Goal: Task Accomplishment & Management: Use online tool/utility

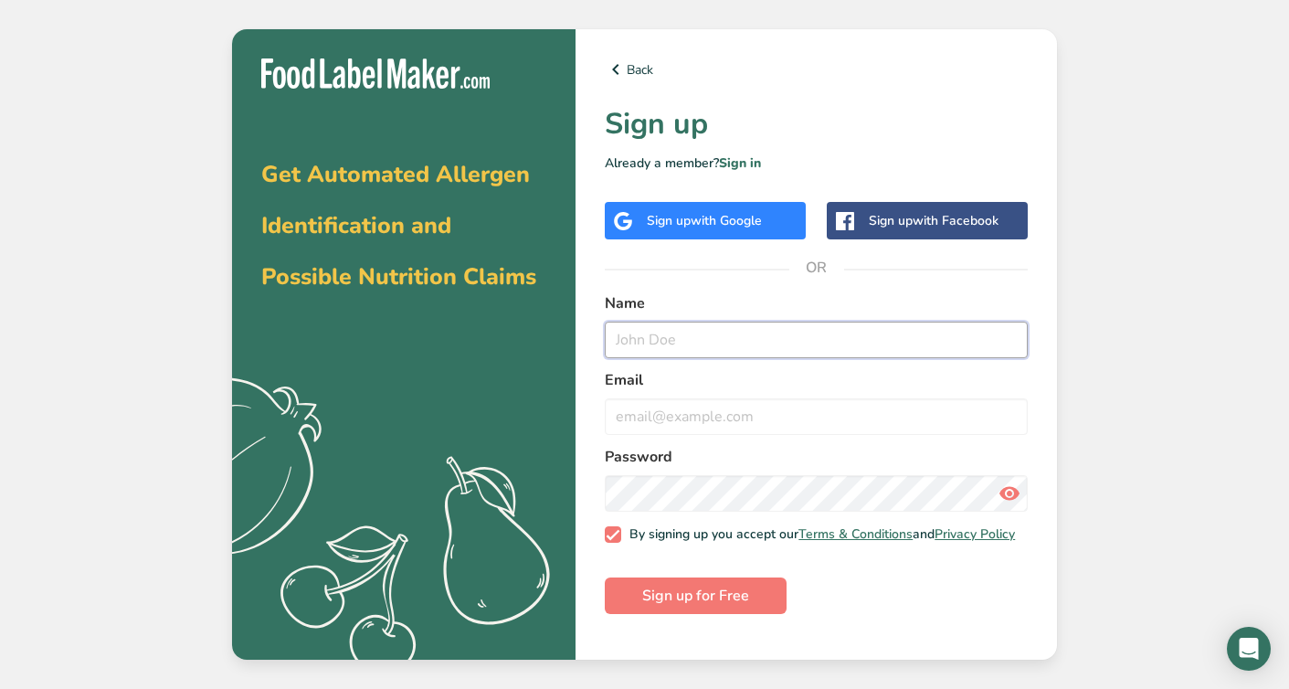
click at [678, 340] on input "text" at bounding box center [816, 340] width 423 height 37
type input "cd"
click at [674, 419] on input "email" at bounding box center [816, 416] width 423 height 37
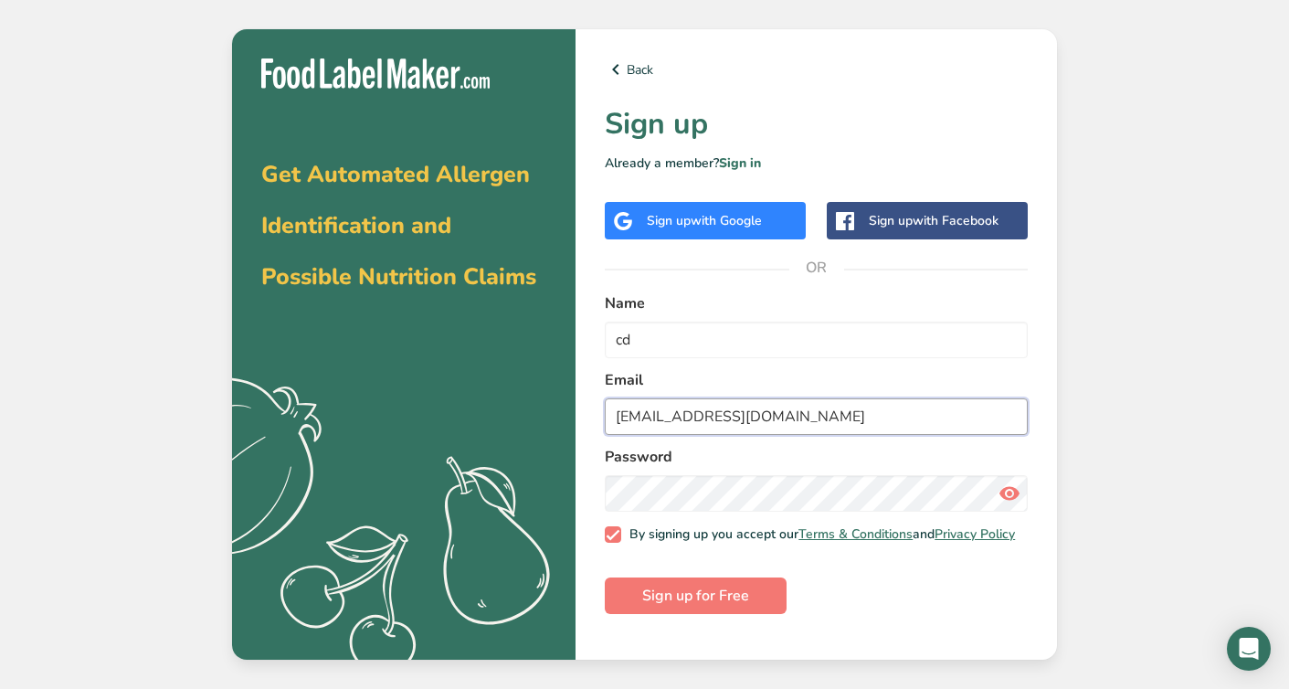
type input "resellcb@gmail.com"
click at [674, 471] on div "Password" at bounding box center [816, 479] width 423 height 66
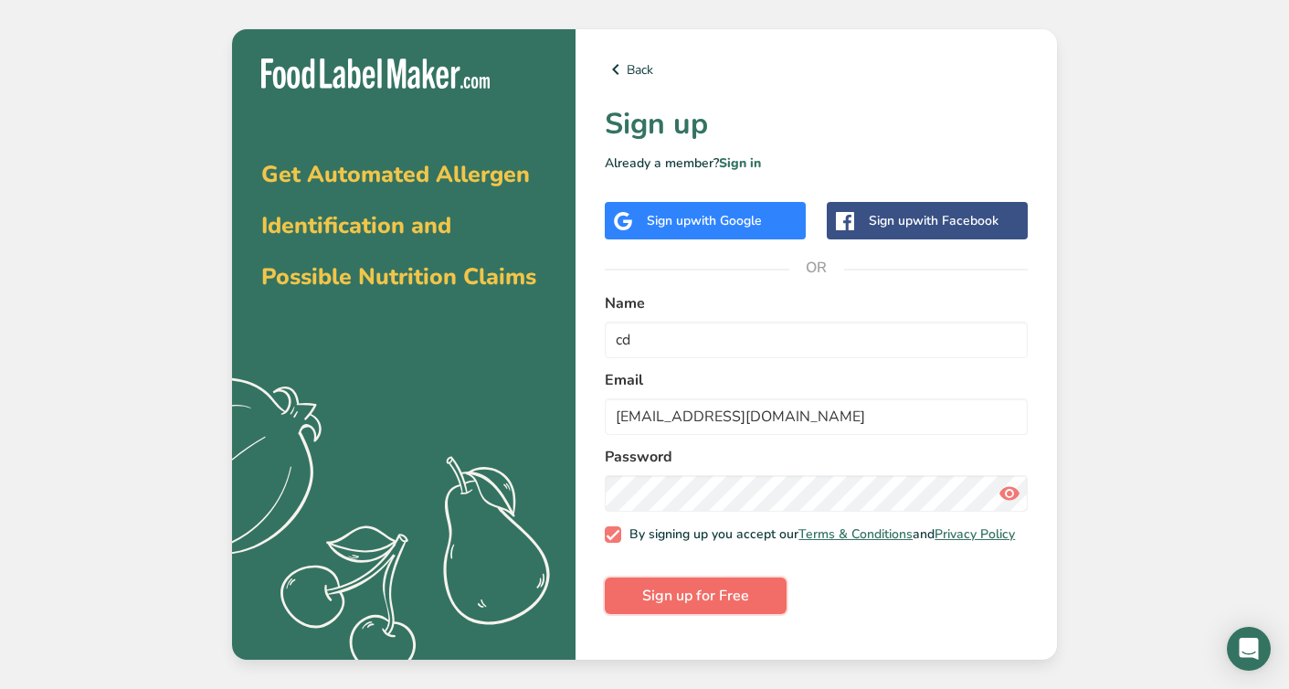
click at [738, 607] on span "Sign up for Free" at bounding box center [695, 596] width 107 height 22
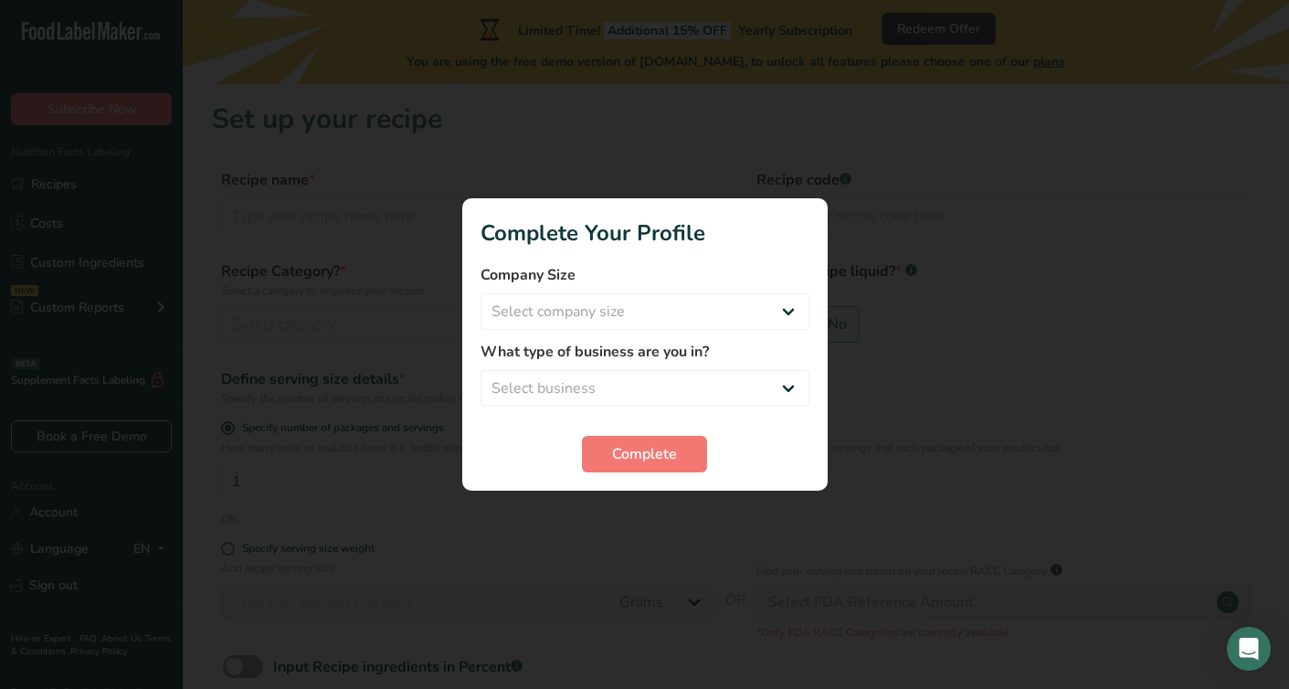
click at [803, 182] on div at bounding box center [644, 344] width 1289 height 689
click at [735, 319] on select "Select company size Fewer than 10 Employees 10 to 50 Employees 51 to 500 Employ…" at bounding box center [645, 311] width 329 height 37
select select "3"
click at [669, 444] on span "Complete" at bounding box center [644, 454] width 65 height 22
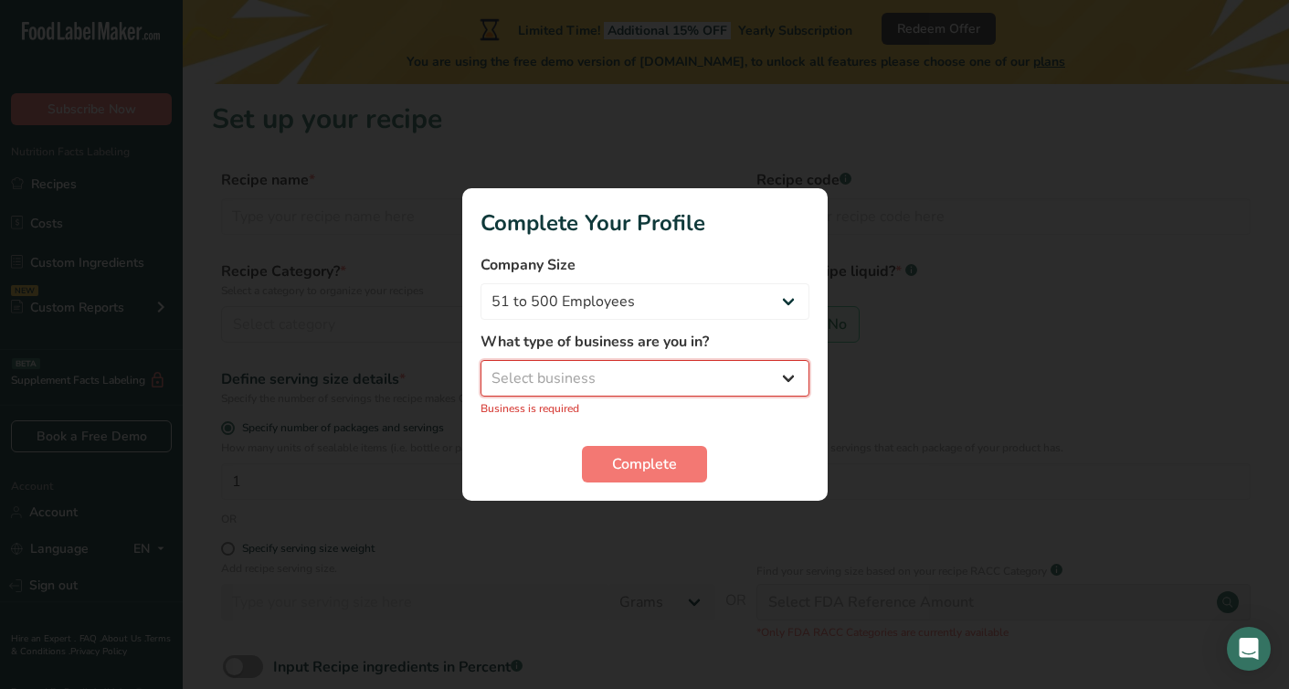
click at [672, 392] on select "Select business Packaged Food Manufacturer Restaurant & Cafe Bakery Meal Plans …" at bounding box center [645, 378] width 329 height 37
select select "1"
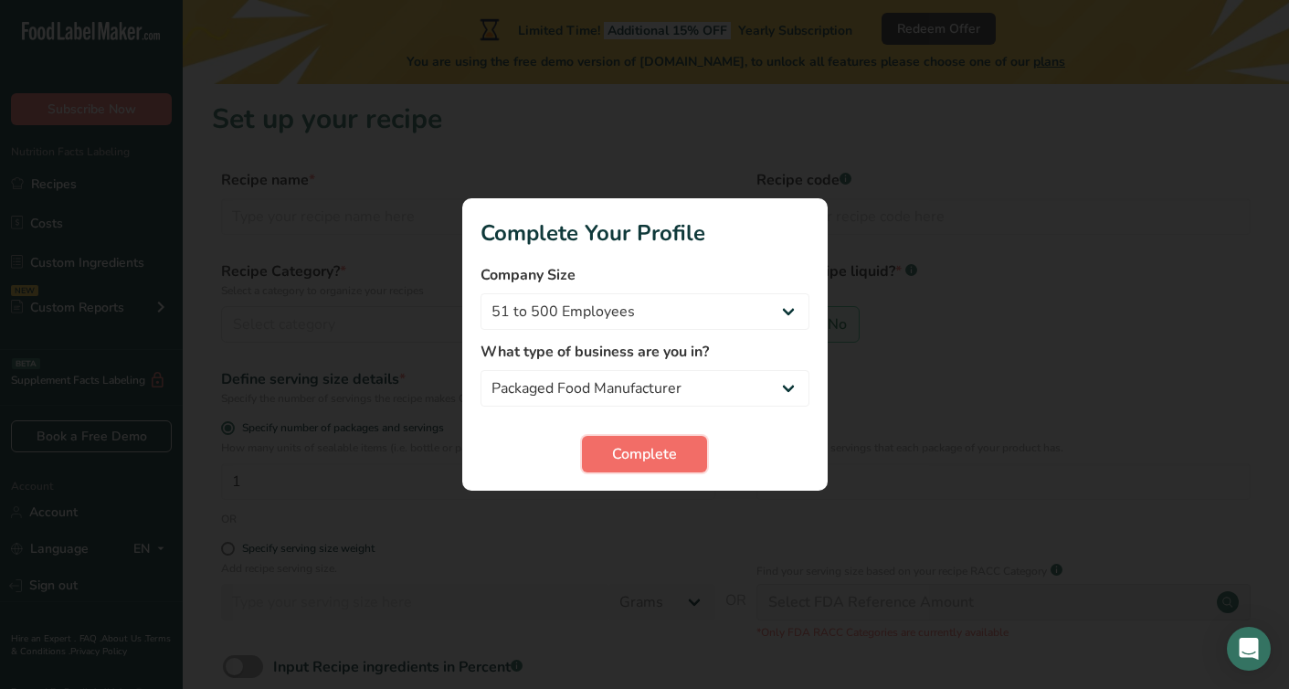
click at [656, 469] on button "Complete" at bounding box center [644, 454] width 125 height 37
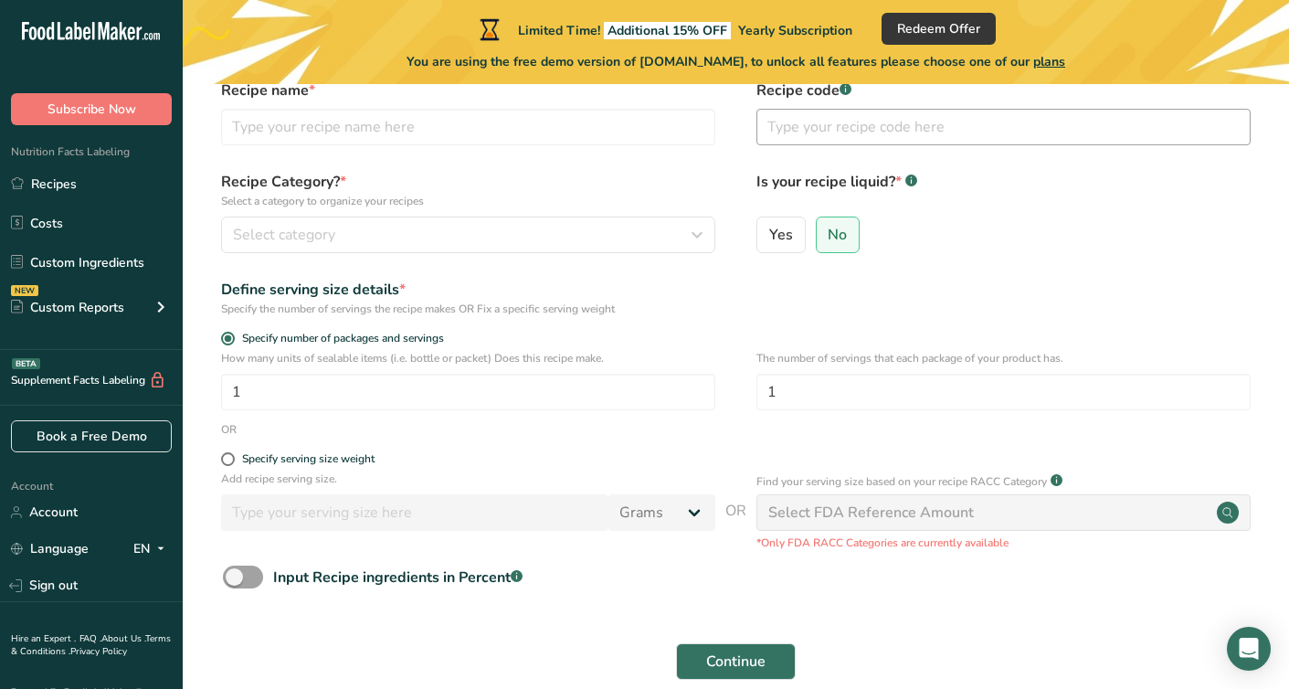
scroll to position [179, 0]
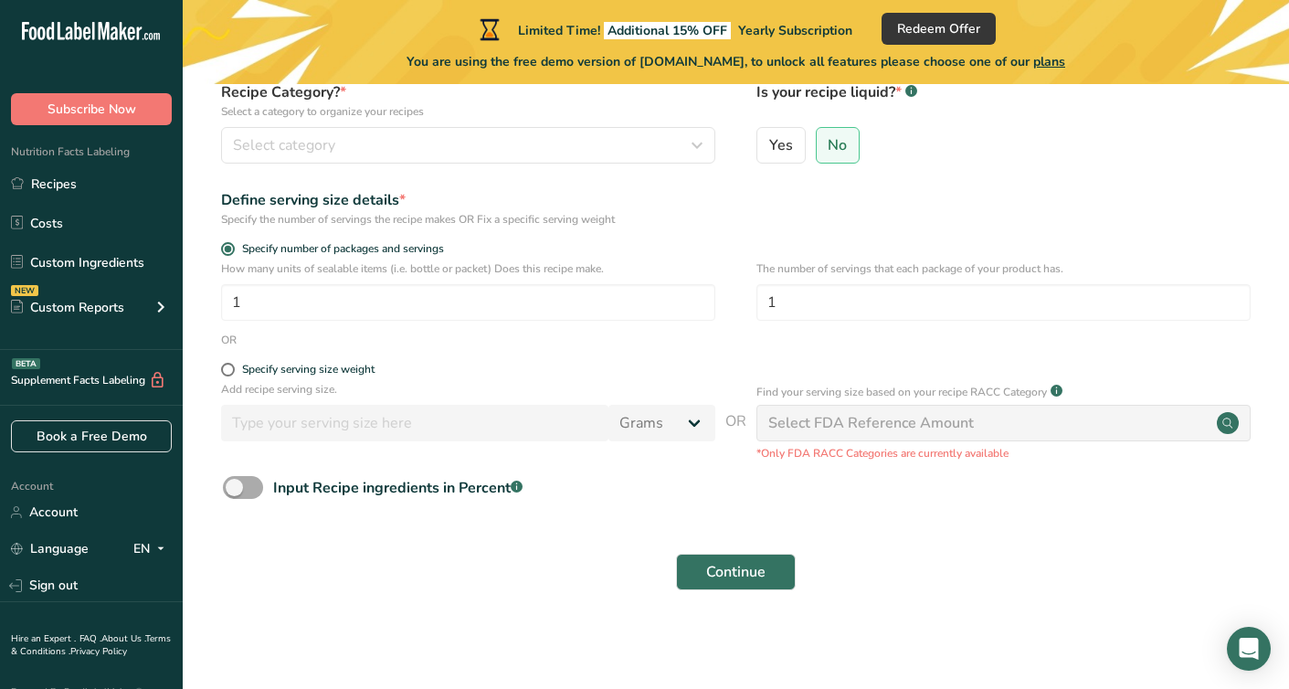
click at [257, 497] on span at bounding box center [243, 487] width 40 height 23
click at [235, 493] on input "Input Recipe ingredients in Percent .a-a{fill:#347362;}.b-a{fill:#fff;}" at bounding box center [229, 488] width 12 height 12
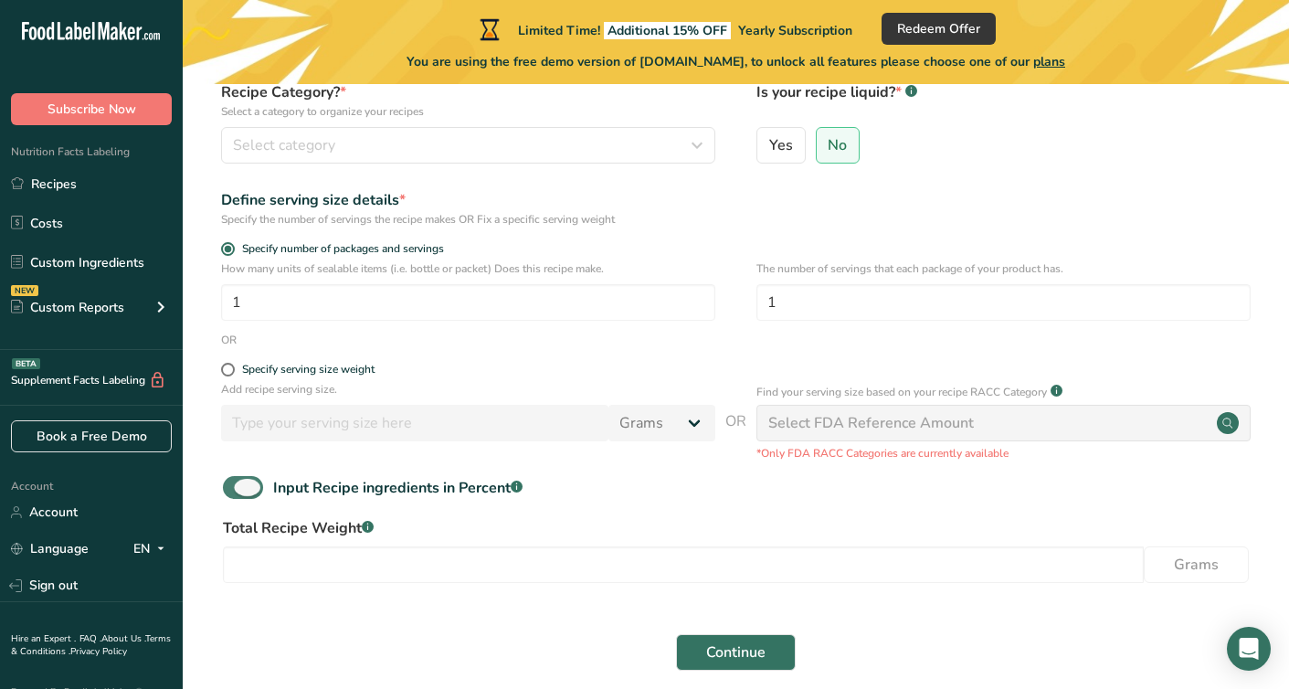
click at [260, 492] on span at bounding box center [243, 487] width 40 height 23
click at [235, 492] on input "Input Recipe ingredients in Percent .a-a{fill:#347362;}.b-a{fill:#fff;}" at bounding box center [229, 488] width 12 height 12
checkbox input "false"
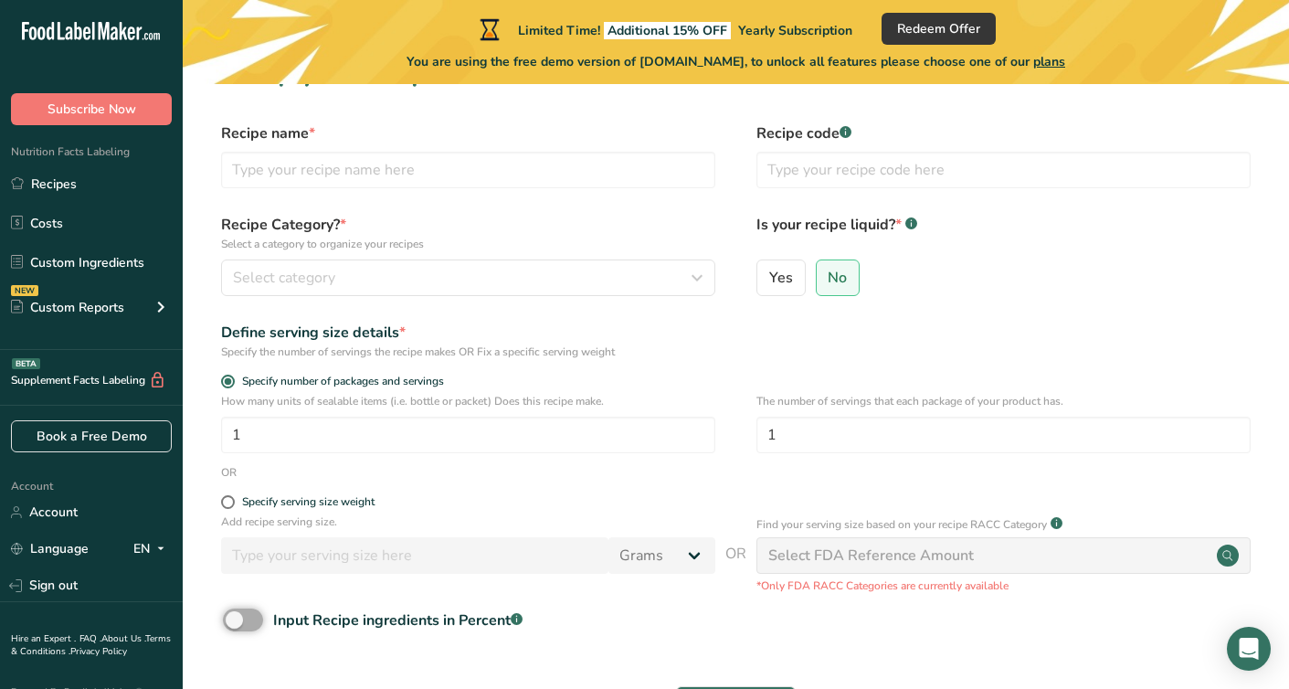
scroll to position [0, 0]
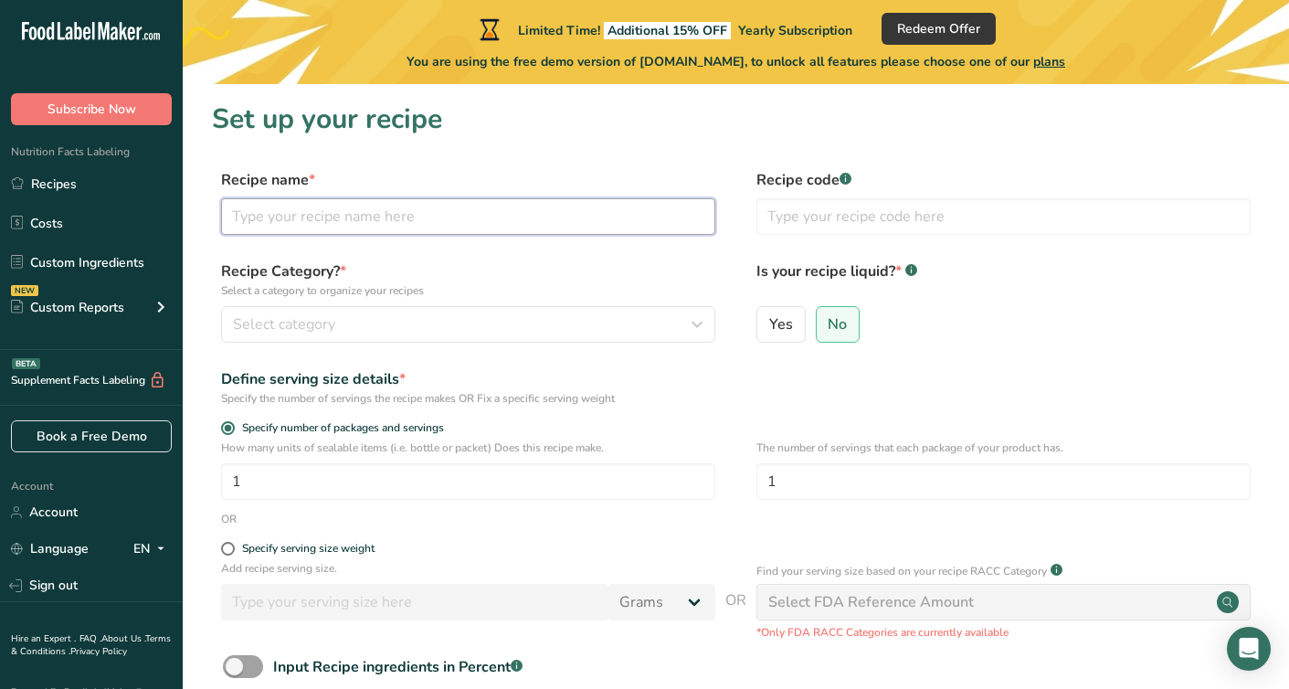
click at [547, 217] on input "text" at bounding box center [468, 216] width 494 height 37
type input "M"
type input "Brownies"
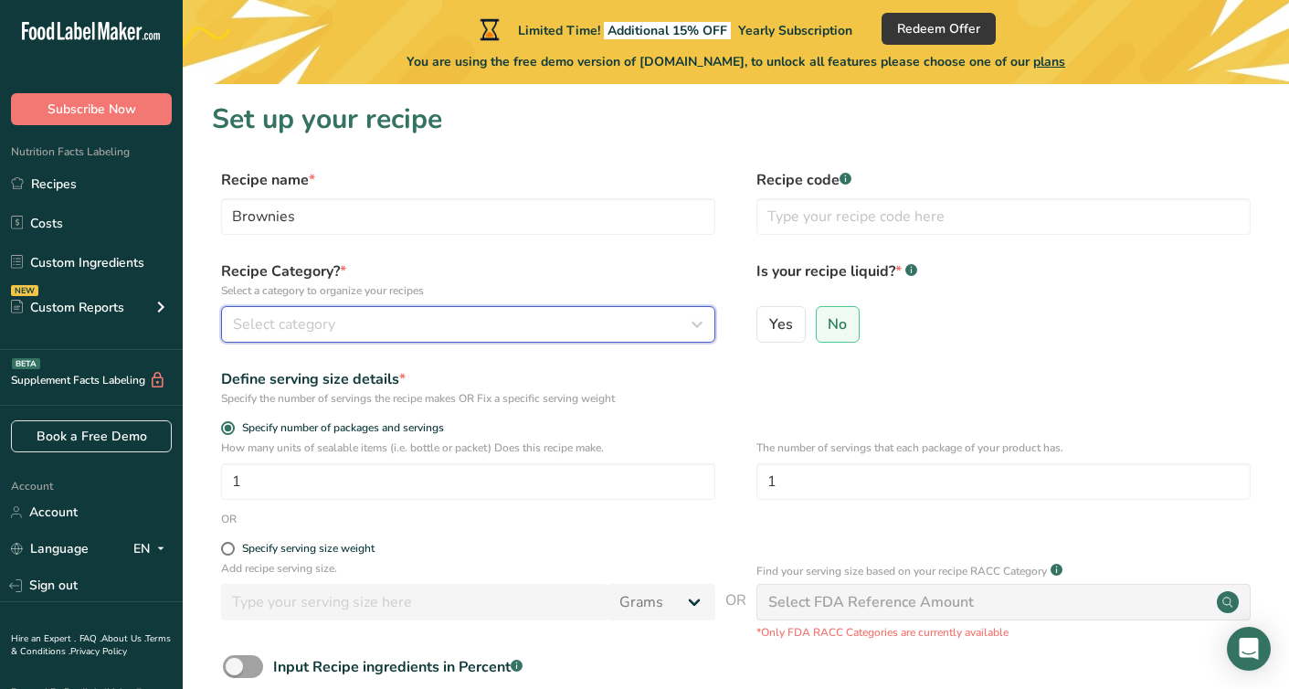
click at [595, 323] on div "Select category" at bounding box center [463, 324] width 460 height 22
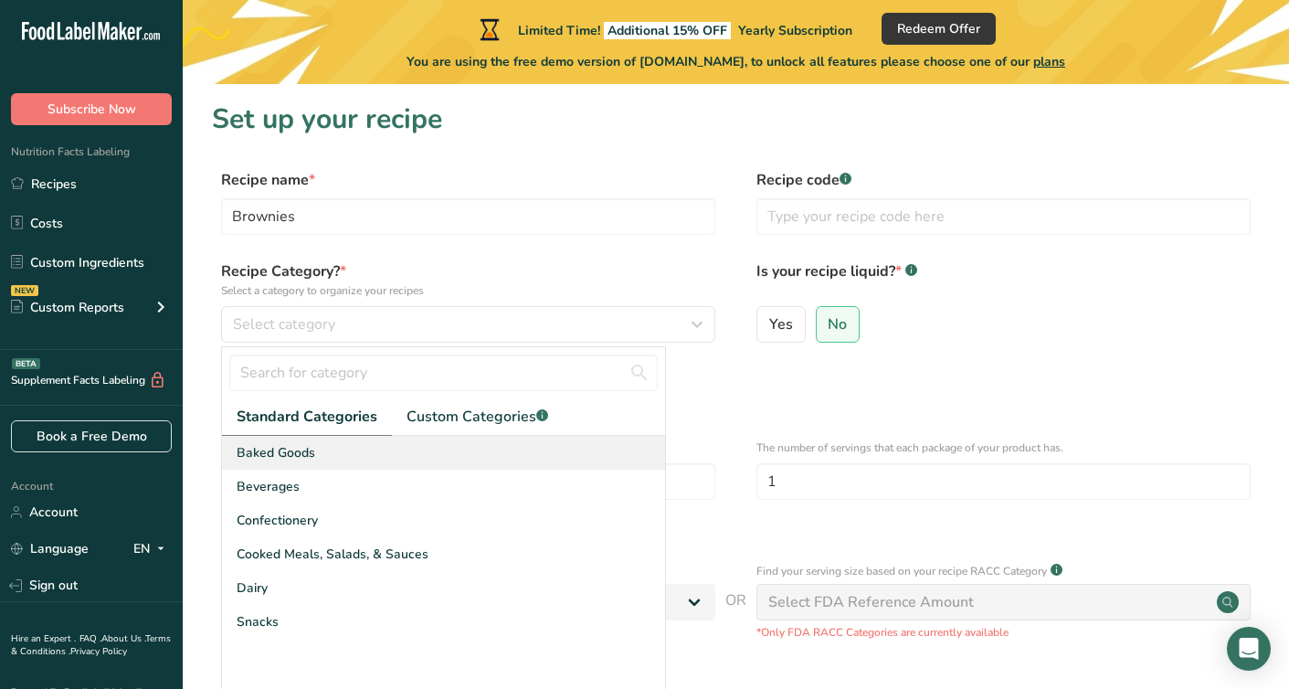
click at [555, 444] on div "Baked Goods" at bounding box center [443, 453] width 443 height 34
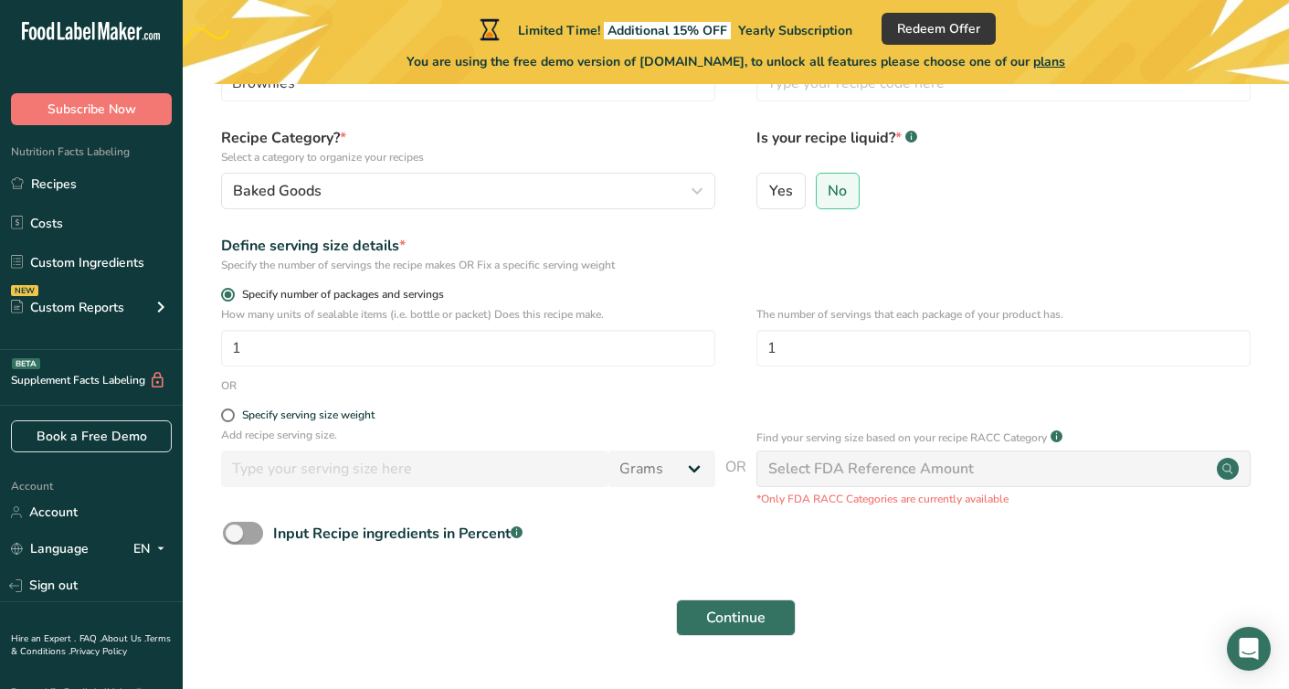
scroll to position [175, 0]
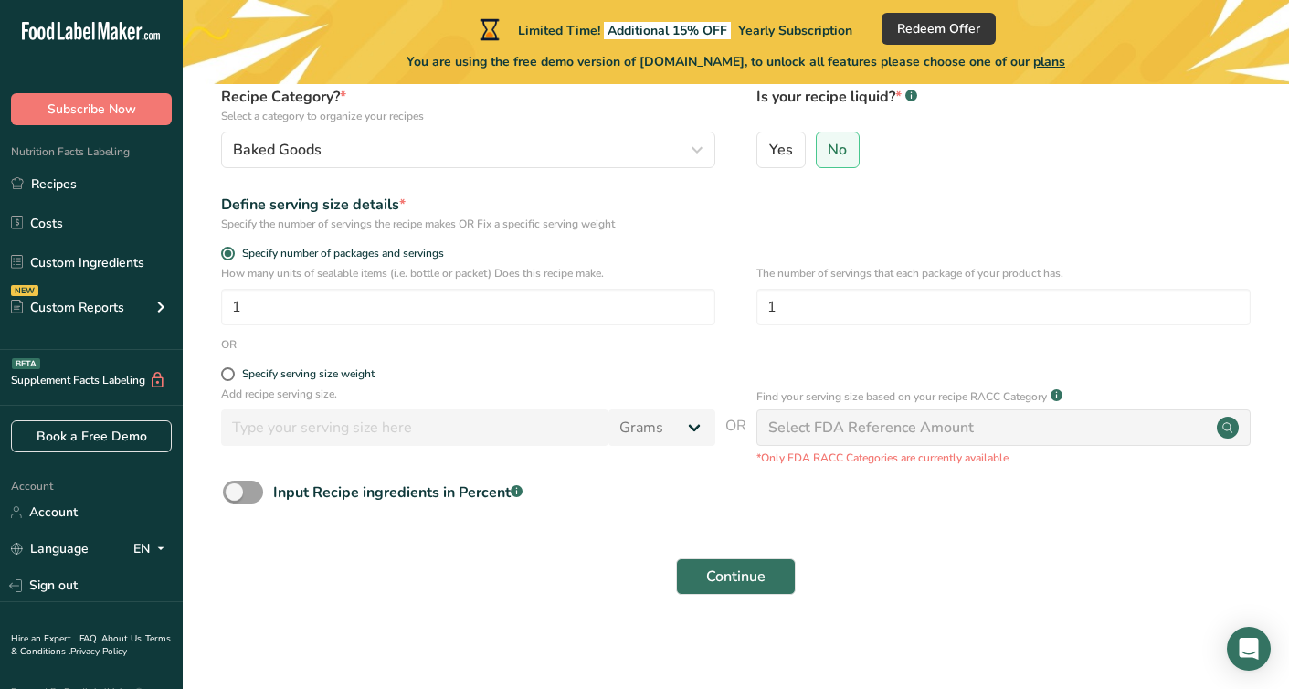
click at [849, 440] on div "Select FDA Reference Amount" at bounding box center [1004, 427] width 494 height 37
click at [676, 466] on form "Recipe name * Brownies Recipe code .a-a{fill:#347362;}.b-a{fill:#fff;} Recipe C…" at bounding box center [736, 300] width 1048 height 611
click at [718, 577] on span "Continue" at bounding box center [735, 577] width 59 height 22
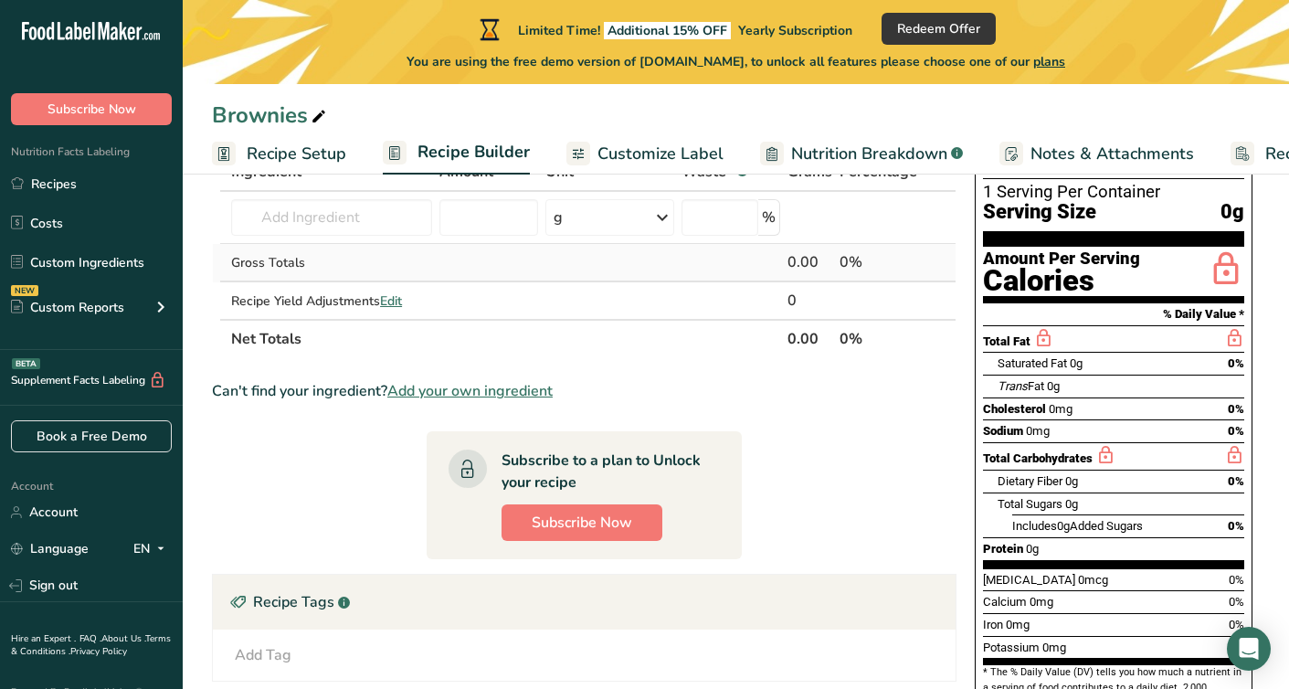
scroll to position [82, 0]
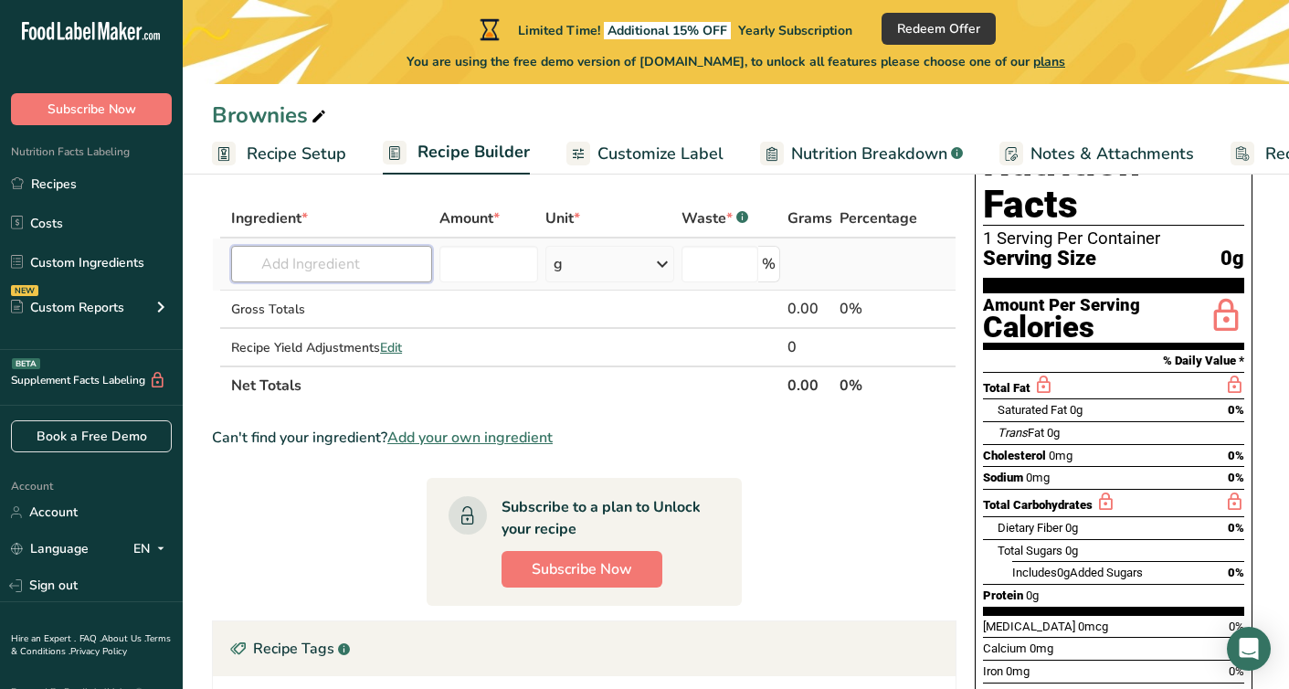
click at [334, 261] on input "text" at bounding box center [331, 264] width 201 height 37
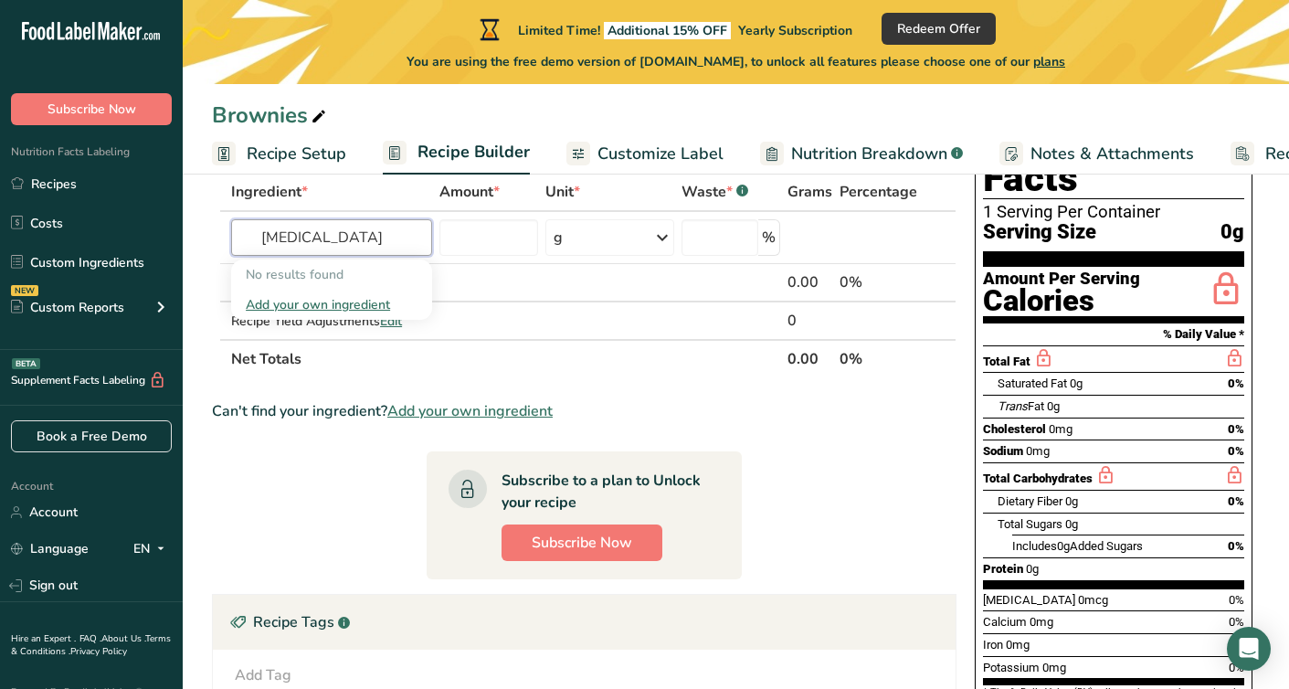
scroll to position [111, 0]
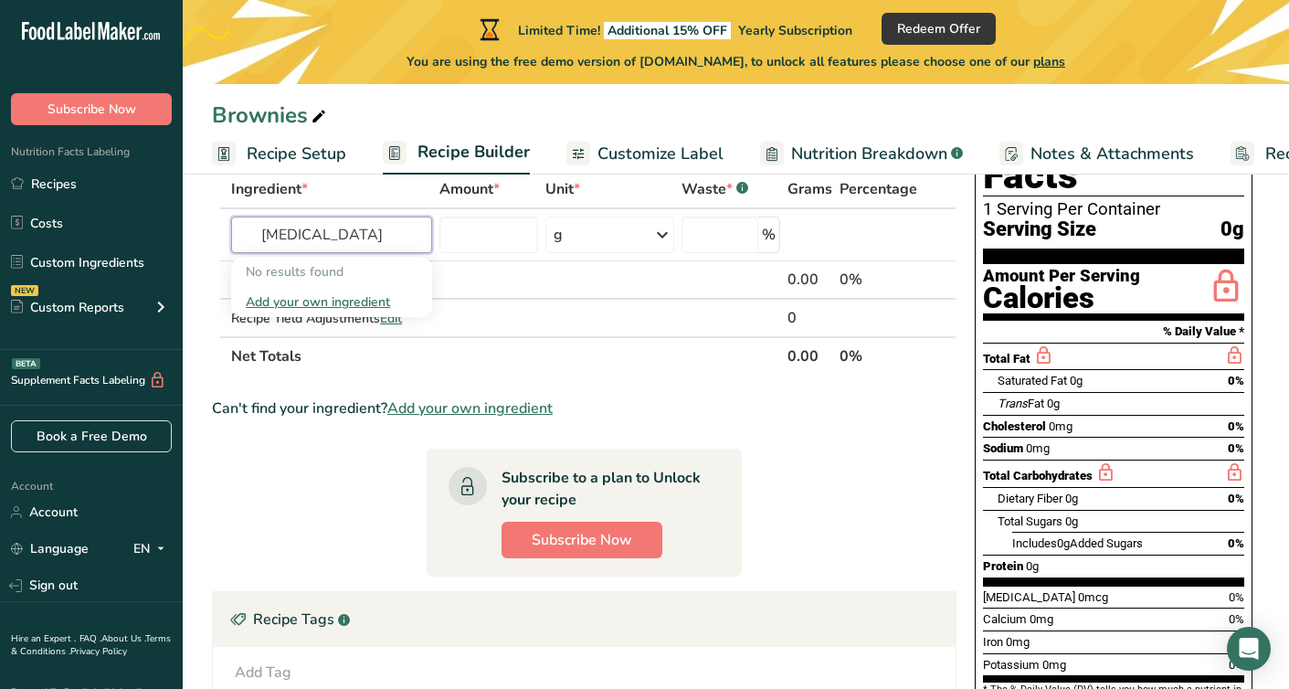
type input "Procrastination"
click at [698, 406] on div "Can't find your ingredient? Add your own ingredient" at bounding box center [584, 408] width 745 height 22
click at [382, 237] on input "text" at bounding box center [331, 235] width 201 height 37
type input "4 am"
click at [339, 298] on div "Add your own ingredient" at bounding box center [332, 301] width 172 height 19
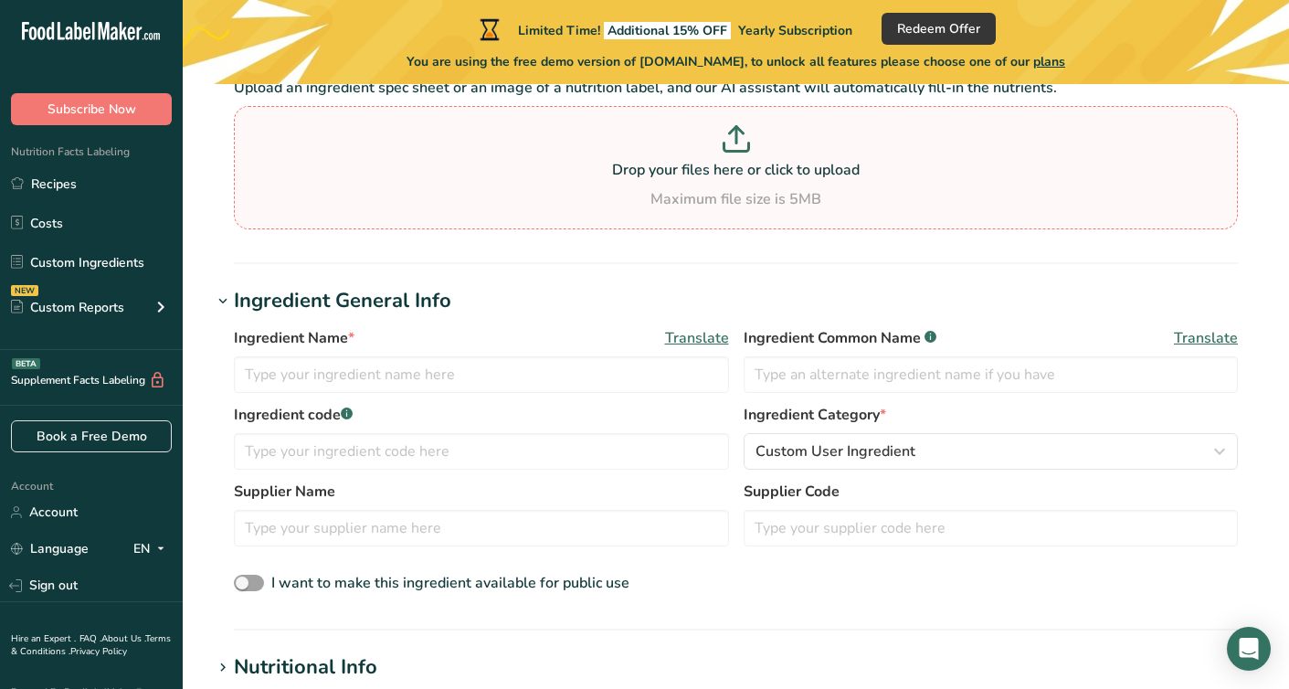
scroll to position [280, 0]
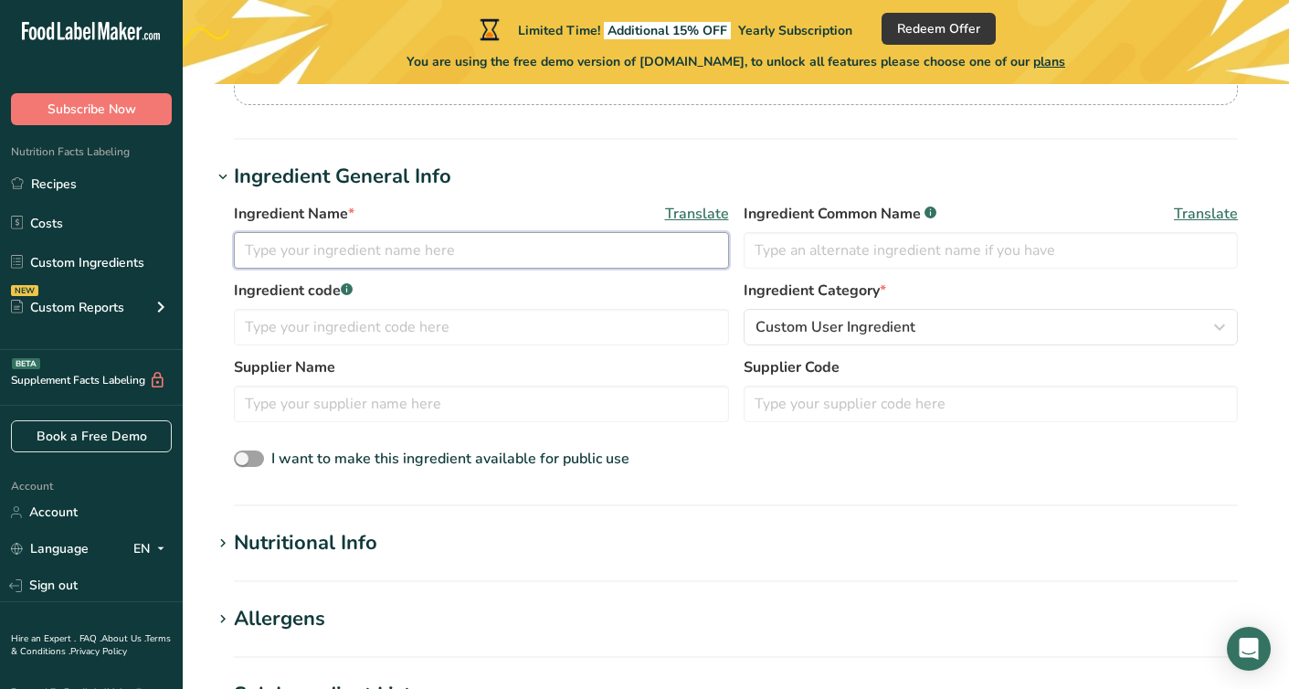
click at [385, 265] on input "text" at bounding box center [481, 250] width 495 height 37
type input "4"
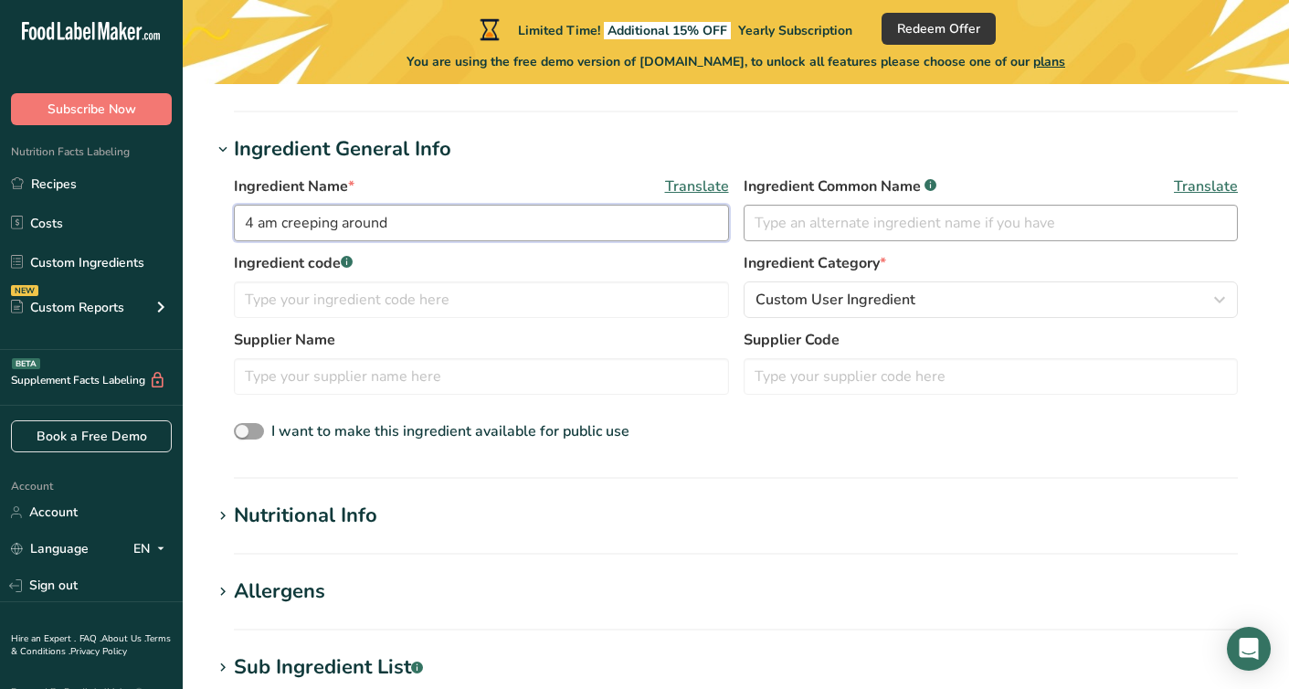
scroll to position [309, 0]
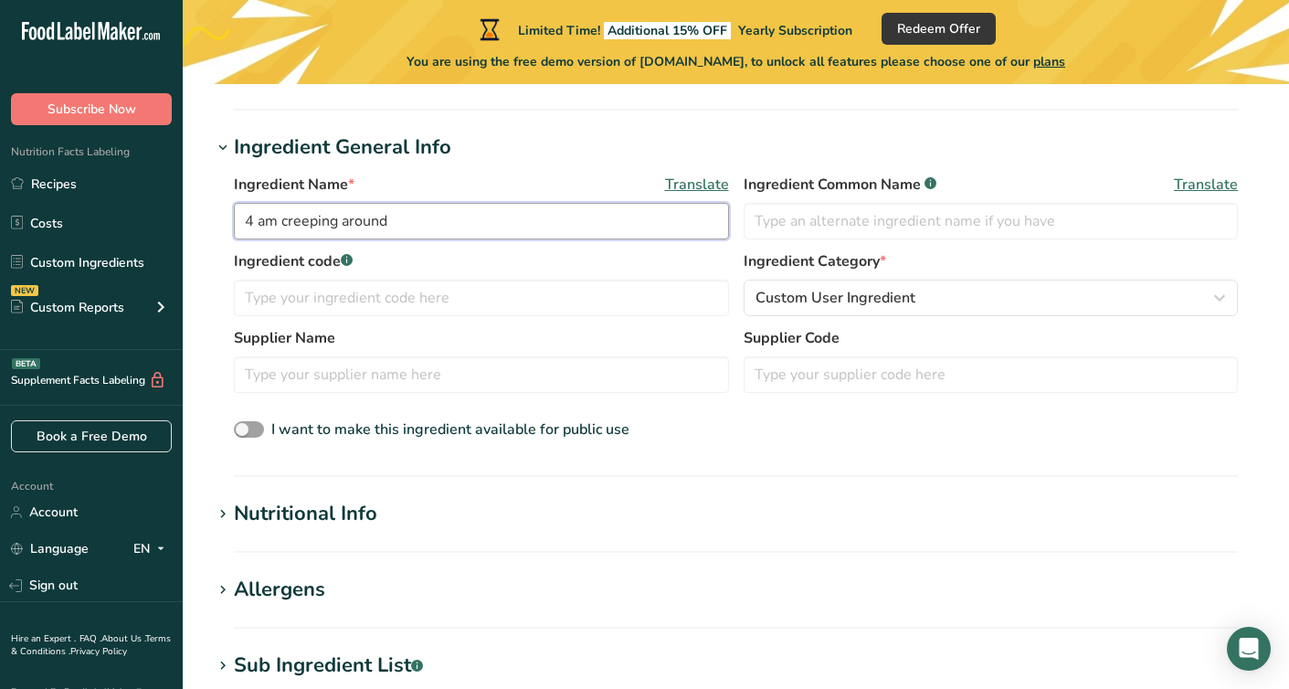
click at [475, 224] on input "4 am creeping around" at bounding box center [481, 221] width 495 height 37
drag, startPoint x: 476, startPoint y: 224, endPoint x: 246, endPoint y: 223, distance: 230.3
click at [247, 223] on input "4 am creeping around" at bounding box center [481, 221] width 495 height 37
type input "Creeping Around at 4 am"
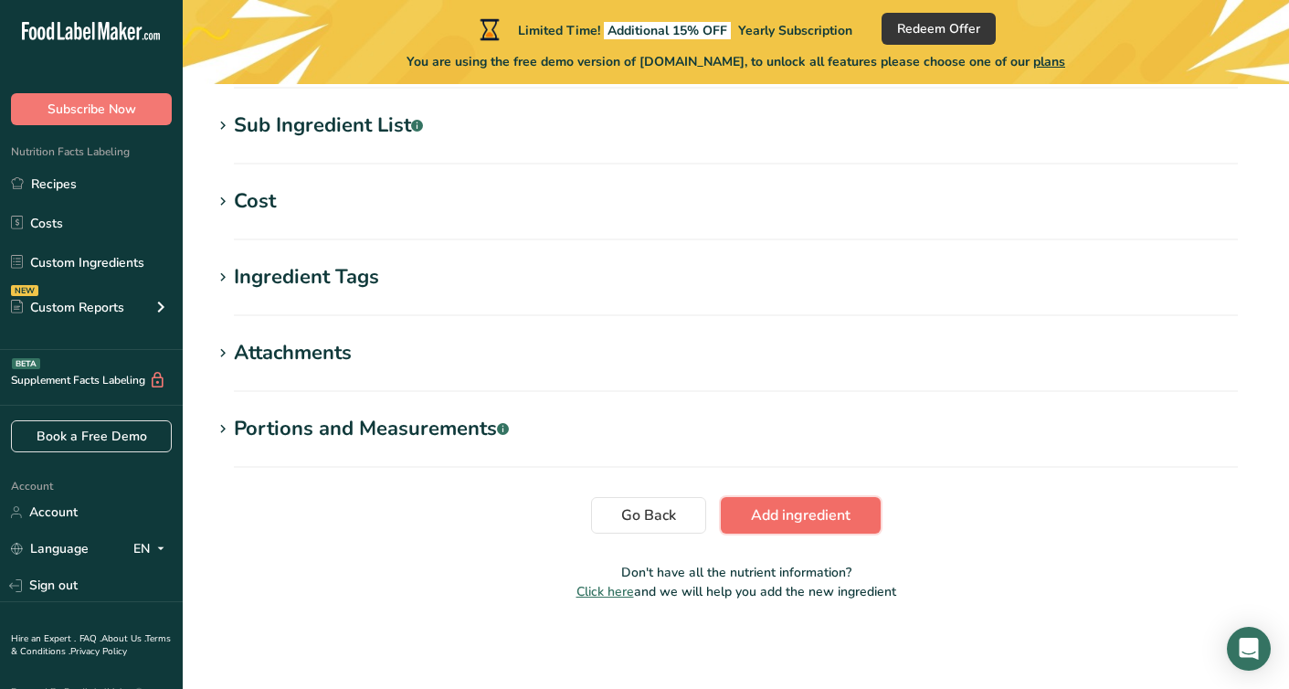
click at [819, 526] on button "Add ingredient" at bounding box center [801, 515] width 160 height 37
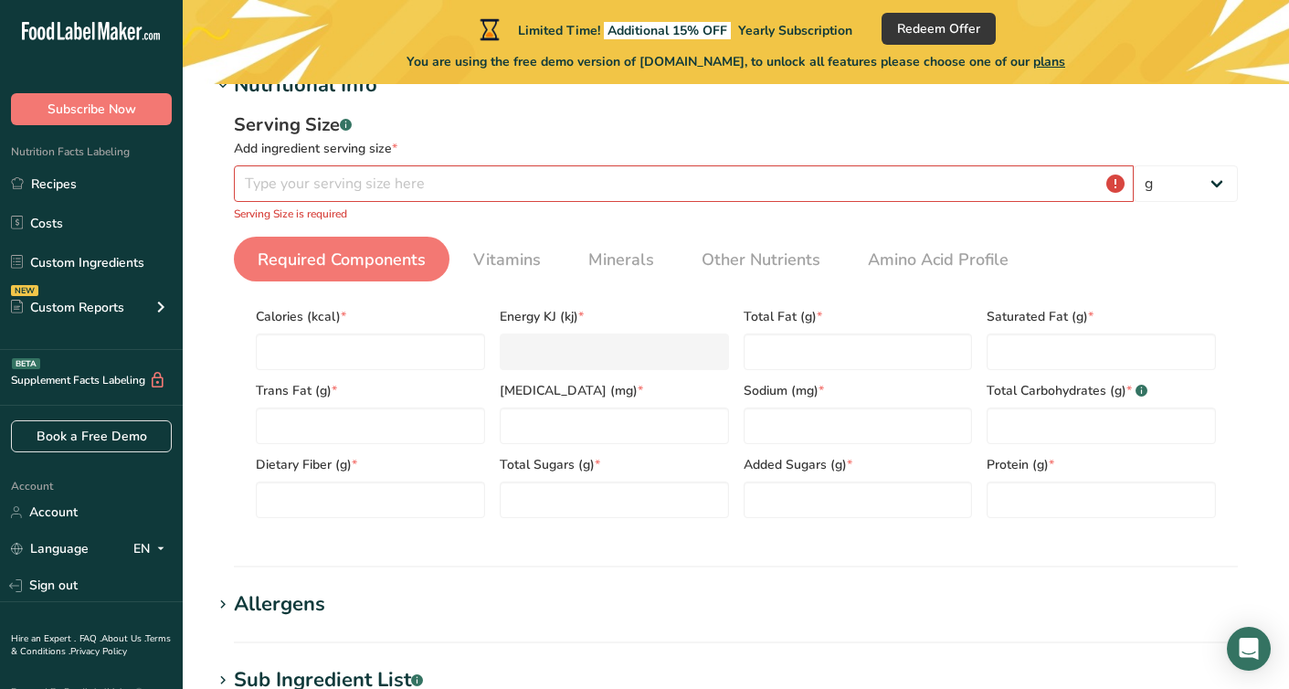
scroll to position [224, 0]
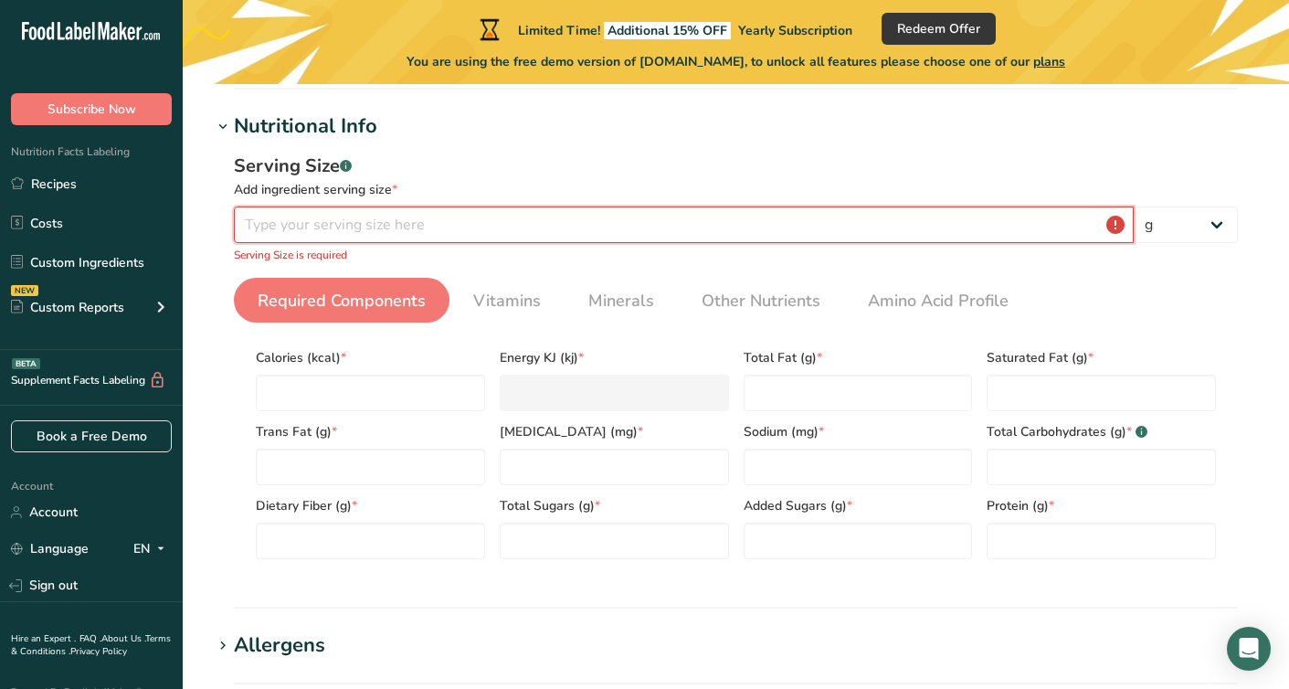
click at [574, 226] on input "number" at bounding box center [684, 225] width 900 height 37
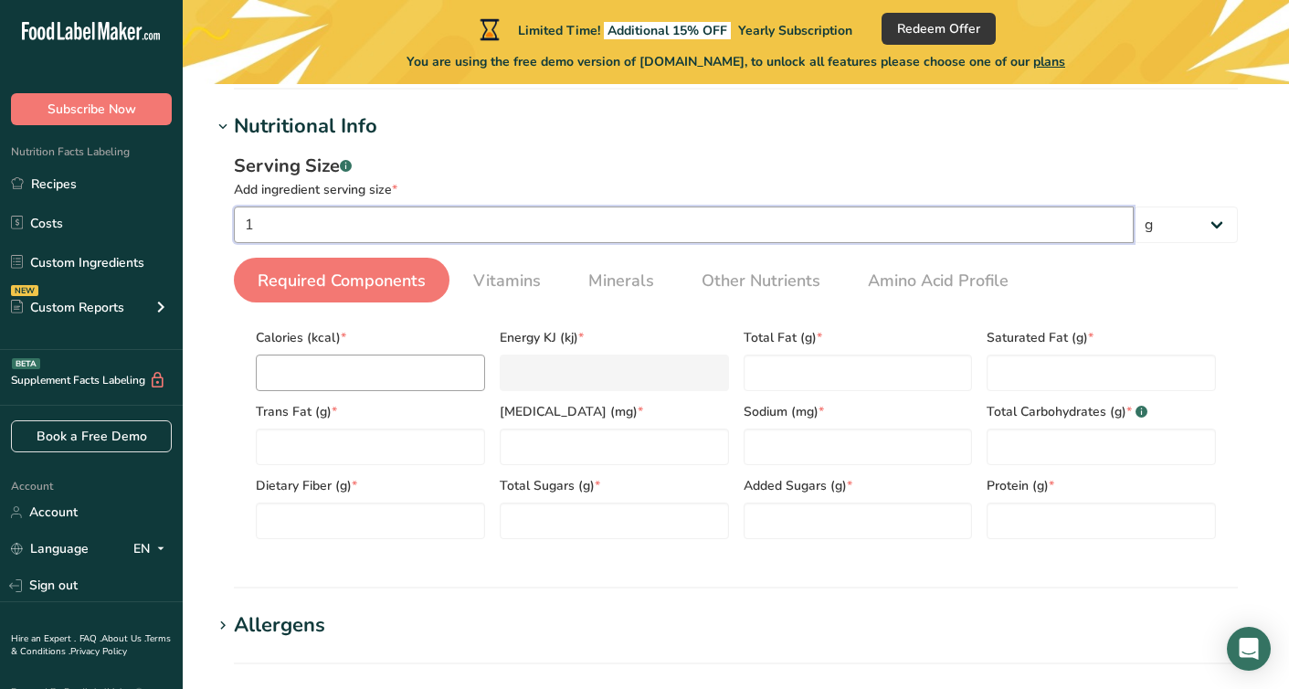
type input "1"
click at [323, 361] on input "number" at bounding box center [370, 373] width 229 height 37
type input "2"
type KJ "8.4"
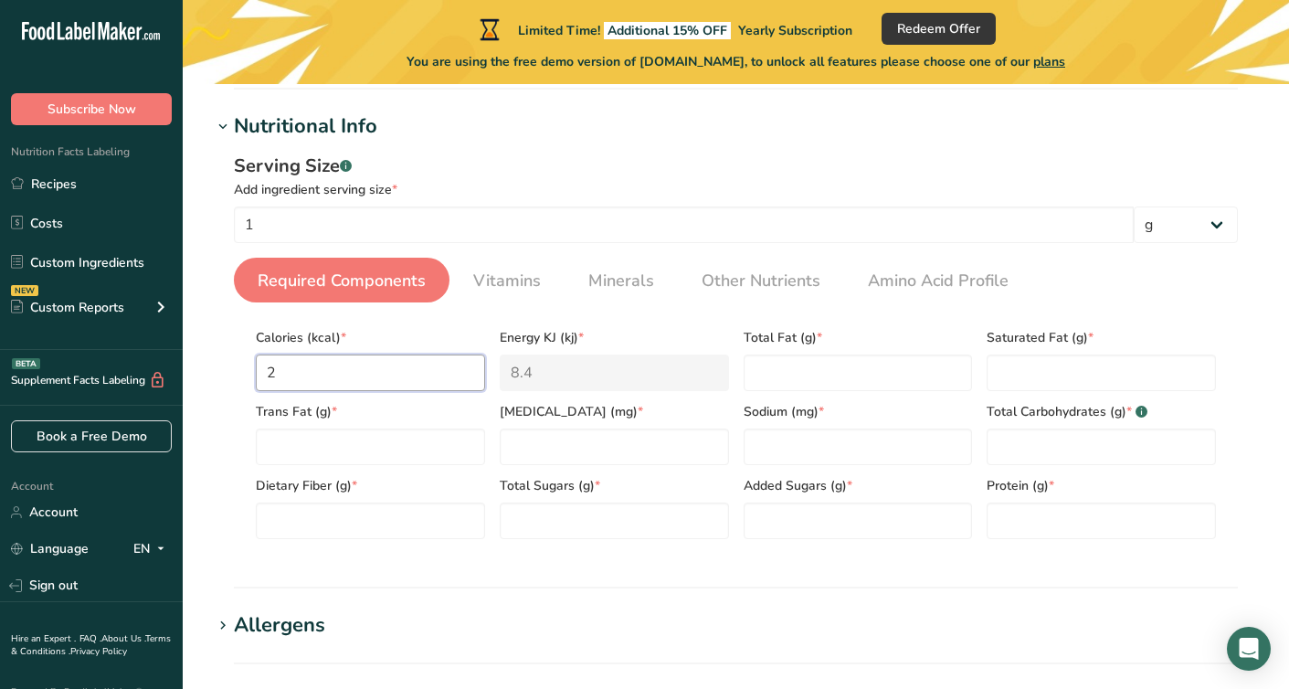
type input "20"
type KJ "83.7"
type input "200"
type KJ "836.8"
type input "200"
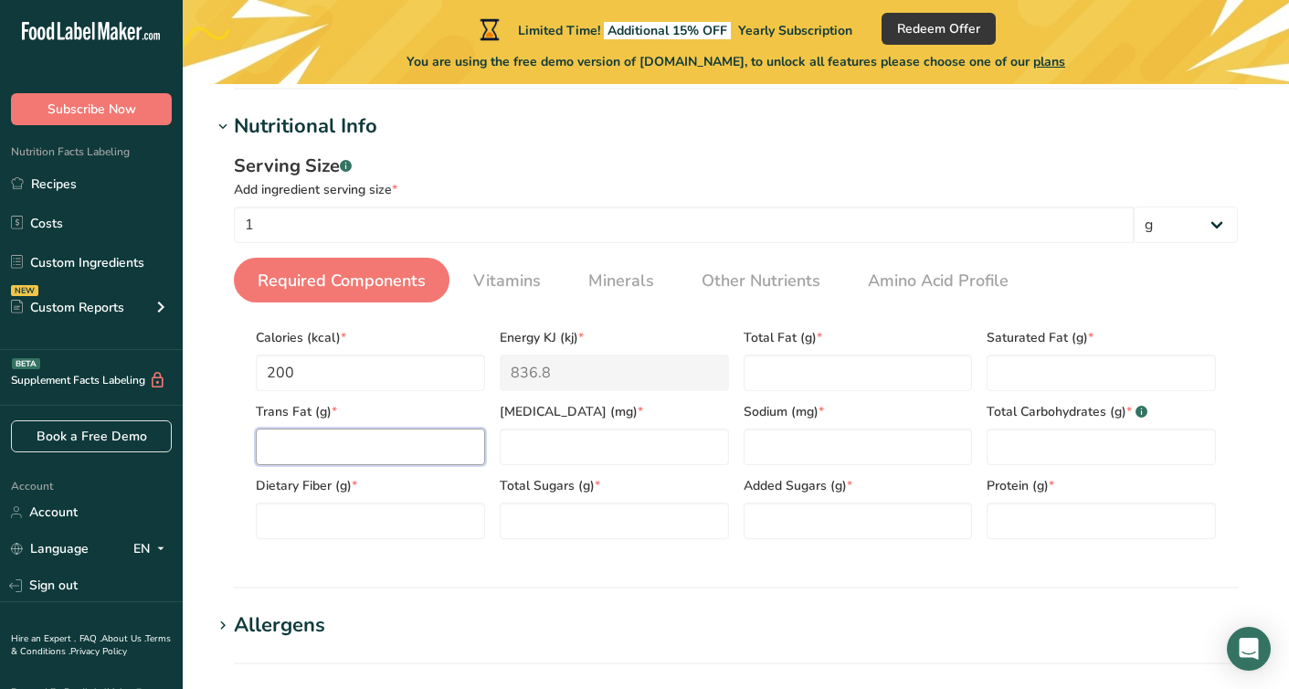
click at [445, 459] on Fat "number" at bounding box center [370, 447] width 229 height 37
type Fat "21"
click at [428, 513] on Fiber "number" at bounding box center [370, 521] width 229 height 37
type Fiber "1"
click at [643, 516] on Sugars "number" at bounding box center [614, 521] width 229 height 37
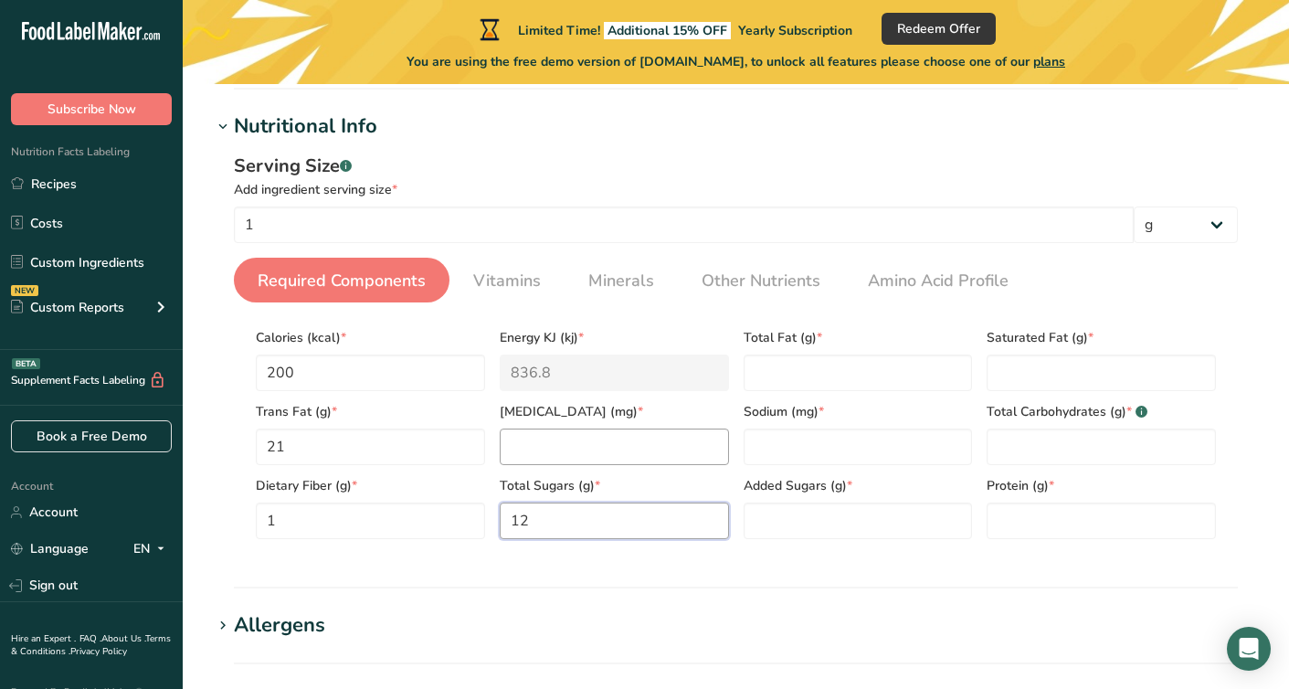
type Sugars "12"
click at [625, 461] on input "number" at bounding box center [614, 447] width 229 height 37
type input "12"
click at [813, 361] on Fat "number" at bounding box center [858, 373] width 229 height 37
type Fat "0"
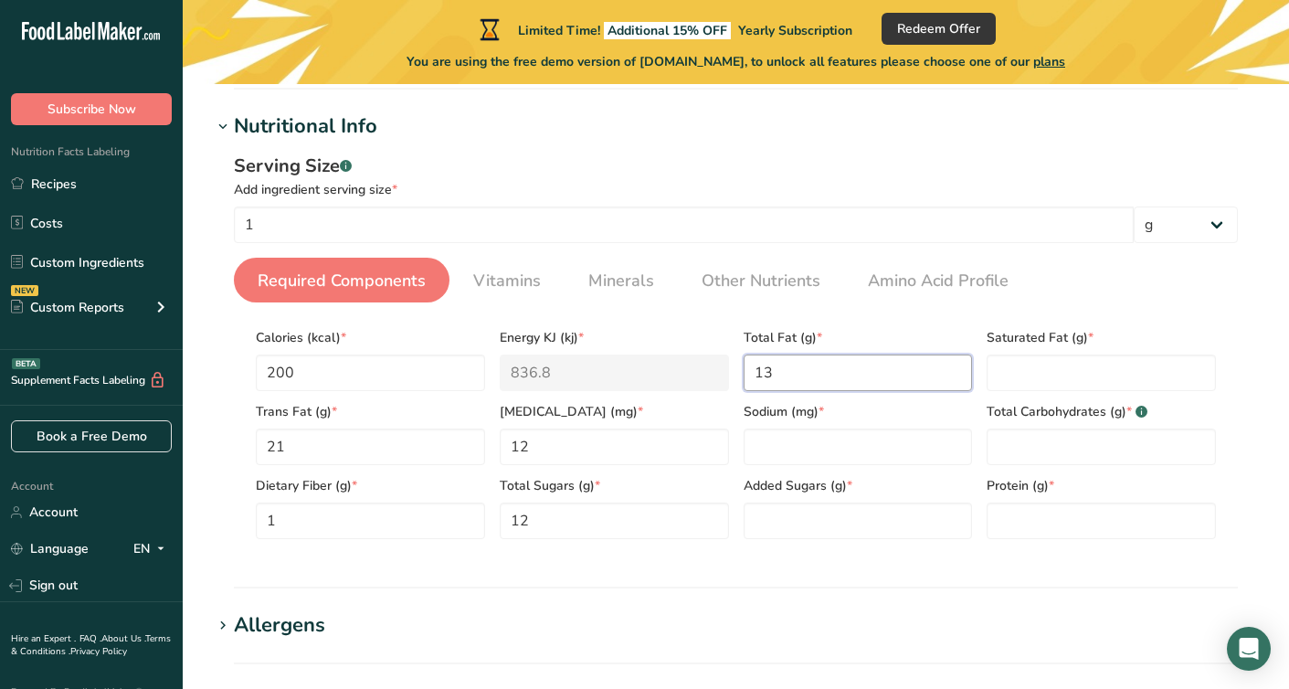
type Fat "13"
click at [817, 422] on div "Sodium (mg) *" at bounding box center [858, 428] width 244 height 74
click at [815, 443] on input "number" at bounding box center [858, 447] width 229 height 37
type input "15"
click at [792, 516] on Sugars "number" at bounding box center [858, 521] width 229 height 37
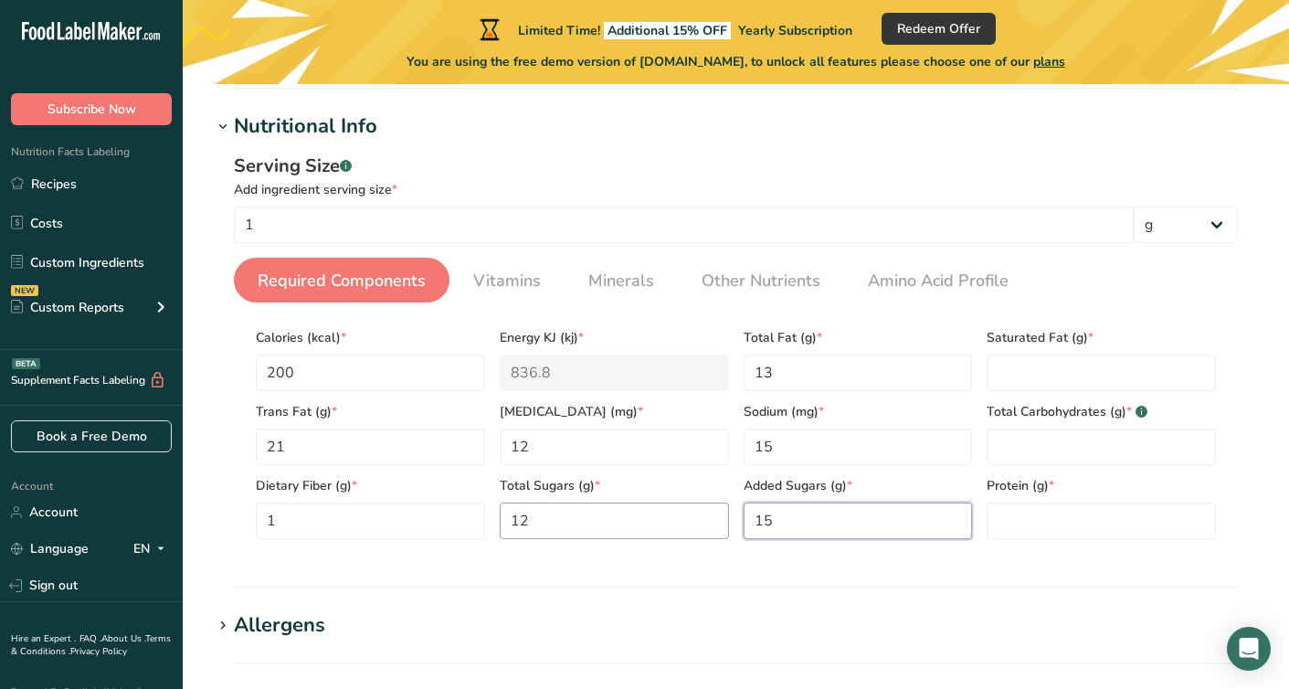
type Sugars "15"
click at [562, 514] on Sugars "12" at bounding box center [614, 521] width 229 height 37
type Sugars "15"
click at [764, 528] on Sugars "15" at bounding box center [858, 521] width 229 height 37
click at [804, 528] on Sugars "15" at bounding box center [858, 521] width 229 height 37
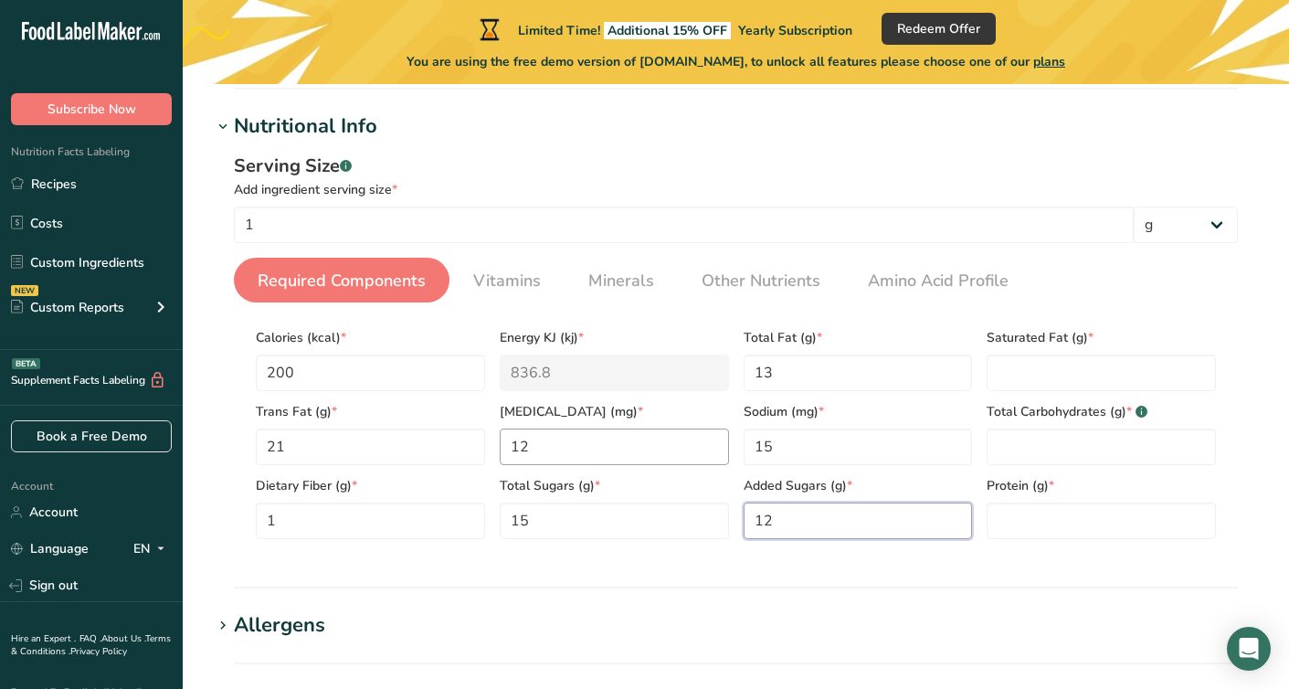
type Sugars "12"
click at [610, 446] on input "12" at bounding box center [614, 447] width 229 height 37
type input "11"
click at [1022, 368] on Fat "number" at bounding box center [1101, 373] width 229 height 37
type Fat "18"
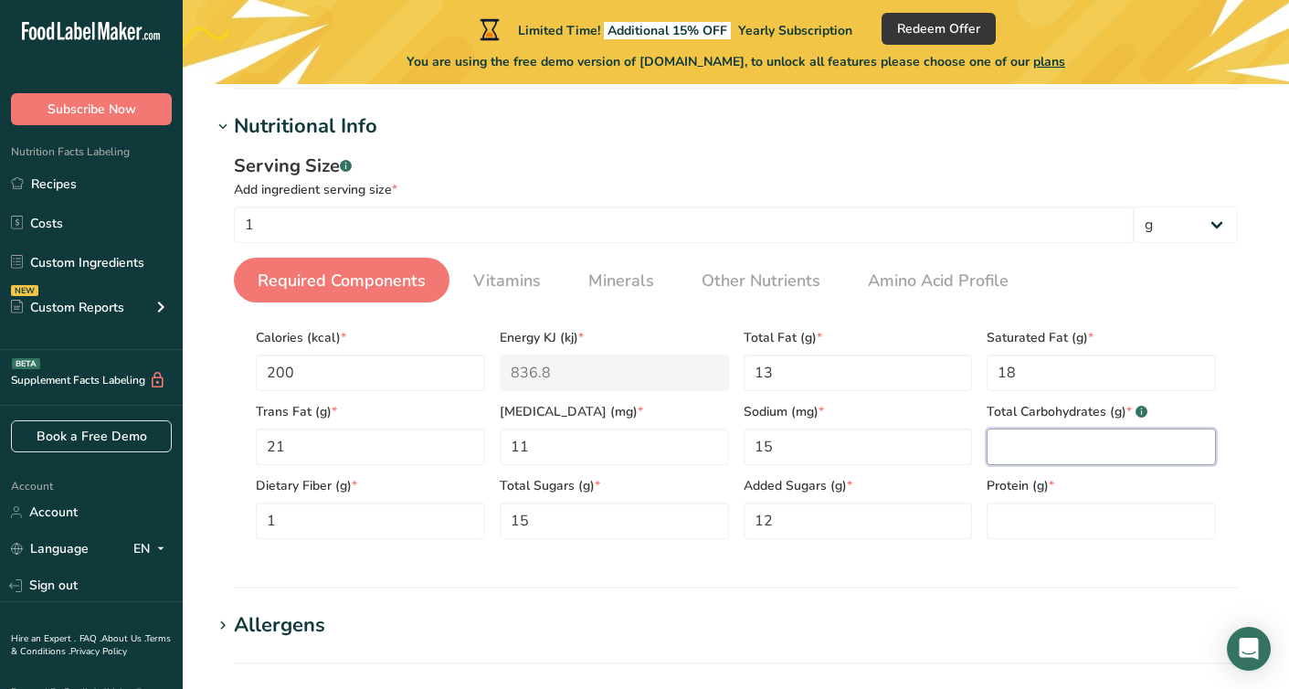
click at [1043, 453] on Carbohydrates "number" at bounding box center [1101, 447] width 229 height 37
type Carbohydrates "32"
click at [1050, 523] on input "number" at bounding box center [1101, 521] width 229 height 37
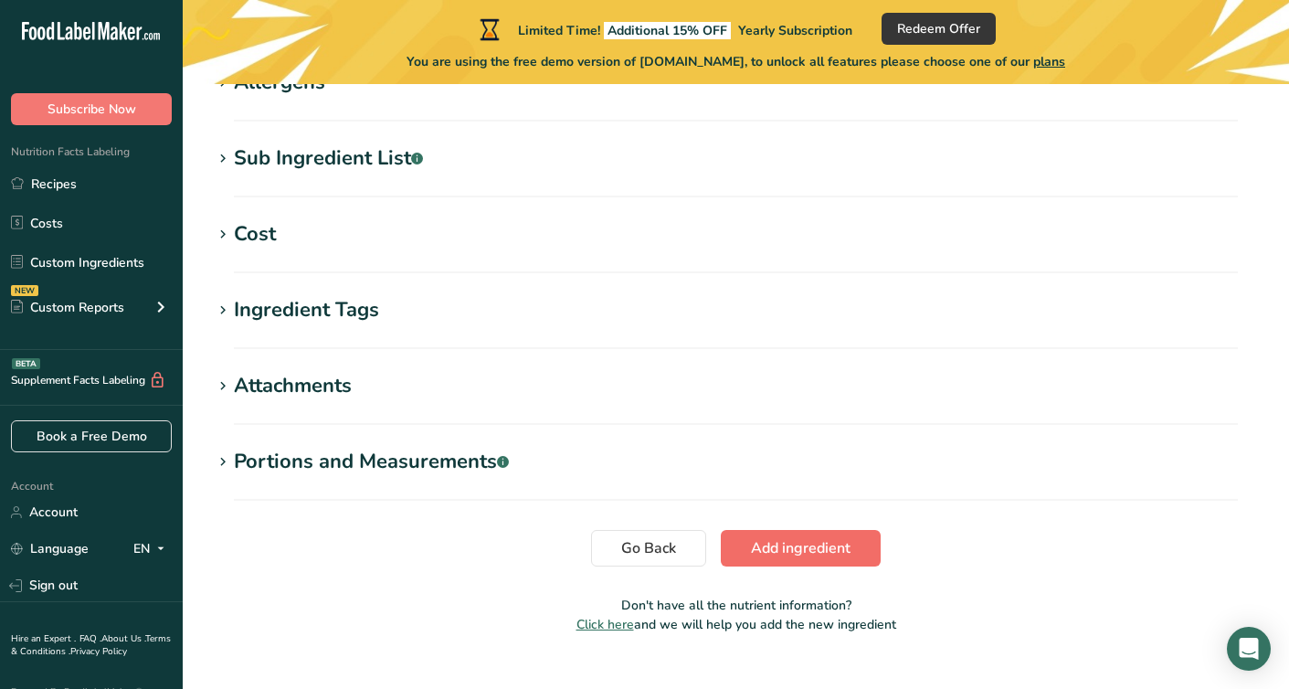
type input "9.9998"
click at [822, 557] on span "Add ingredient" at bounding box center [801, 548] width 100 height 22
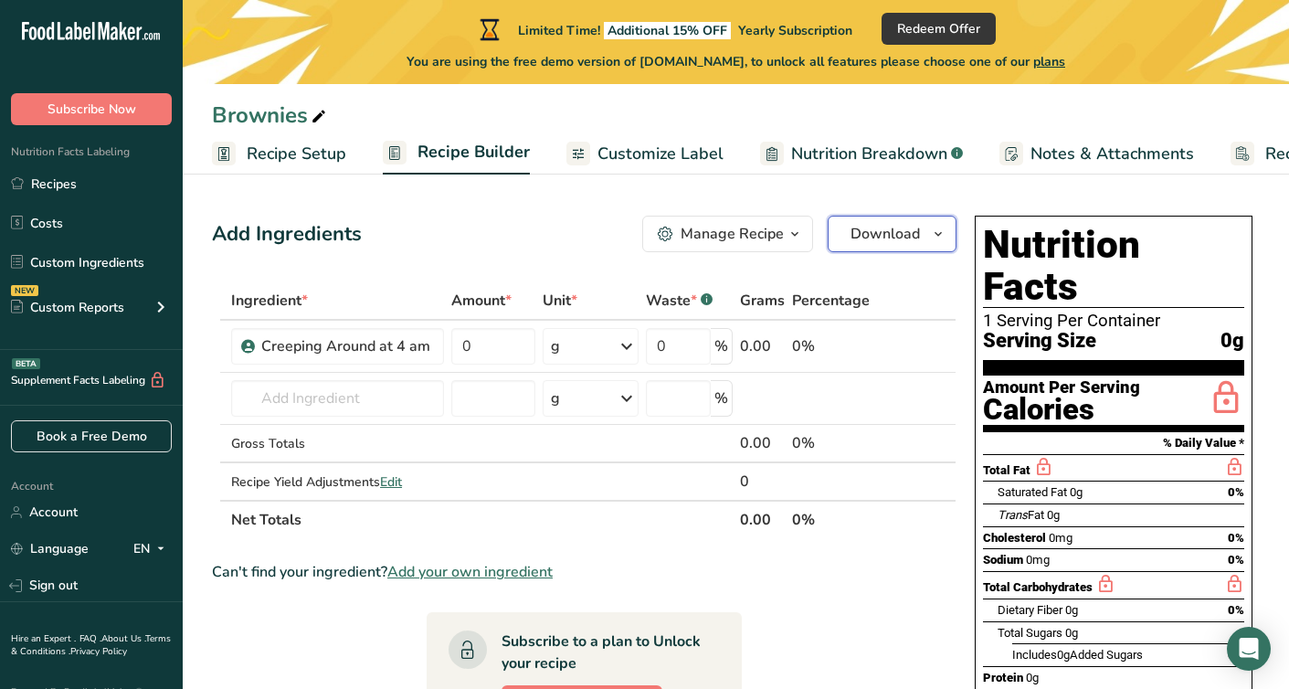
click at [895, 230] on span "Download" at bounding box center [885, 234] width 69 height 22
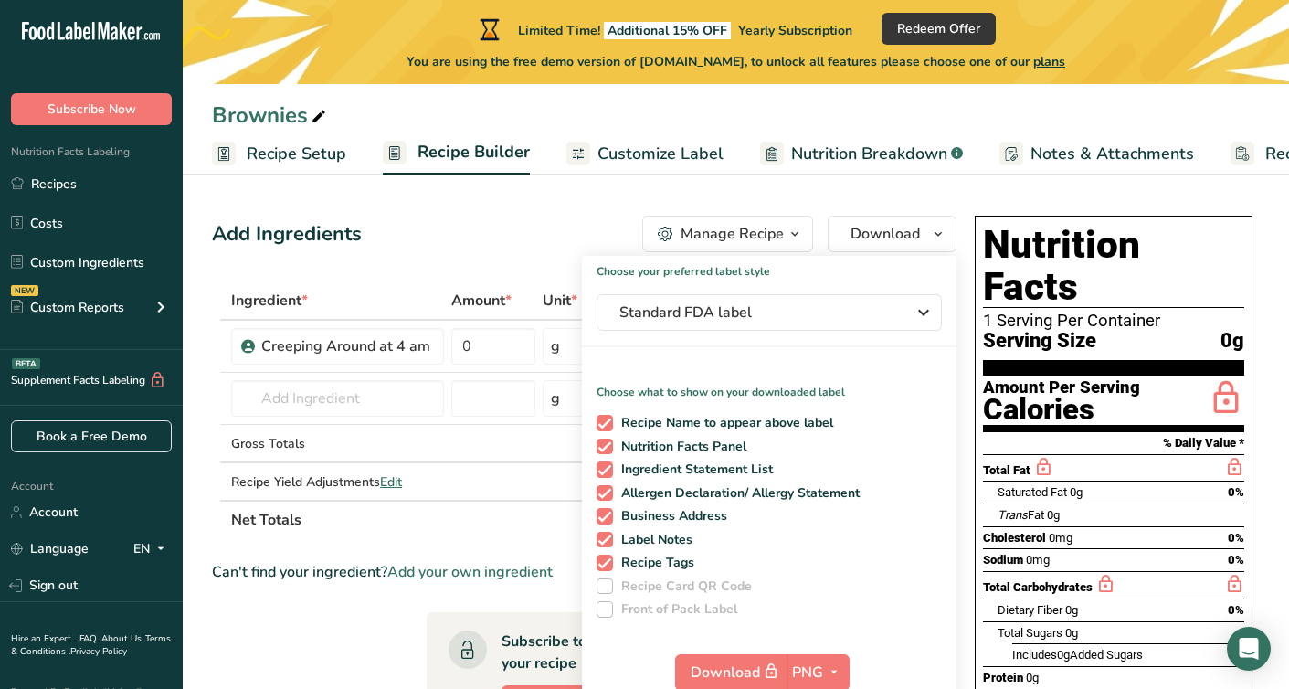
click at [917, 196] on section "Add Ingredients Manage Recipe Delete Recipe Duplicate Recipe Scale Recipe Save …" at bounding box center [736, 632] width 1107 height 906
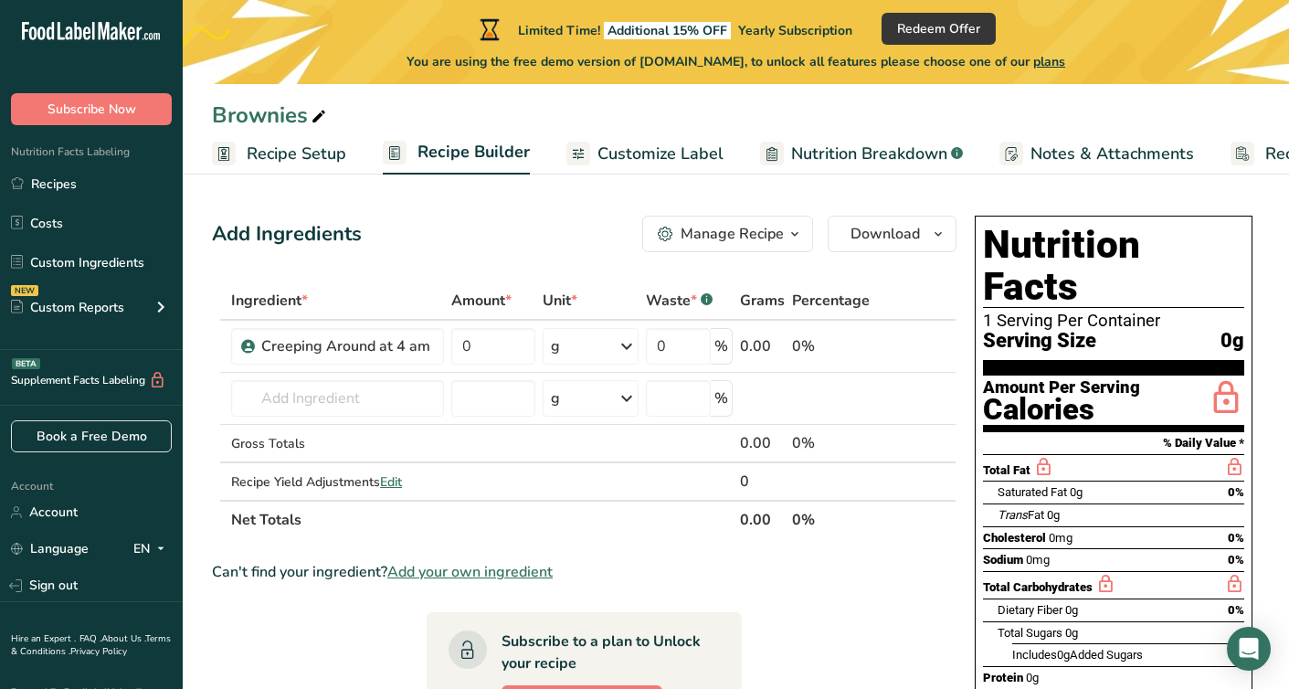
scroll to position [2, 0]
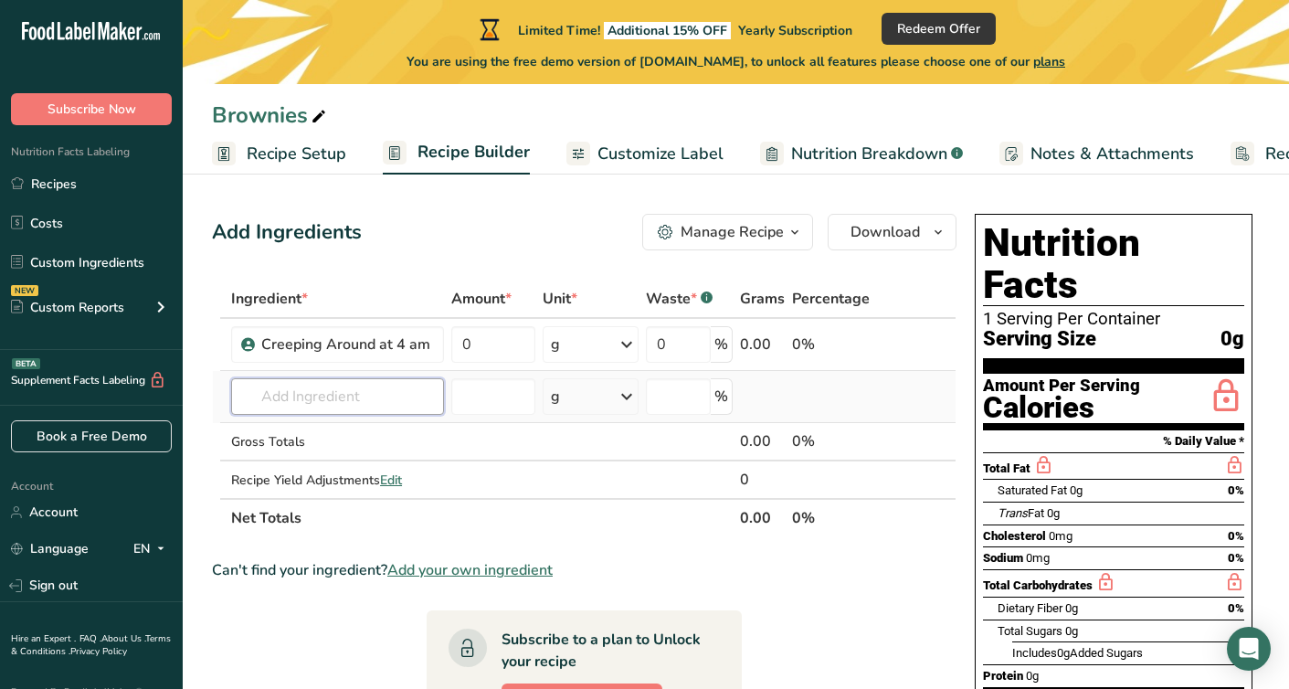
click at [371, 379] on input "text" at bounding box center [337, 396] width 213 height 37
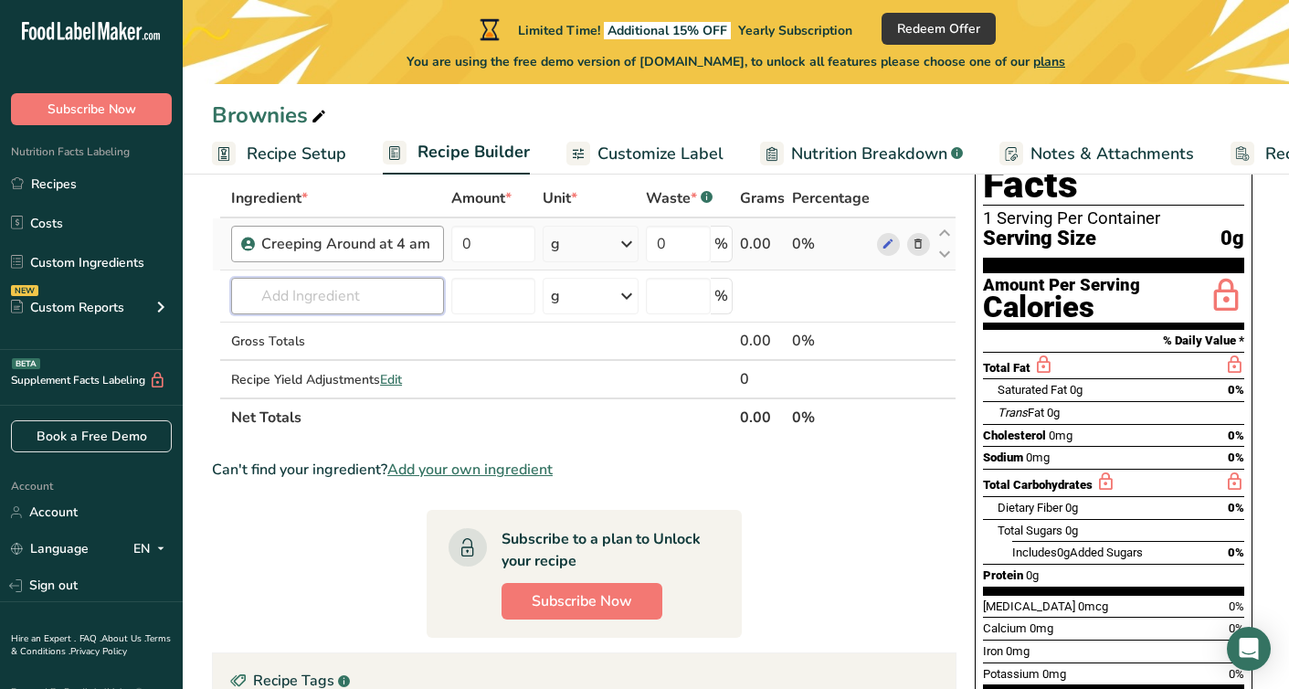
scroll to position [95, 0]
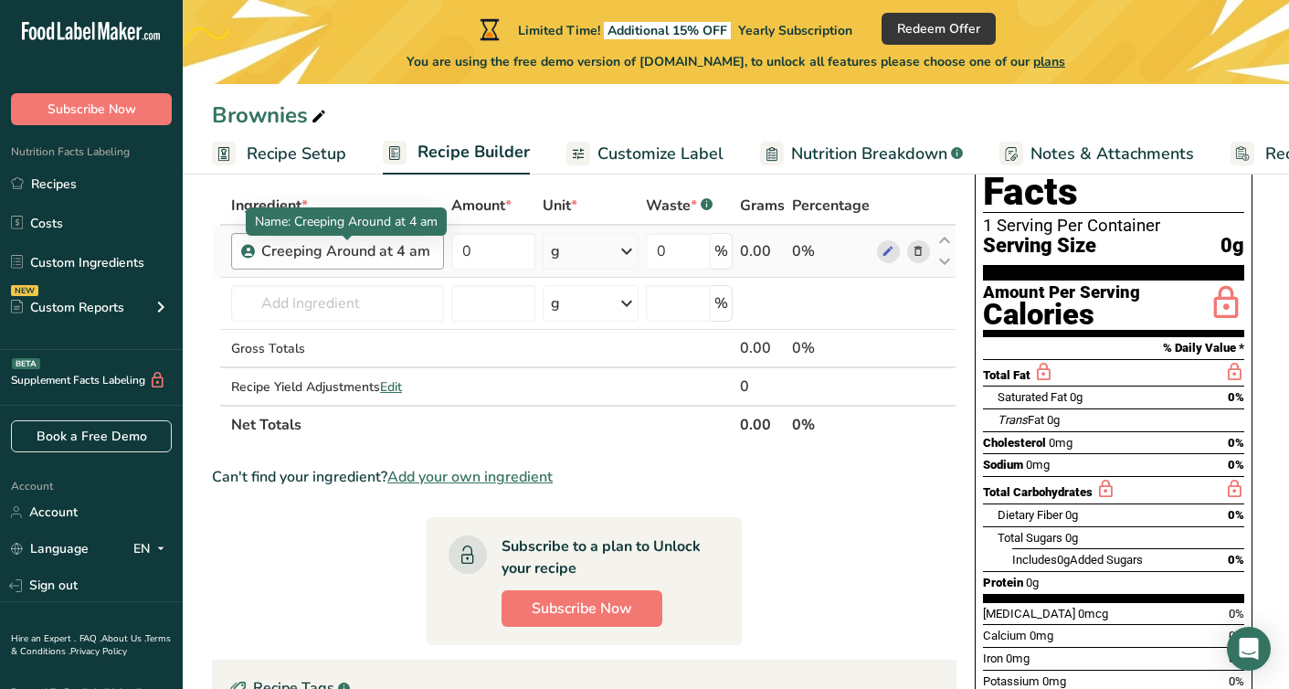
click at [403, 251] on div "Creeping Around at 4 am" at bounding box center [347, 251] width 172 height 22
click at [399, 263] on div "Creeping Around at 4 am" at bounding box center [337, 251] width 213 height 37
click at [408, 250] on div "Creeping Around at 4 am" at bounding box center [347, 251] width 172 height 22
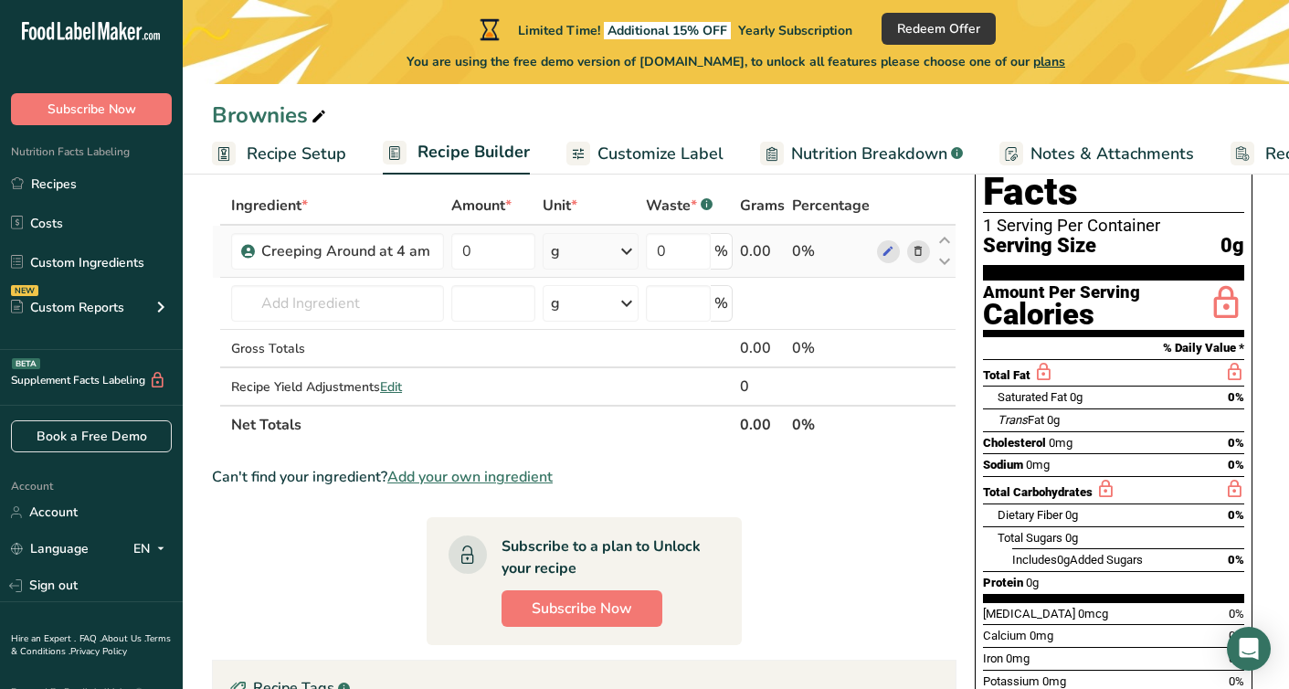
click at [387, 275] on td "Creeping Around at 4 am" at bounding box center [338, 252] width 220 height 52
click at [374, 323] on td "Almond flour 1211 Milk, whole, 3.25% milkfat, without added vitamin A and vitam…" at bounding box center [338, 304] width 220 height 52
click at [366, 313] on input "text" at bounding box center [337, 303] width 213 height 37
click at [400, 319] on input "text" at bounding box center [337, 303] width 213 height 37
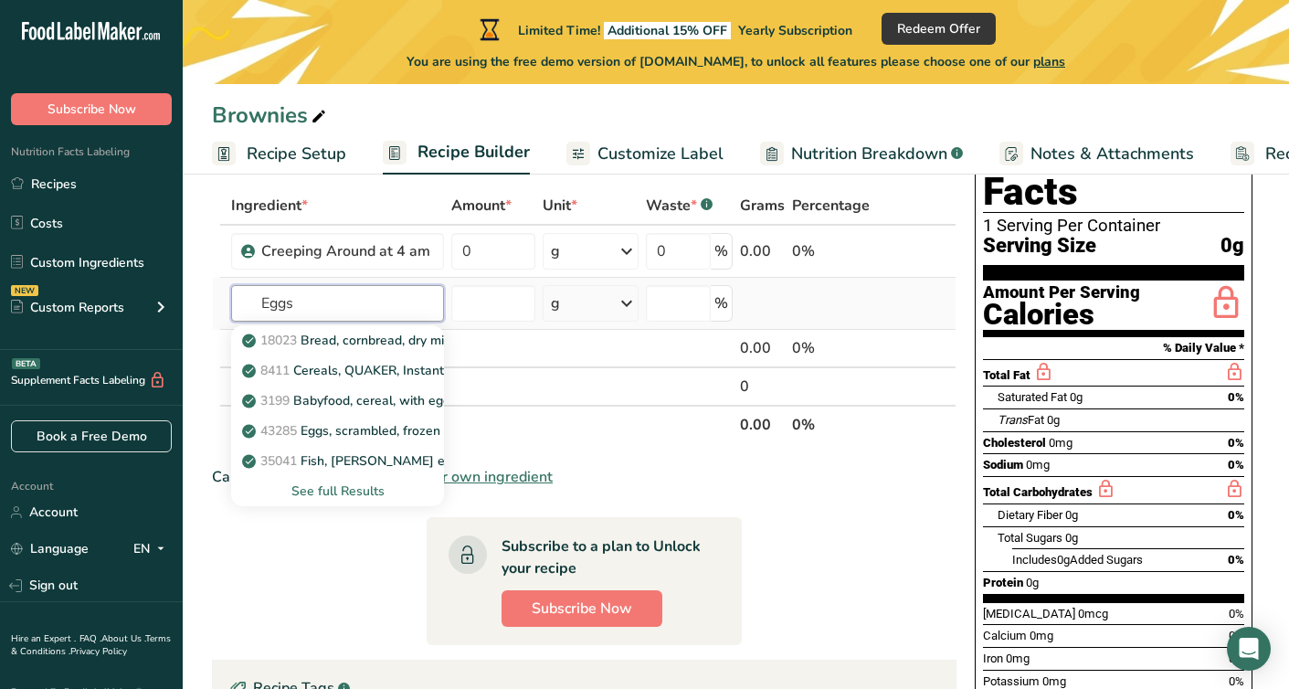
click at [436, 293] on input "Eggs" at bounding box center [337, 303] width 213 height 37
type input "Eggs"
click at [460, 308] on input "number" at bounding box center [493, 303] width 84 height 37
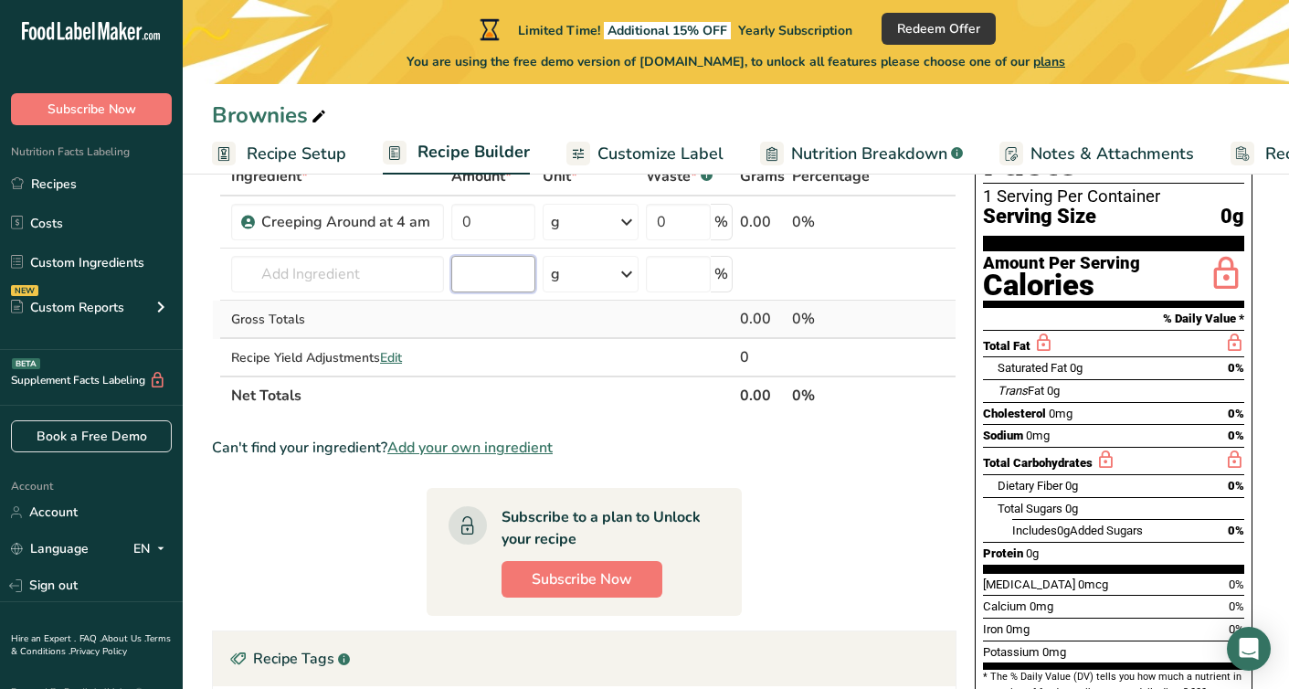
scroll to position [123, 0]
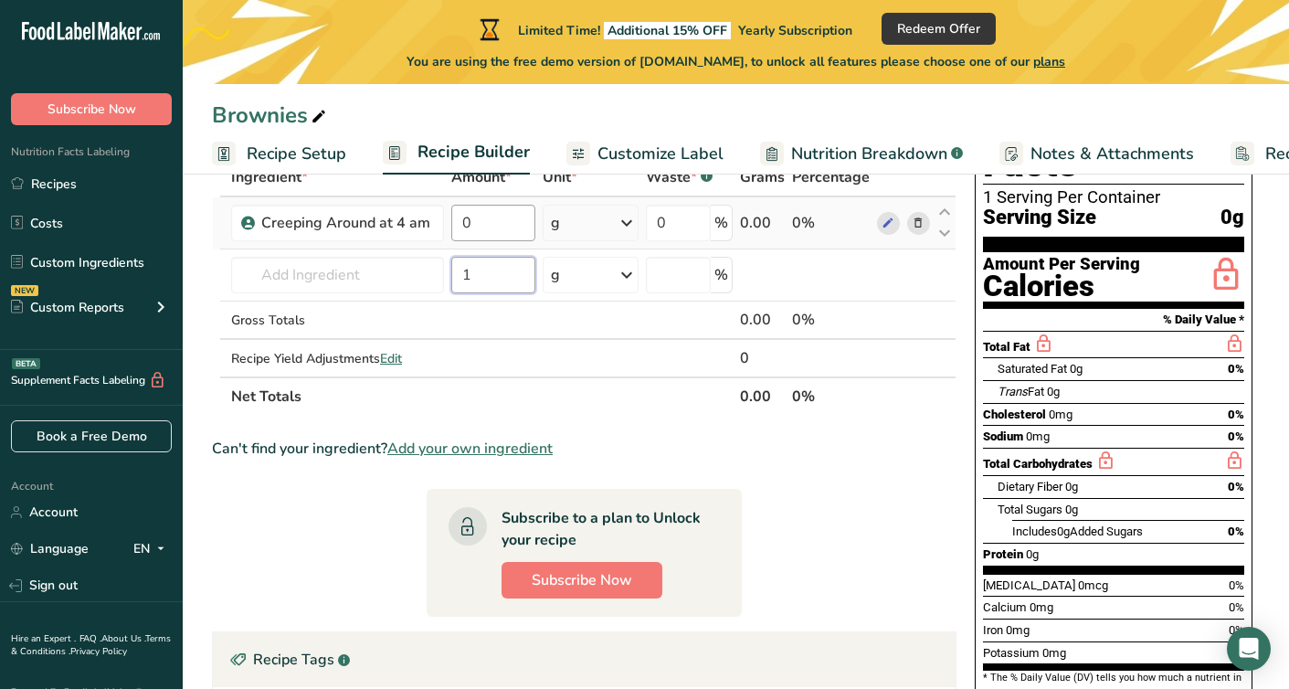
type input "1"
click at [477, 235] on input "0" at bounding box center [493, 223] width 84 height 37
type input "20"
click at [482, 282] on div "Ingredient * Amount * Unit * Waste * .a-a{fill:#347362;}.b-a{fill:#fff;} Grams …" at bounding box center [584, 287] width 745 height 258
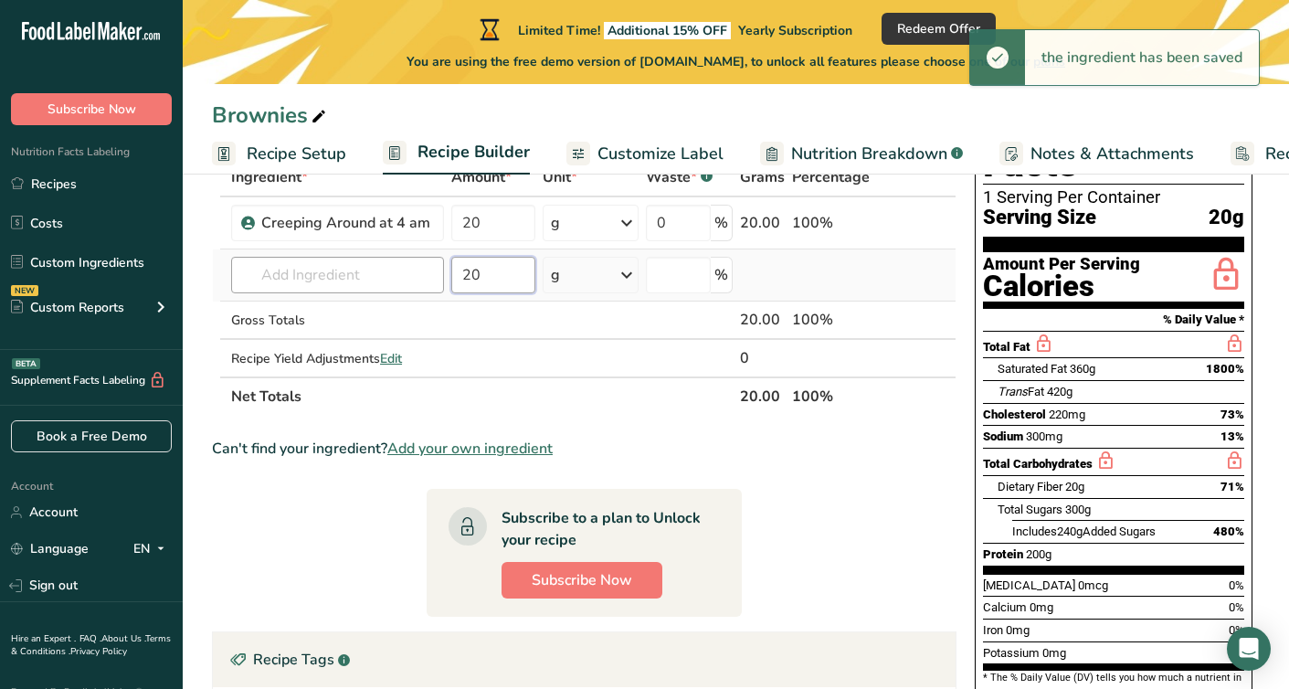
type input "20"
click at [371, 276] on input "text" at bounding box center [337, 275] width 213 height 37
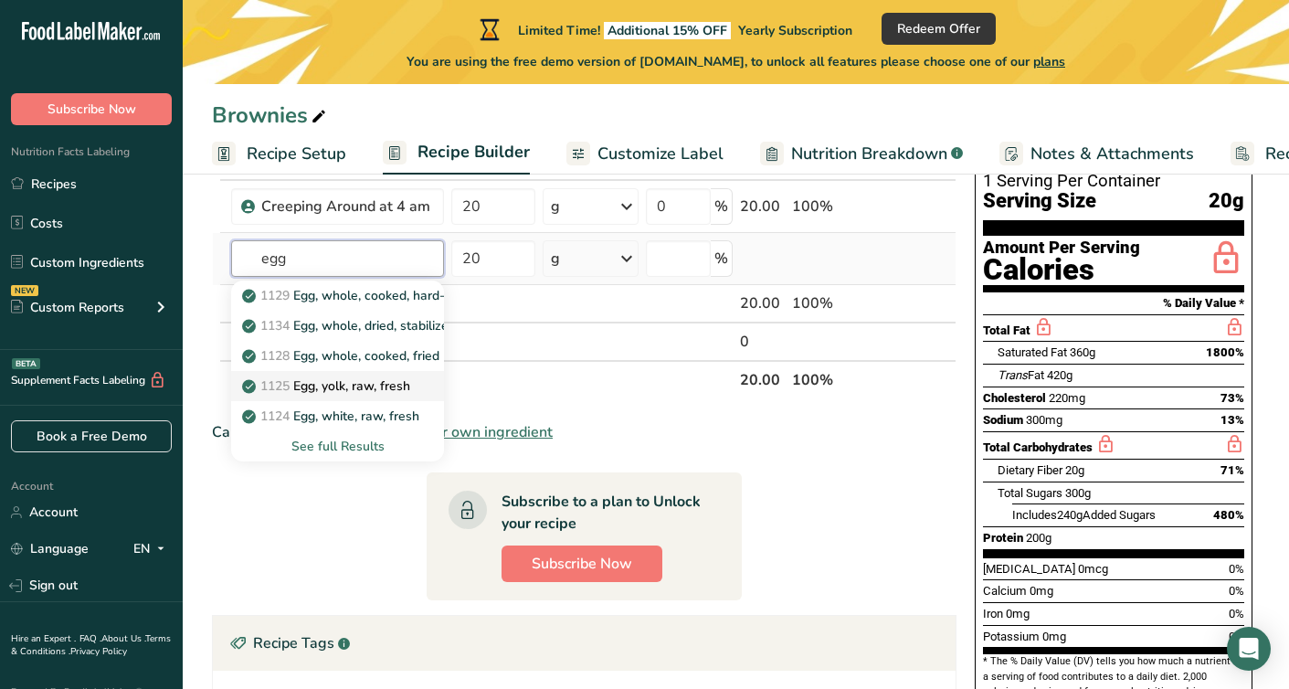
scroll to position [144, 0]
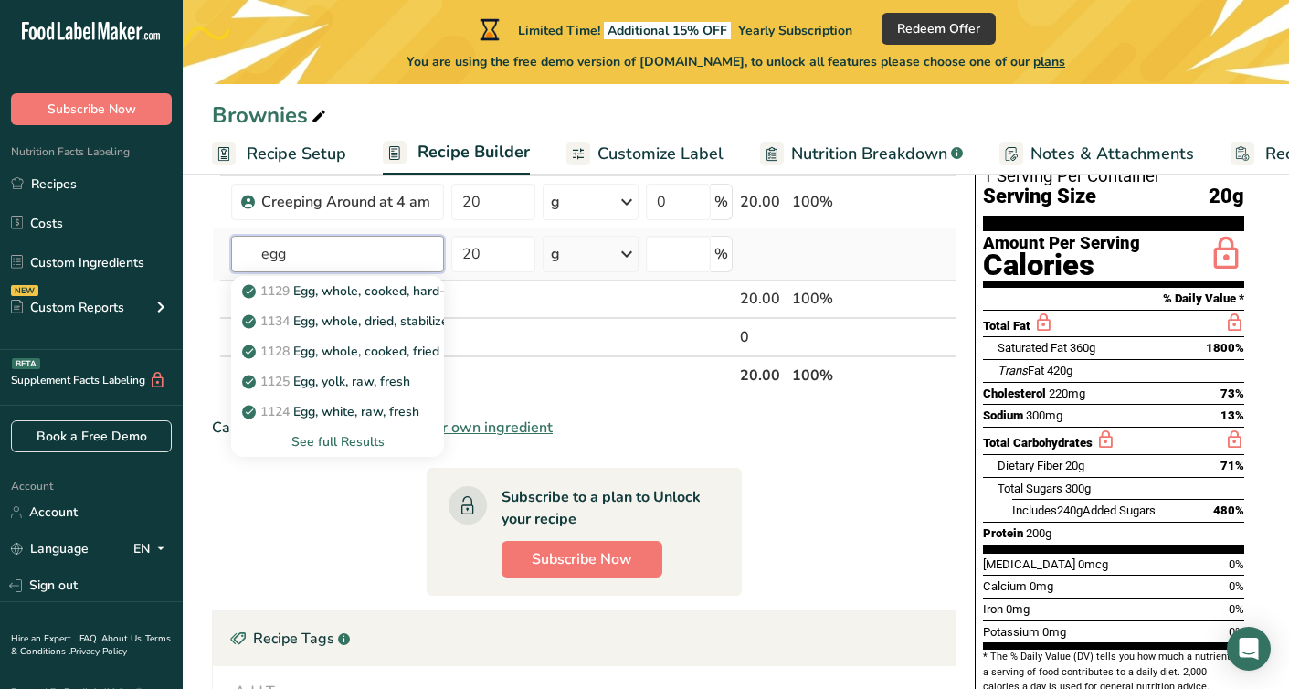
click at [344, 252] on input "egg" at bounding box center [337, 254] width 213 height 37
type input "egg"
type input "Sugar"
click at [390, 289] on div "Organic Cane Sugar" at bounding box center [323, 290] width 154 height 19
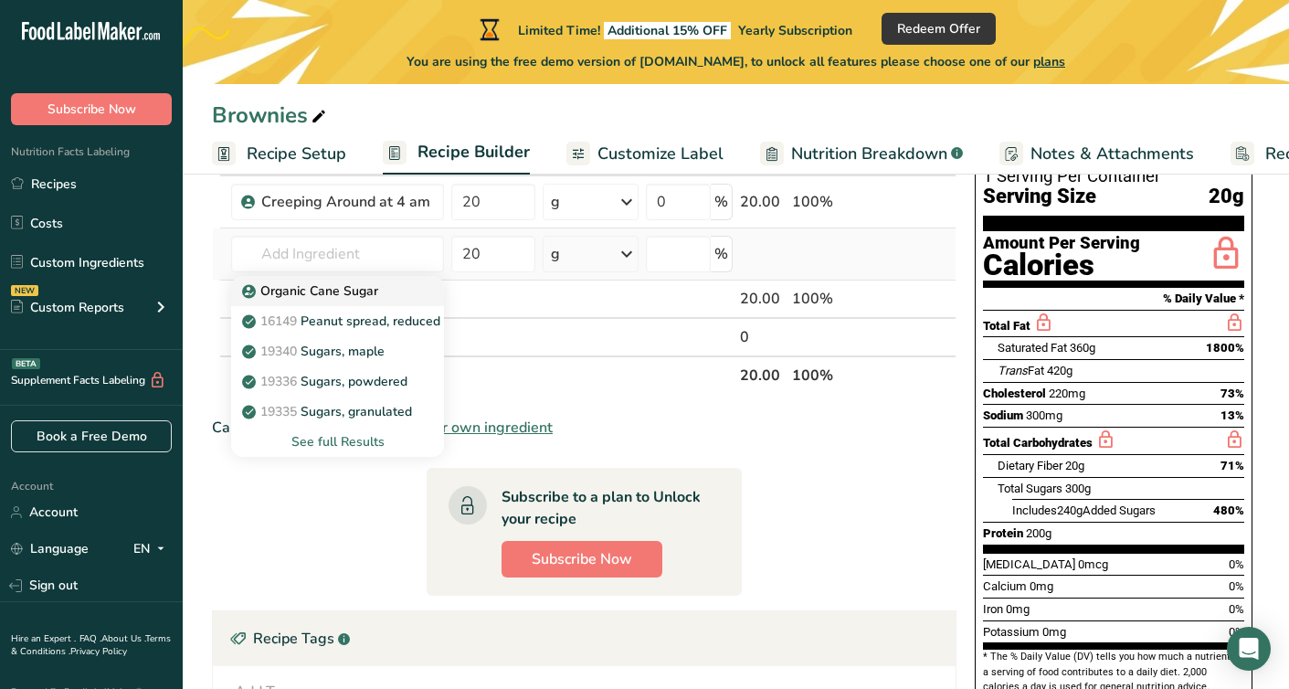
type input "Organic Cane Sugar"
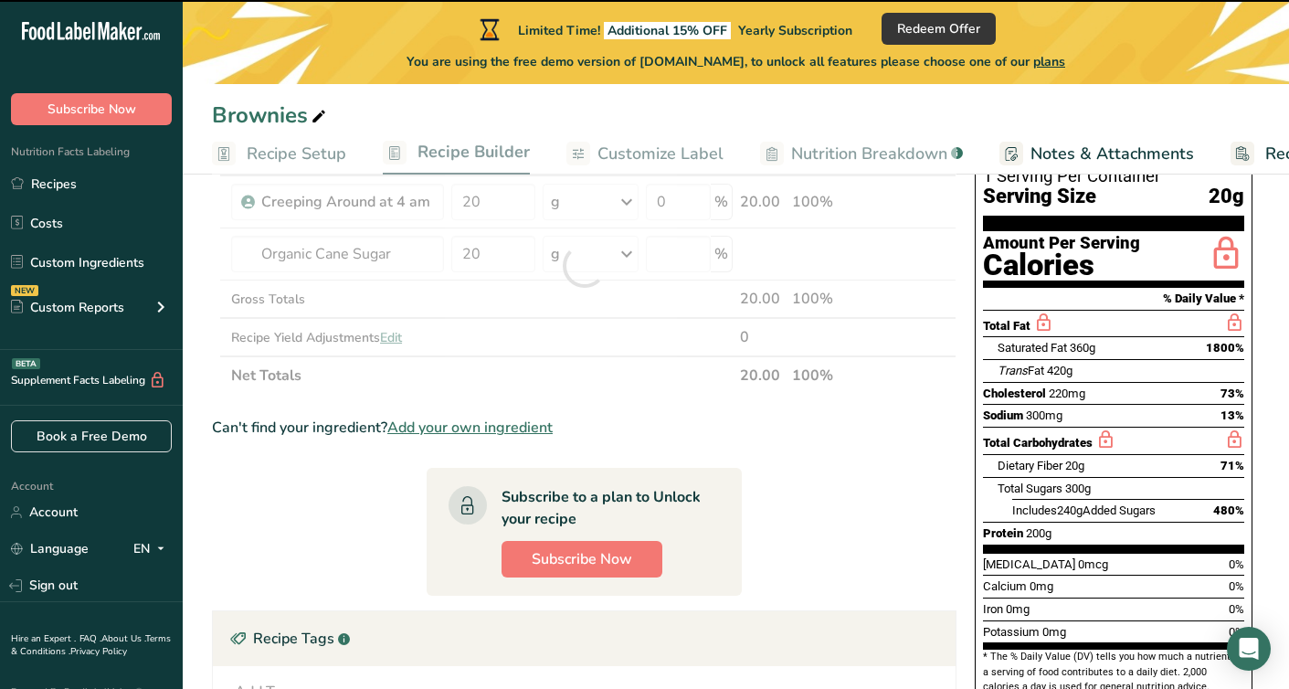
type input "0"
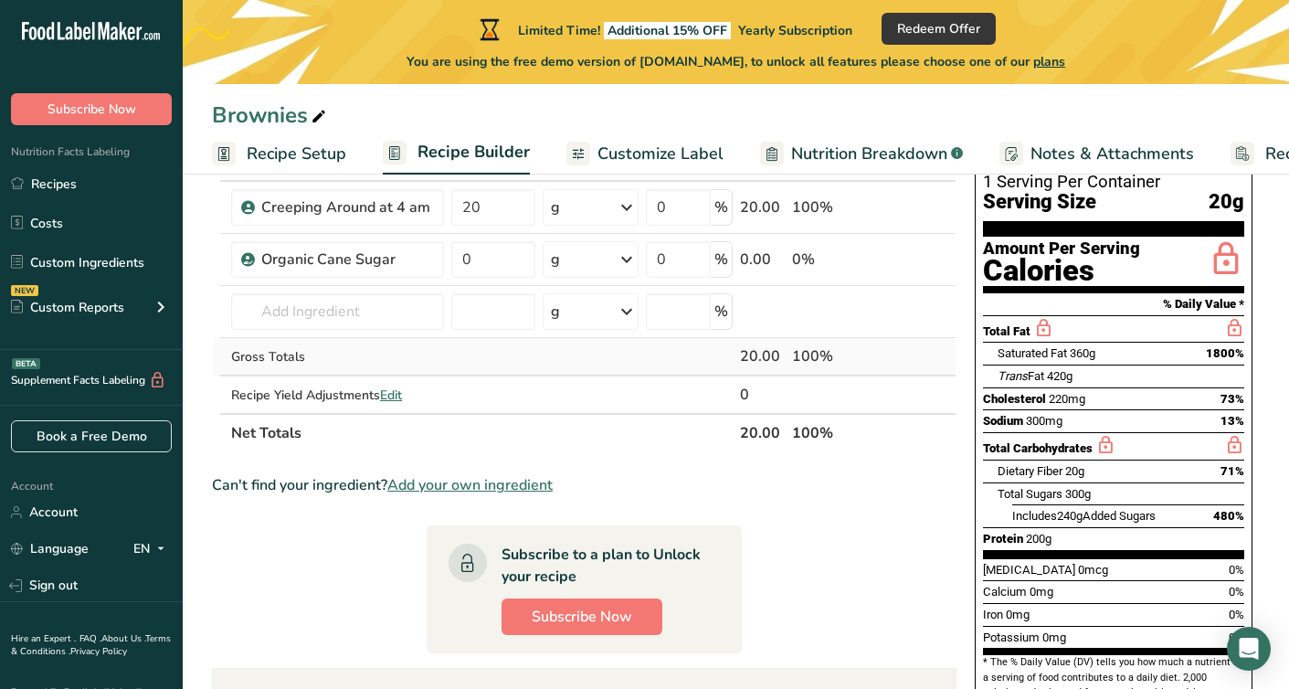
scroll to position [136, 0]
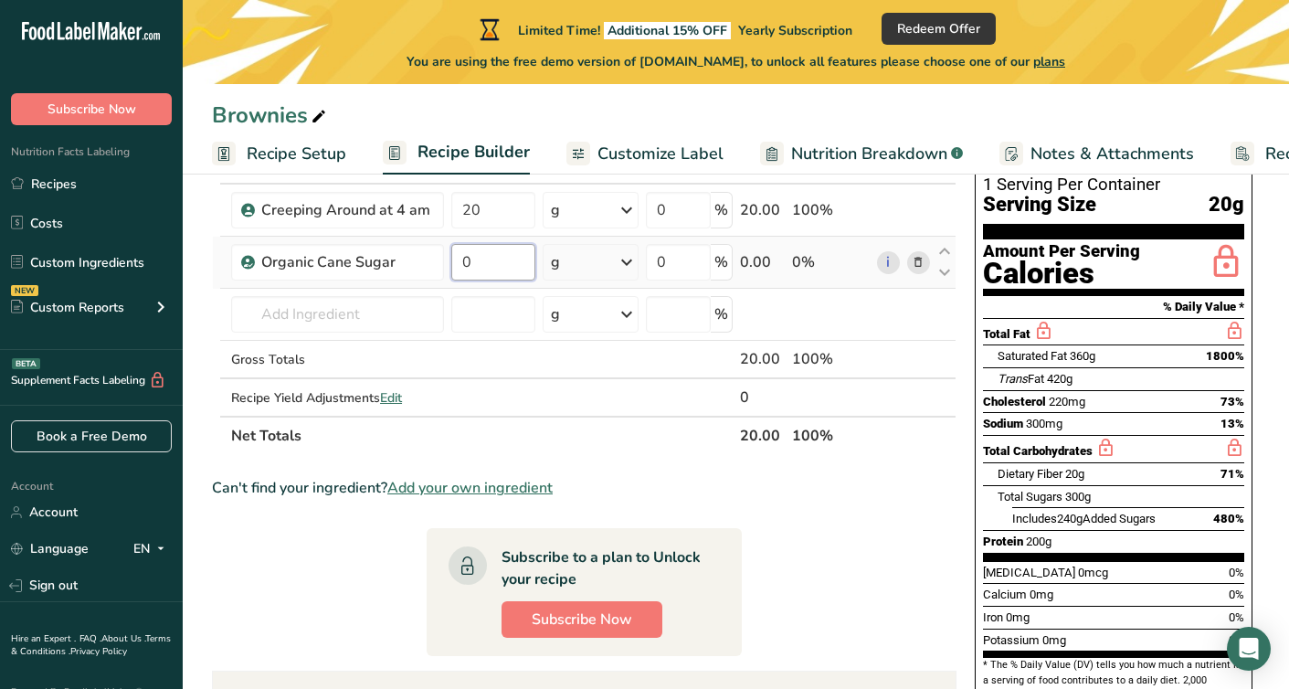
click at [480, 279] on input "0" at bounding box center [493, 262] width 84 height 37
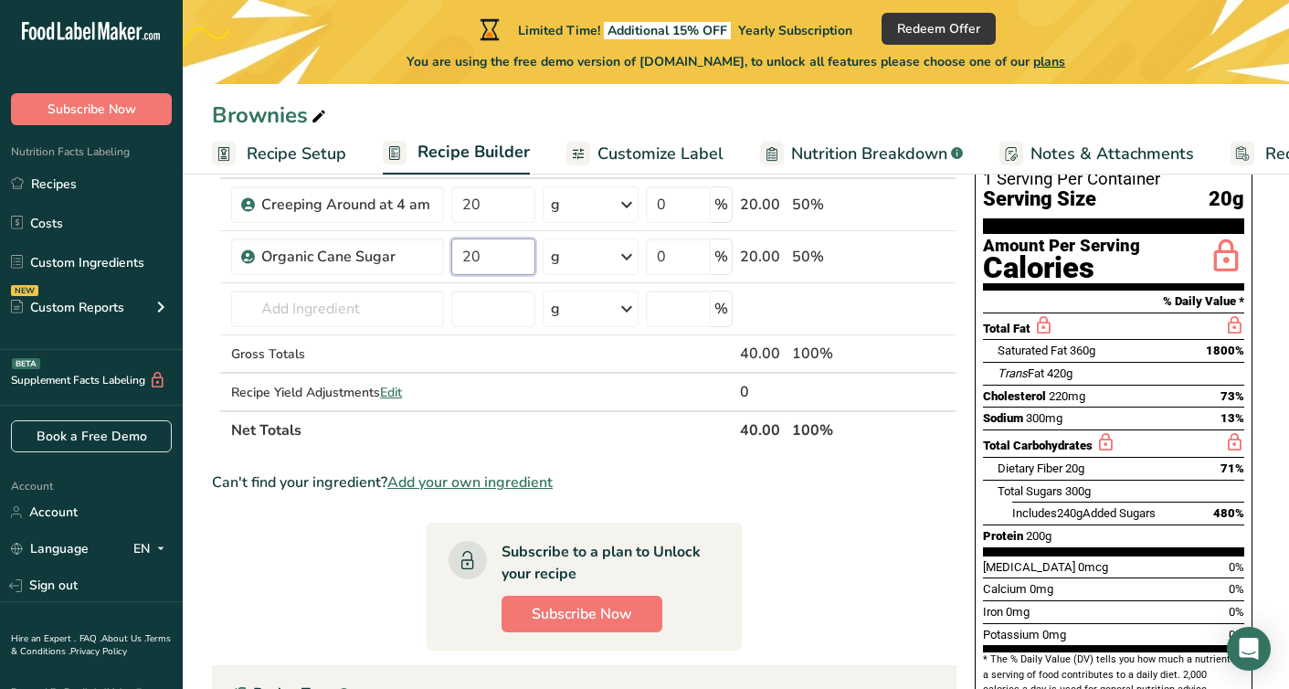
scroll to position [141, 0]
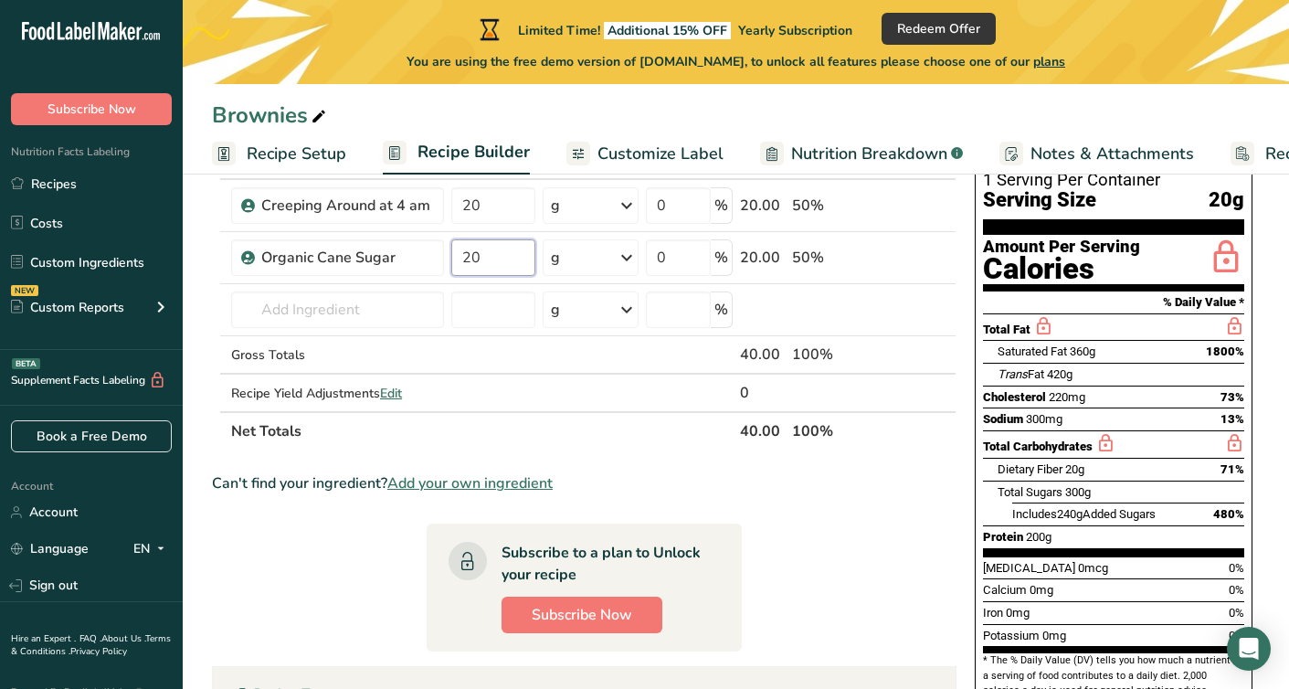
type input "20"
click at [348, 310] on div "Ingredient * Amount * Unit * Waste * .a-a{fill:#347362;}.b-a{fill:#fff;} Grams …" at bounding box center [584, 296] width 745 height 310
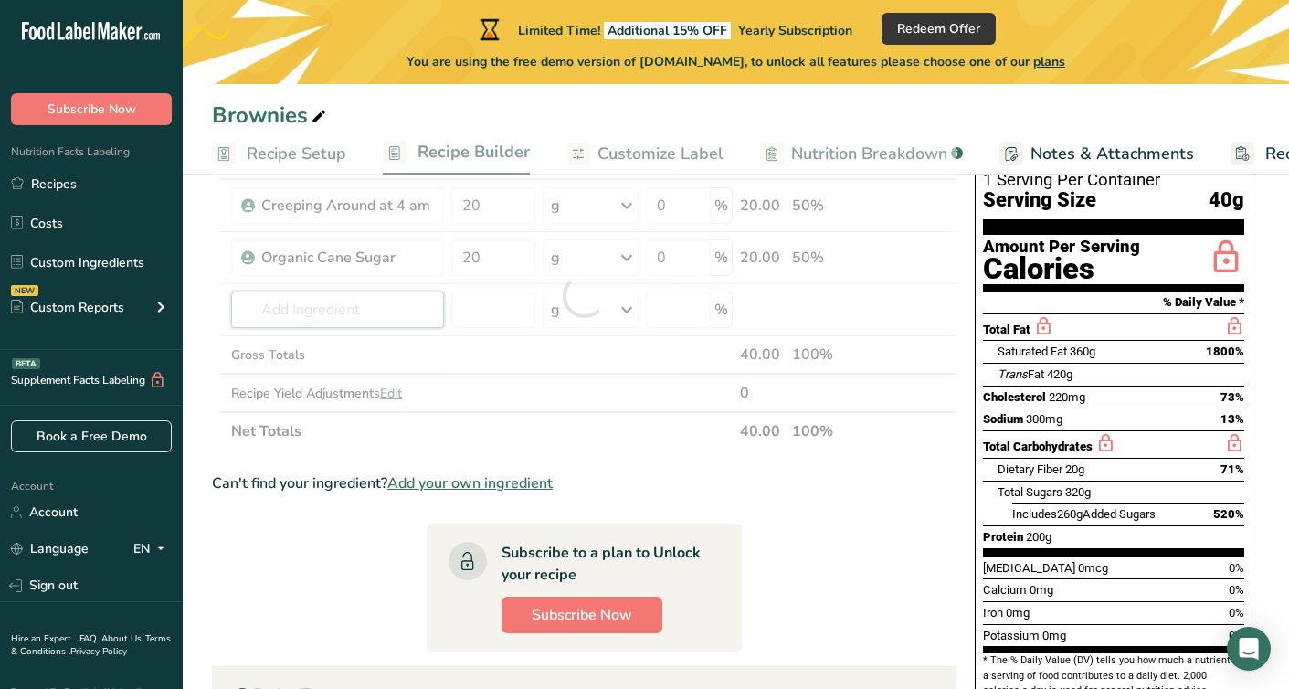
paste input "Enriched bleached flour"
type input "Enriched bleached flour"
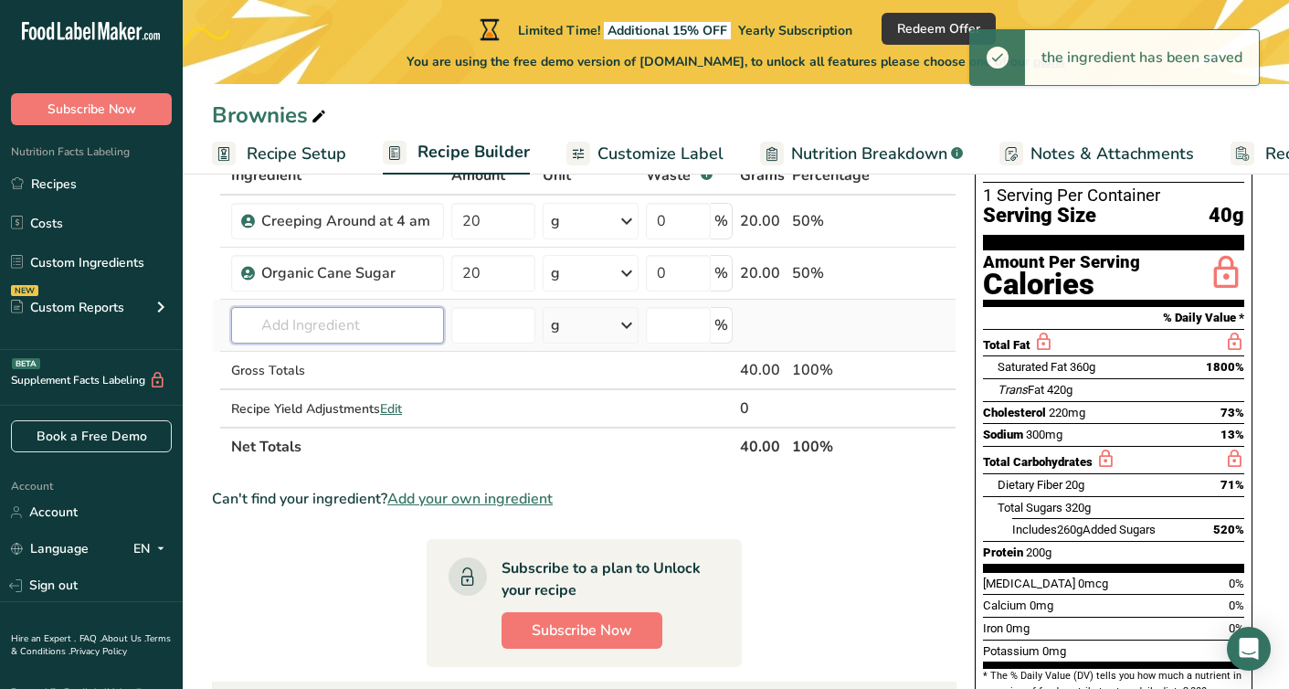
scroll to position [121, 0]
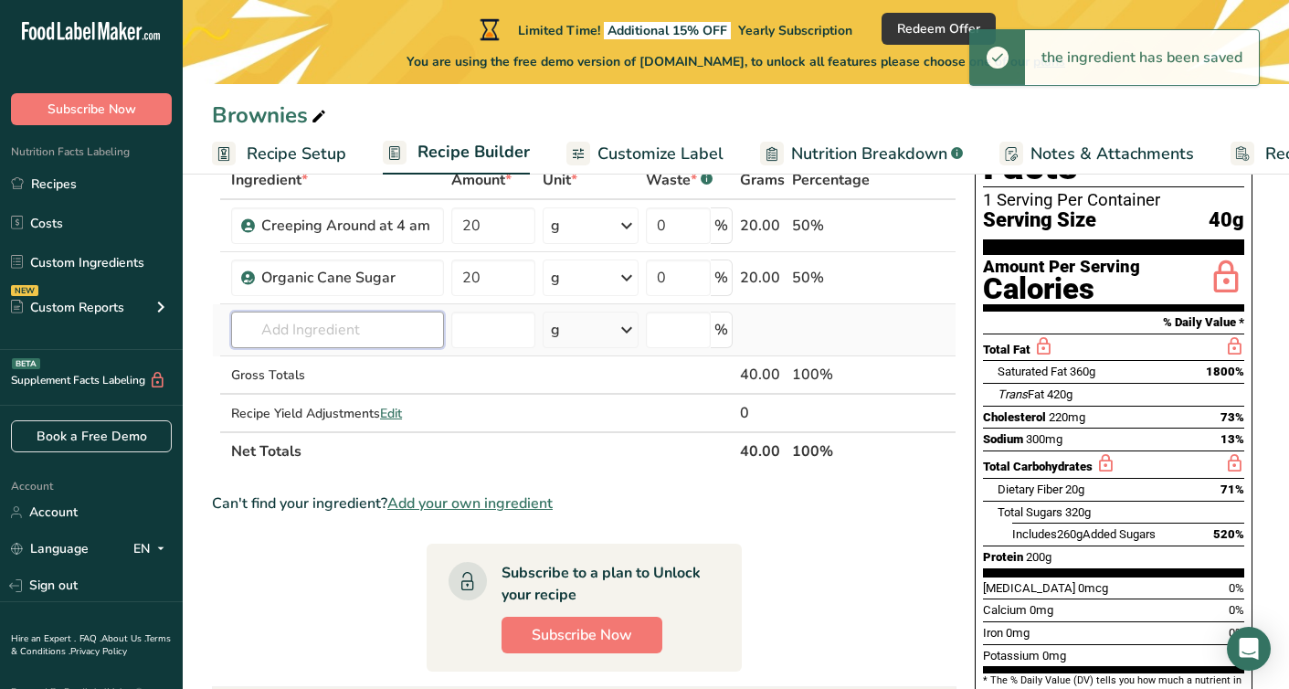
paste input "Enriched bleached flour"
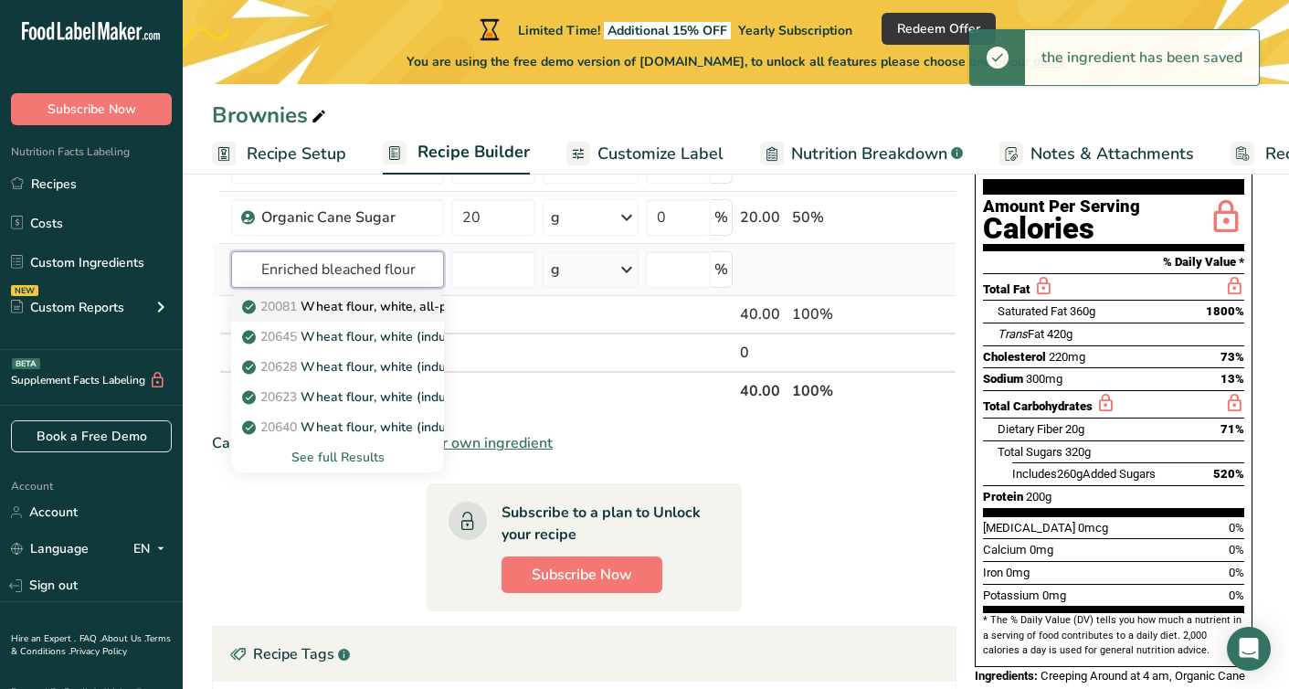
scroll to position [239, 0]
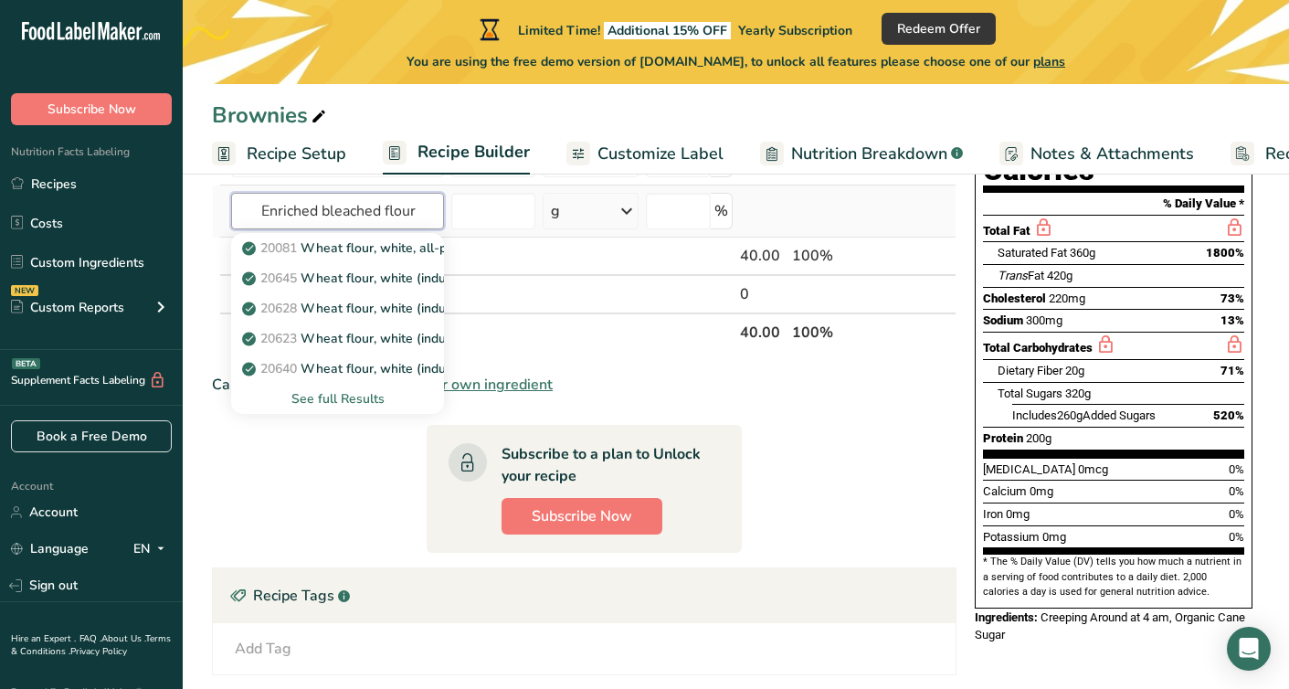
type input "Enriched bleached flour"
click at [379, 399] on div "See full Results" at bounding box center [338, 398] width 184 height 19
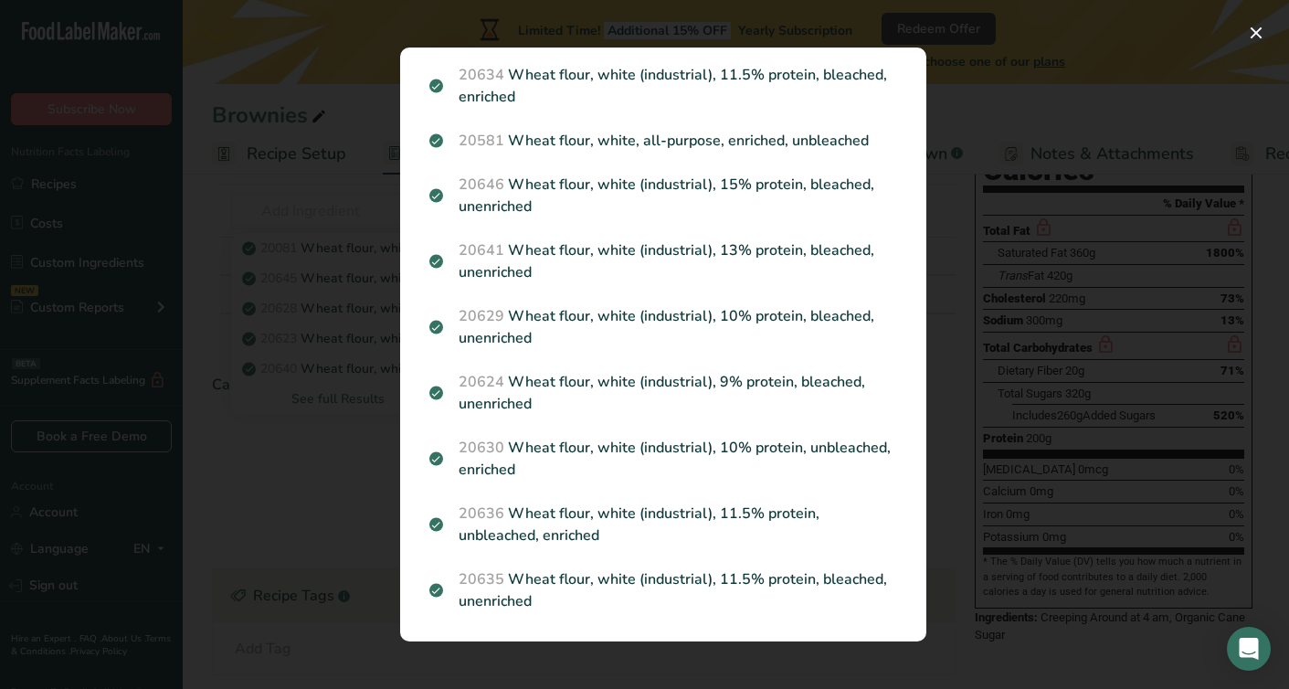
scroll to position [0, 0]
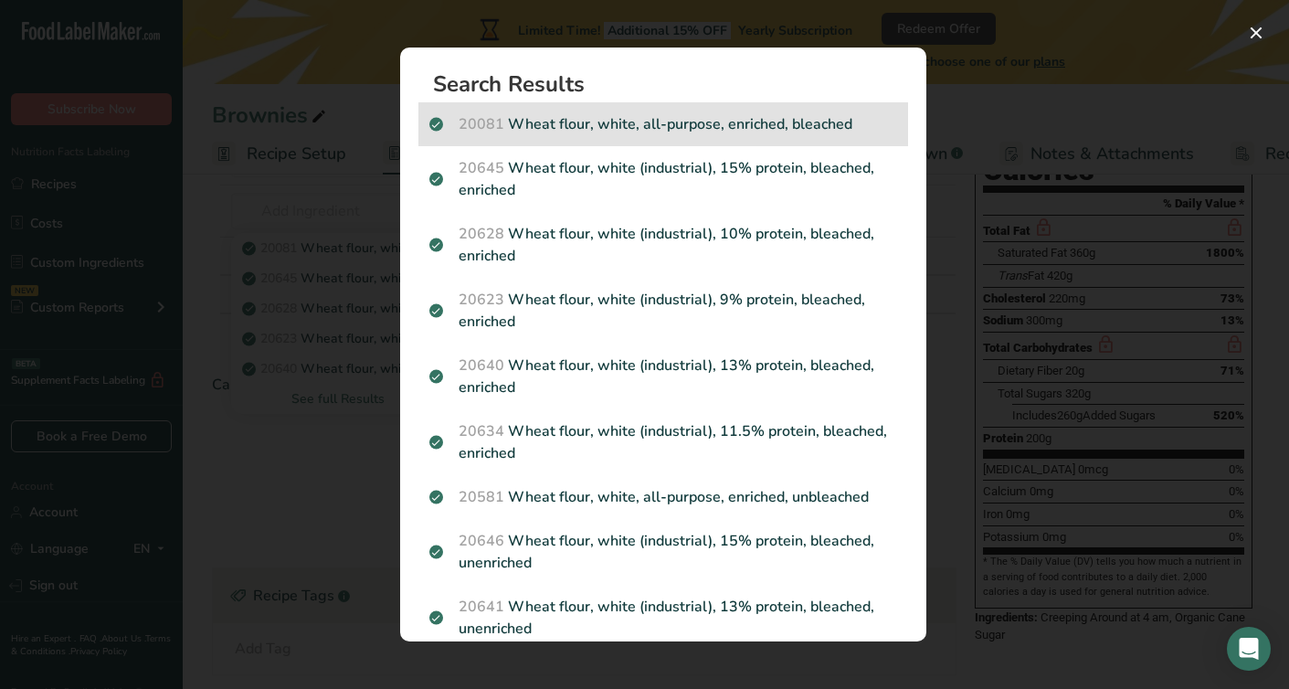
click at [545, 141] on div "20081 Wheat flour, white, all-purpose, enriched, bleached" at bounding box center [663, 124] width 490 height 44
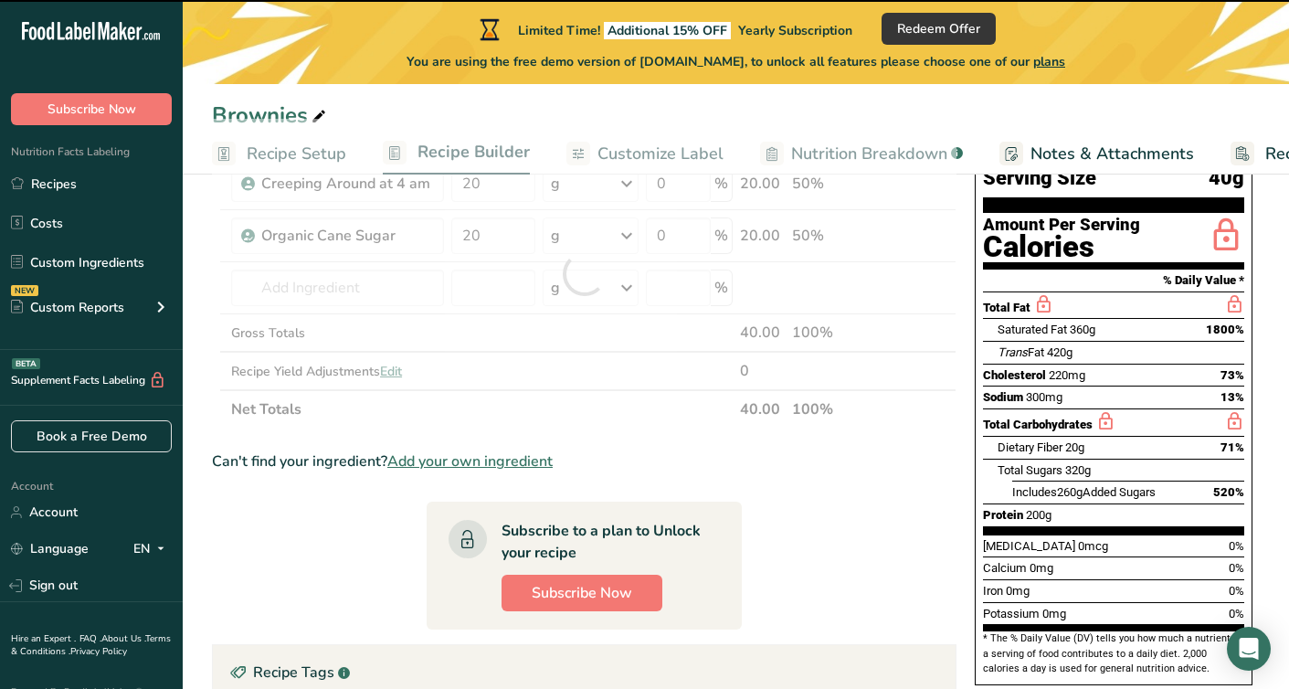
scroll to position [39, 0]
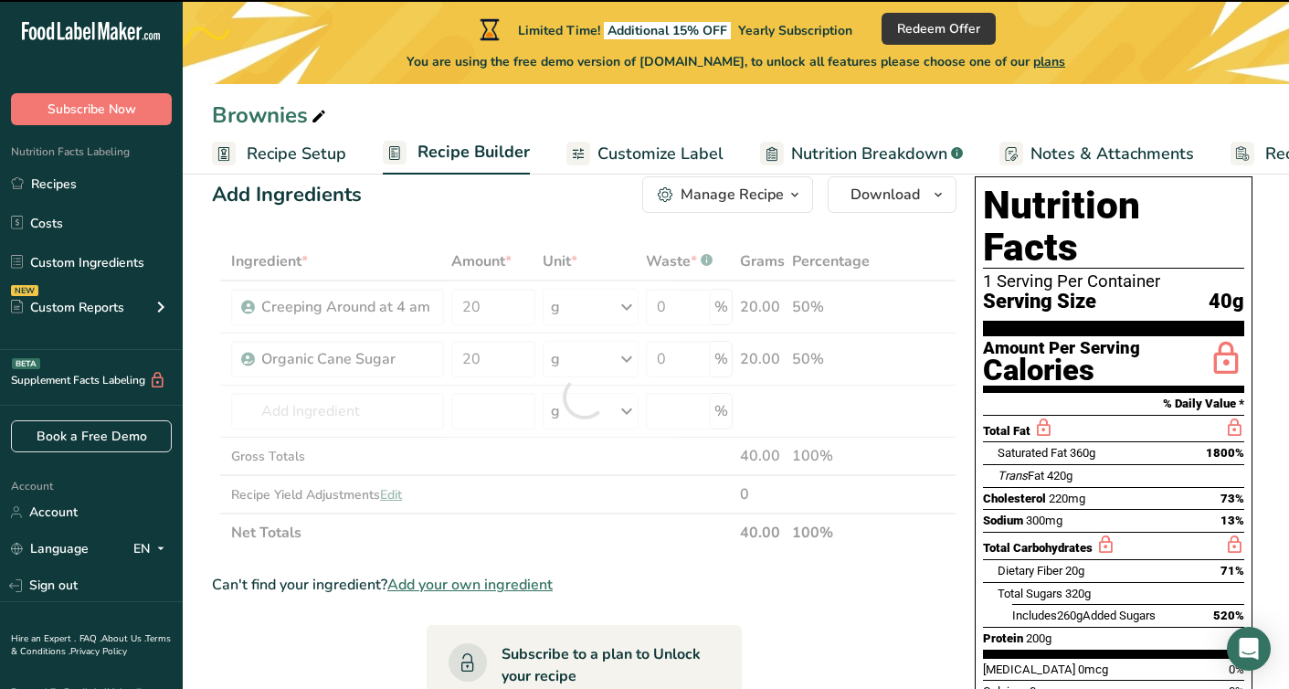
type input "0"
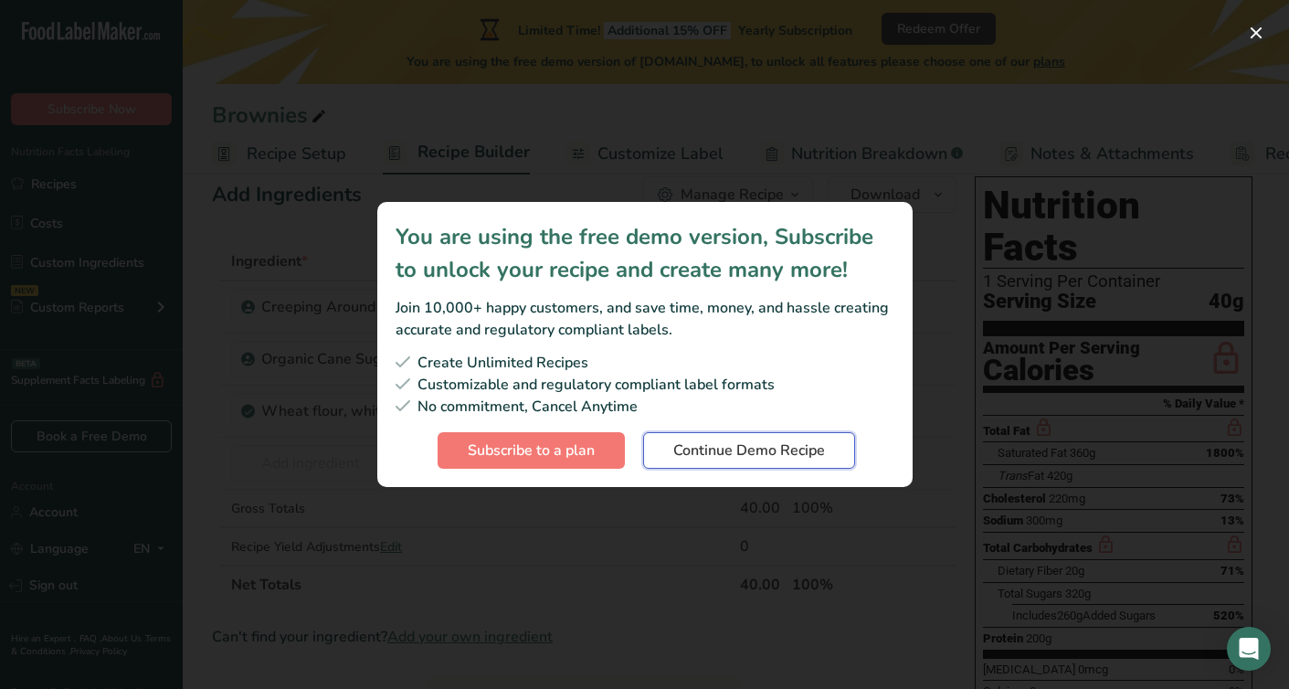
click at [805, 457] on span "Continue Demo Recipe" at bounding box center [749, 451] width 152 height 22
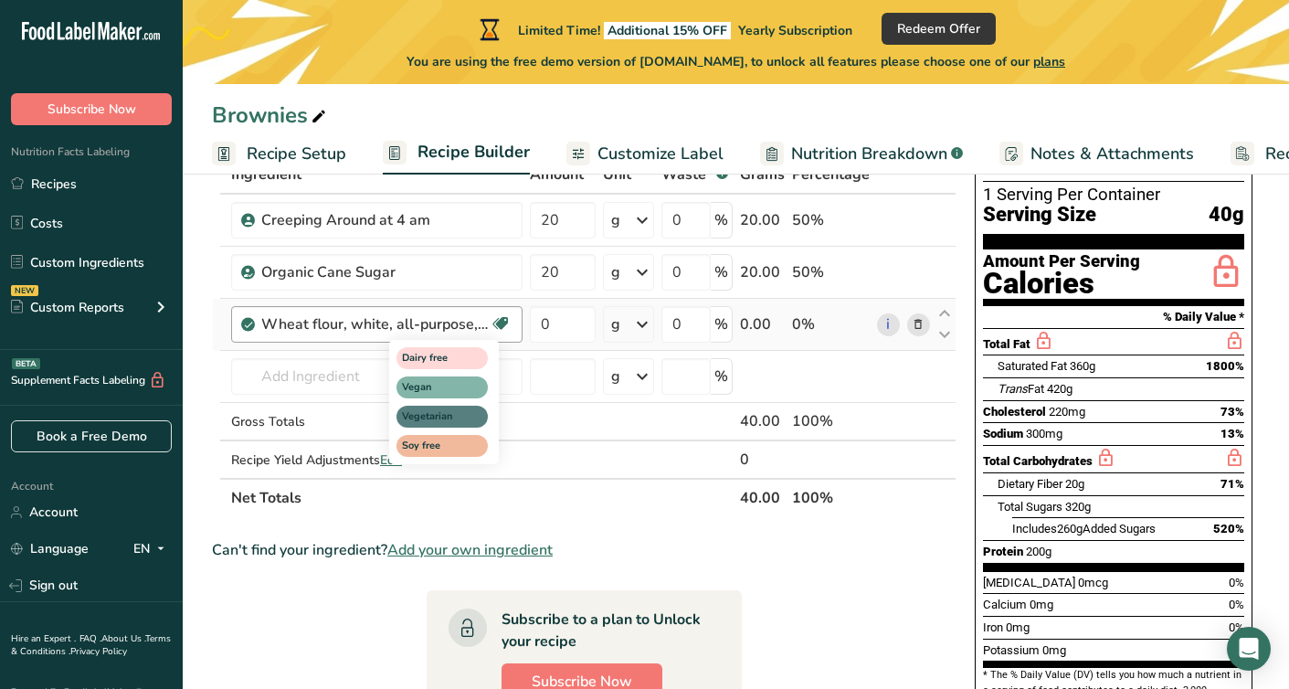
scroll to position [117, 0]
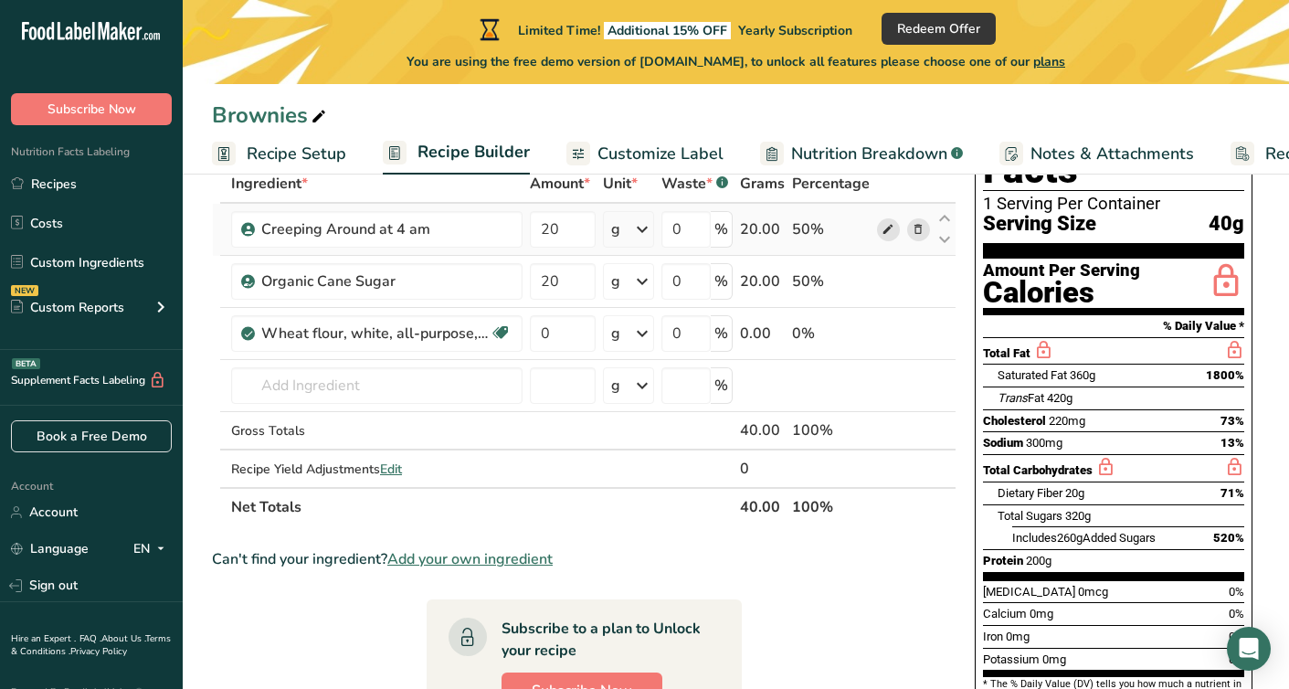
click at [888, 226] on icon at bounding box center [888, 229] width 13 height 19
click at [566, 234] on input "20" at bounding box center [563, 229] width 66 height 37
type input "2"
type input "1"
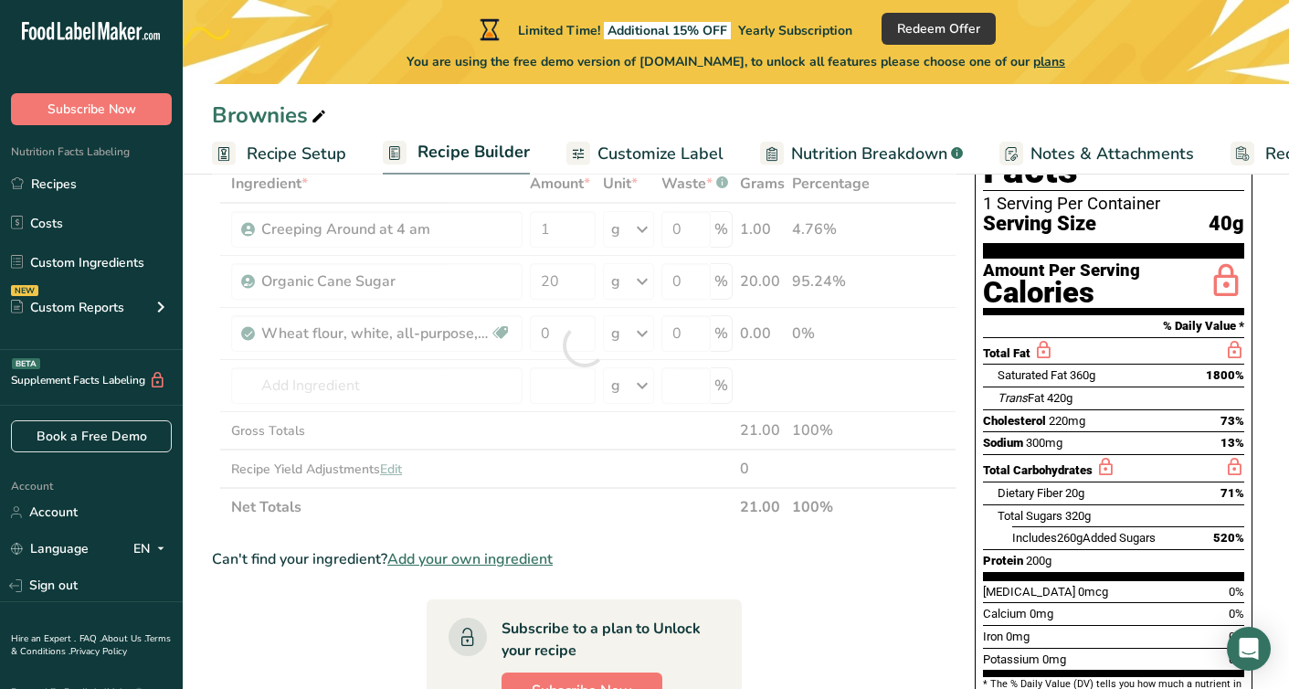
click at [874, 553] on div "Can't find your ingredient? Add your own ingredient" at bounding box center [584, 559] width 745 height 22
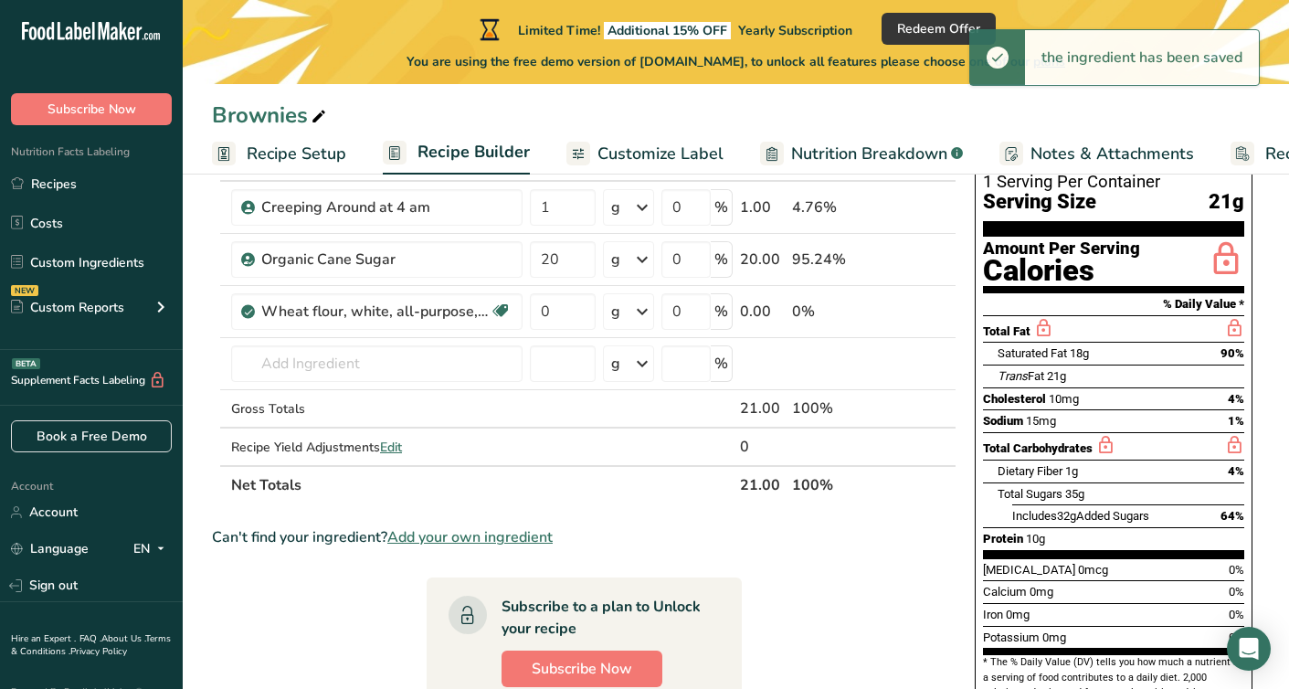
scroll to position [121, 0]
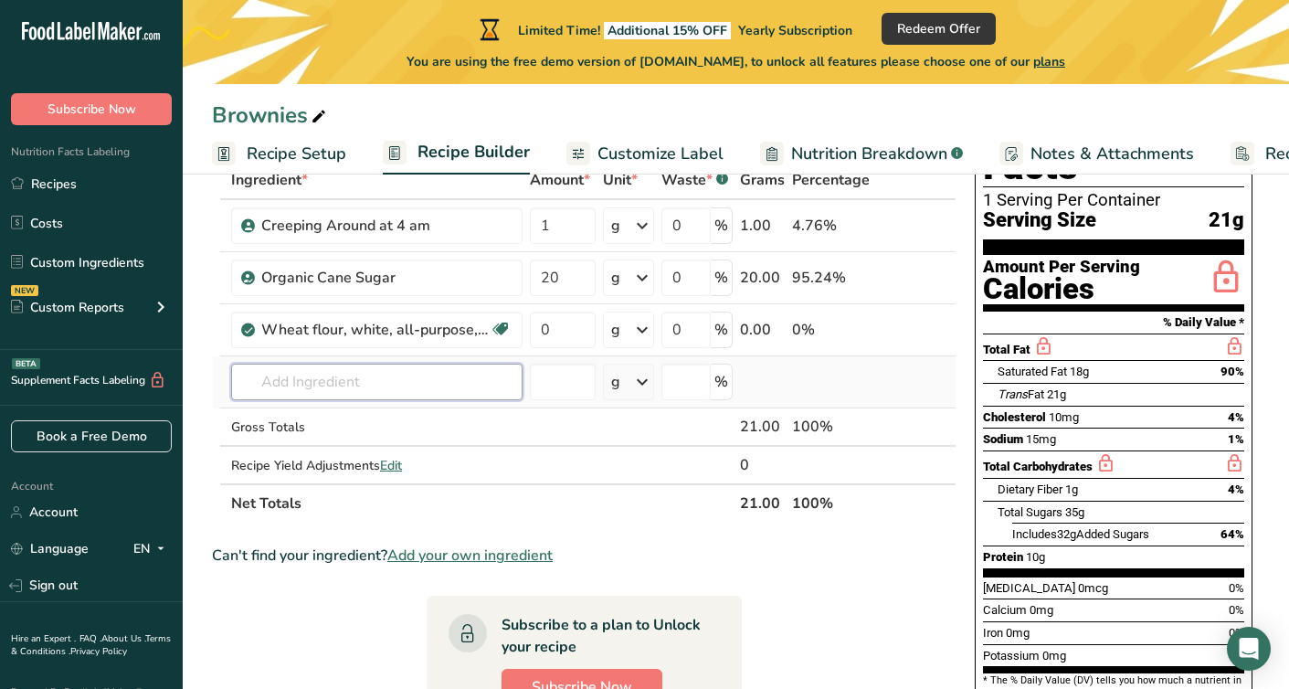
click at [365, 394] on input "text" at bounding box center [376, 382] width 291 height 37
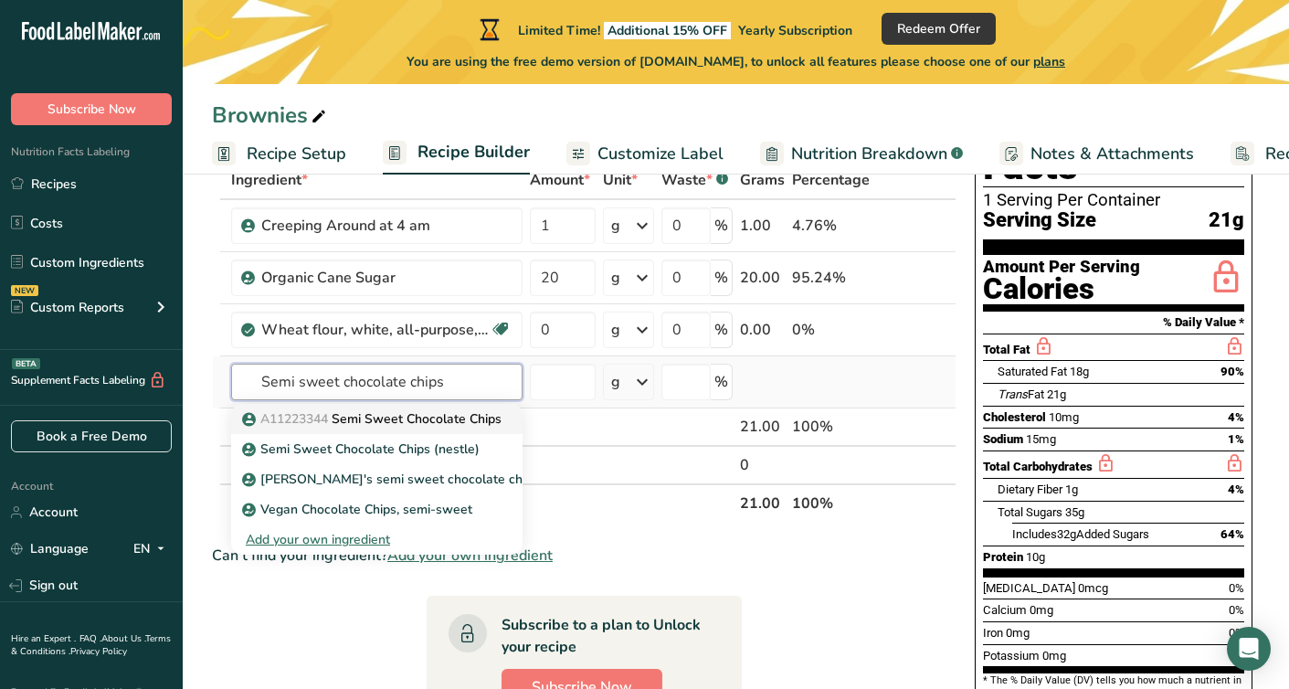
type input "Semi sweet chocolate chips"
click at [368, 417] on p "A11223344 Semi Sweet Chocolate Chips" at bounding box center [374, 418] width 256 height 19
type input "Semi Sweet Chocolate Chips"
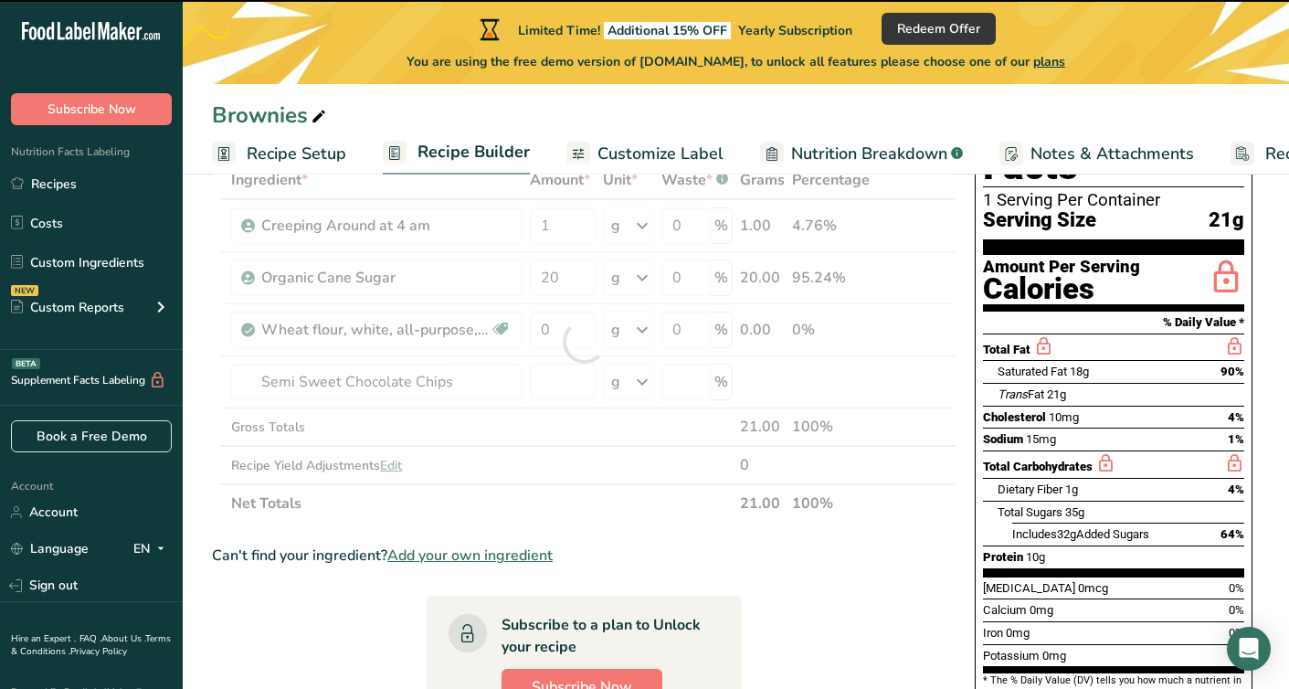
type input "0"
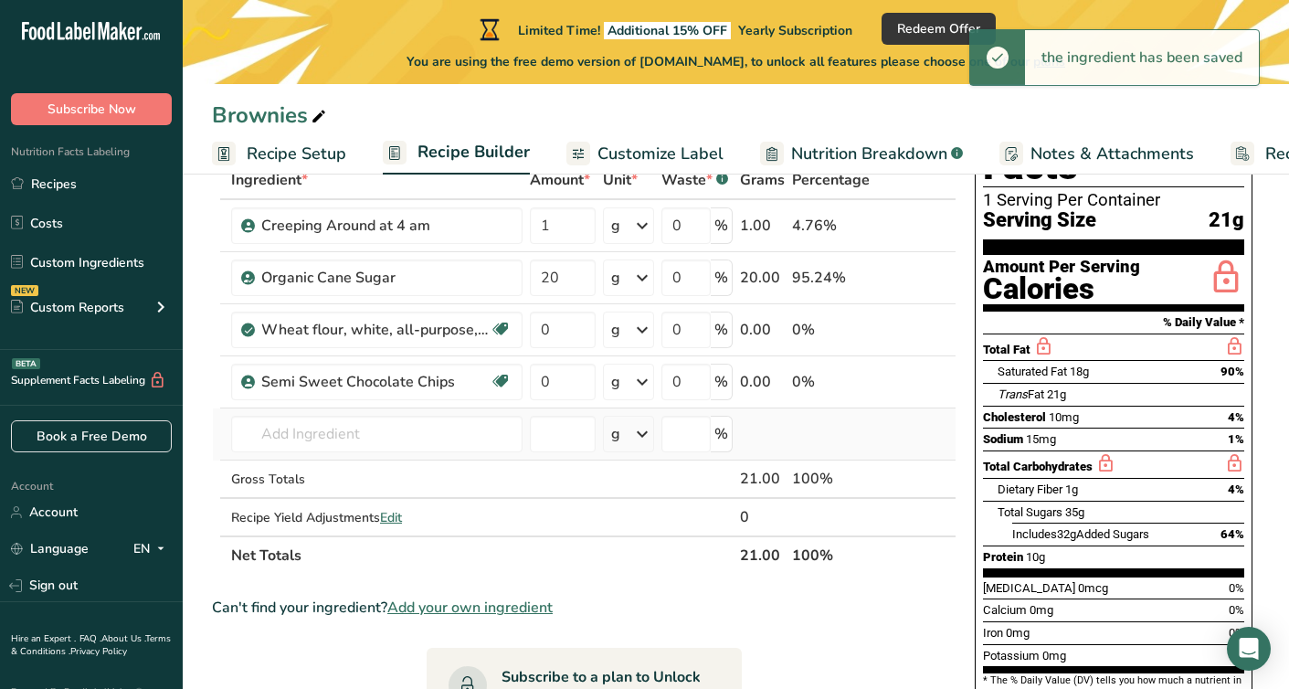
click at [445, 452] on td "A11223344 Semi Sweet Chocolate Chips Semi Sweet Chocolate Chips (nestle) Lily's…" at bounding box center [377, 434] width 299 height 52
click at [440, 436] on input "text" at bounding box center [376, 434] width 291 height 37
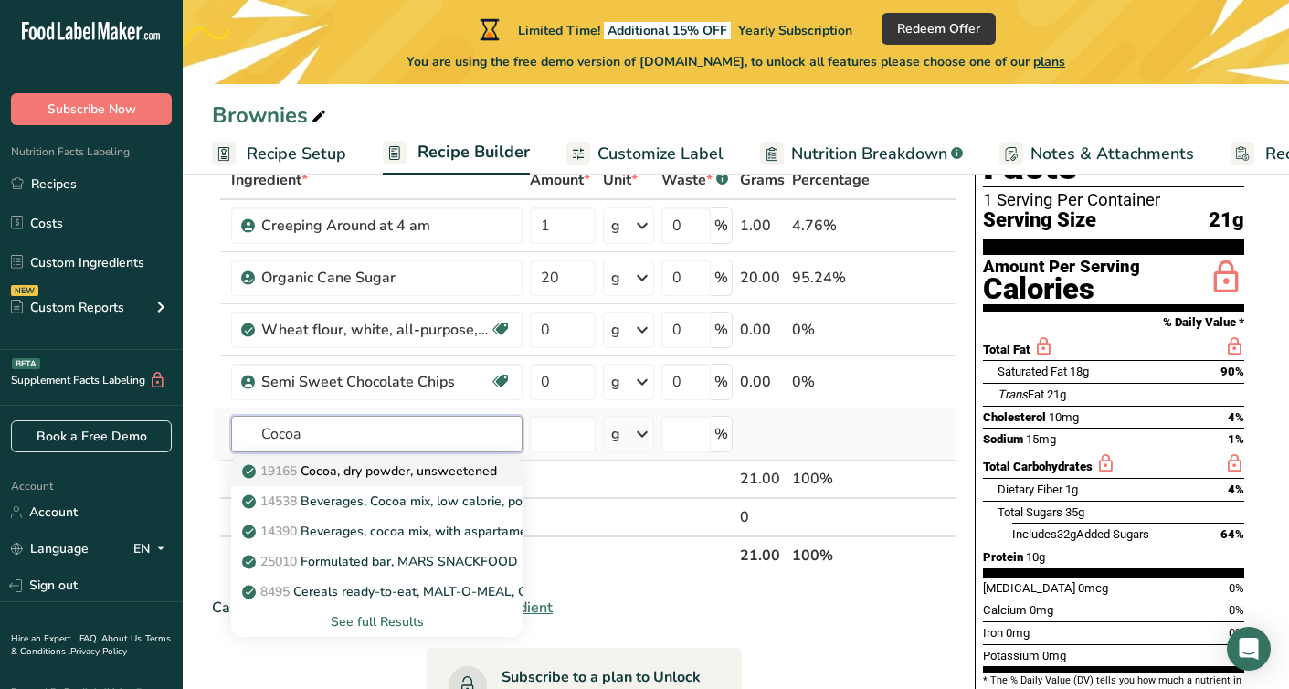
type input "Cocoa"
click at [428, 476] on p "19165 Cocoa, dry powder, unsweetened" at bounding box center [371, 470] width 251 height 19
type input "Cocoa, dry powder, unsweetened"
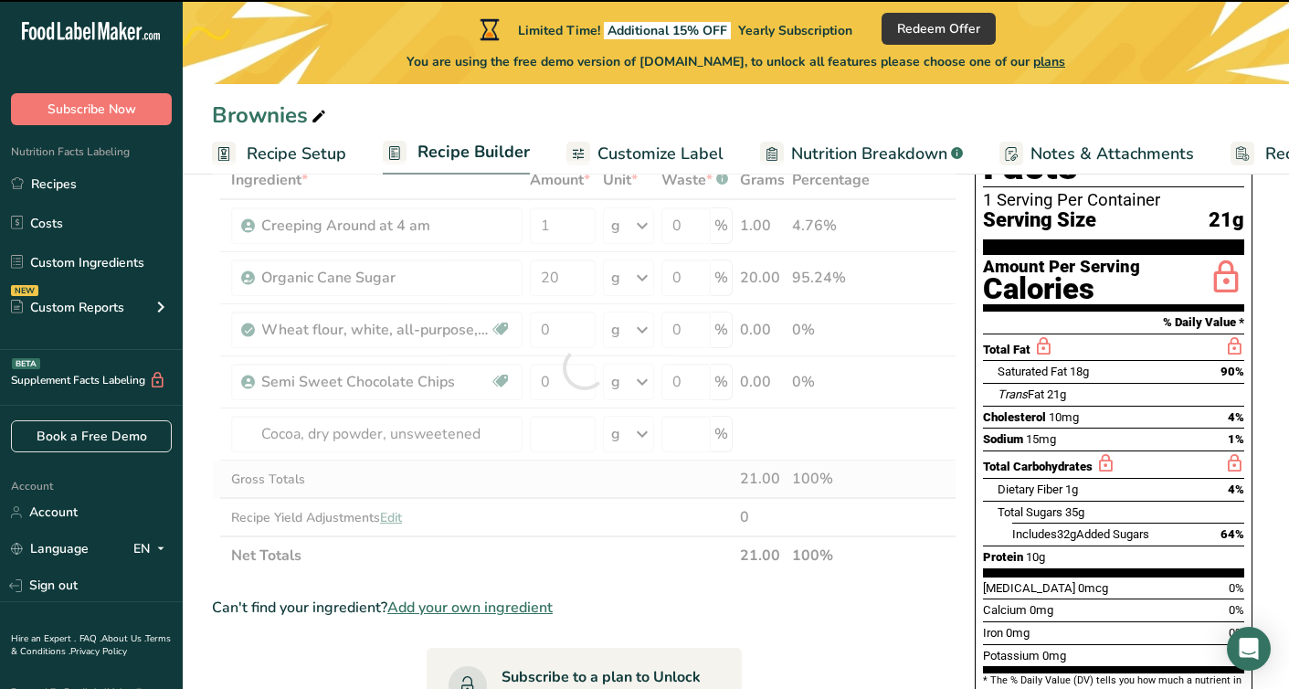
type input "0"
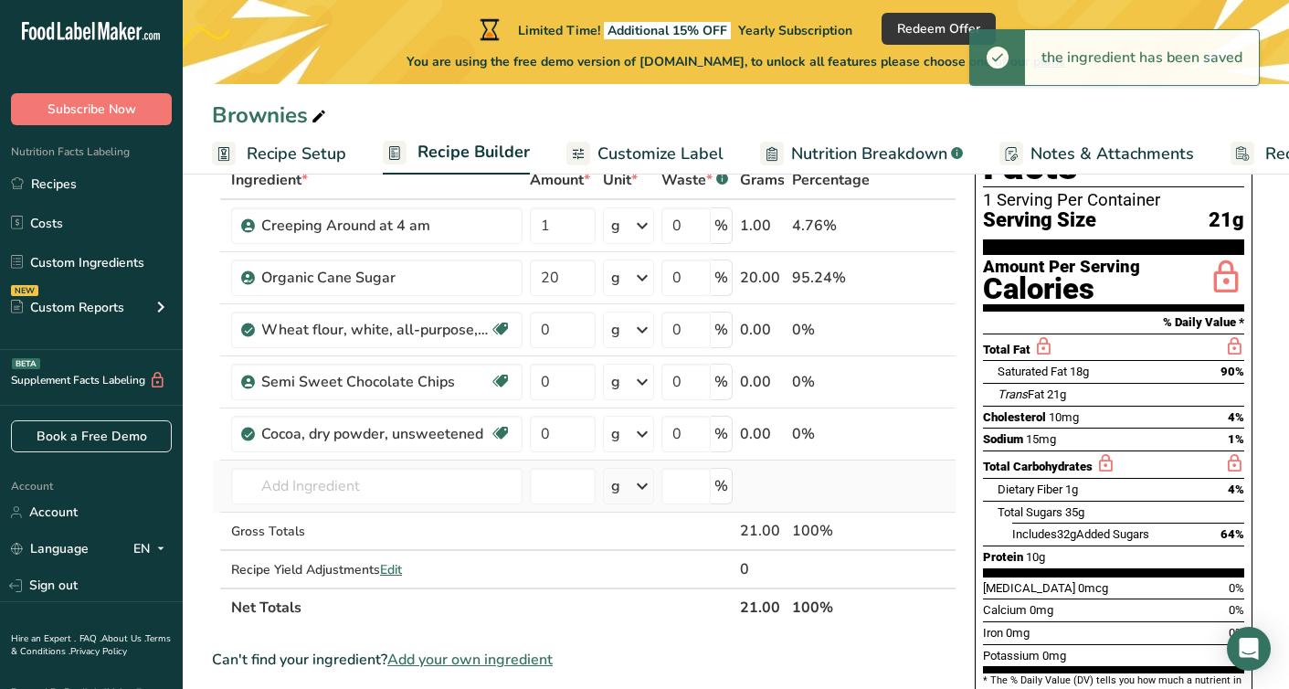
click at [412, 503] on td "19165 Cocoa, dry powder, unsweetened 14538 Beverages, Cocoa mix, low calorie, p…" at bounding box center [377, 487] width 299 height 52
click at [387, 499] on input "text" at bounding box center [376, 486] width 291 height 37
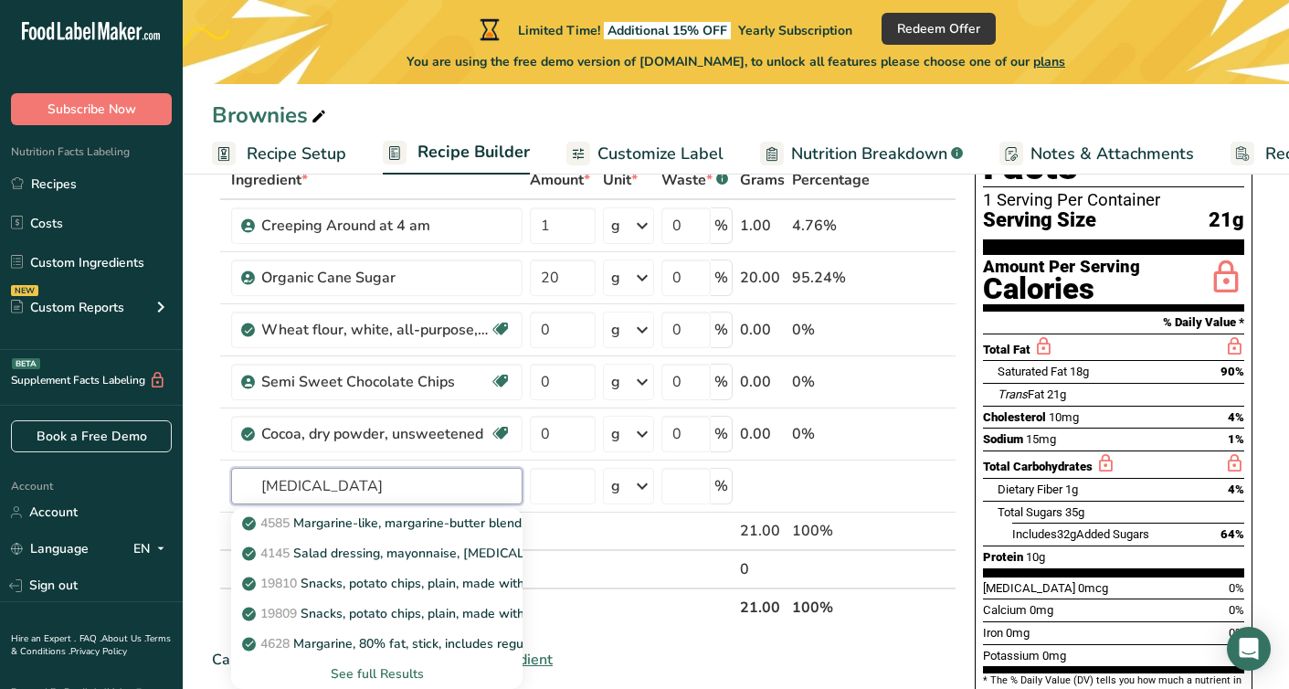
type input "Soybean oil"
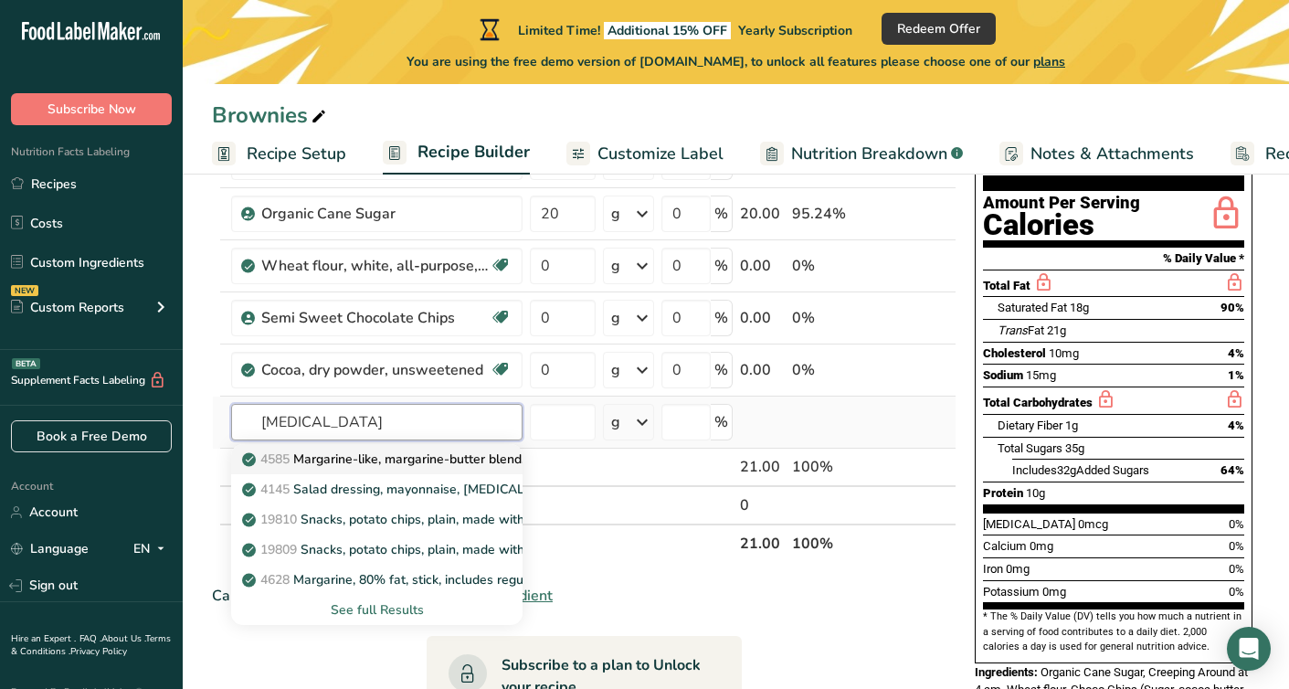
scroll to position [184, 0]
type input "soybean oil"
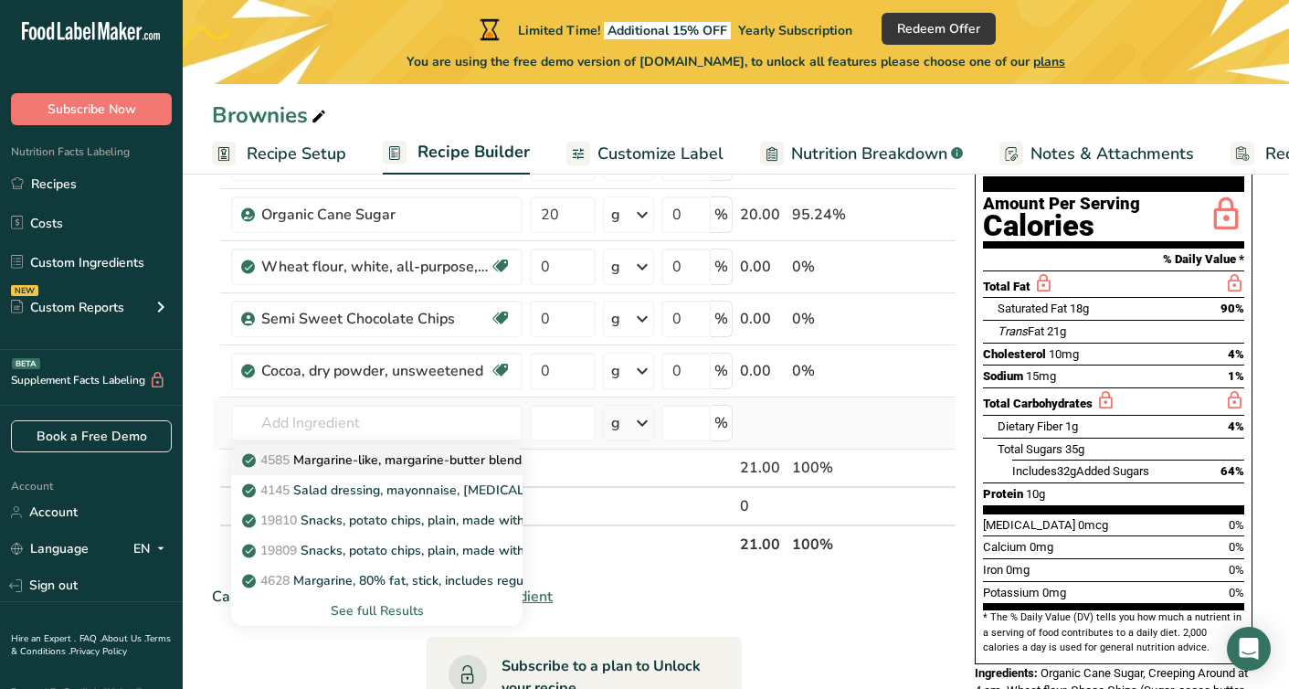
click at [424, 456] on p "4585 Margarine-like, margarine-butter blend, soybean oil and butter" at bounding box center [473, 459] width 454 height 19
type input "Margarine-like, margarine-butter blend, [MEDICAL_DATA] and butter"
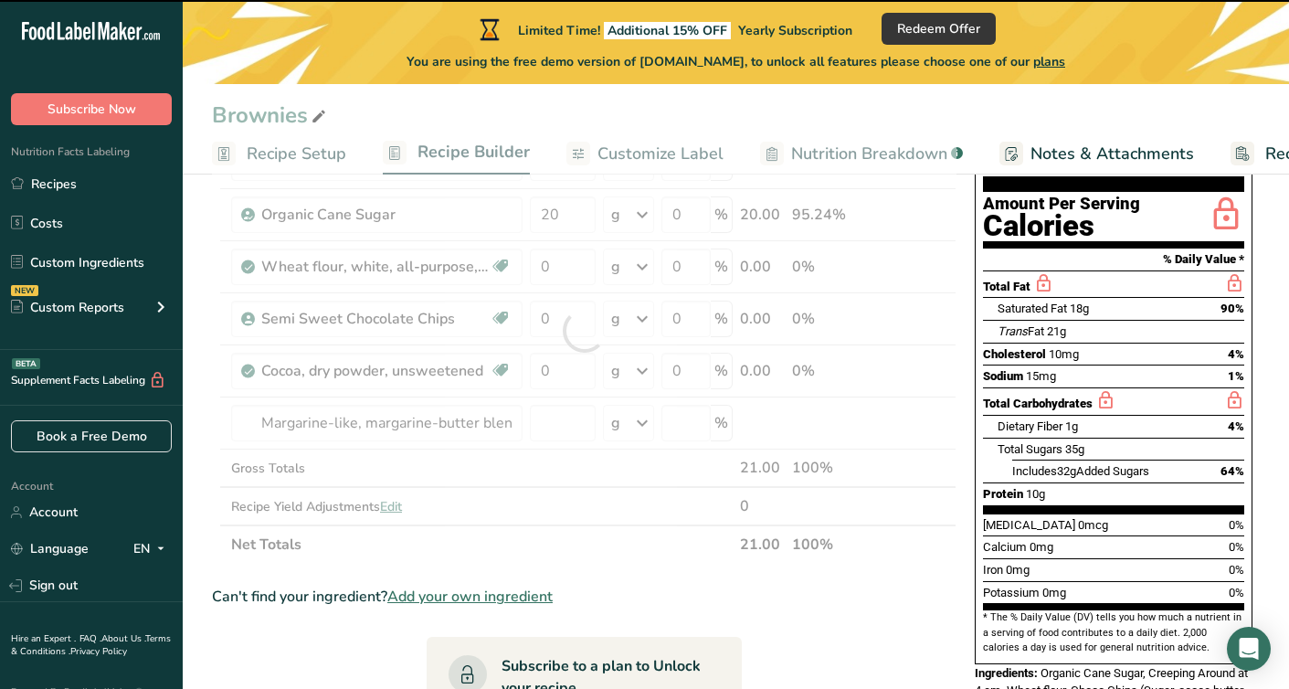
type input "0"
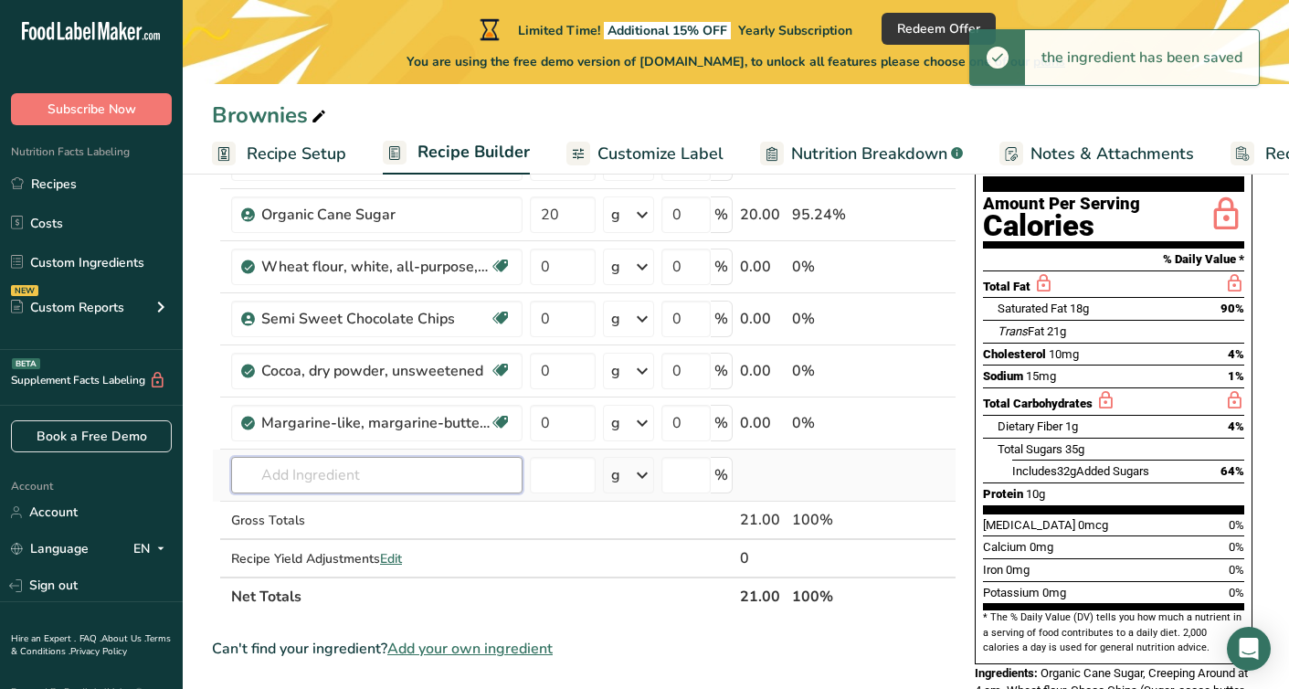
click at [419, 470] on input "text" at bounding box center [376, 475] width 291 height 37
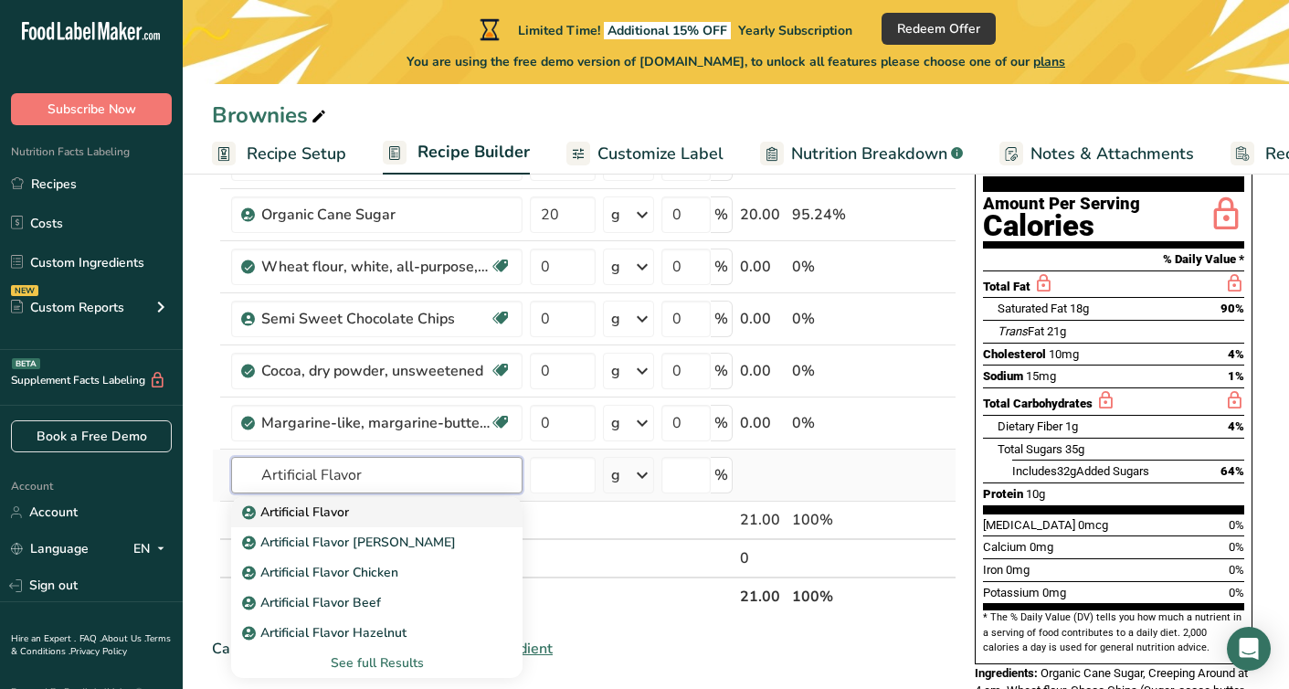
type input "Artificial Flavor"
click at [422, 516] on div "Artificial Flavor" at bounding box center [362, 512] width 233 height 19
type input "Artificial Flavor"
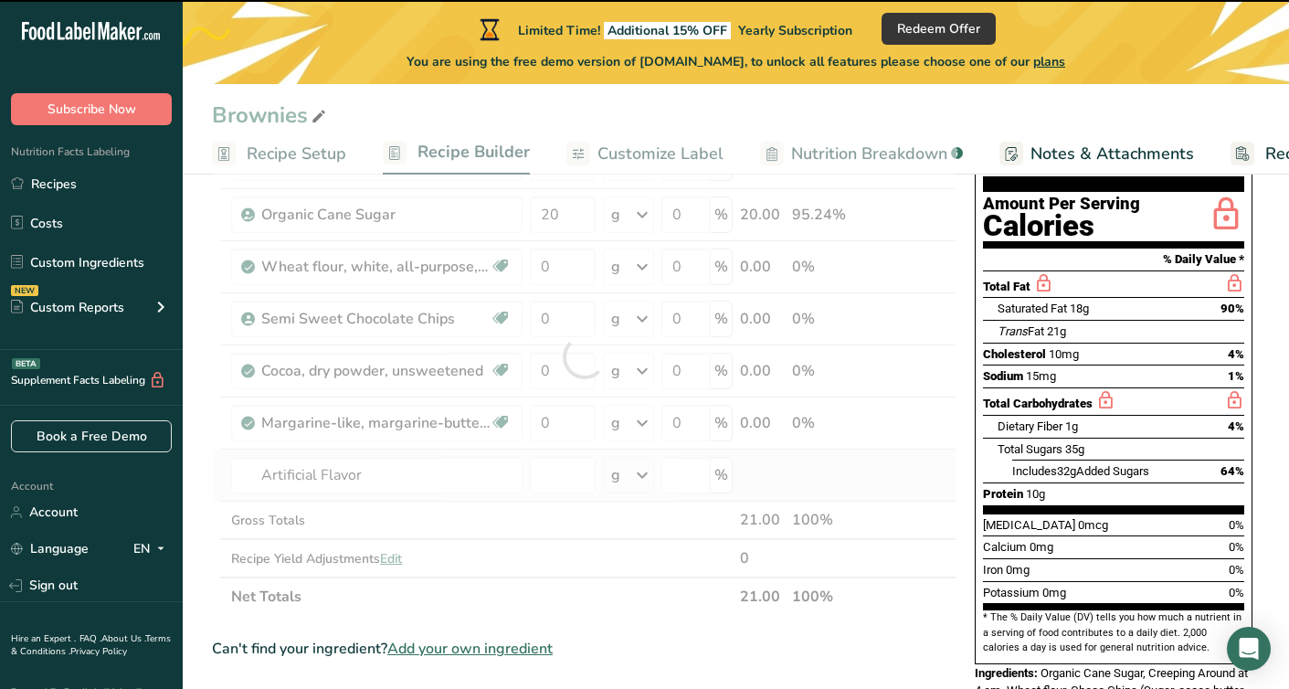
type input "0"
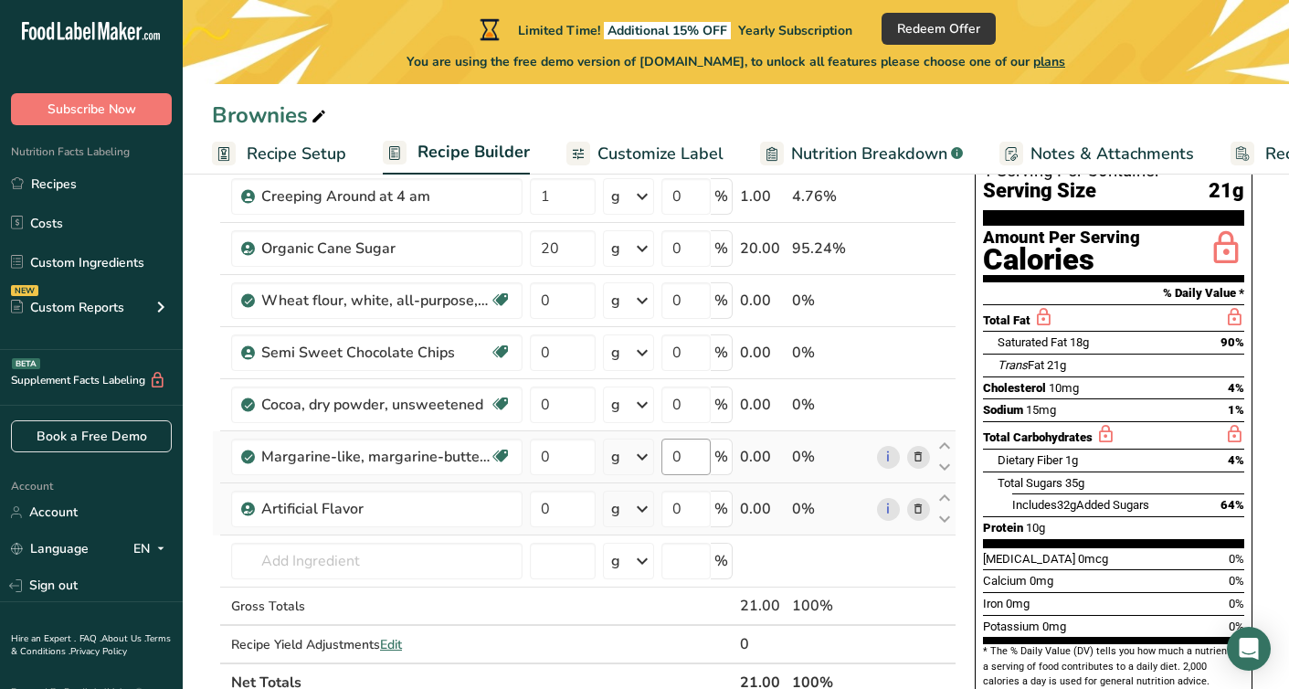
scroll to position [36, 0]
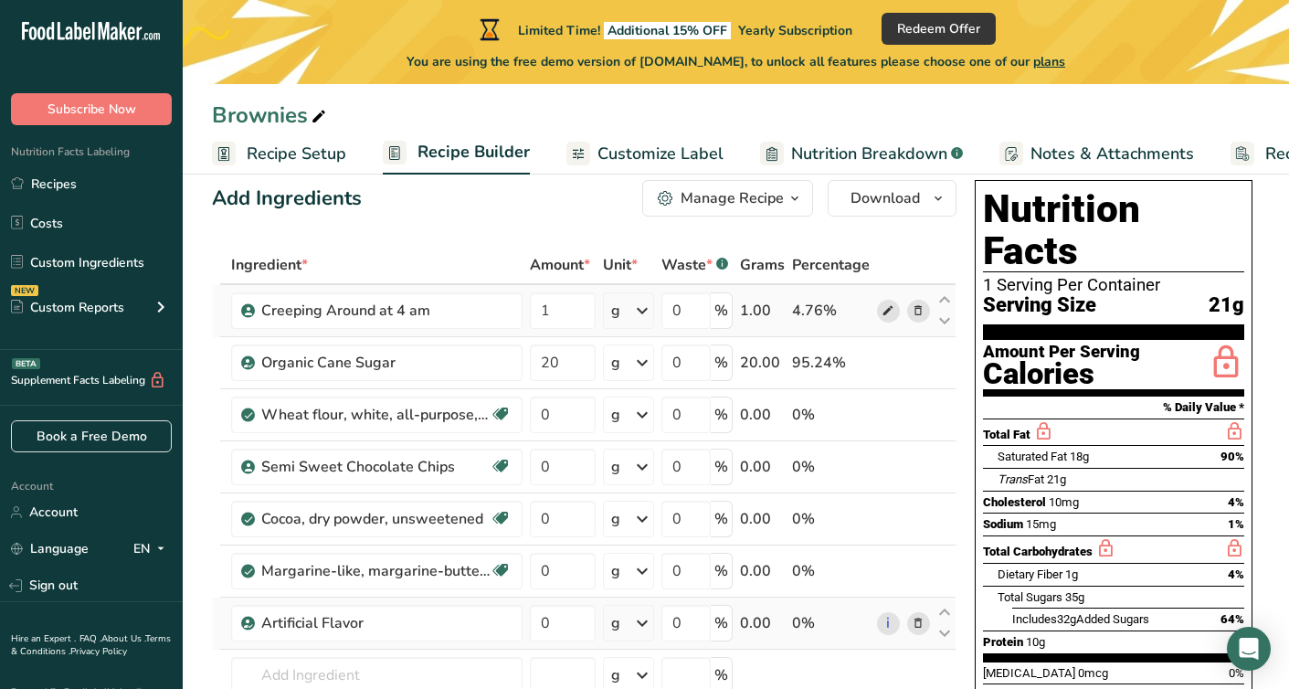
click at [896, 314] on span at bounding box center [888, 311] width 22 height 22
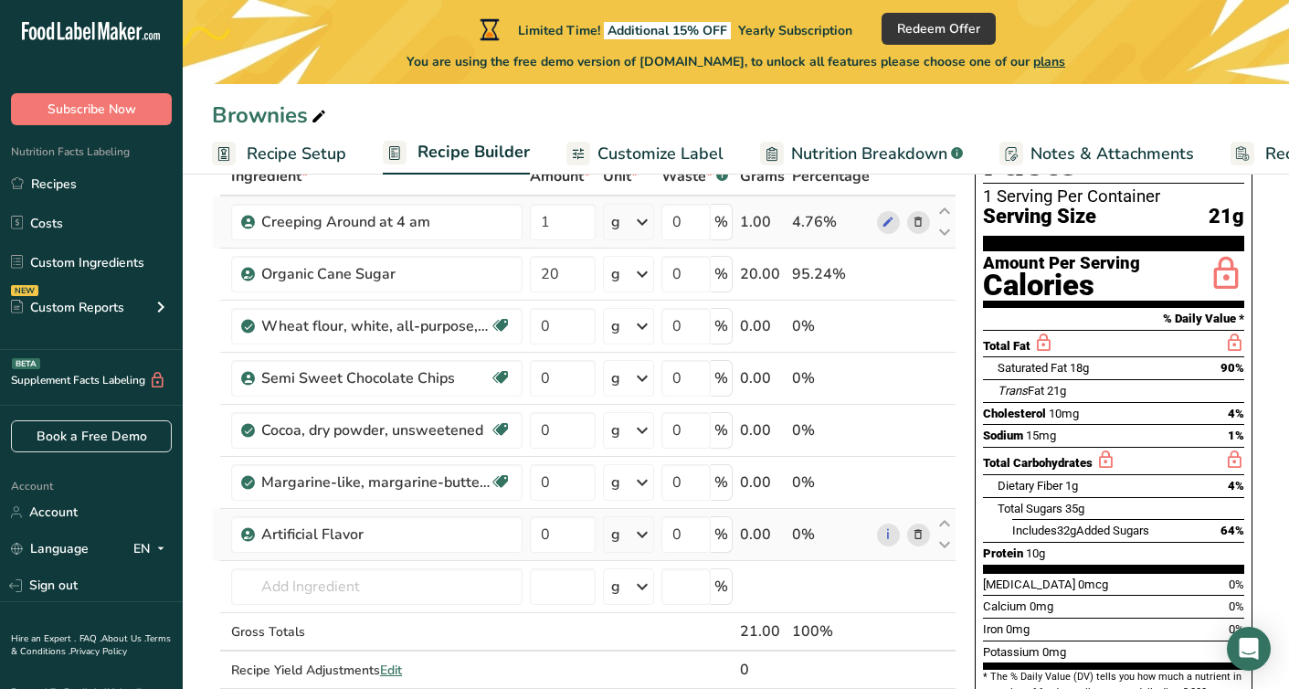
scroll to position [90, 0]
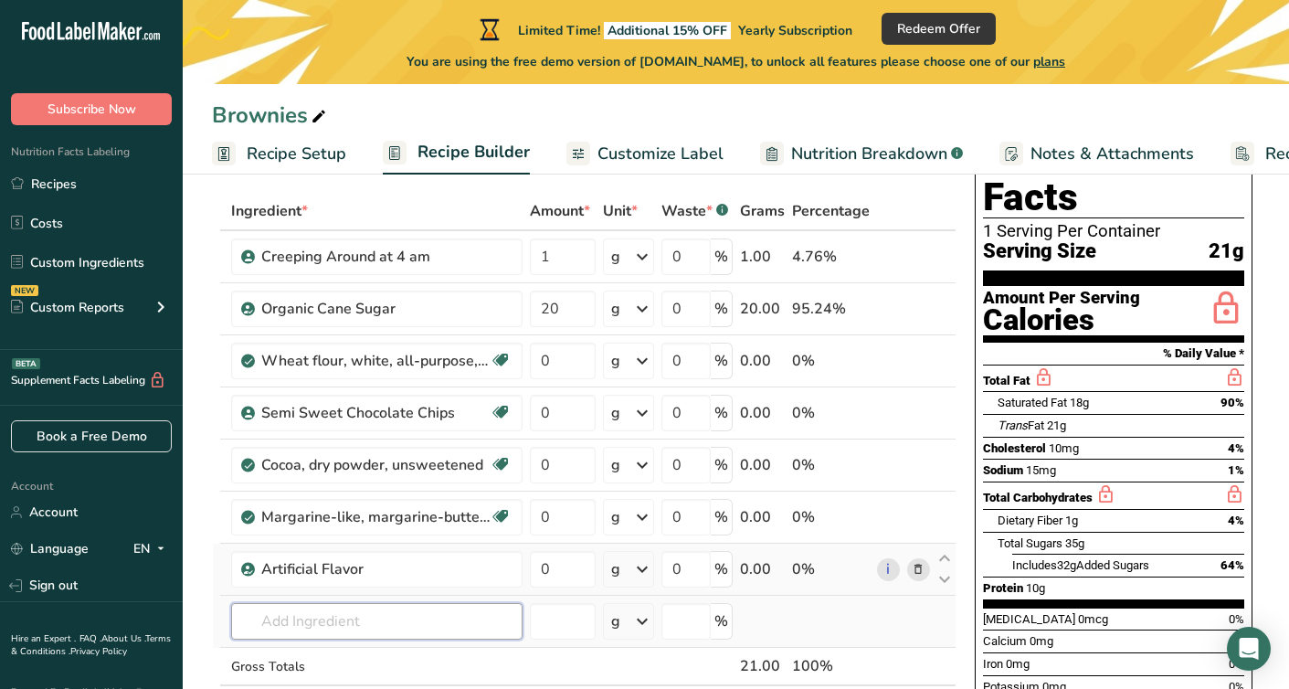
click at [406, 625] on input "text" at bounding box center [376, 621] width 291 height 37
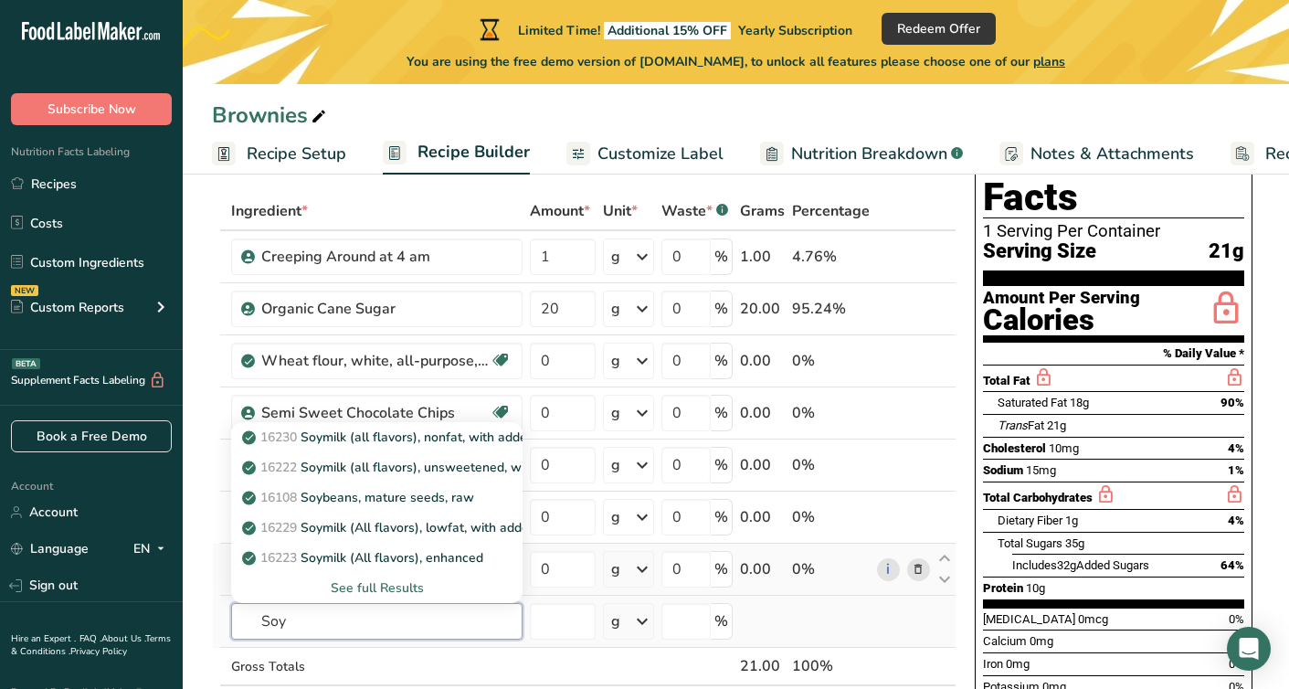
type input "Soy"
click at [436, 583] on div "See full Results" at bounding box center [377, 587] width 262 height 19
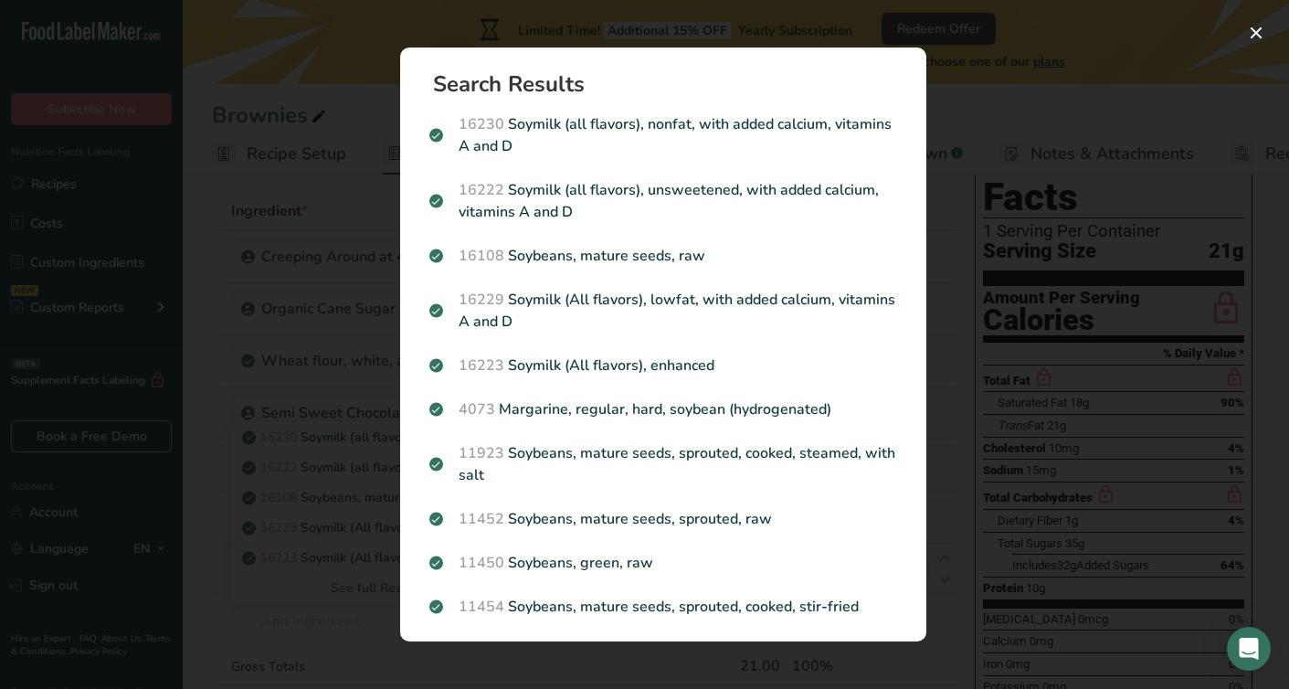
click at [344, 499] on div "Search results modal" at bounding box center [644, 344] width 1289 height 689
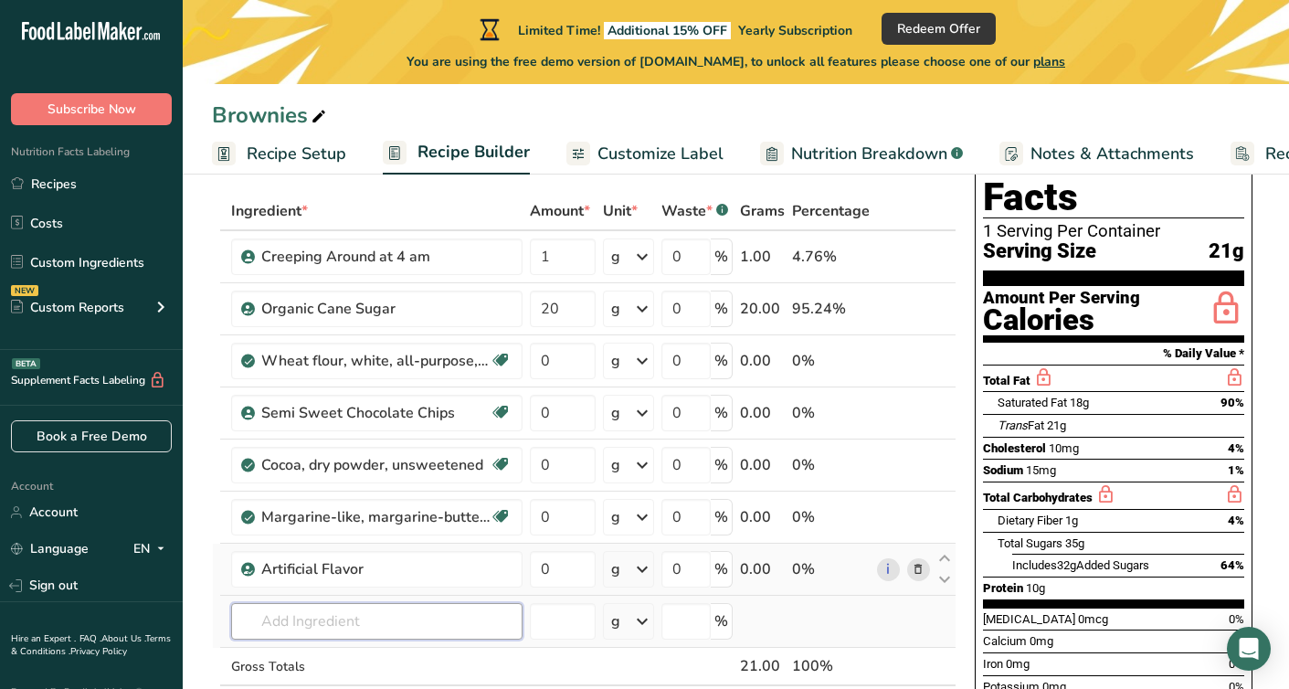
click at [357, 621] on input "text" at bounding box center [376, 621] width 291 height 37
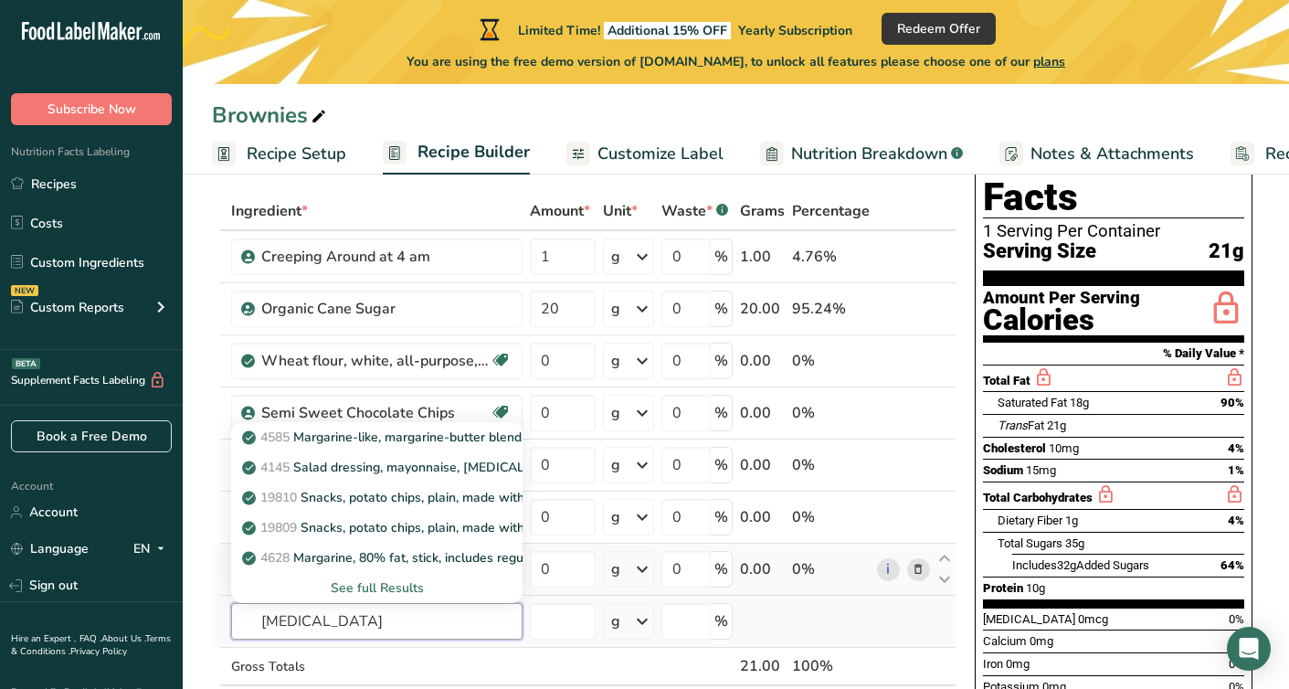
type input "Soybean oil"
click at [374, 591] on div "See full Results" at bounding box center [377, 587] width 262 height 19
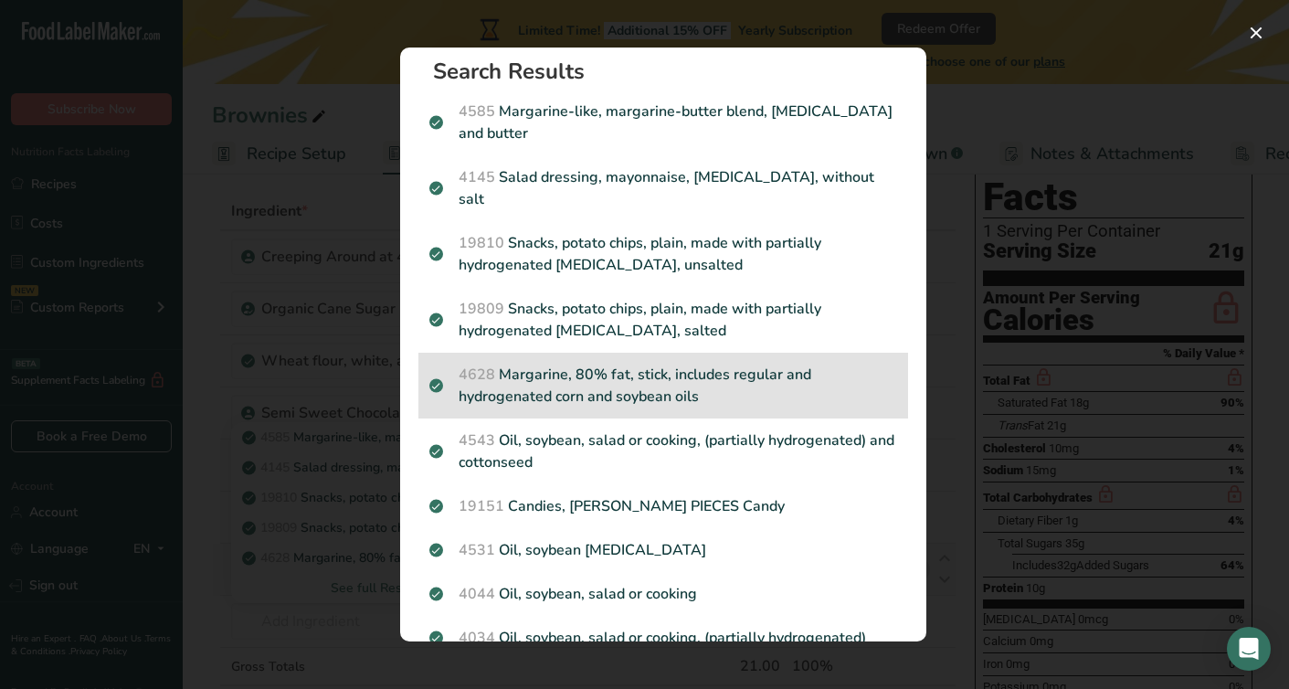
scroll to position [14, 0]
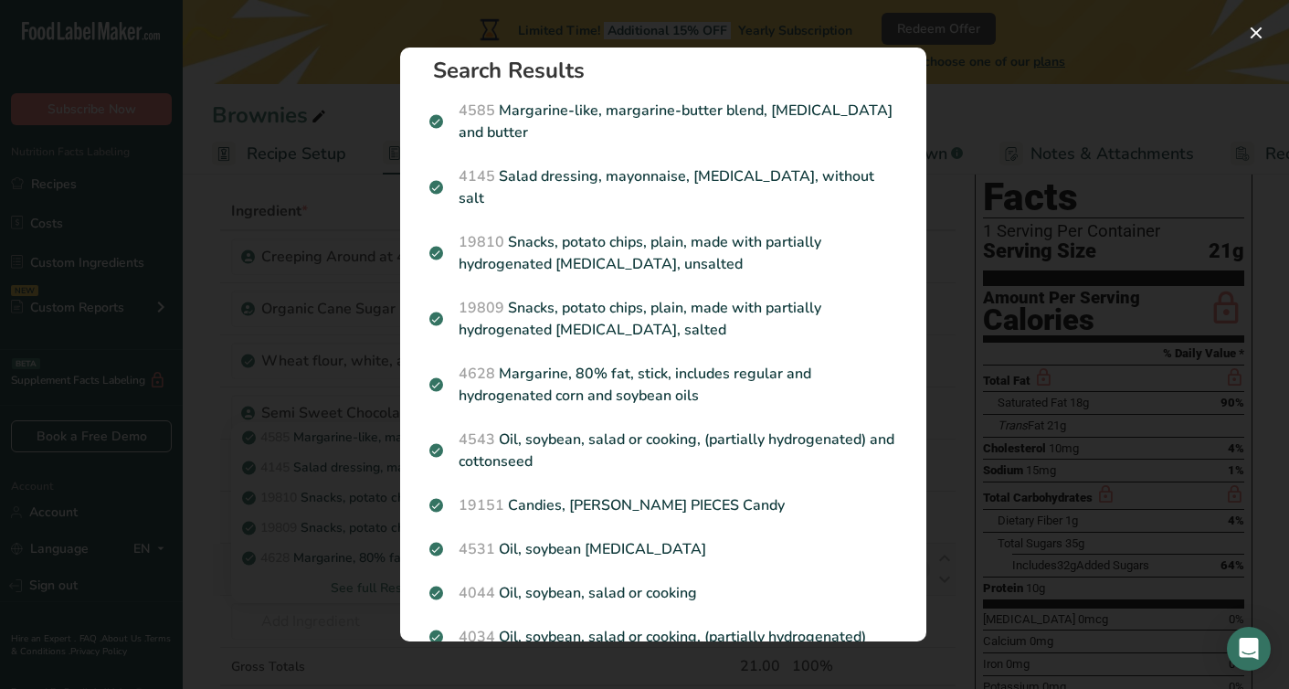
click at [361, 411] on div "Search results modal" at bounding box center [644, 344] width 1289 height 689
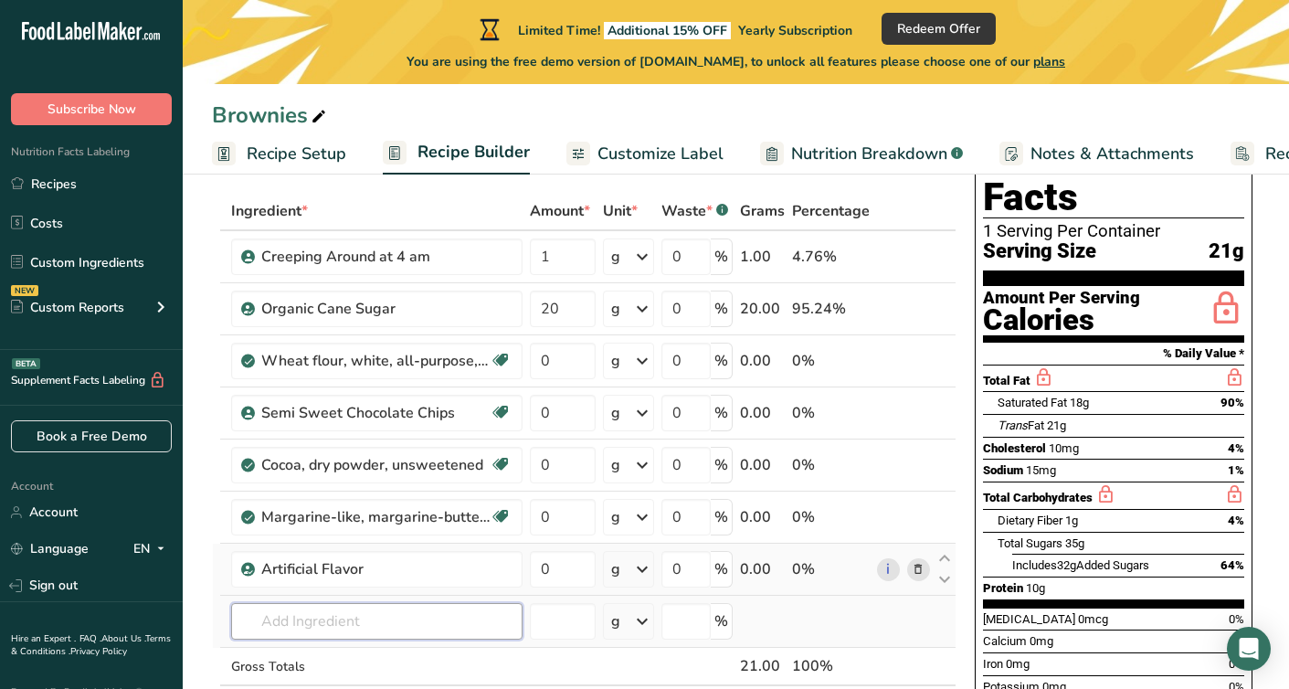
click at [423, 621] on input "text" at bounding box center [376, 621] width 291 height 37
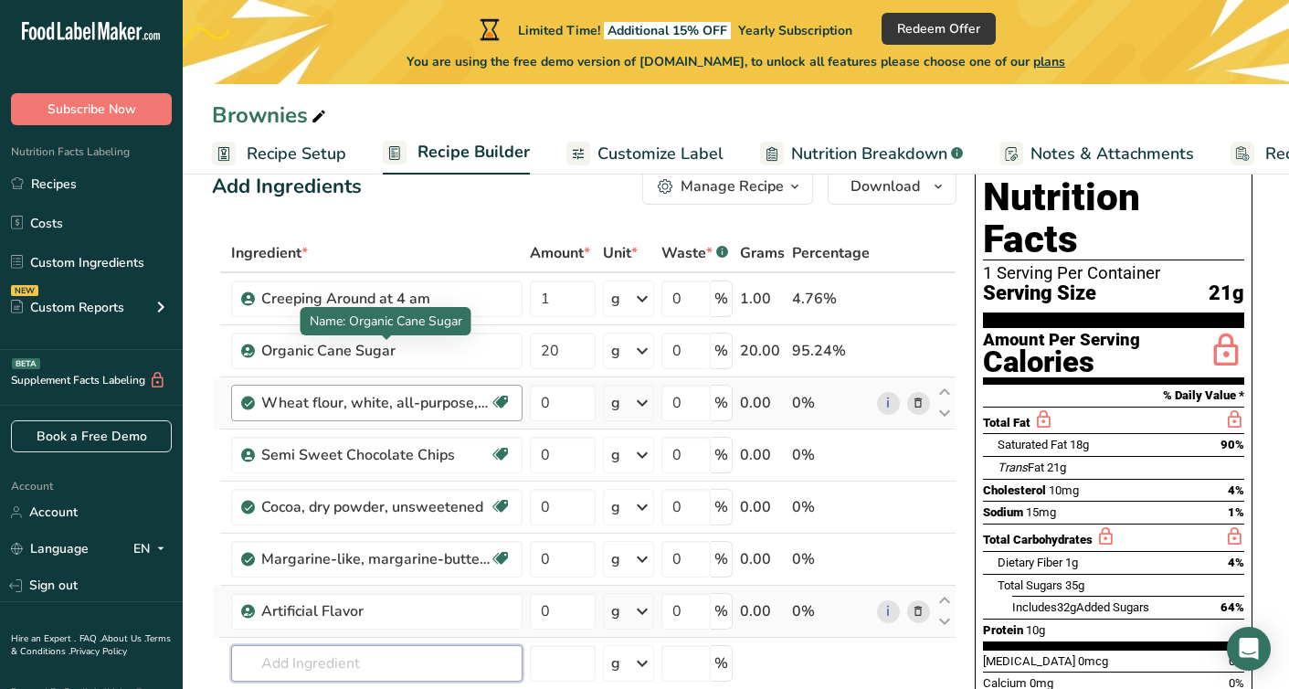
scroll to position [33, 0]
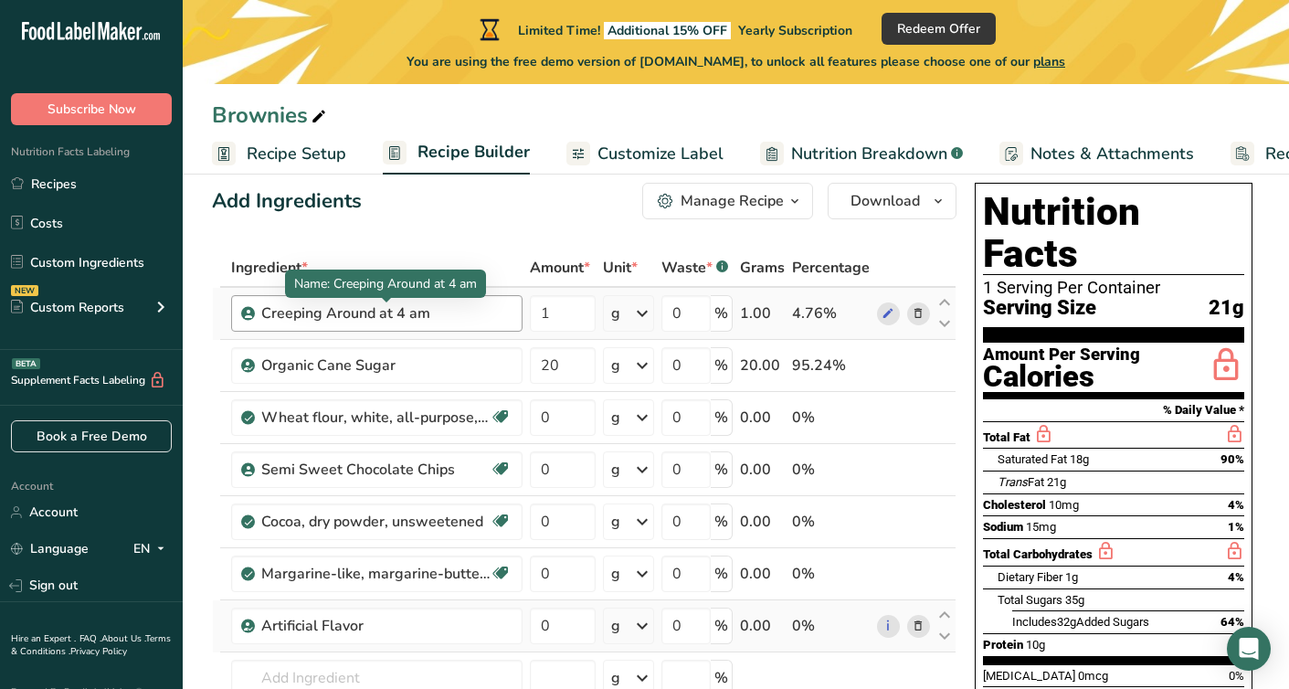
click at [401, 316] on div "Creeping Around at 4 am" at bounding box center [375, 313] width 228 height 22
click at [411, 309] on div "Creeping Around at 4 am" at bounding box center [375, 313] width 228 height 22
click at [880, 312] on span at bounding box center [888, 313] width 22 height 22
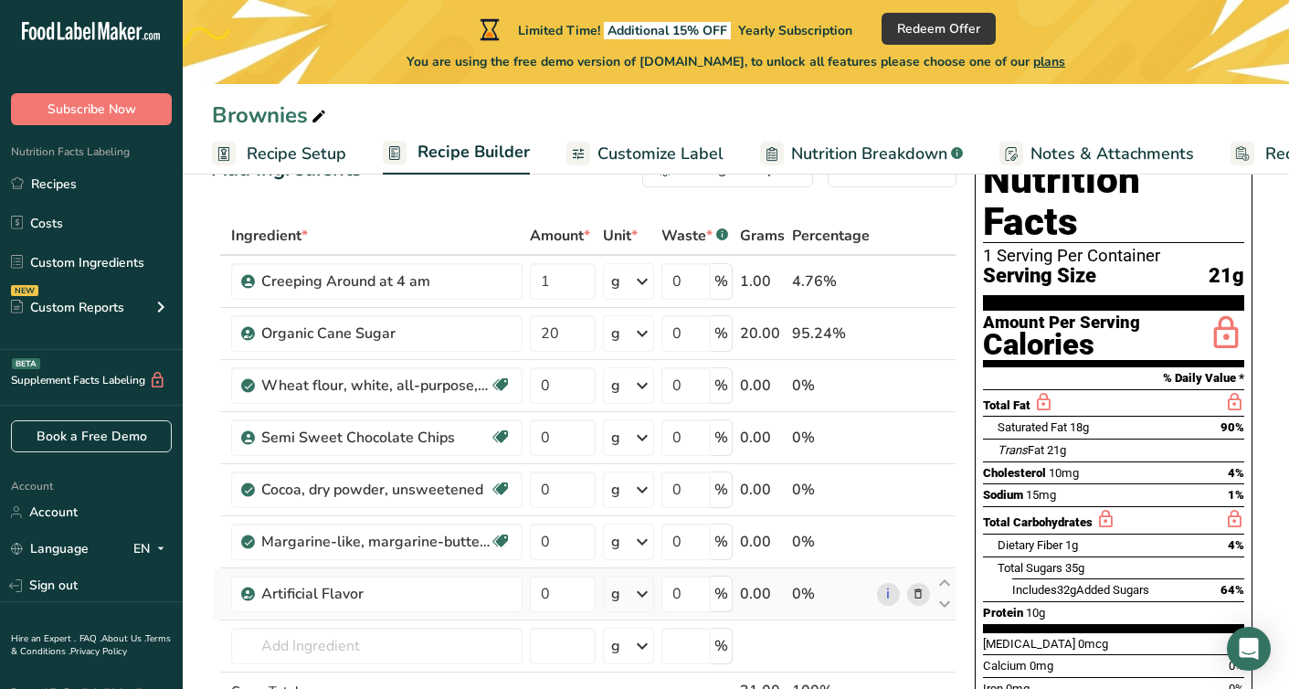
scroll to position [119, 0]
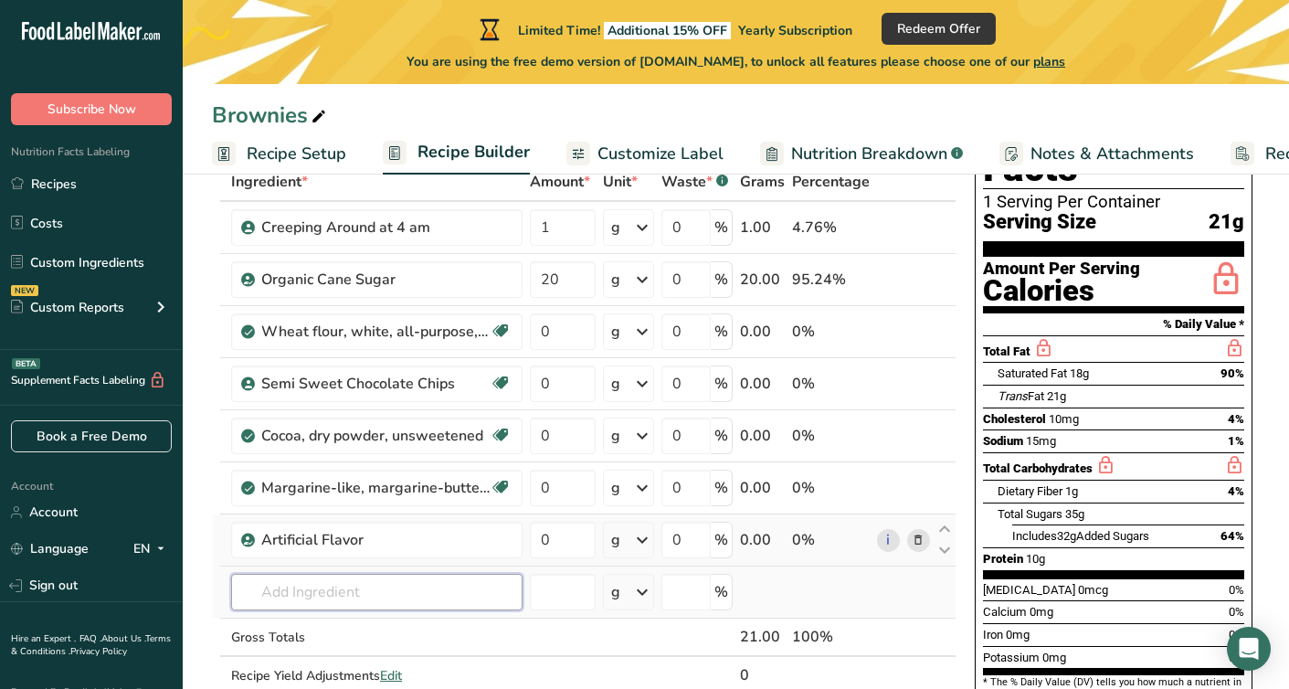
click at [431, 586] on input "text" at bounding box center [376, 592] width 291 height 37
click at [342, 597] on input "Trying diffeent foods" at bounding box center [376, 592] width 291 height 37
type input "Trying different foods"
click at [446, 612] on td "No results found Add your own ingredient" at bounding box center [377, 593] width 299 height 52
click at [444, 596] on input "text" at bounding box center [376, 592] width 291 height 37
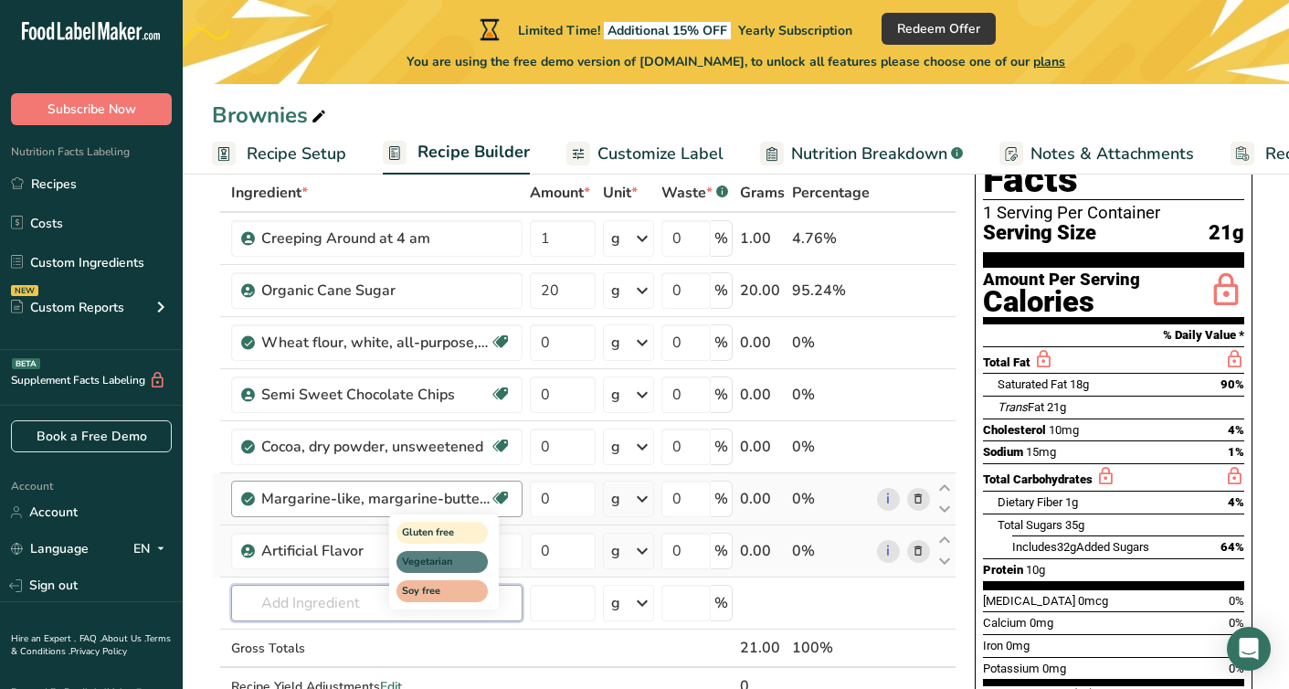
scroll to position [93, 0]
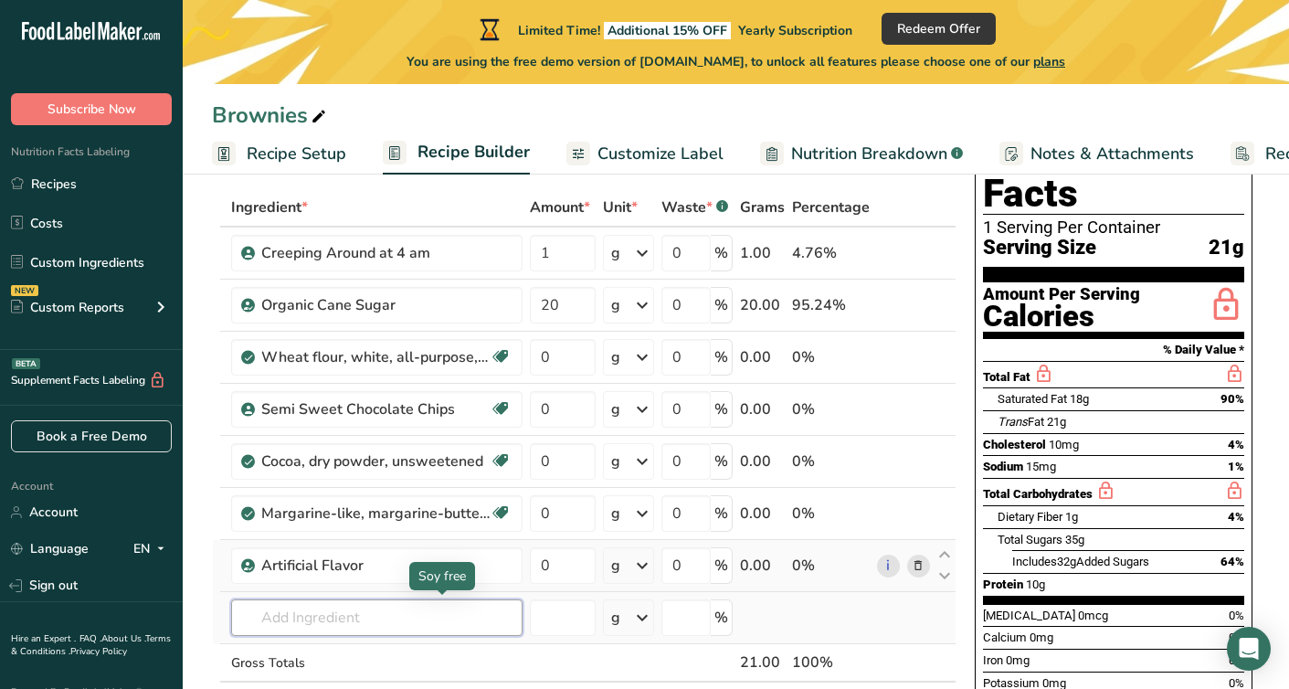
click at [341, 615] on input "text" at bounding box center [376, 617] width 291 height 37
type input "Trying Different Food"
click at [301, 587] on div "Add your own ingredient" at bounding box center [377, 584] width 262 height 19
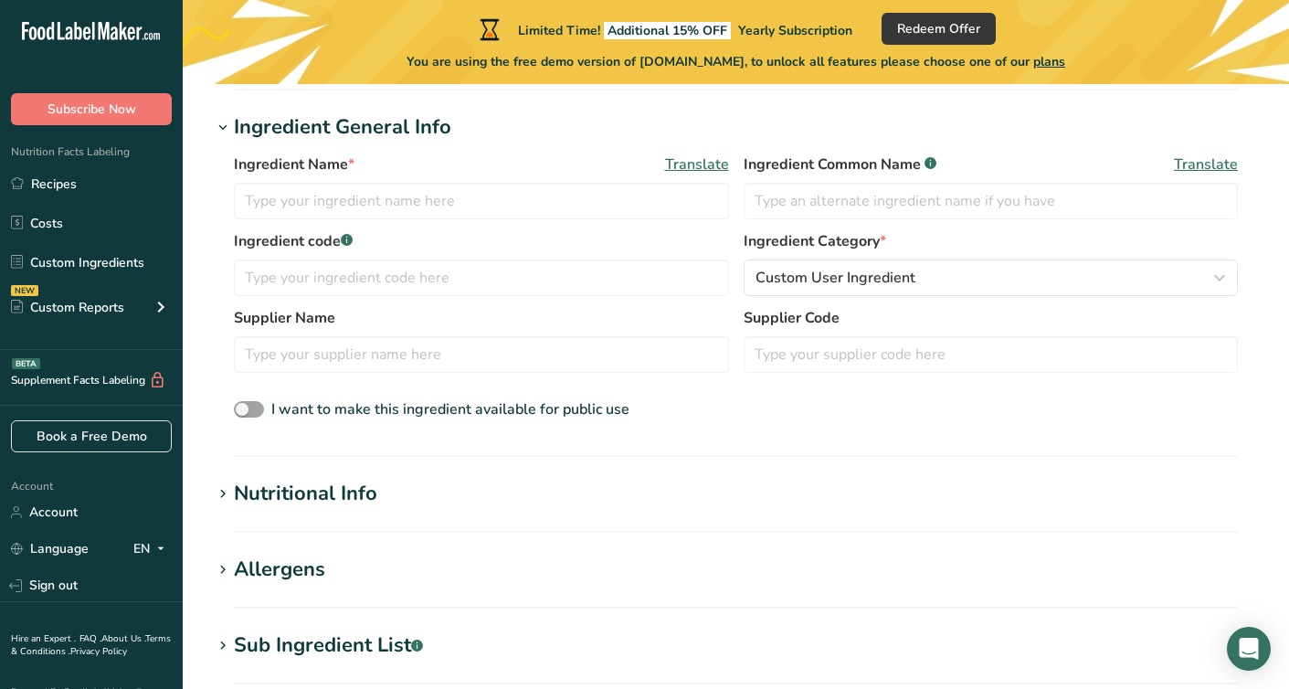
scroll to position [334, 0]
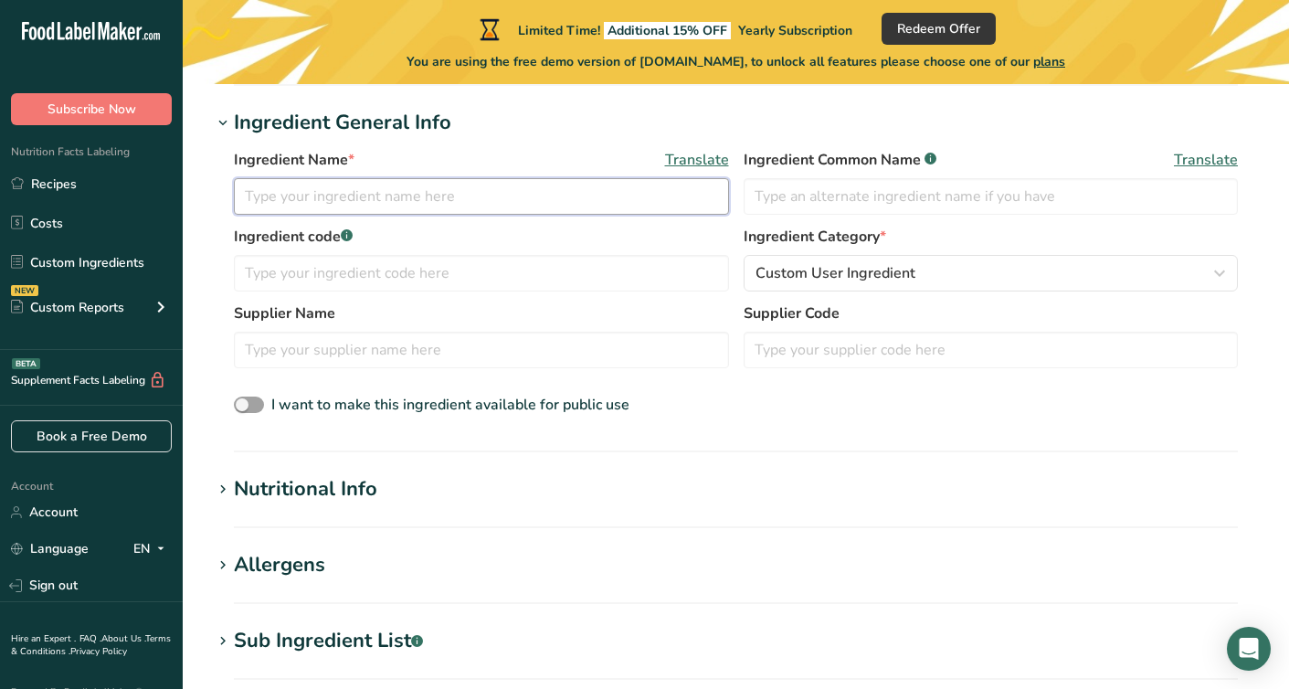
click at [497, 191] on input "text" at bounding box center [481, 196] width 495 height 37
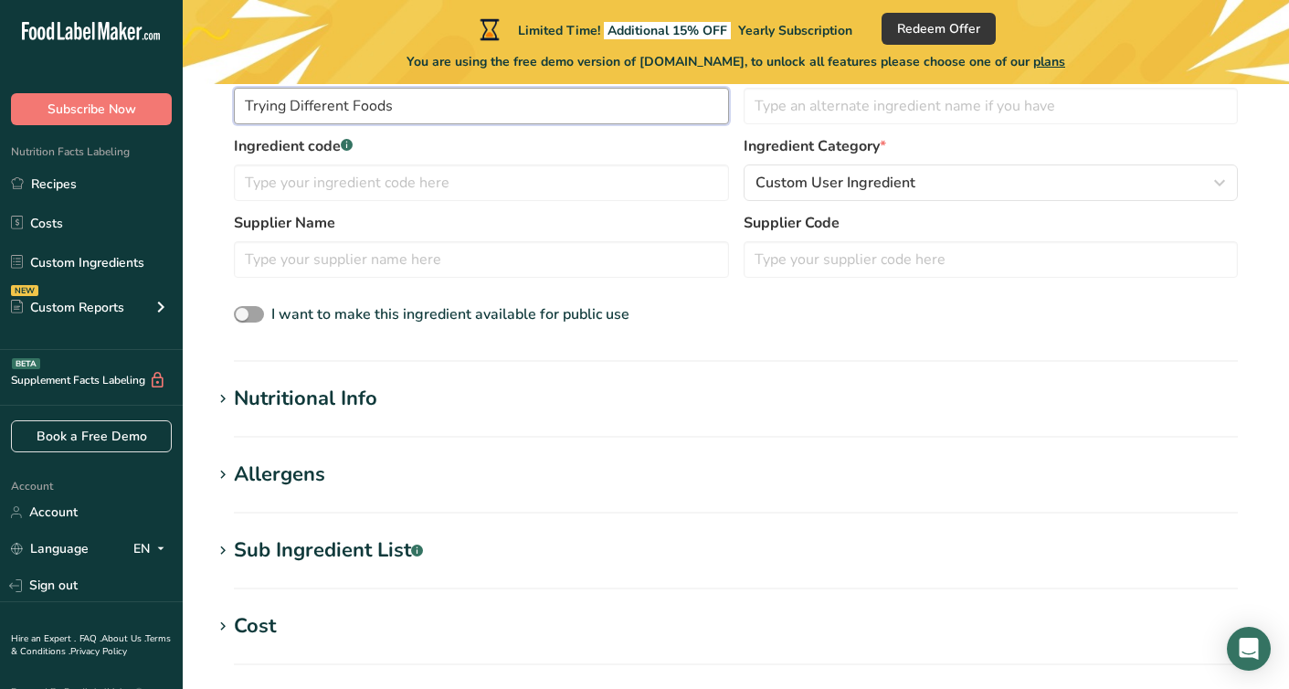
scroll to position [471, 0]
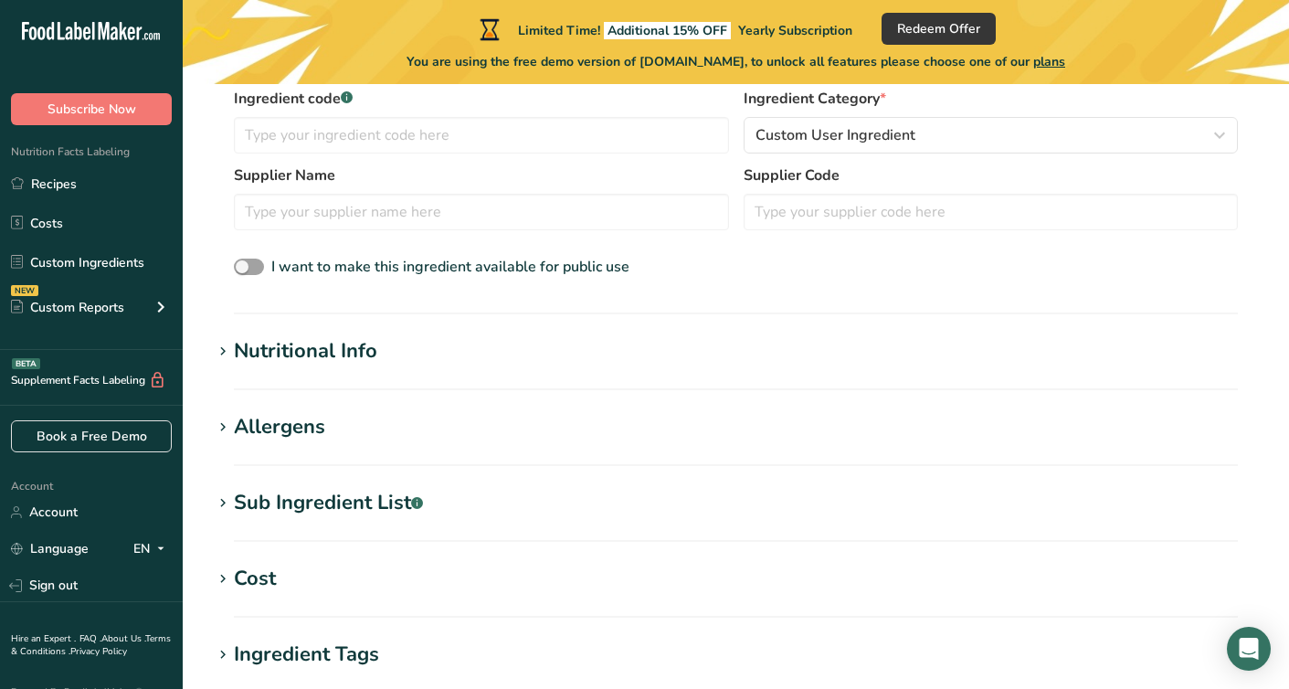
type input "Trying Different Foods"
click at [472, 356] on h1 "Nutritional Info" at bounding box center [736, 351] width 1048 height 30
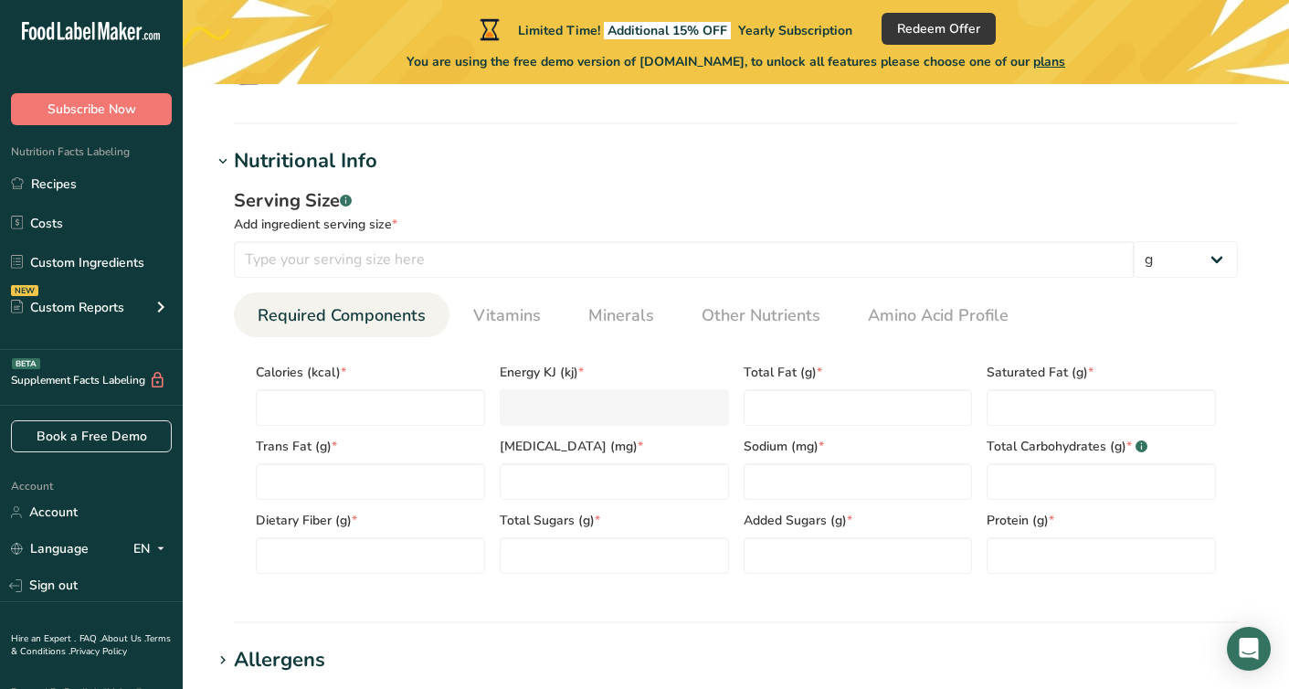
scroll to position [673, 0]
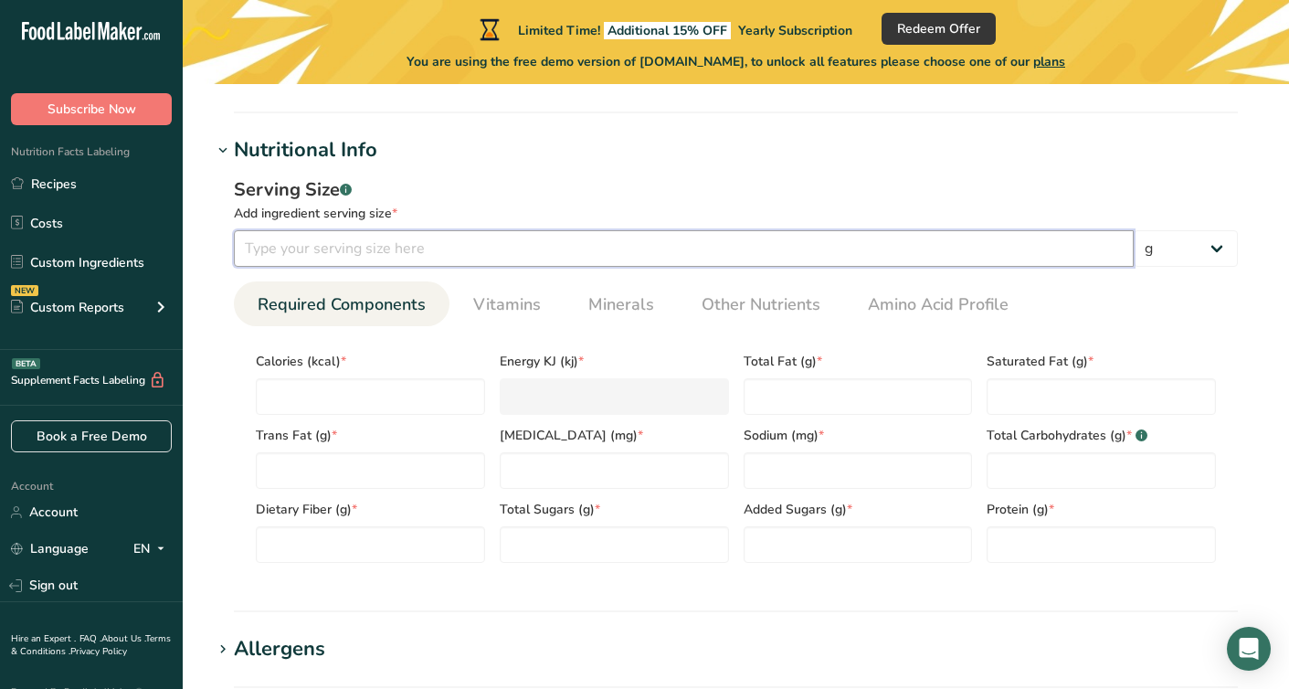
click at [429, 242] on input "number" at bounding box center [684, 248] width 900 height 37
type input "1"
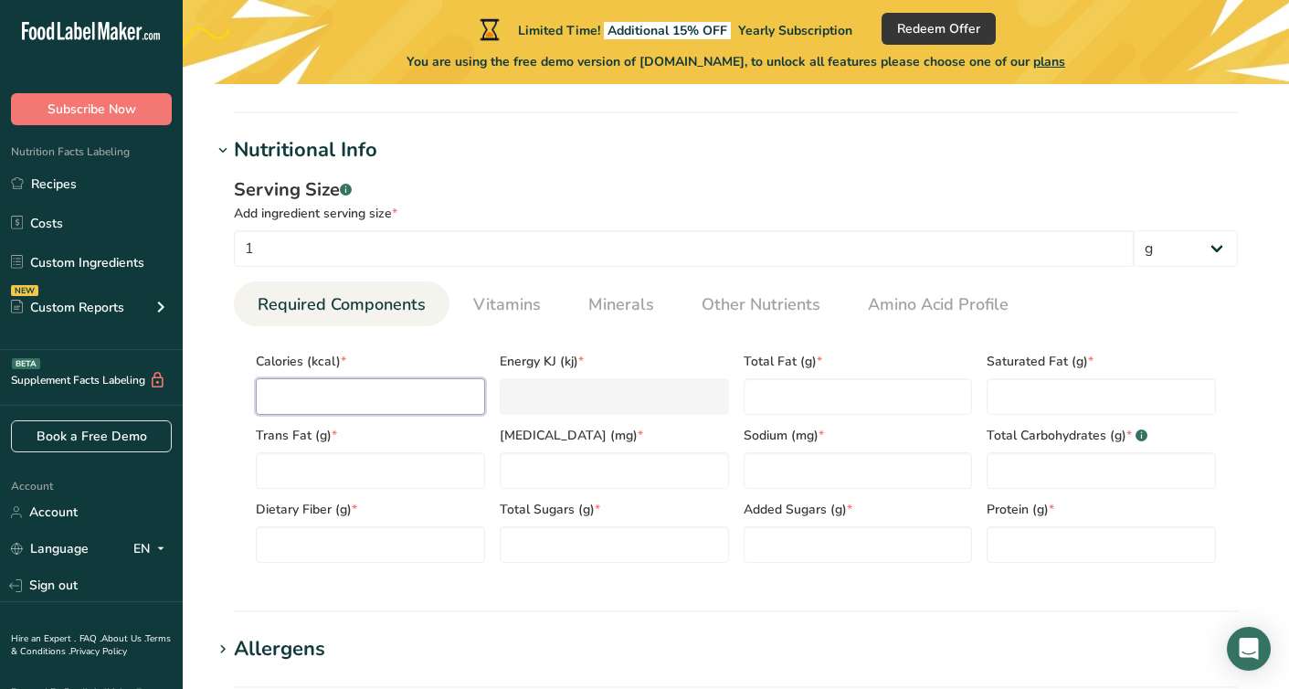
click at [376, 407] on input "number" at bounding box center [370, 396] width 229 height 37
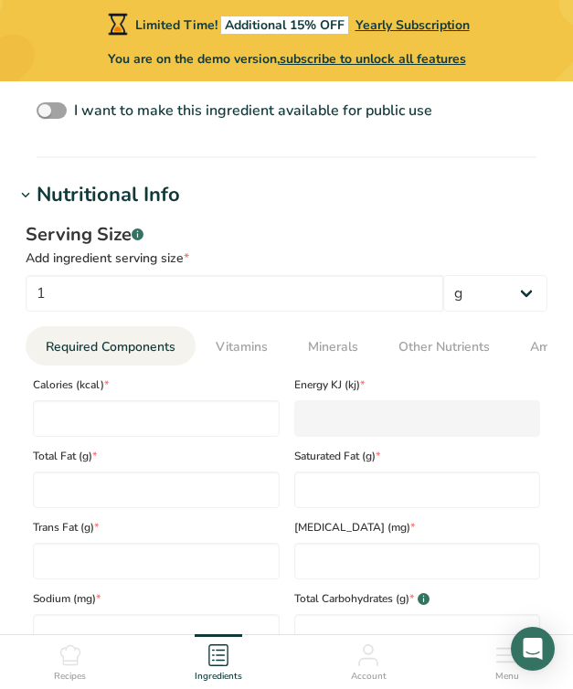
scroll to position [836, 0]
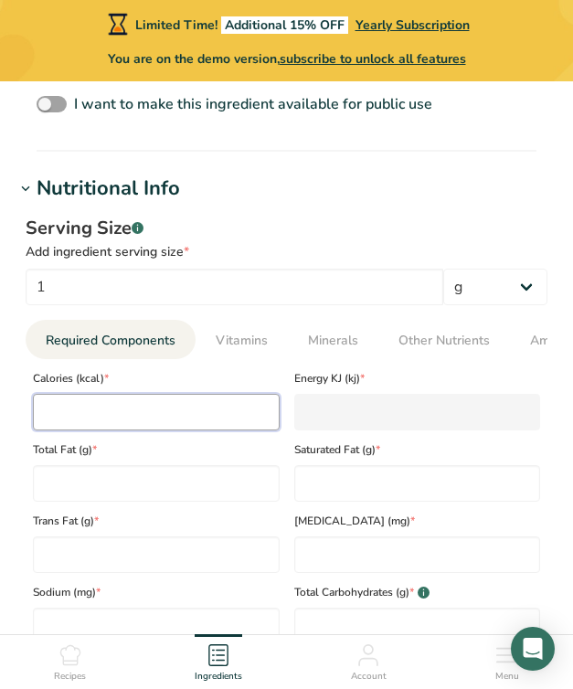
click at [68, 416] on input "number" at bounding box center [156, 412] width 247 height 37
type input "20"
type KJ "83.7"
type input "200"
type KJ "836.8"
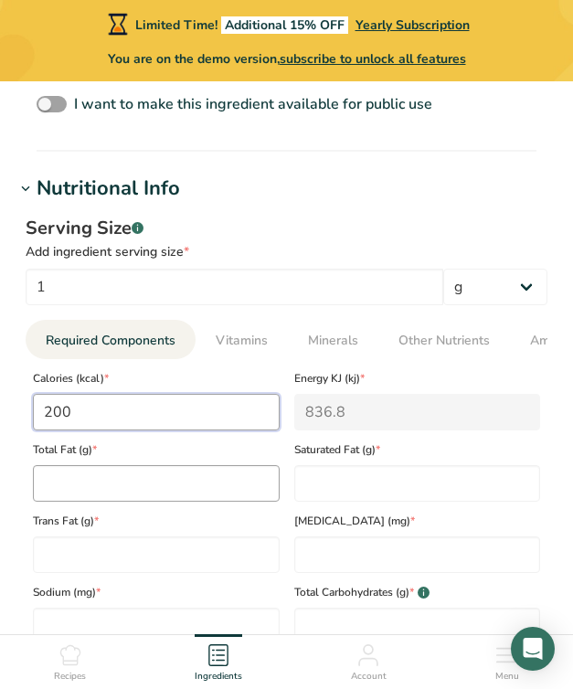
type input "200"
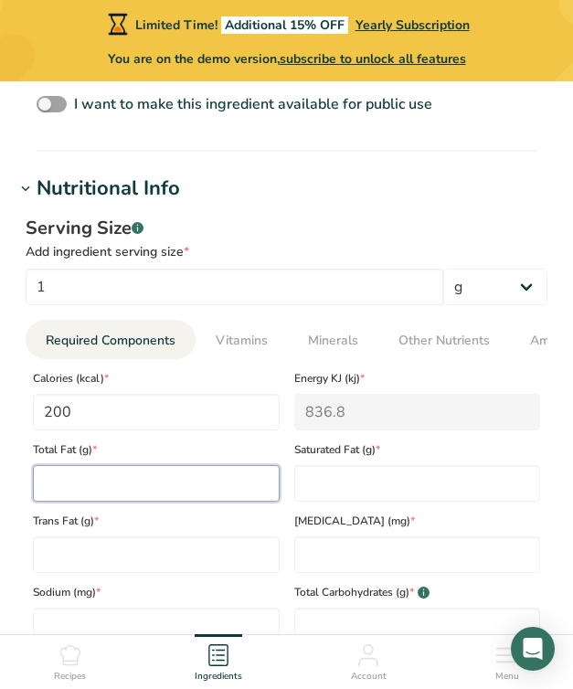
click at [62, 491] on Fat "number" at bounding box center [156, 483] width 247 height 37
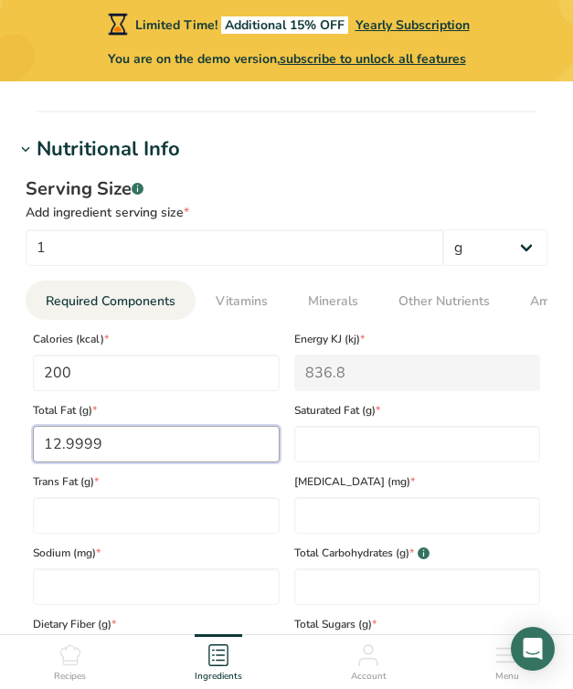
scroll to position [882, 0]
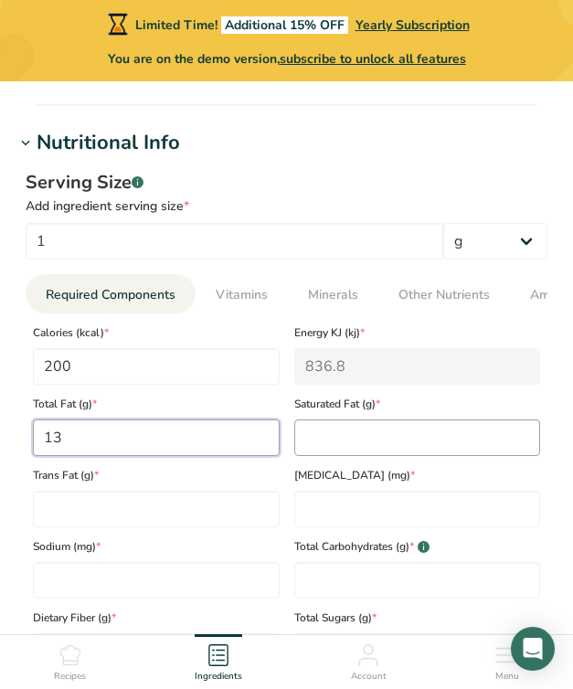
type Fat "13"
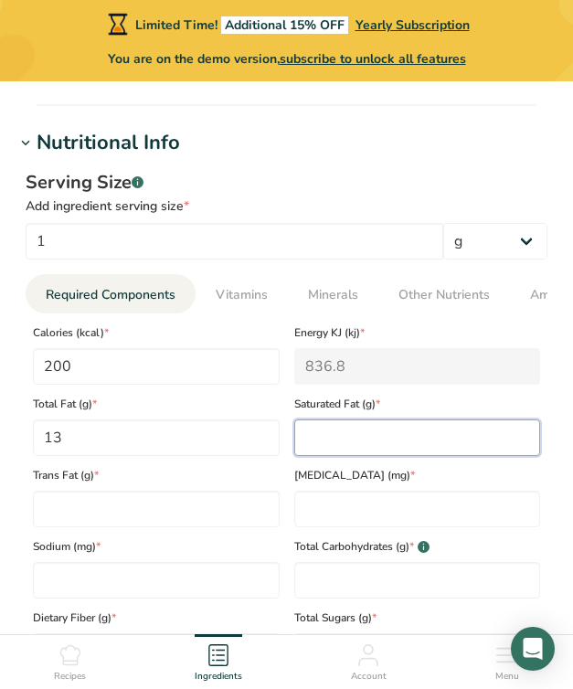
click at [344, 429] on Fat "number" at bounding box center [417, 437] width 247 height 37
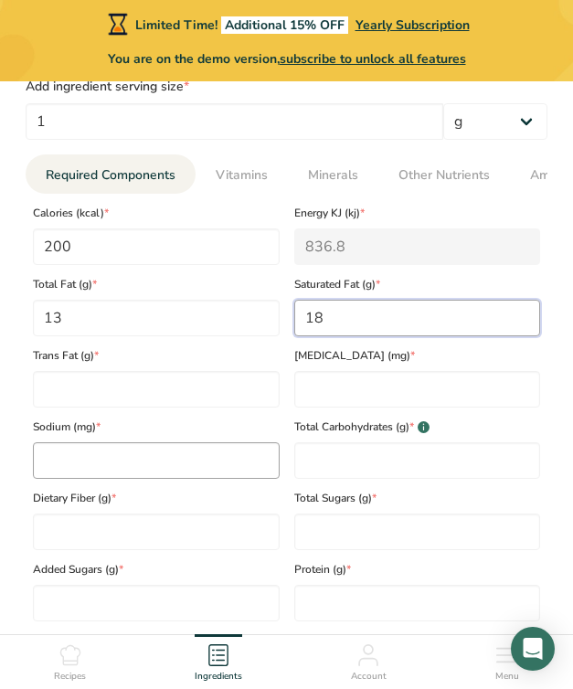
scroll to position [1074, 0]
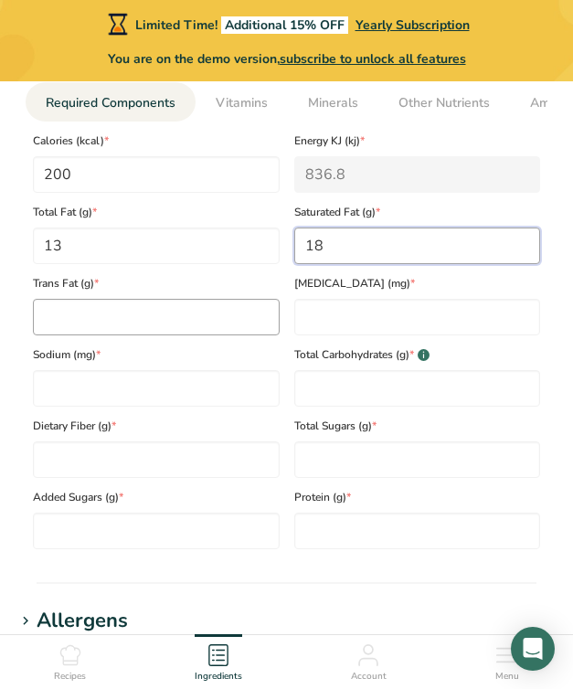
type Fat "18"
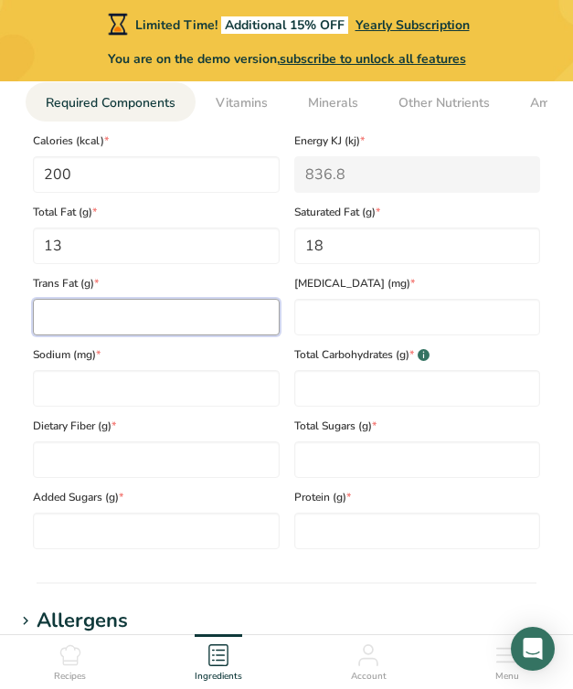
click at [202, 325] on Fat "number" at bounding box center [156, 317] width 247 height 37
type Fat "21"
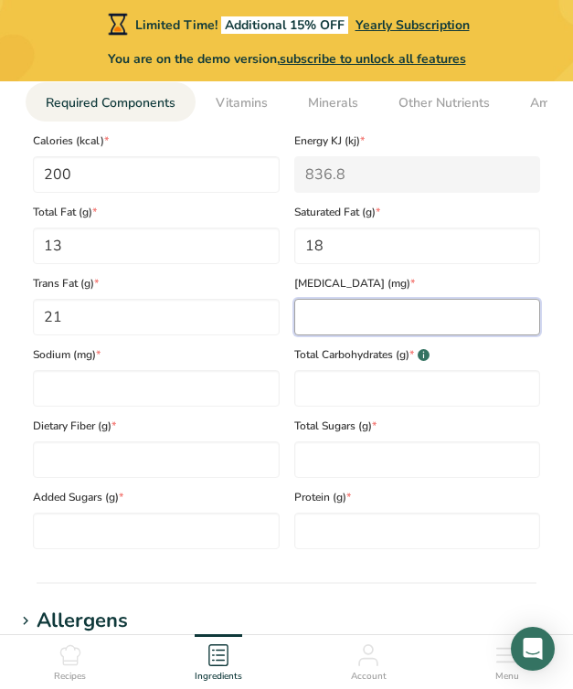
click at [349, 322] on input "number" at bounding box center [417, 317] width 247 height 37
type input "11"
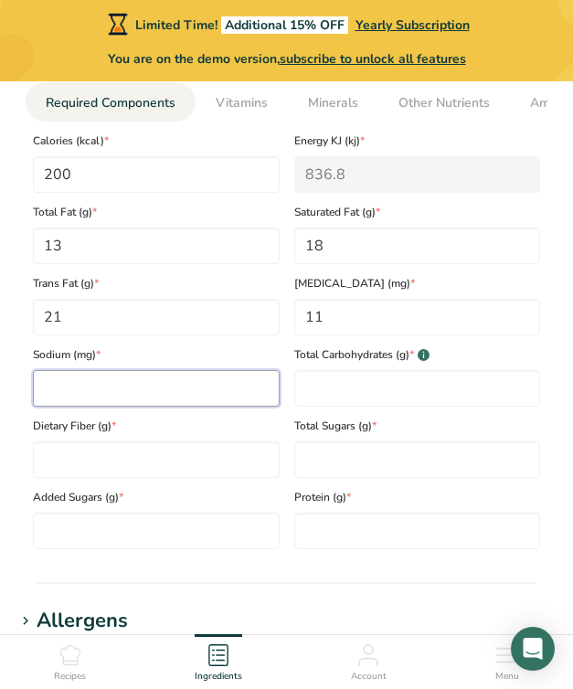
click at [177, 390] on input "number" at bounding box center [156, 388] width 247 height 37
type input "15"
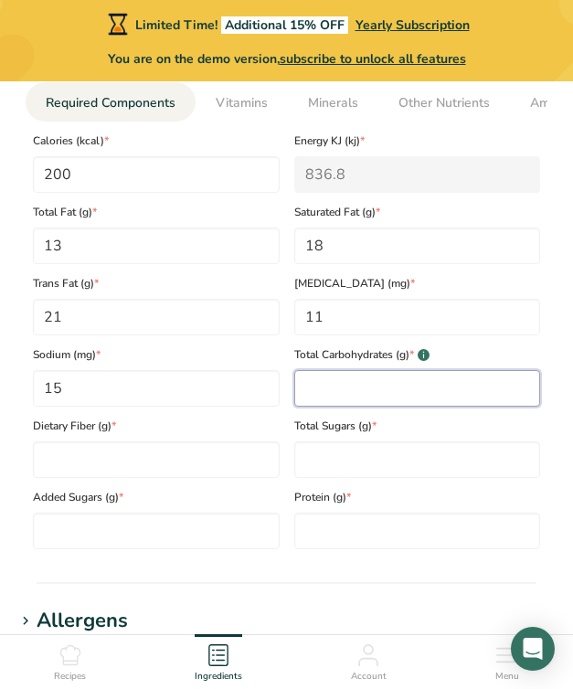
click at [398, 400] on Carbohydrates "number" at bounding box center [417, 388] width 247 height 37
type Carbohydrates "32"
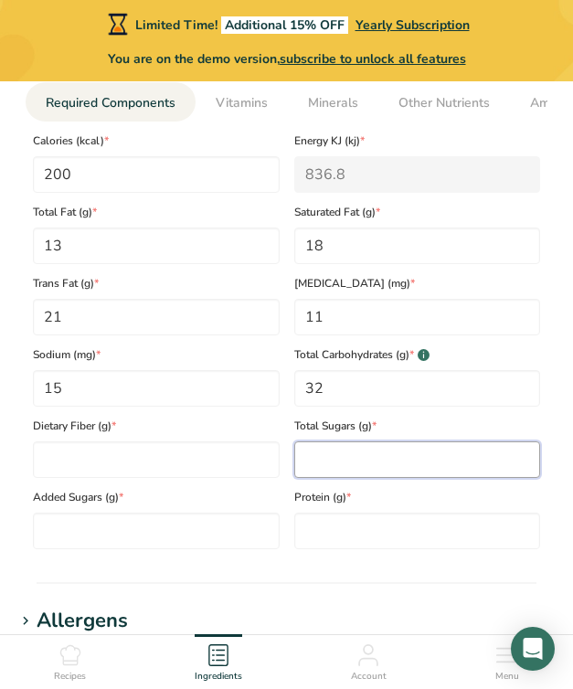
click at [348, 463] on Sugars "number" at bounding box center [417, 459] width 247 height 37
type Sugars "15"
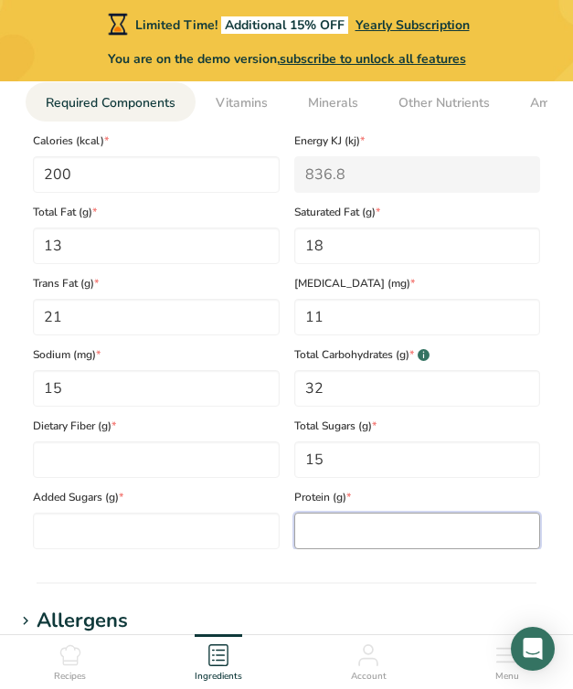
click at [343, 519] on input "number" at bounding box center [417, 531] width 247 height 37
type input "10"
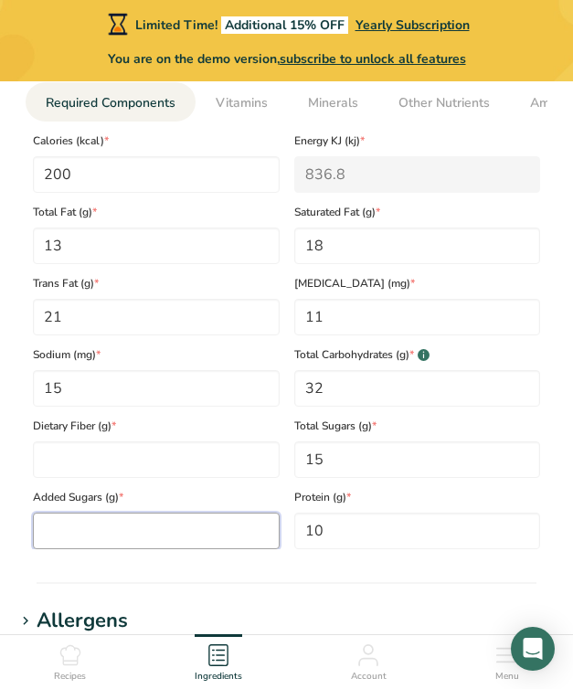
click at [208, 530] on Sugars "number" at bounding box center [156, 531] width 247 height 37
type Sugars "12"
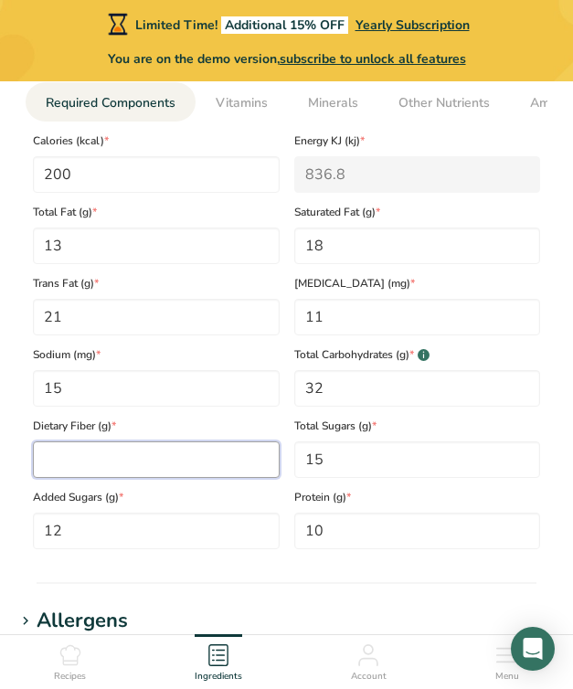
click at [194, 455] on Fiber "number" at bounding box center [156, 459] width 247 height 37
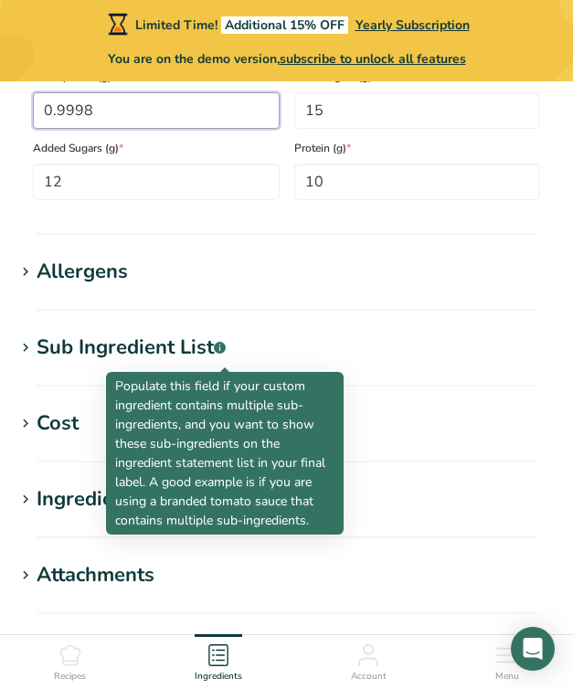
scroll to position [1689, 0]
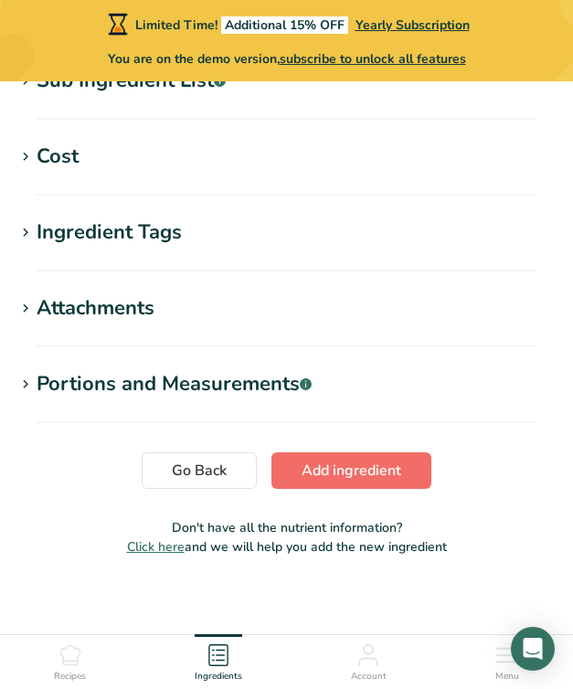
type Fiber "0.9998"
click at [325, 479] on span "Add ingredient" at bounding box center [352, 471] width 100 height 22
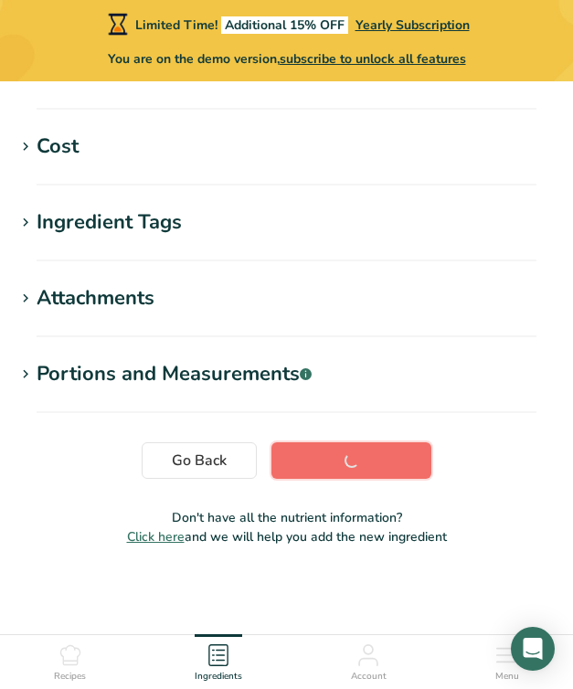
scroll to position [414, 0]
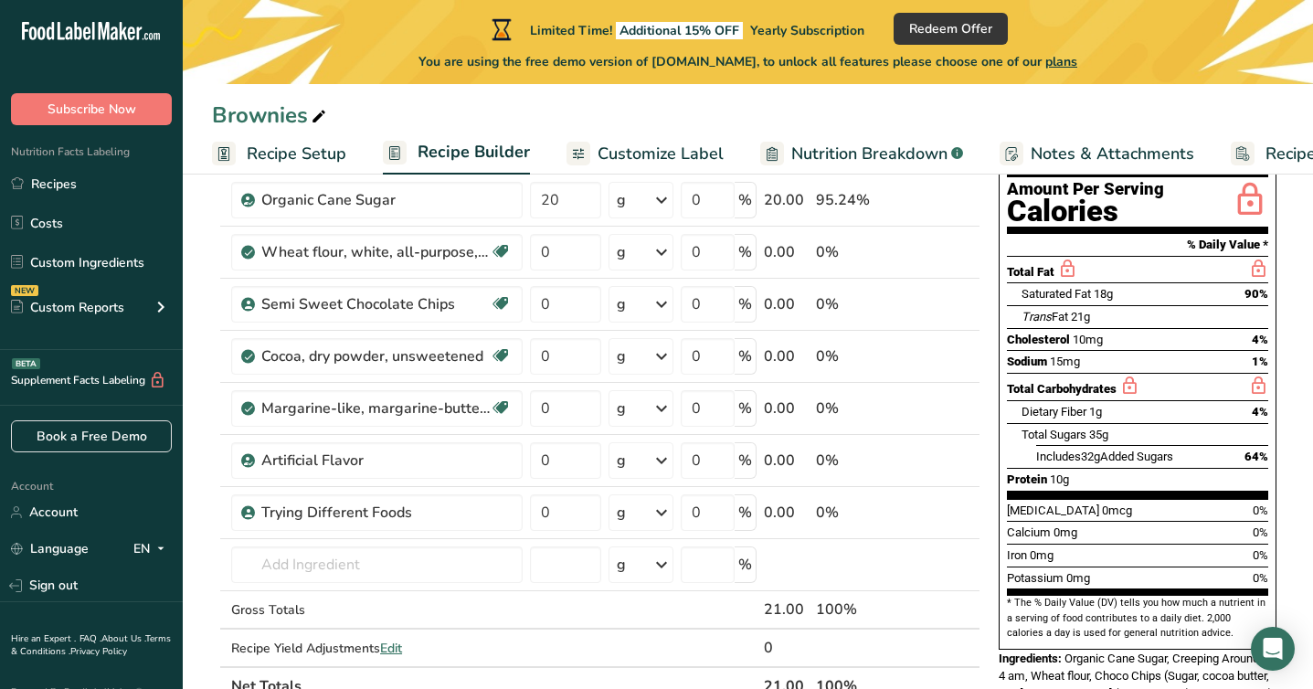
scroll to position [142, 0]
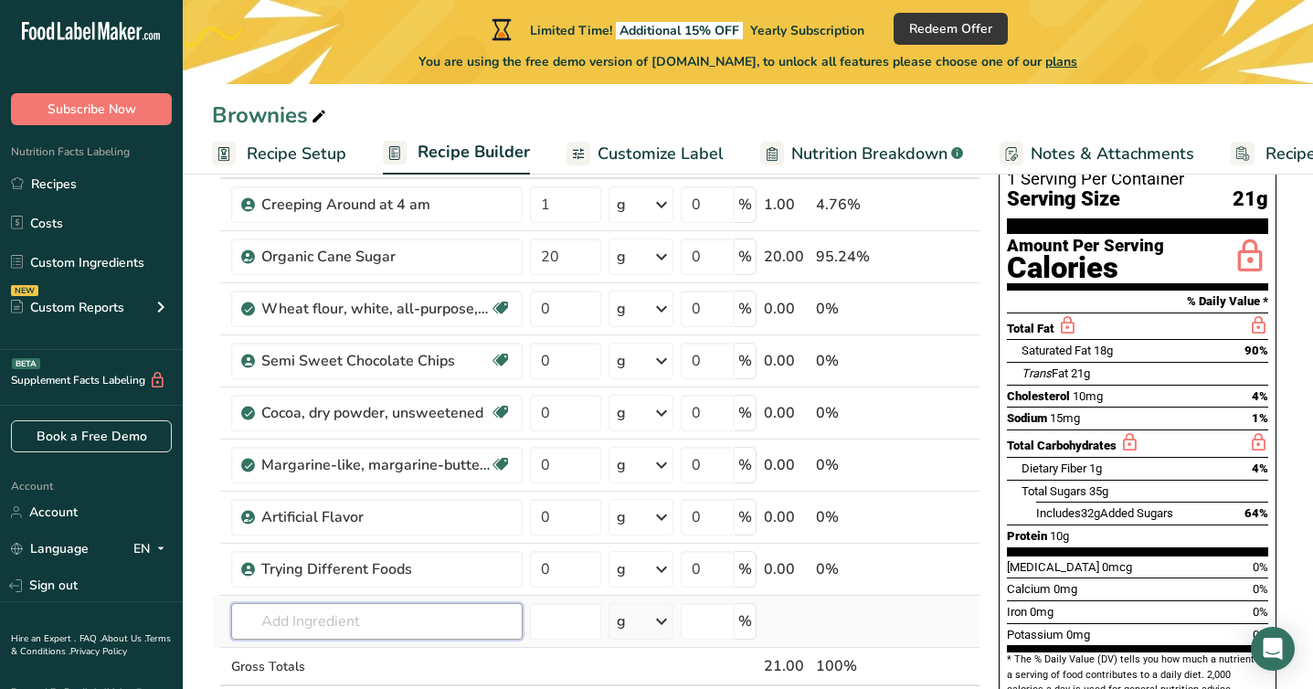
click at [418, 630] on input "text" at bounding box center [376, 621] width 291 height 37
type input "Yapping about Geopolitics"
click at [857, 630] on td at bounding box center [854, 622] width 85 height 52
click at [450, 619] on input "text" at bounding box center [376, 621] width 291 height 37
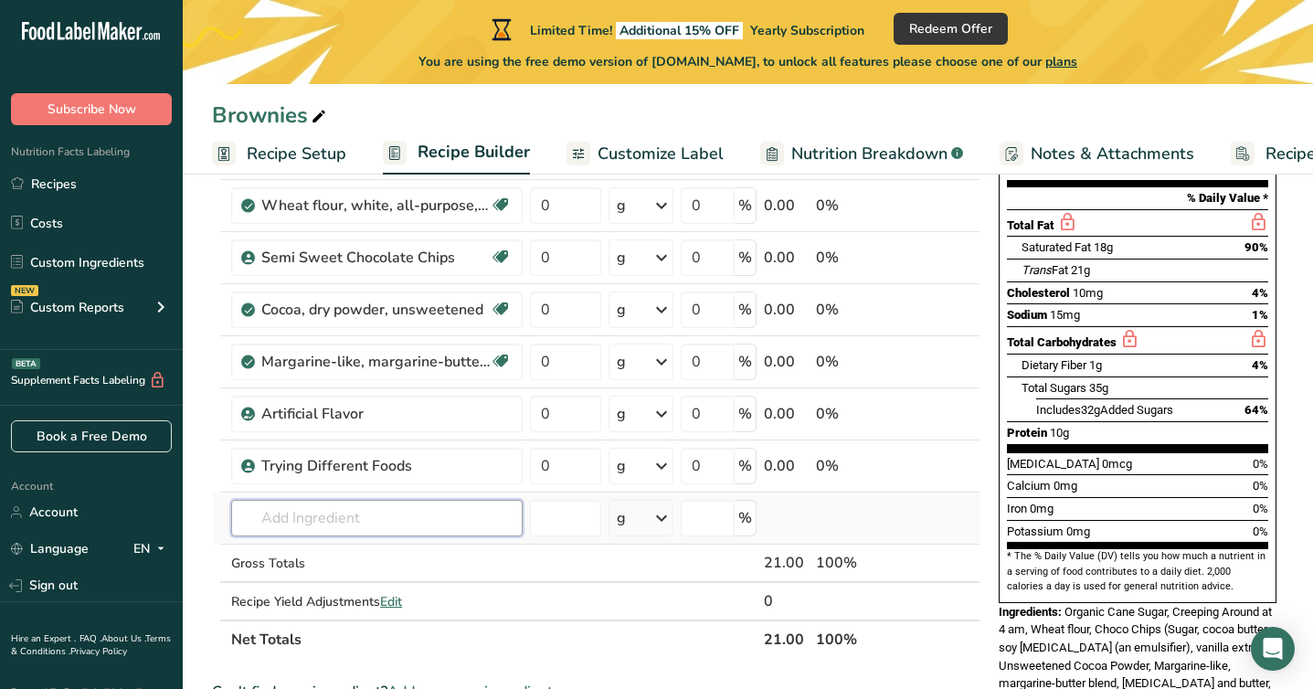
scroll to position [277, 0]
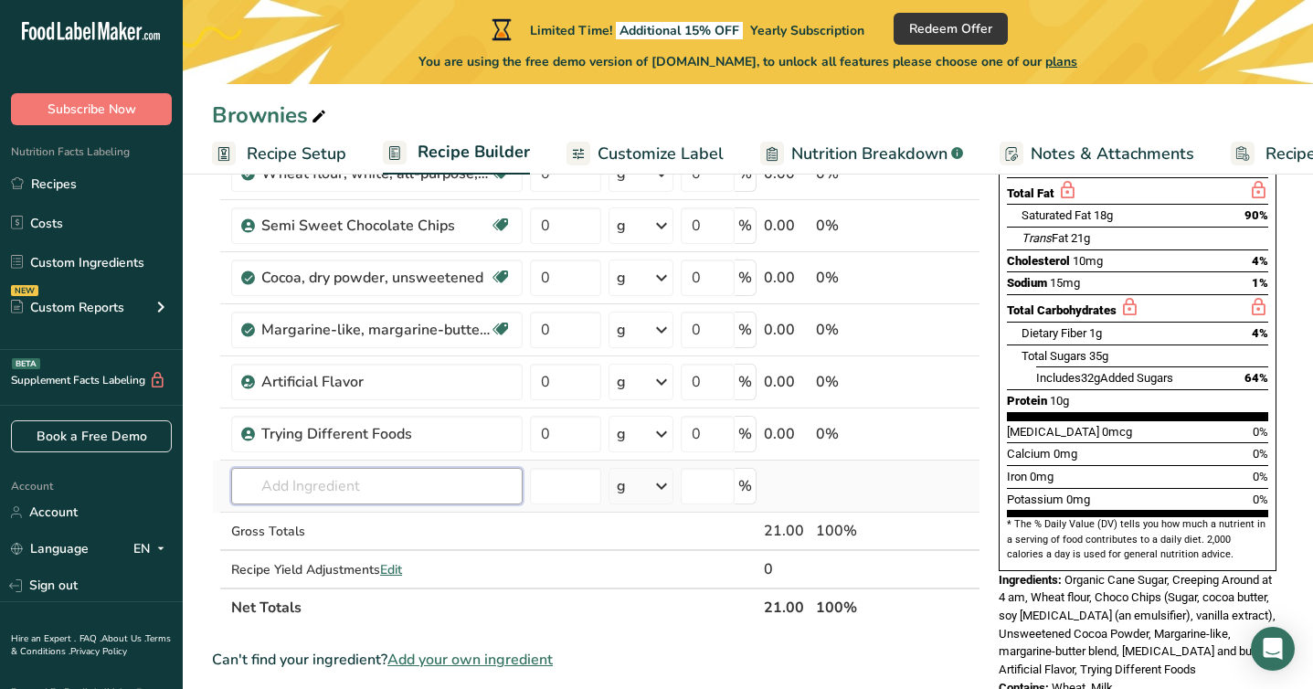
click at [378, 489] on input "text" at bounding box center [376, 486] width 291 height 37
type input "Yapp"
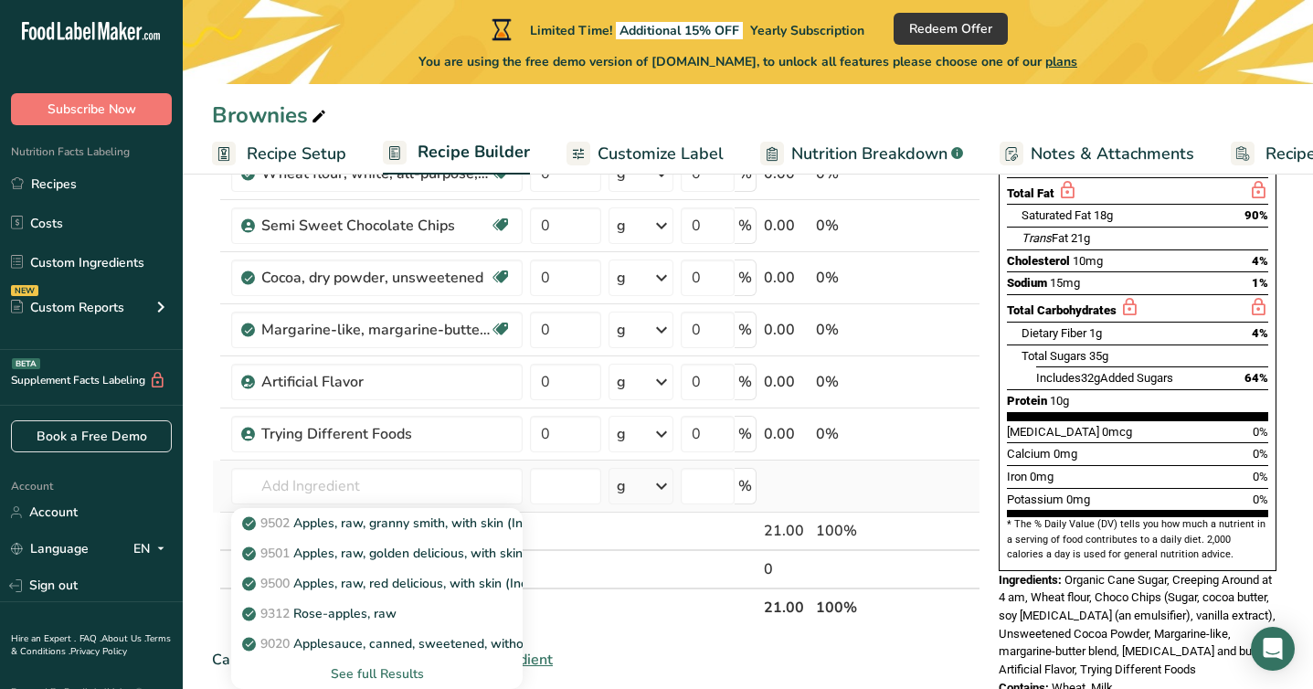
click at [351, 539] on link "9501 Apples, raw, golden delicious, with skin" at bounding box center [376, 553] width 291 height 30
type input "Apples, raw, golden delicious, with skin"
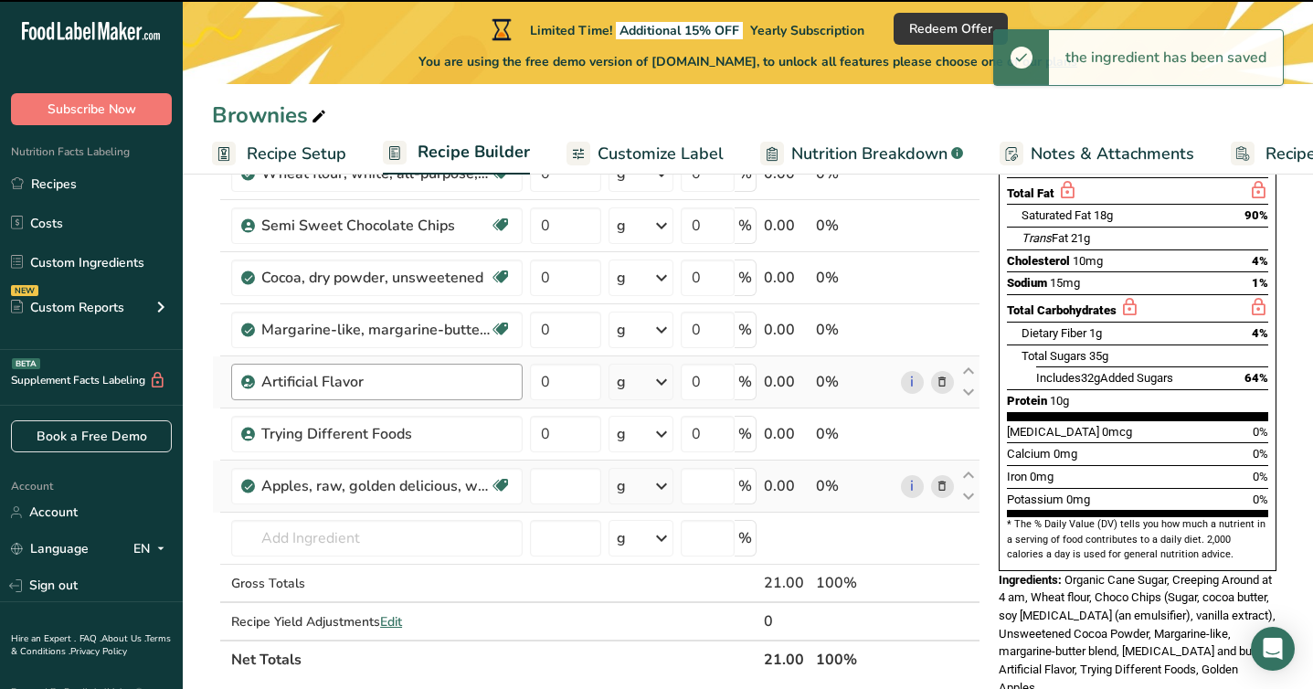
type input "0"
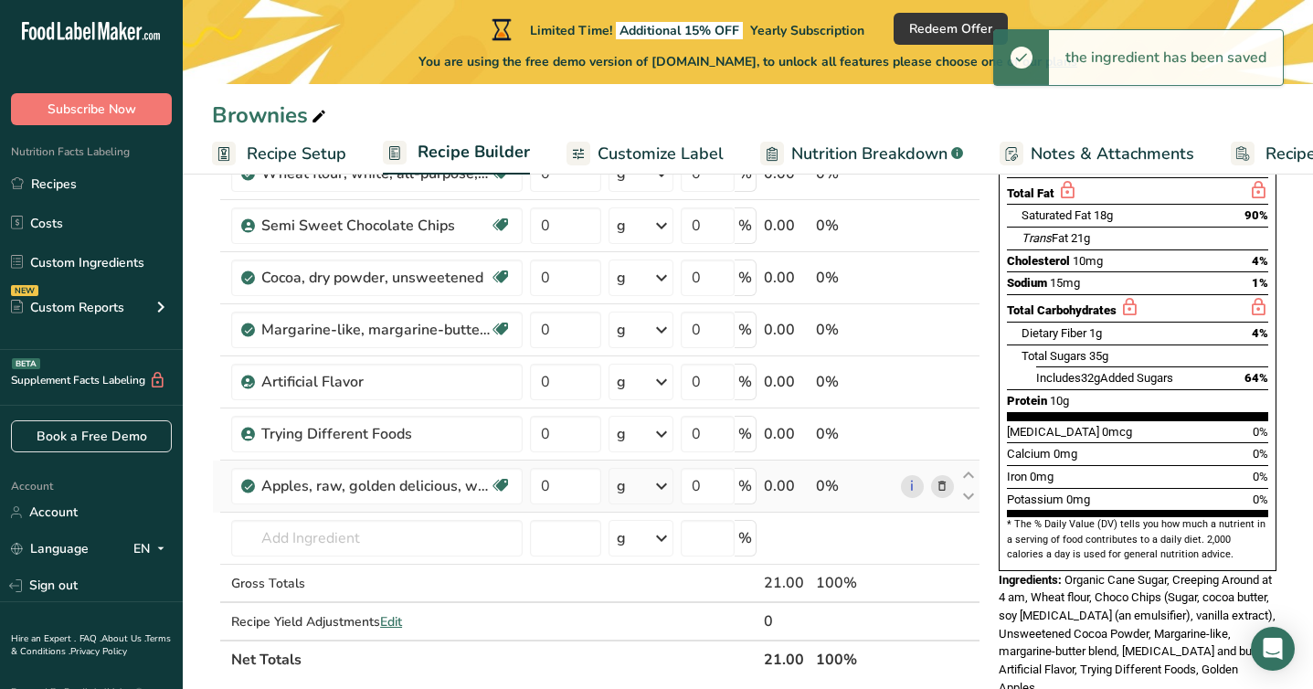
click at [937, 483] on icon at bounding box center [942, 486] width 13 height 19
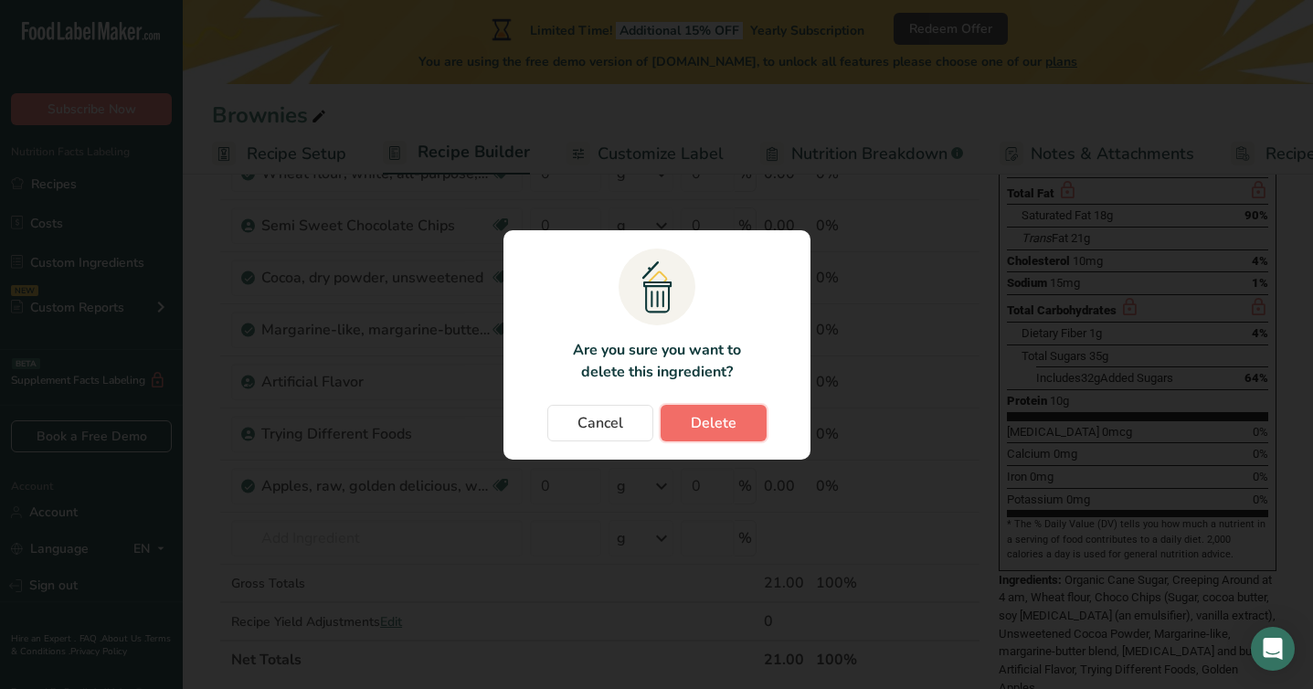
click at [707, 440] on button "Delete" at bounding box center [714, 423] width 106 height 37
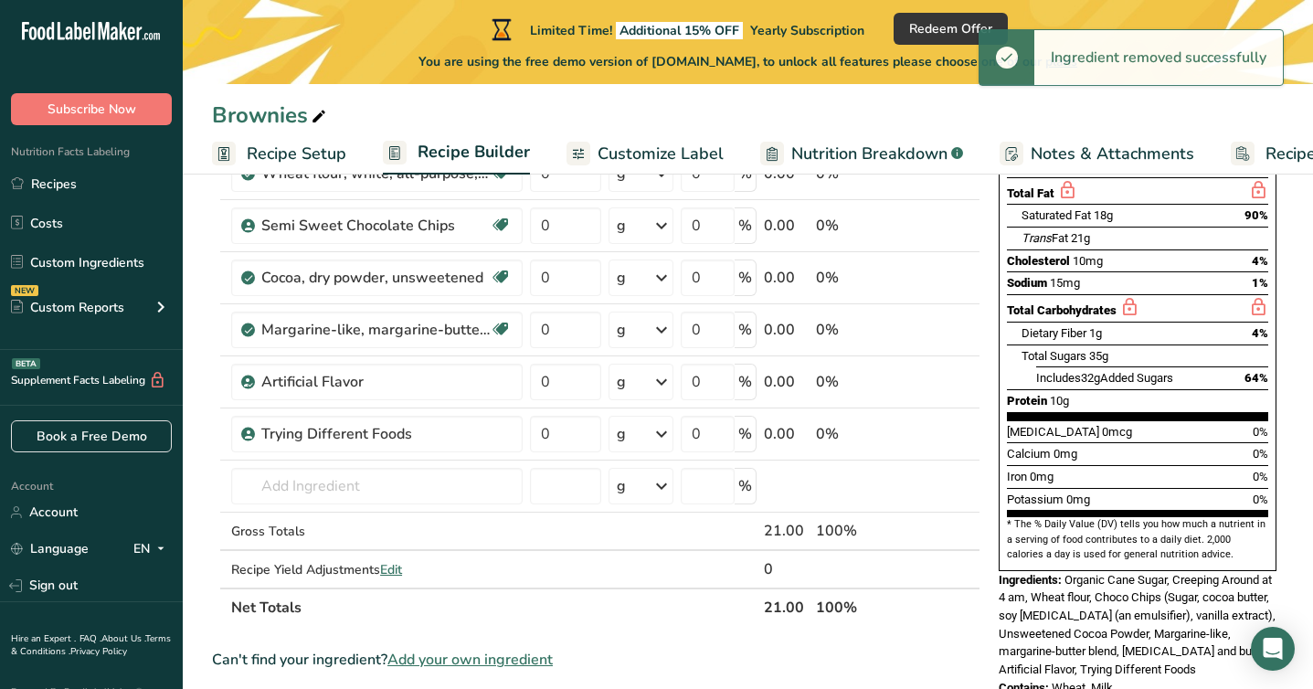
click at [412, 505] on td "9502 Apples, raw, granny smith, with skin (Includes foods for USDA's Food Distr…" at bounding box center [377, 487] width 299 height 52
click at [402, 487] on input "text" at bounding box center [376, 486] width 291 height 37
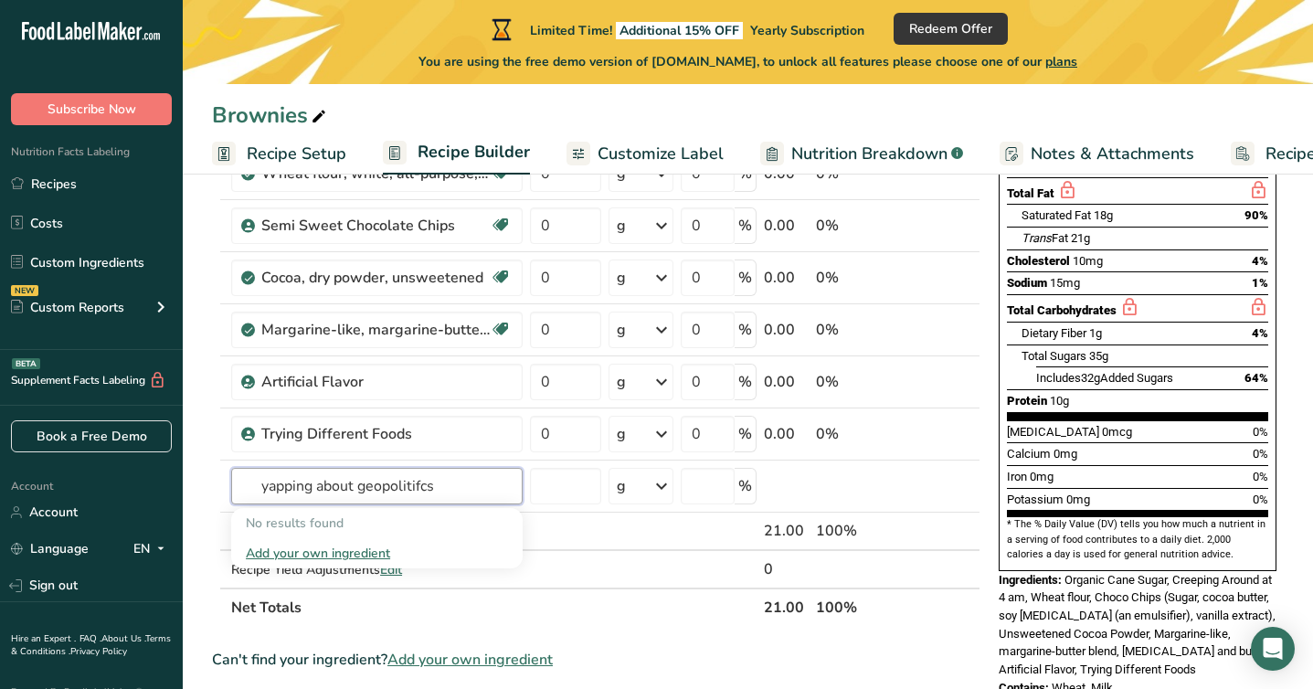
scroll to position [285, 0]
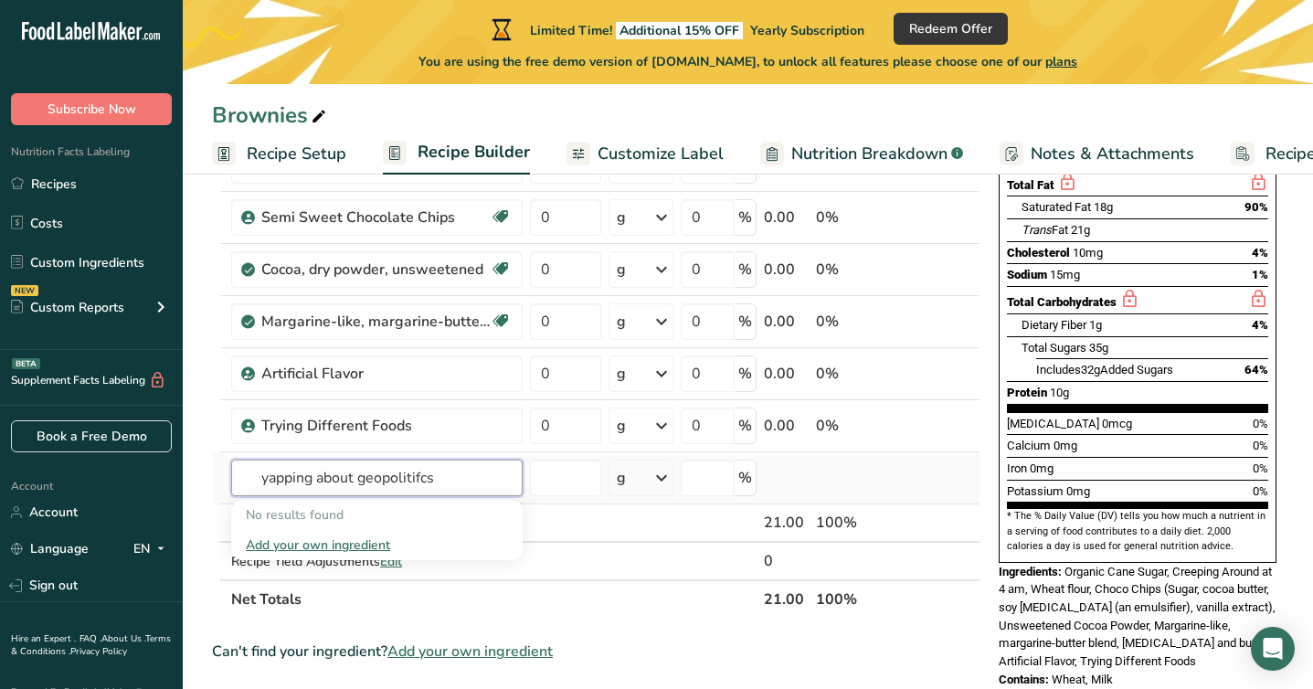
type input "yapping about geopolitifcs"
click at [361, 548] on div "Add your own ingredient" at bounding box center [377, 544] width 262 height 19
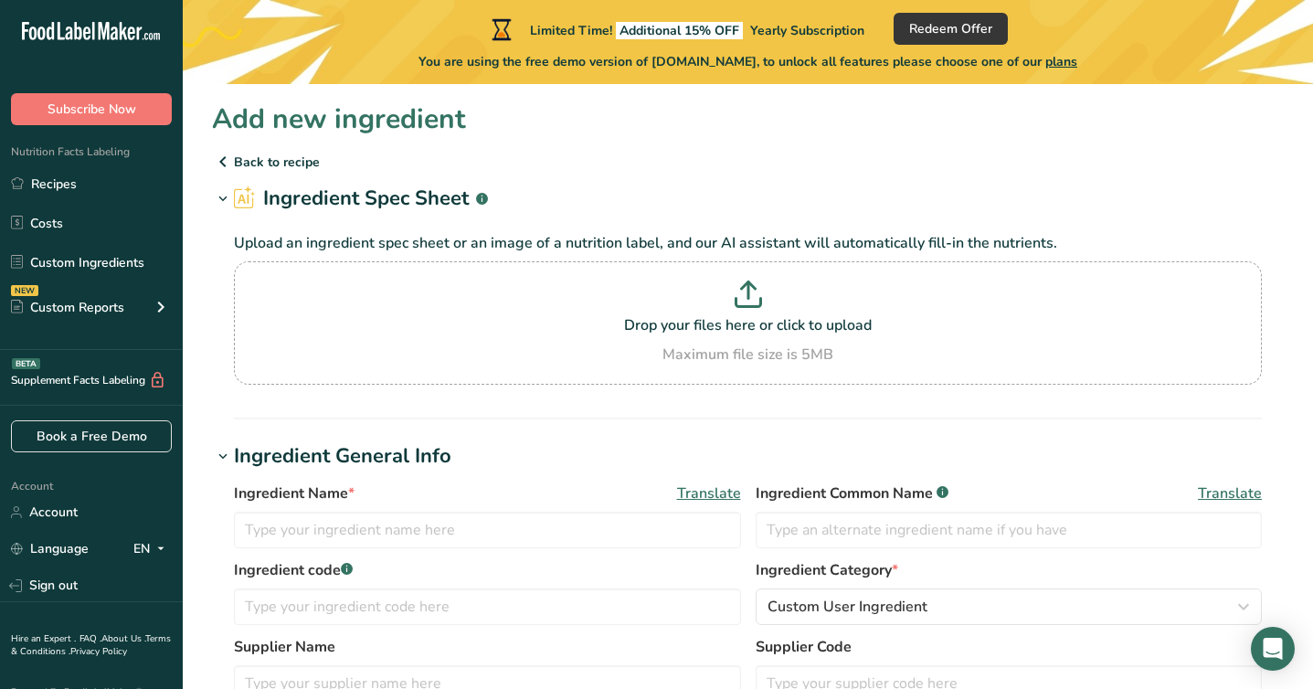
click at [327, 562] on label "Ingredient code .a-a{fill:#347362;}.b-a{fill:#fff;}" at bounding box center [487, 570] width 507 height 22
click at [288, 517] on input "text" at bounding box center [487, 530] width 507 height 37
type input "y"
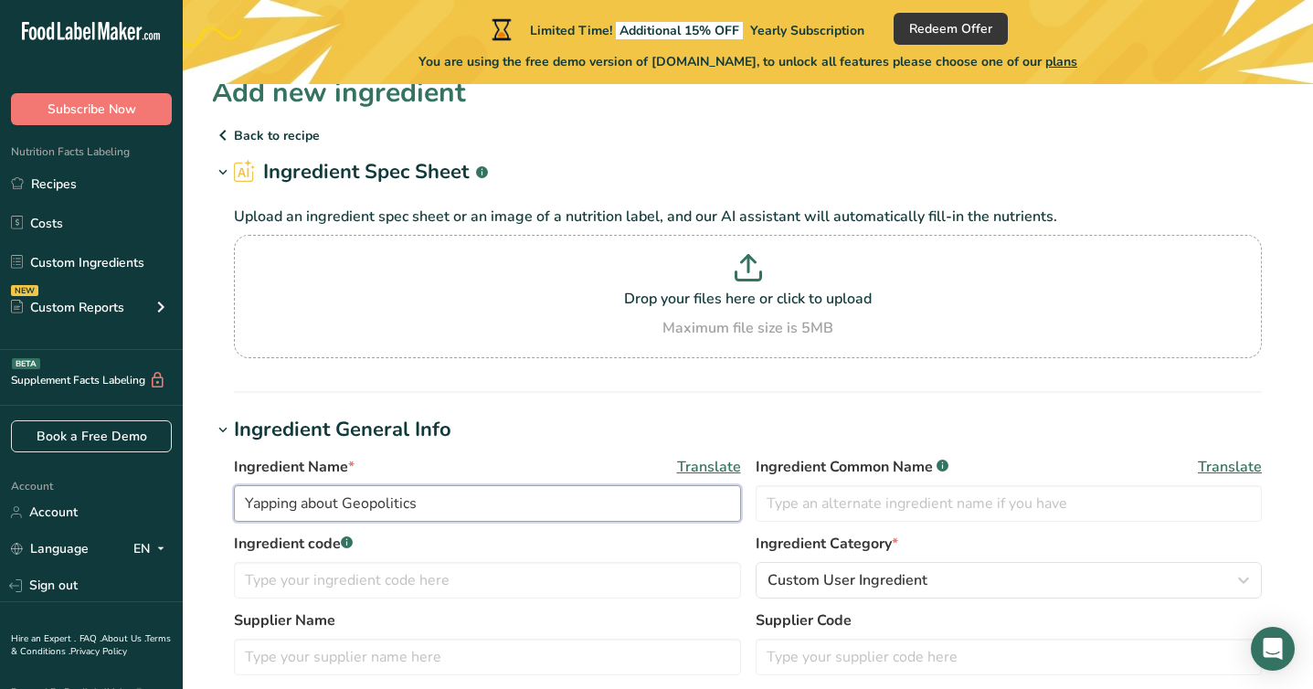
scroll to position [37, 0]
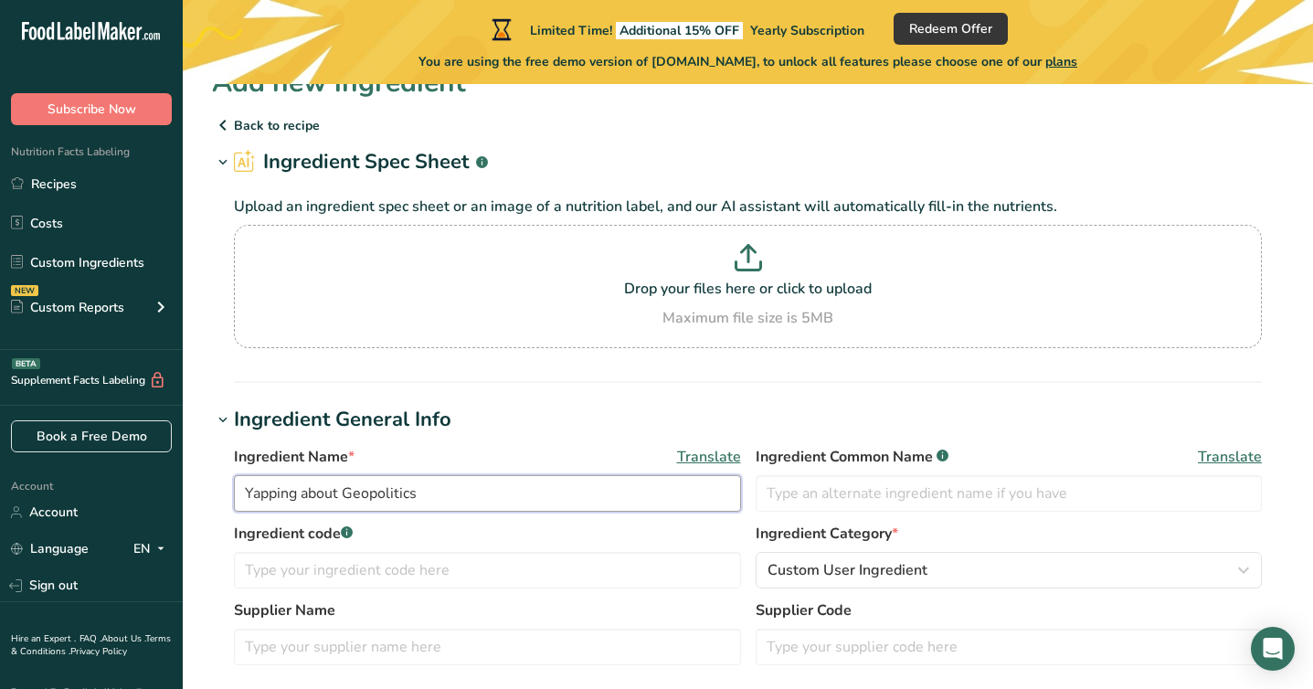
type input "Yapping about Geopolitics"
click at [747, 586] on div "Ingredient code .a-a{fill:#347362;}.b-a{fill:#fff;} Ingredient Category * Custo…" at bounding box center [748, 561] width 1028 height 77
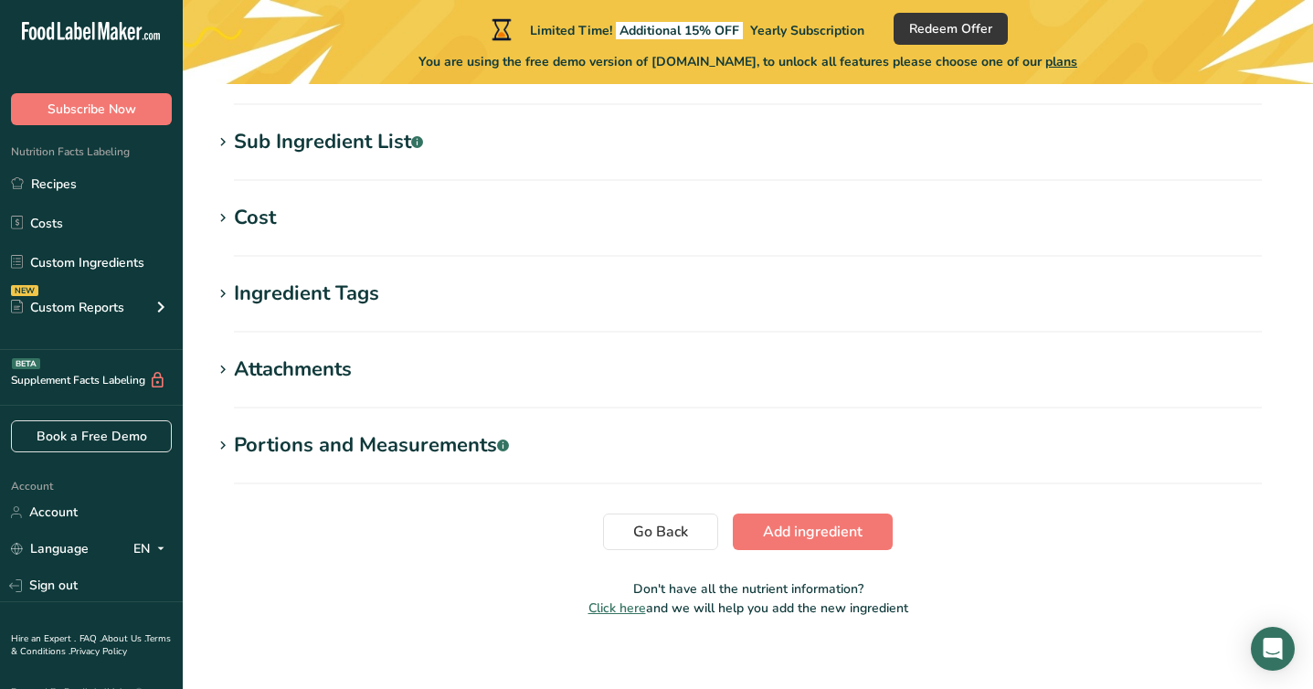
scroll to position [849, 0]
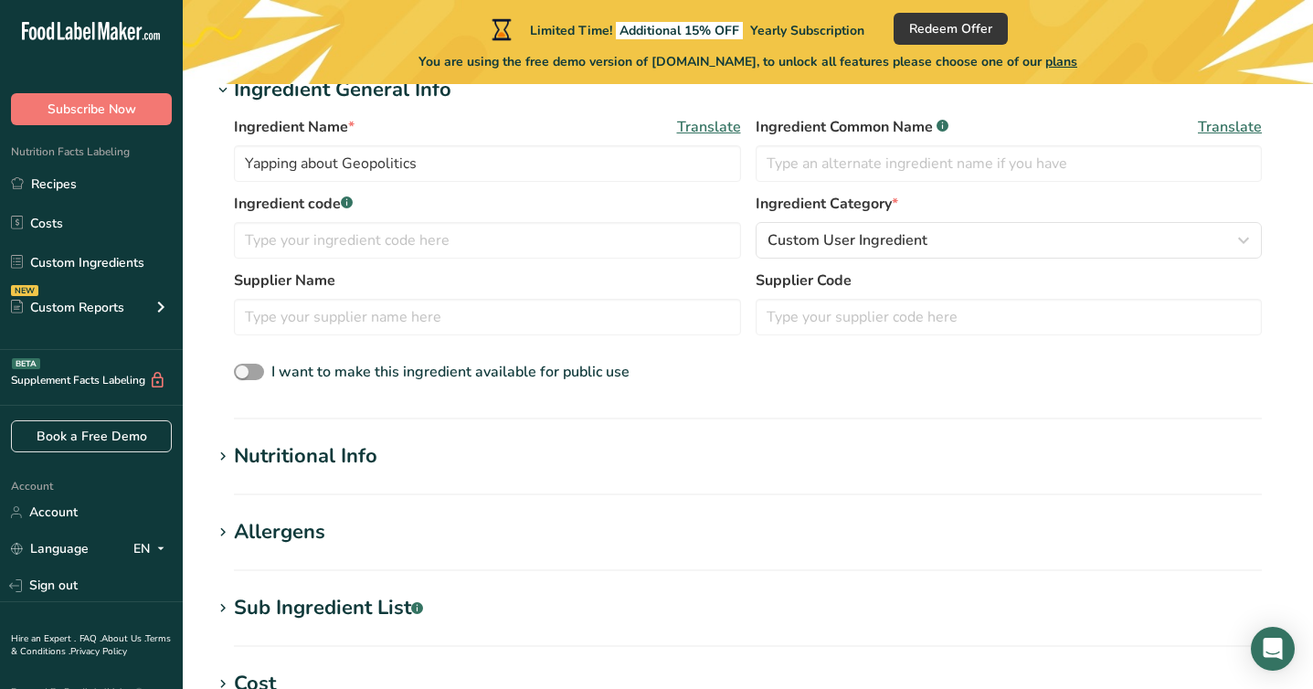
click at [721, 563] on section "Allergens Add any known allergens associated with your ingredient Soy Tree Nuts…" at bounding box center [748, 544] width 1072 height 54
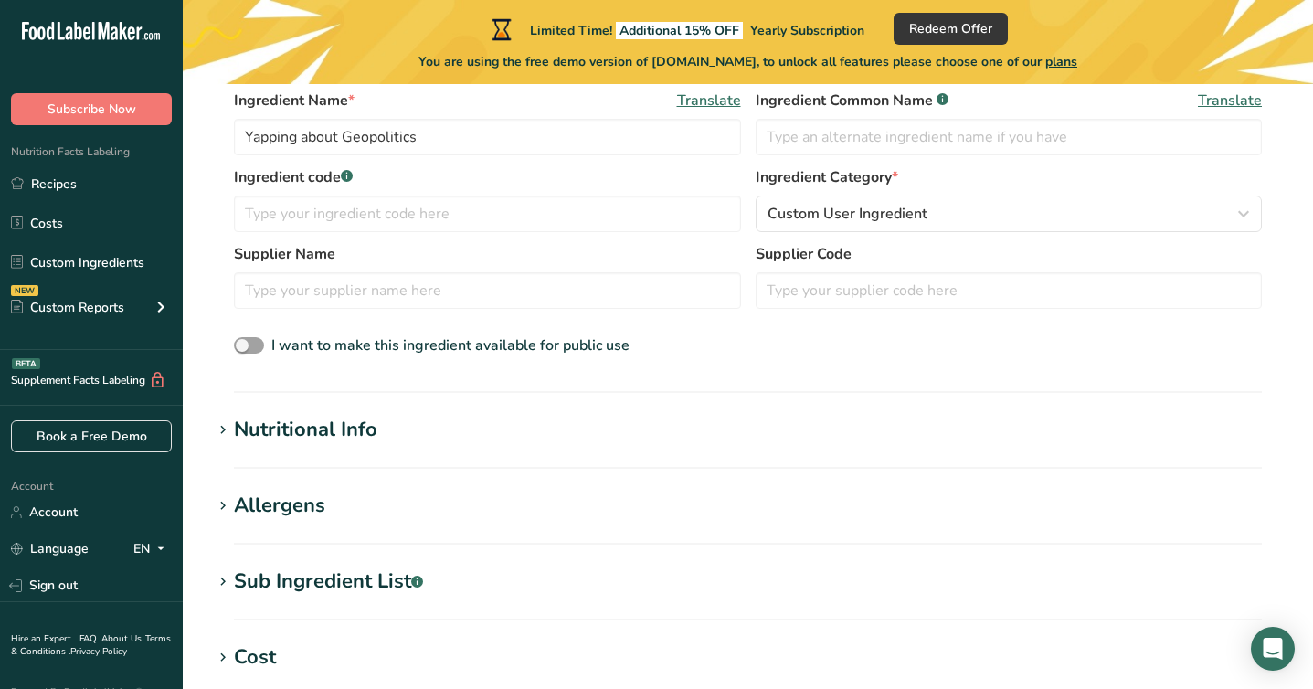
scroll to position [471, 0]
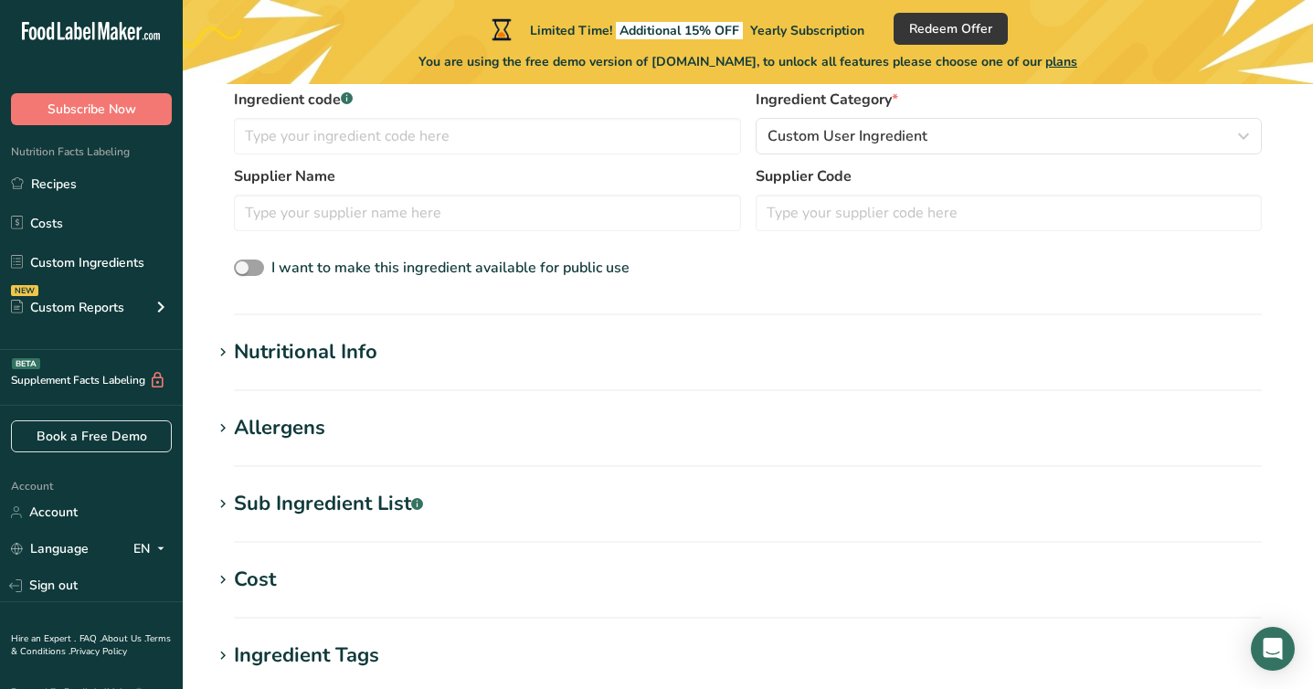
click at [694, 532] on section "Sub Ingredient List .a-a{fill:#347362;}.b-a{fill:#fff;} Translate" at bounding box center [748, 516] width 1072 height 54
click at [683, 495] on h1 "Sub Ingredient List .a-a{fill:#347362;}.b-a{fill:#fff;}" at bounding box center [748, 504] width 1072 height 30
click at [577, 345] on h1 "Nutritional Info" at bounding box center [748, 352] width 1072 height 30
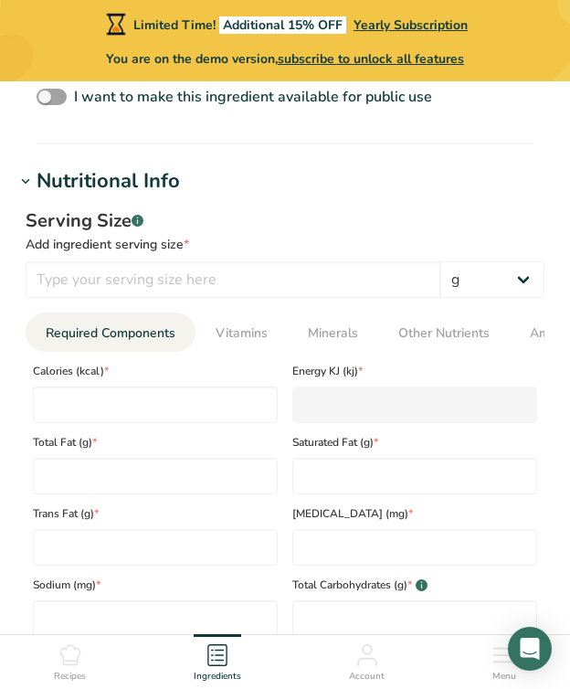
scroll to position [974, 0]
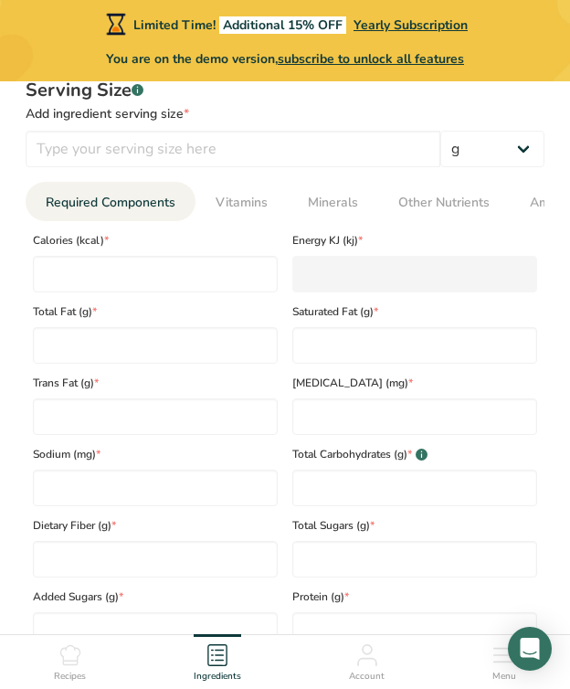
click at [232, 299] on div "Total Fat (g) *" at bounding box center [155, 327] width 259 height 71
click at [211, 281] on input "number" at bounding box center [155, 274] width 245 height 37
type input "2"
type KJ "8.4"
type input "20"
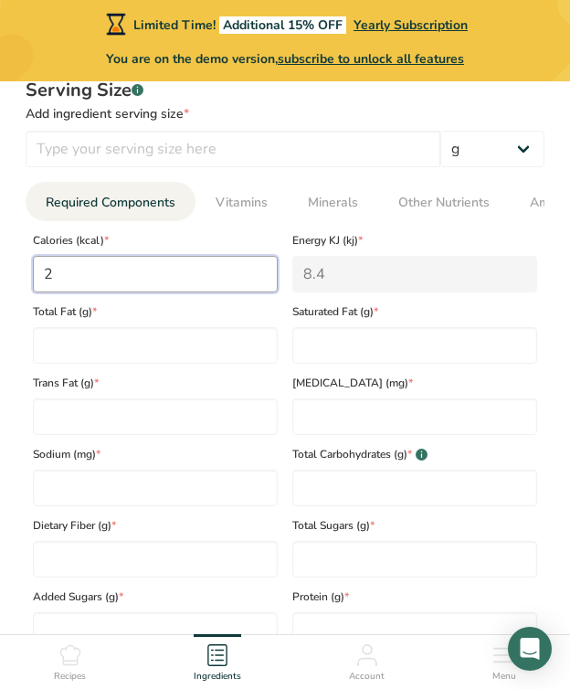
type KJ "83.7"
type input "200"
type KJ "836.8"
type input "200"
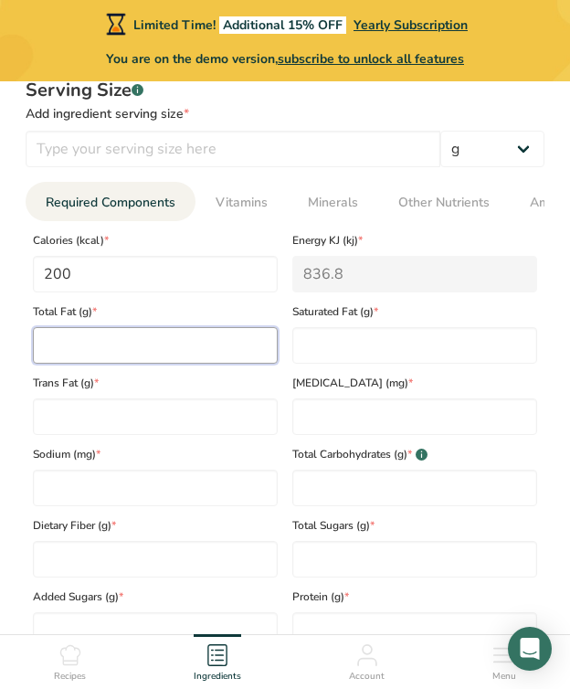
click at [254, 349] on Fat "number" at bounding box center [155, 345] width 245 height 37
type Fat "13"
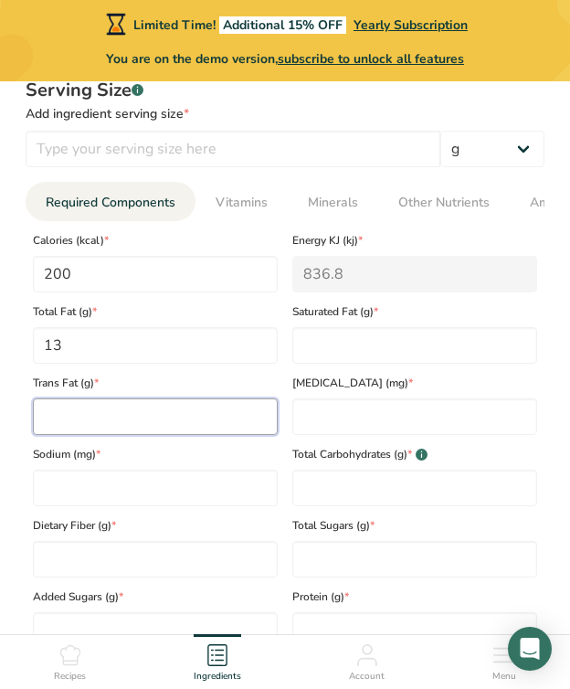
click at [235, 416] on Fat "number" at bounding box center [155, 416] width 245 height 37
type Fat "21"
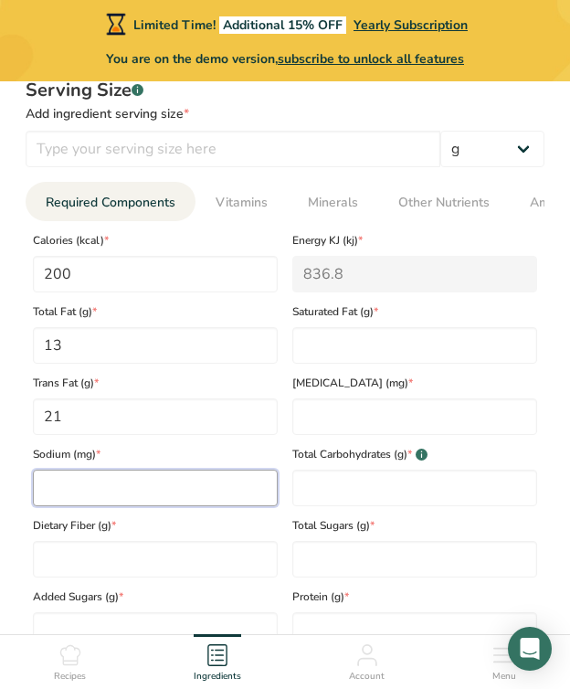
click at [208, 483] on input "number" at bounding box center [155, 488] width 245 height 37
type input "15"
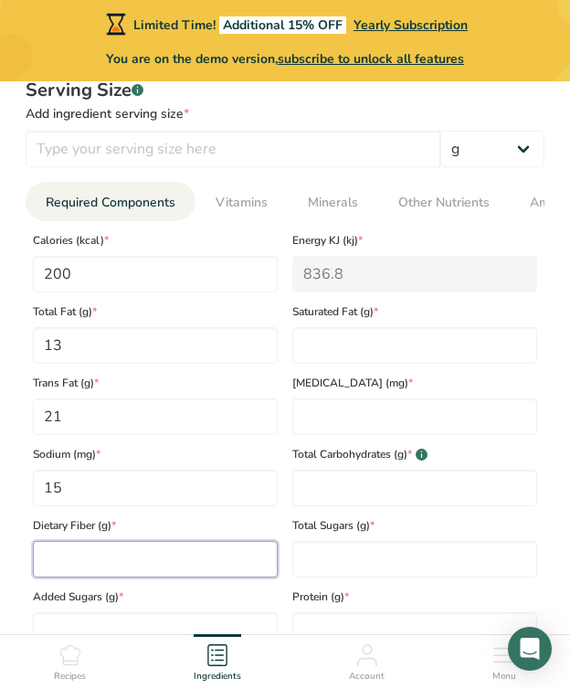
click at [164, 567] on Fiber "number" at bounding box center [155, 559] width 245 height 37
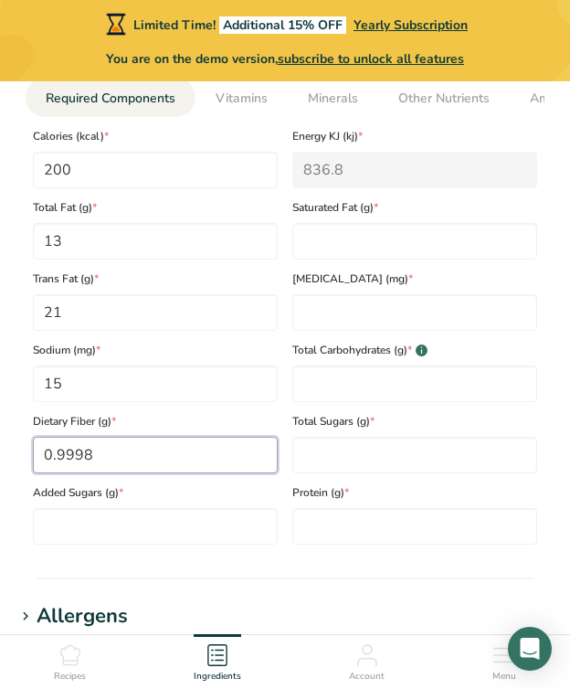
type Fiber "0.9998"
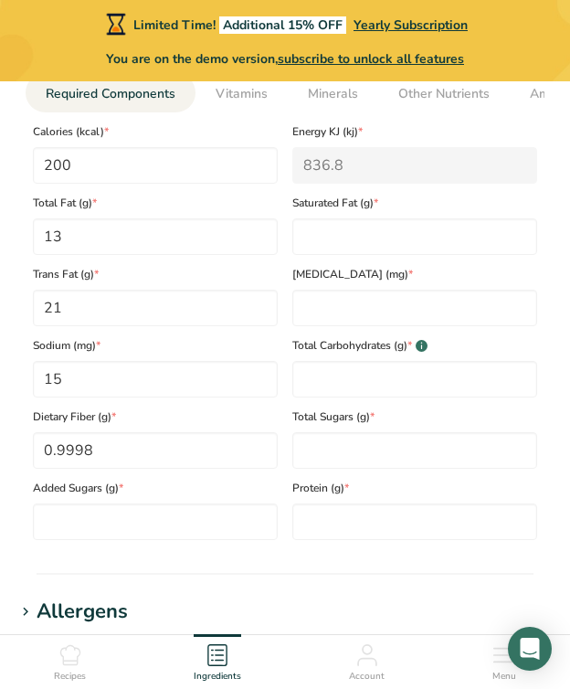
click at [162, 571] on section "Nutritional Info Serving Size .a-a{fill:#347362;}.b-a{fill:#fff;} Add ingredien…" at bounding box center [285, 251] width 541 height 648
click at [150, 524] on Sugars "number" at bounding box center [155, 521] width 245 height 37
type Sugars "12"
click at [174, 469] on Fiber "0.9998" at bounding box center [155, 450] width 245 height 37
click at [169, 460] on Fiber "0.9998" at bounding box center [155, 450] width 245 height 37
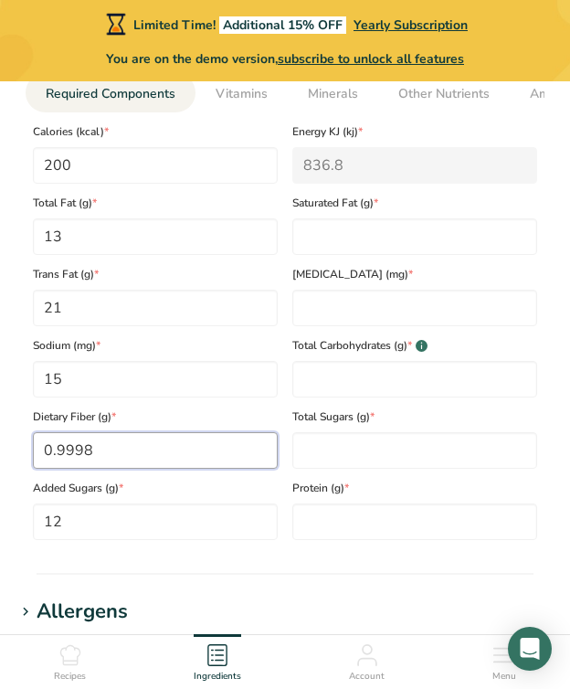
click at [169, 460] on Fiber "0.9998" at bounding box center [155, 450] width 245 height 37
type Fiber "1"
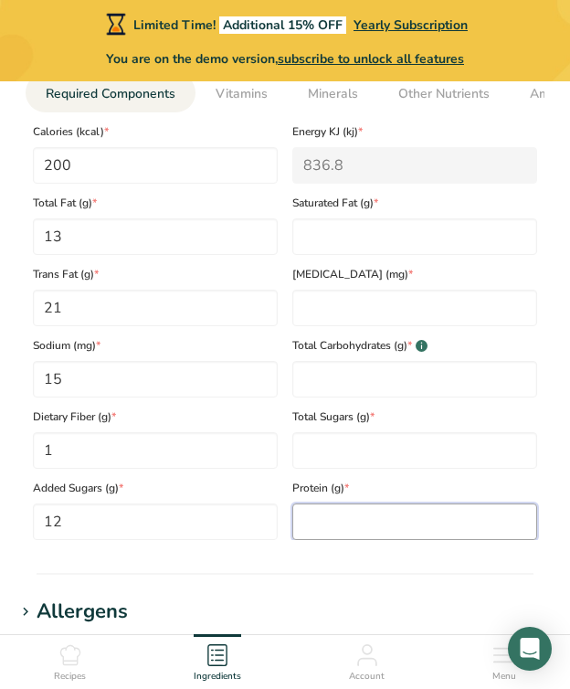
click at [321, 517] on input "number" at bounding box center [414, 521] width 245 height 37
type input "10"
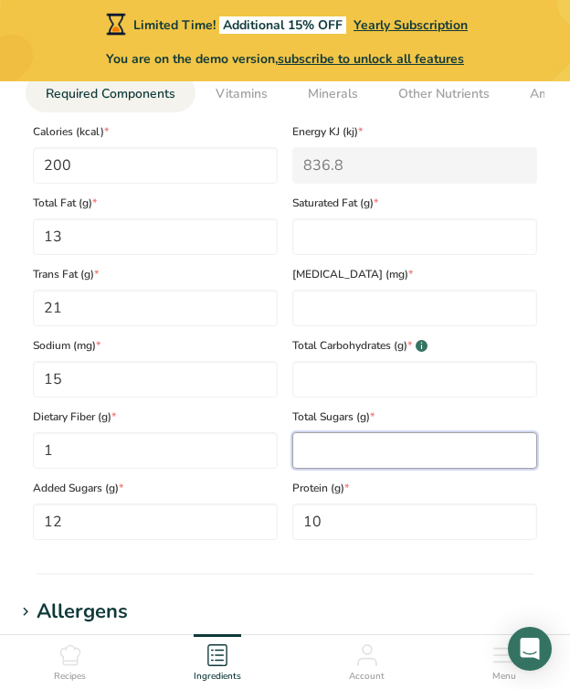
click at [299, 455] on Sugars "number" at bounding box center [414, 450] width 245 height 37
type Sugars "15"
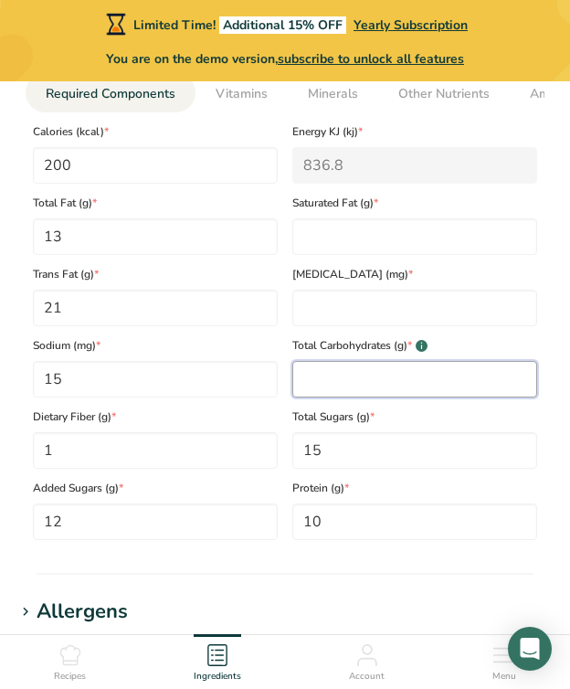
click at [333, 389] on Carbohydrates "number" at bounding box center [414, 379] width 245 height 37
type Carbohydrates "32"
click at [389, 260] on div "Cholesterol (mg) *" at bounding box center [414, 290] width 259 height 71
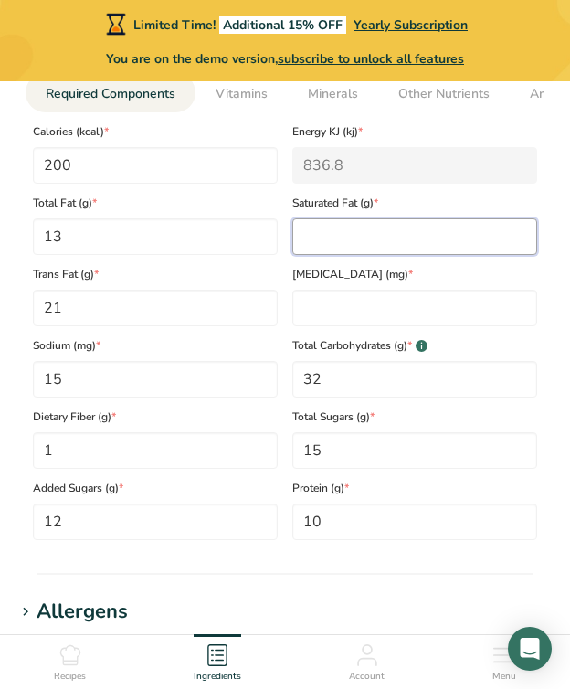
click at [386, 238] on Fat "number" at bounding box center [414, 236] width 245 height 37
type Fat "0"
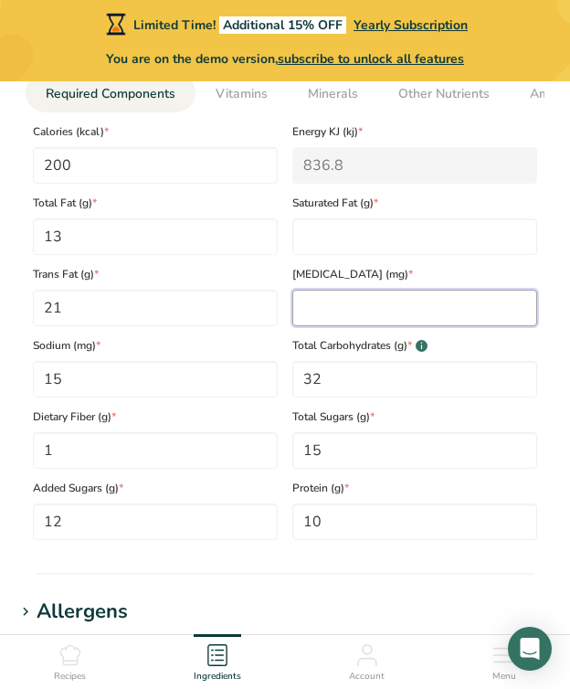
click at [371, 302] on input "number" at bounding box center [414, 308] width 245 height 37
type input "11"
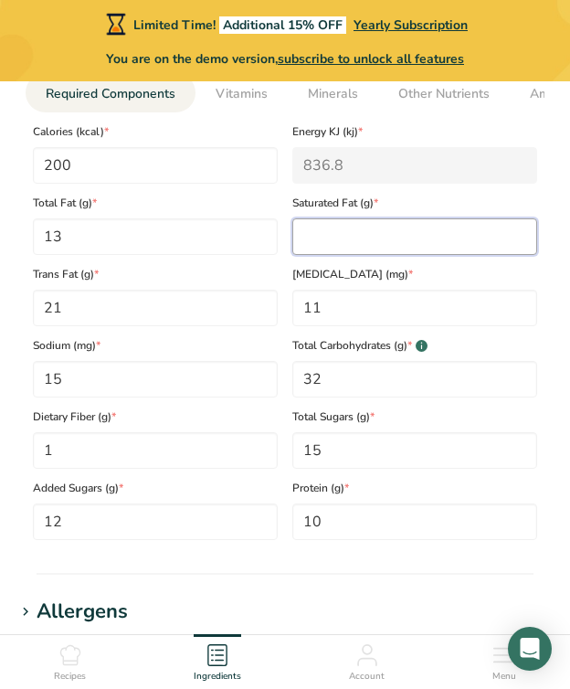
click at [366, 246] on Fat "number" at bounding box center [414, 236] width 245 height 37
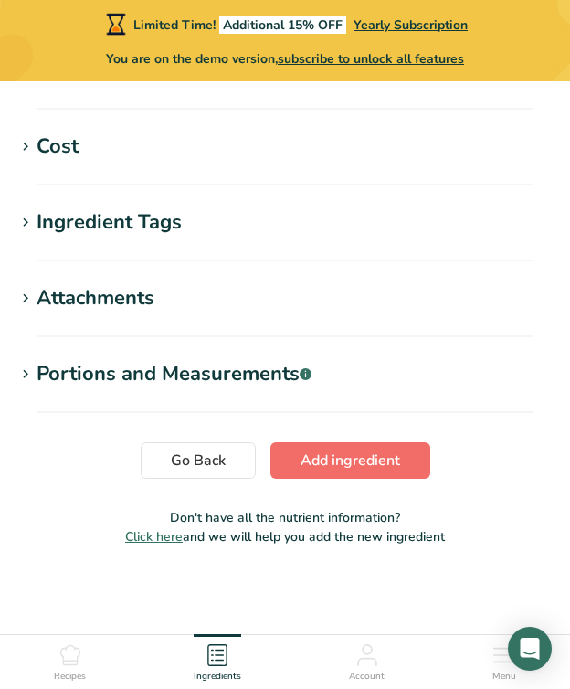
type Fat "17.9999"
click at [385, 465] on span "Add ingredient" at bounding box center [351, 461] width 100 height 22
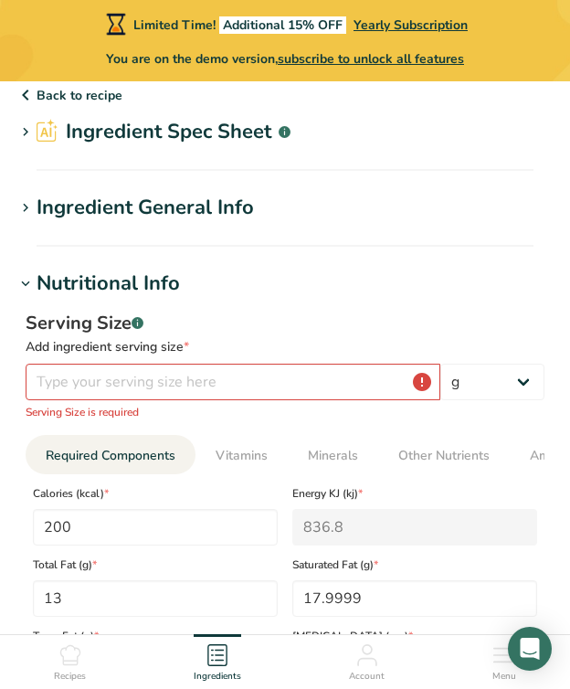
scroll to position [117, 0]
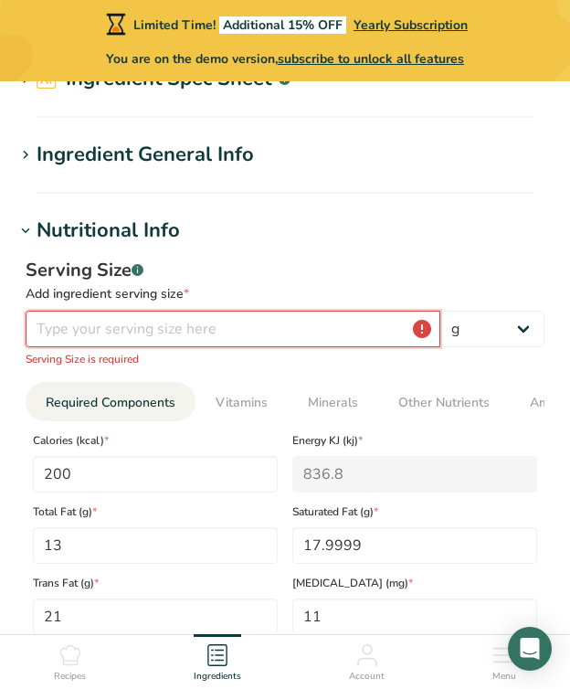
click at [289, 339] on input "number" at bounding box center [233, 329] width 415 height 37
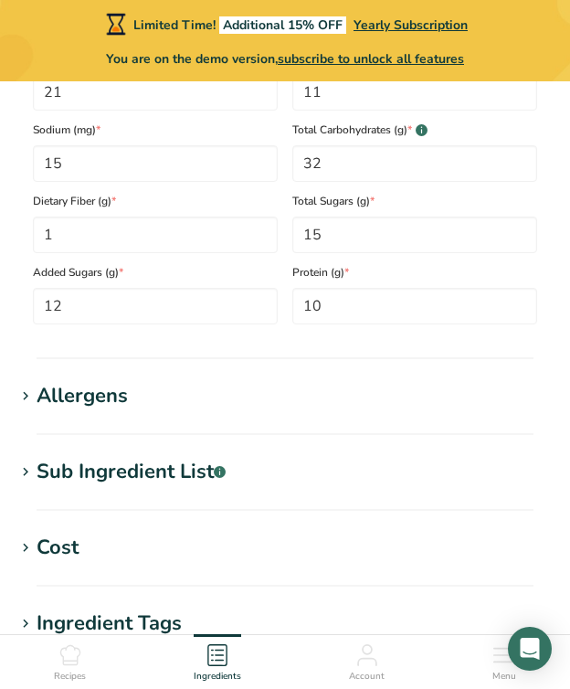
scroll to position [1027, 0]
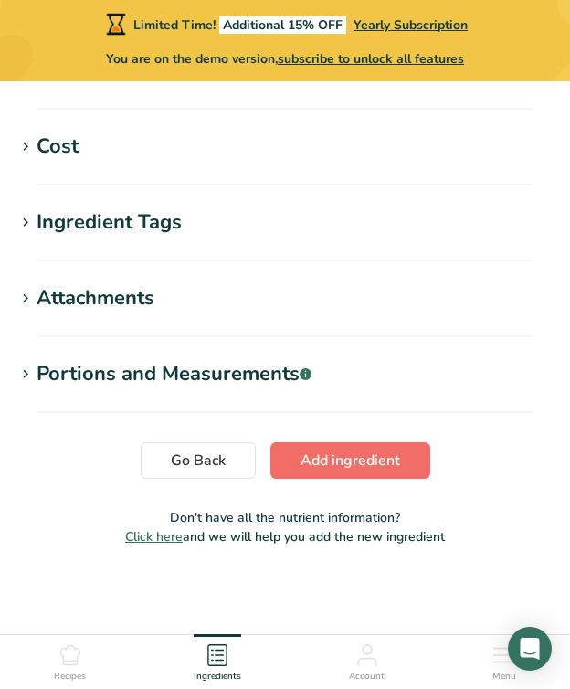
type input "0.9999"
click at [346, 456] on span "Add ingredient" at bounding box center [351, 461] width 100 height 22
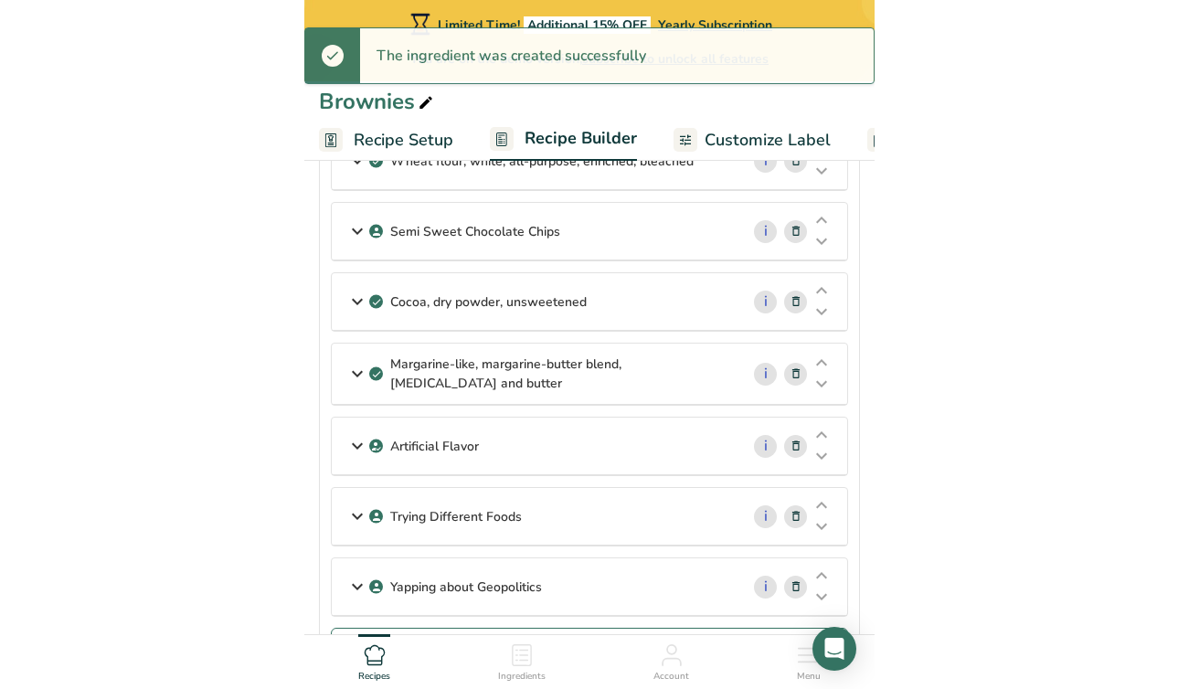
scroll to position [450, 0]
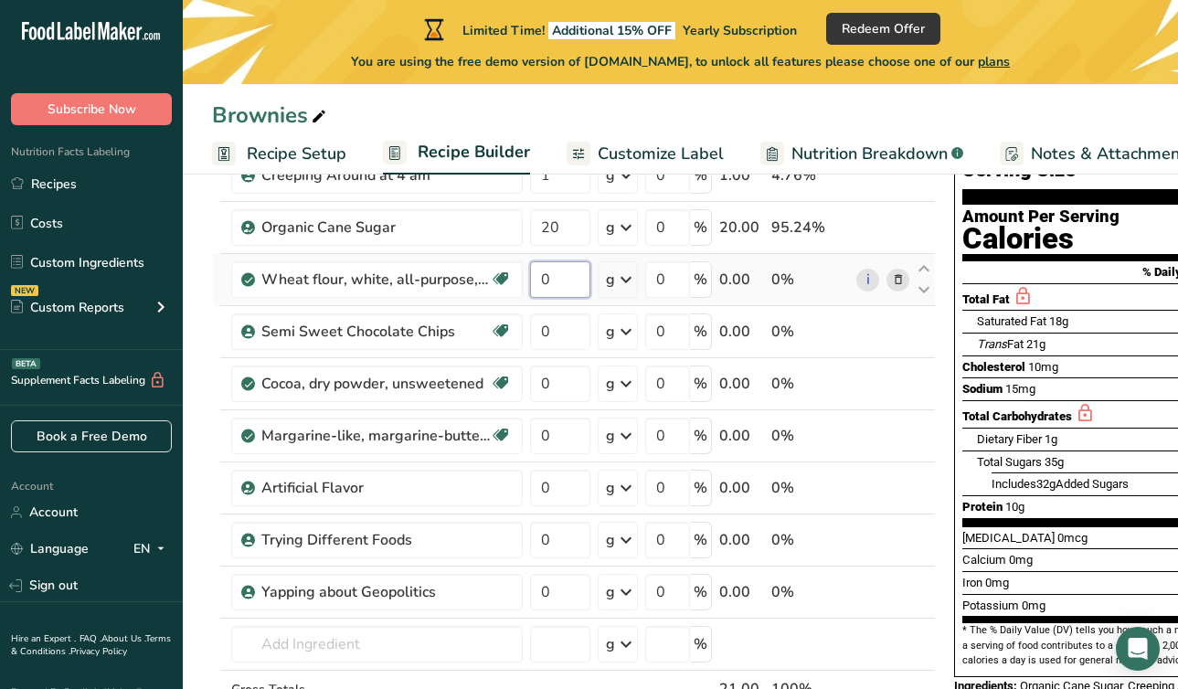
click at [567, 283] on input "0" at bounding box center [560, 279] width 60 height 37
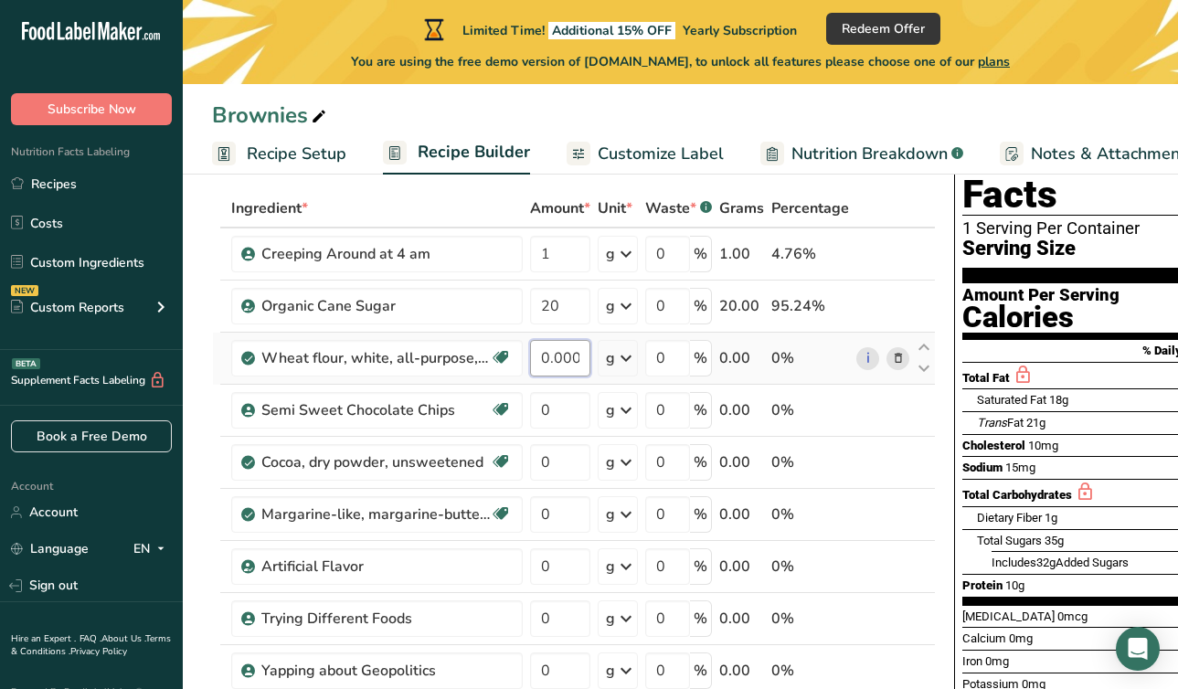
scroll to position [91, 0]
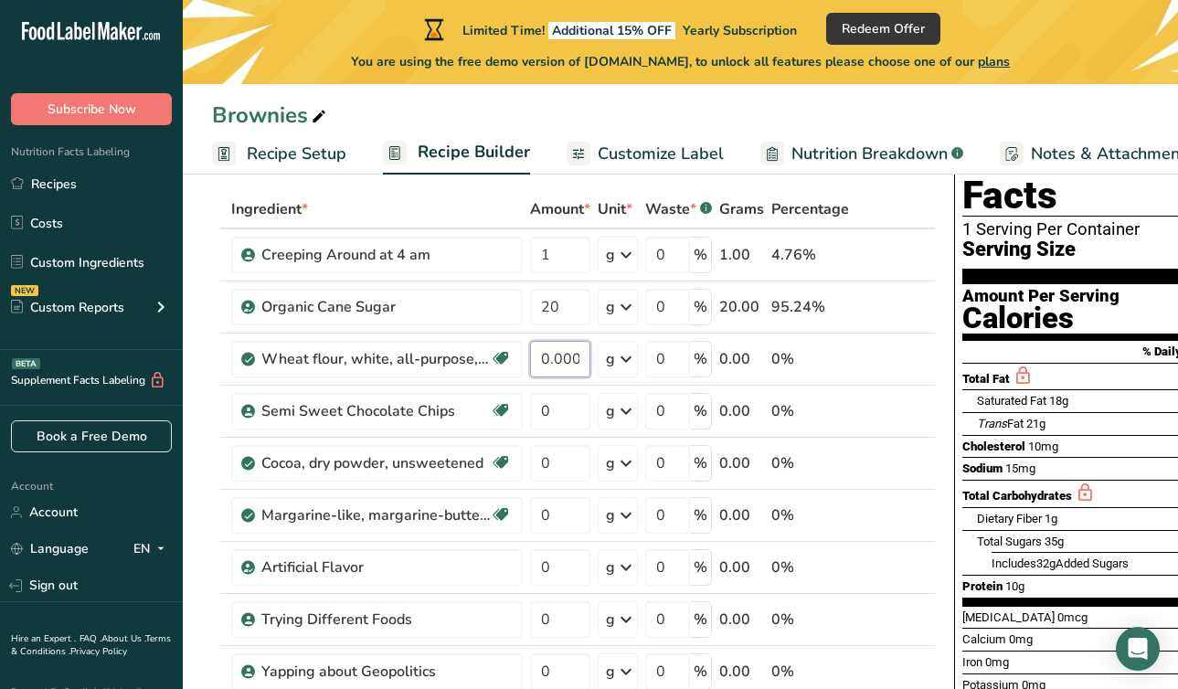
type input "0.000003"
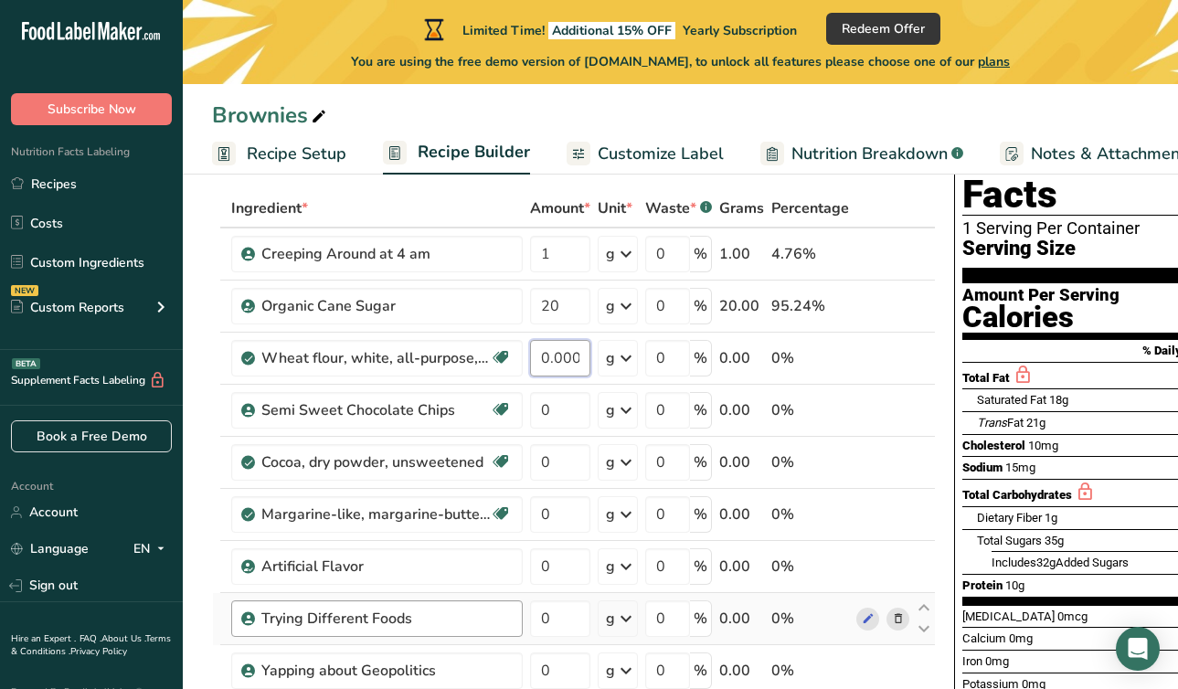
scroll to position [219, 0]
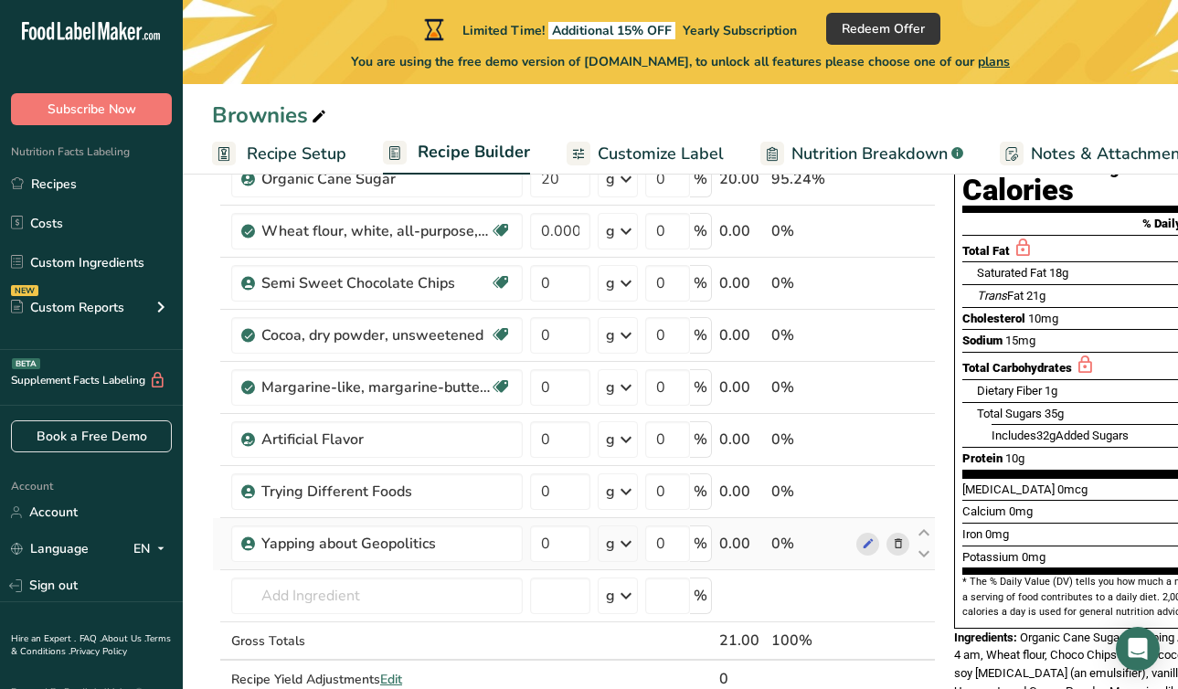
click at [478, 522] on div "Ingredient * Amount * Unit * Waste * .a-a{fill:#347362;}.b-a{fill:#fff;} Grams …" at bounding box center [574, 399] width 724 height 674
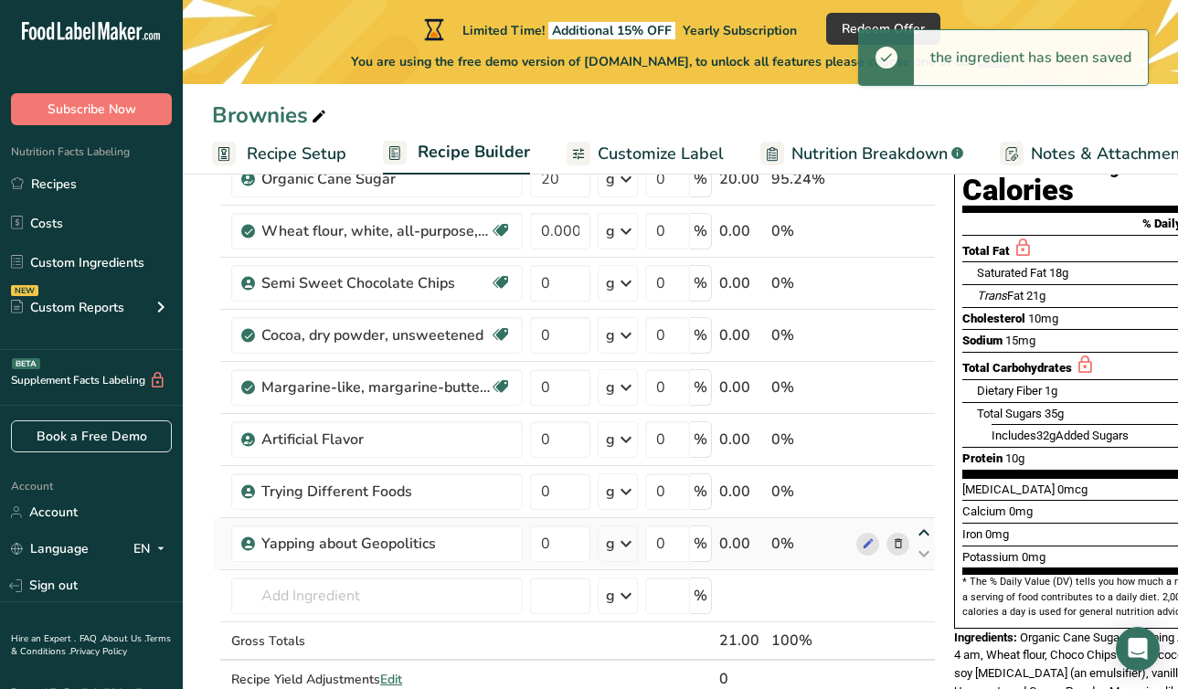
click at [924, 531] on icon at bounding box center [924, 533] width 22 height 14
click at [920, 530] on icon at bounding box center [924, 533] width 22 height 14
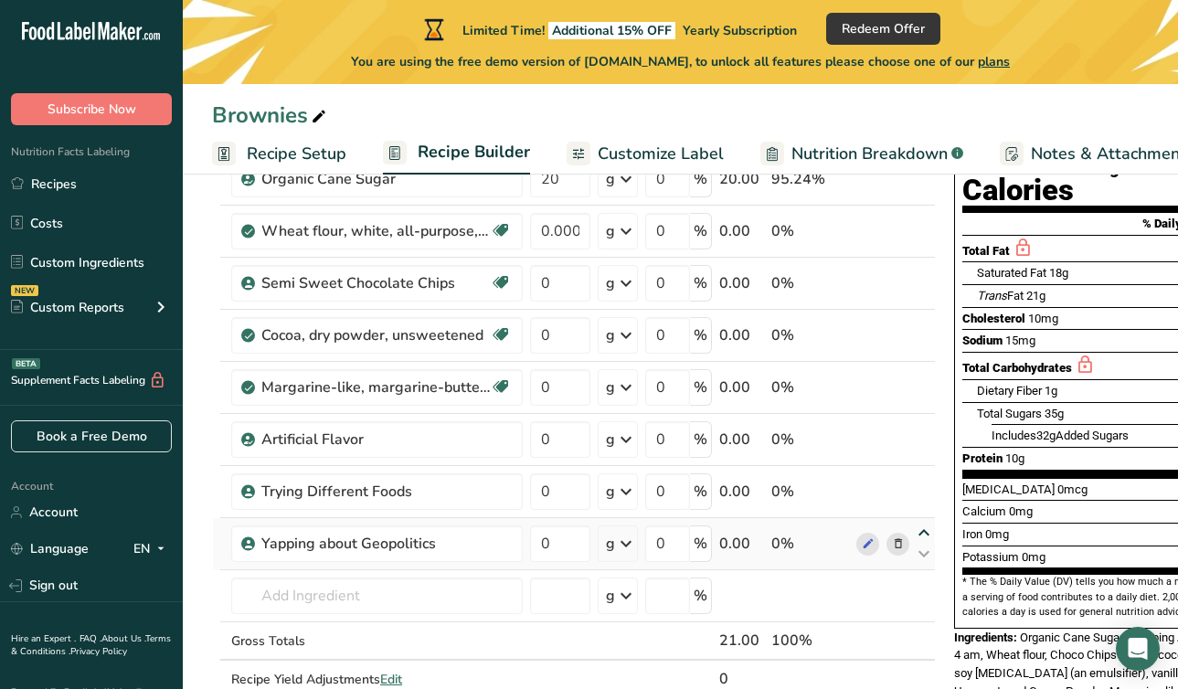
click at [922, 535] on icon at bounding box center [924, 533] width 22 height 14
click at [922, 537] on icon at bounding box center [924, 533] width 22 height 14
click at [925, 536] on icon at bounding box center [924, 533] width 22 height 14
click at [924, 504] on icon at bounding box center [924, 502] width 22 height 14
drag, startPoint x: 828, startPoint y: 550, endPoint x: 823, endPoint y: 456, distance: 94.2
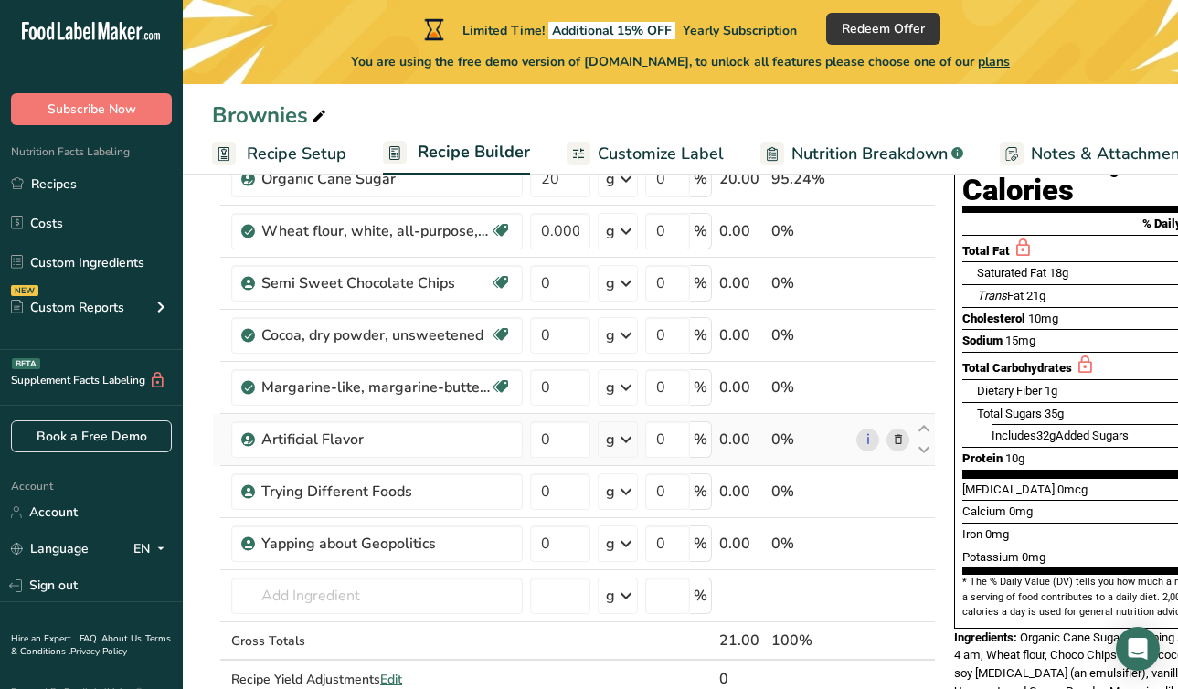
click at [824, 456] on tbody "Creeping Around at 4 am 1 g Weight Units g kg mg See more Volume Units l Volume…" at bounding box center [574, 399] width 722 height 596
click at [823, 456] on td "0%" at bounding box center [810, 440] width 85 height 52
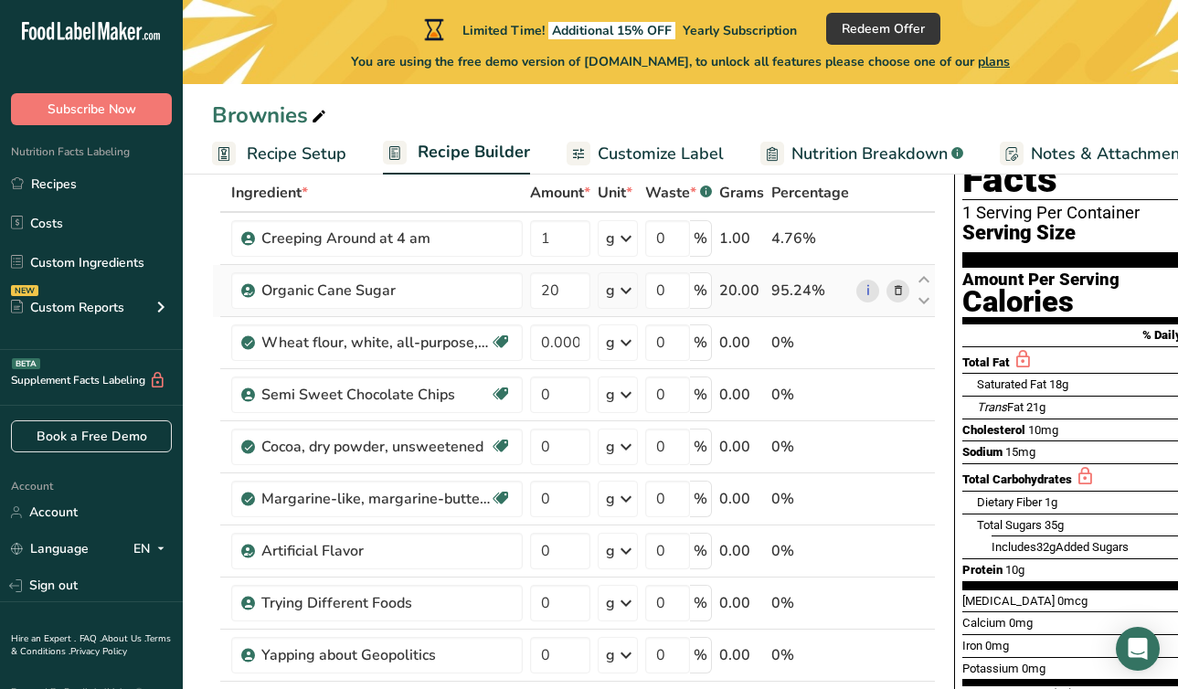
scroll to position [103, 0]
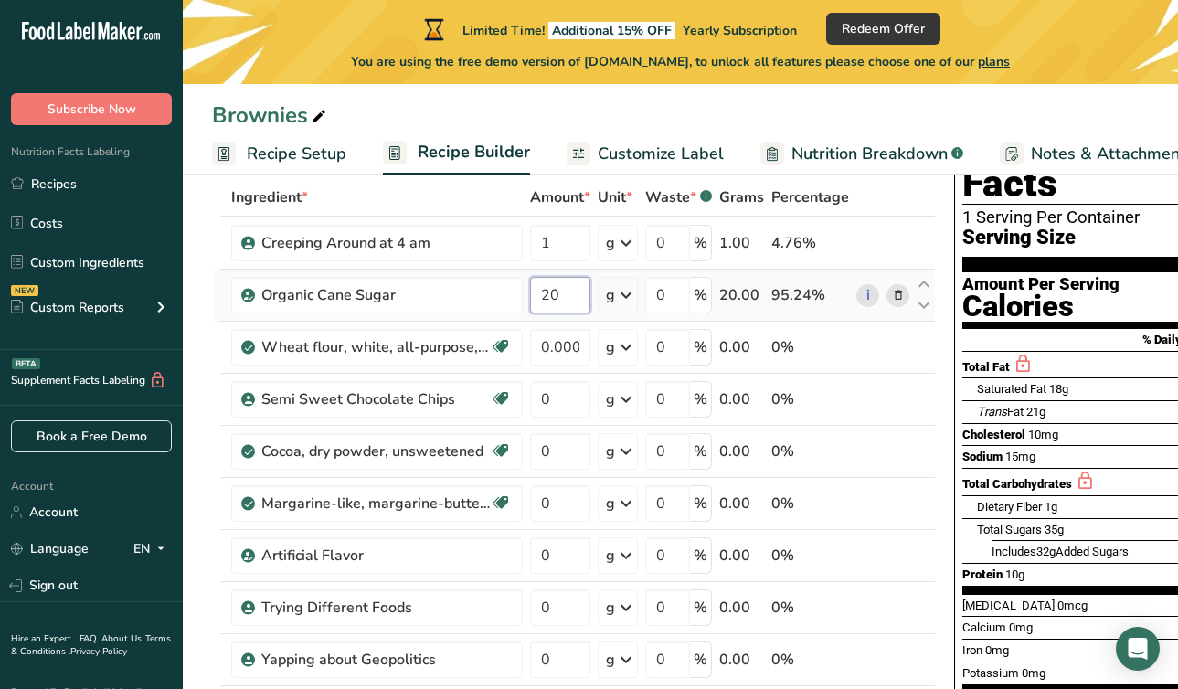
click at [557, 291] on input "20" at bounding box center [560, 295] width 60 height 37
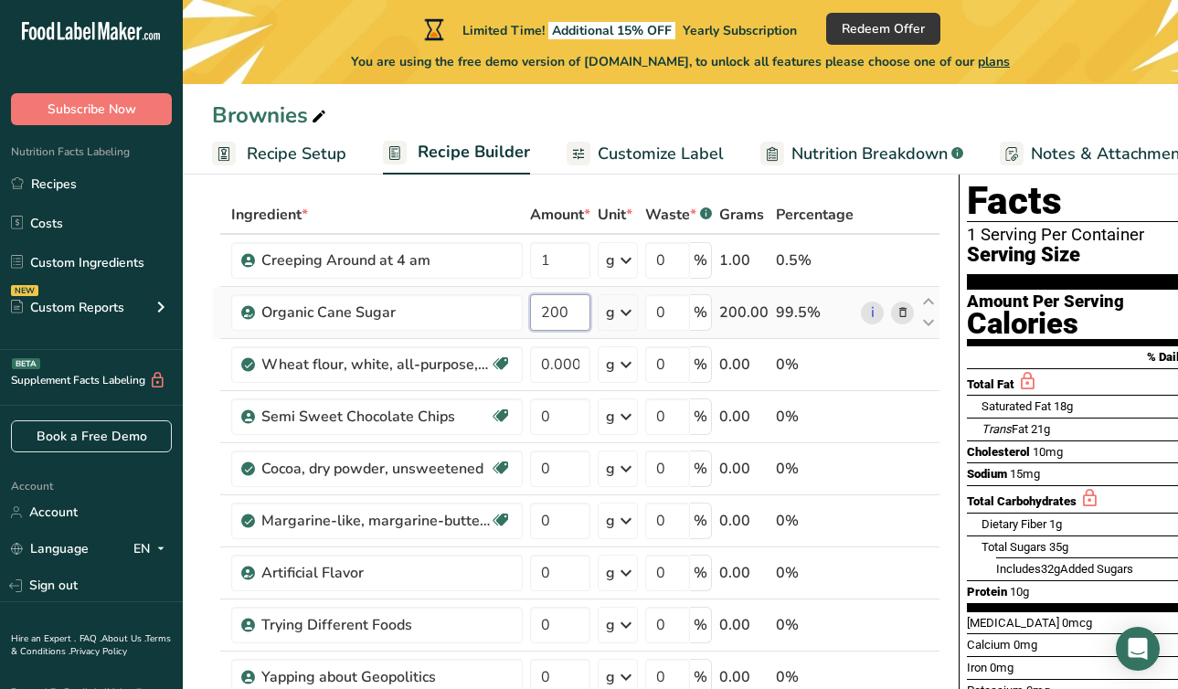
scroll to position [85, 0]
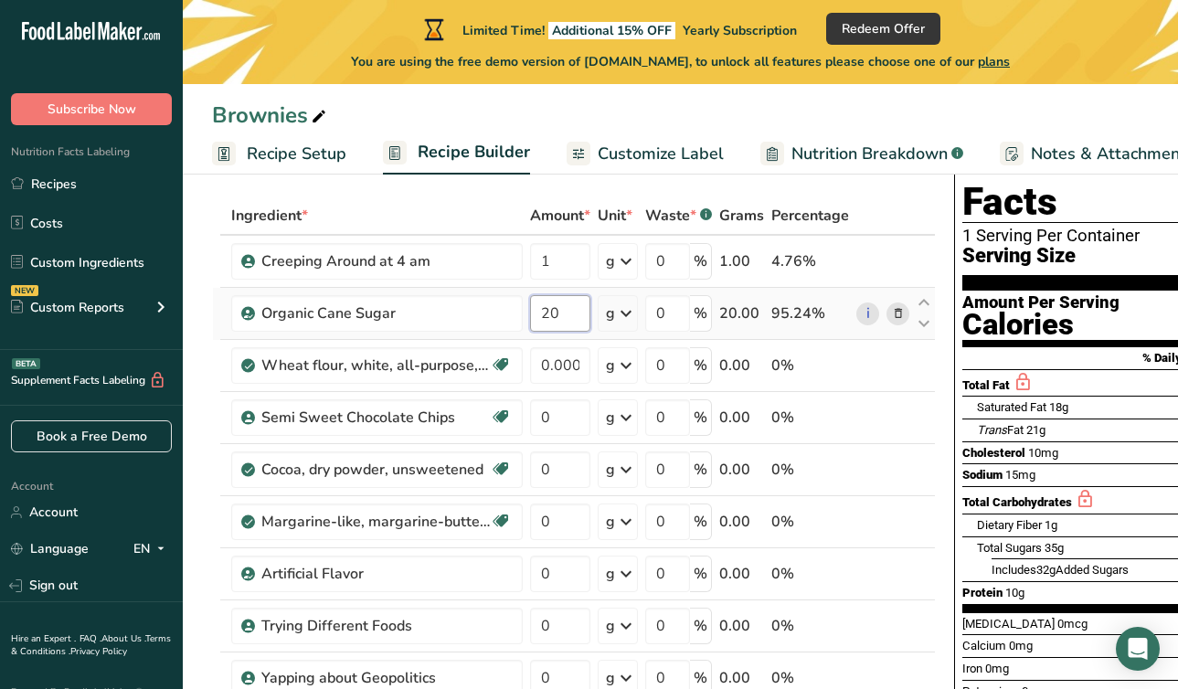
type input "2"
type input "5"
click at [553, 376] on div "Ingredient * Amount * Unit * Waste * .a-a{fill:#347362;}.b-a{fill:#fff;} Grams …" at bounding box center [574, 533] width 724 height 674
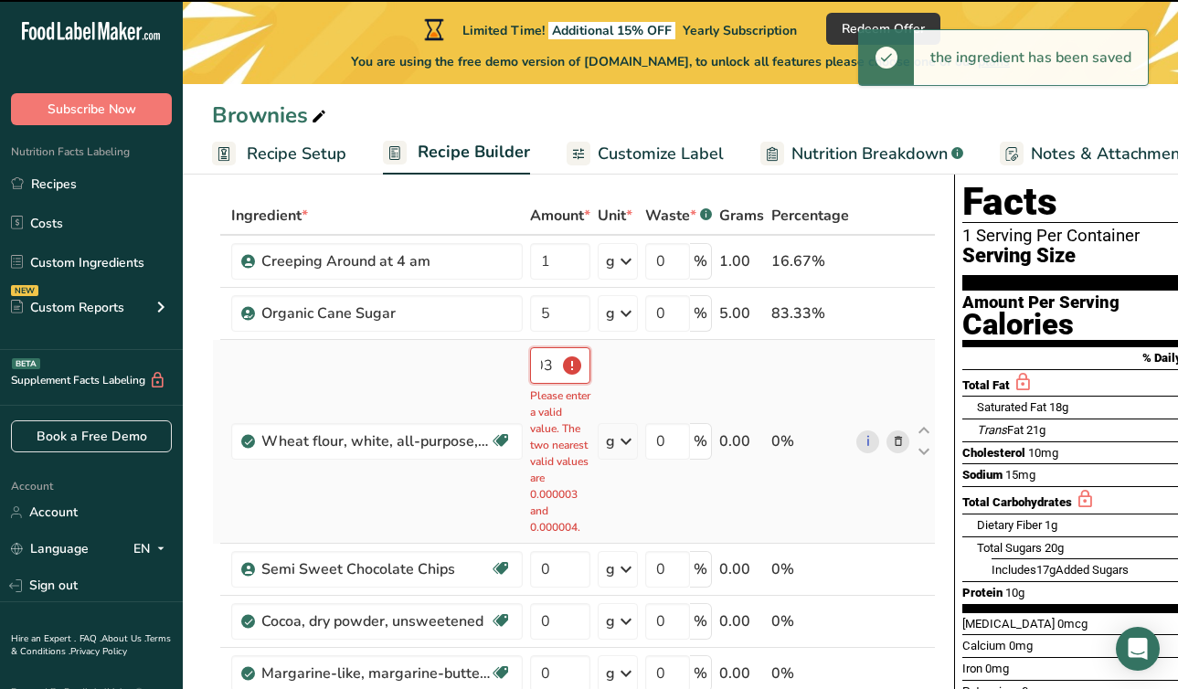
scroll to position [0, 51]
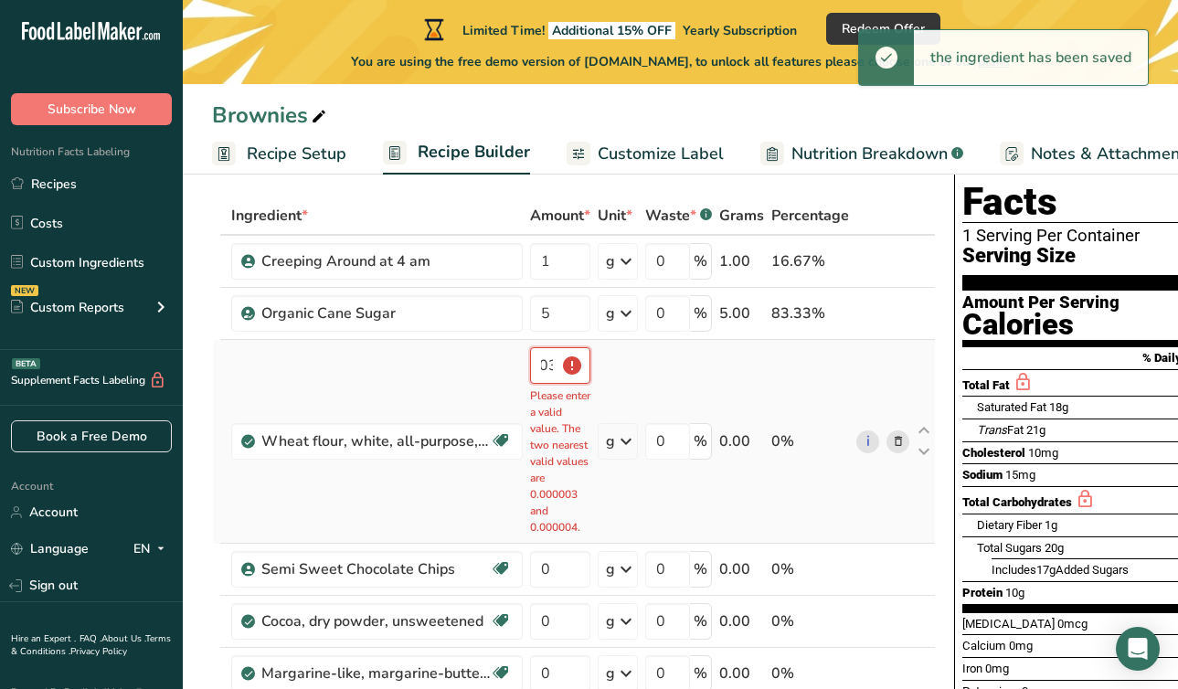
type input "0"
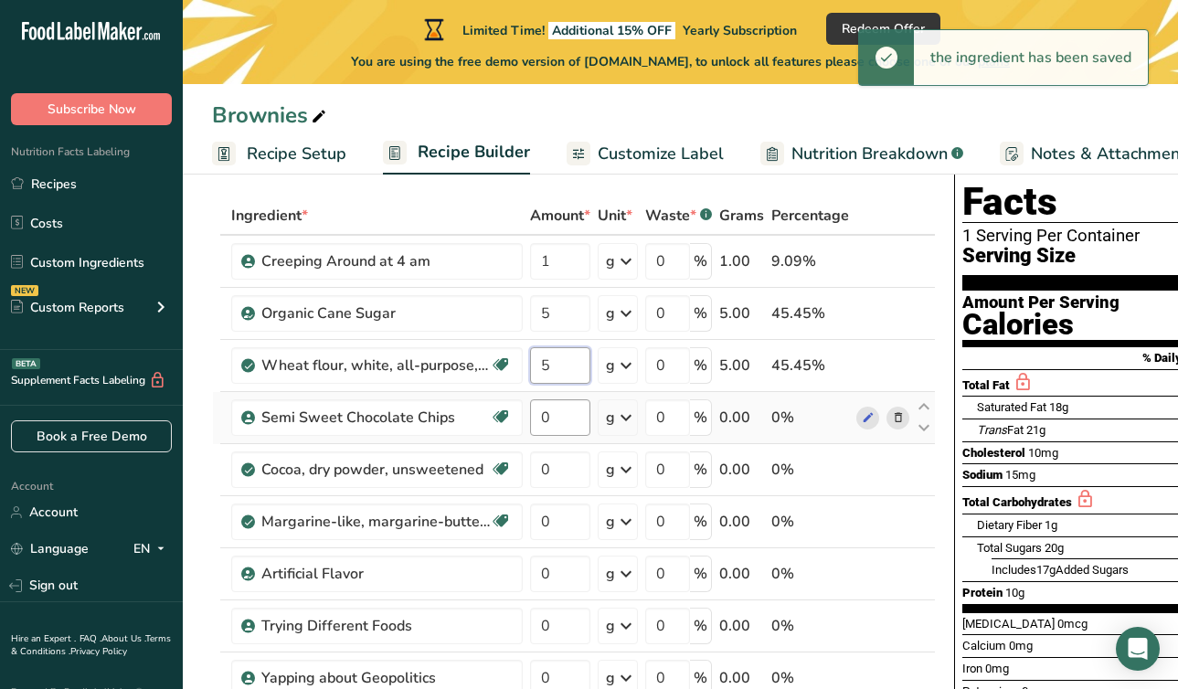
type input "5"
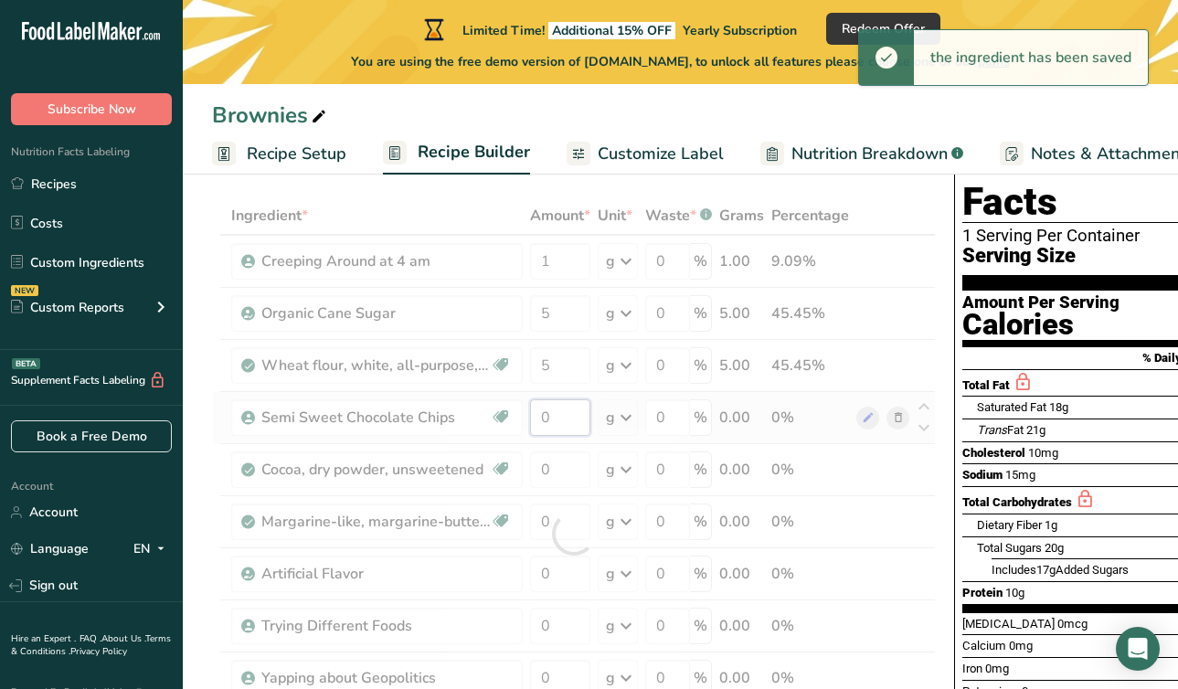
click at [568, 399] on div "Ingredient * Amount * Unit * Waste * .a-a{fill:#347362;}.b-a{fill:#fff;} Grams …" at bounding box center [574, 533] width 724 height 674
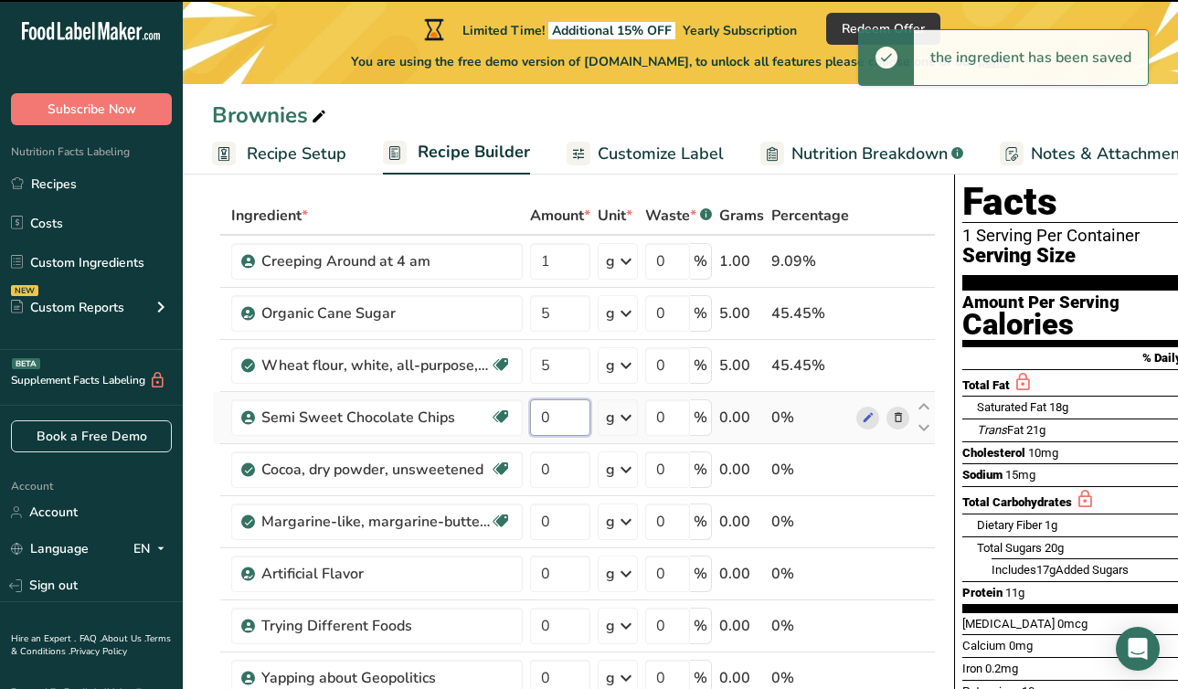
click at [563, 429] on input "0" at bounding box center [560, 417] width 60 height 37
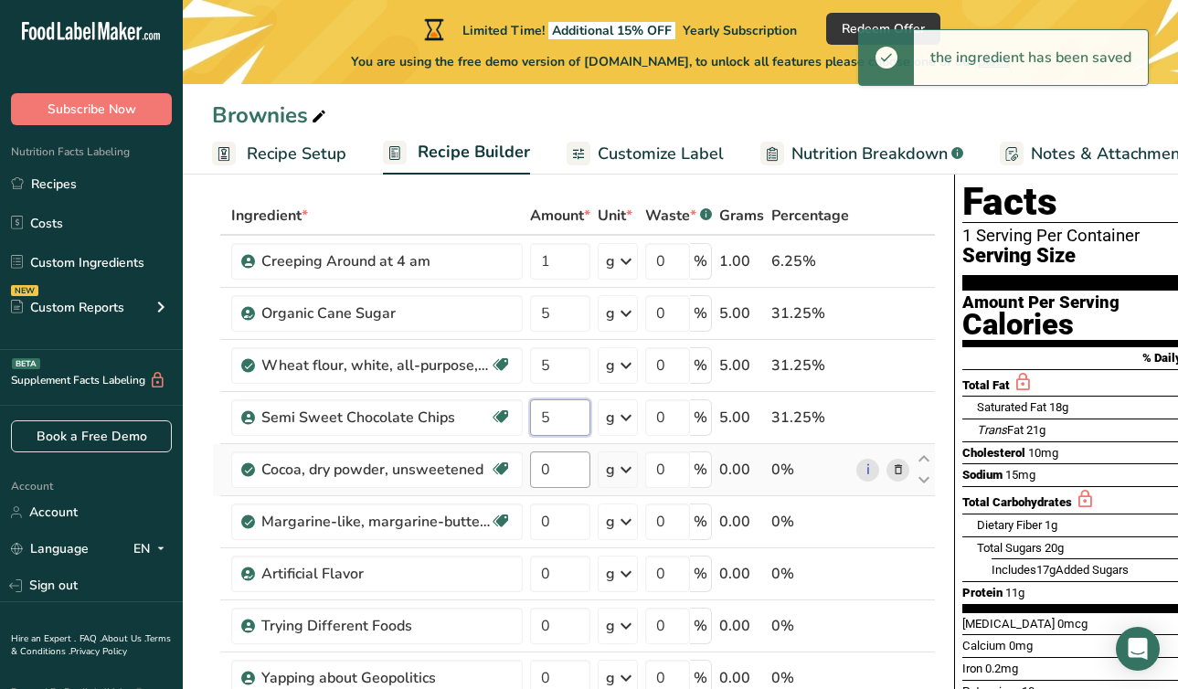
type input "5"
click at [539, 471] on div "Ingredient * Amount * Unit * Waste * .a-a{fill:#347362;}.b-a{fill:#fff;} Grams …" at bounding box center [574, 533] width 724 height 674
type input "5"
click at [561, 535] on div "Ingredient * Amount * Unit * Waste * .a-a{fill:#347362;}.b-a{fill:#fff;} Grams …" at bounding box center [574, 533] width 724 height 674
type input "5"
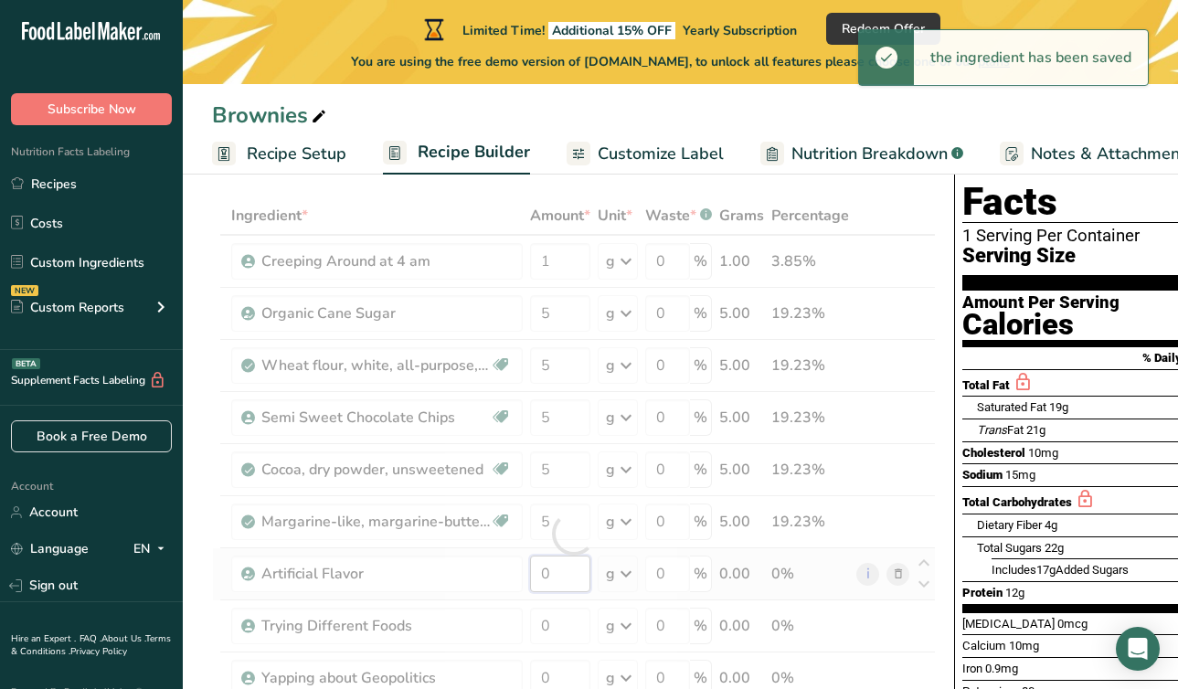
click at [569, 578] on div "Ingredient * Amount * Unit * Waste * .a-a{fill:#347362;}.b-a{fill:#fff;} Grams …" at bounding box center [574, 533] width 724 height 674
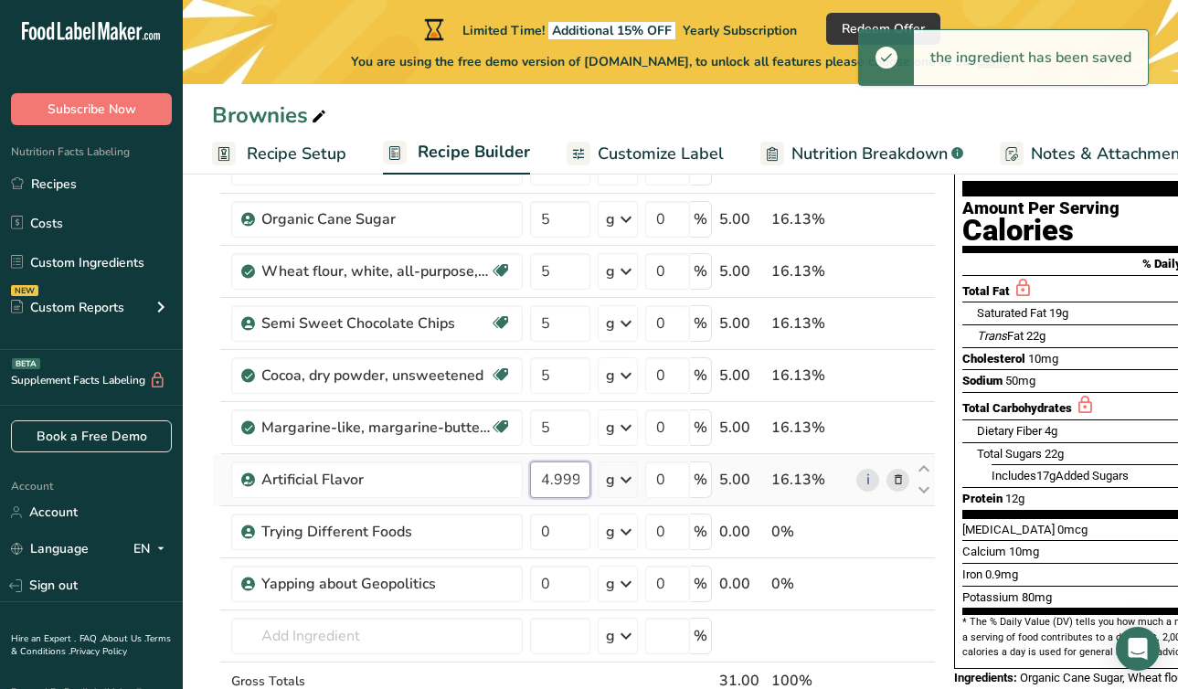
scroll to position [249, 0]
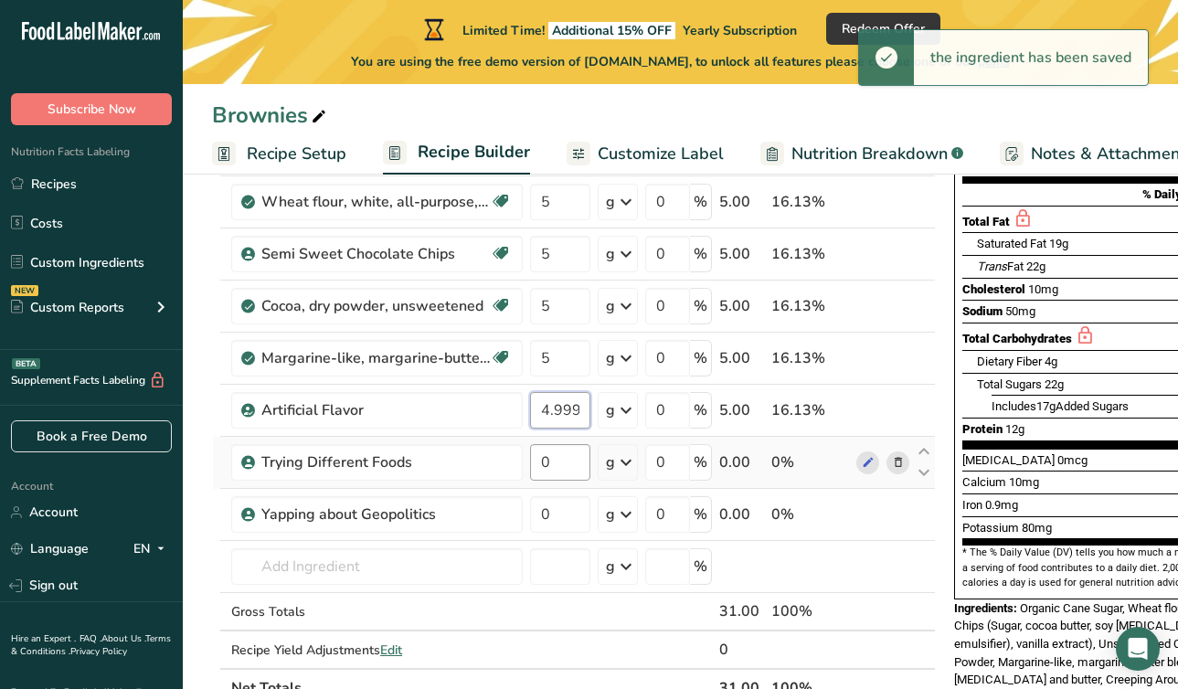
type input "4.999999"
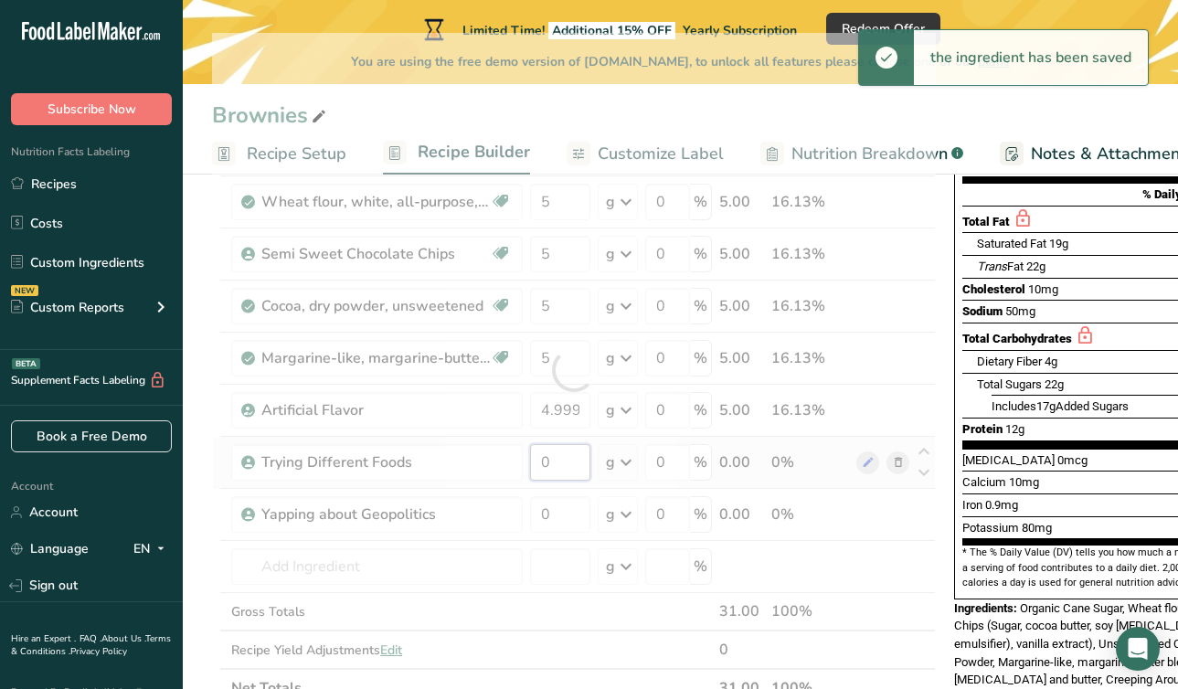
click at [566, 469] on div "Ingredient * Amount * Unit * Waste * .a-a{fill:#347362;}.b-a{fill:#fff;} Grams …" at bounding box center [574, 370] width 724 height 674
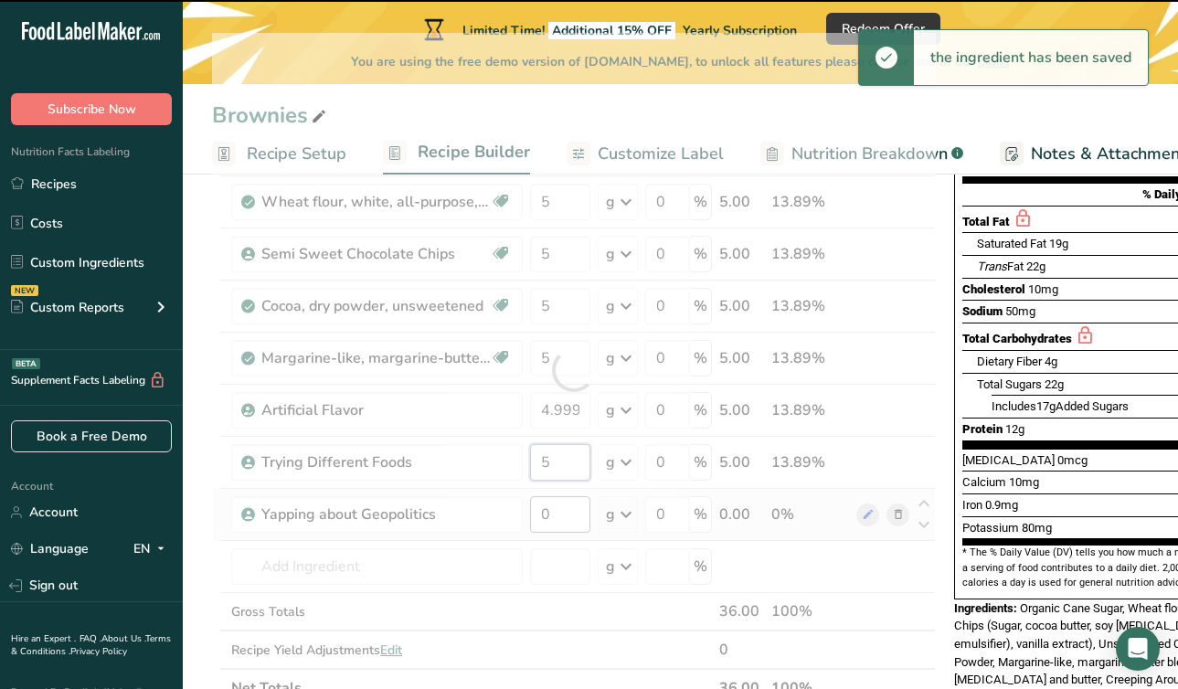
type input "0"
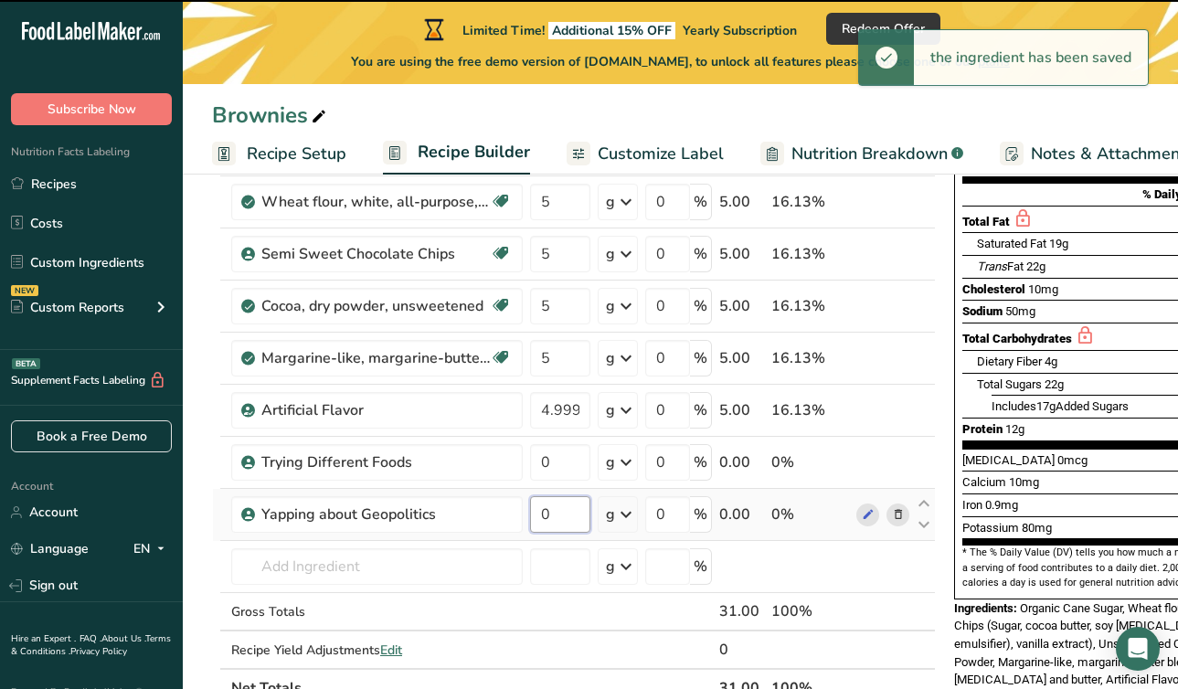
click at [562, 519] on div "Ingredient * Amount * Unit * Waste * .a-a{fill:#347362;}.b-a{fill:#fff;} Grams …" at bounding box center [574, 370] width 724 height 674
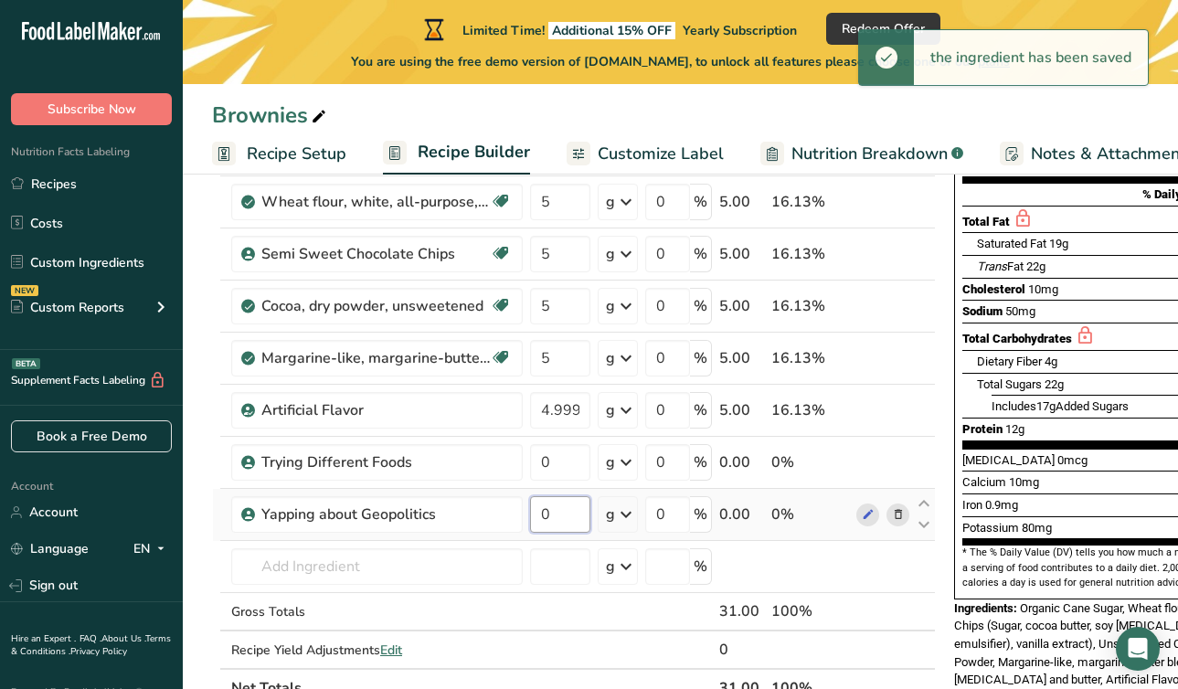
click at [566, 519] on input "0" at bounding box center [560, 514] width 60 height 37
type input "5"
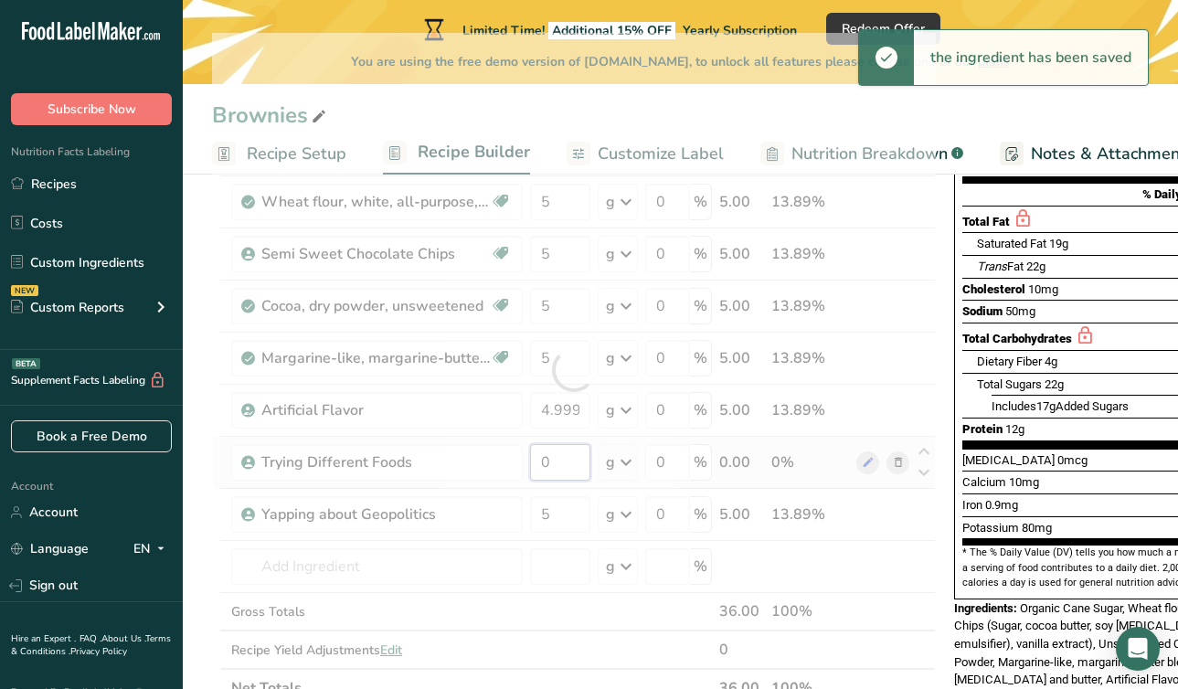
click at [572, 469] on div "Ingredient * Amount * Unit * Waste * .a-a{fill:#347362;}.b-a{fill:#fff;} Grams …" at bounding box center [574, 370] width 724 height 674
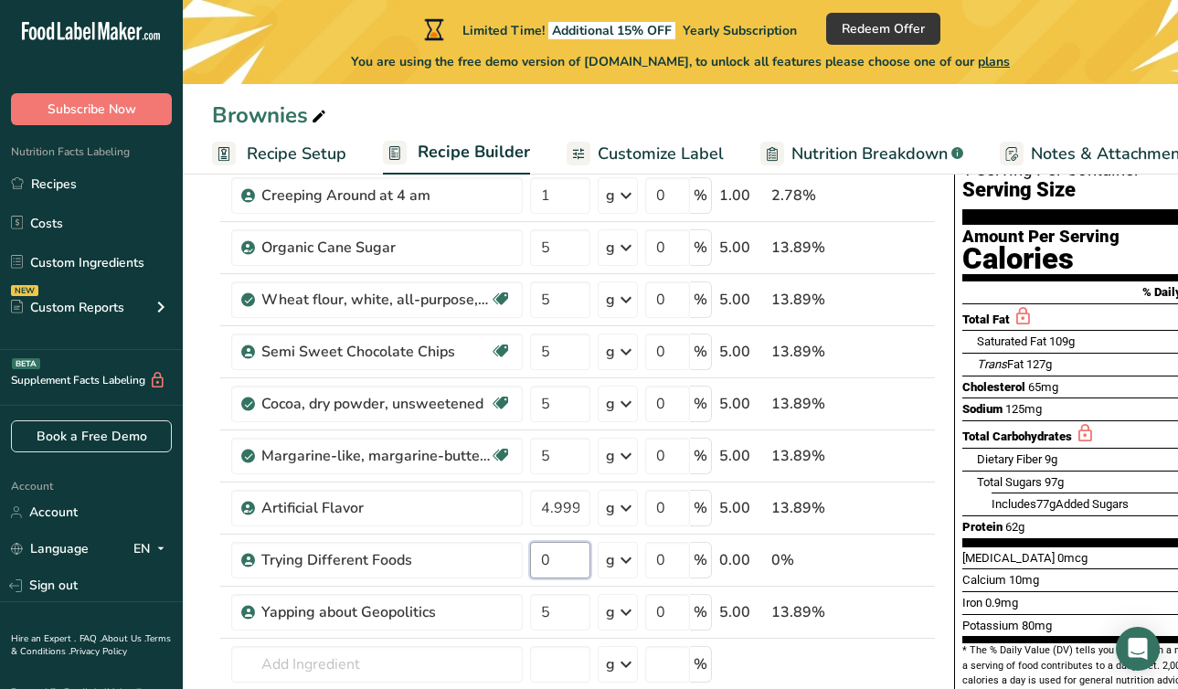
scroll to position [147, 0]
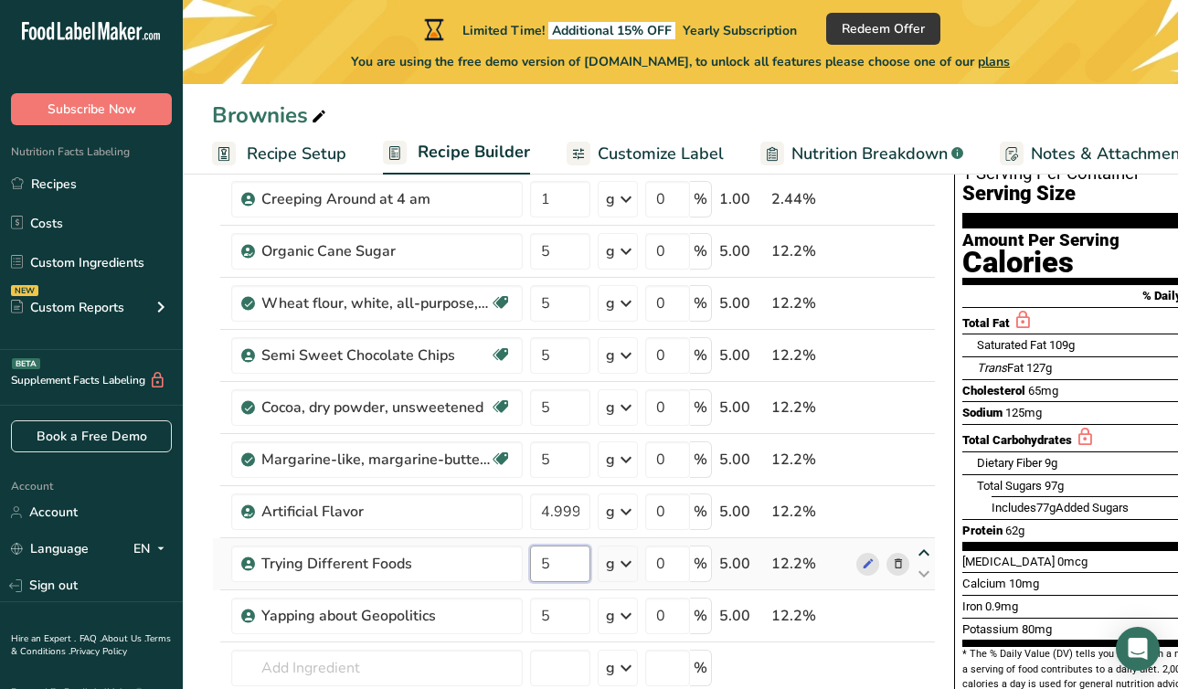
type input "5"
click at [915, 553] on div "Ingredient * Amount * Unit * Waste * .a-a{fill:#347362;}.b-a{fill:#fff;} Grams …" at bounding box center [574, 471] width 724 height 674
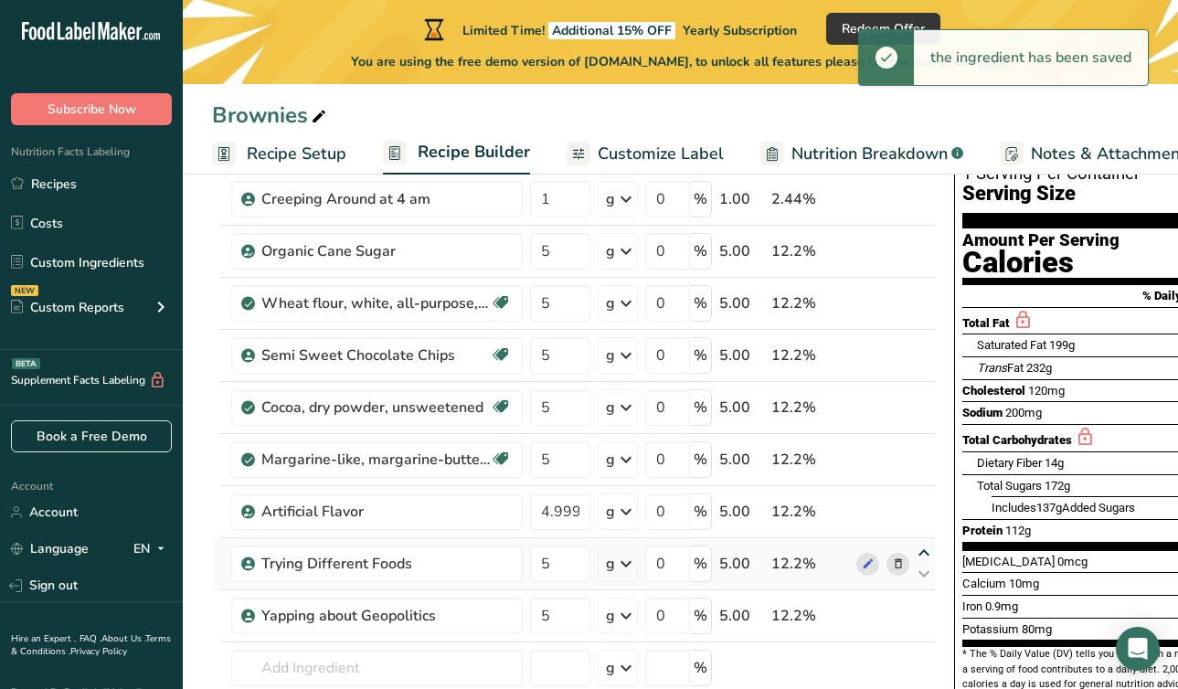
click at [917, 554] on icon at bounding box center [924, 553] width 22 height 14
click at [919, 554] on icon at bounding box center [924, 553] width 22 height 14
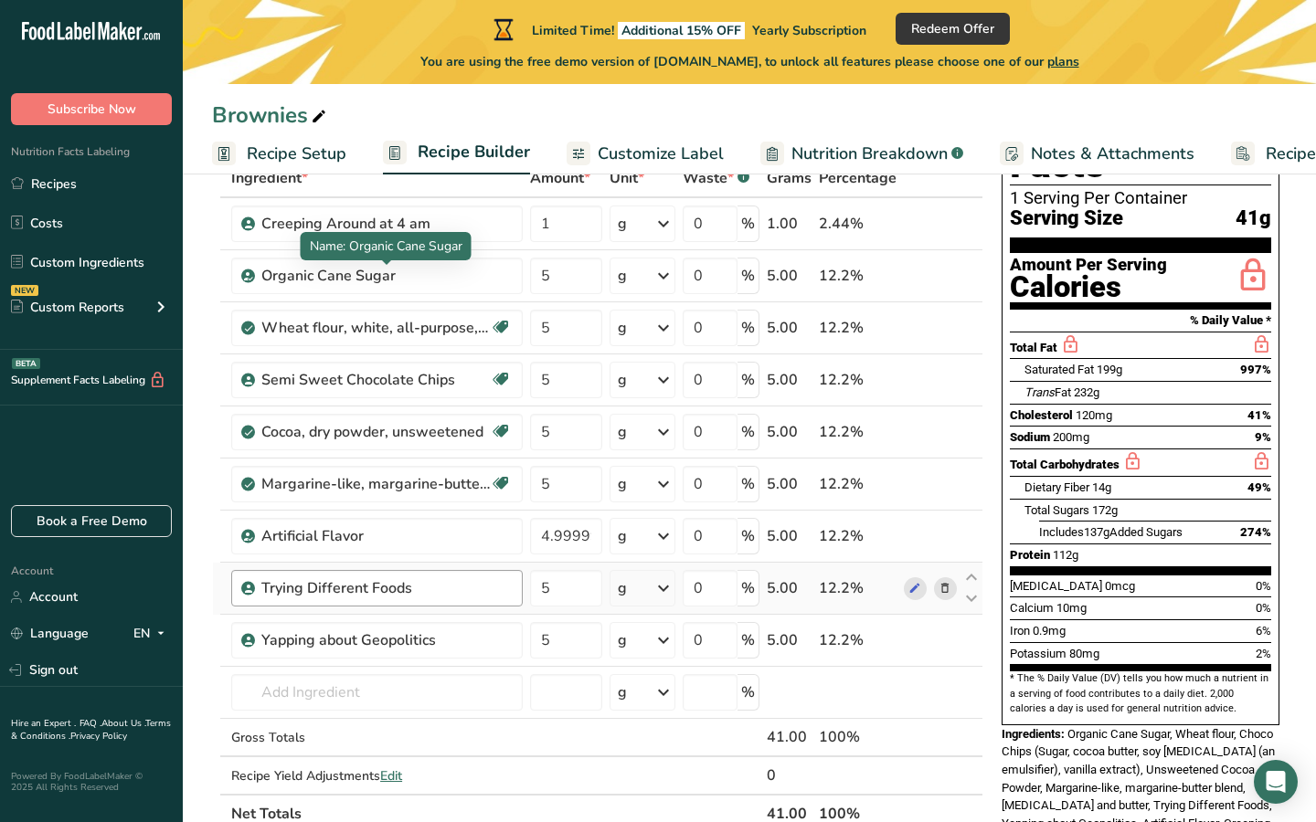
scroll to position [61, 0]
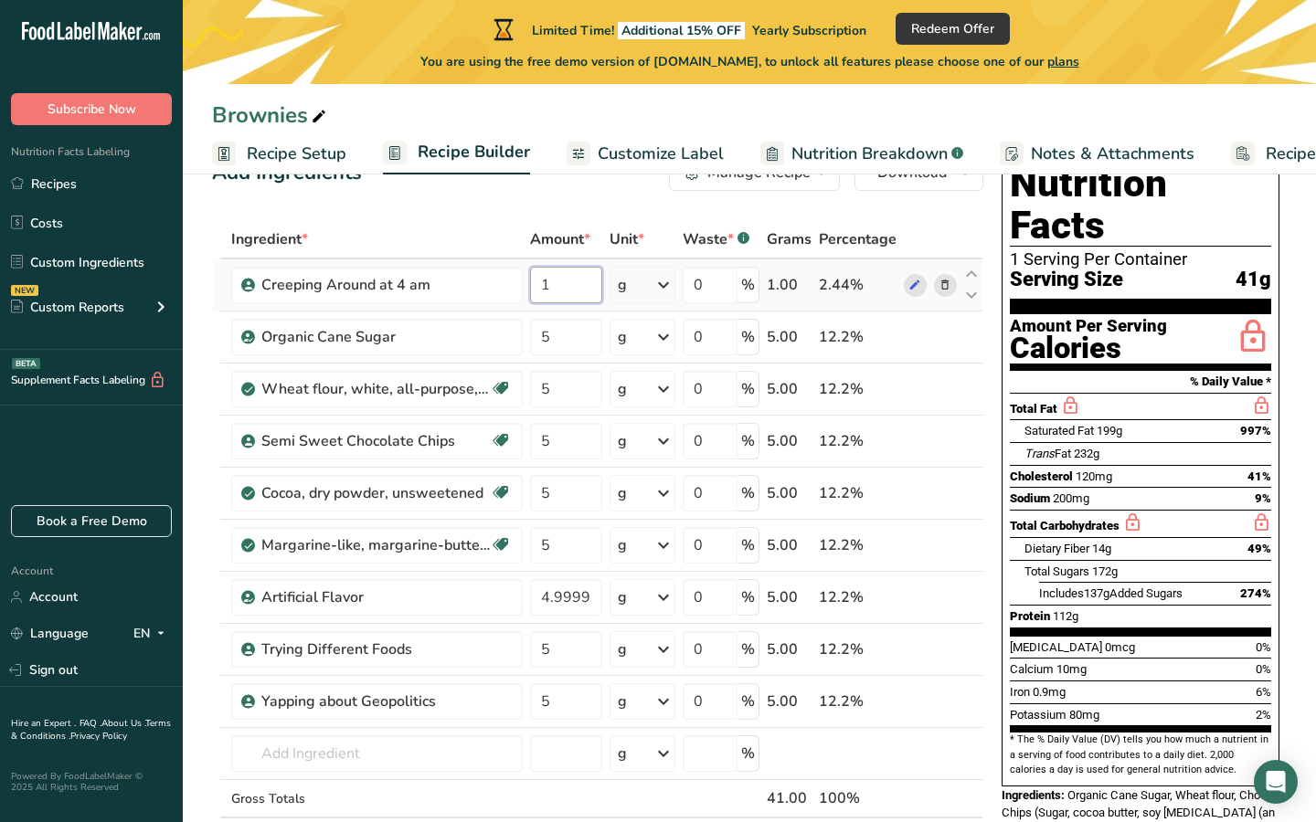
click at [536, 292] on input "1" at bounding box center [566, 285] width 72 height 37
click at [559, 338] on div "Ingredient * Amount * Unit * Waste * .a-a{fill:#347362;}.b-a{fill:#fff;} Grams …" at bounding box center [597, 557] width 771 height 674
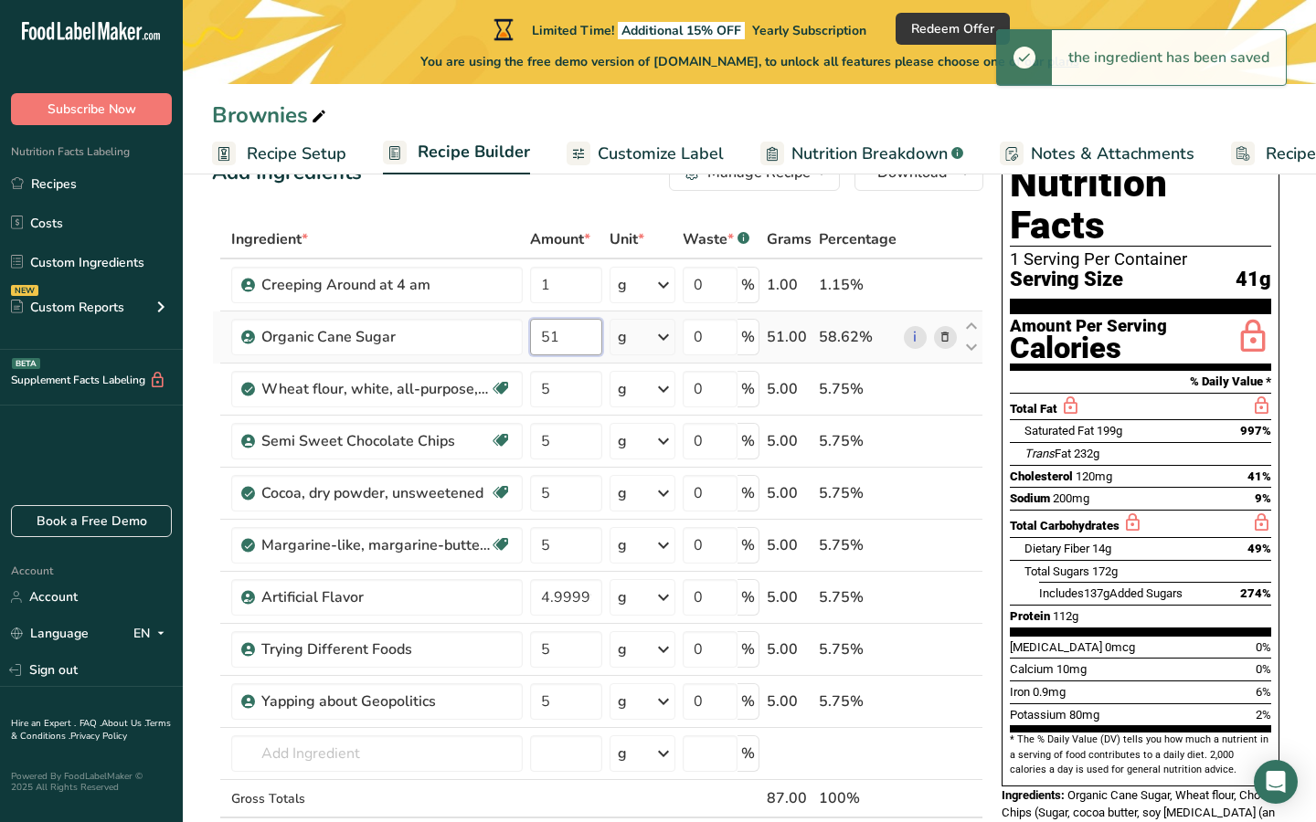
type input "5"
type input "10"
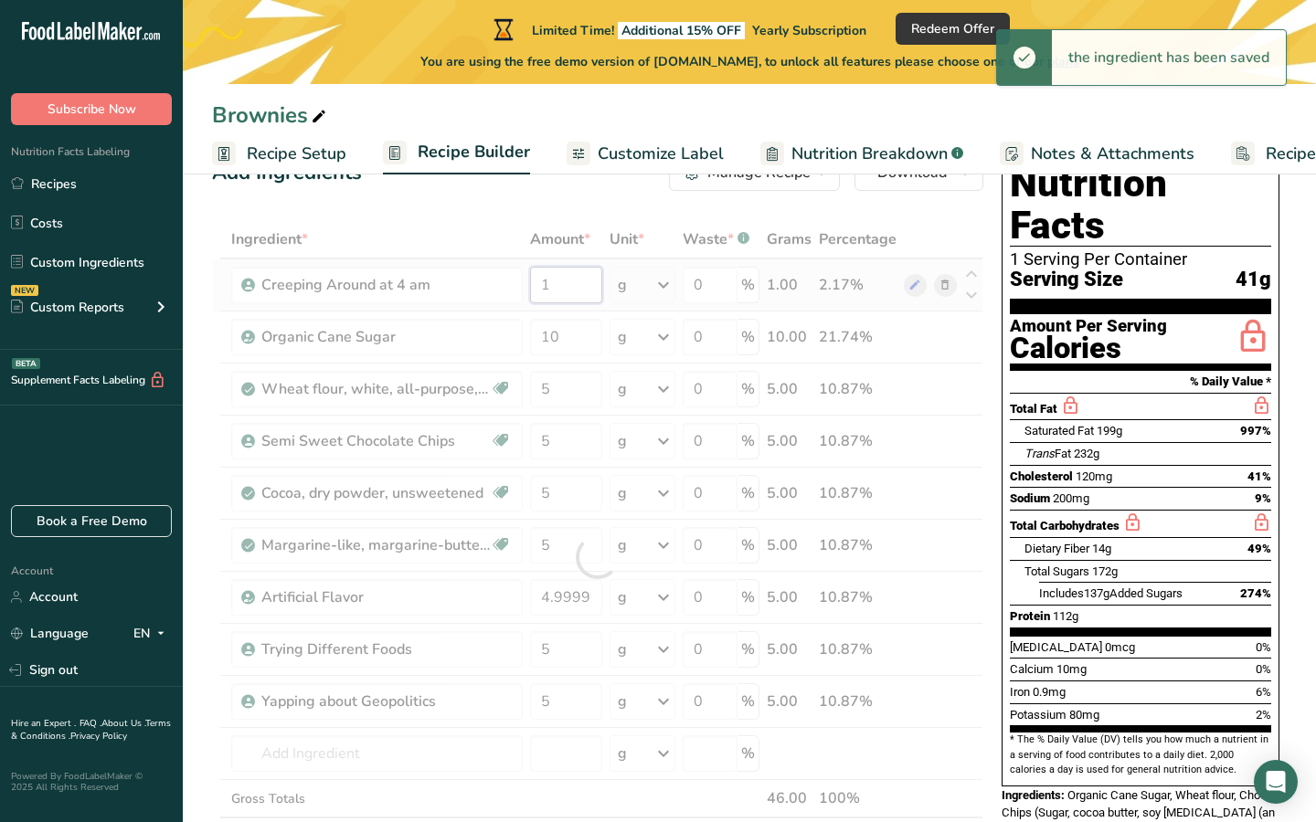
click at [558, 293] on div "Ingredient * Amount * Unit * Waste * .a-a{fill:#347362;}.b-a{fill:#fff;} Grams …" at bounding box center [597, 557] width 771 height 674
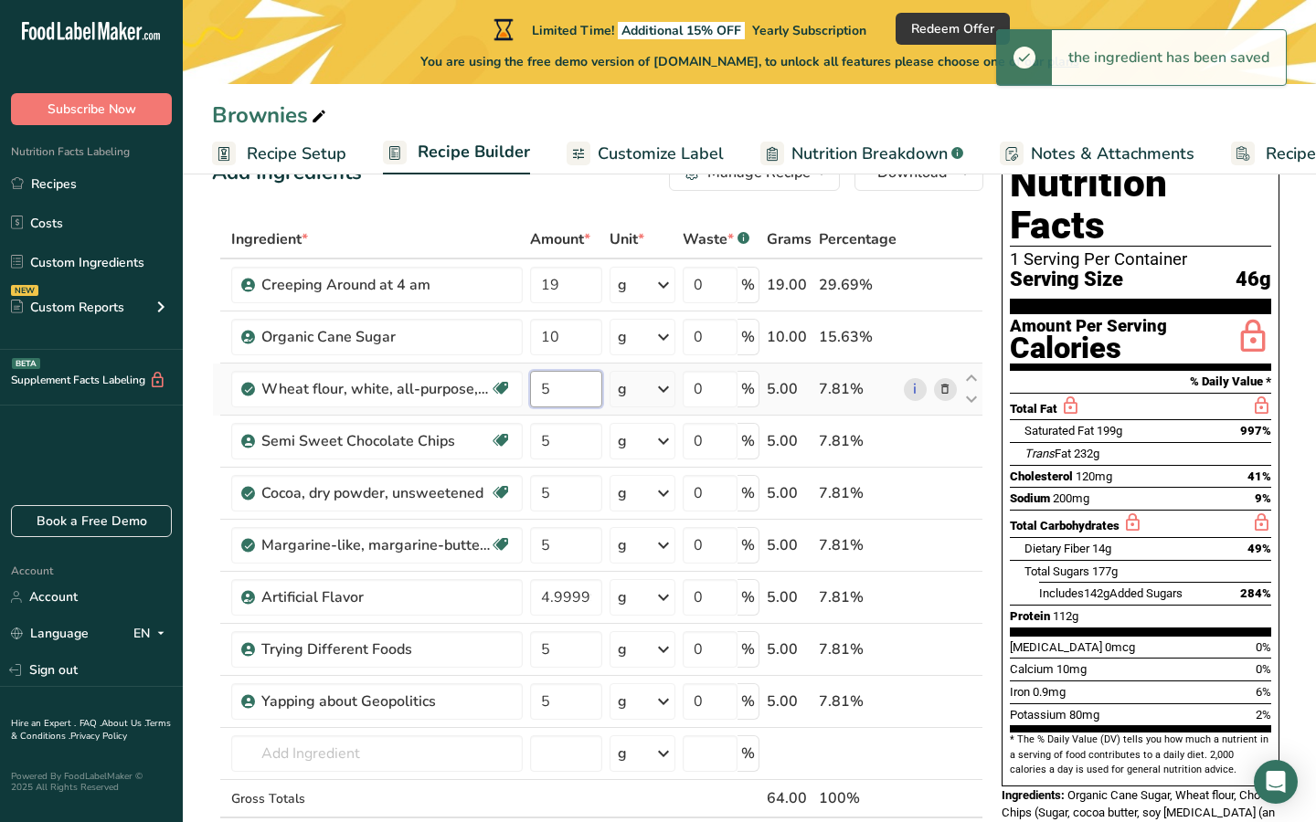
click at [556, 379] on div "Ingredient * Amount * Unit * Waste * .a-a{fill:#347362;}.b-a{fill:#fff;} Grams …" at bounding box center [597, 557] width 771 height 674
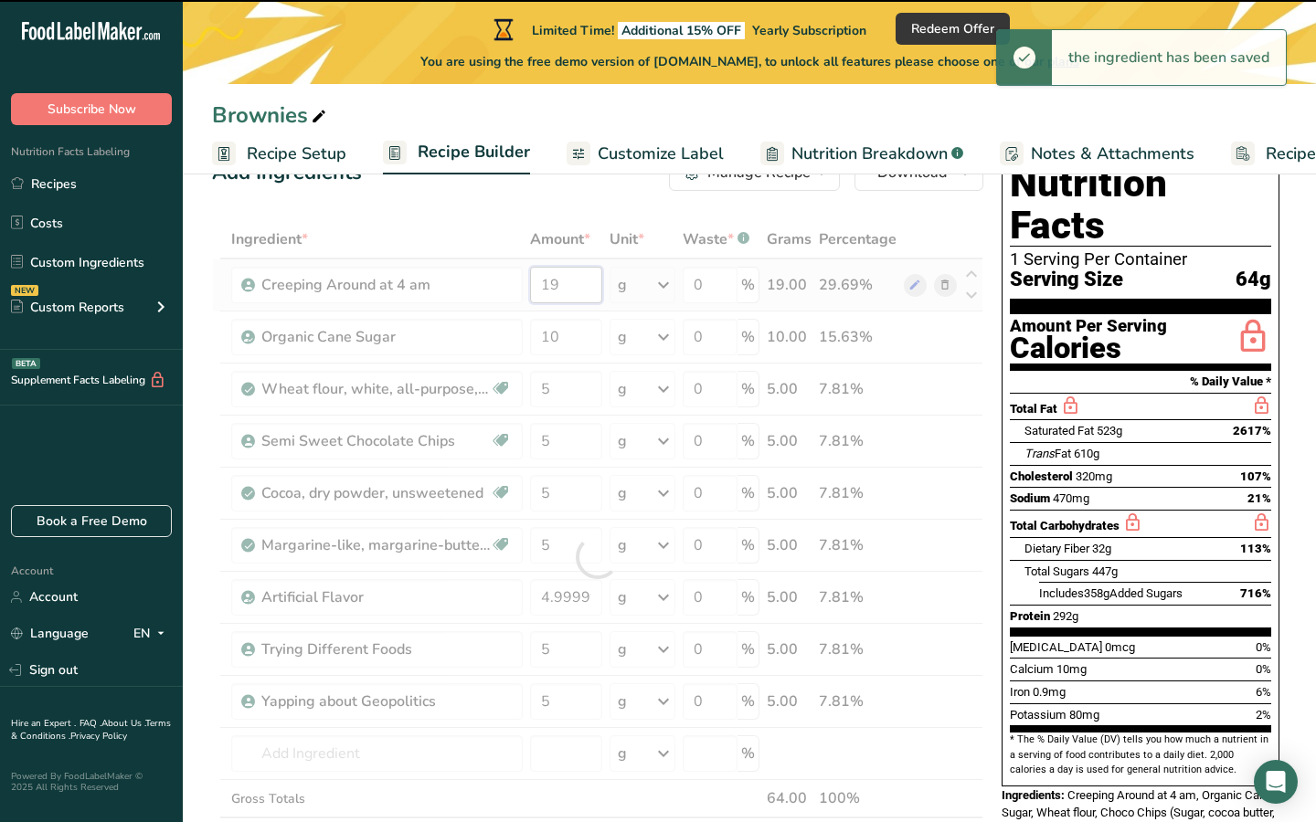
click at [555, 279] on div "Ingredient * Amount * Unit * Waste * .a-a{fill:#347362;}.b-a{fill:#fff;} Grams …" at bounding box center [597, 557] width 771 height 674
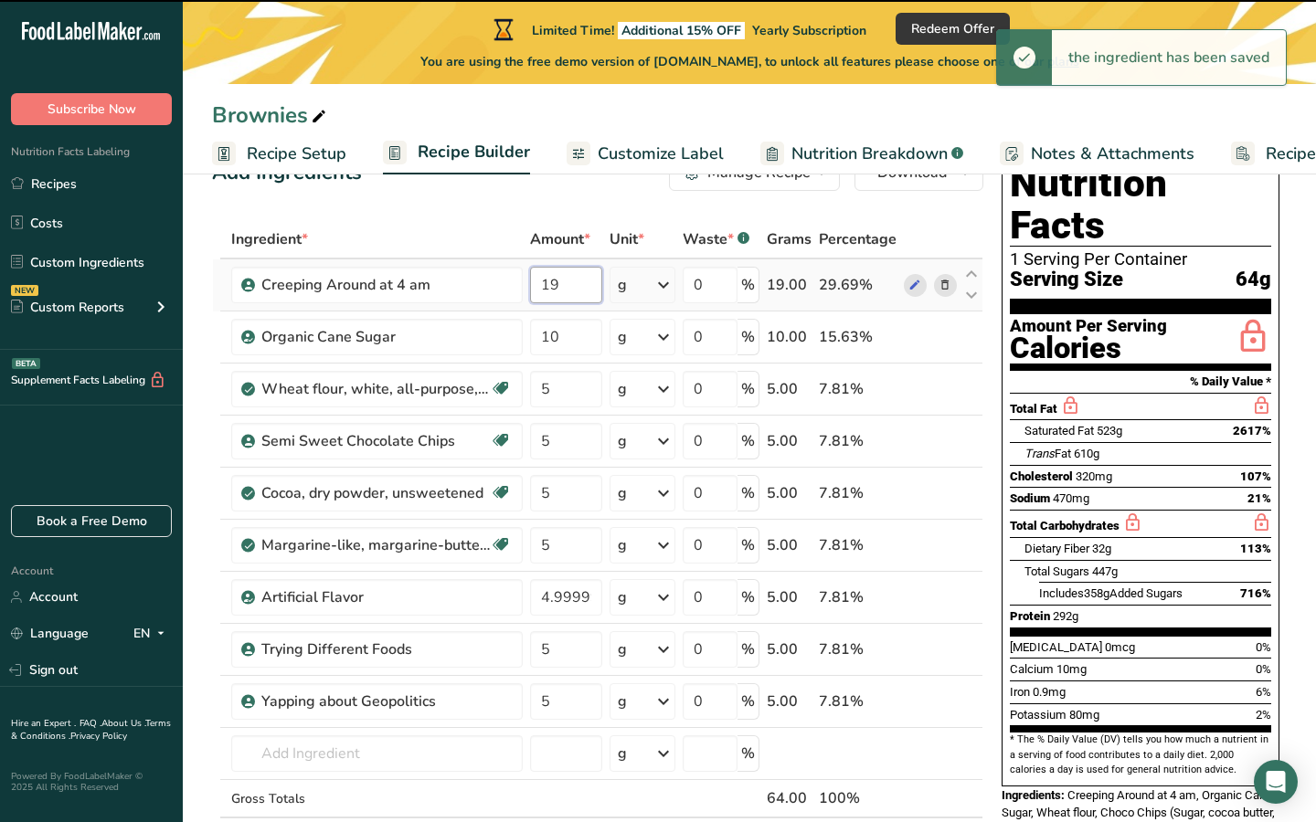
type input "1"
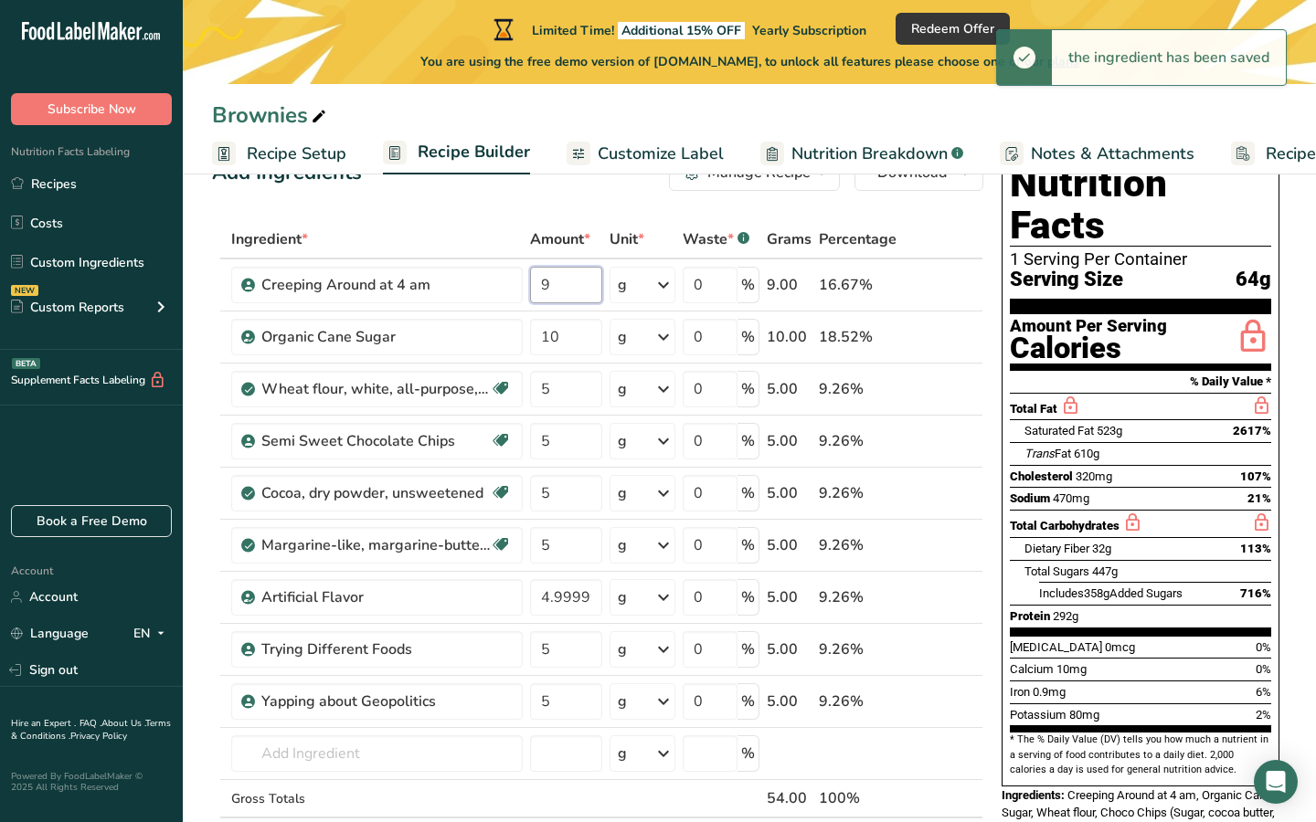
type input "9"
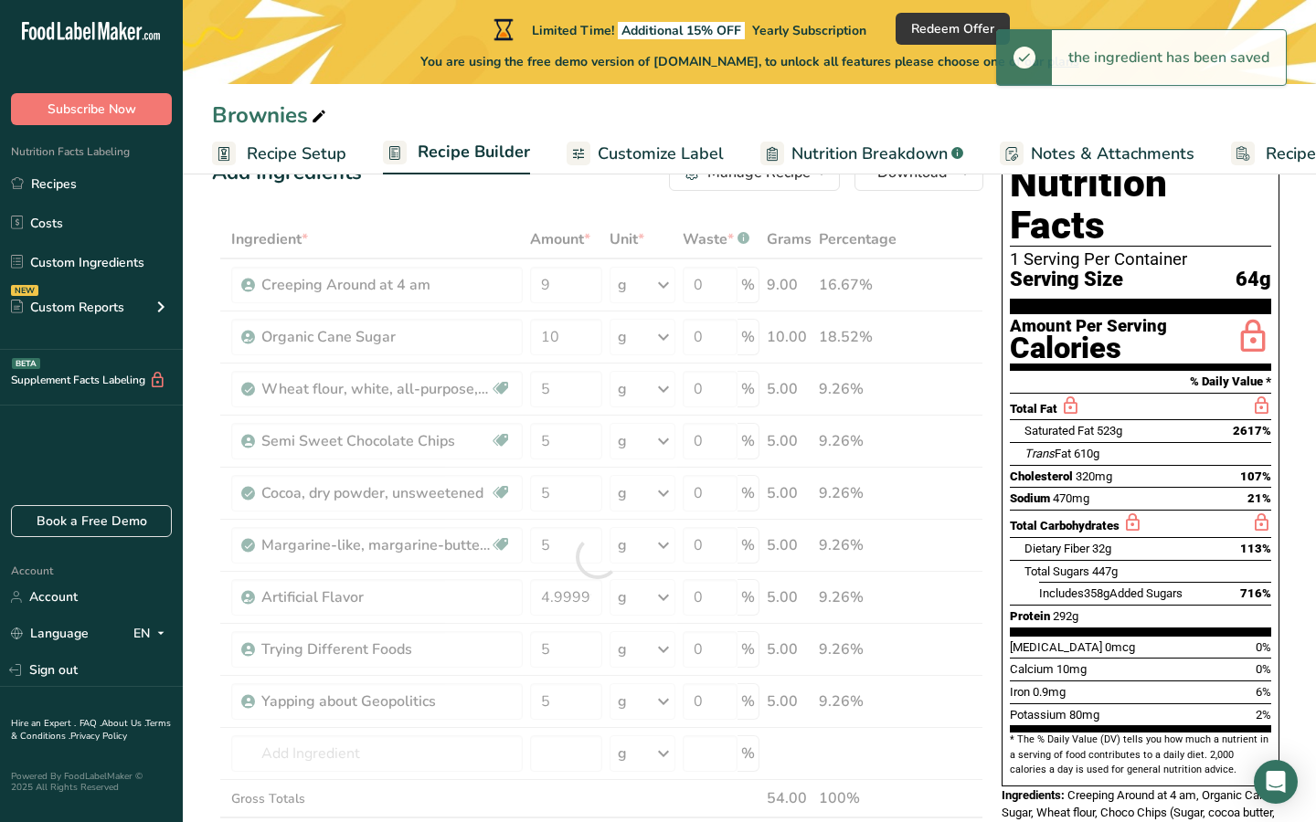
click at [463, 249] on div "Ingredient * Amount * Unit * Waste * .a-a{fill:#347362;}.b-a{fill:#fff;} Grams …" at bounding box center [597, 557] width 771 height 674
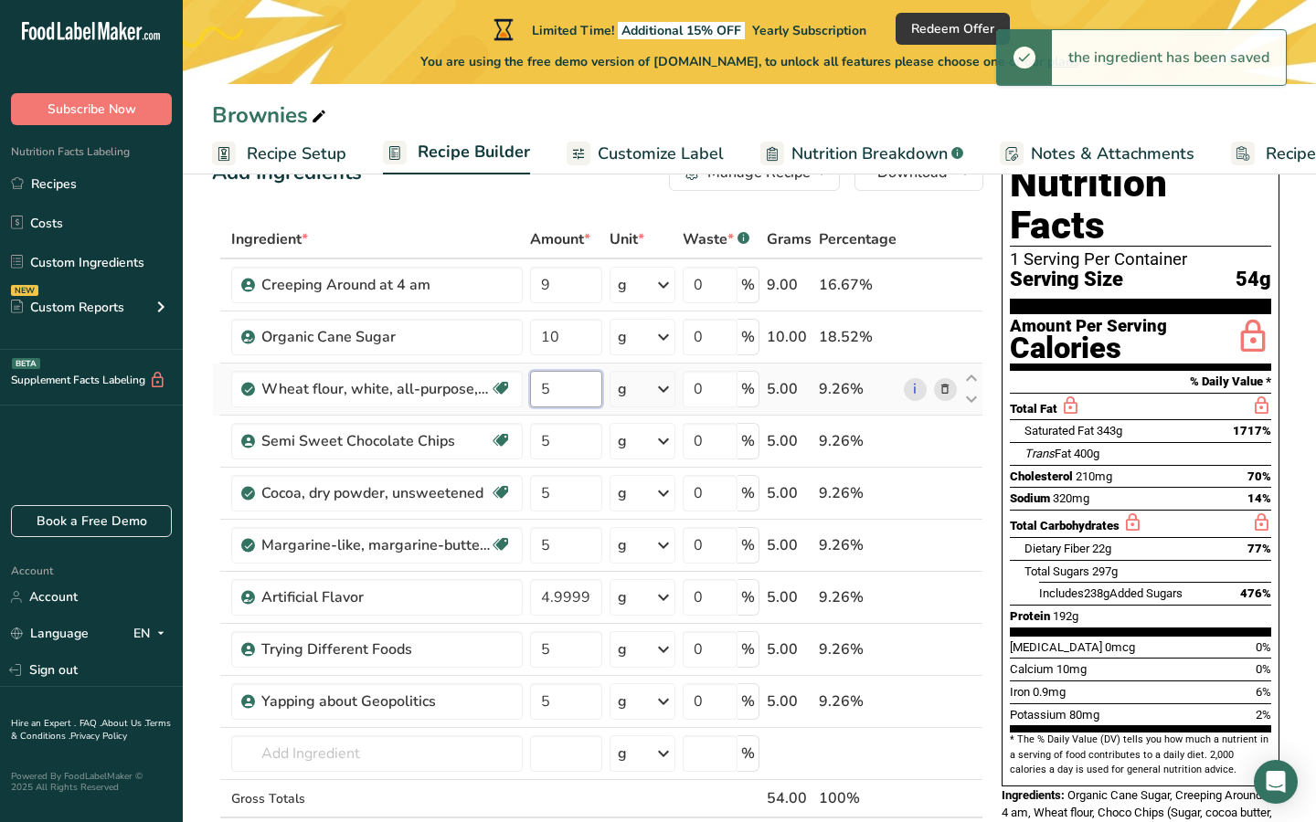
click at [569, 391] on input "5" at bounding box center [566, 389] width 72 height 37
click at [562, 495] on div "Ingredient * Amount * Unit * Waste * .a-a{fill:#347362;}.b-a{fill:#fff;} Grams …" at bounding box center [597, 557] width 771 height 674
click at [565, 386] on div "Ingredient * Amount * Unit * Waste * .a-a{fill:#347362;}.b-a{fill:#fff;} Grams …" at bounding box center [597, 557] width 771 height 674
type input "8"
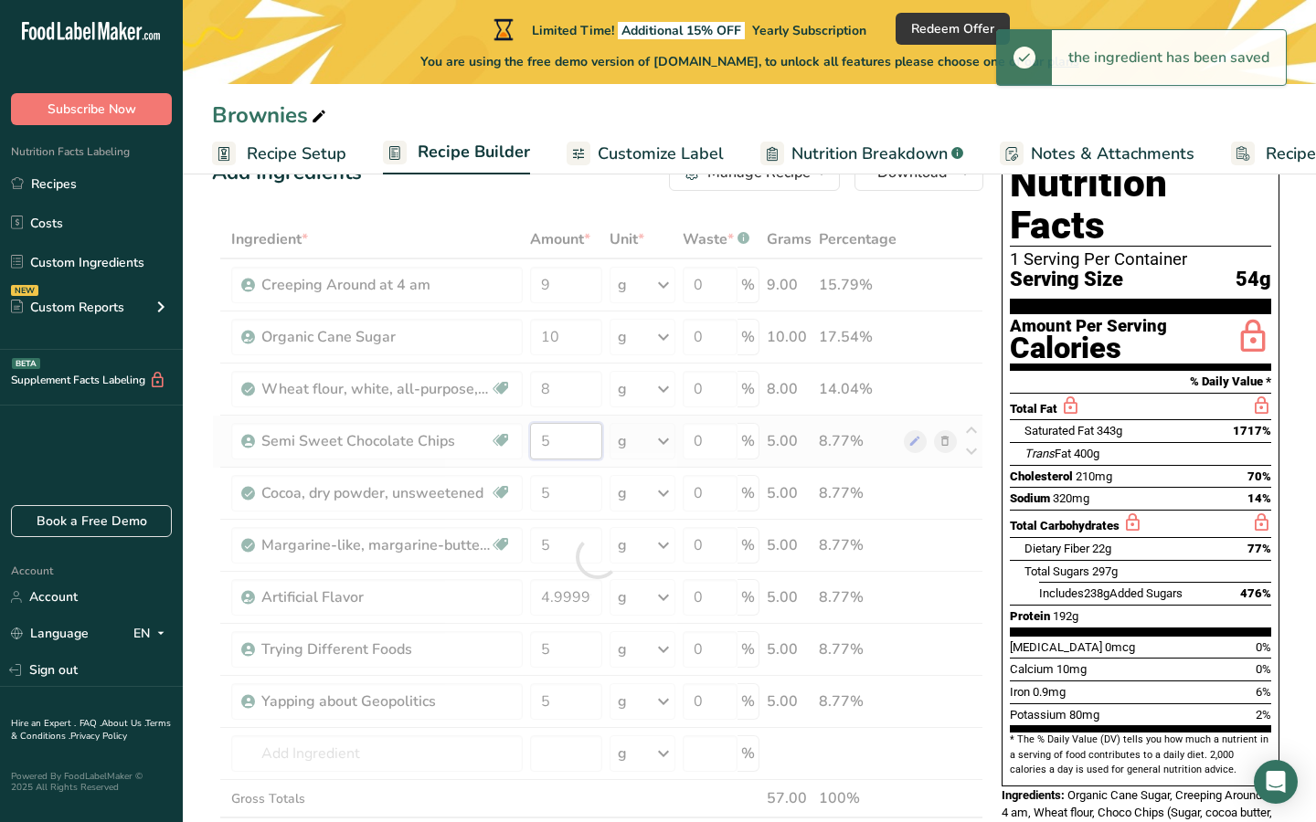
click at [580, 445] on div "Ingredient * Amount * Unit * Waste * .a-a{fill:#347362;}.b-a{fill:#fff;} Grams …" at bounding box center [597, 557] width 771 height 674
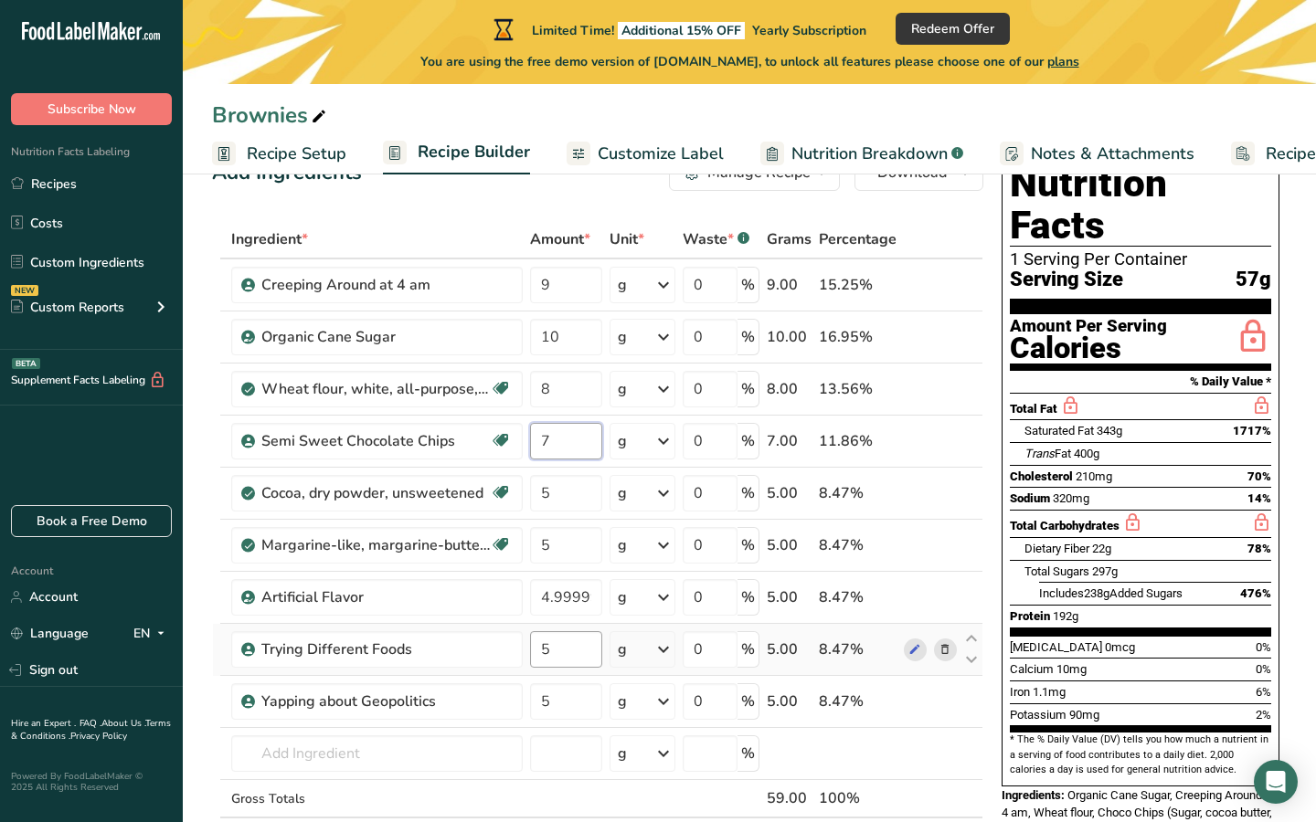
type input "7"
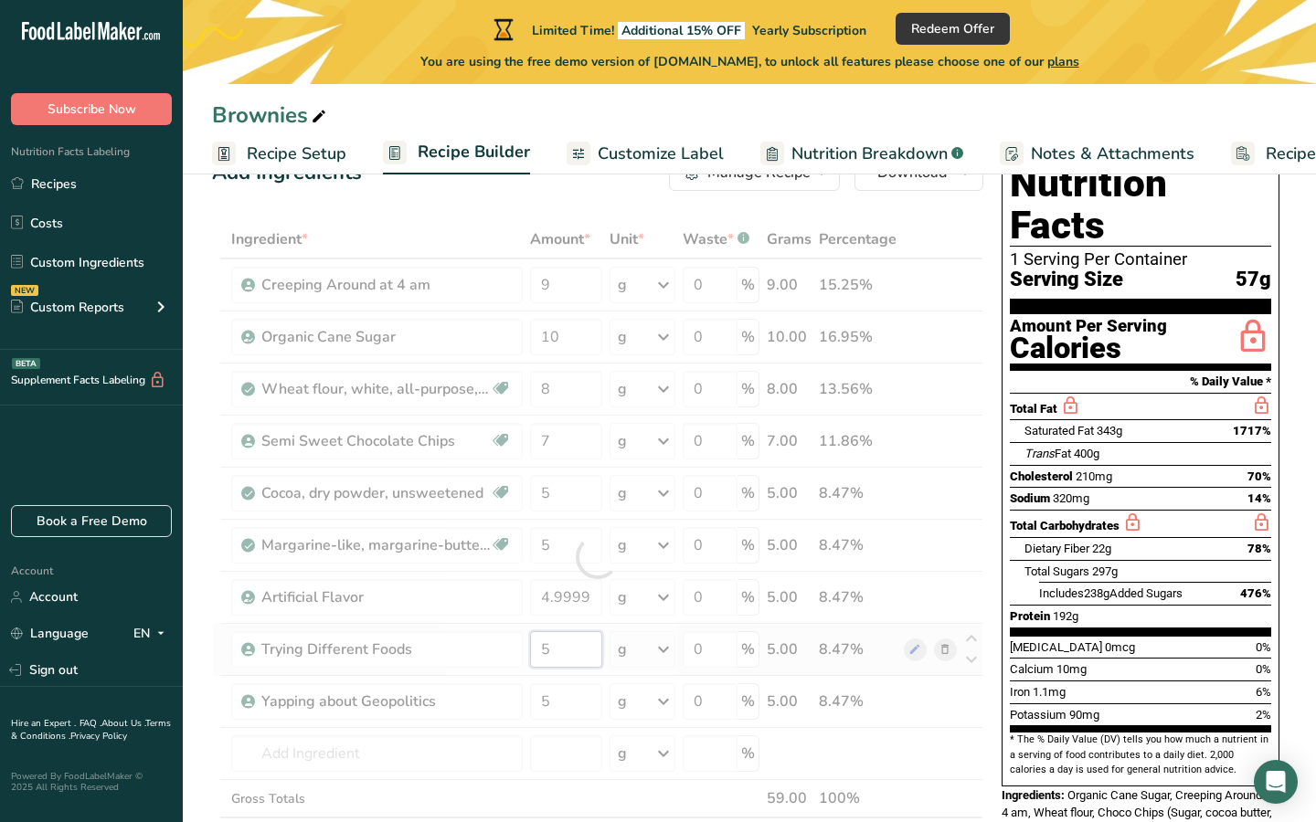
click at [558, 656] on div "Ingredient * Amount * Unit * Waste * .a-a{fill:#347362;}.b-a{fill:#fff;} Grams …" at bounding box center [597, 557] width 771 height 674
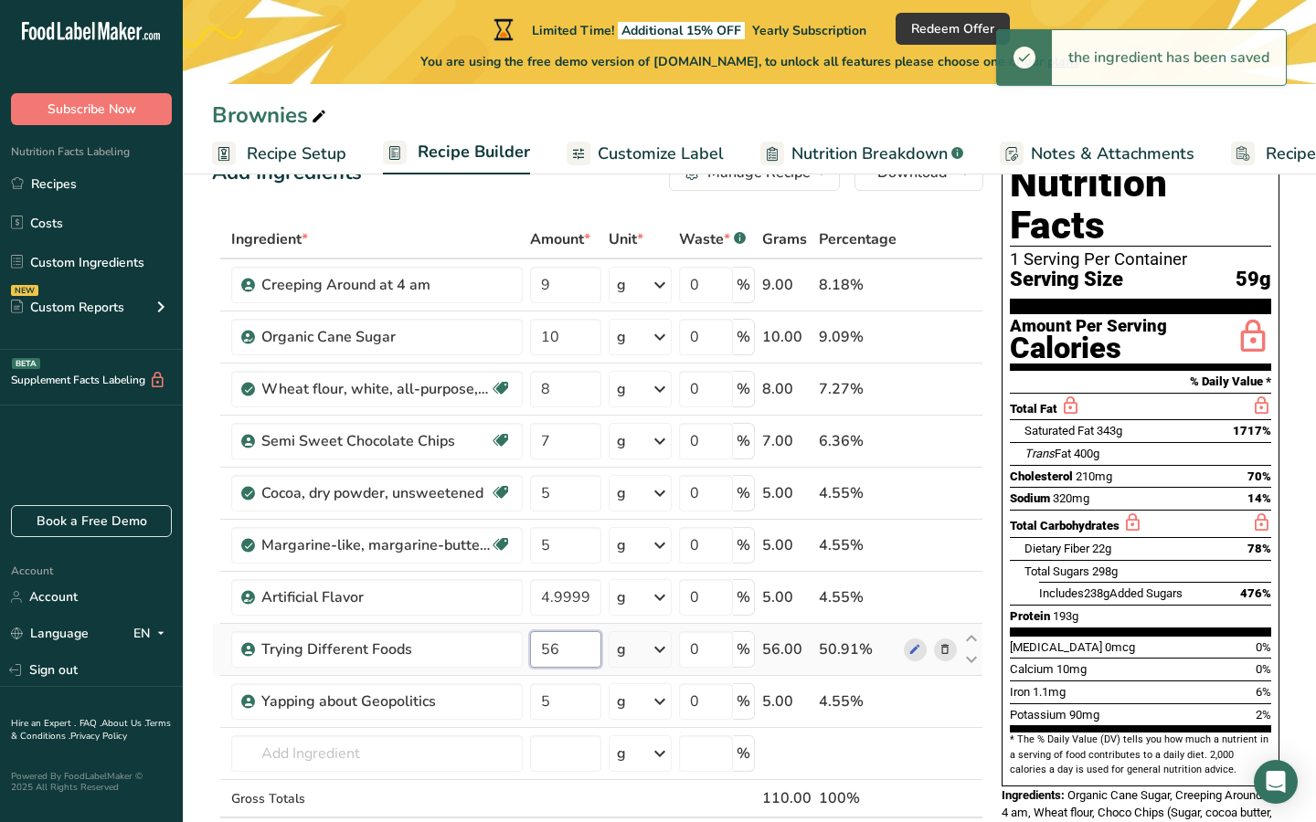
type input "5"
type input "6"
click at [560, 688] on div "Ingredient * Amount * Unit * Waste * .a-a{fill:#347362;}.b-a{fill:#fff;} Grams …" at bounding box center [597, 557] width 771 height 674
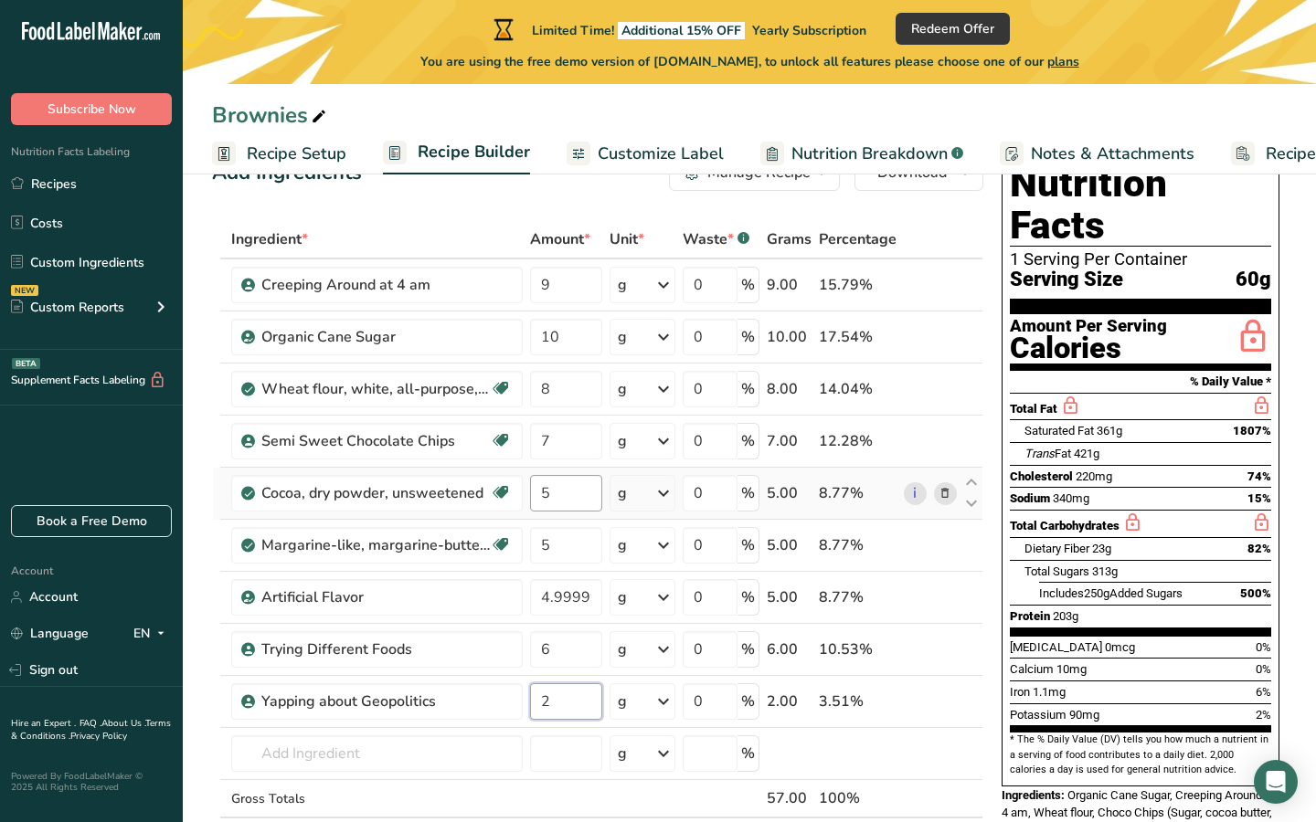
type input "2"
click at [577, 491] on div "Ingredient * Amount * Unit * Waste * .a-a{fill:#347362;}.b-a{fill:#fff;} Grams …" at bounding box center [597, 557] width 771 height 674
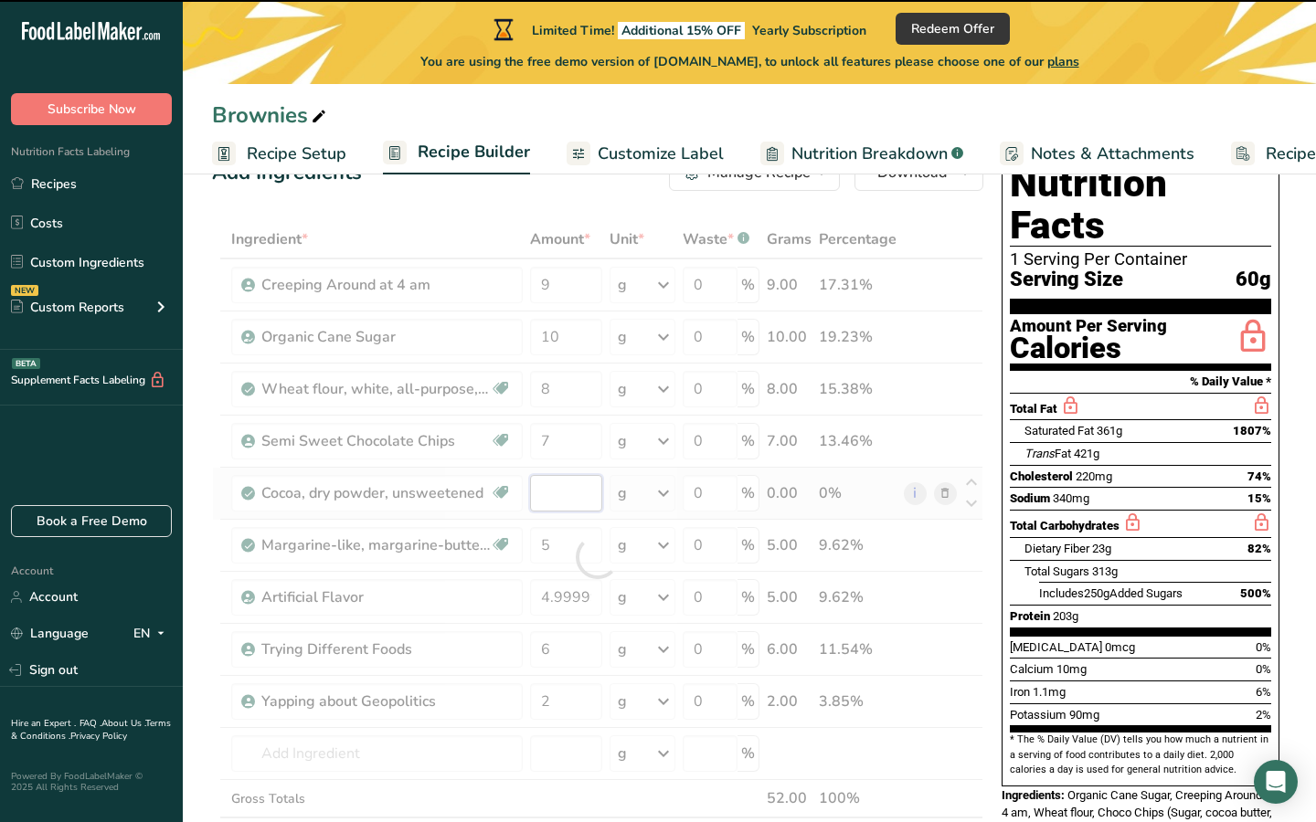
type input "5"
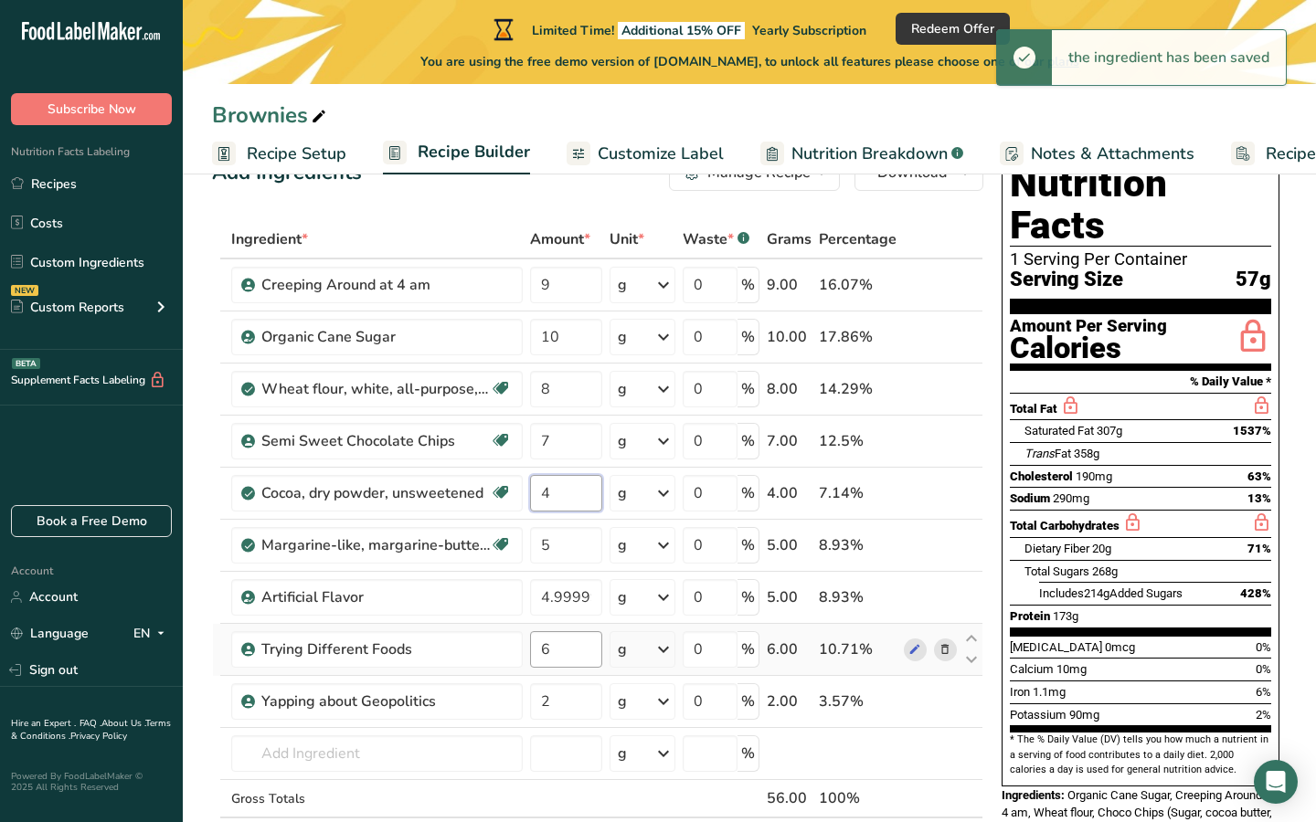
type input "4"
click at [554, 651] on div "Ingredient * Amount * Unit * Waste * .a-a{fill:#347362;}.b-a{fill:#fff;} Grams …" at bounding box center [597, 557] width 771 height 674
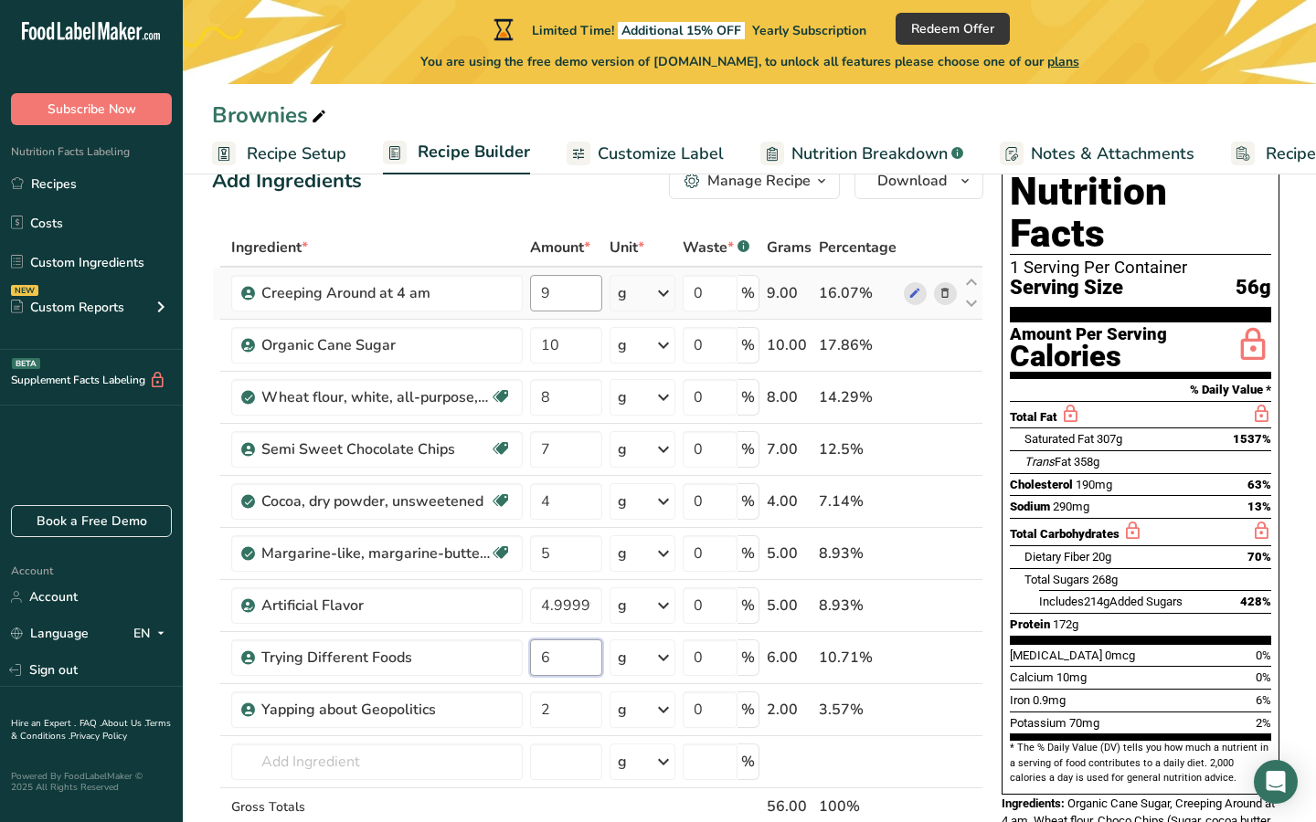
scroll to position [48, 0]
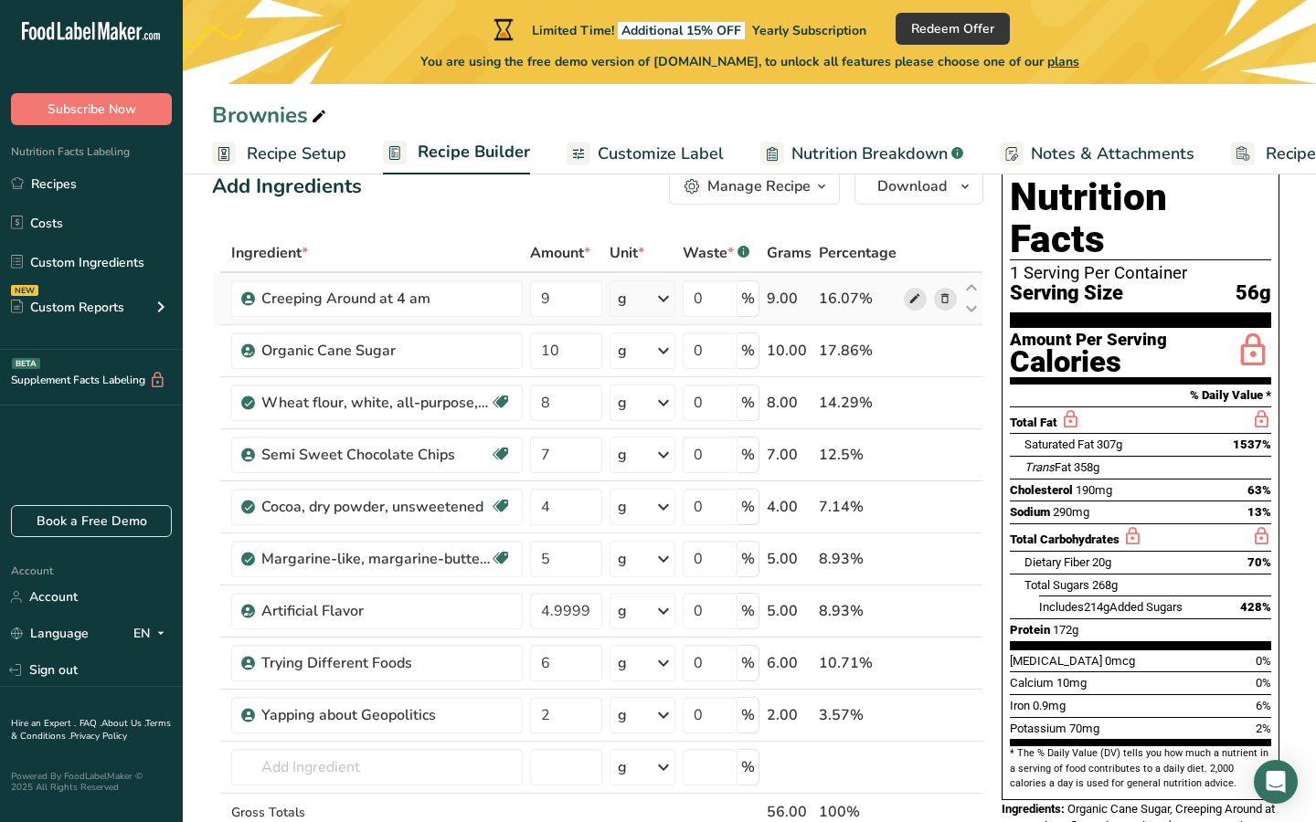
click at [915, 294] on div "Ingredient * Amount * Unit * Waste * .a-a{fill:#347362;}.b-a{fill:#fff;} Grams …" at bounding box center [597, 571] width 771 height 674
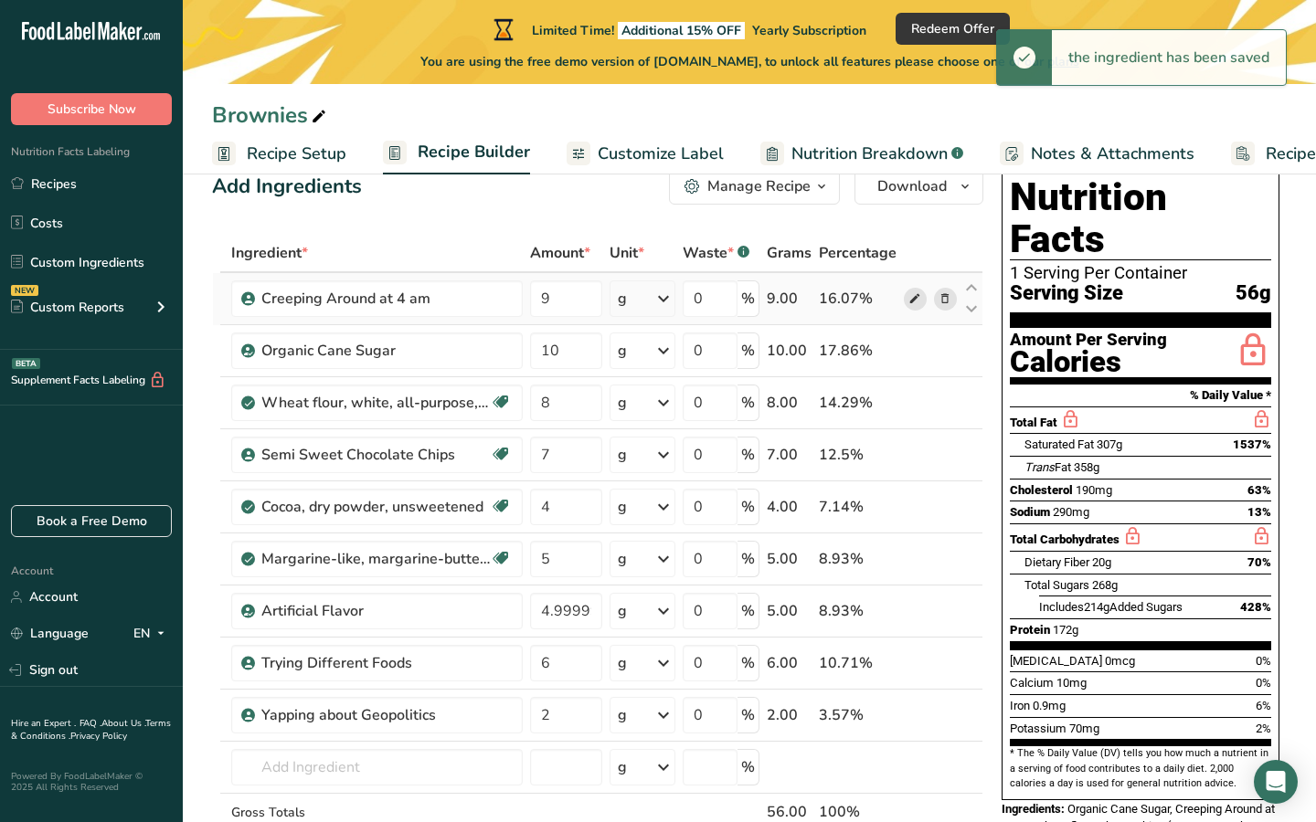
click at [913, 302] on icon at bounding box center [914, 299] width 13 height 19
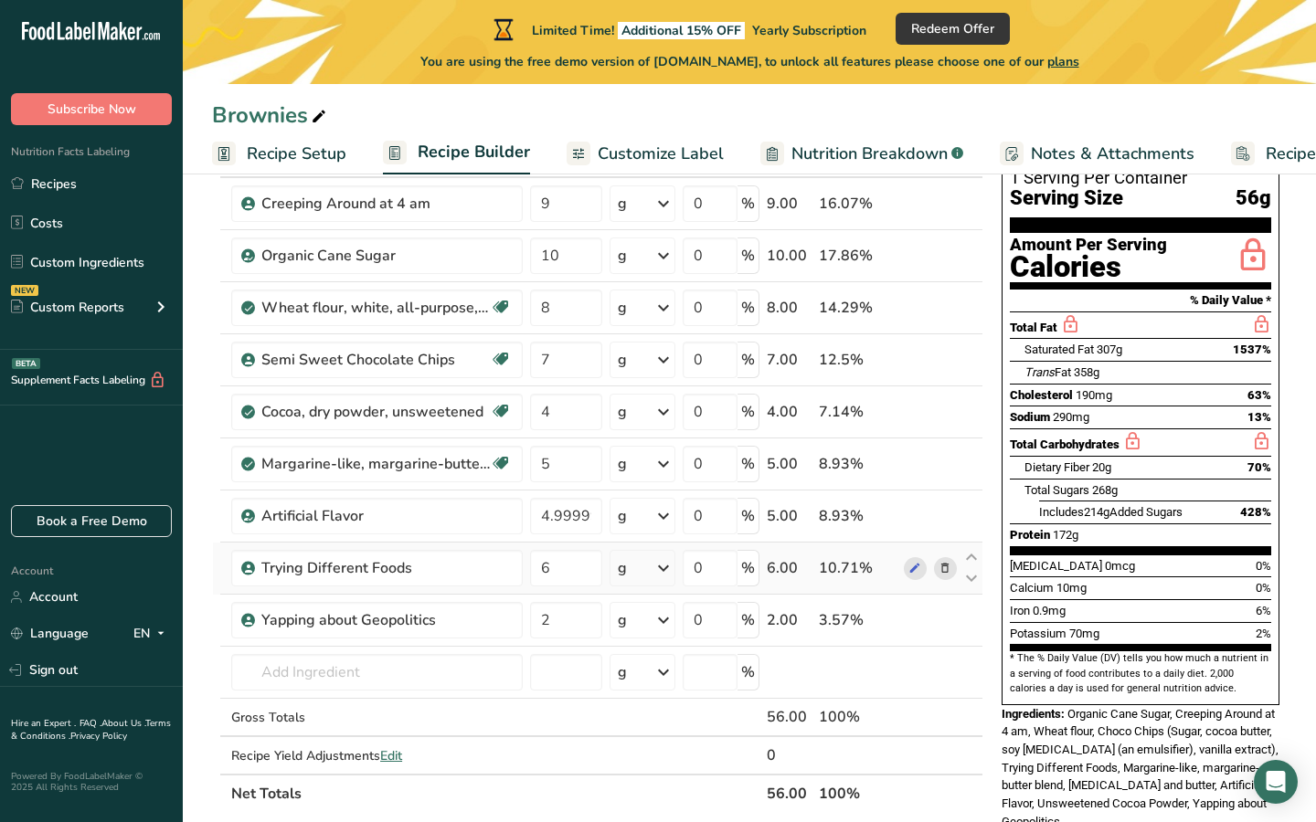
scroll to position [143, 0]
click at [921, 567] on icon at bounding box center [914, 567] width 13 height 19
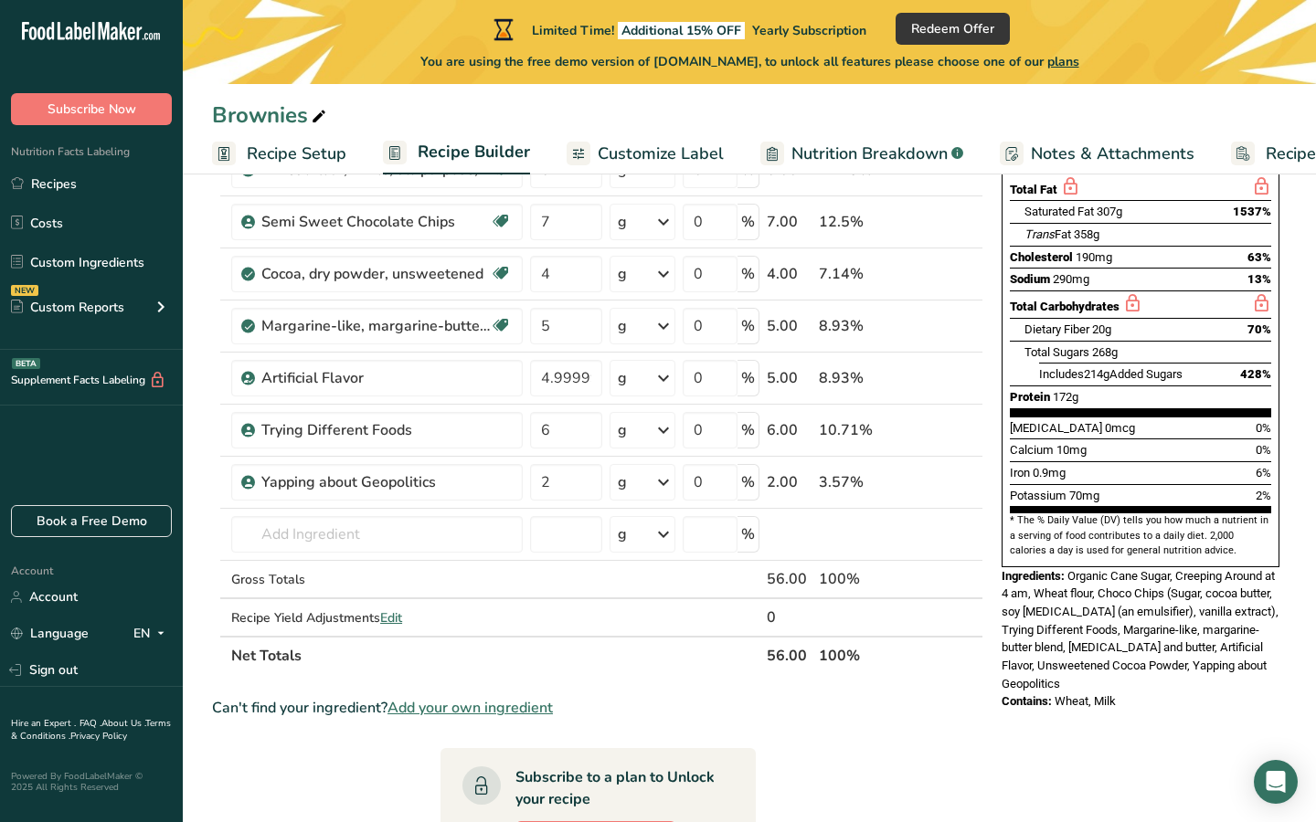
scroll to position [0, 0]
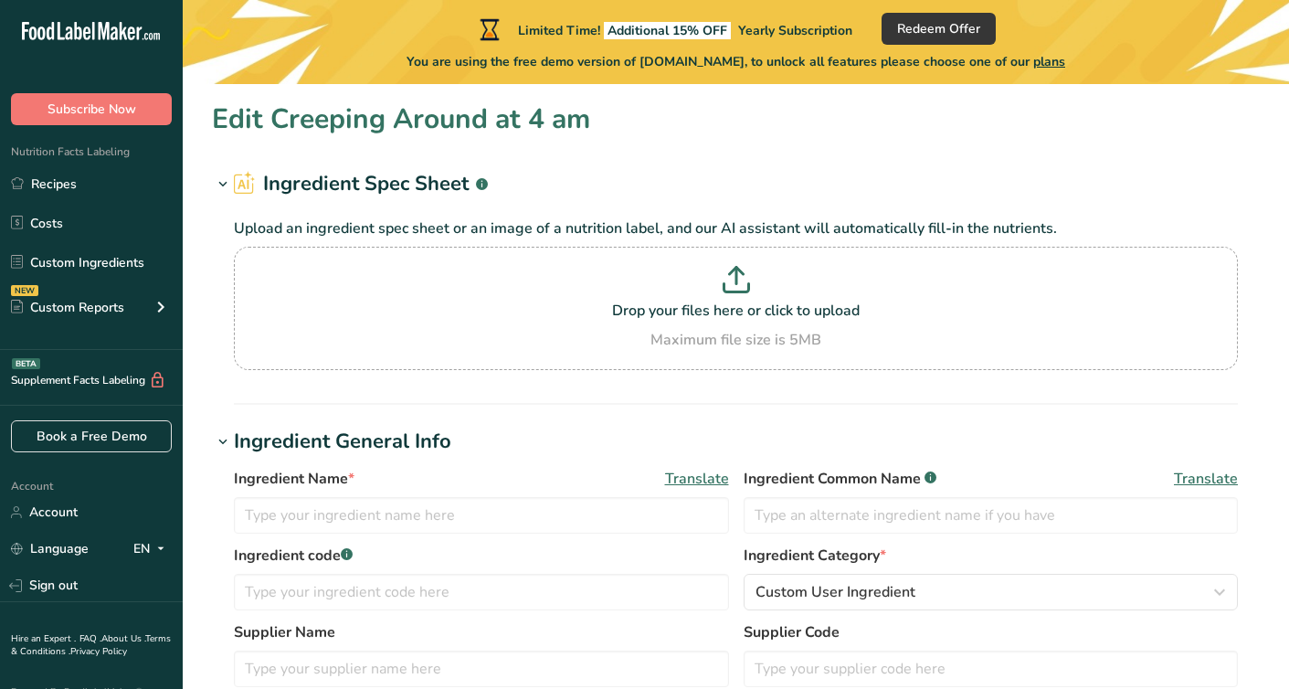
type input "Creeping Around at 4 am"
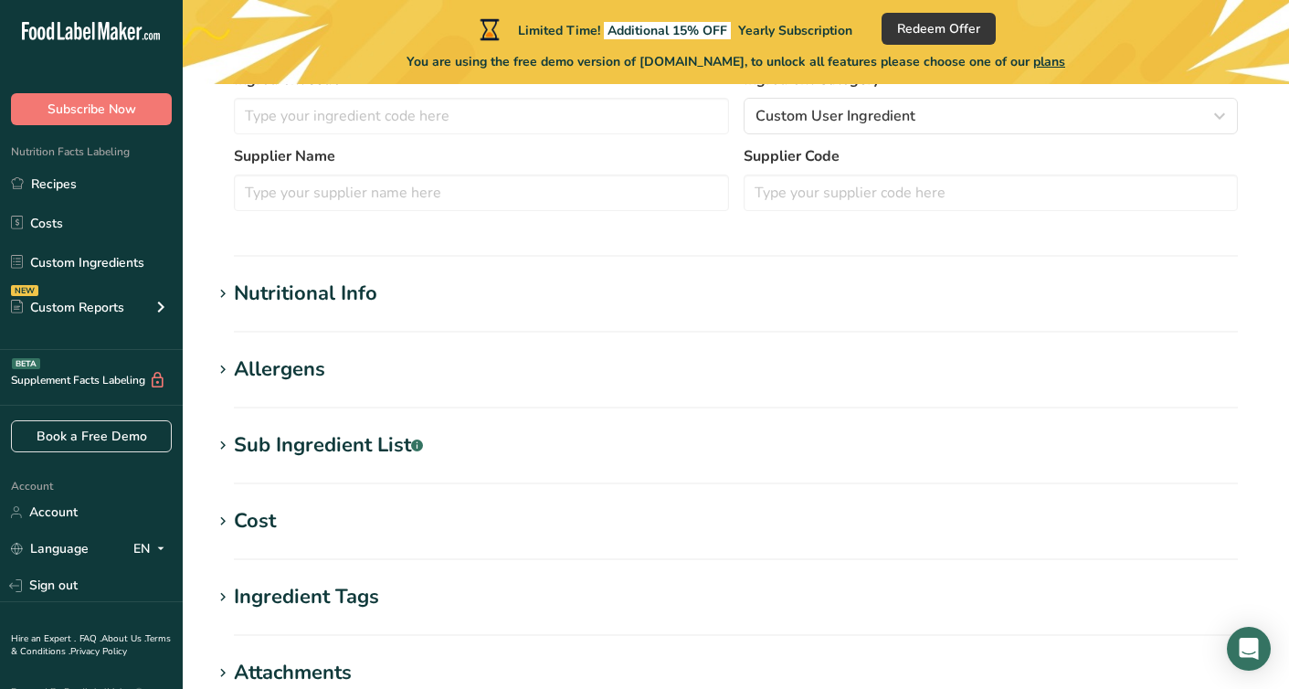
scroll to position [581, 0]
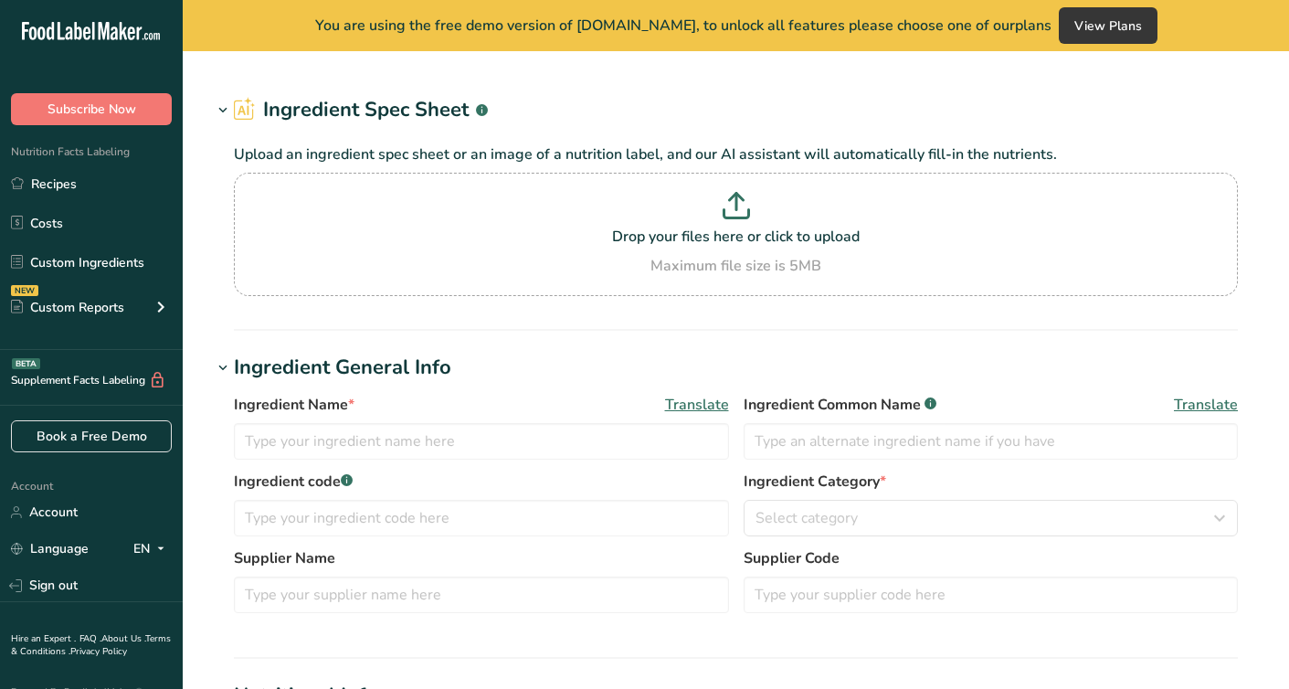
type input "Creeping Around at 4 am"
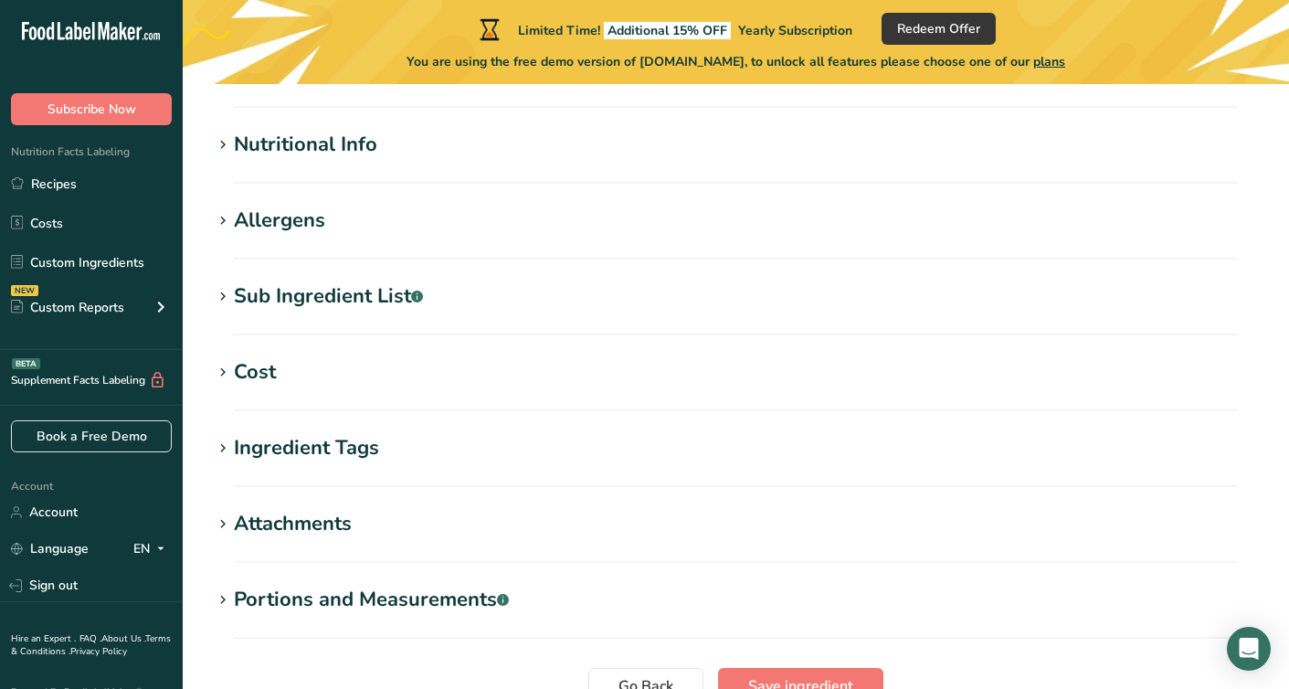
scroll to position [662, 0]
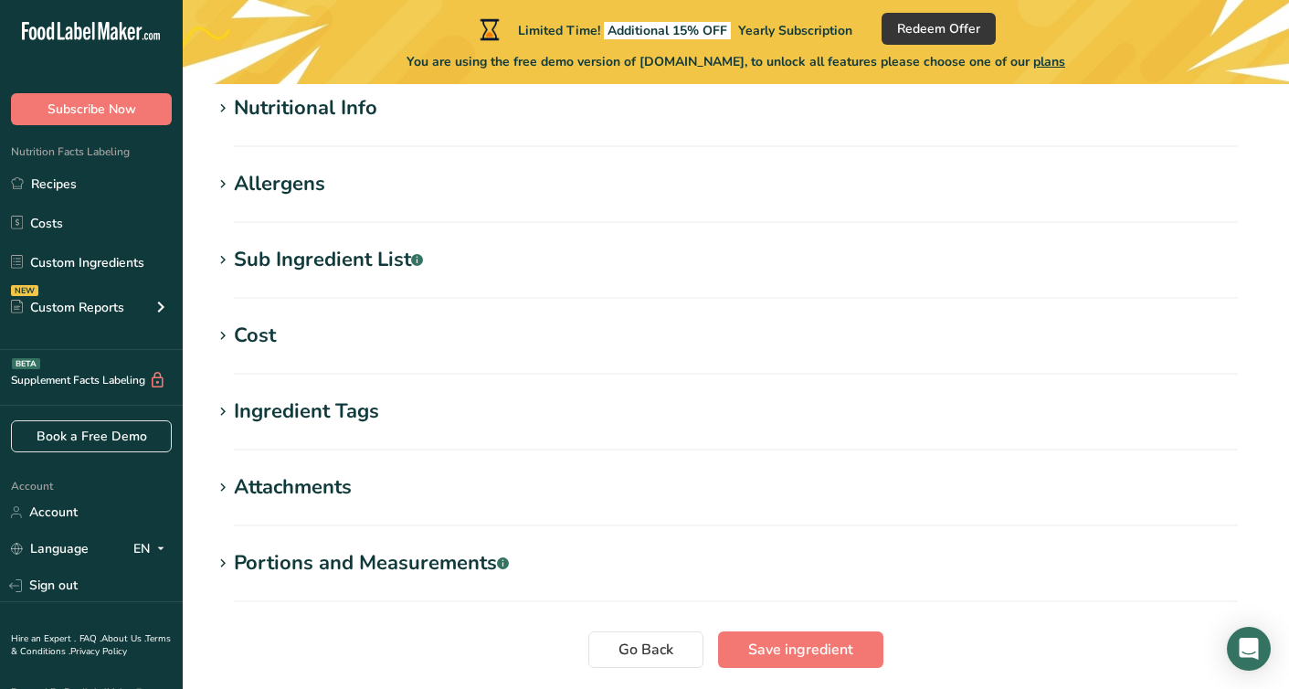
click at [529, 563] on h1 "Portions and Measurements .a-a{fill:#347362;}.b-a{fill:#fff;}" at bounding box center [736, 563] width 1048 height 30
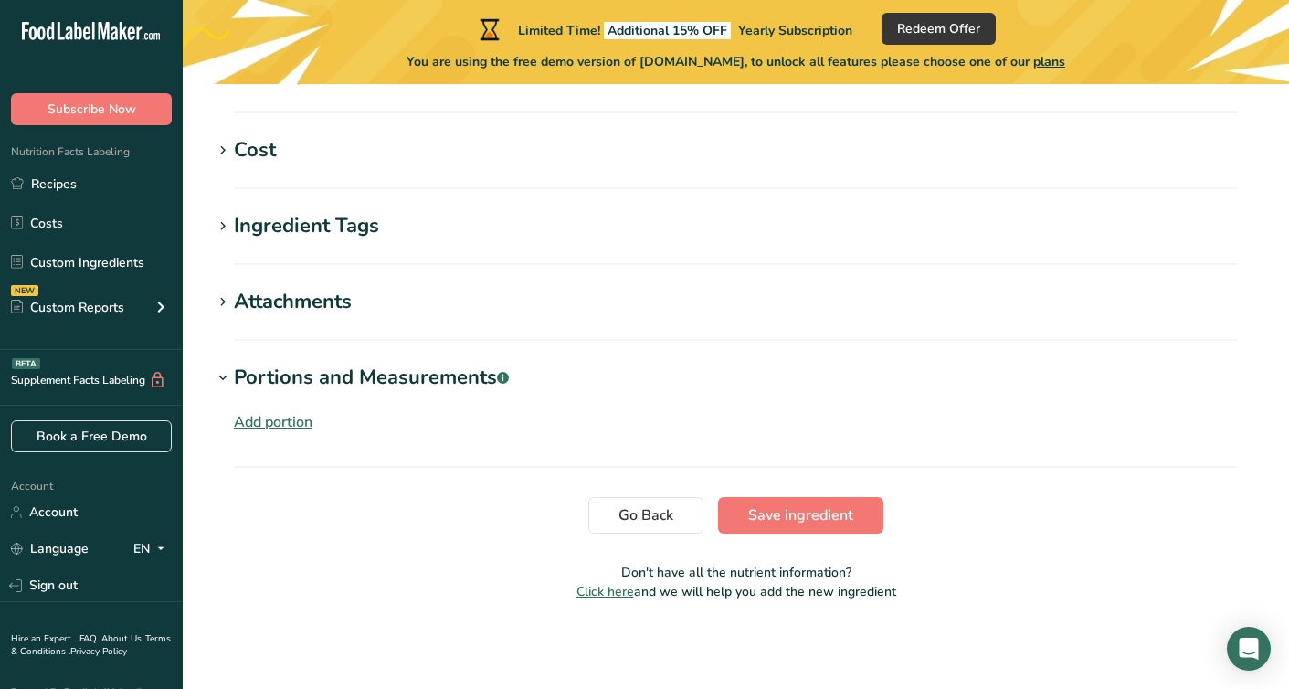
click at [470, 312] on h1 "Attachments" at bounding box center [736, 302] width 1048 height 30
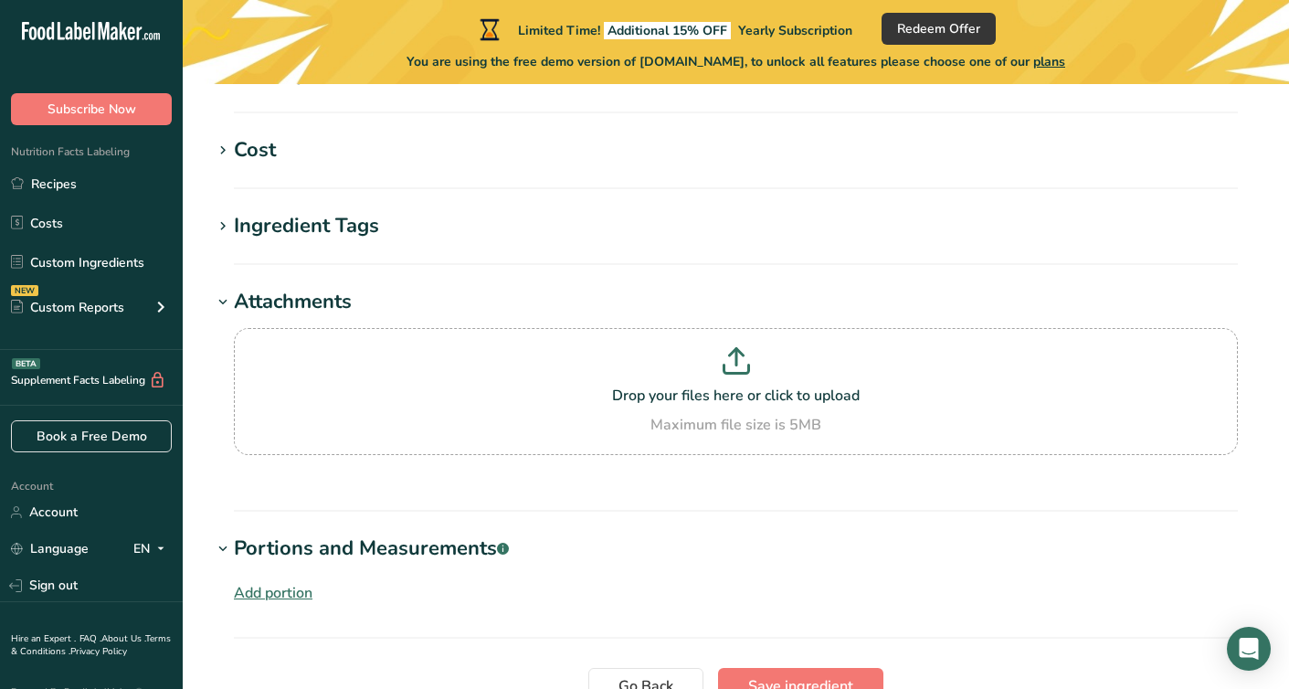
click at [469, 240] on h1 "Ingredient Tags" at bounding box center [736, 226] width 1048 height 30
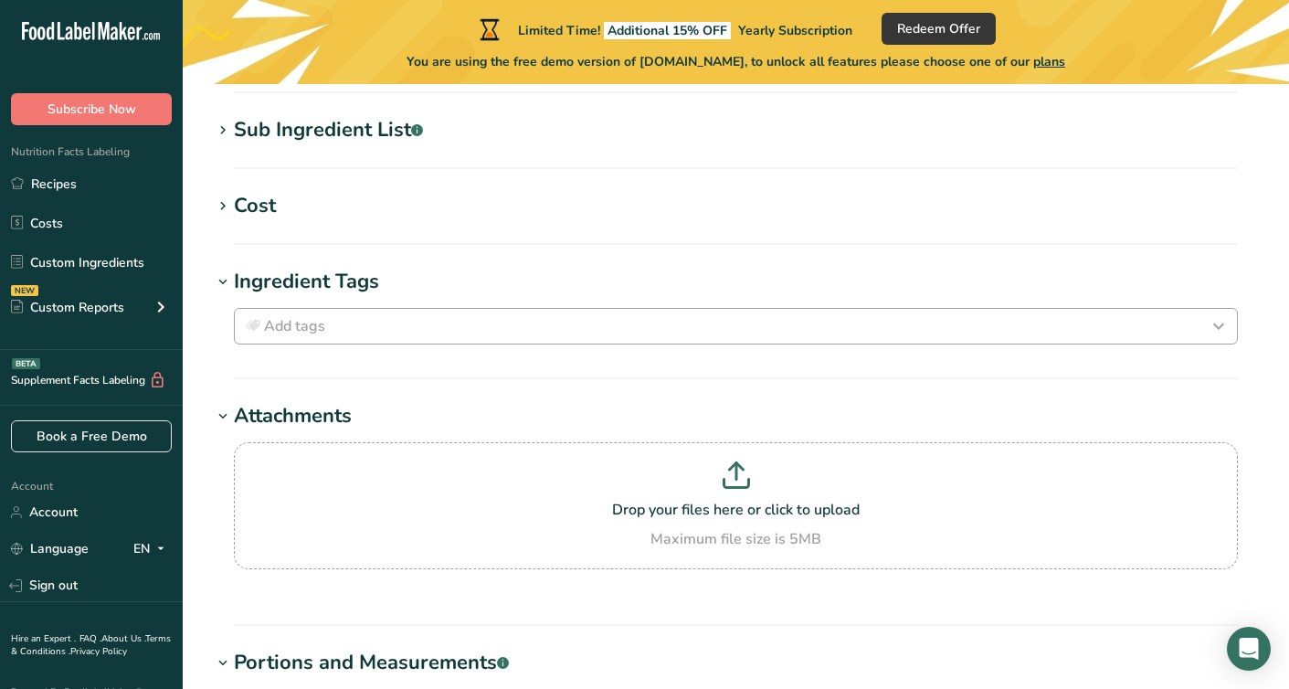
scroll to position [709, 0]
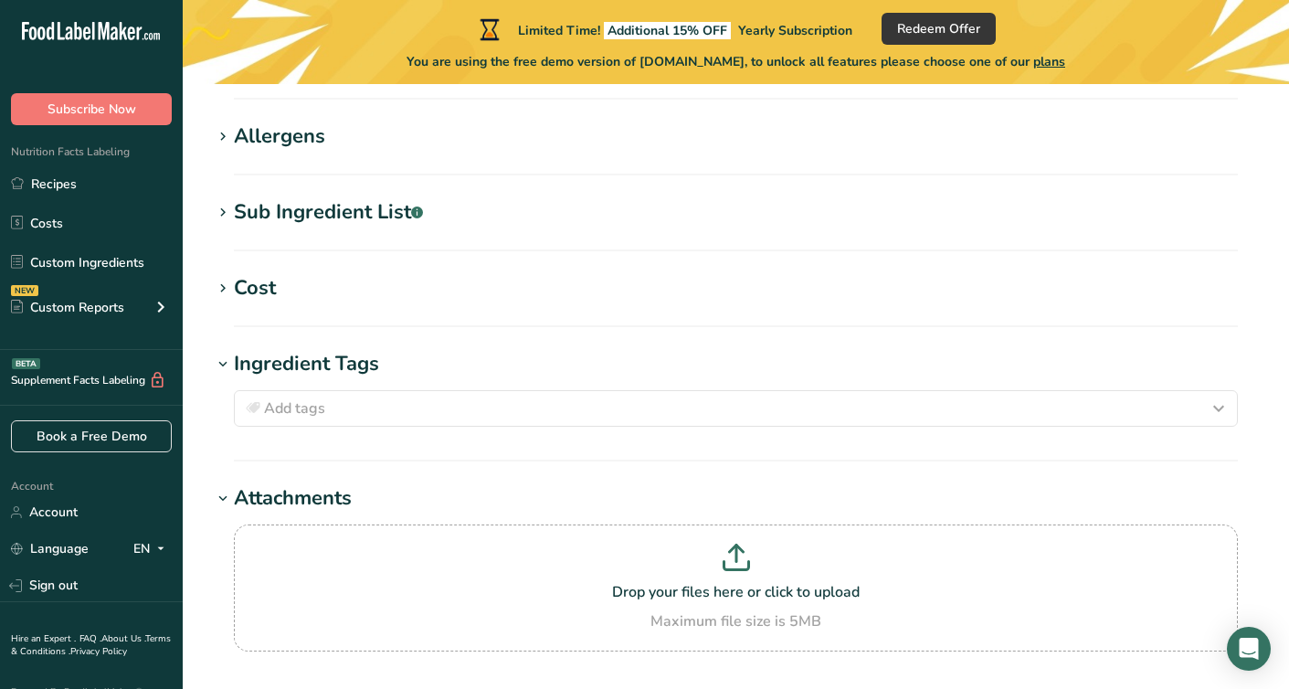
click at [458, 284] on h1 "Cost" at bounding box center [736, 288] width 1048 height 30
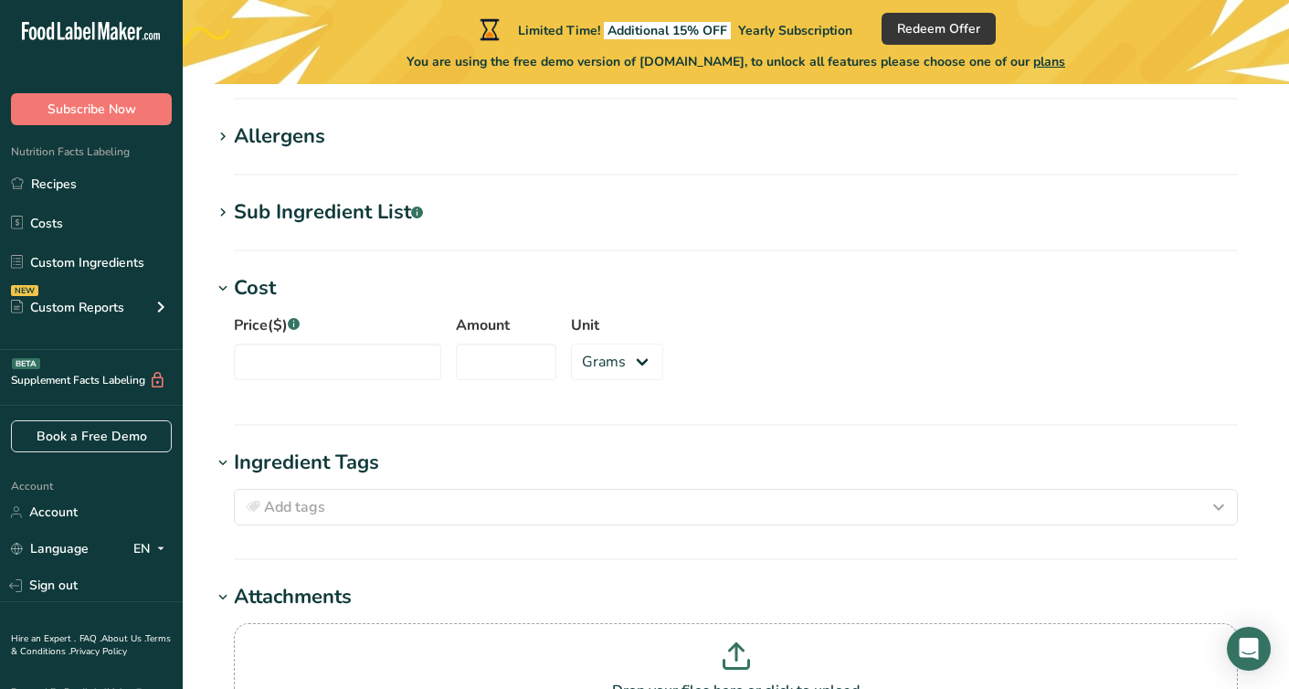
click at [476, 186] on section "Edit Creeping Around at 4 am Ingredient Spec Sheet .a-a{fill:#347362;}.b-a{fill…" at bounding box center [736, 235] width 1107 height 1721
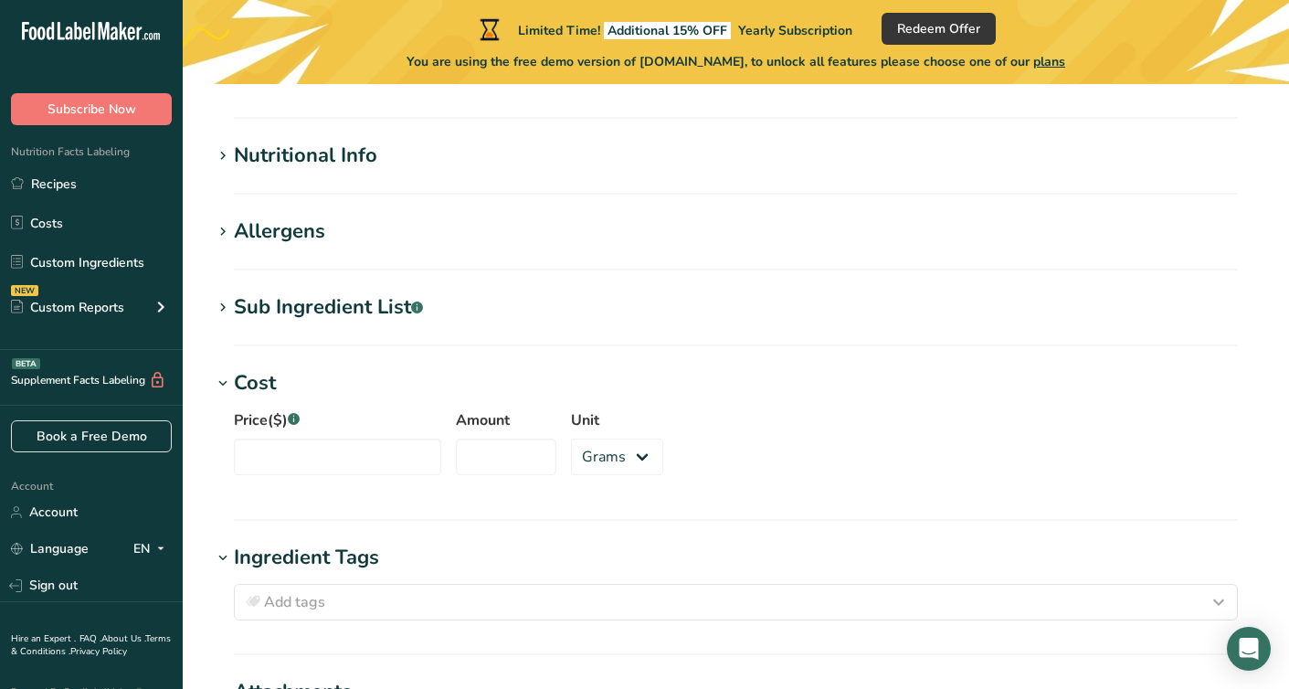
scroll to position [560, 0]
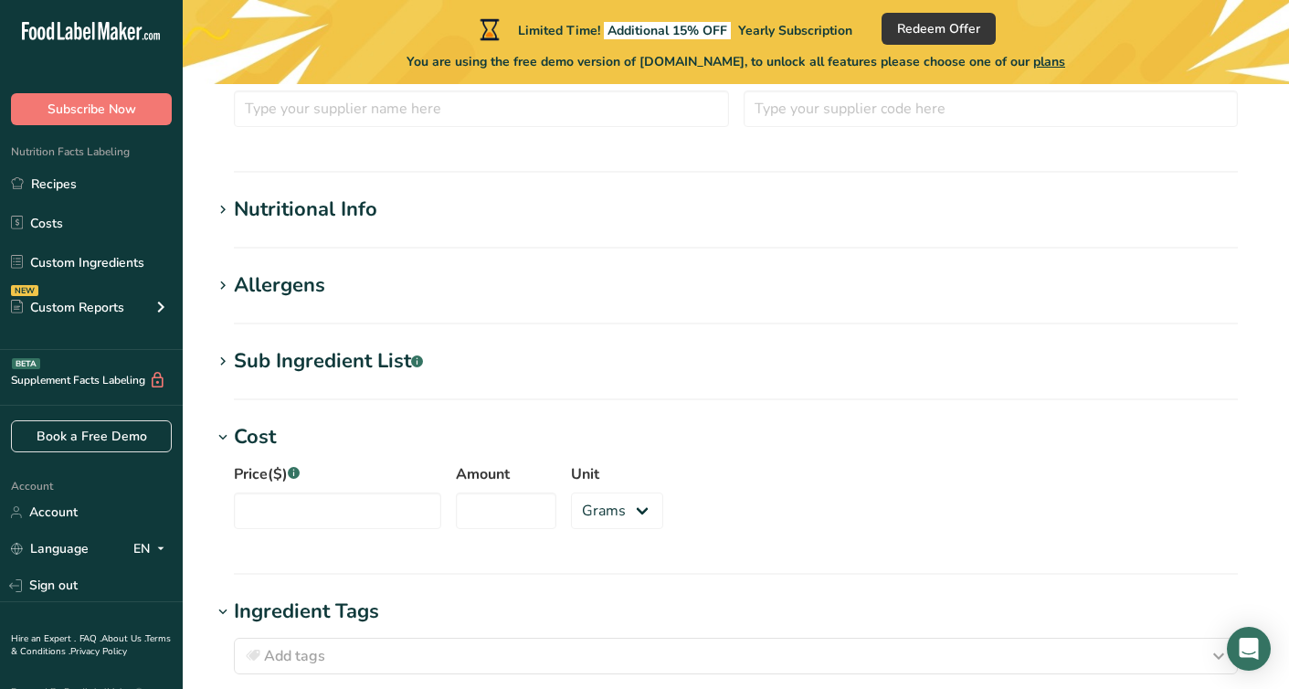
click at [442, 259] on section "Edit Creeping Around at 4 am Ingredient Spec Sheet .a-a{fill:#347362;}.b-a{fill…" at bounding box center [736, 384] width 1107 height 1721
click at [445, 222] on h1 "Nutritional Info" at bounding box center [736, 210] width 1048 height 30
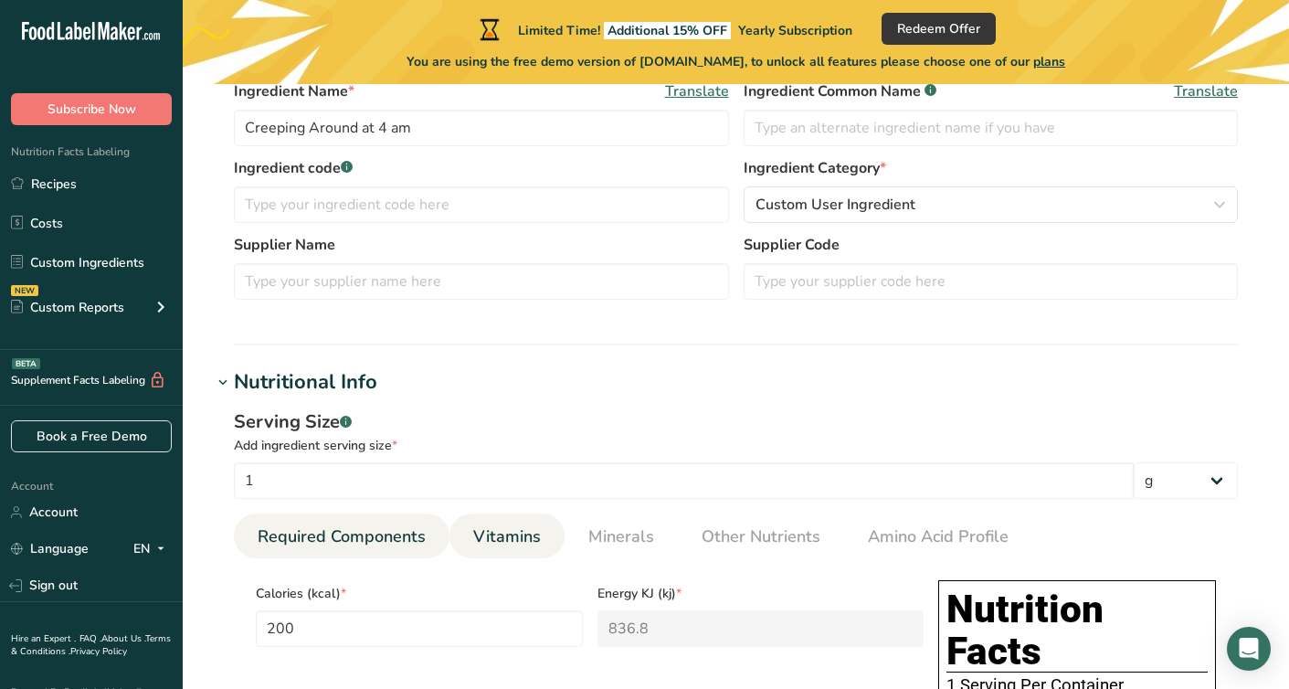
scroll to position [0, 0]
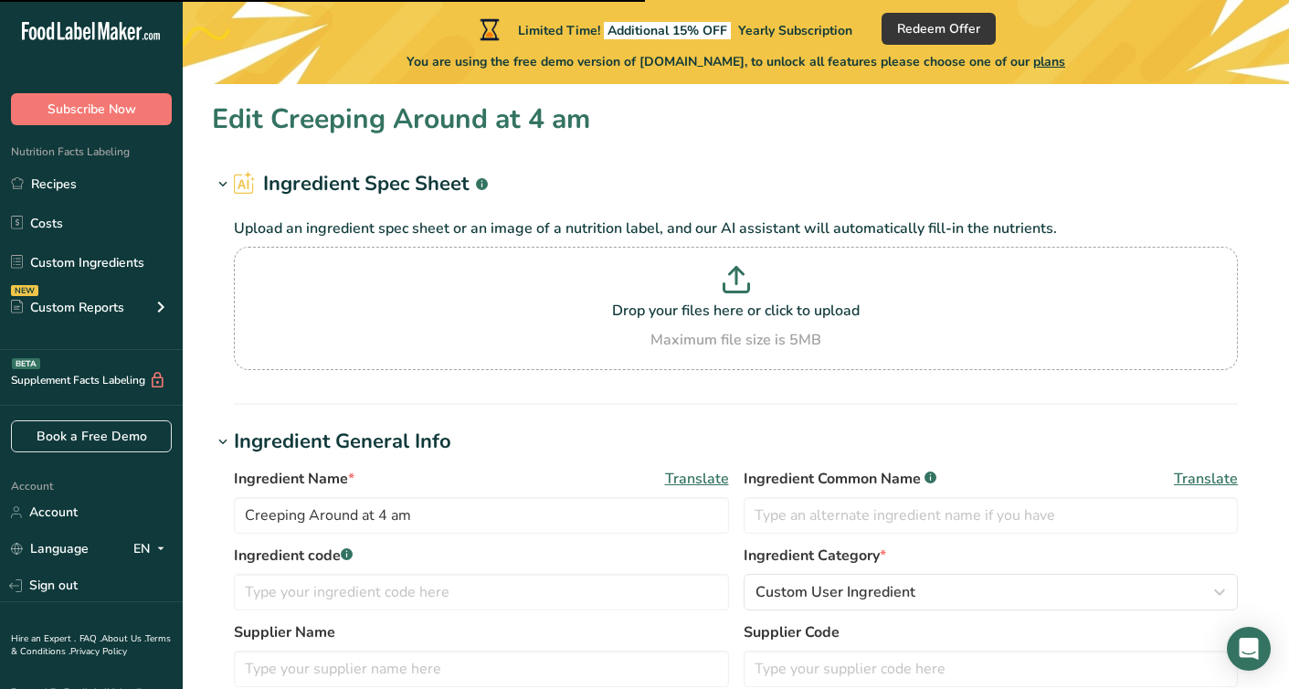
scroll to position [116, 0]
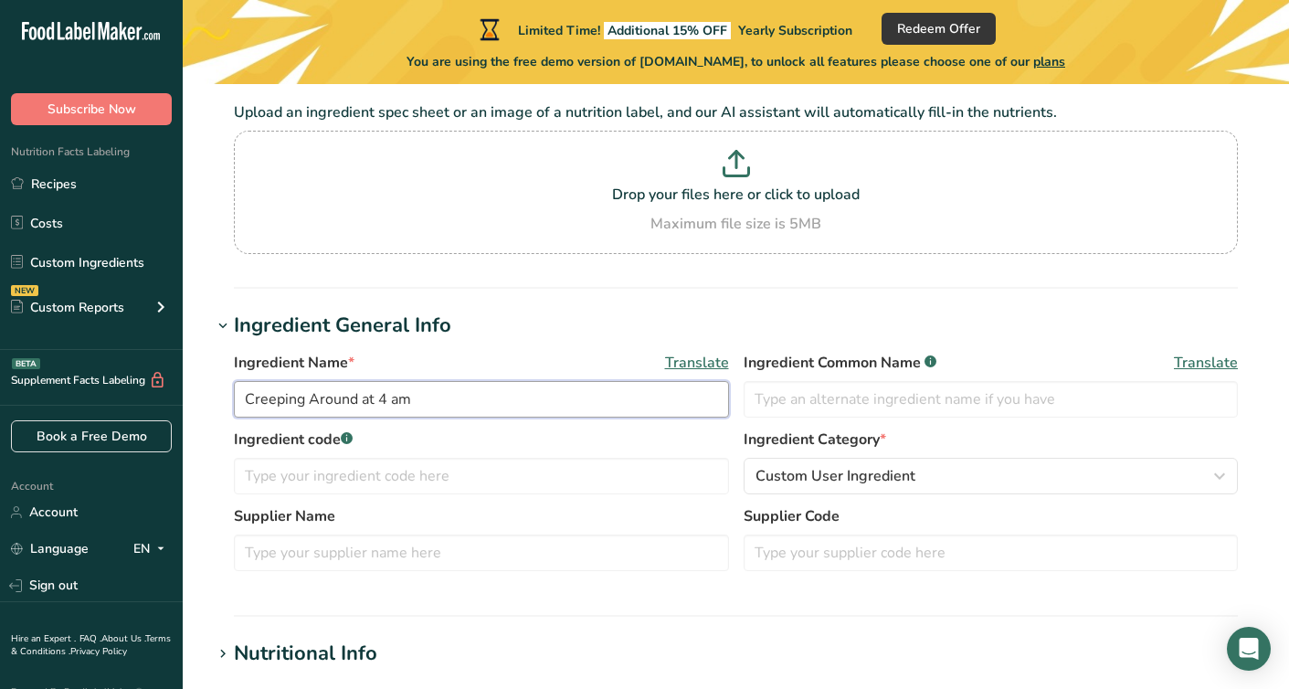
click at [386, 395] on input "Creeping Around at 4 am" at bounding box center [481, 399] width 495 height 37
type input "Creeping Around at 3 am"
click at [446, 334] on div "Ingredient General Info" at bounding box center [342, 326] width 217 height 30
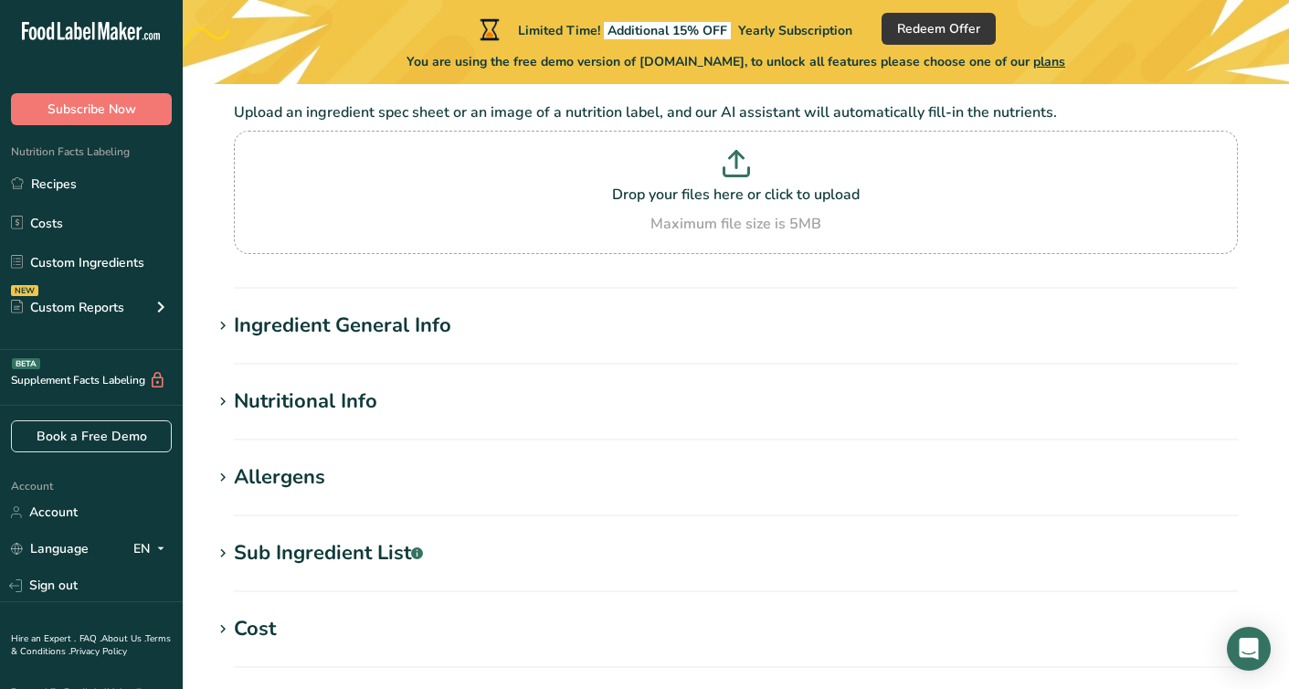
click at [410, 341] on section "Ingredient General Info Ingredient Name * Translate Creeping Around at 3 am Ing…" at bounding box center [736, 338] width 1048 height 54
click at [408, 326] on div "Ingredient General Info" at bounding box center [342, 326] width 217 height 30
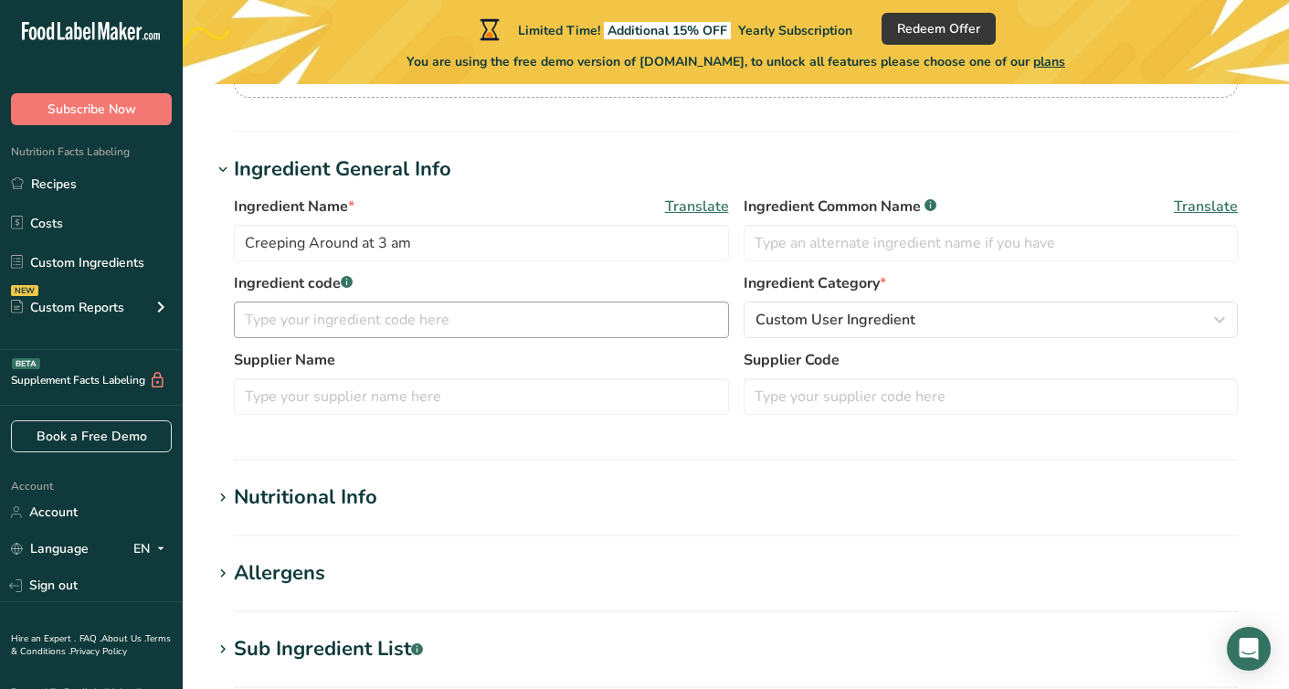
scroll to position [0, 0]
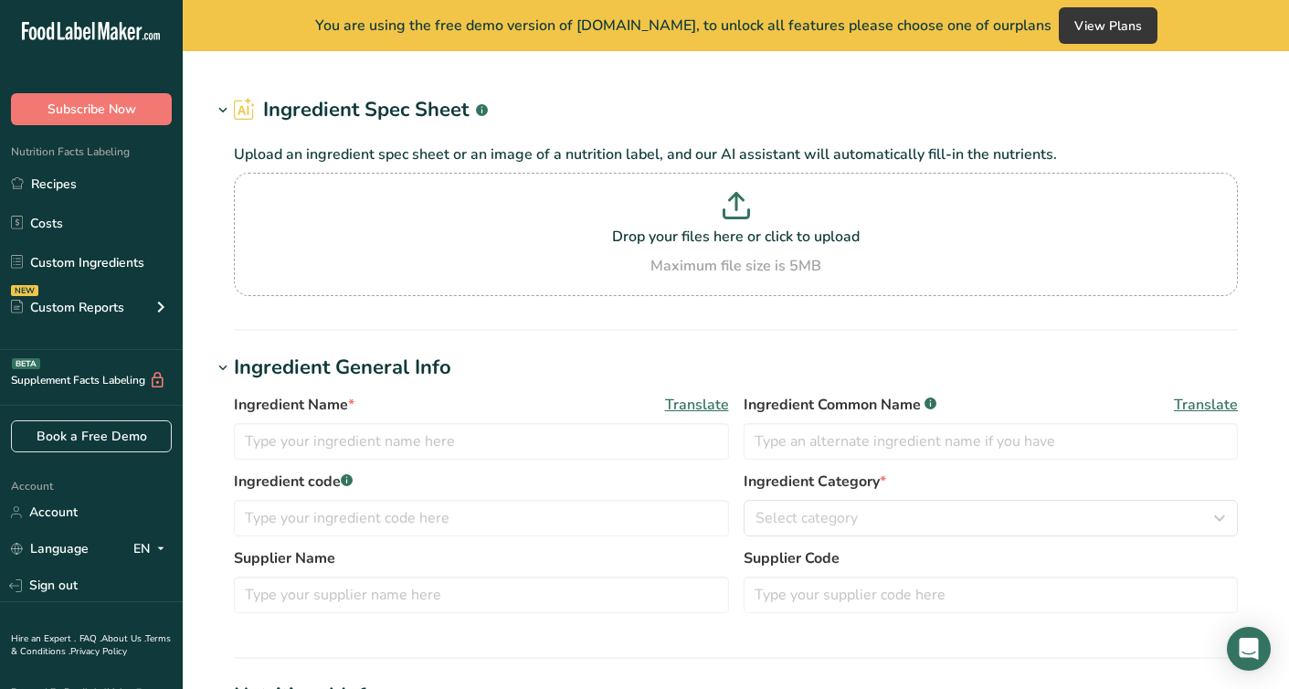
type input "Creeping Around at 4 am"
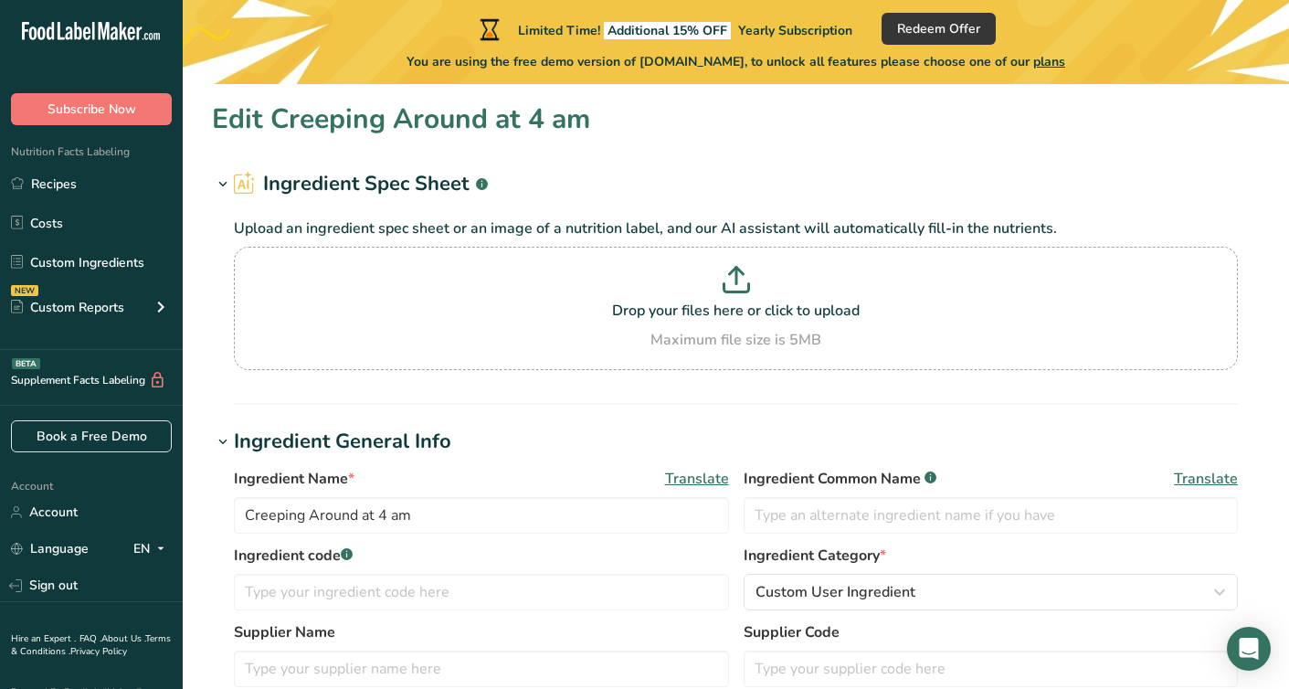
click at [217, 186] on icon at bounding box center [223, 185] width 16 height 26
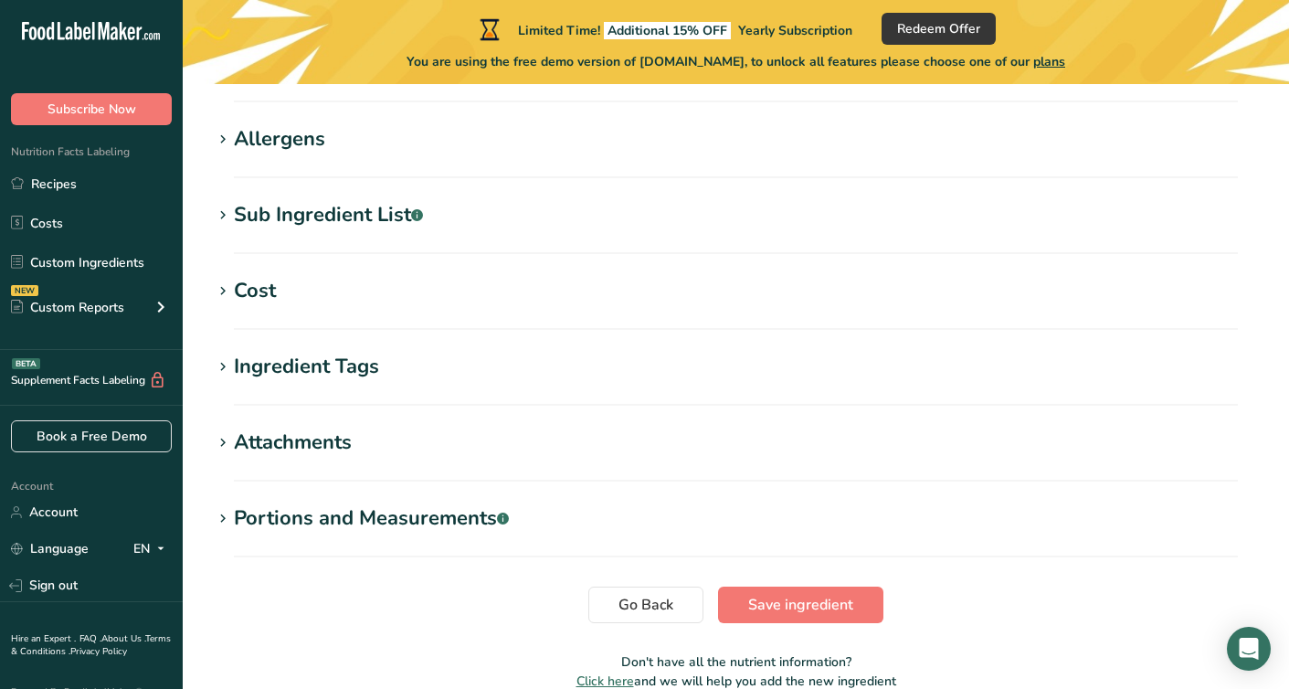
scroll to position [614, 0]
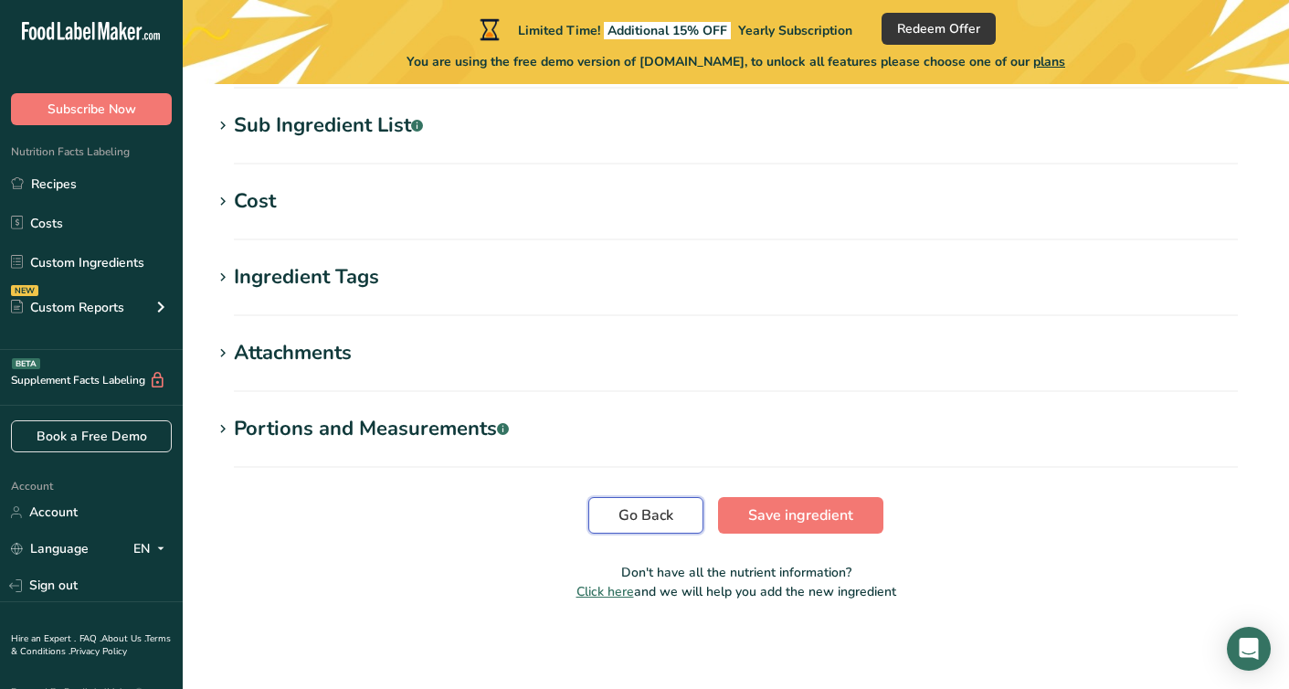
click at [630, 507] on span "Go Back" at bounding box center [646, 515] width 55 height 22
click at [633, 510] on span "Go Back" at bounding box center [646, 515] width 55 height 22
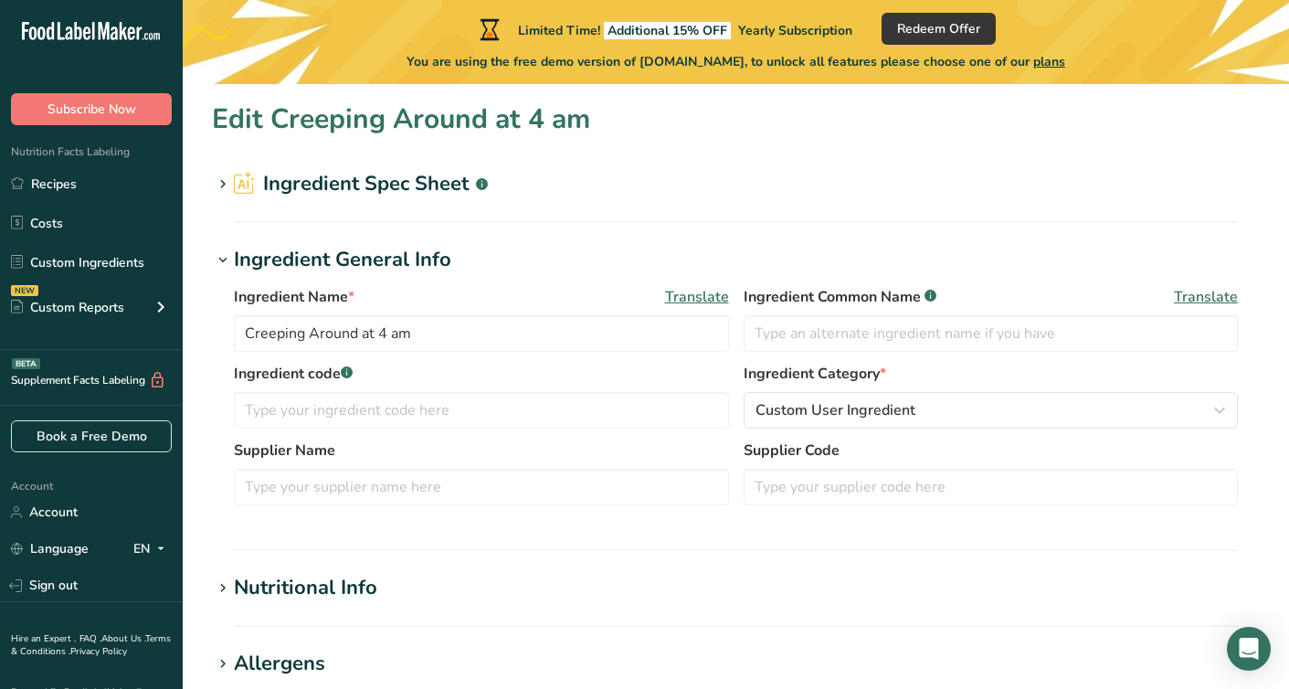
scroll to position [5, 0]
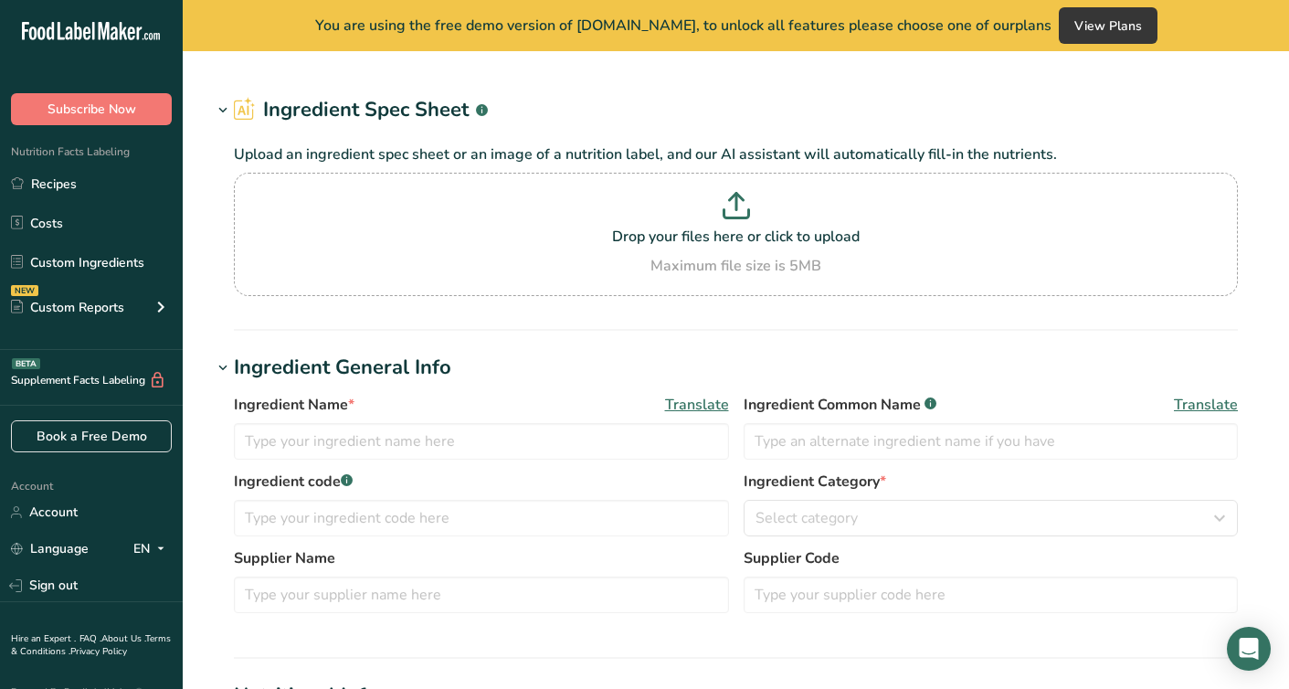
type input "Creeping Around at 4 am"
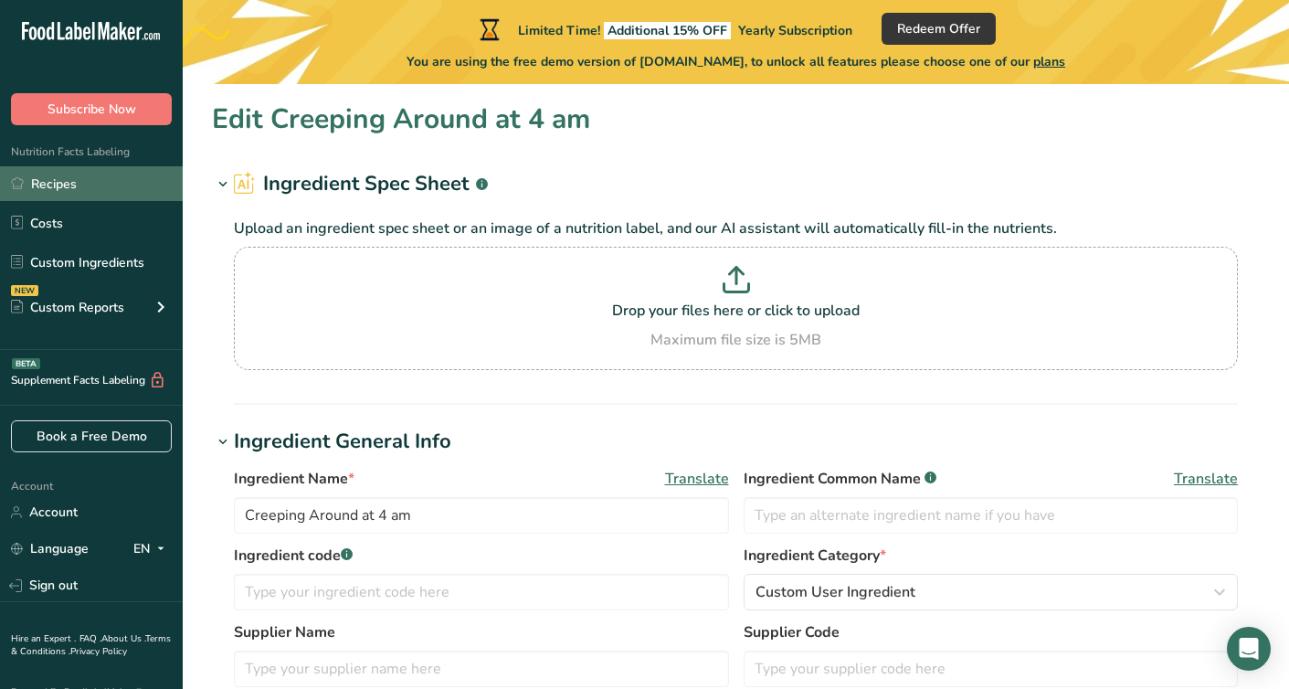
click at [143, 193] on link "Recipes" at bounding box center [91, 183] width 183 height 35
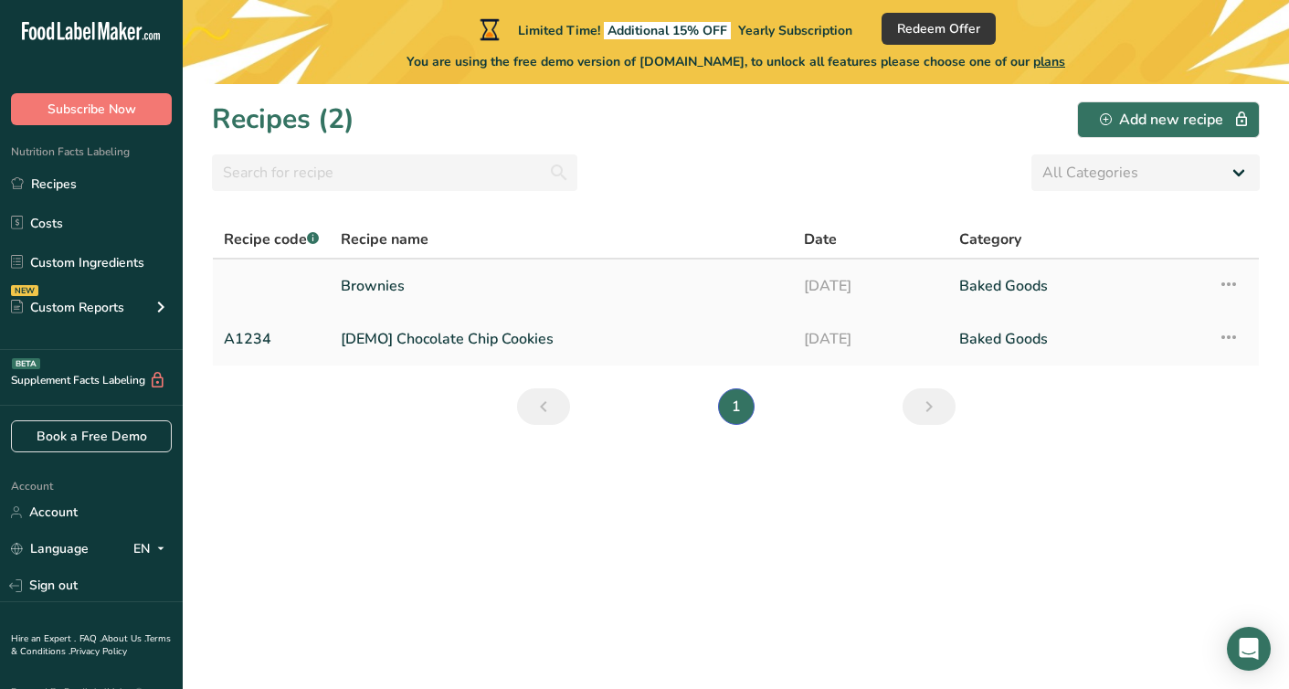
click at [518, 290] on link "Brownies" at bounding box center [561, 286] width 441 height 38
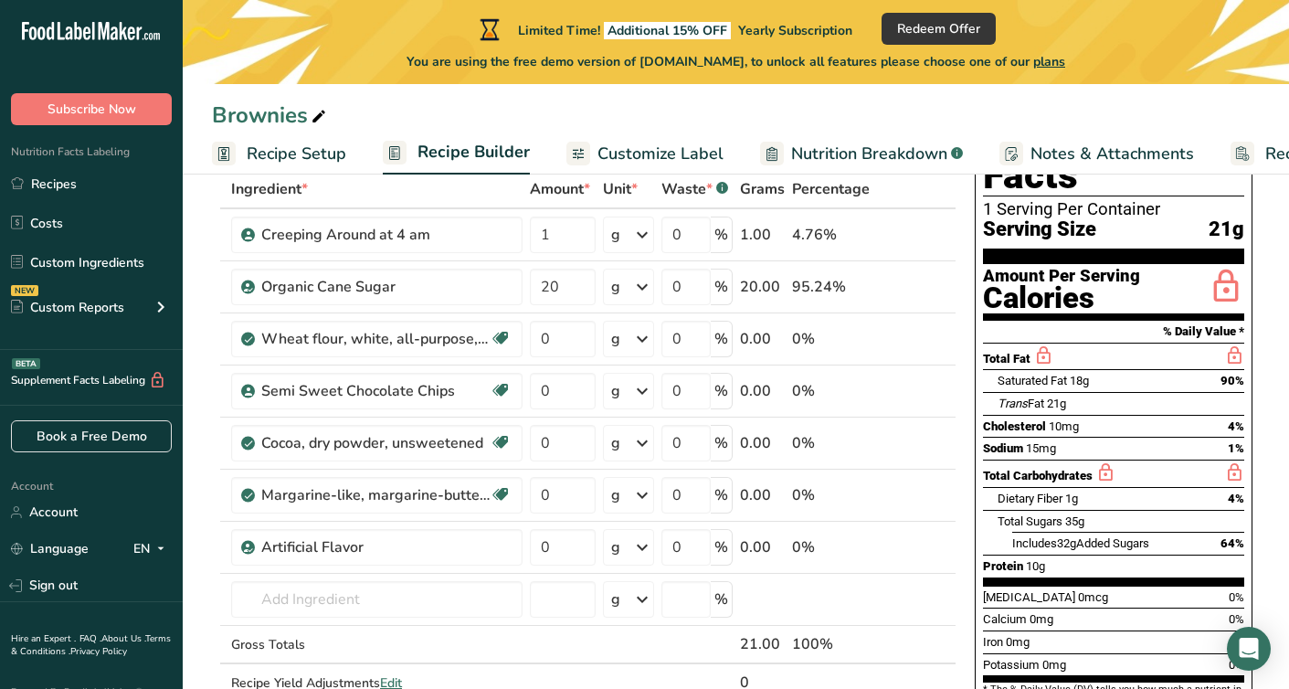
scroll to position [114, 0]
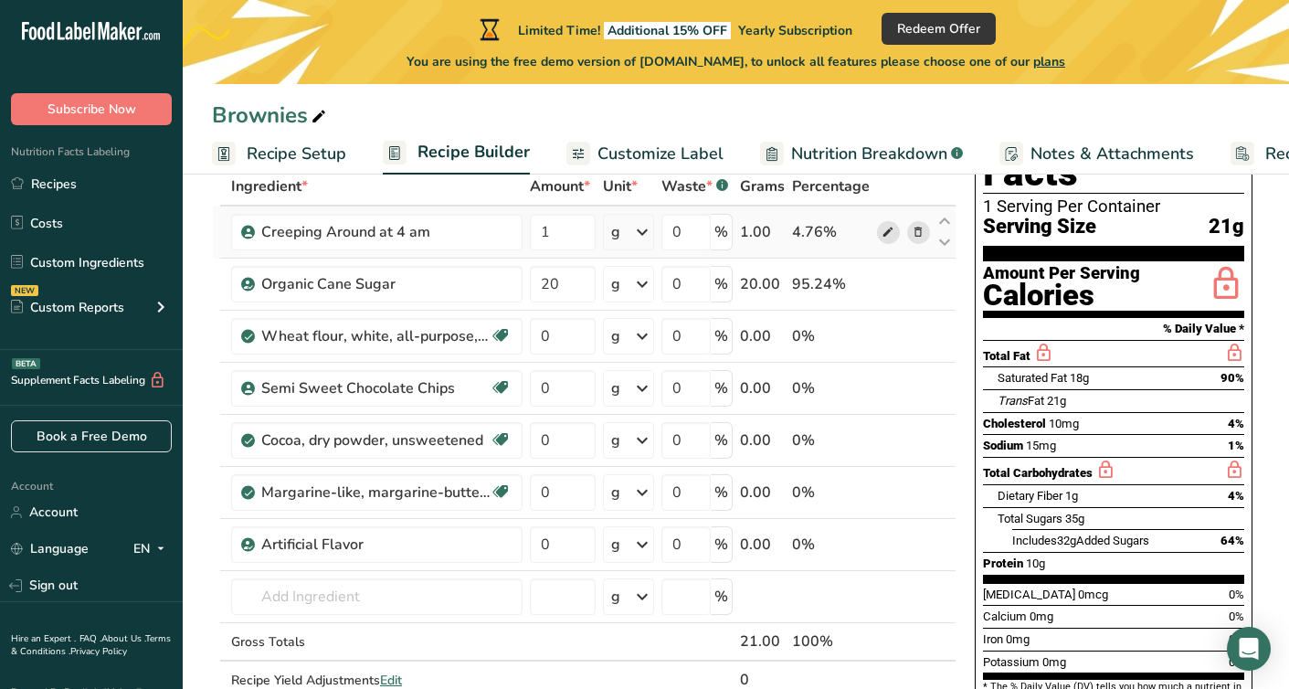
click at [887, 238] on icon at bounding box center [888, 232] width 13 height 19
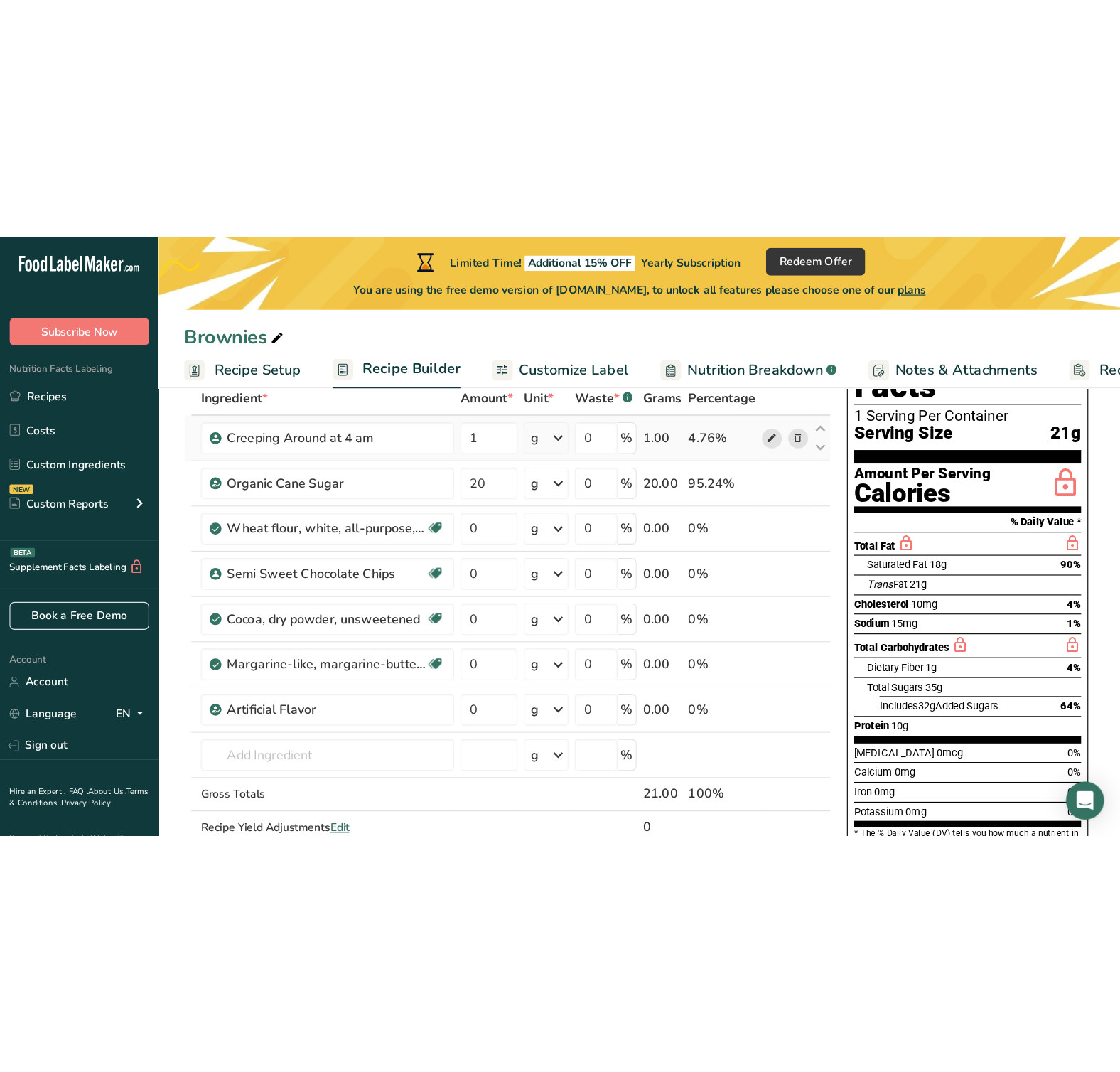
scroll to position [15, 0]
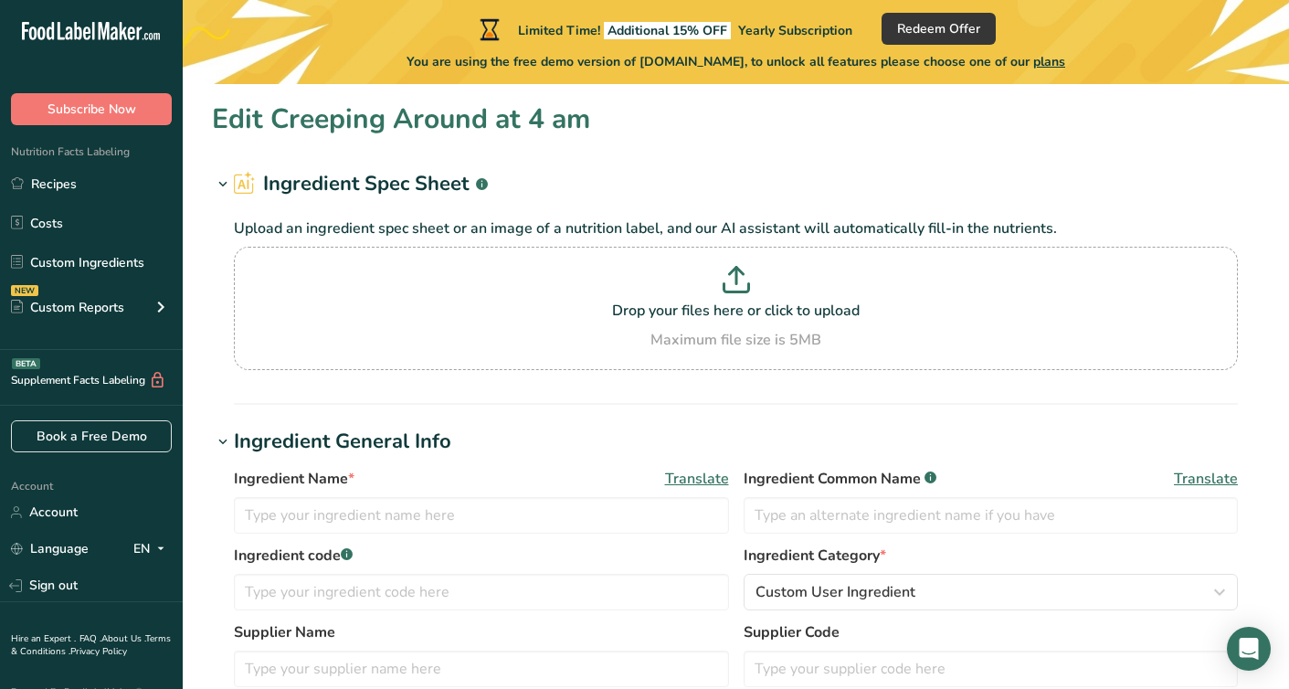
type input "Creeping Around at 4 am"
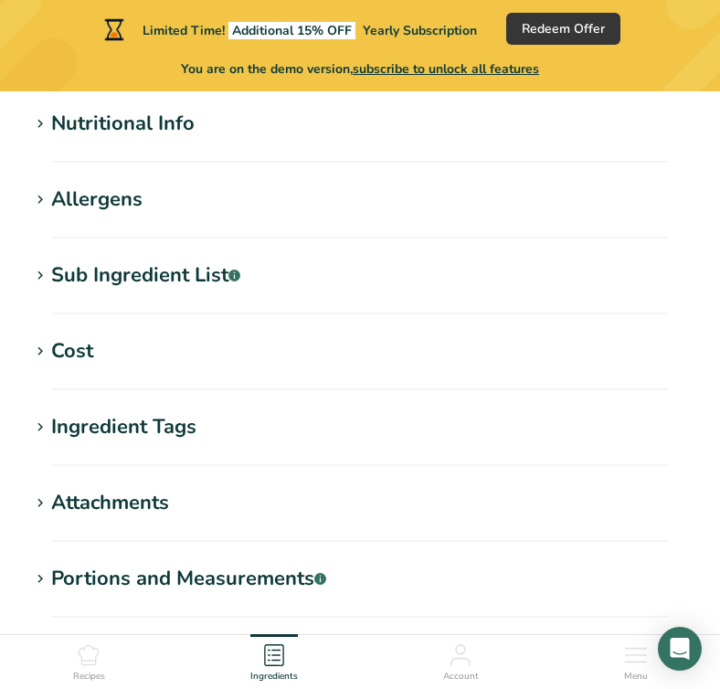
scroll to position [518, 0]
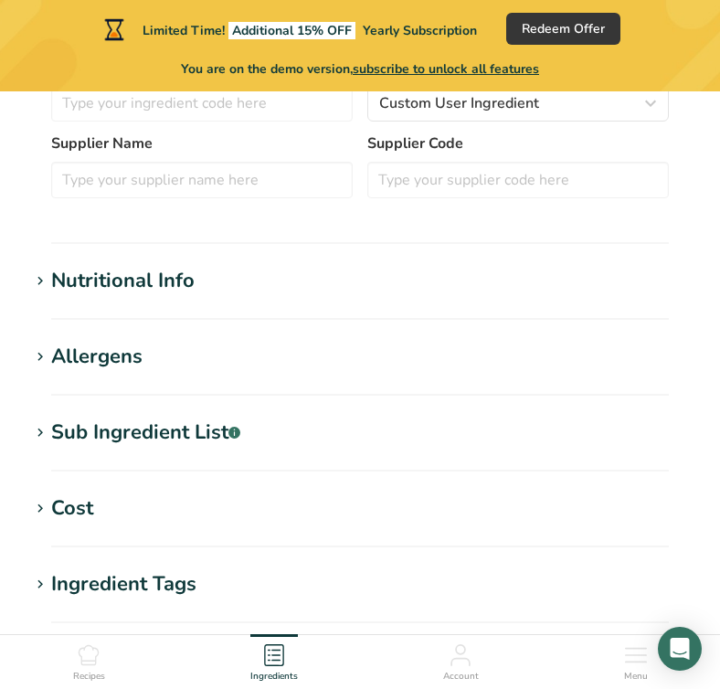
click at [152, 278] on div "Nutritional Info" at bounding box center [122, 281] width 143 height 30
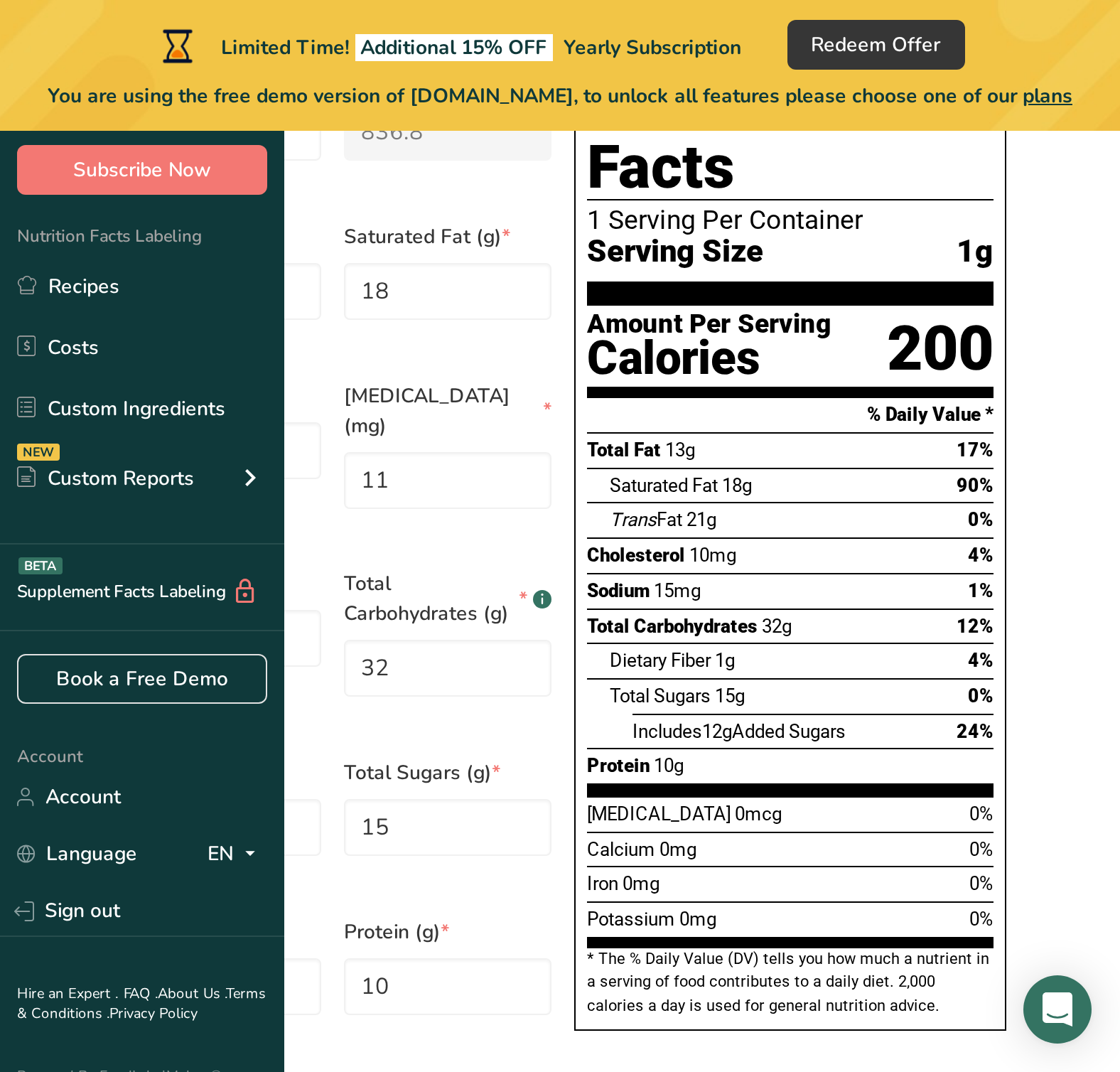
scroll to position [720, 0]
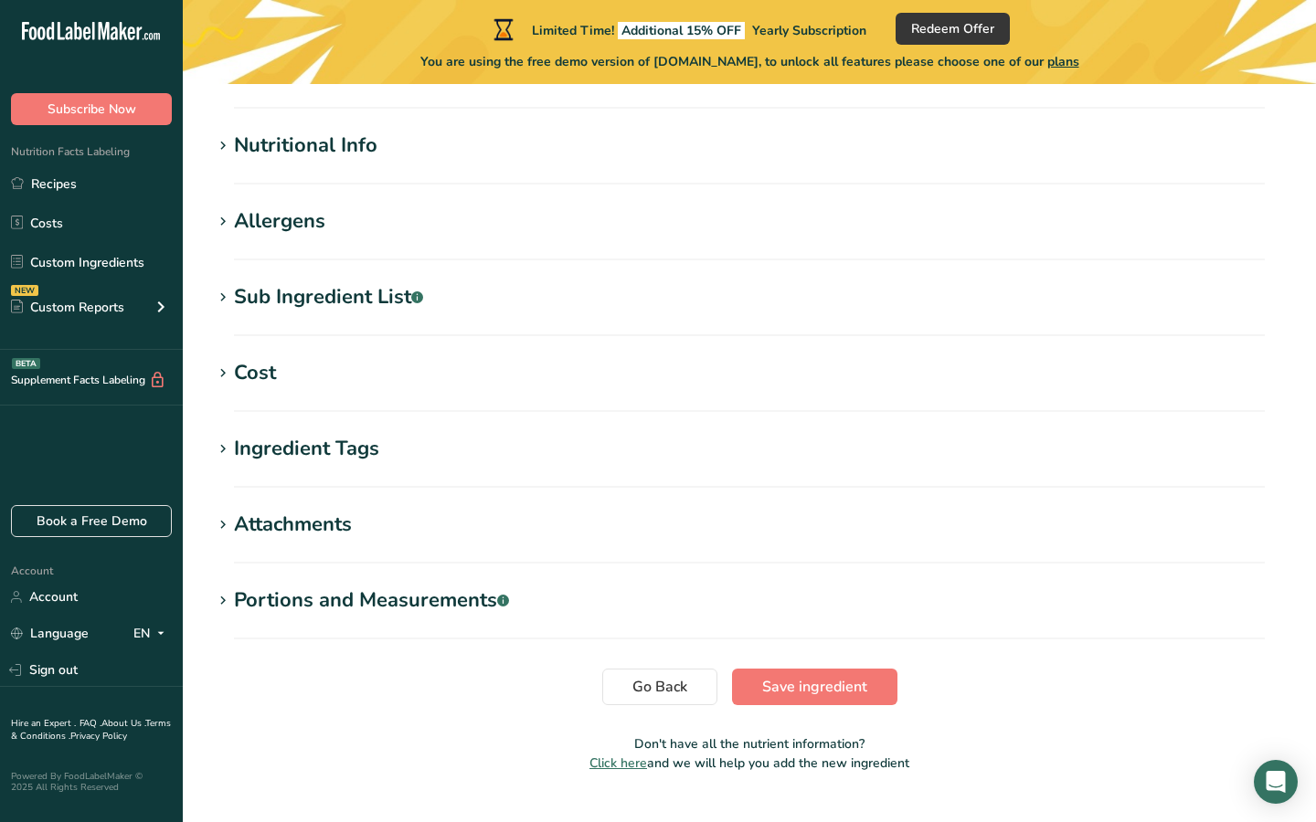
click at [440, 146] on h1 "Nutritional Info" at bounding box center [749, 146] width 1075 height 30
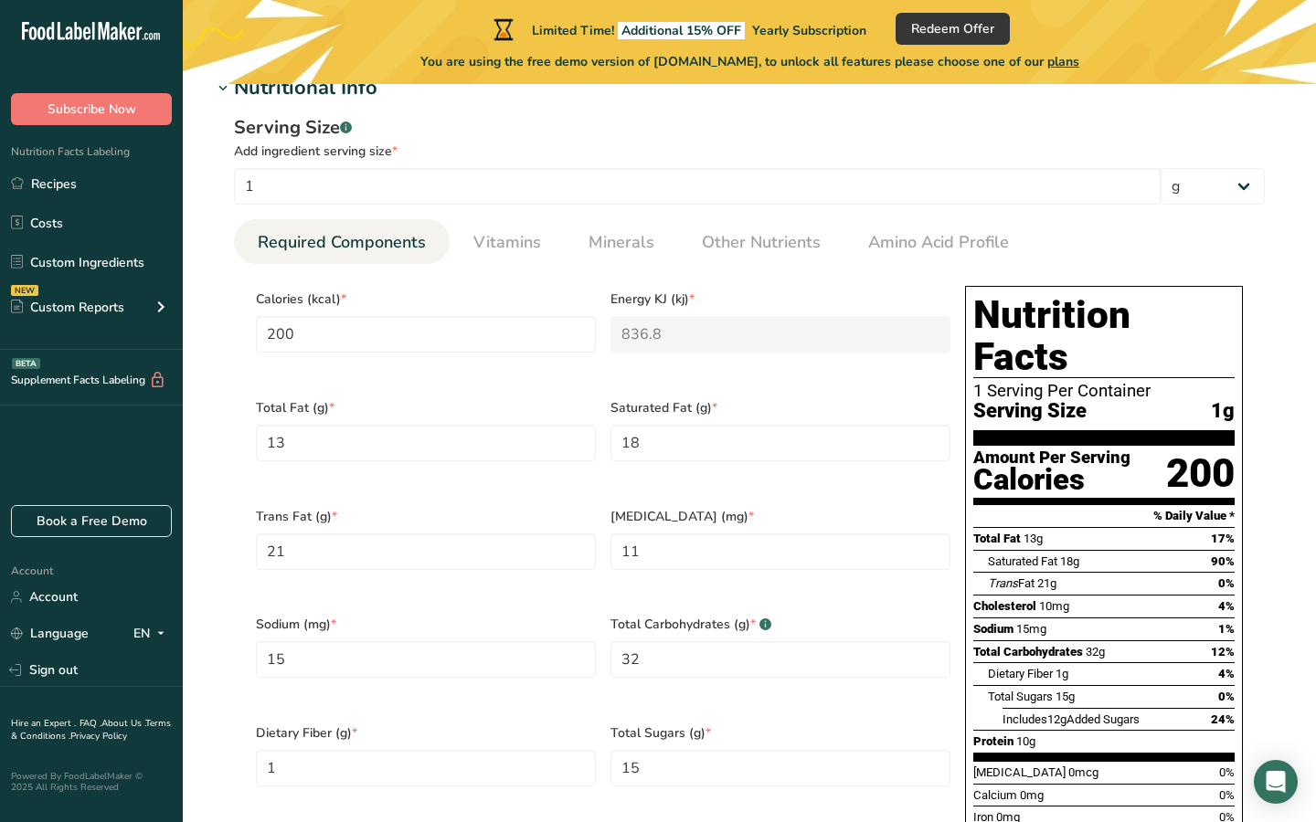
scroll to position [699, 0]
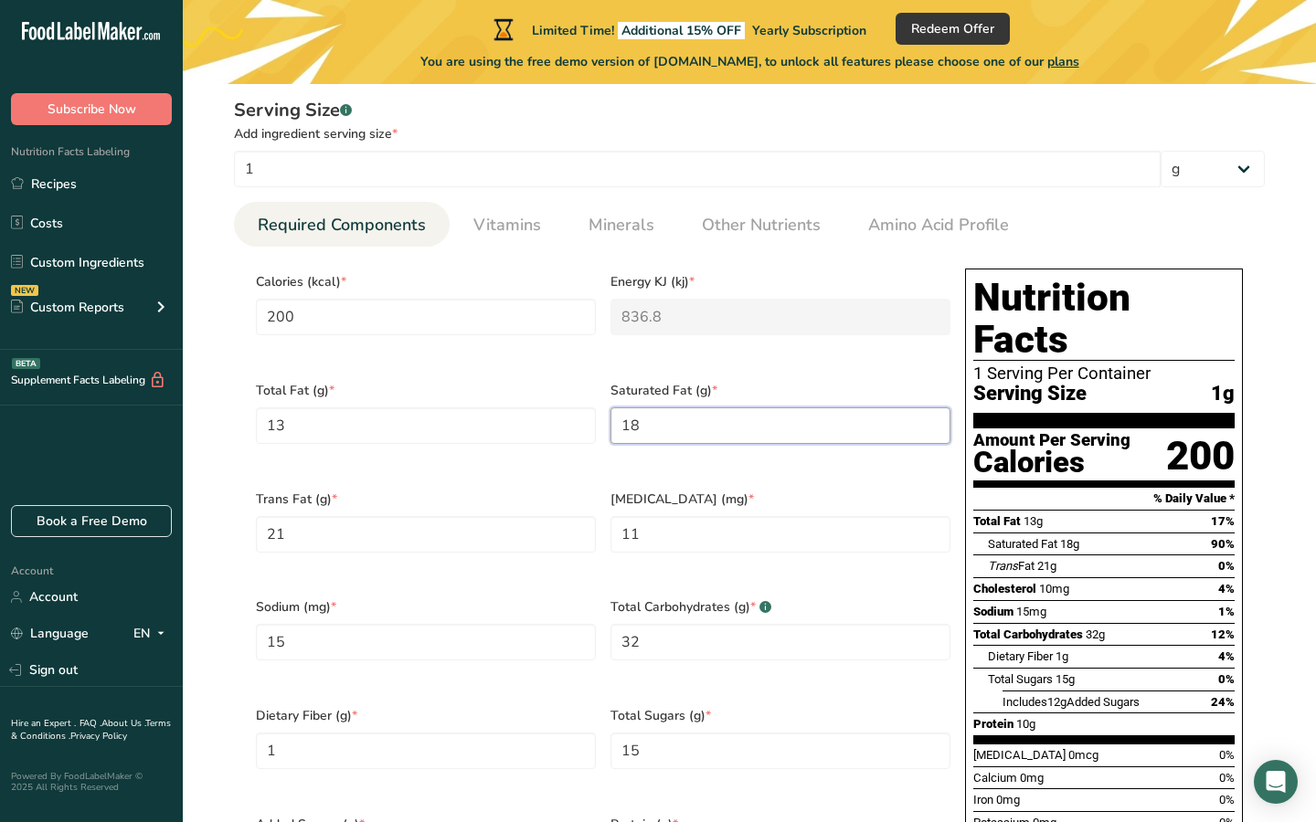
click at [681, 408] on Fat "18" at bounding box center [780, 426] width 340 height 37
click at [671, 420] on Fat "18" at bounding box center [780, 426] width 340 height 37
type Fat "1"
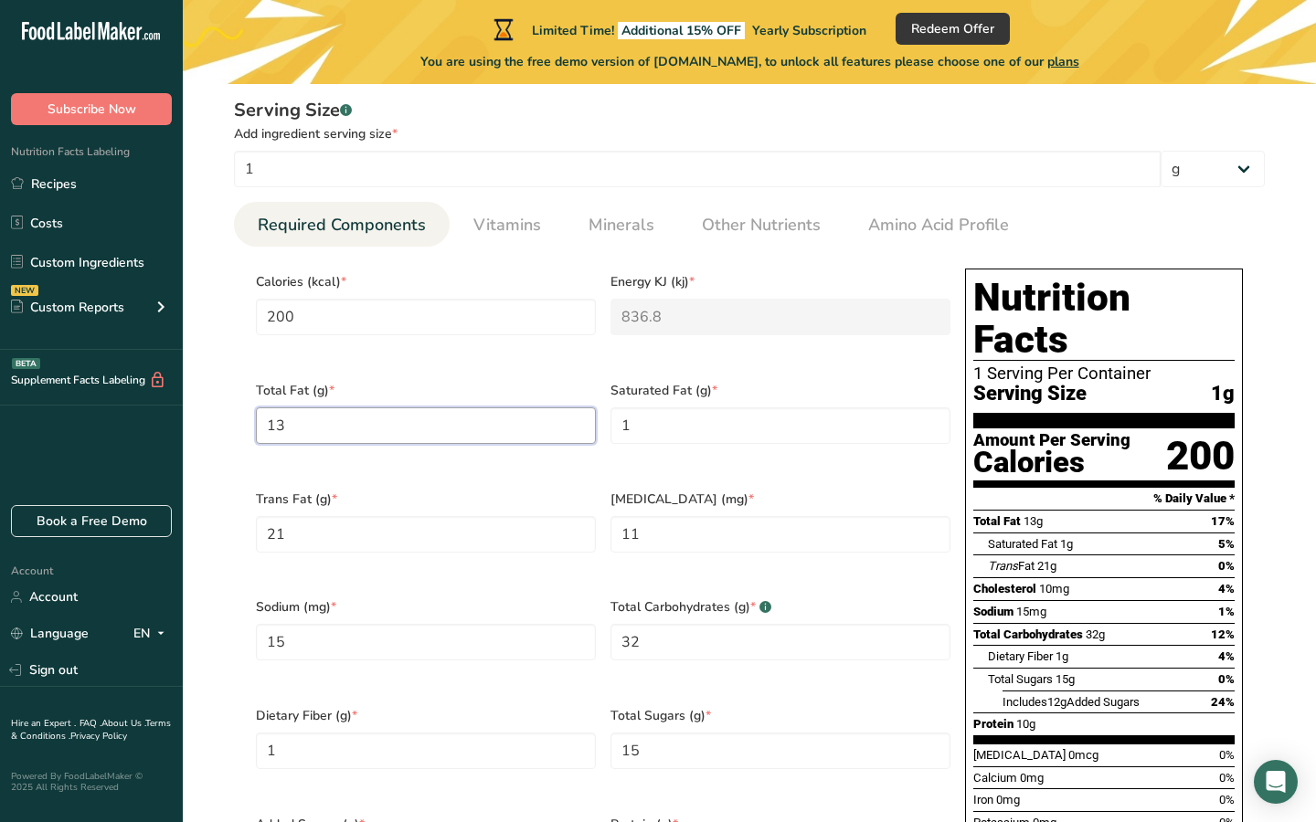
click at [451, 423] on Fat "13" at bounding box center [426, 426] width 340 height 37
click at [461, 358] on div "Calories (kcal) * 200" at bounding box center [426, 315] width 355 height 109
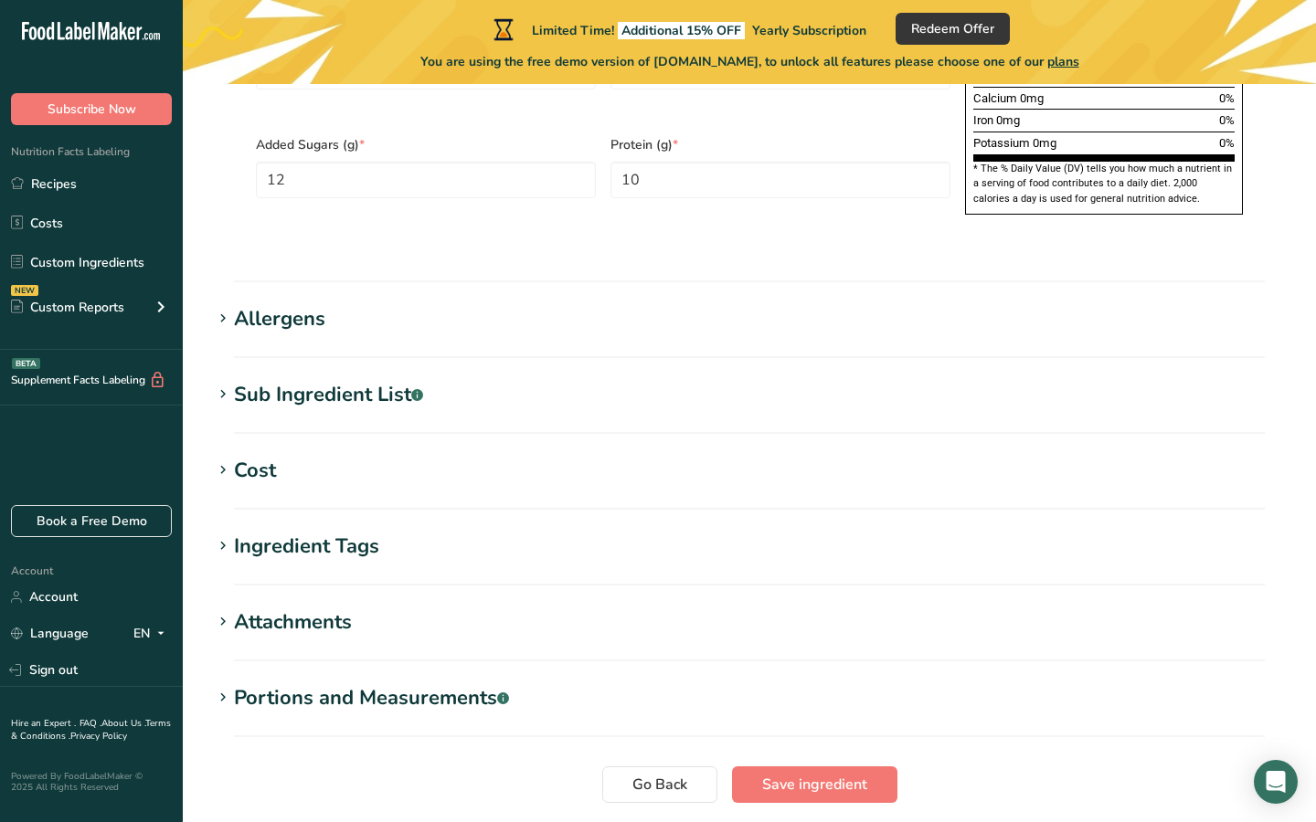
scroll to position [1435, 0]
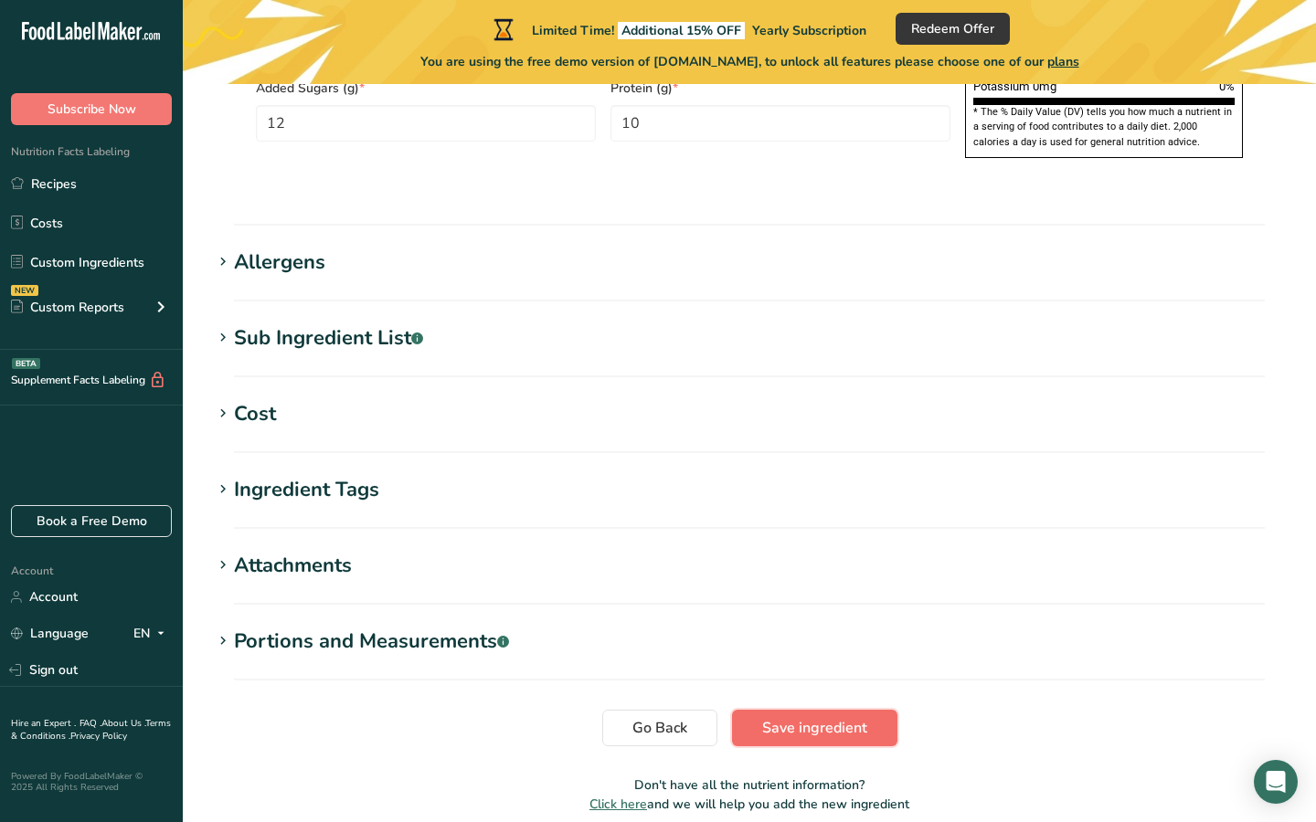
click at [745, 710] on button "Save ingredient" at bounding box center [814, 728] width 165 height 37
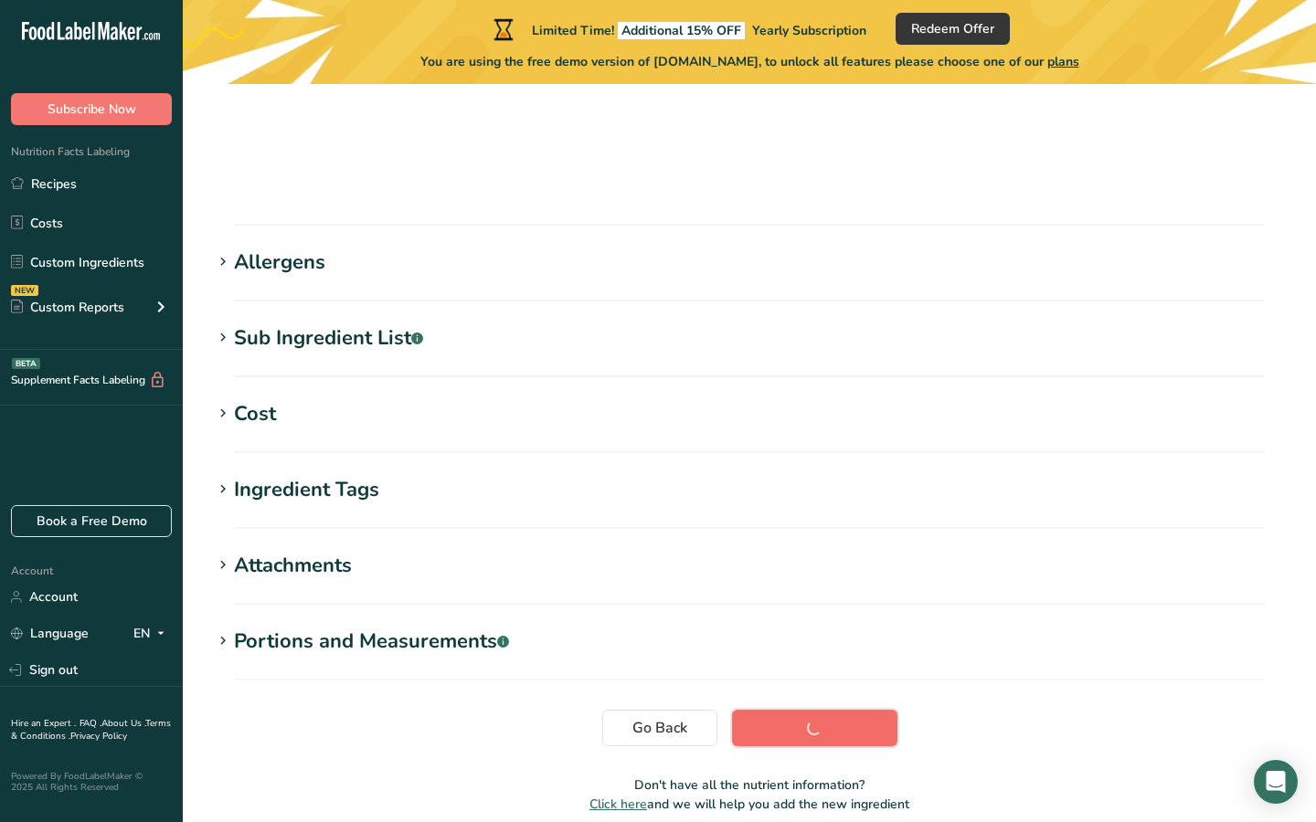
scroll to position [228, 0]
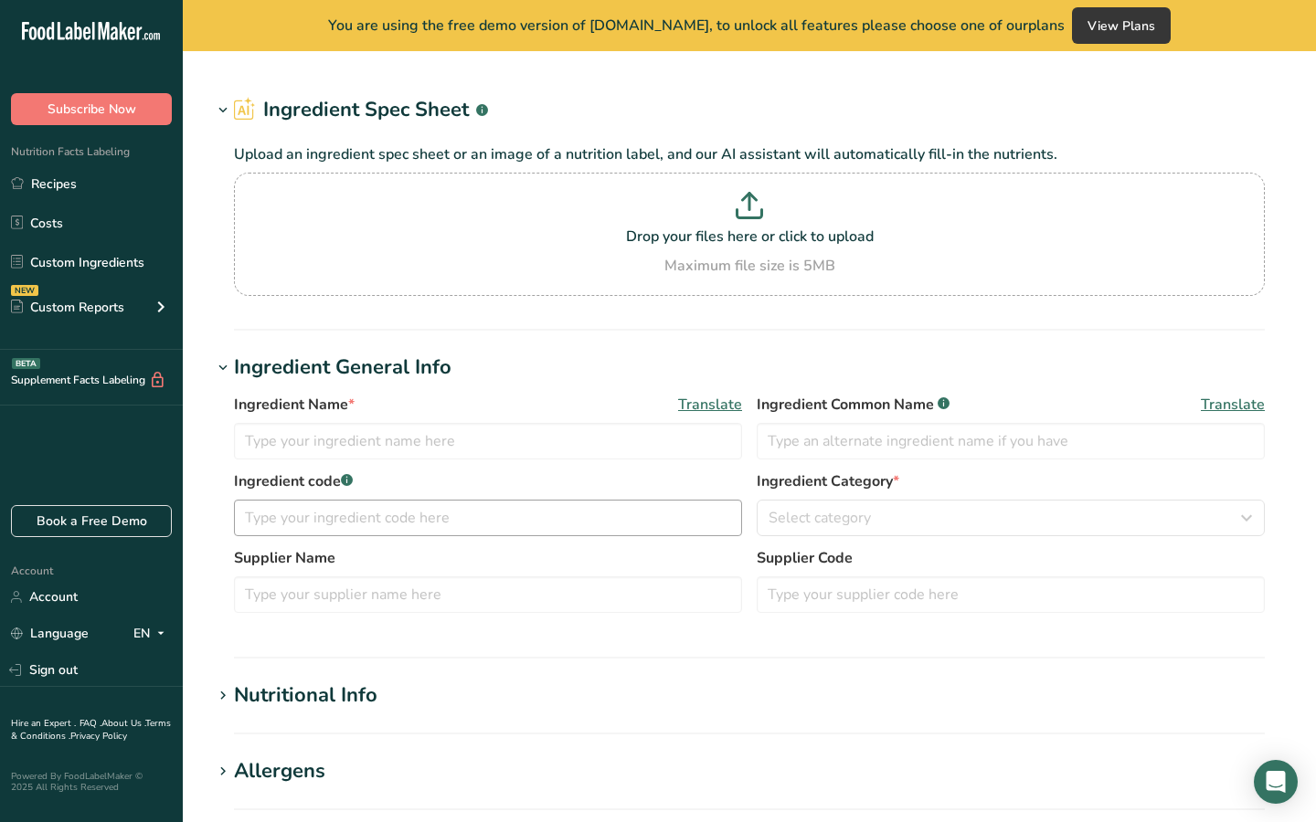
type input "Trying Different Foods"
type input "1"
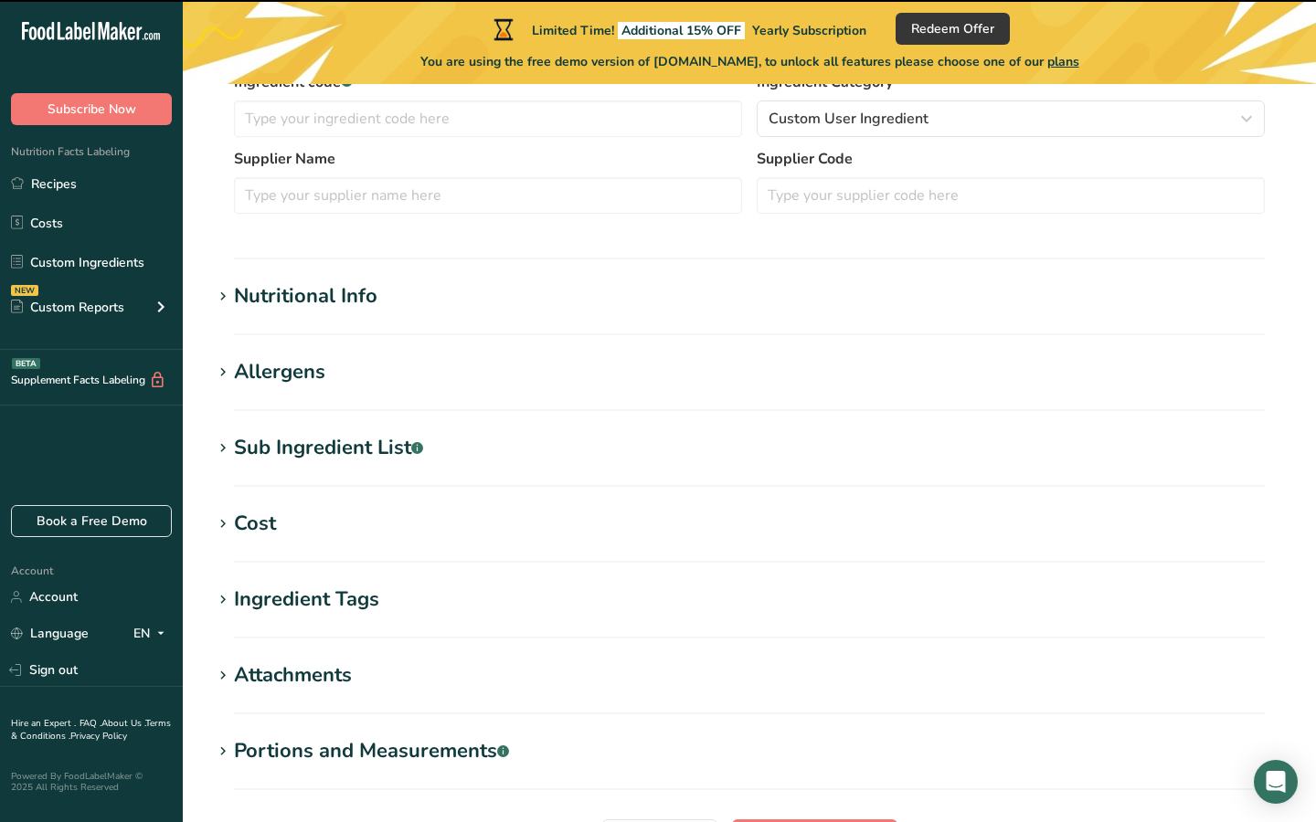
scroll to position [538, 0]
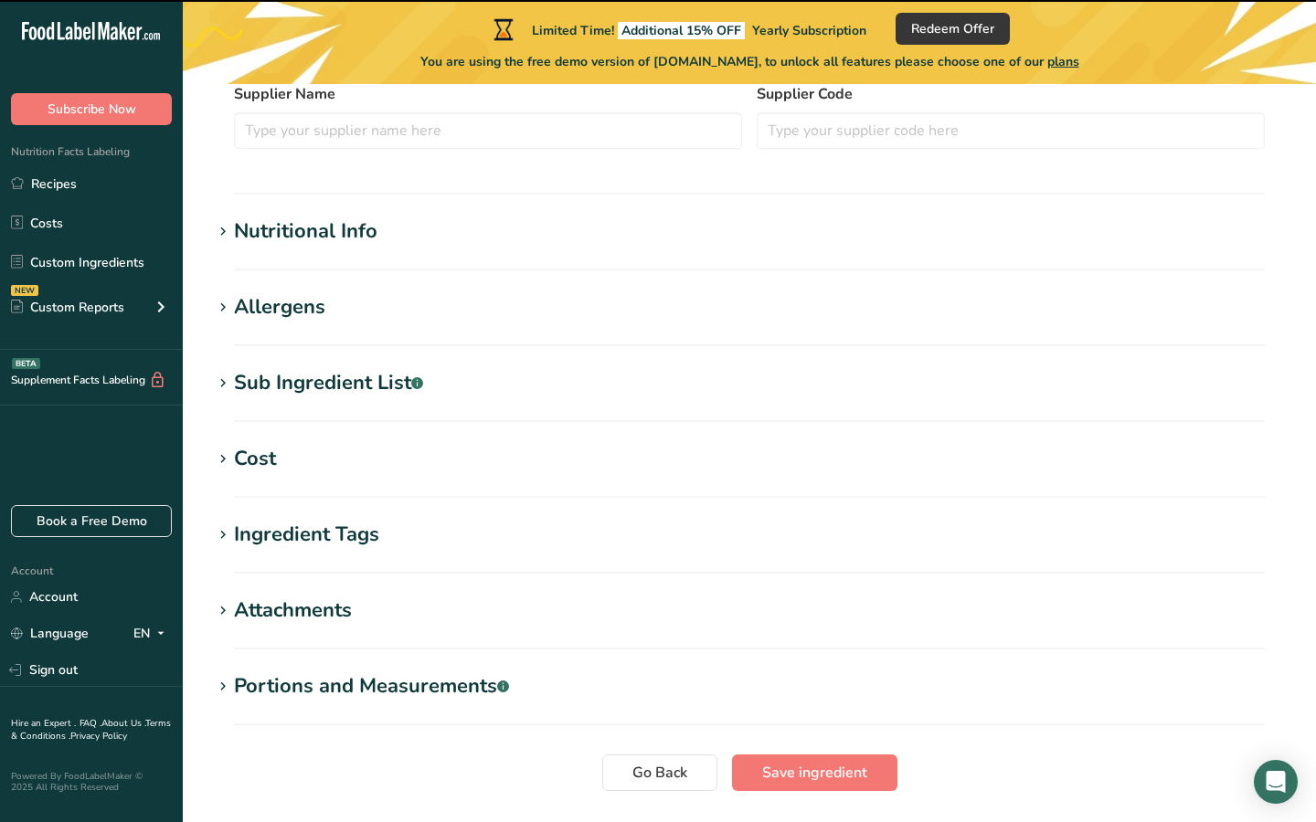
click at [334, 256] on section "Nutritional Info Serving Size .a-a{fill:#347362;}.b-a{fill:#fff;} Add ingredien…" at bounding box center [749, 244] width 1075 height 54
click at [333, 239] on div "Nutritional Info" at bounding box center [305, 232] width 143 height 30
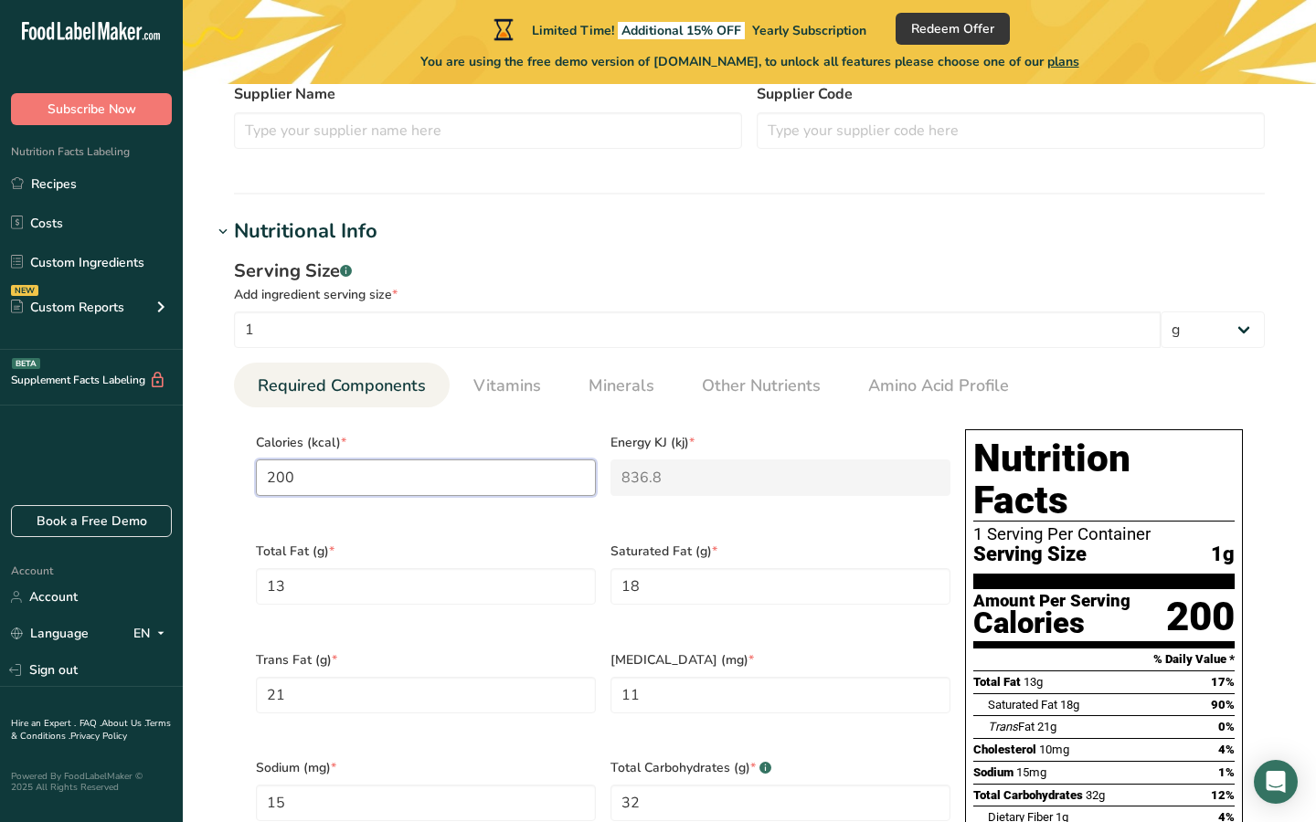
click at [369, 482] on input "200" at bounding box center [426, 478] width 340 height 37
type input "1"
type KJ "4.2"
type input "1"
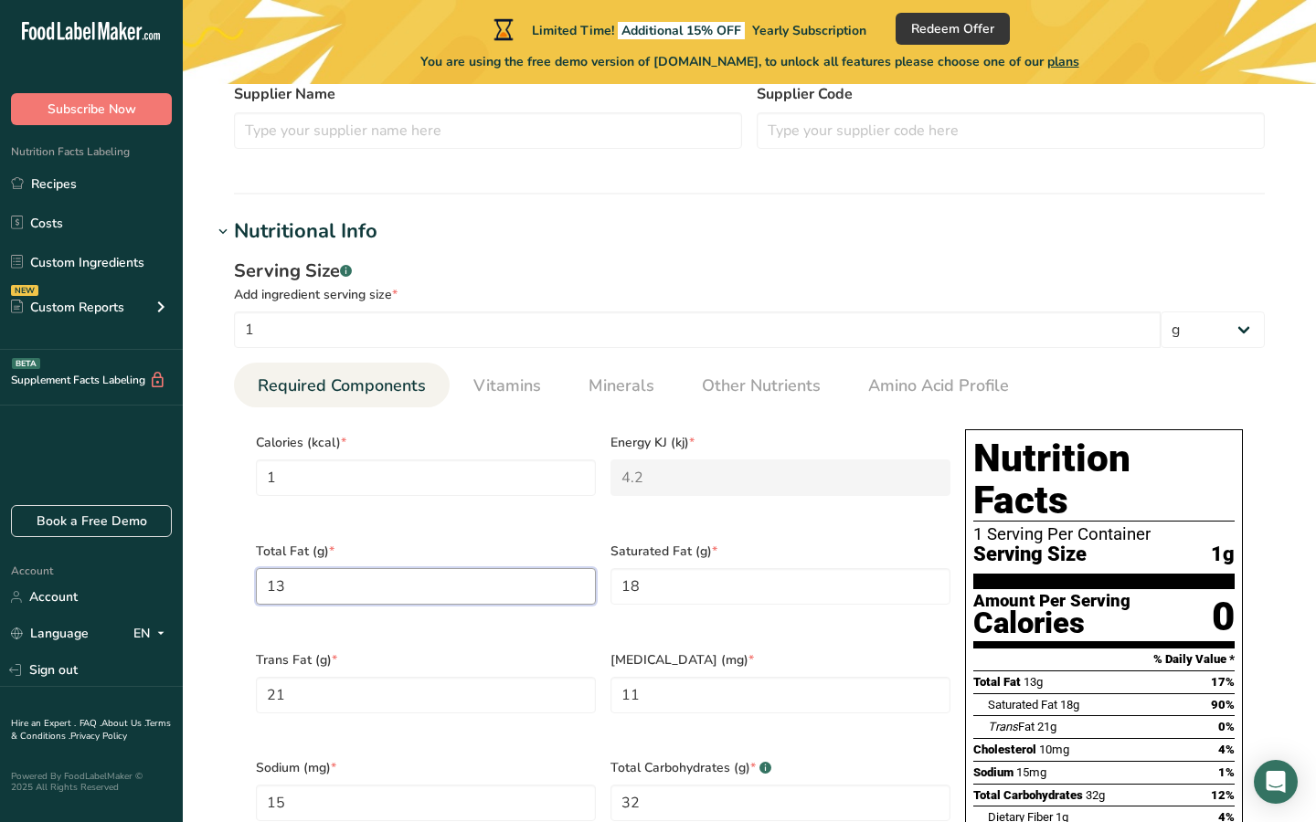
click at [353, 594] on Fat "13" at bounding box center [426, 586] width 340 height 37
type Fat "1"
click at [680, 593] on Fat "18" at bounding box center [780, 586] width 340 height 37
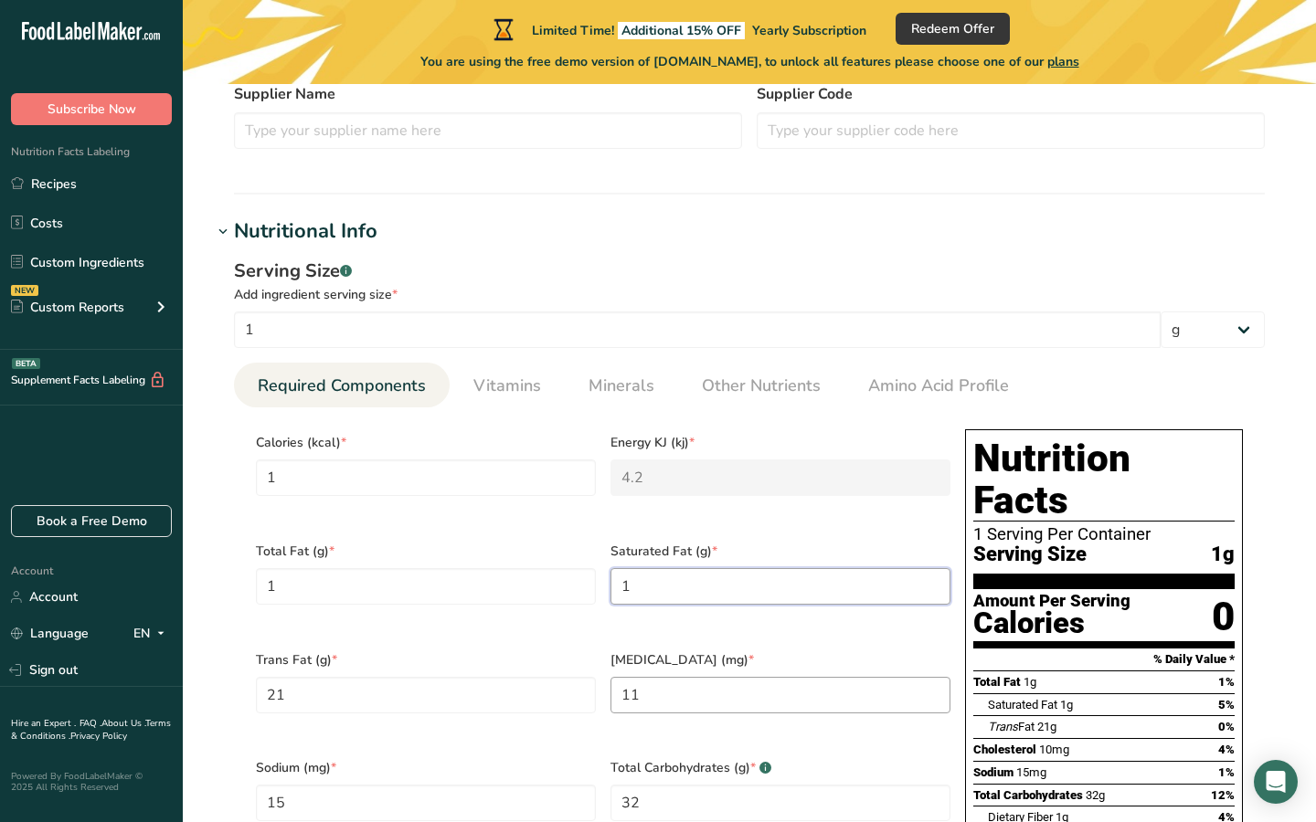
type Fat "1"
click at [643, 685] on input "11" at bounding box center [780, 695] width 340 height 37
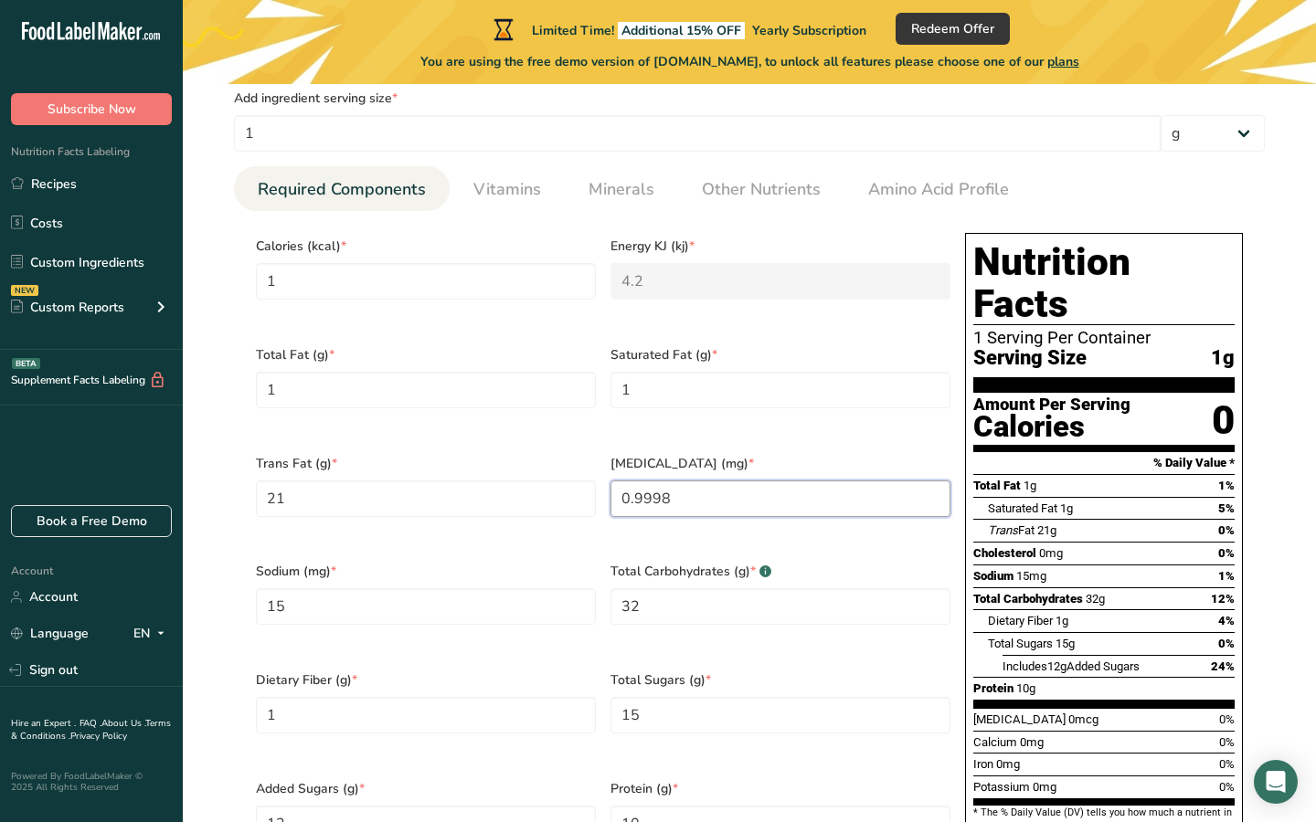
scroll to position [835, 0]
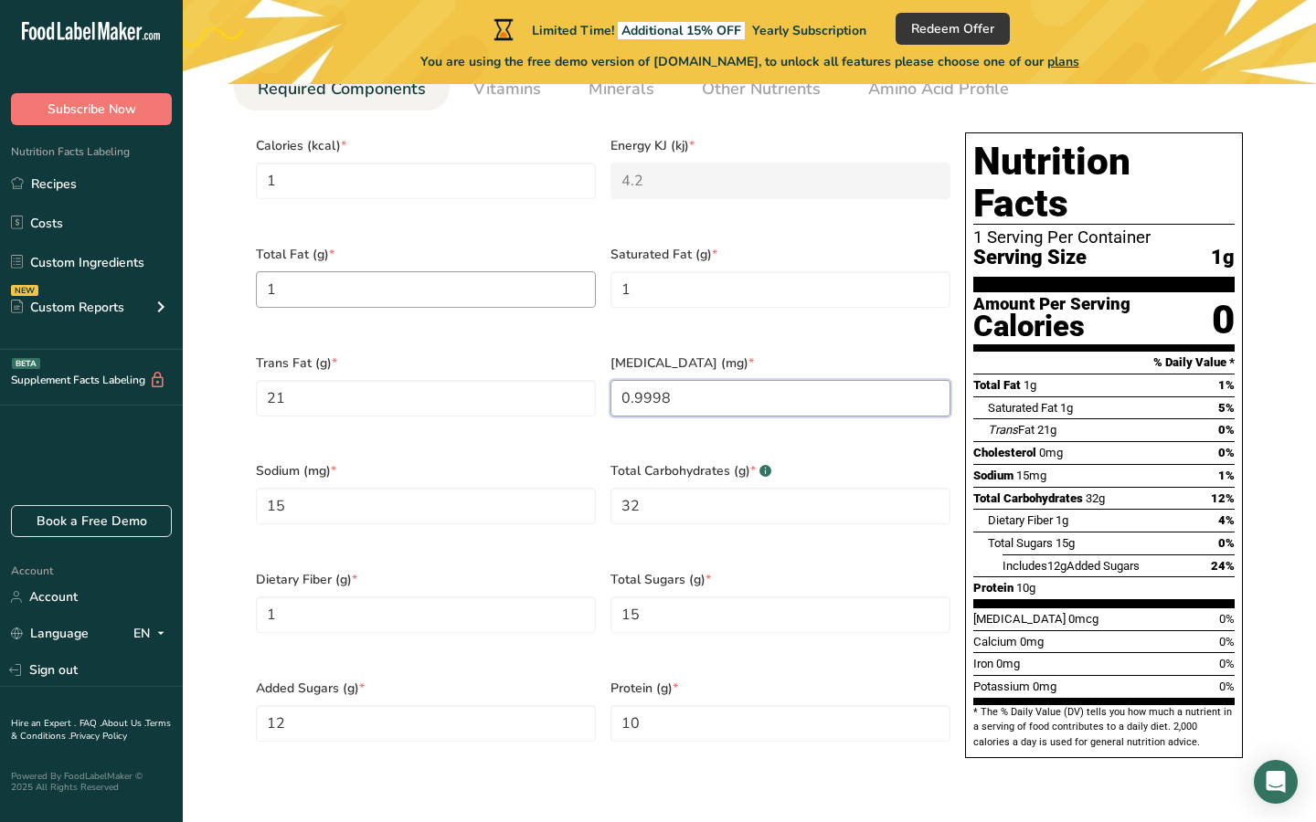
type input "0.9998"
click at [436, 297] on Fat "1" at bounding box center [426, 289] width 340 height 37
click at [436, 290] on Fat "1" at bounding box center [426, 289] width 340 height 37
click at [432, 391] on Fat "21" at bounding box center [426, 398] width 340 height 37
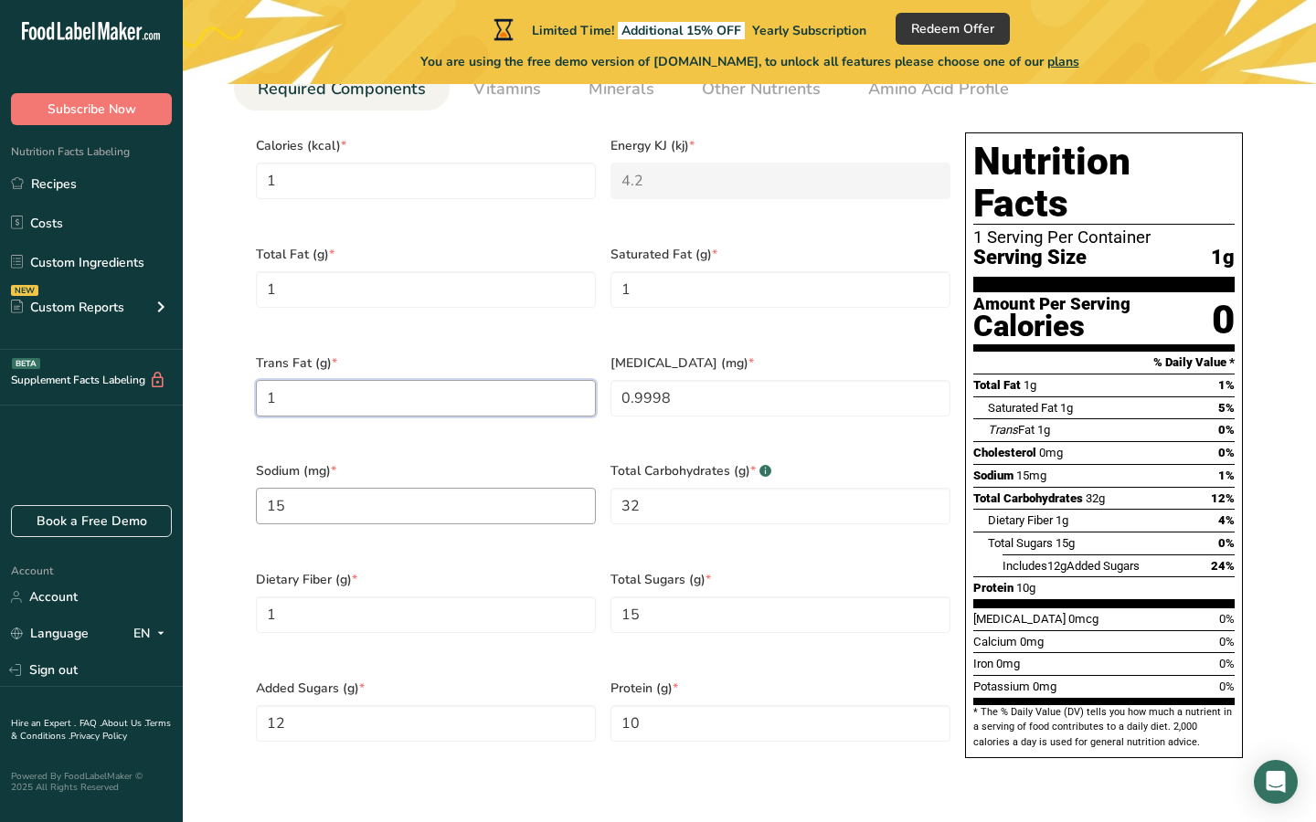
type Fat "1"
click at [461, 497] on input "15" at bounding box center [426, 506] width 340 height 37
type input "1"
click at [620, 494] on Carbohydrates "32" at bounding box center [780, 506] width 340 height 37
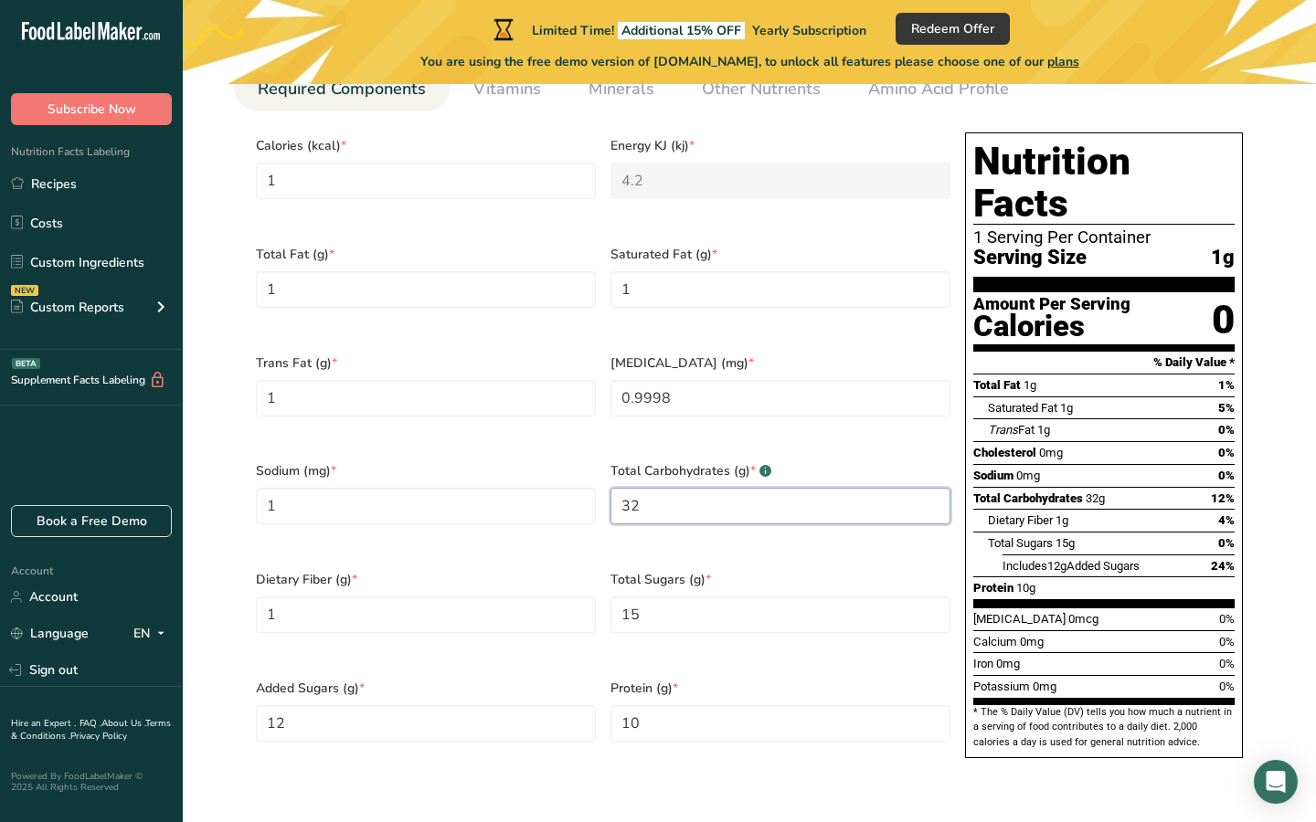
click at [620, 494] on Carbohydrates "32" at bounding box center [780, 506] width 340 height 37
type Carbohydrates "1"
click at [676, 385] on input "0.9998" at bounding box center [780, 398] width 340 height 37
type input "1"
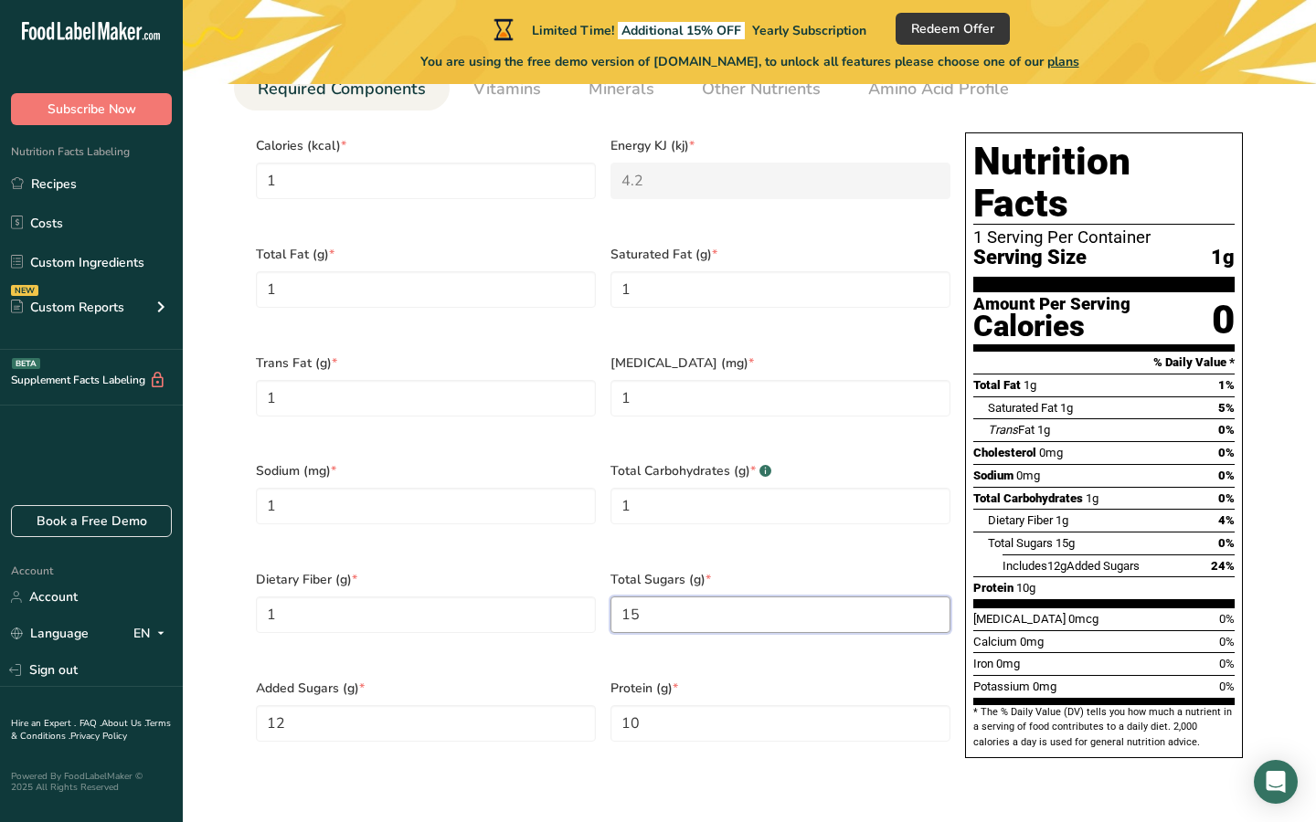
click at [631, 597] on Sugars "15" at bounding box center [780, 615] width 340 height 37
type Sugars "1"
click at [640, 705] on input "10" at bounding box center [780, 723] width 340 height 37
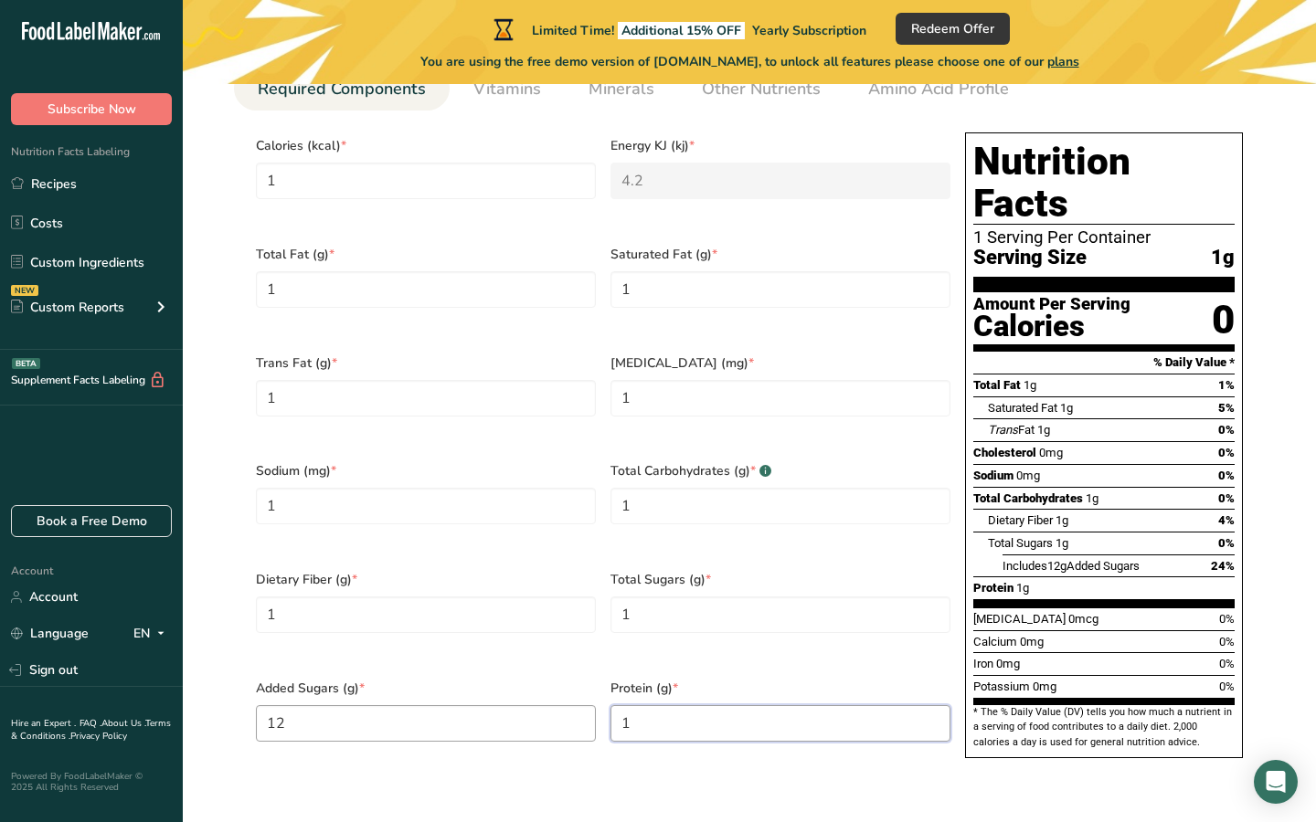
type input "1"
click at [525, 705] on Sugars "12" at bounding box center [426, 723] width 340 height 37
type Sugars "1"
click at [593, 597] on Fiber "1" at bounding box center [426, 615] width 340 height 37
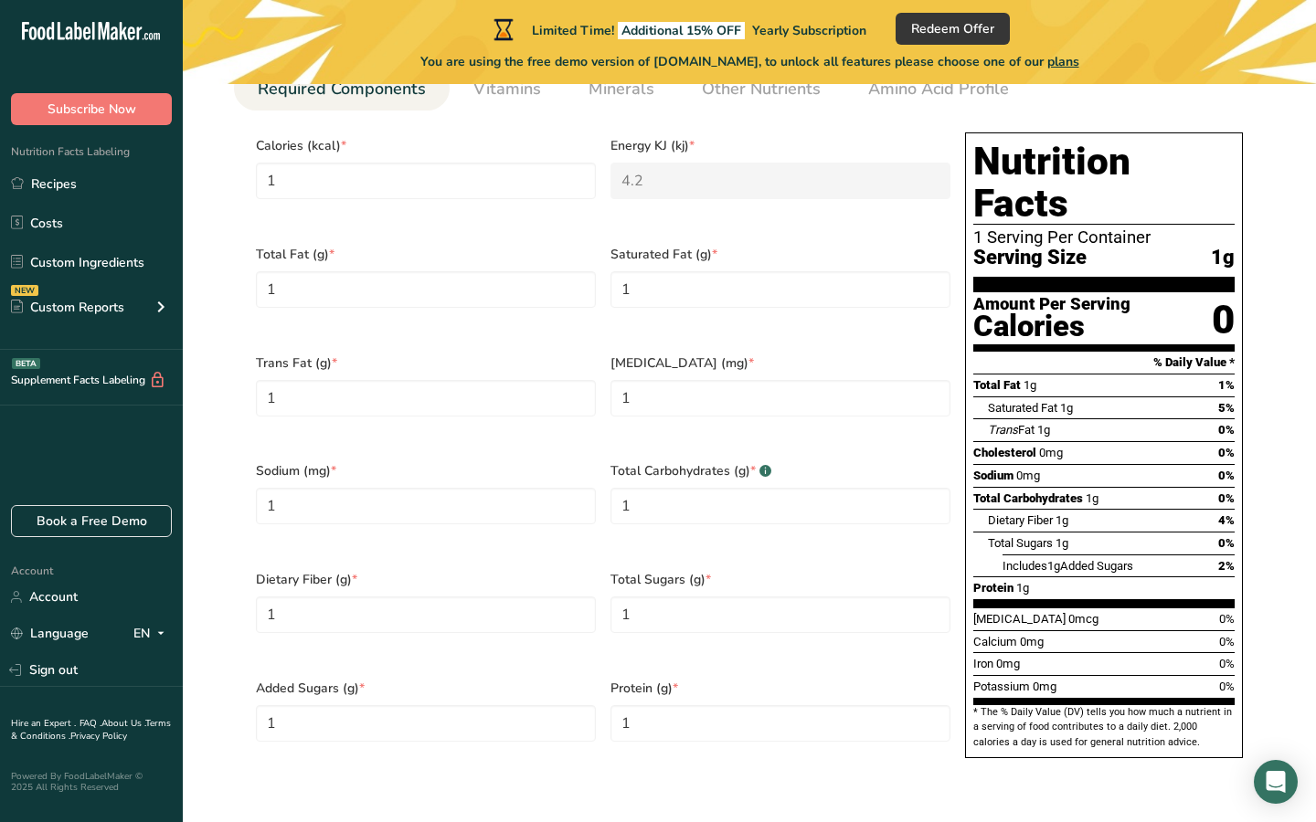
click at [609, 559] on div "Total Sugars (g) * 1" at bounding box center [780, 613] width 355 height 109
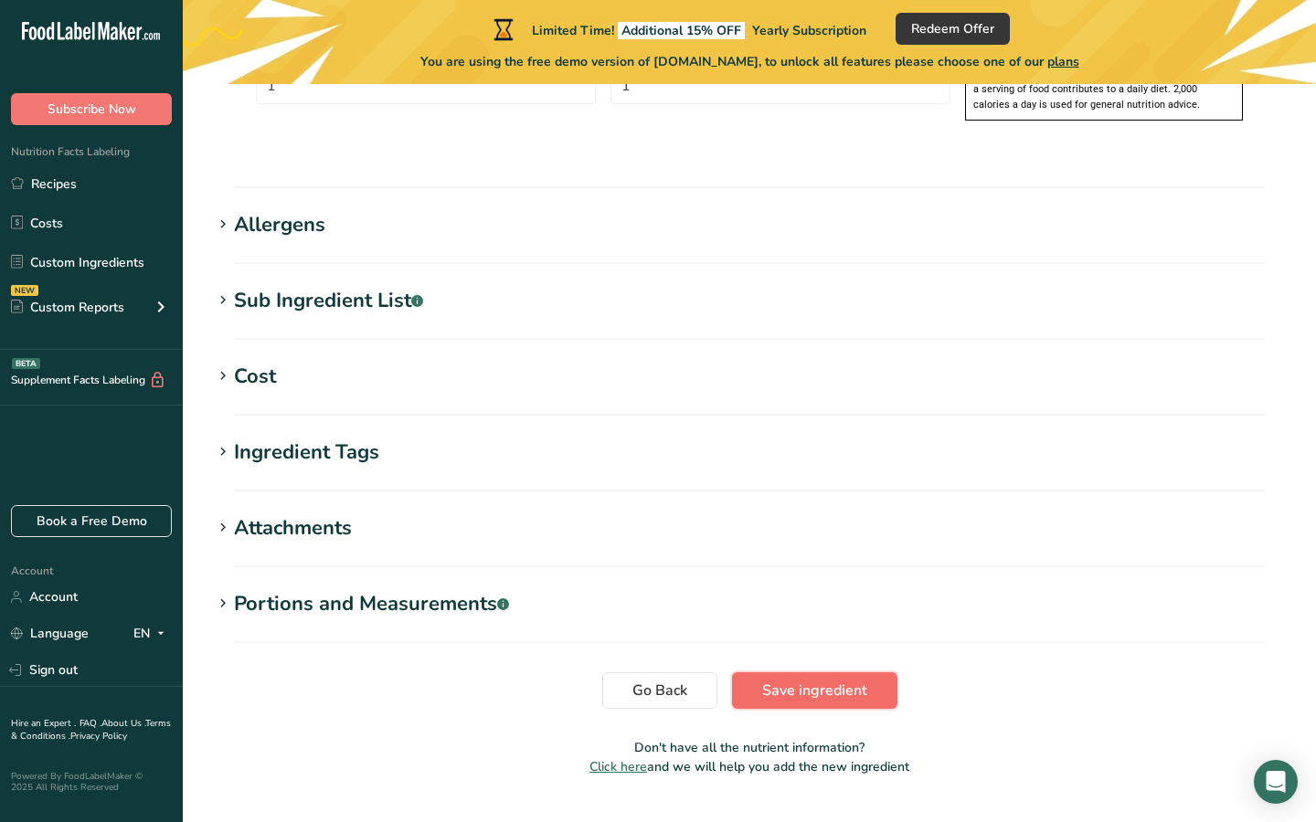
click at [816, 680] on span "Save ingredient" at bounding box center [814, 691] width 105 height 22
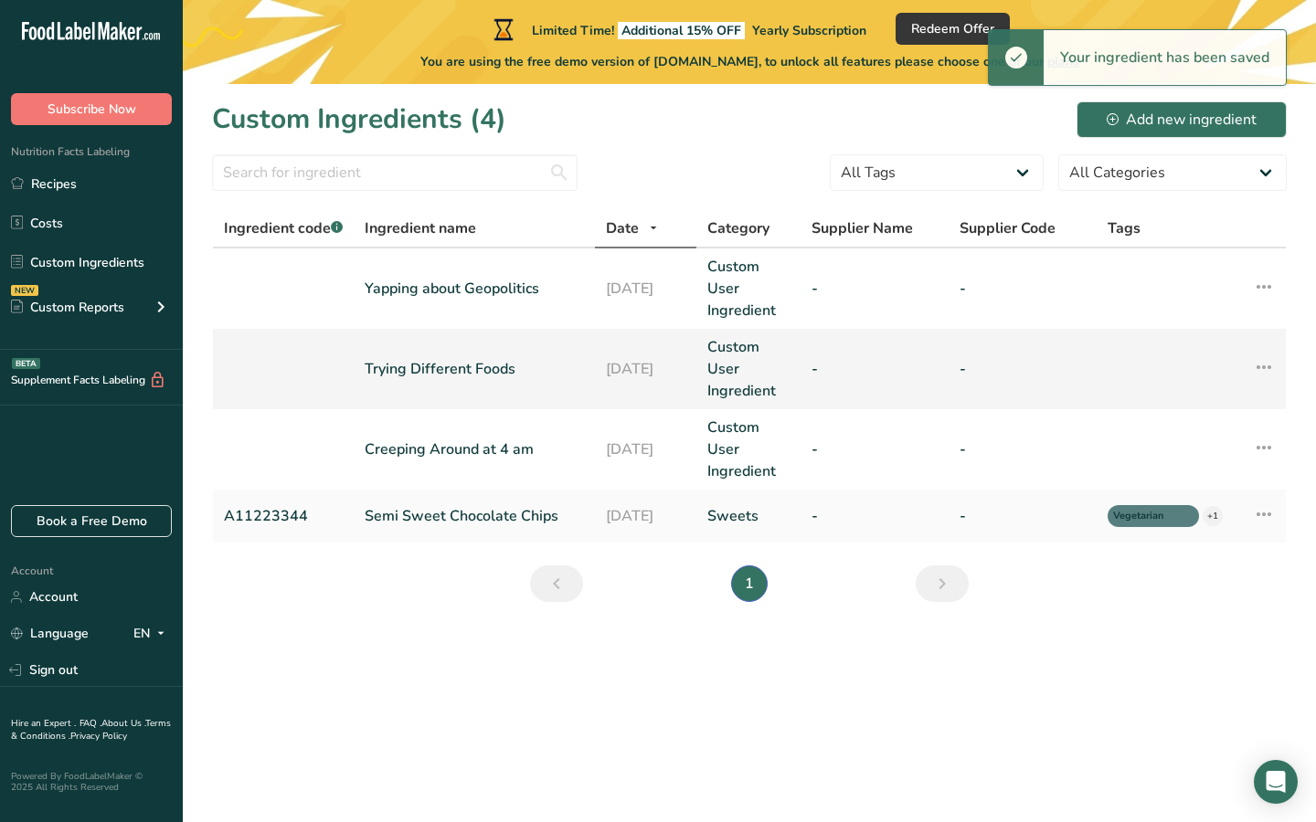
click at [480, 362] on link "Trying Different Foods" at bounding box center [474, 369] width 219 height 22
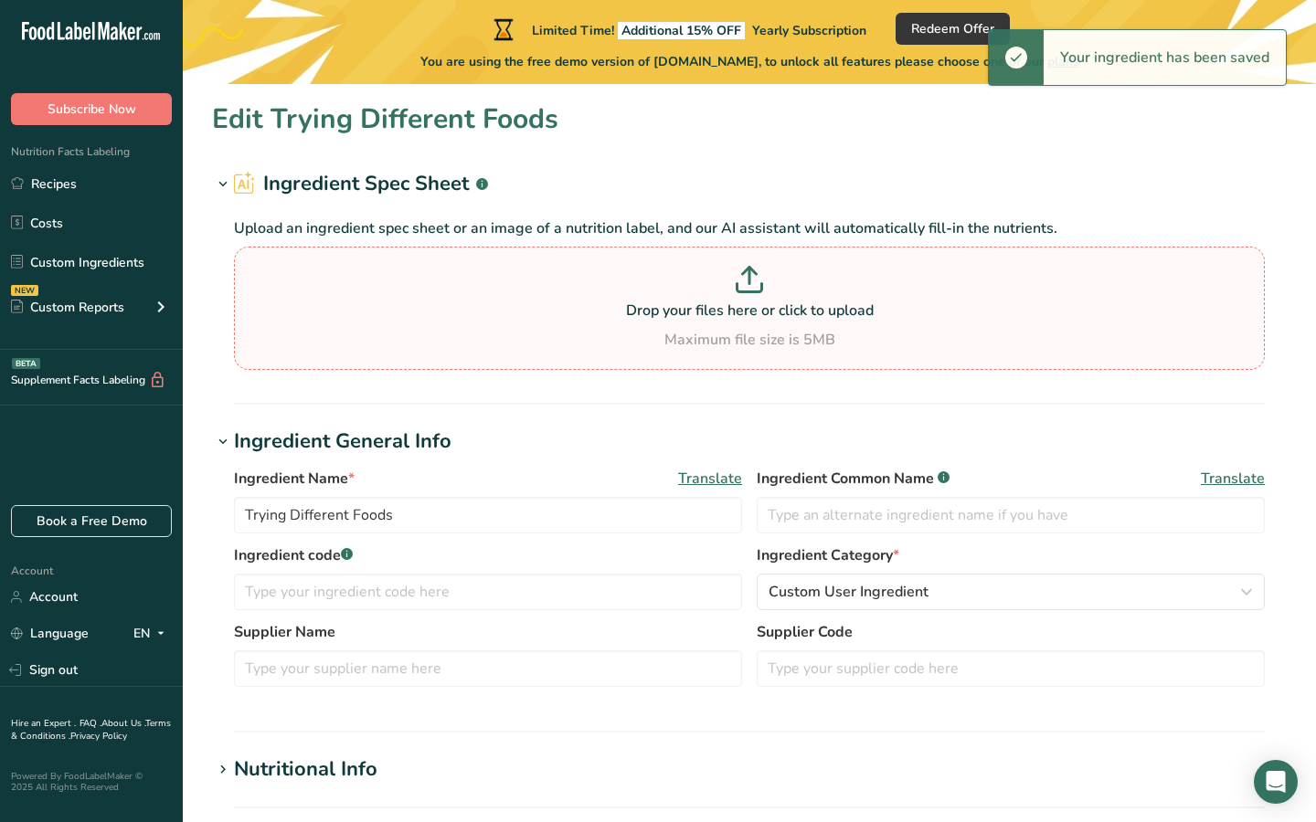
type input "1"
type KJ "4.2"
type Fat "1"
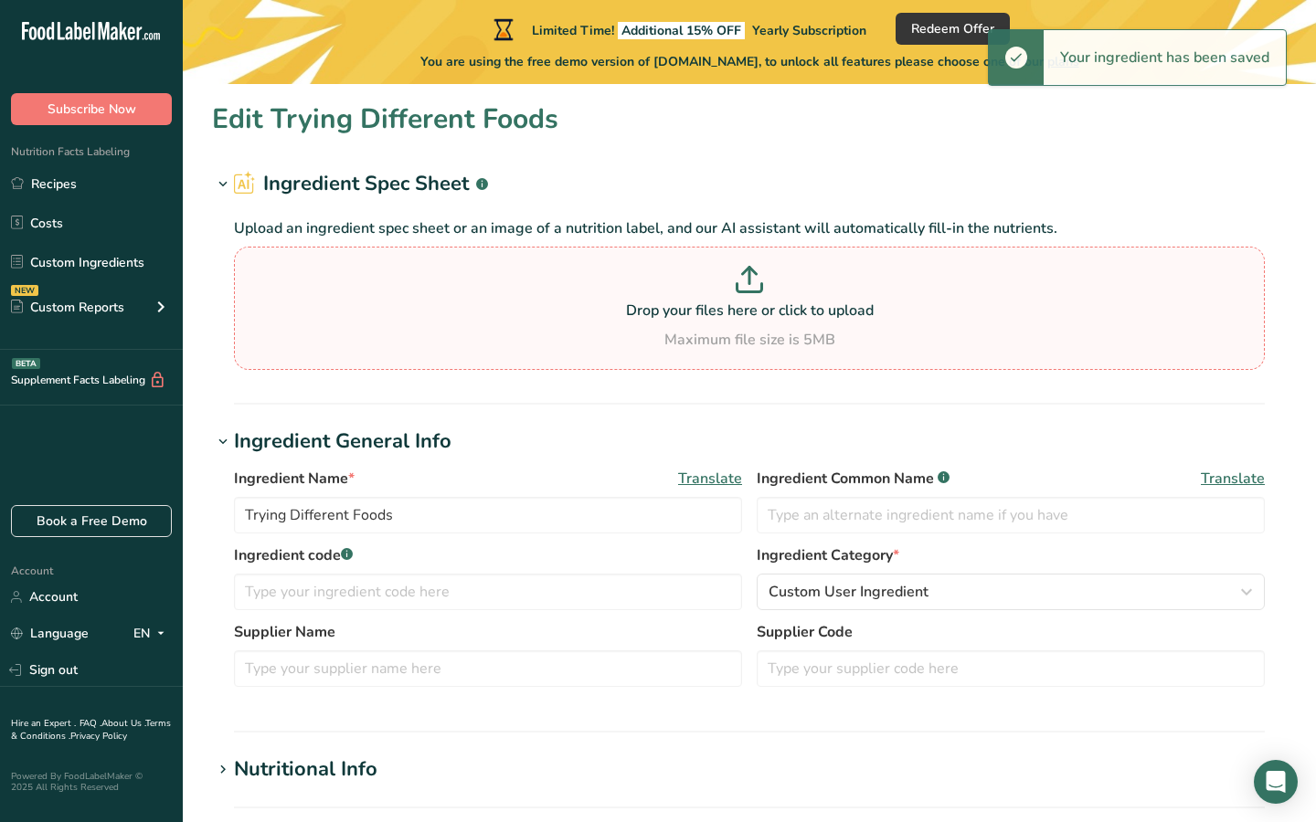
type input "1"
type Carbohydrates "1"
type Fiber "1"
type Sugars "1"
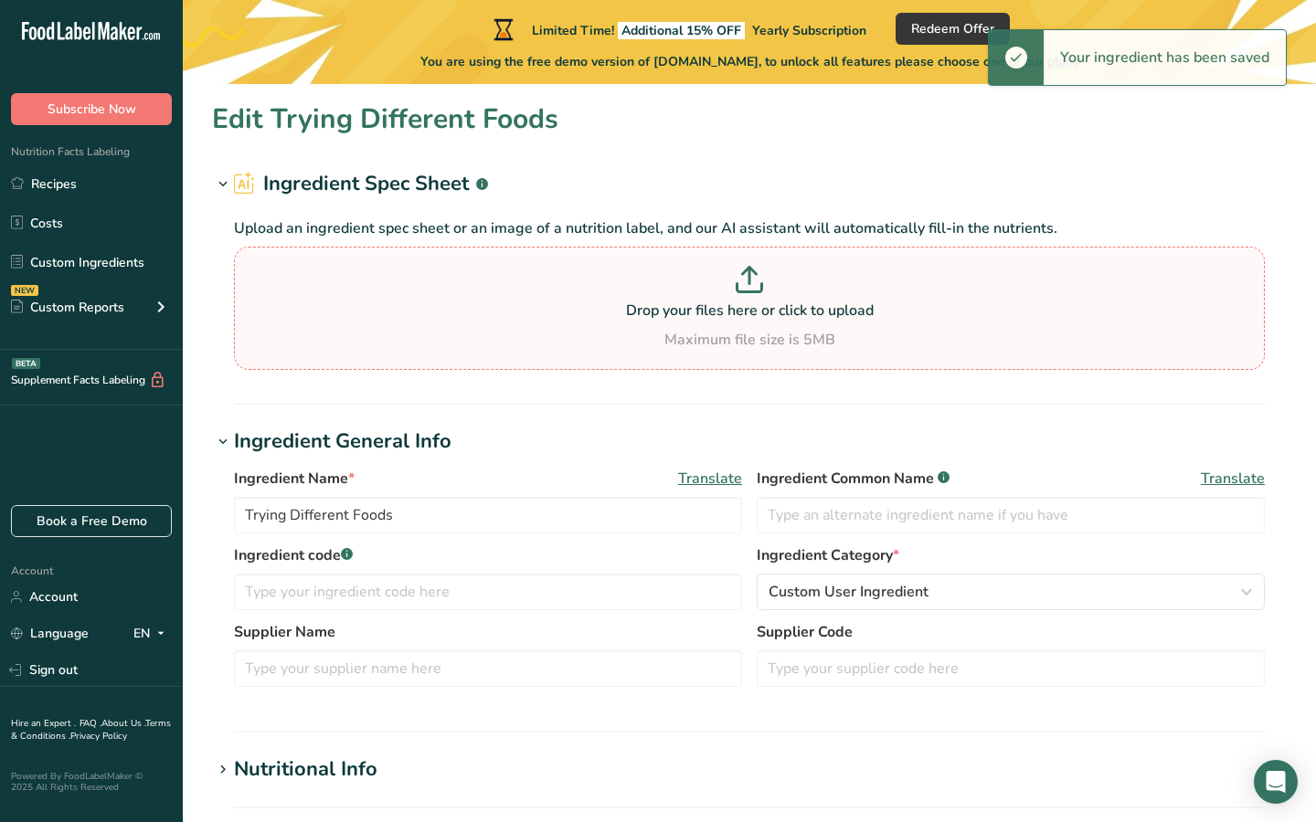
type Sugars "1"
type input "1"
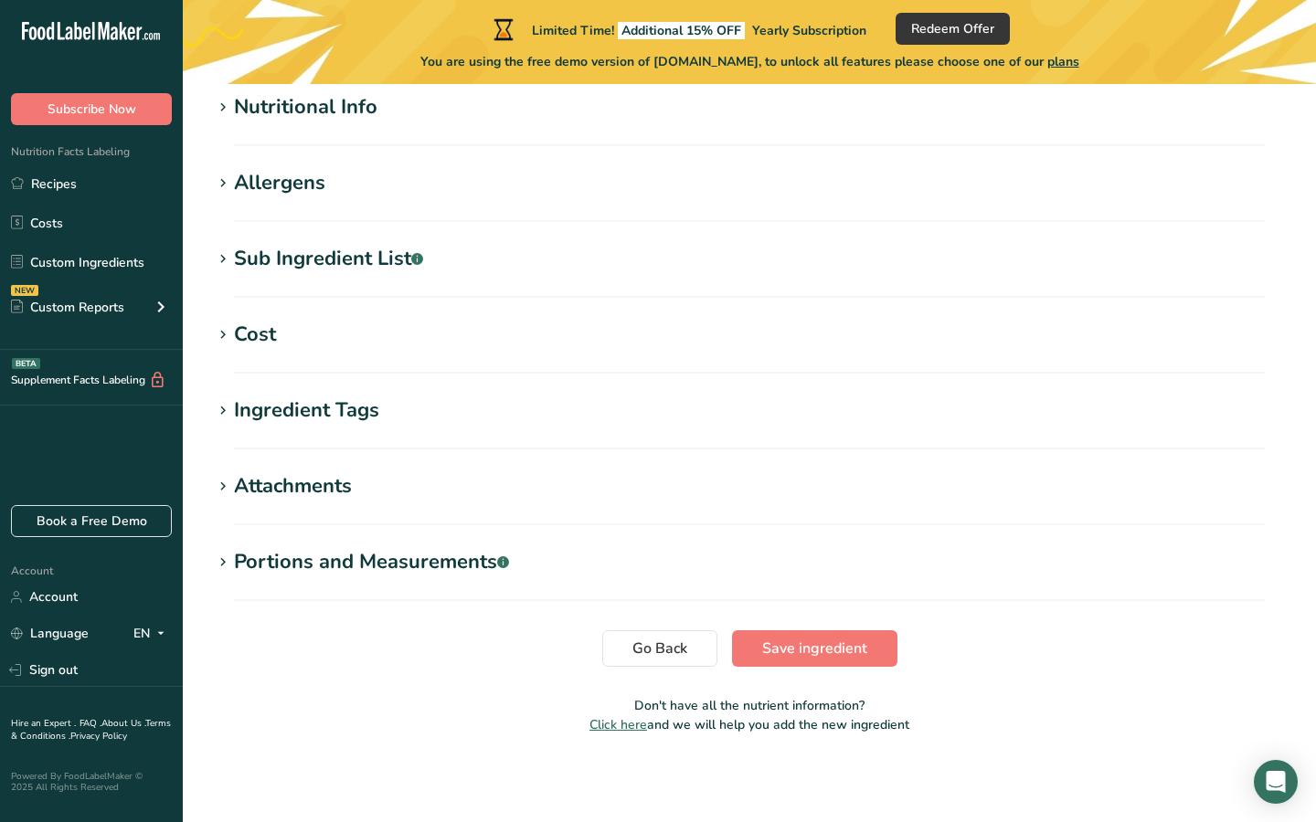
scroll to position [650, 0]
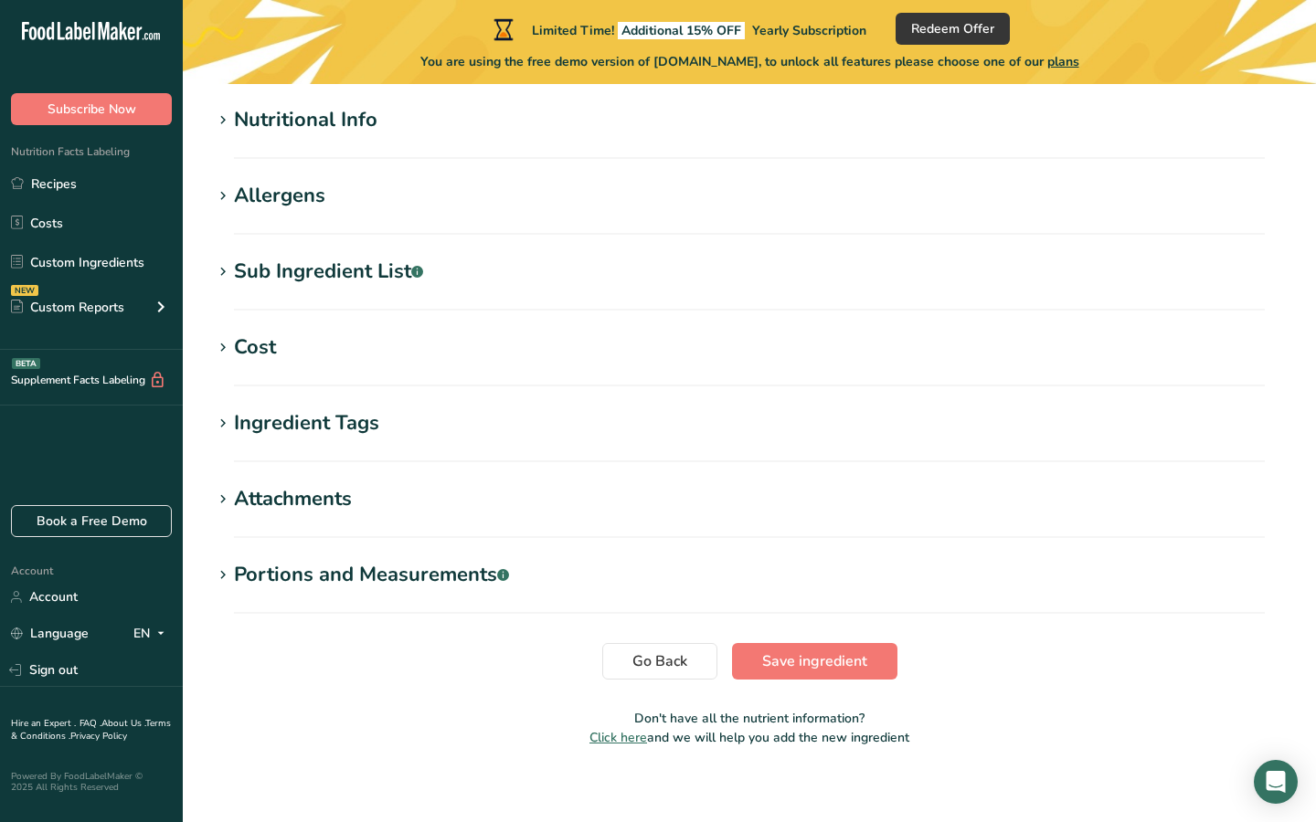
click at [429, 136] on section "Nutritional Info Serving Size .a-a{fill:#347362;}.b-a{fill:#fff;} Add ingredien…" at bounding box center [749, 132] width 1075 height 54
click at [377, 115] on h1 "Nutritional Info" at bounding box center [749, 120] width 1075 height 30
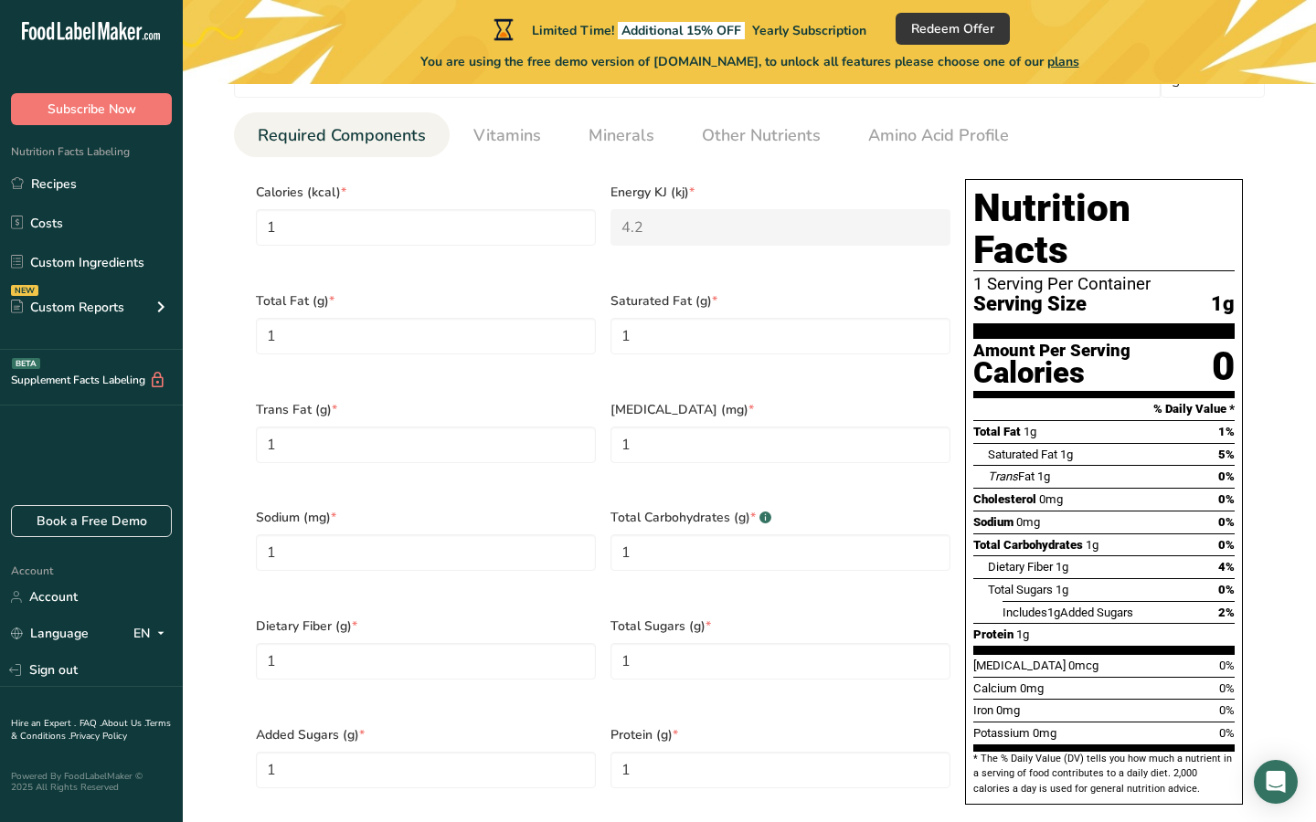
scroll to position [1473, 0]
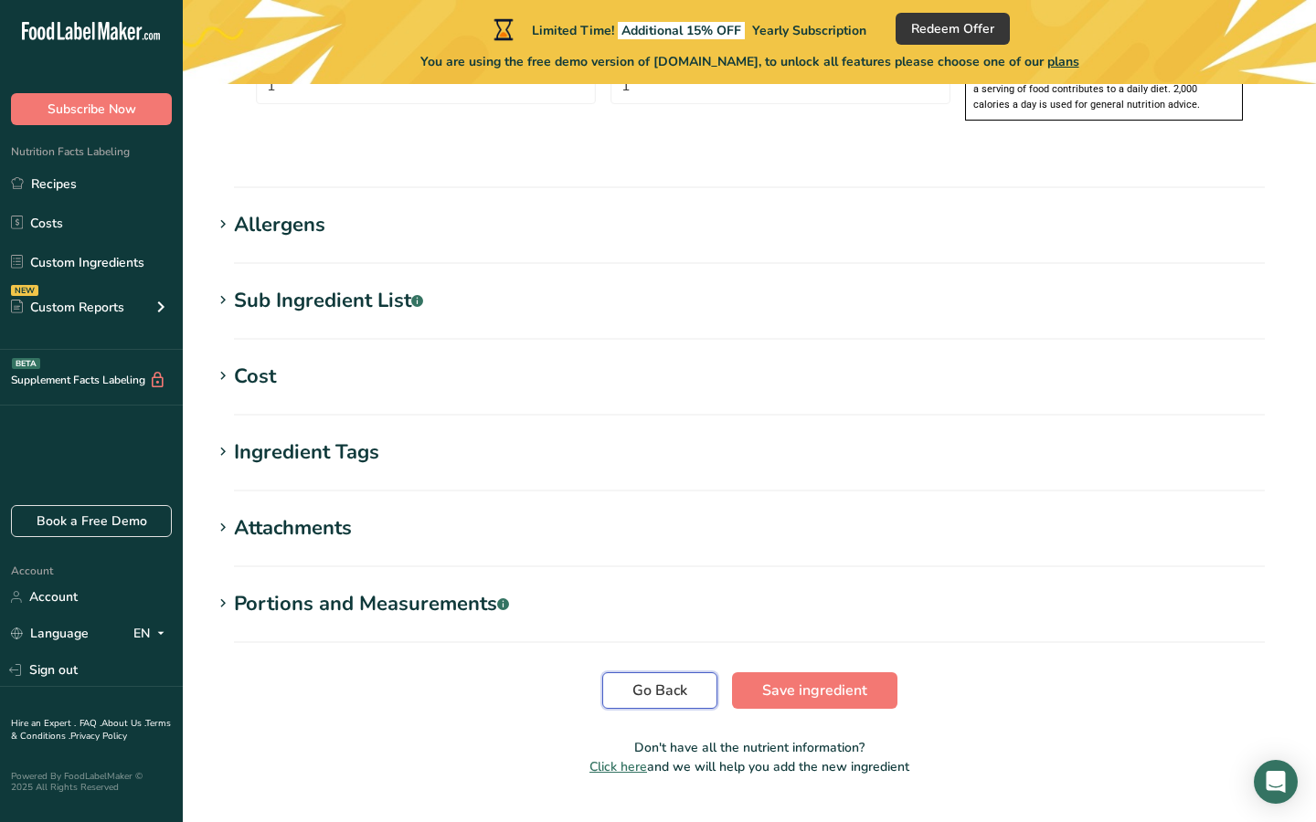
click at [665, 680] on span "Go Back" at bounding box center [659, 691] width 55 height 22
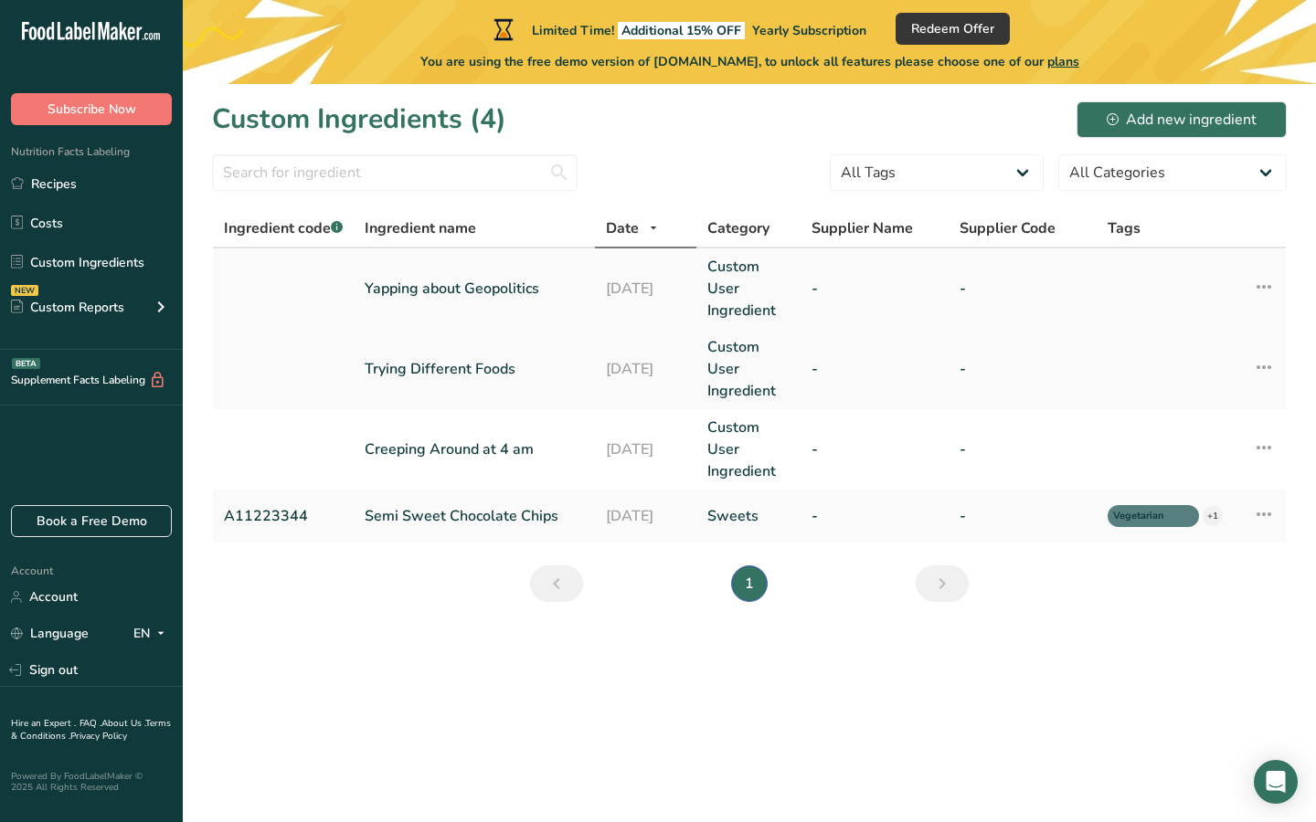
click at [485, 294] on link "Yapping about Geopolitics" at bounding box center [474, 289] width 219 height 22
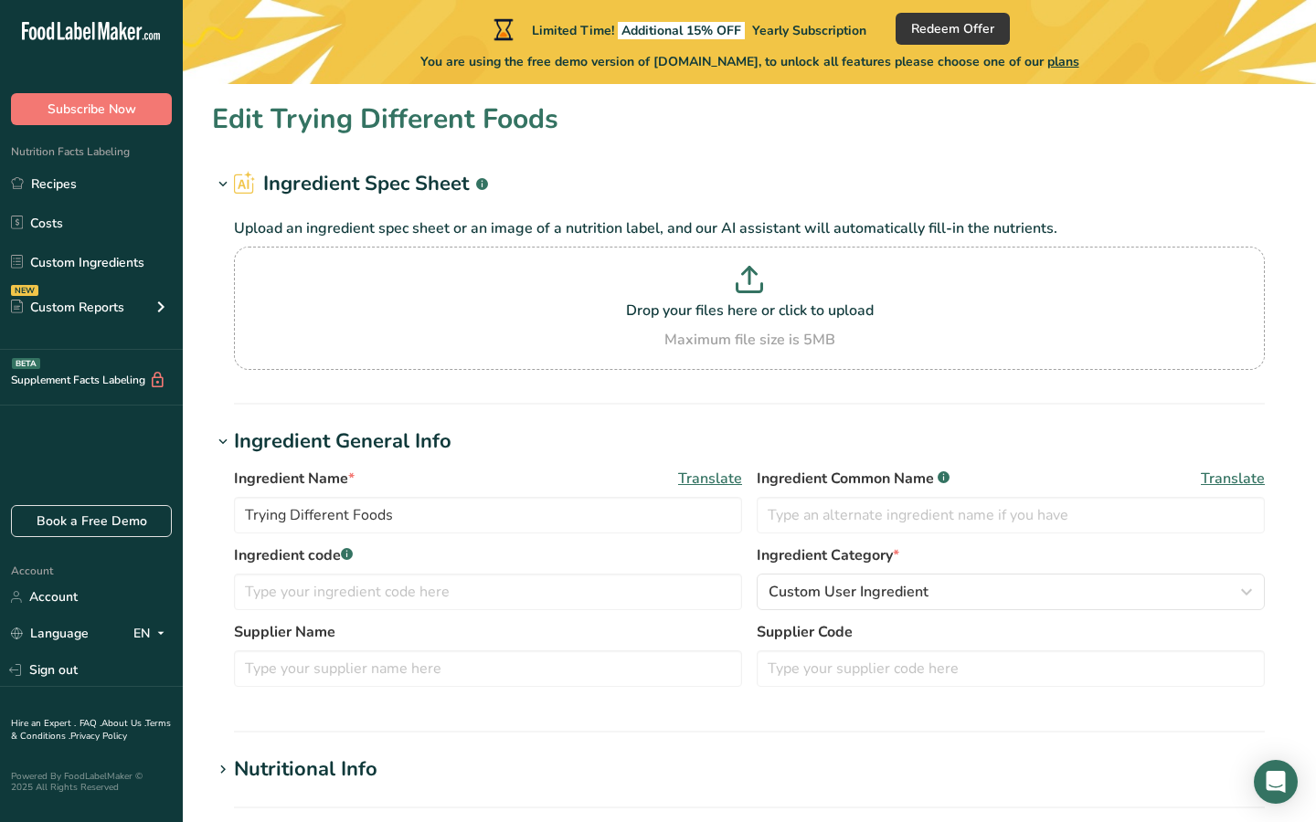
type input "Yapping about Geopolitics"
type input "0.9999"
type input "200"
type KJ "836.8"
type Fat "13"
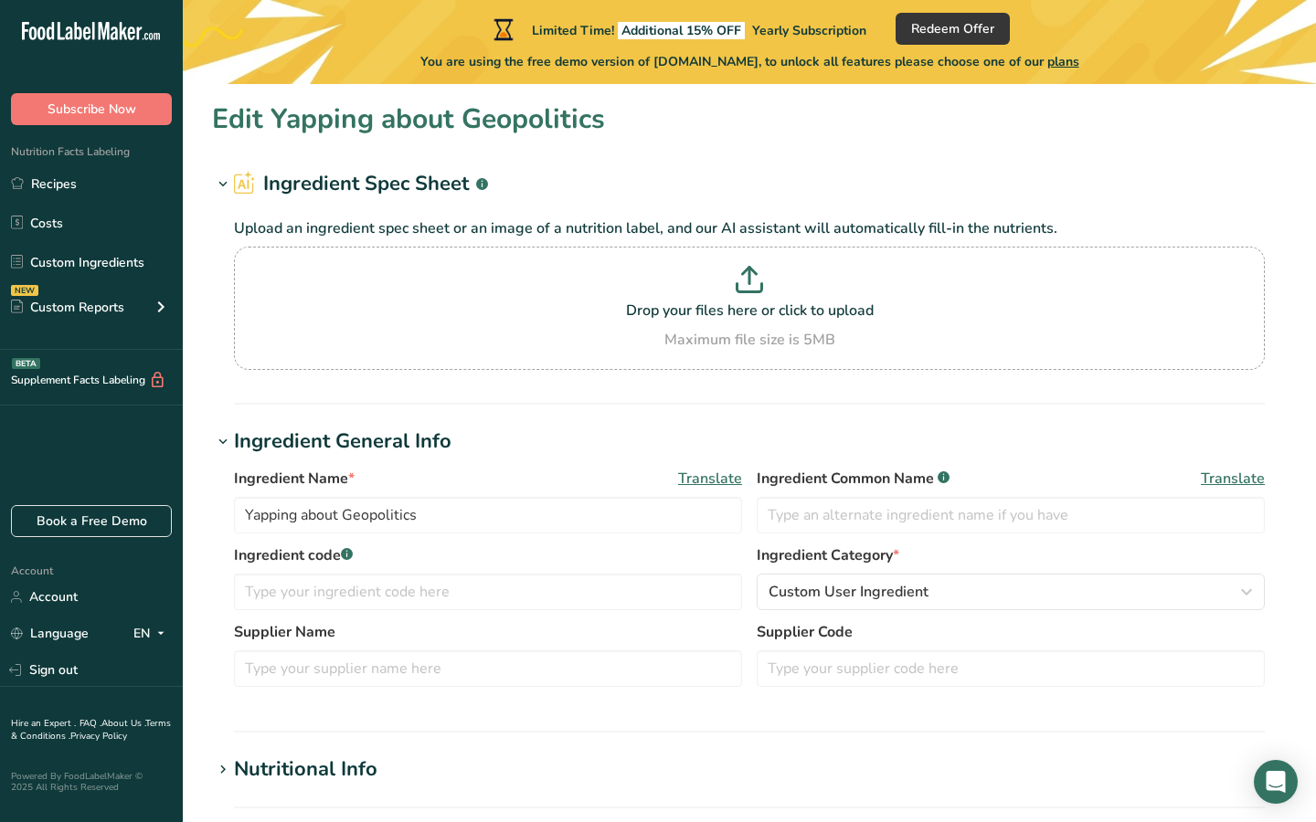
type Fat "18"
type Fat "21"
type input "11"
type input "15"
type Carbohydrates "32"
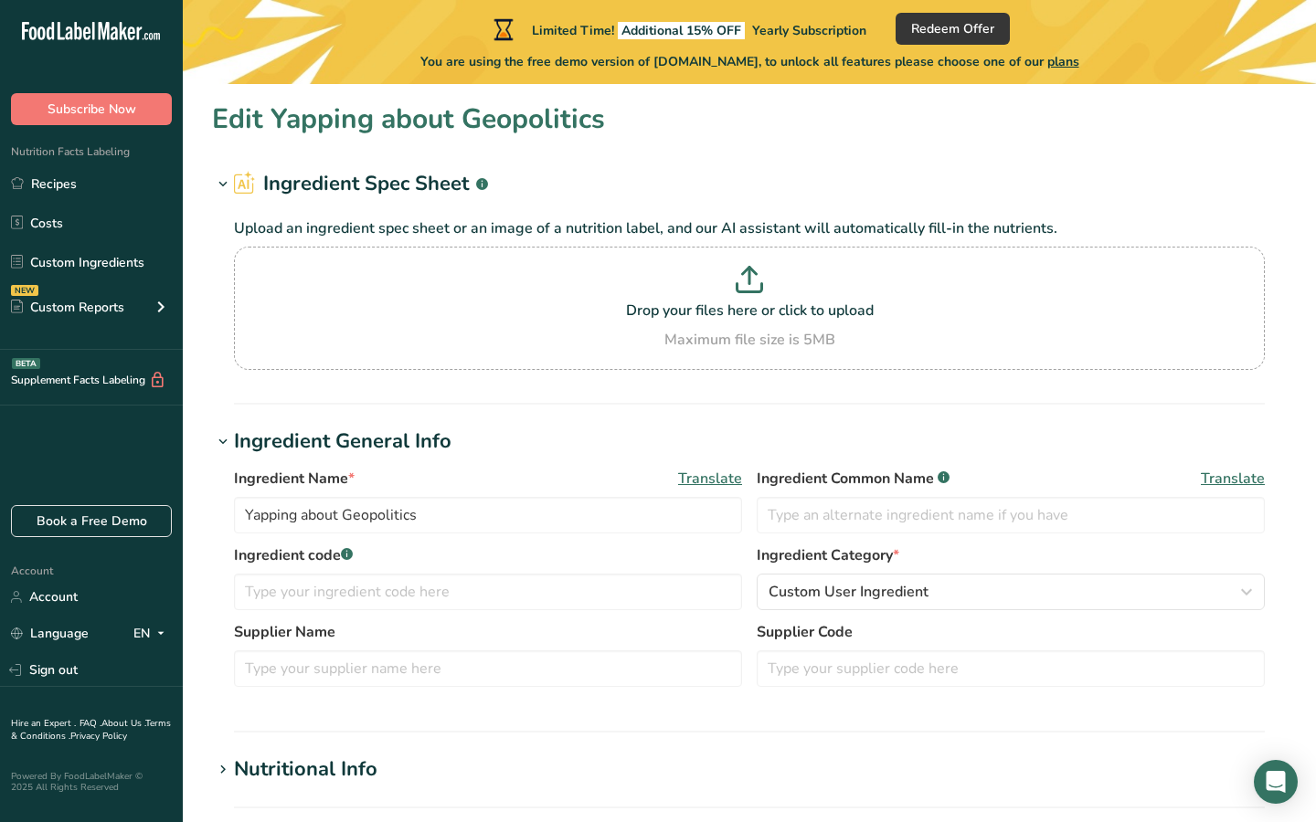
type Fiber "1"
type Sugars "15"
type Sugars "12"
type input "10"
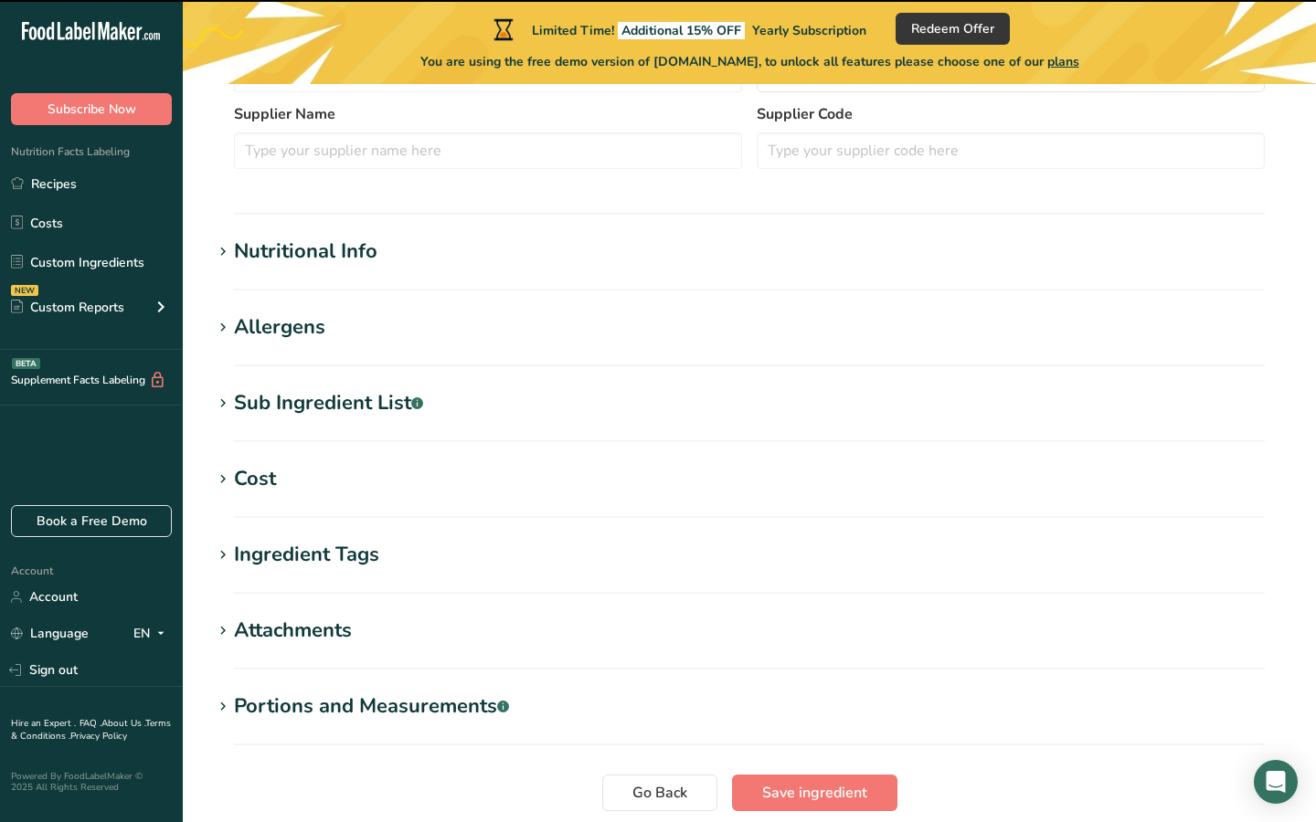
scroll to position [653, 0]
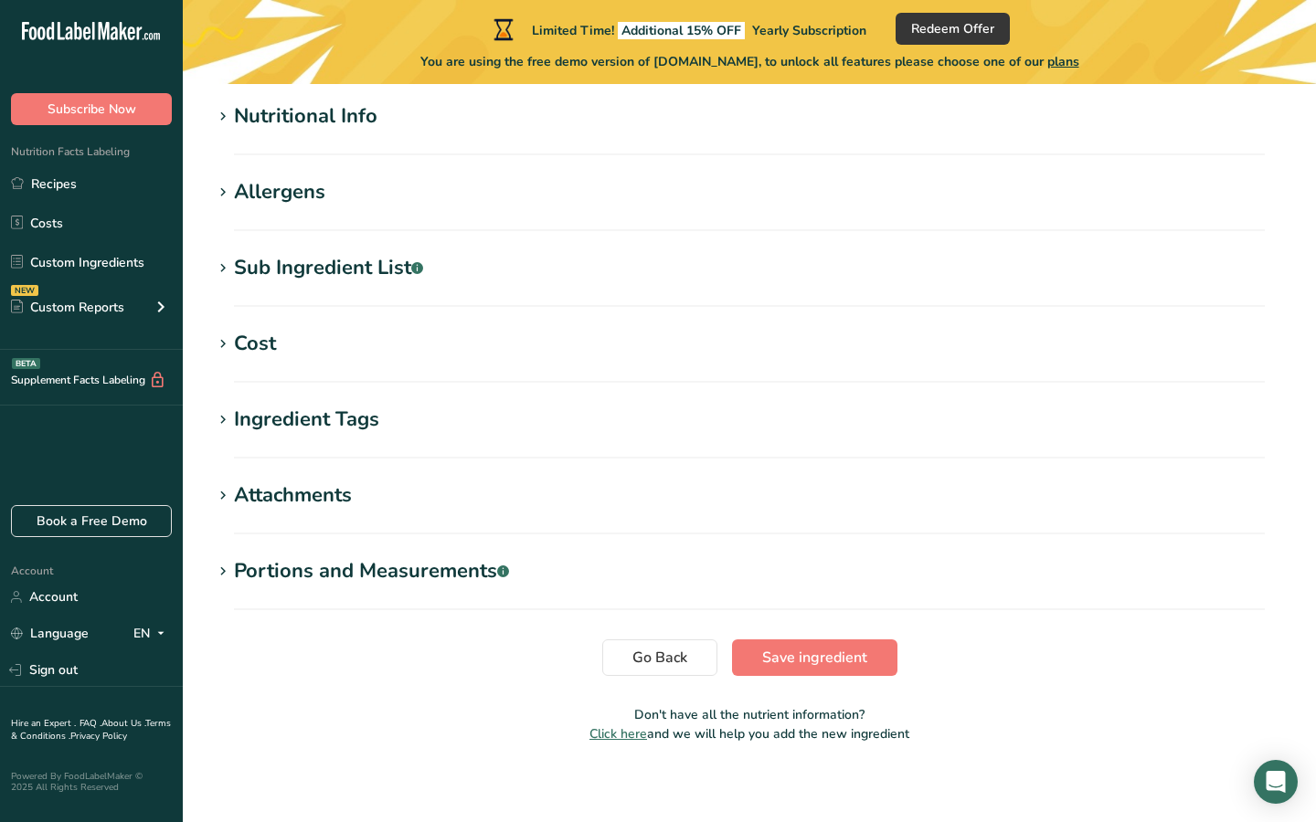
click at [403, 103] on h1 "Nutritional Info" at bounding box center [749, 116] width 1075 height 30
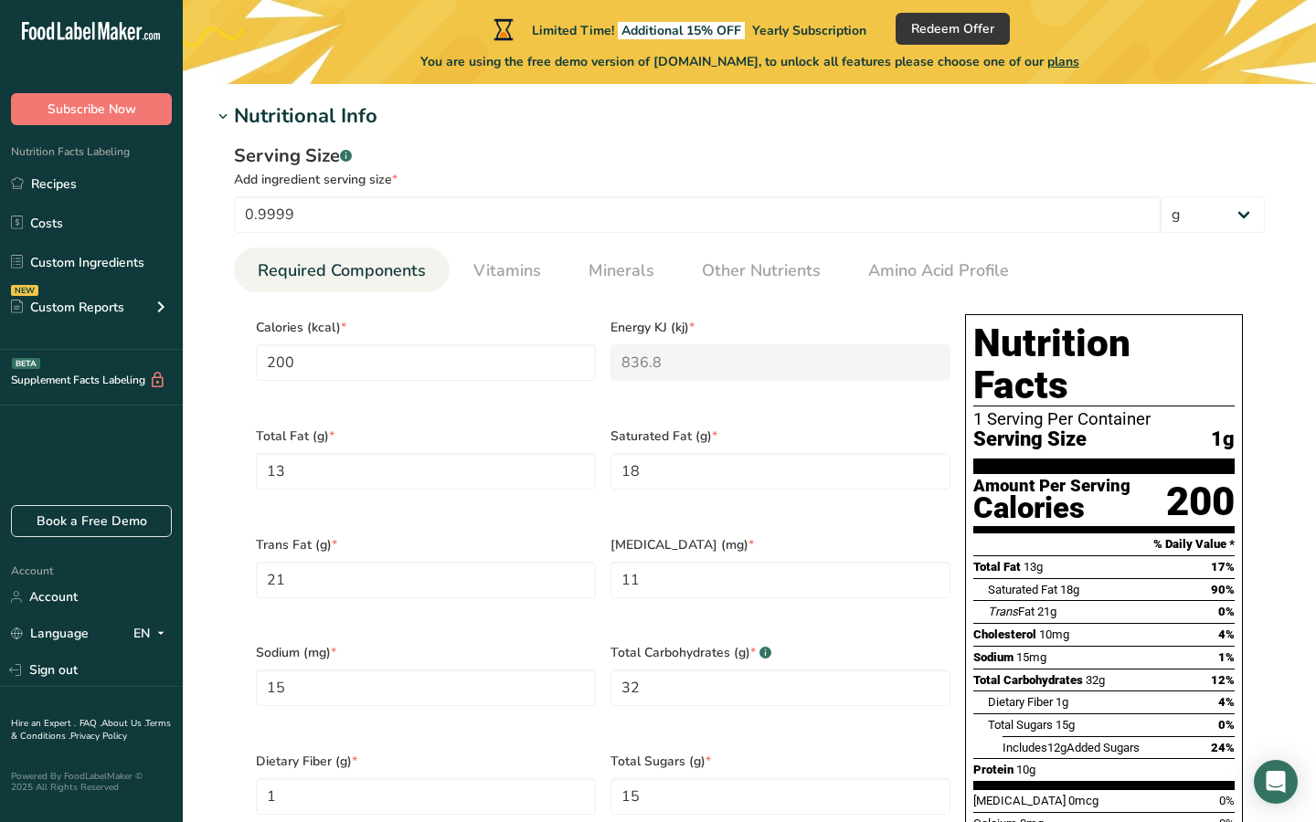
click at [412, 333] on span "Calories (kcal) *" at bounding box center [426, 327] width 340 height 19
click at [412, 351] on input "200" at bounding box center [426, 362] width 340 height 37
type input "1"
type KJ "4.2"
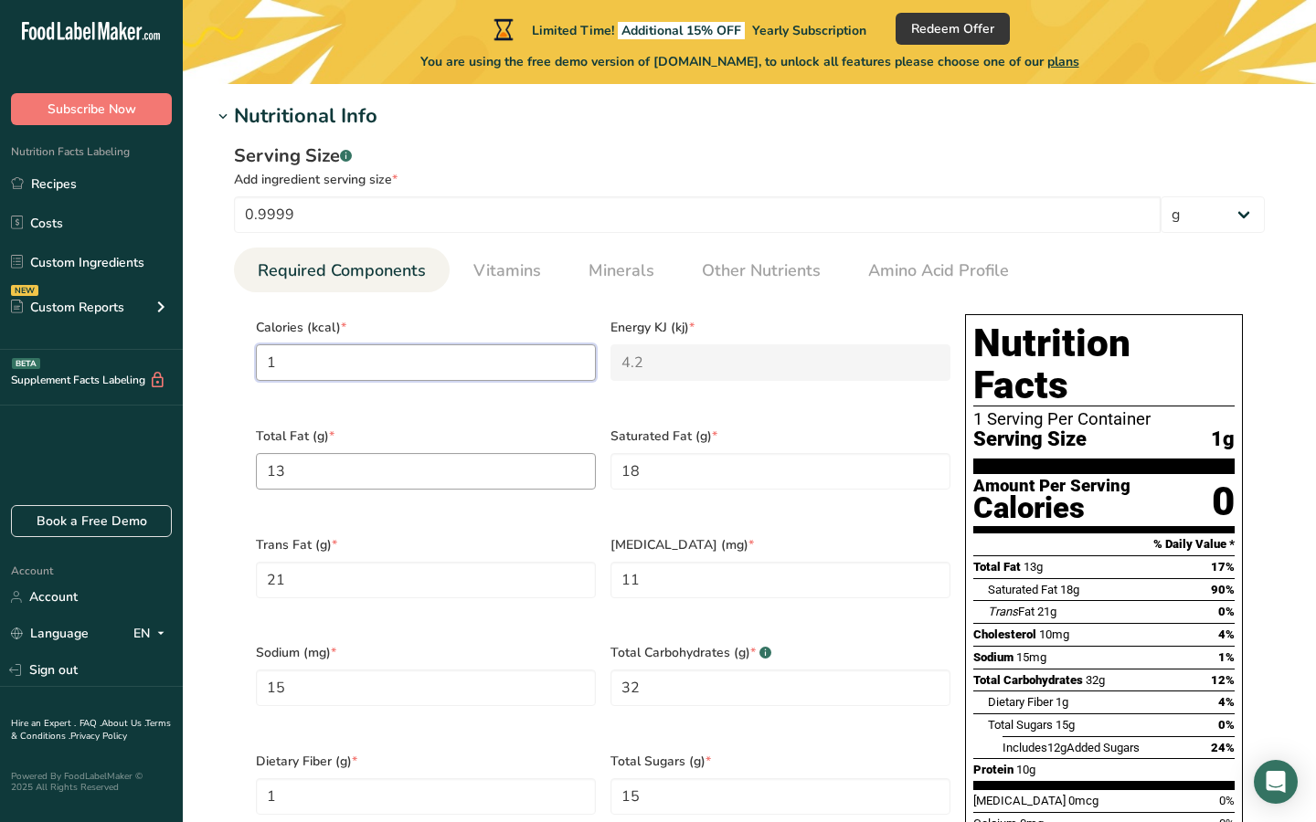
type input "1"
click at [404, 466] on Fat "13" at bounding box center [426, 471] width 340 height 37
click at [404, 466] on Fat "131" at bounding box center [426, 471] width 340 height 37
type Fat "1"
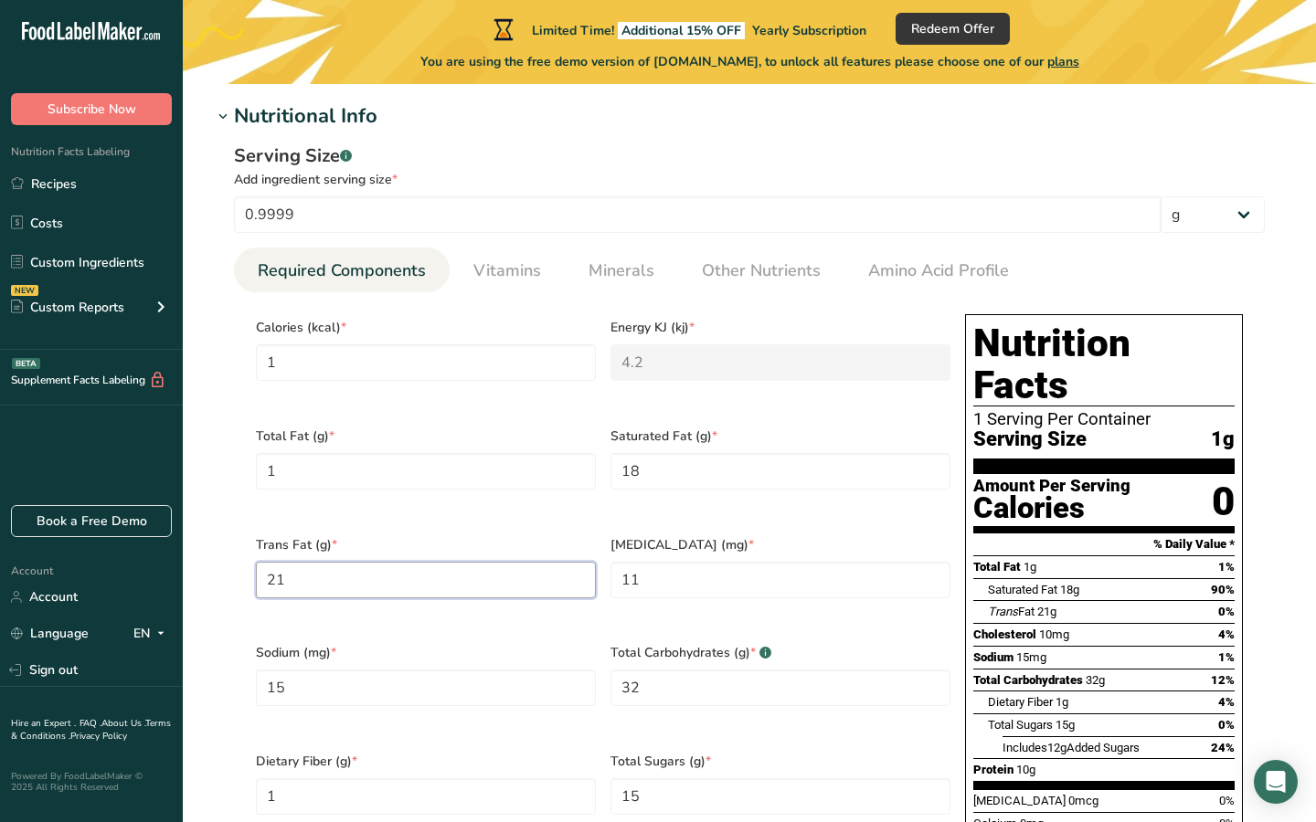
click at [393, 562] on Fat "21" at bounding box center [426, 580] width 340 height 37
type Fat "1"
click at [668, 562] on input "11" at bounding box center [780, 580] width 340 height 37
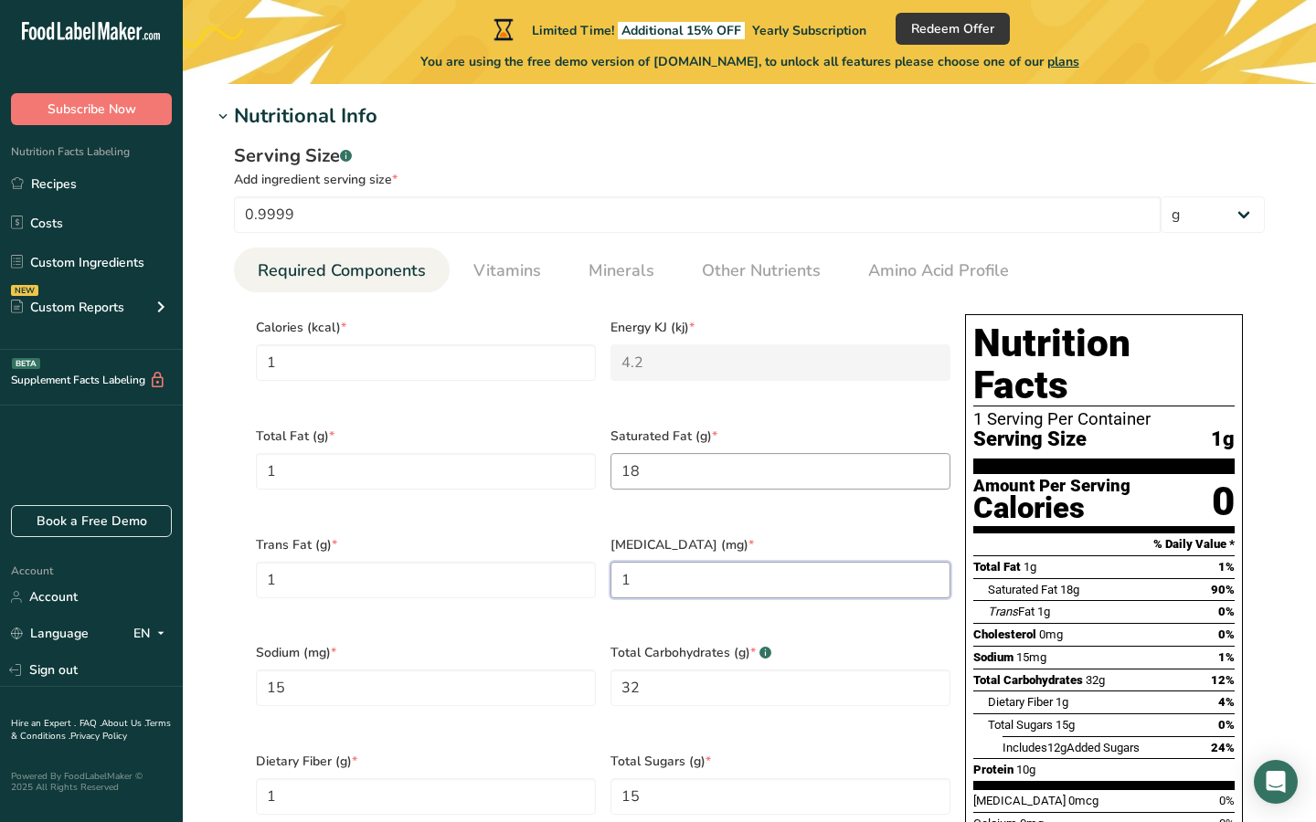
type input "1"
click at [650, 469] on Fat "18" at bounding box center [780, 471] width 340 height 37
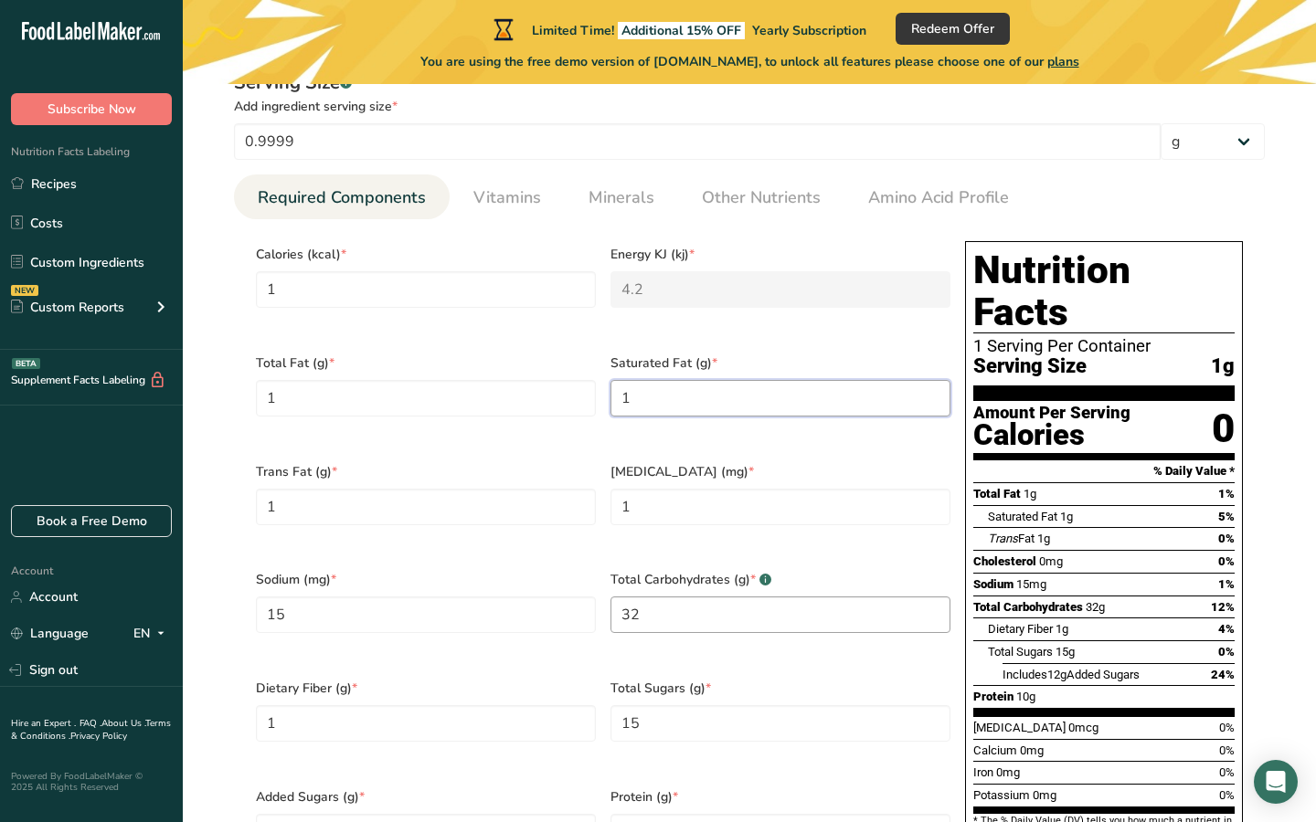
scroll to position [829, 0]
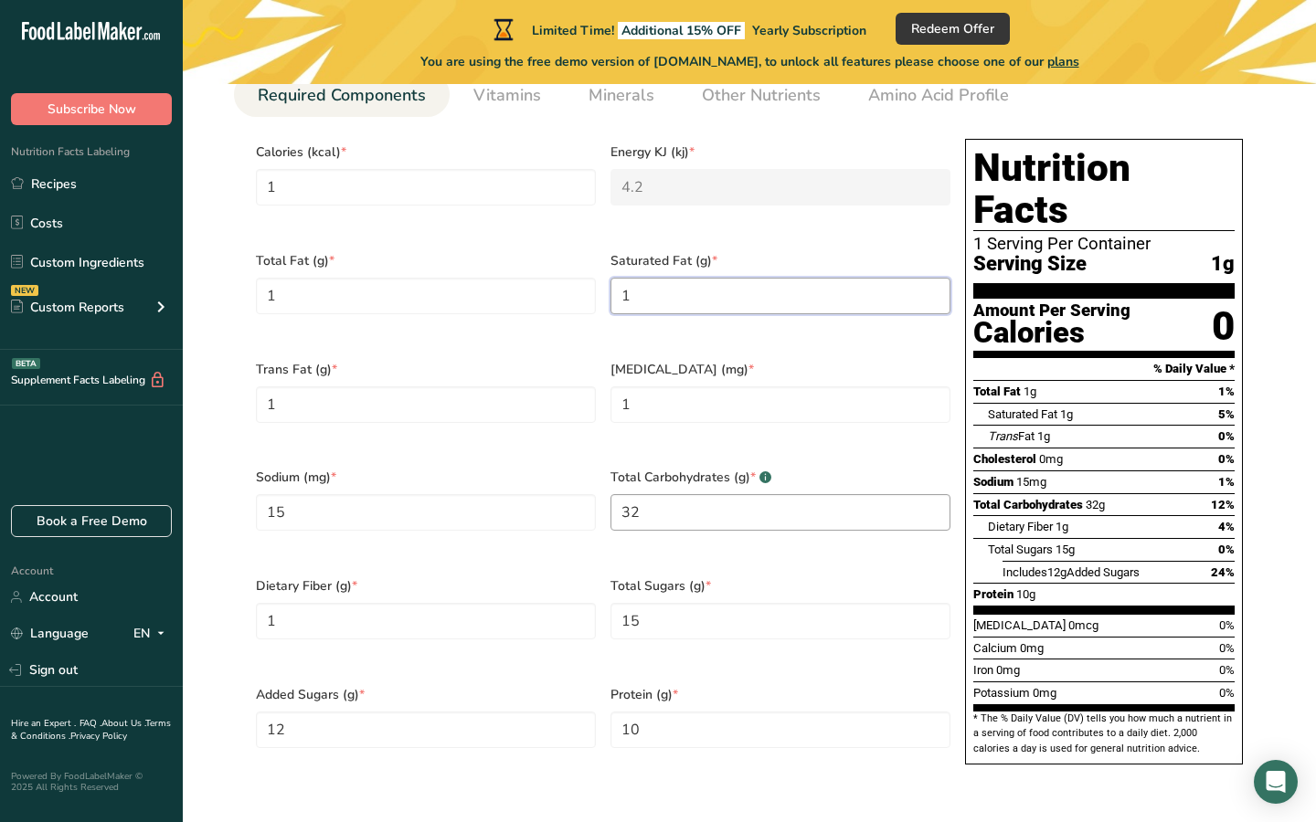
type Fat "1"
click at [637, 504] on Carbohydrates "32" at bounding box center [780, 512] width 340 height 37
type Carbohydrates "1"
click at [641, 603] on Sugars "15" at bounding box center [780, 621] width 340 height 37
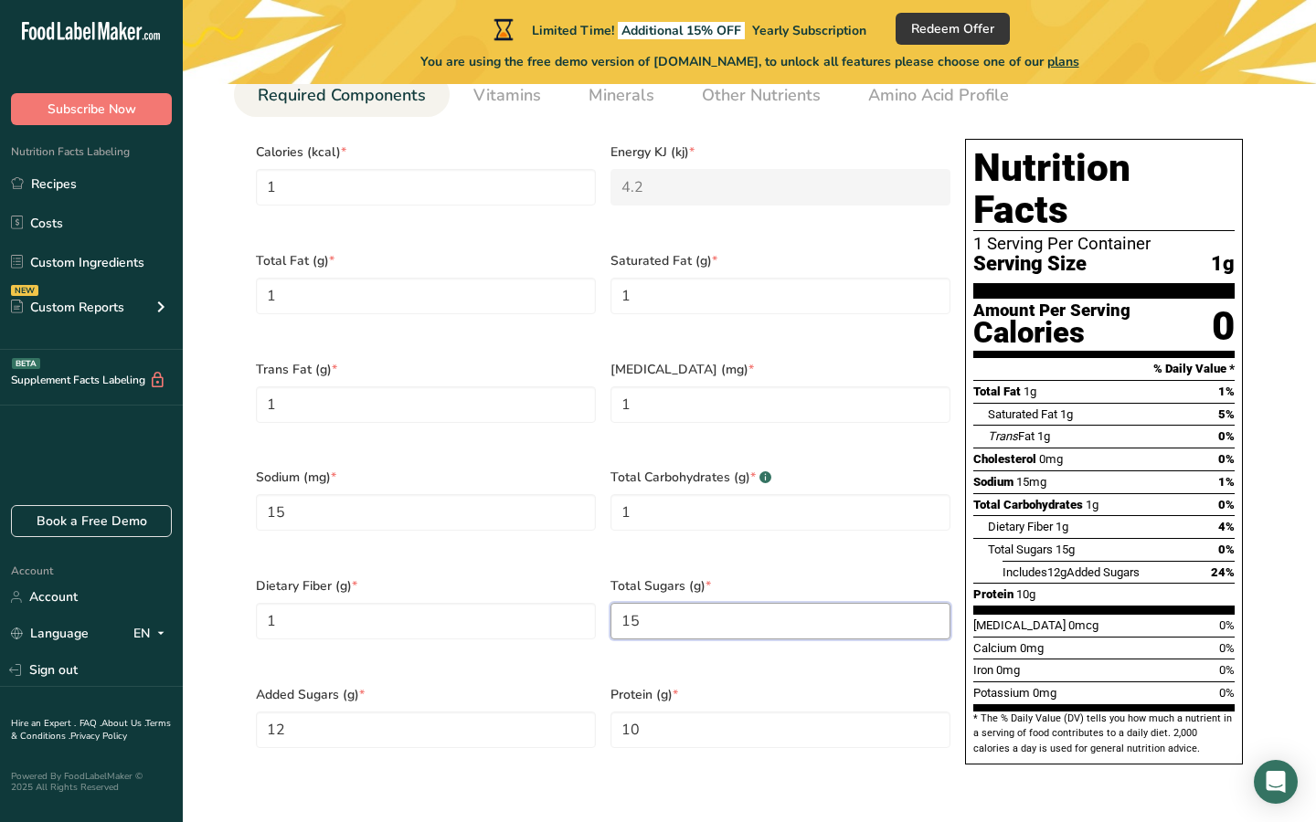
click at [641, 603] on Sugars "15" at bounding box center [780, 621] width 340 height 37
type Sugars "1"
click at [643, 712] on input "10" at bounding box center [780, 730] width 340 height 37
type input "1"
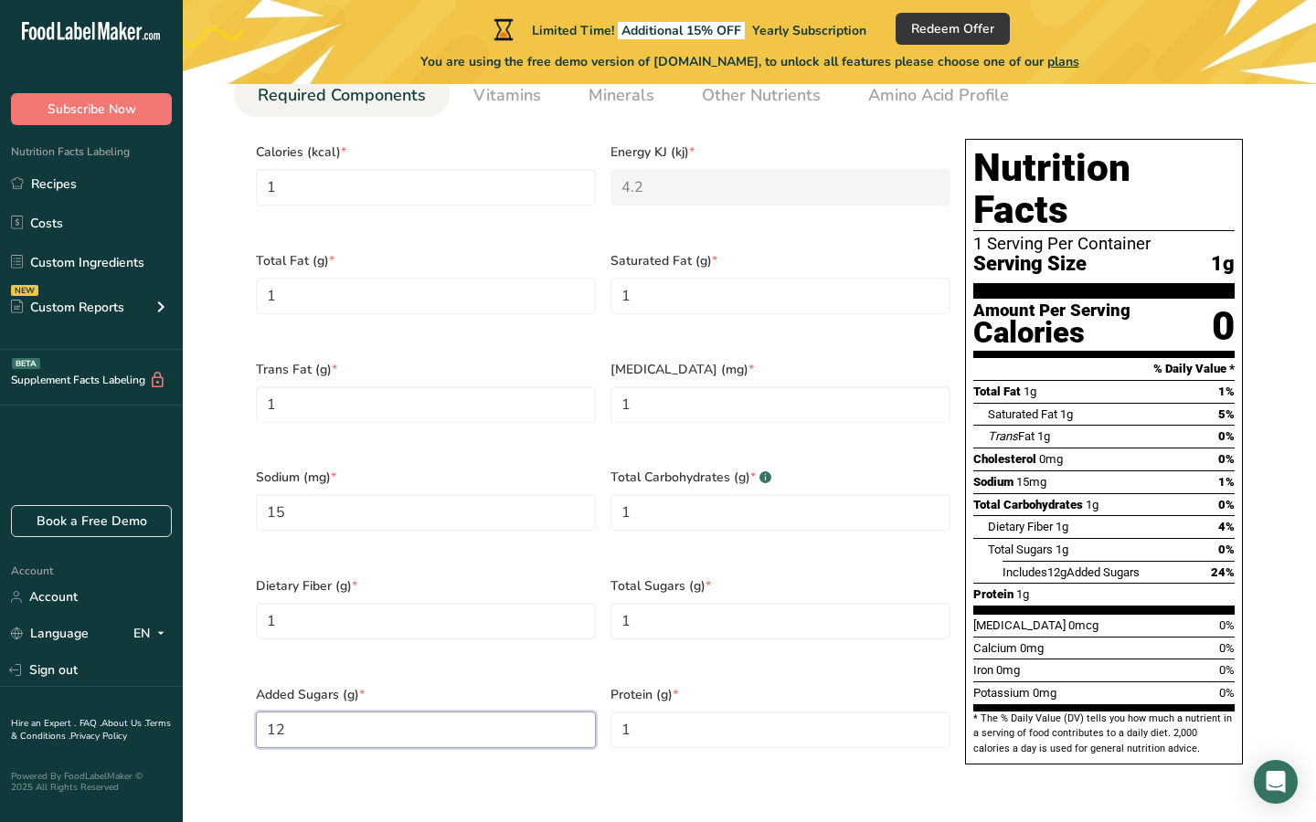
click at [518, 712] on Sugars "12" at bounding box center [426, 730] width 340 height 37
type Sugars "1"
click at [495, 603] on Fiber "1" at bounding box center [426, 621] width 340 height 37
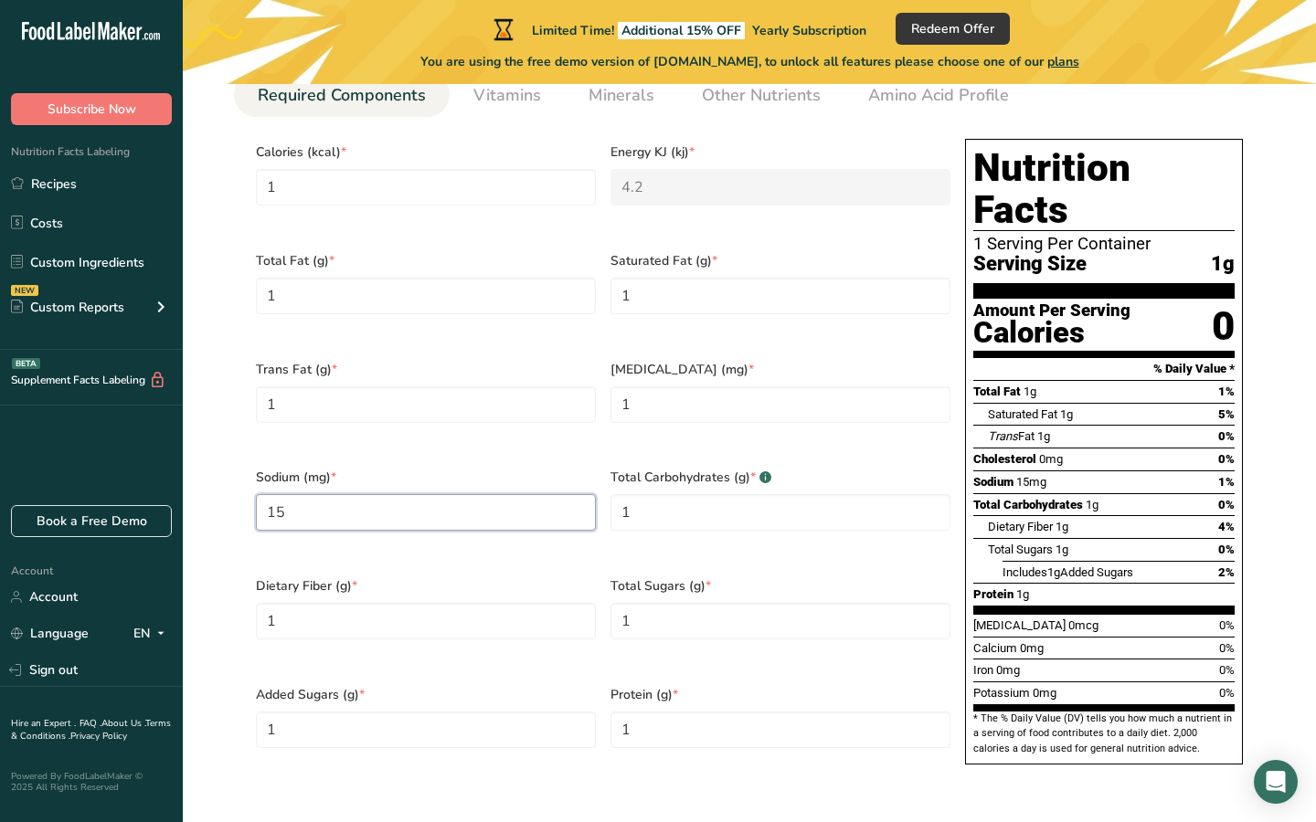
click at [445, 494] on input "15" at bounding box center [426, 512] width 340 height 37
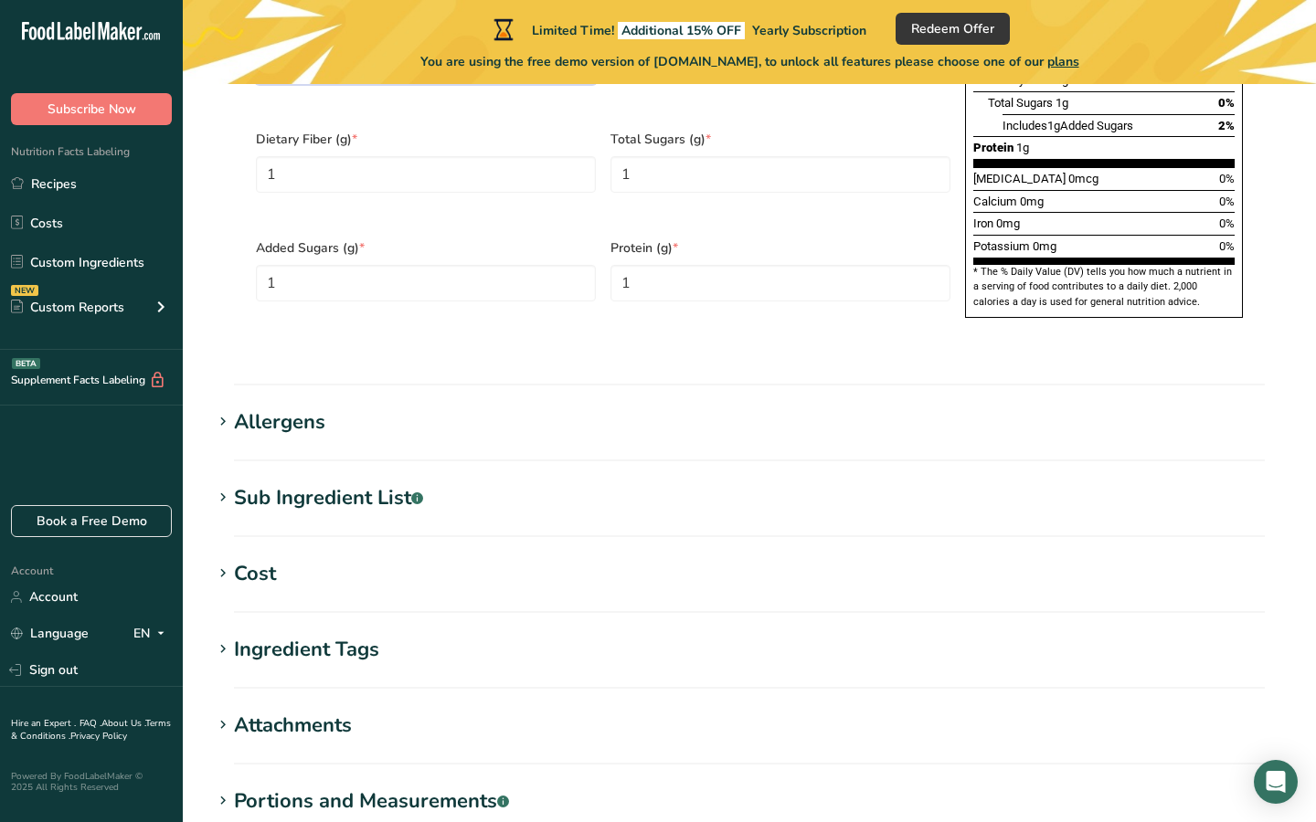
scroll to position [1473, 0]
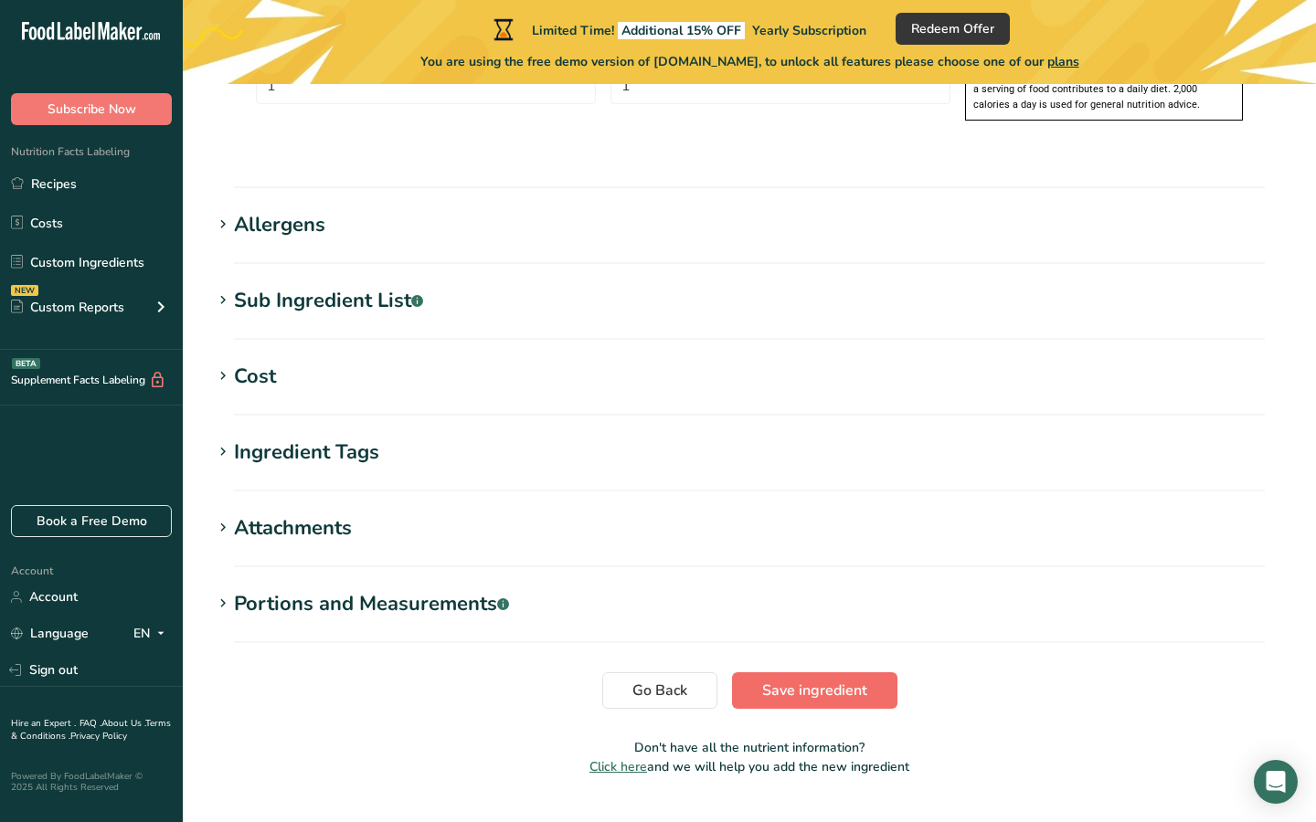
type input "0.9998"
click at [782, 680] on span "Save ingredient" at bounding box center [814, 691] width 105 height 22
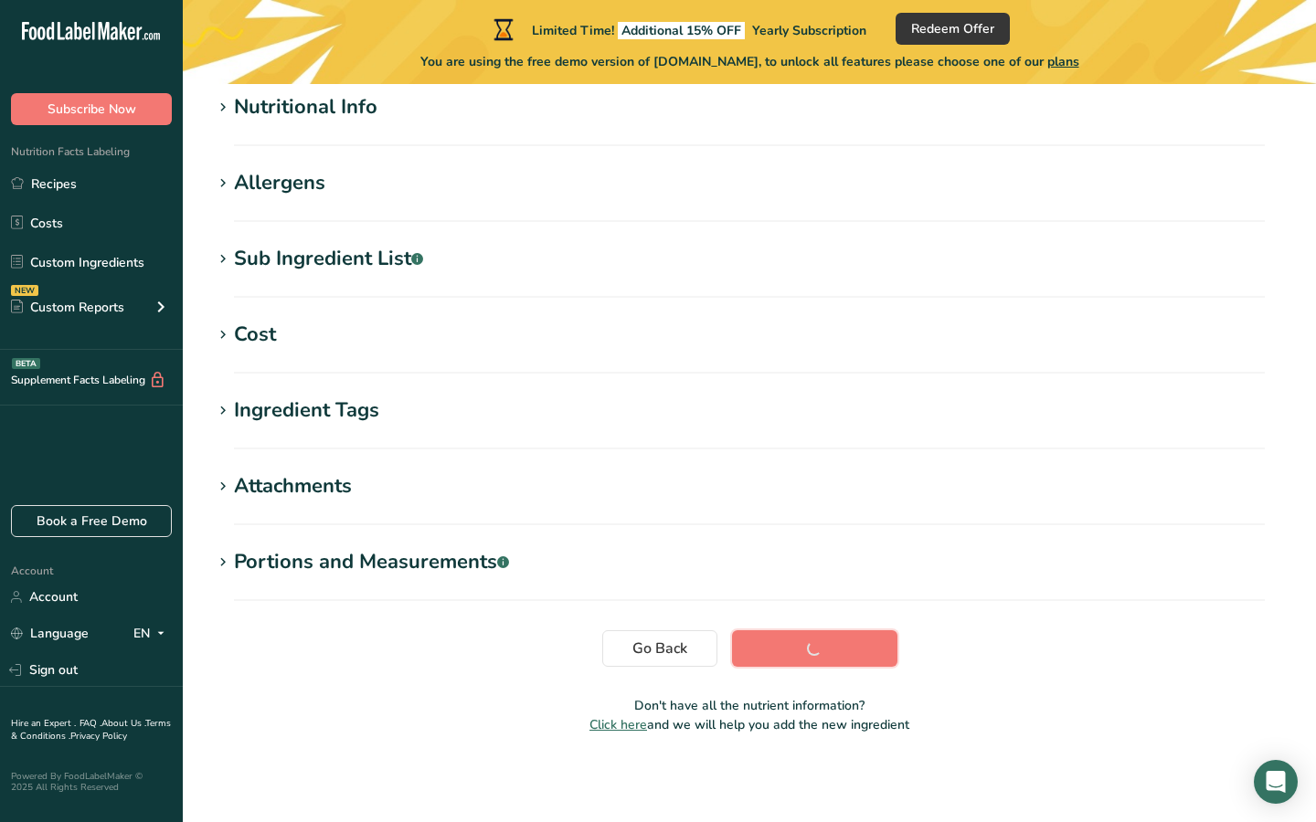
scroll to position [228, 0]
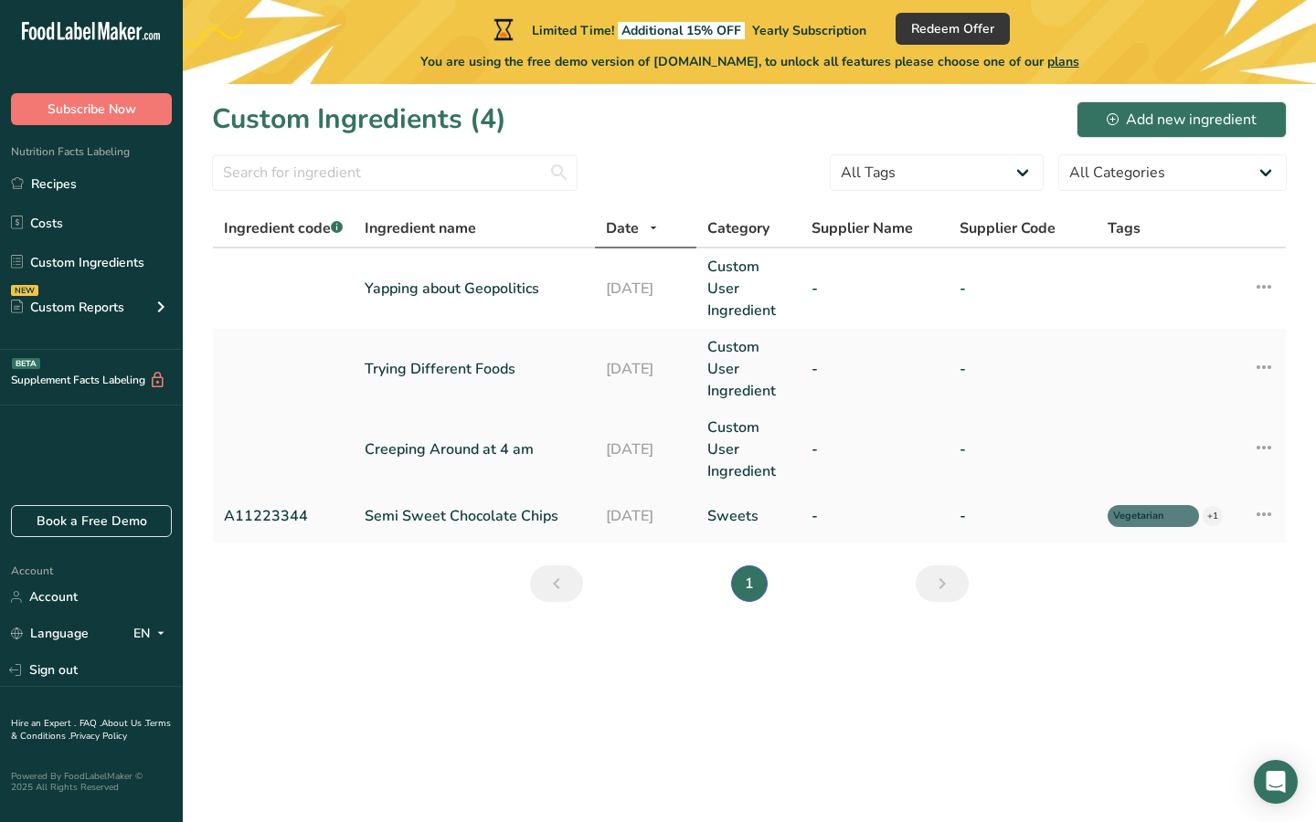
click at [445, 453] on link "Creeping Around at 4 am" at bounding box center [474, 450] width 219 height 22
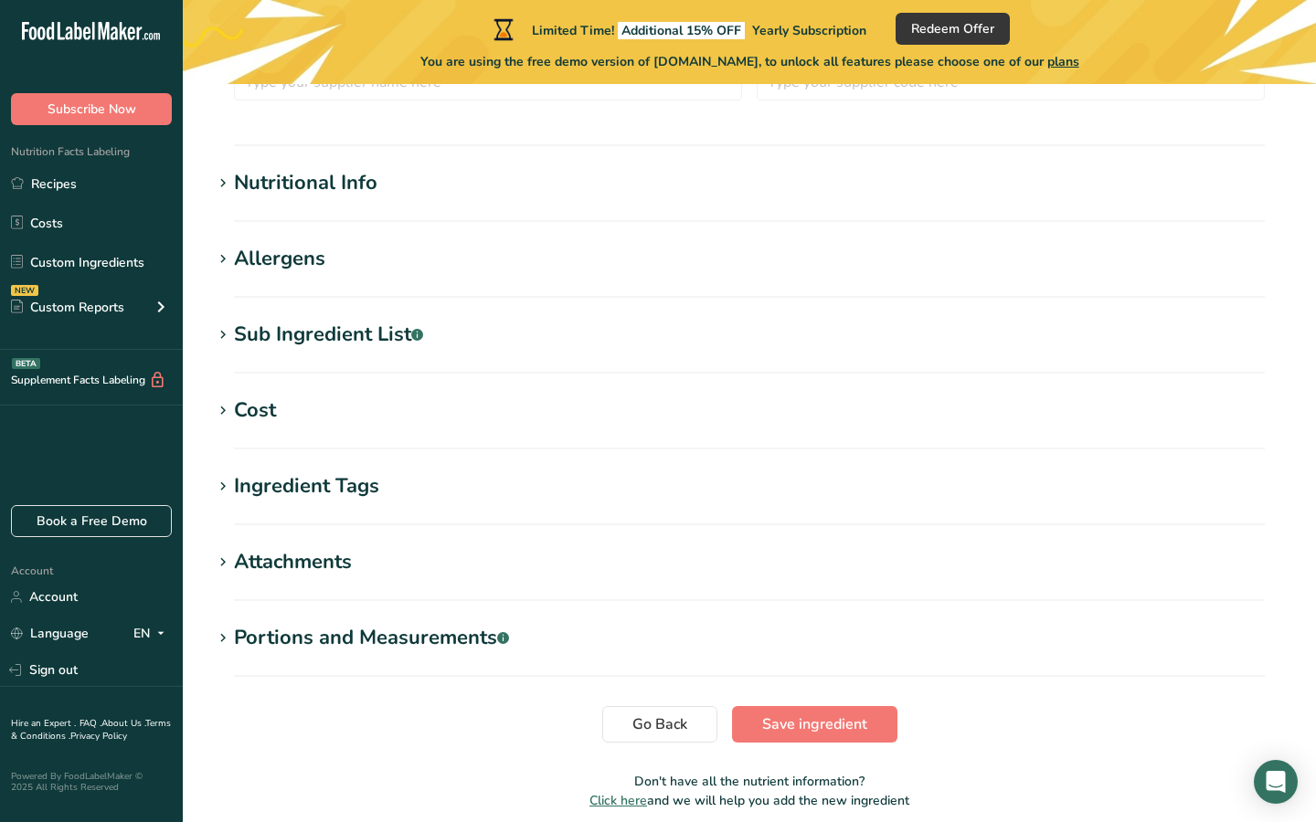
scroll to position [617, 0]
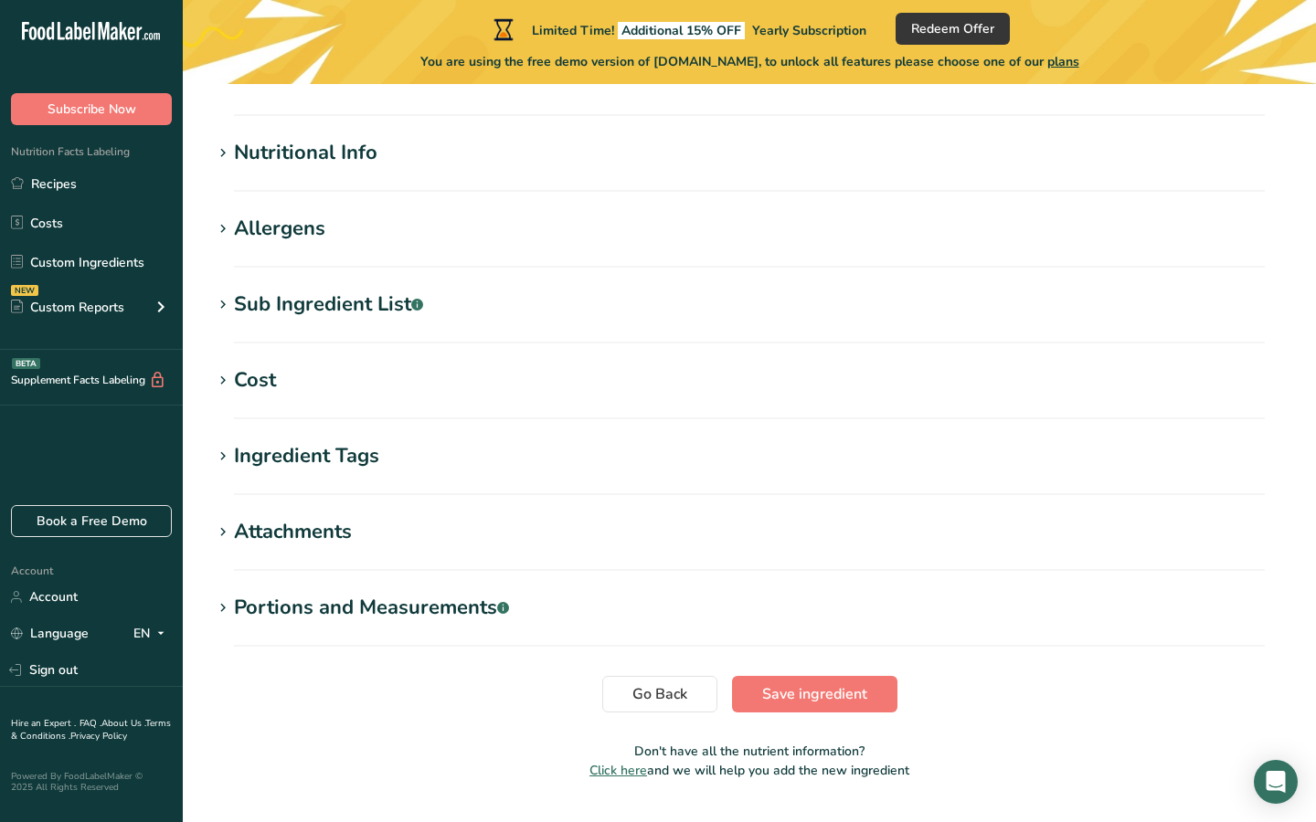
click at [367, 169] on section "Nutritional Info Serving Size .a-a{fill:#347362;}.b-a{fill:#fff;} Add ingredien…" at bounding box center [749, 165] width 1075 height 54
type input "Creeping Around at 4 am"
type input "1"
type input "200"
type KJ "836.8"
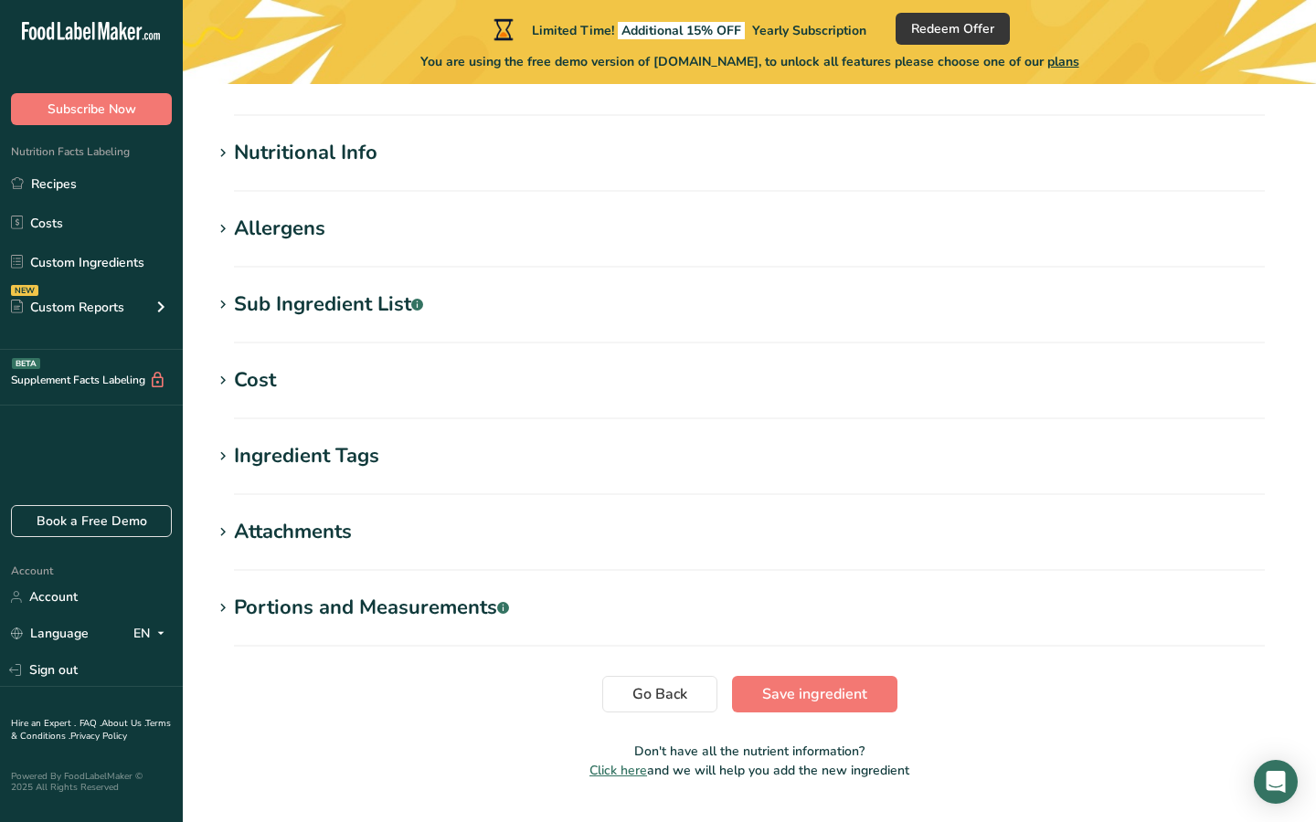
type Fat "13"
type Fat "1"
type Fat "21"
type input "11"
type input "15"
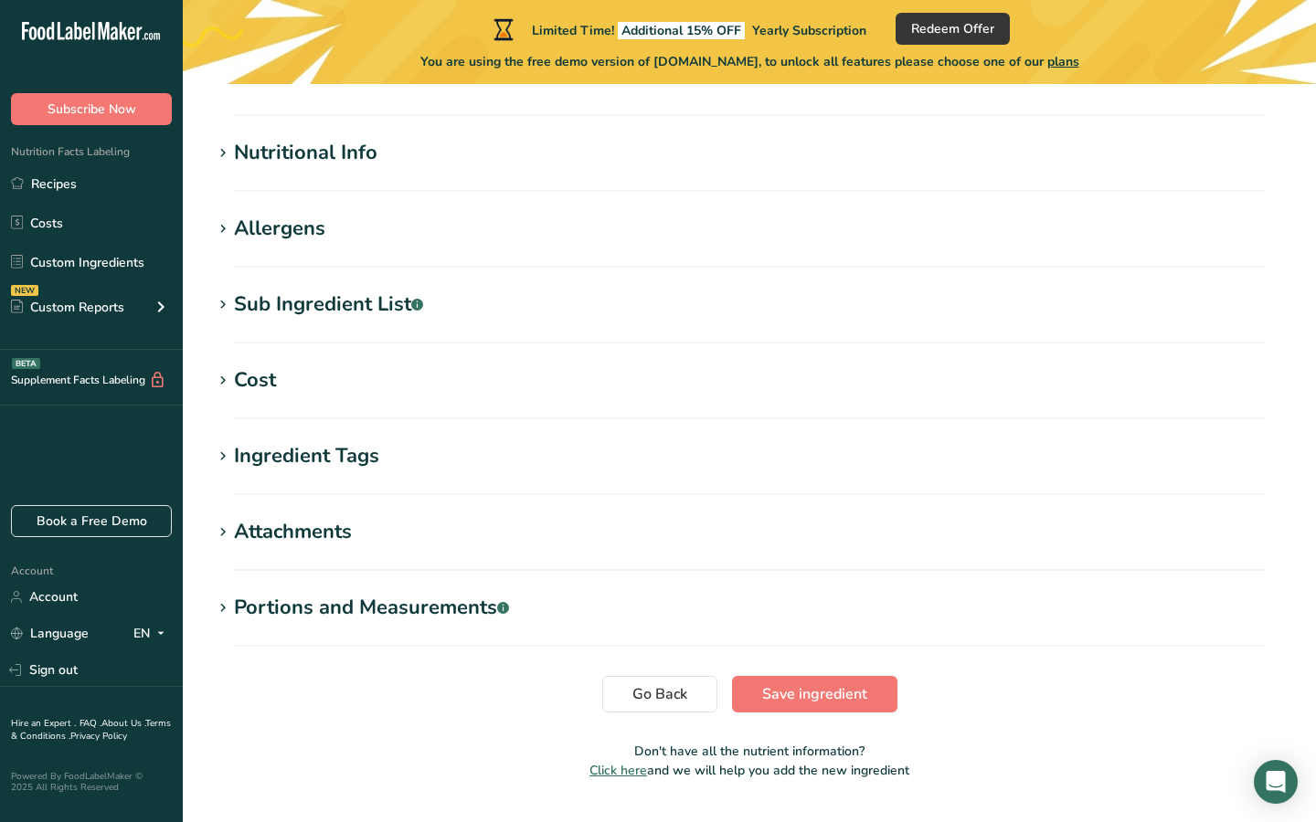
type Carbohydrates "32"
type Fiber "1"
type Sugars "15"
type Sugars "12"
type input "10"
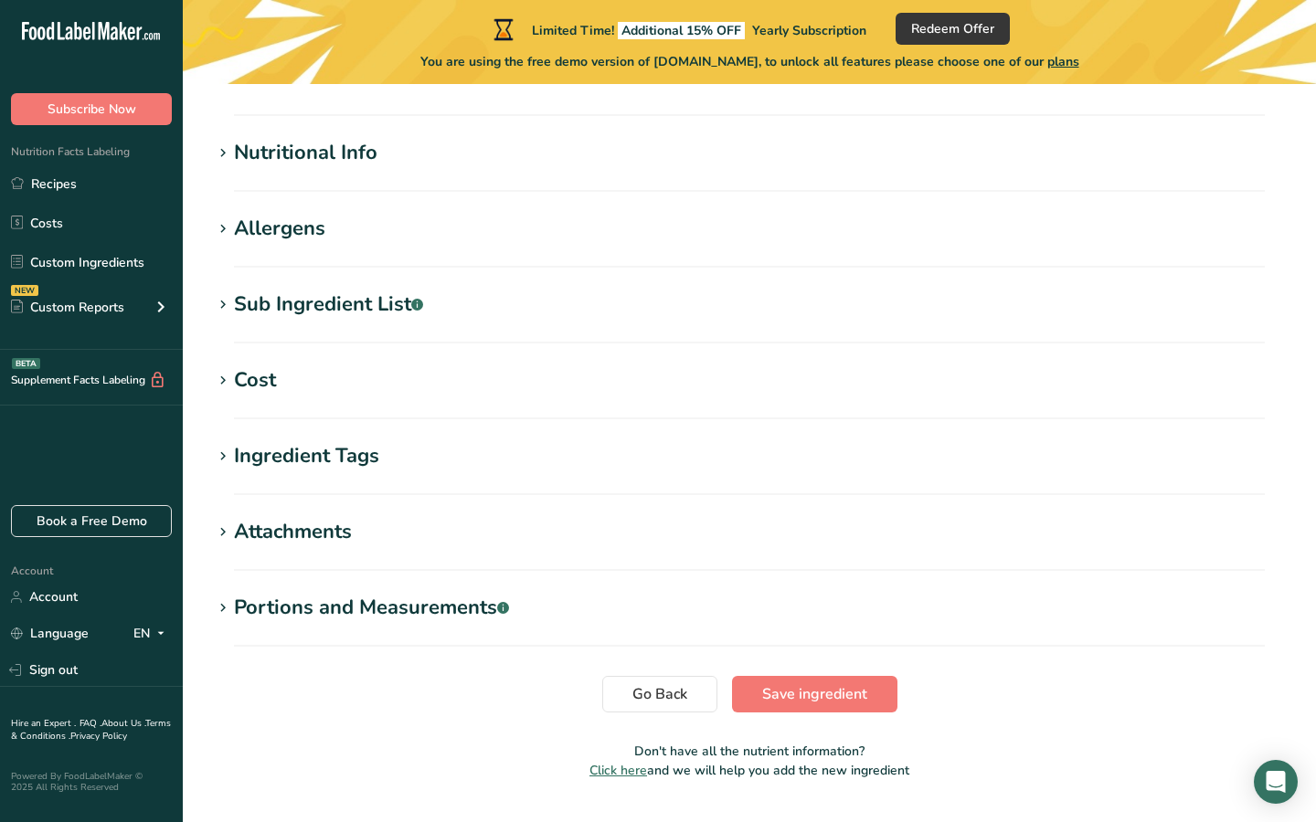
click at [366, 169] on section "Nutritional Info Serving Size .a-a{fill:#347362;}.b-a{fill:#fff;} Add ingredien…" at bounding box center [749, 165] width 1075 height 54
click at [345, 155] on div "Nutritional Info" at bounding box center [305, 153] width 143 height 30
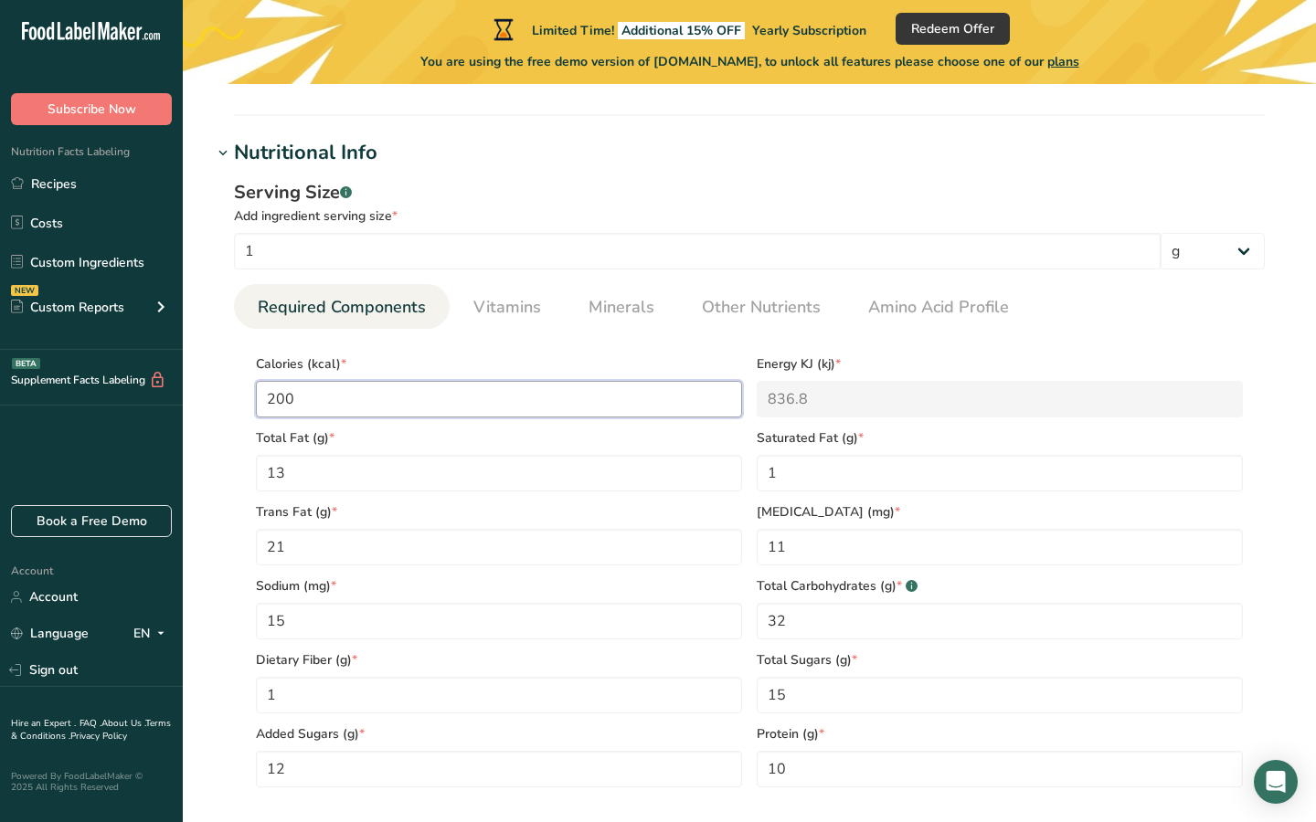
click at [399, 395] on input "200" at bounding box center [499, 399] width 486 height 37
click at [399, 395] on input "1" at bounding box center [499, 399] width 486 height 37
type input "1"
click at [400, 477] on Fat "13" at bounding box center [499, 473] width 486 height 37
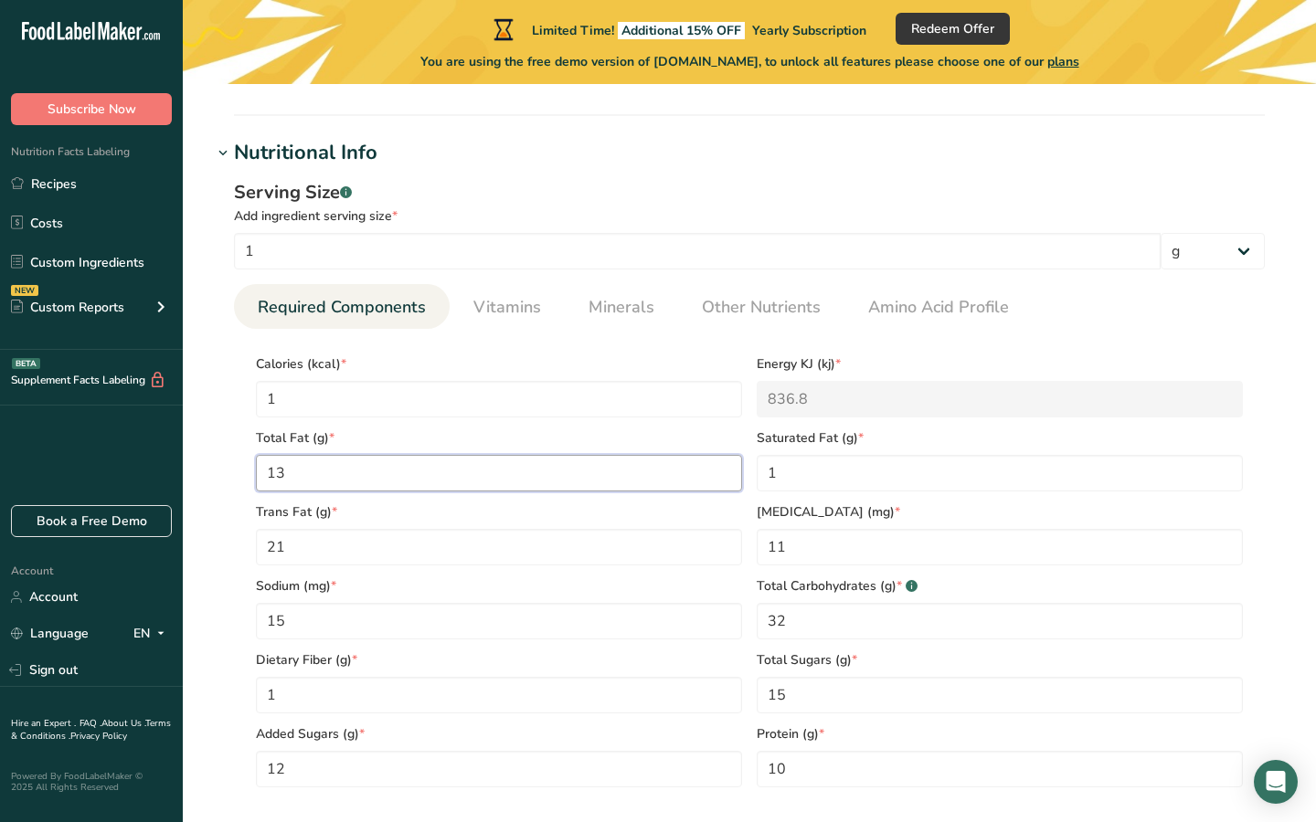
click at [400, 477] on div "Total Fat (g) * 13" at bounding box center [499, 455] width 501 height 74
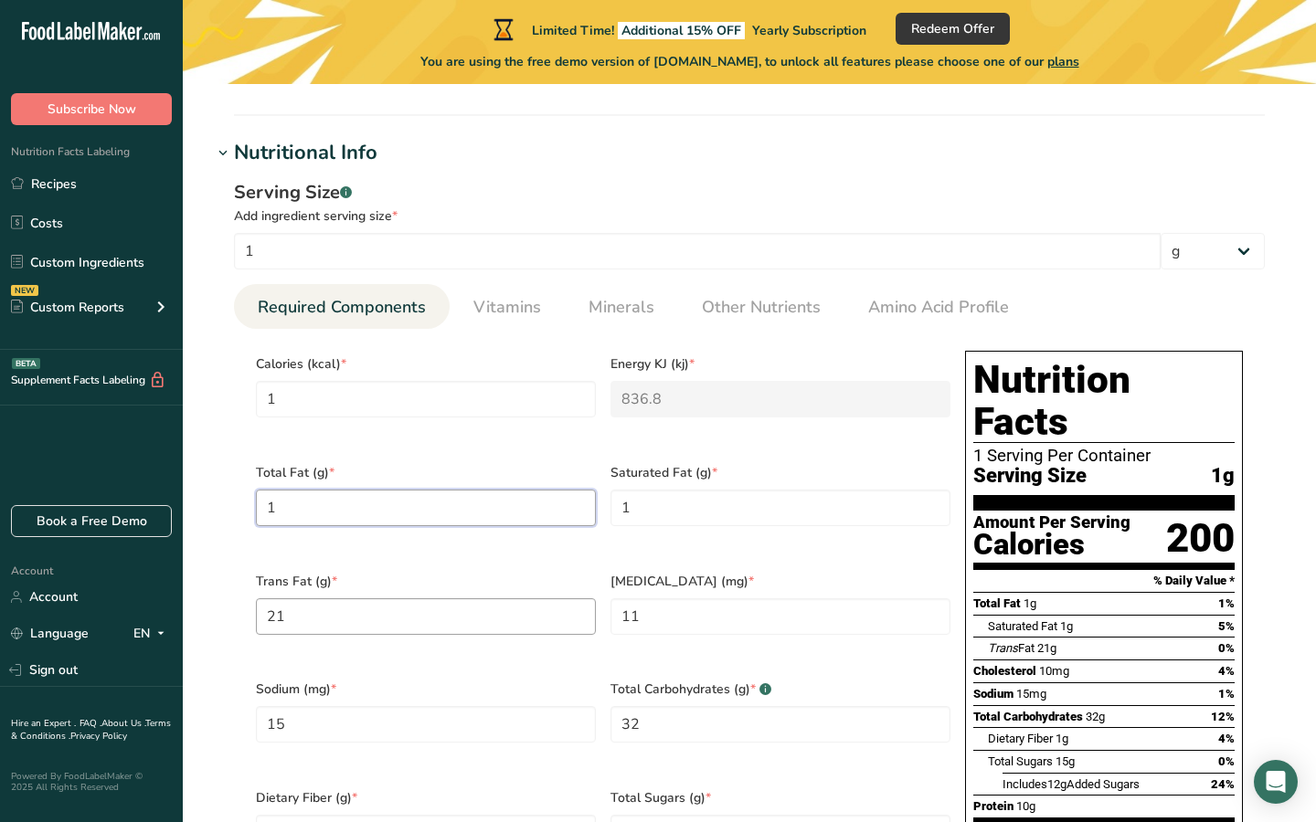
type Fat "1"
click at [393, 598] on Fat "21" at bounding box center [426, 616] width 340 height 37
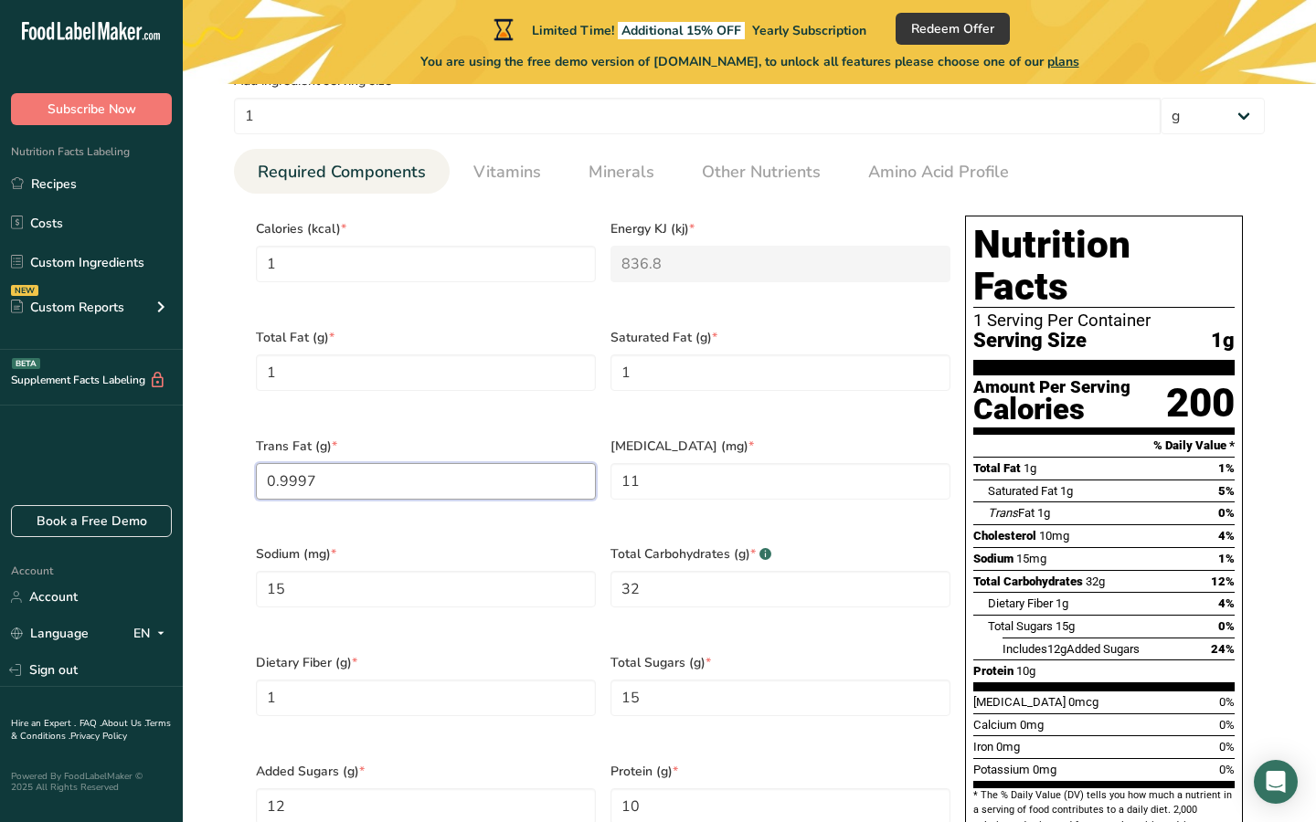
scroll to position [831, 0]
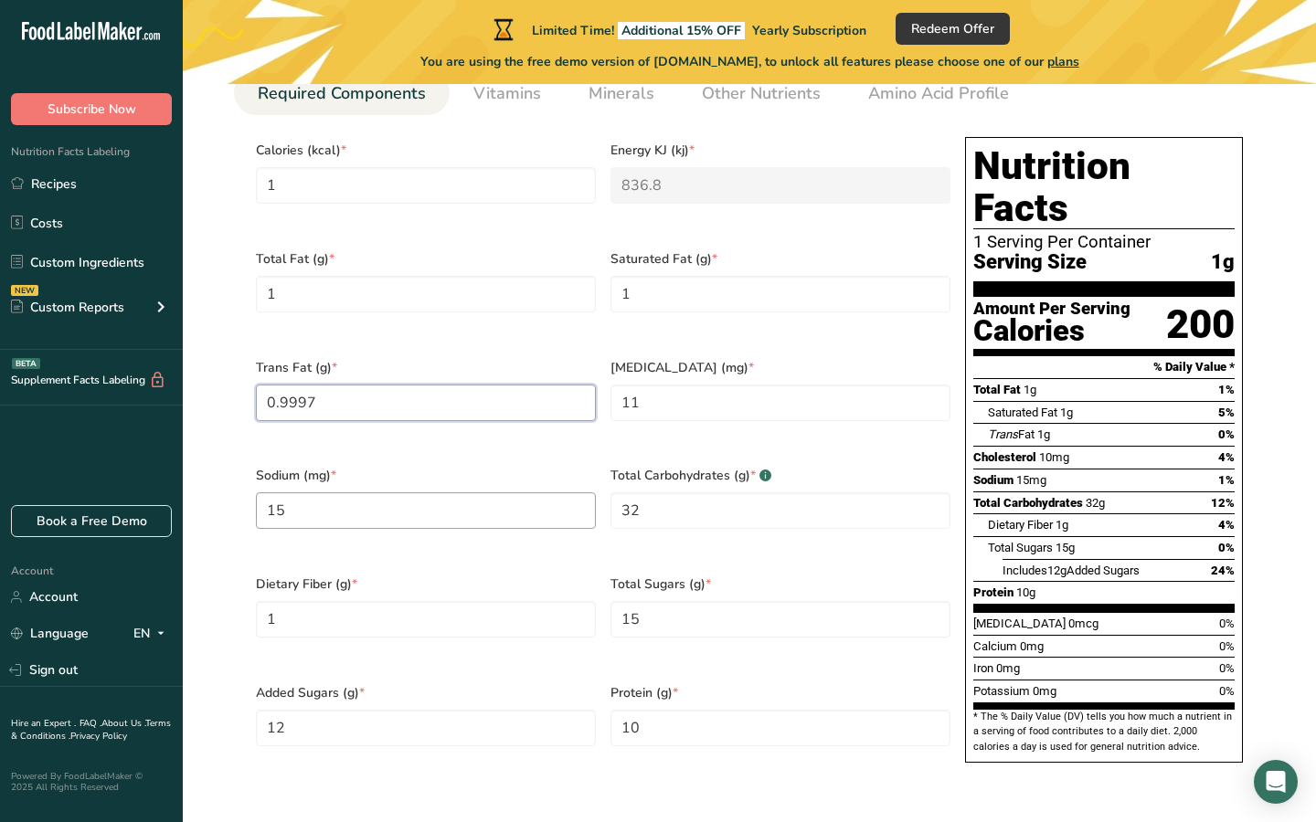
type Fat "0.9997"
click at [390, 492] on input "15" at bounding box center [426, 510] width 340 height 37
type input "1"
click at [386, 601] on Fiber "1" at bounding box center [426, 619] width 340 height 37
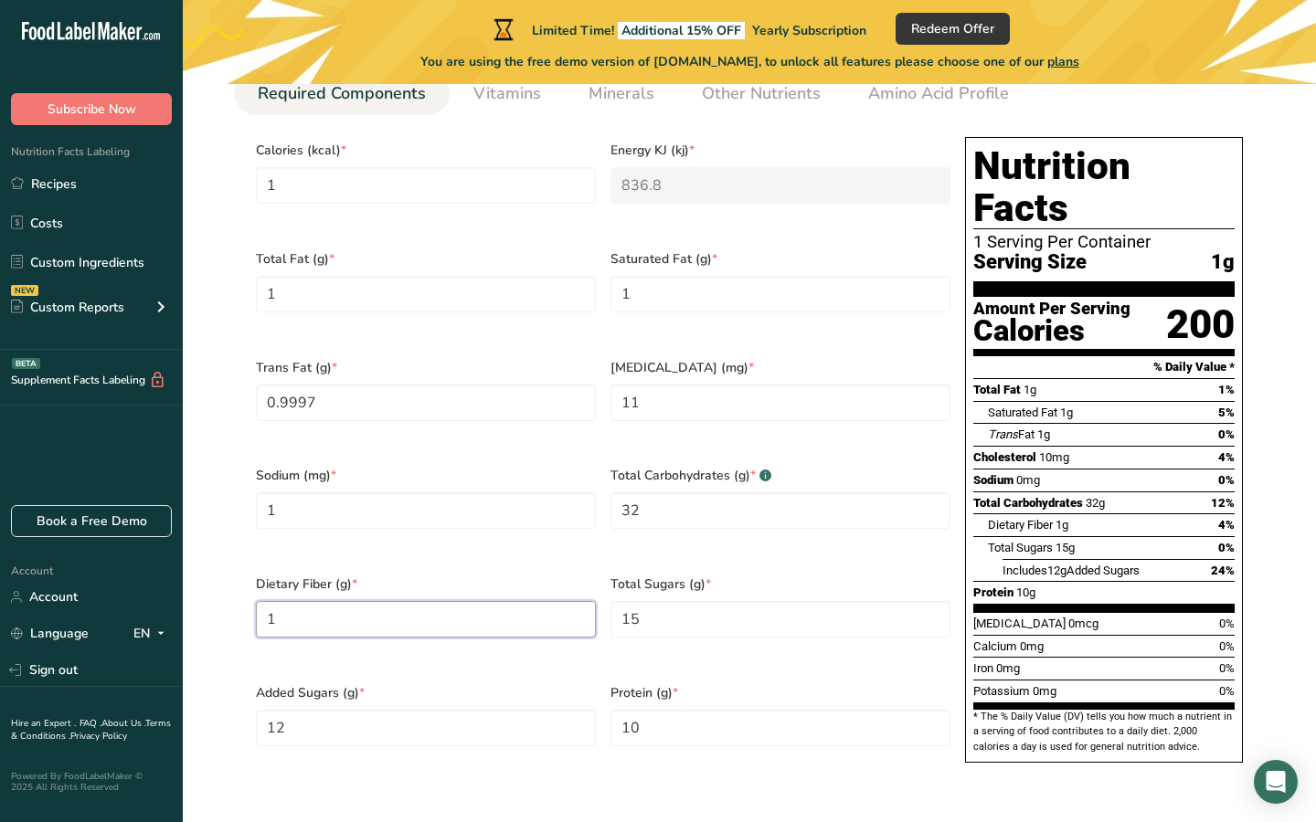
click at [386, 601] on Fiber "1" at bounding box center [426, 619] width 340 height 37
click at [401, 710] on Sugars "12" at bounding box center [426, 728] width 340 height 37
type Sugars "1"
click at [628, 710] on input "10" at bounding box center [780, 728] width 340 height 37
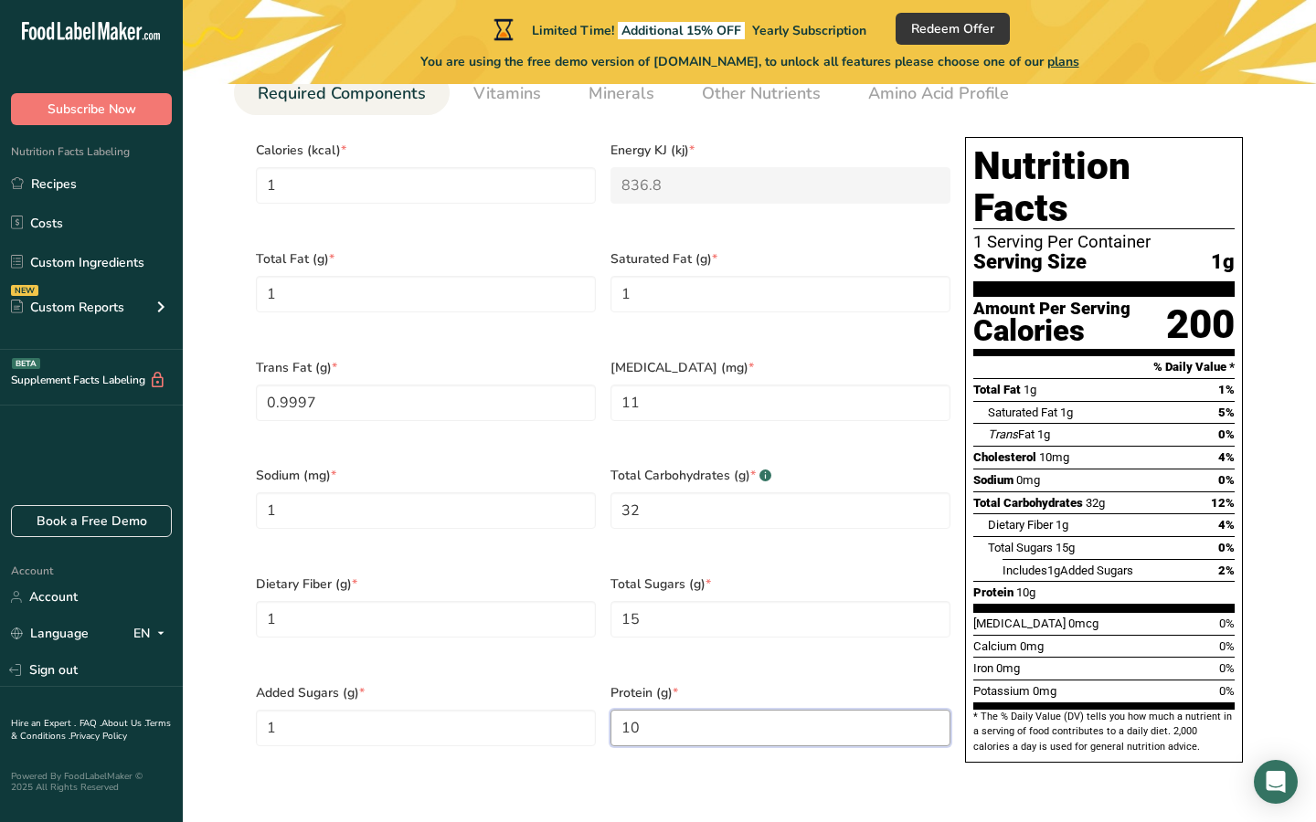
click at [628, 710] on input "10" at bounding box center [780, 728] width 340 height 37
type input "1"
click at [631, 601] on Sugars "15" at bounding box center [780, 619] width 340 height 37
type Sugars "1"
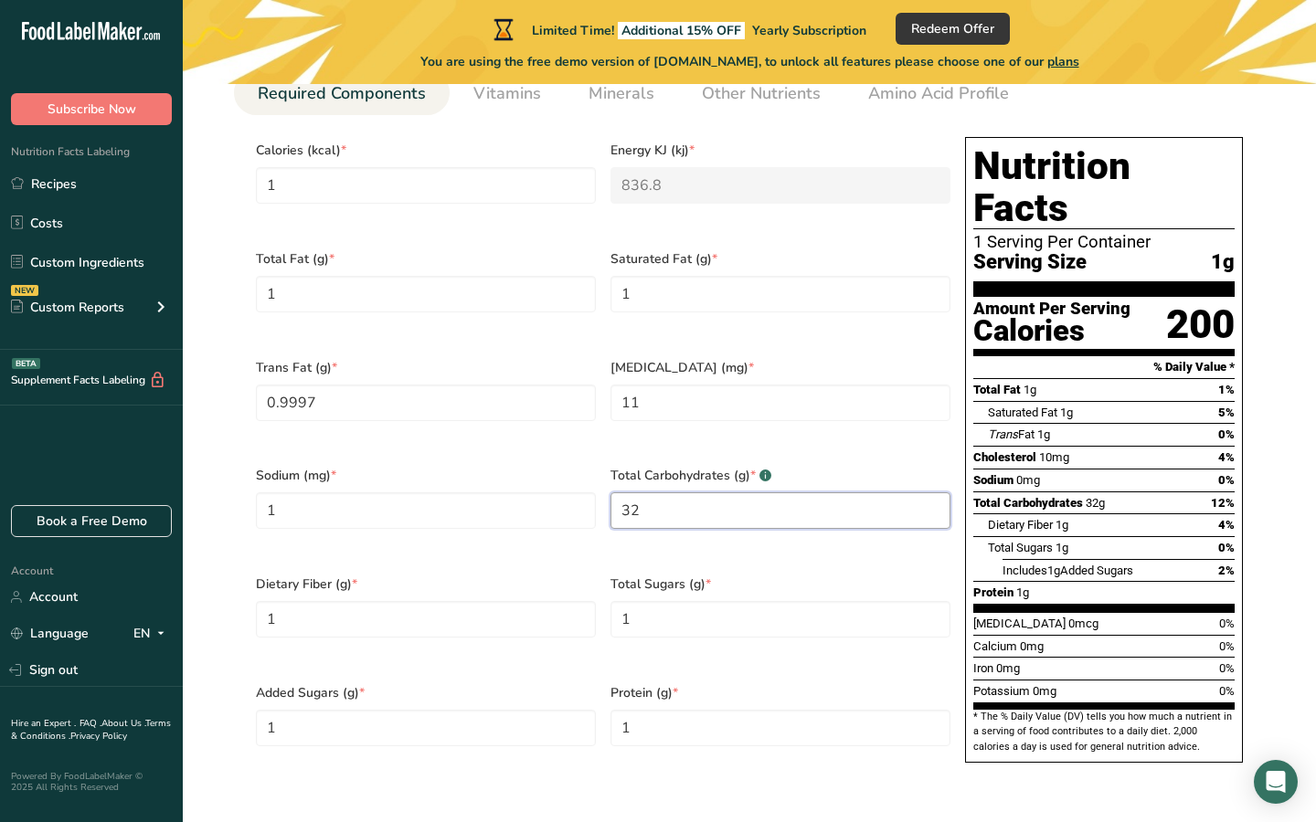
click at [635, 492] on Carbohydrates "32" at bounding box center [780, 510] width 340 height 37
type Carbohydrates "1"
click at [640, 387] on input "11" at bounding box center [780, 403] width 340 height 37
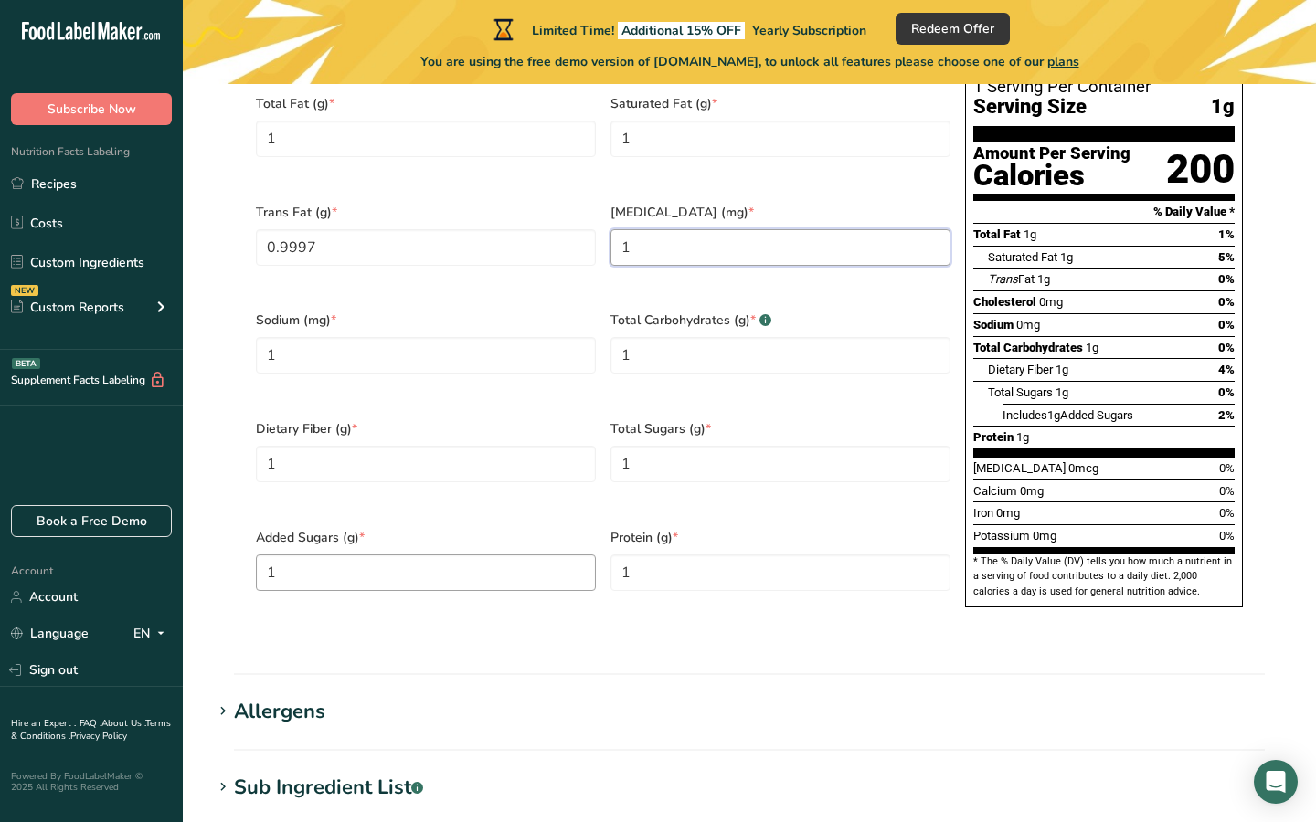
type input "1"
click at [587, 555] on Sugars "1" at bounding box center [426, 573] width 340 height 37
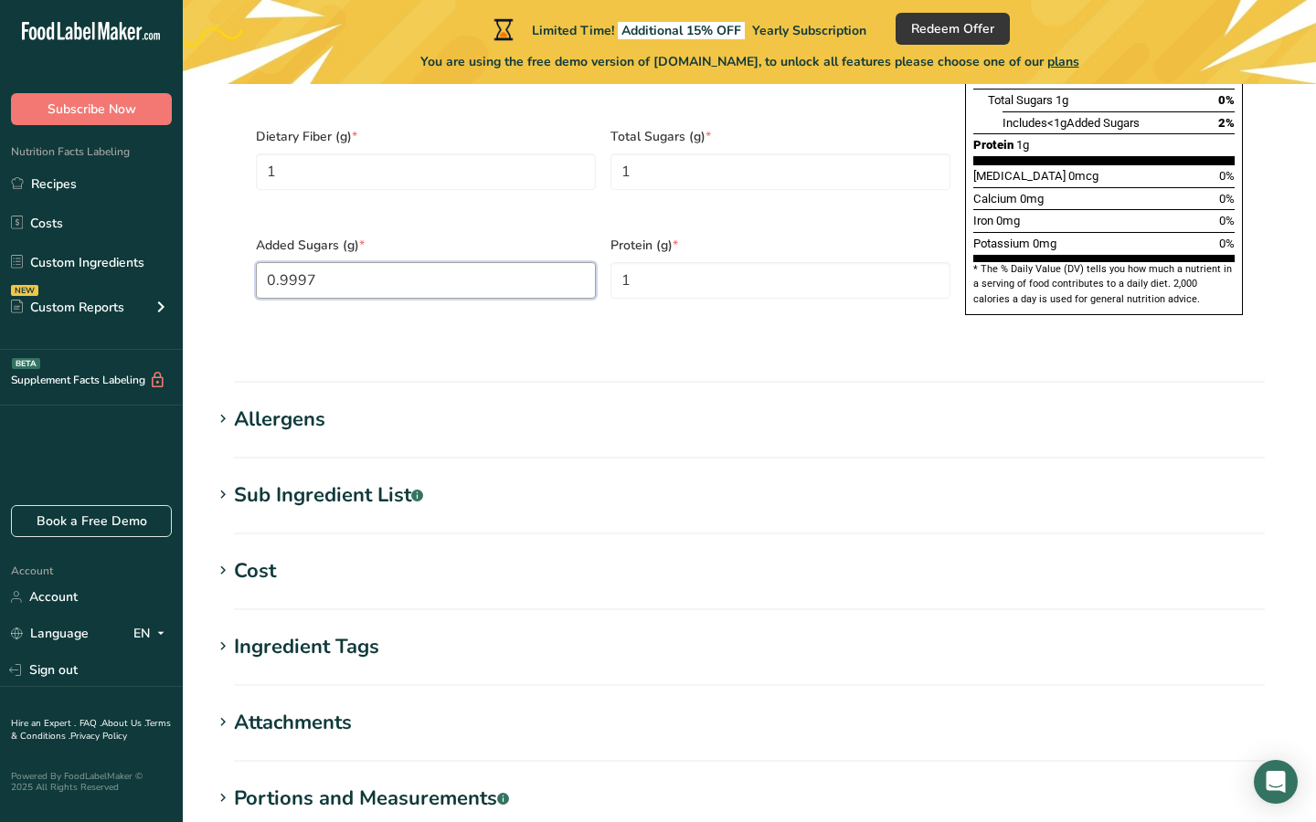
scroll to position [1473, 0]
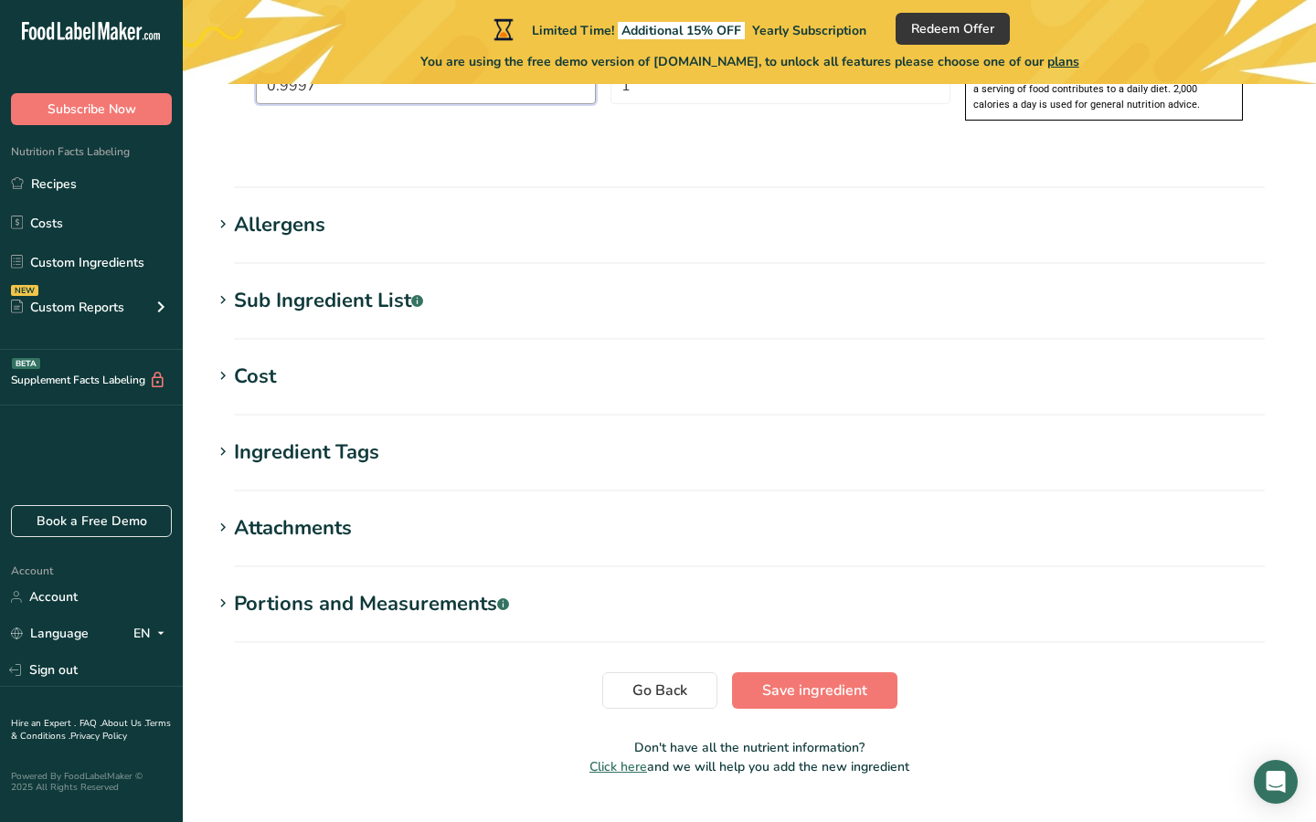
type Sugars "0.9997"
click at [509, 673] on section "Go Back Save ingredient" at bounding box center [749, 691] width 1075 height 37
click at [801, 673] on button "Save ingredient" at bounding box center [814, 691] width 165 height 37
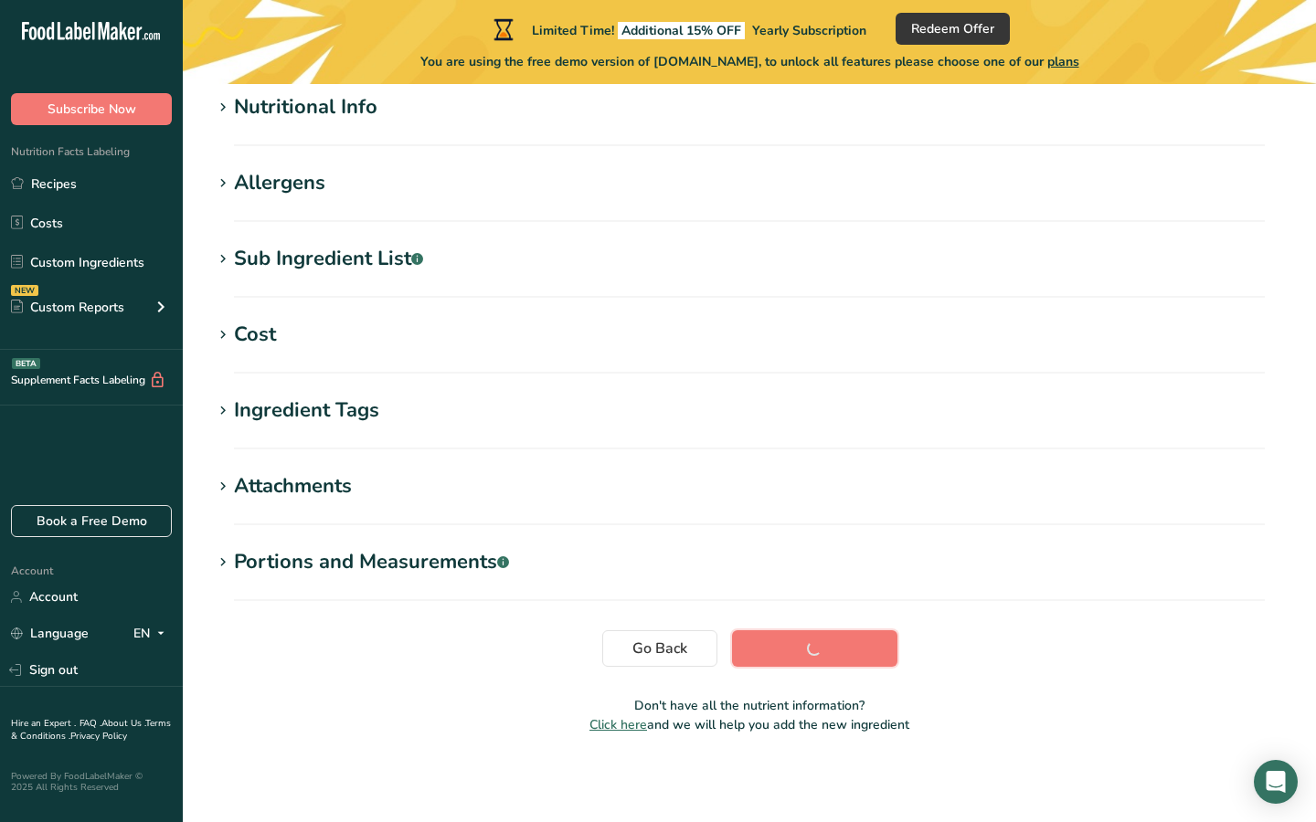
scroll to position [228, 0]
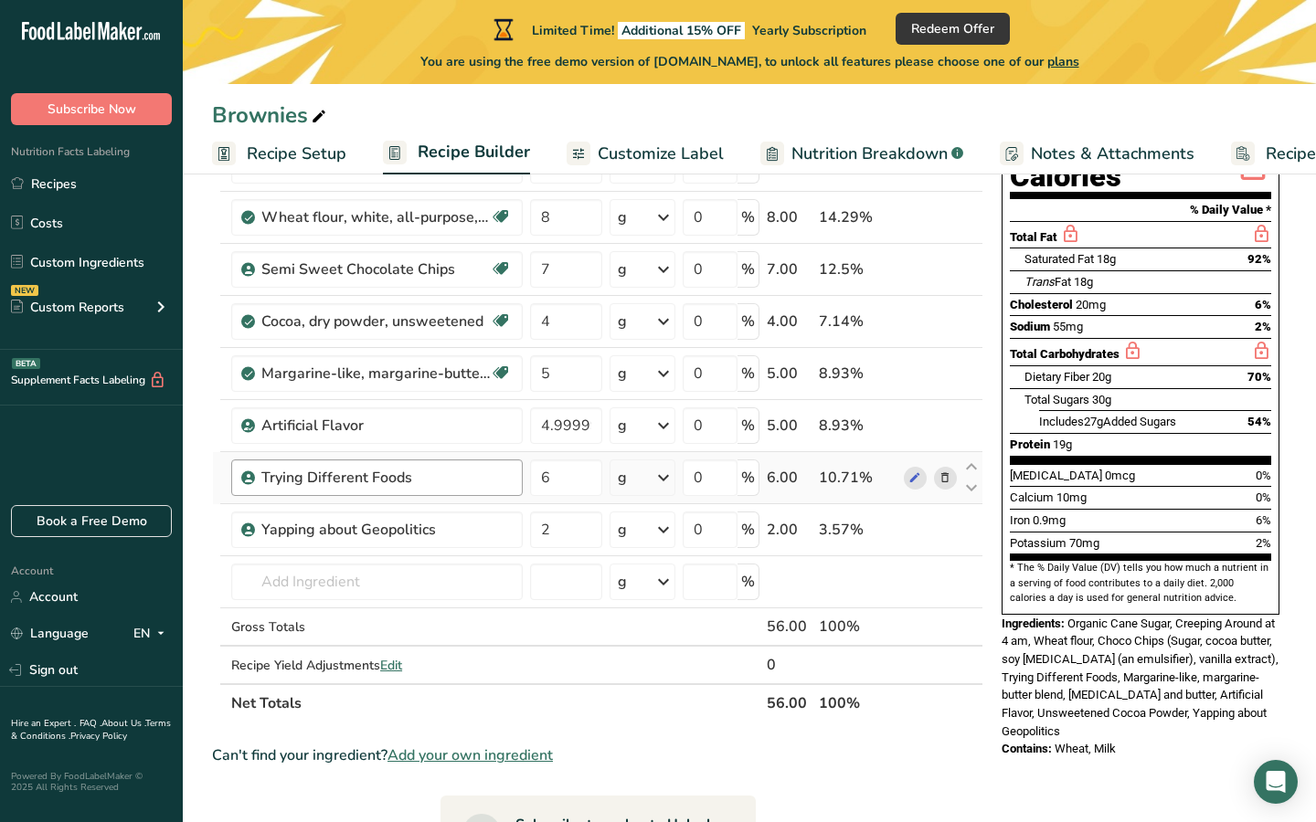
scroll to position [232, 0]
click at [401, 597] on input "text" at bounding box center [376, 583] width 291 height 37
click at [454, 541] on div "Yapping about Geopolitics" at bounding box center [375, 531] width 228 height 22
click at [913, 528] on icon at bounding box center [914, 531] width 13 height 19
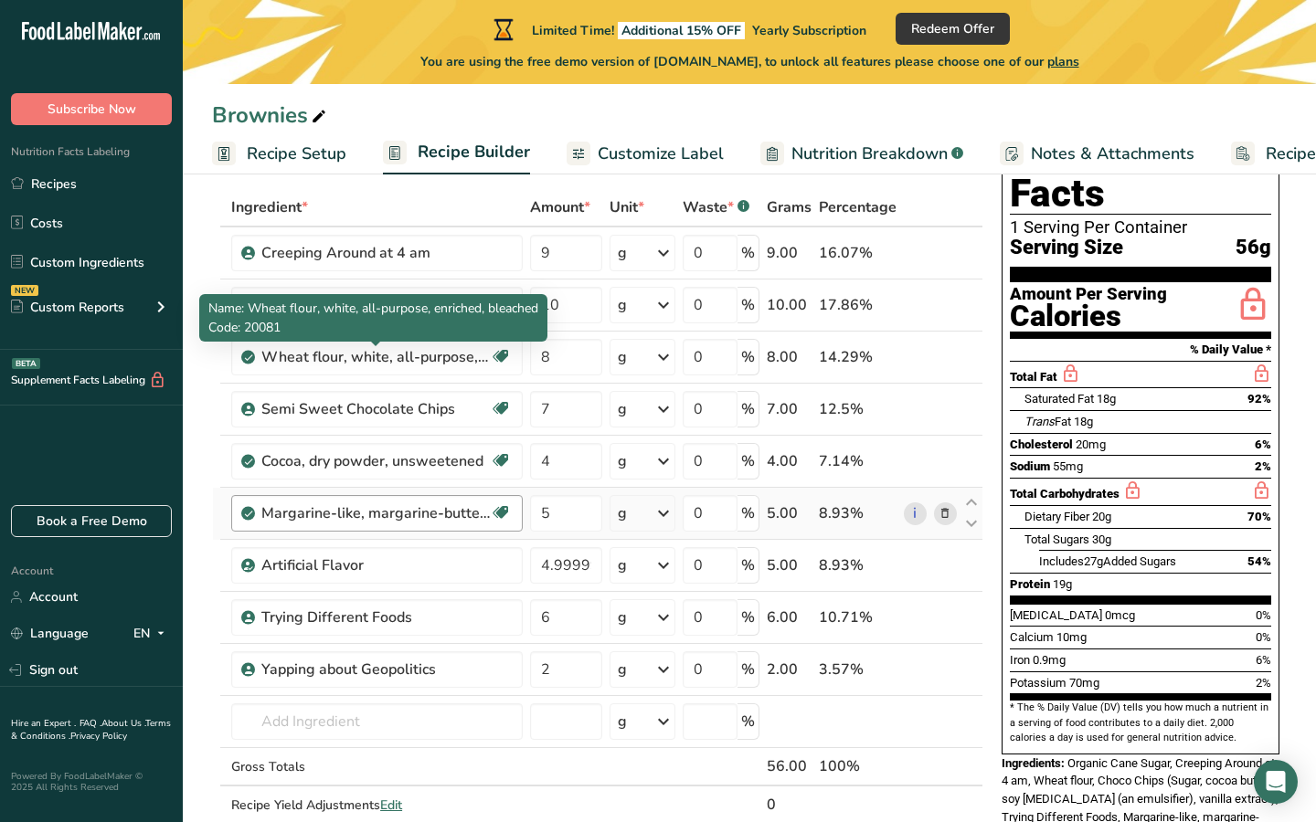
scroll to position [87, 0]
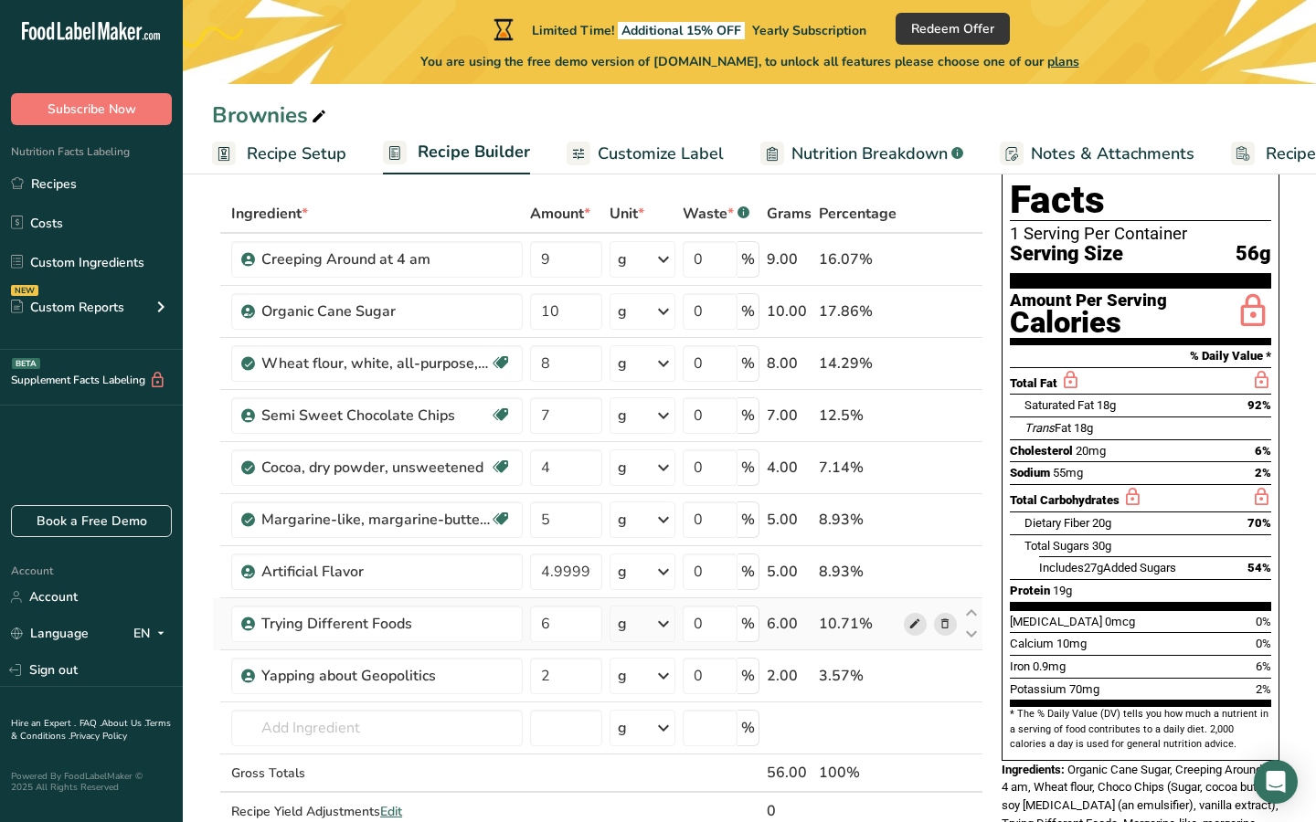
click at [906, 627] on span at bounding box center [915, 624] width 22 height 22
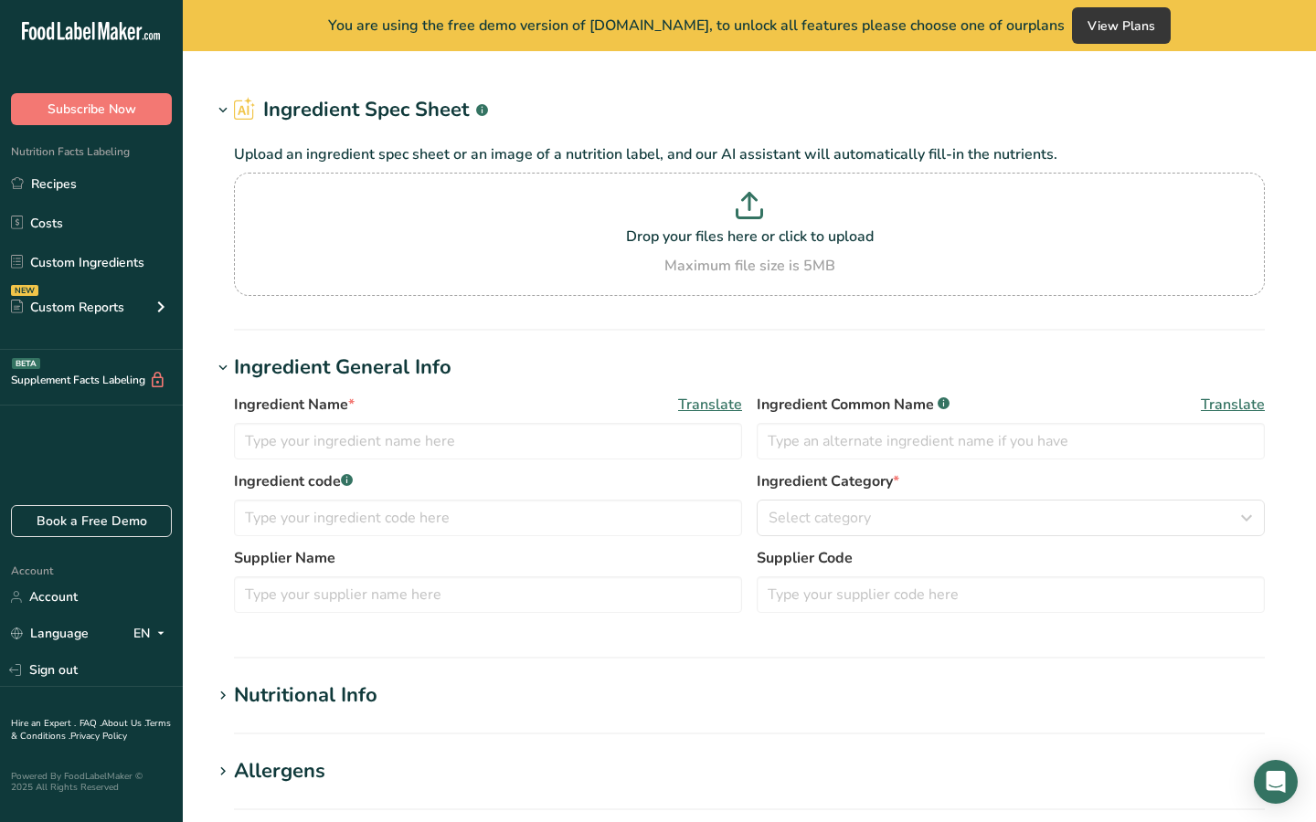
type input "Yapping about Geopolitics"
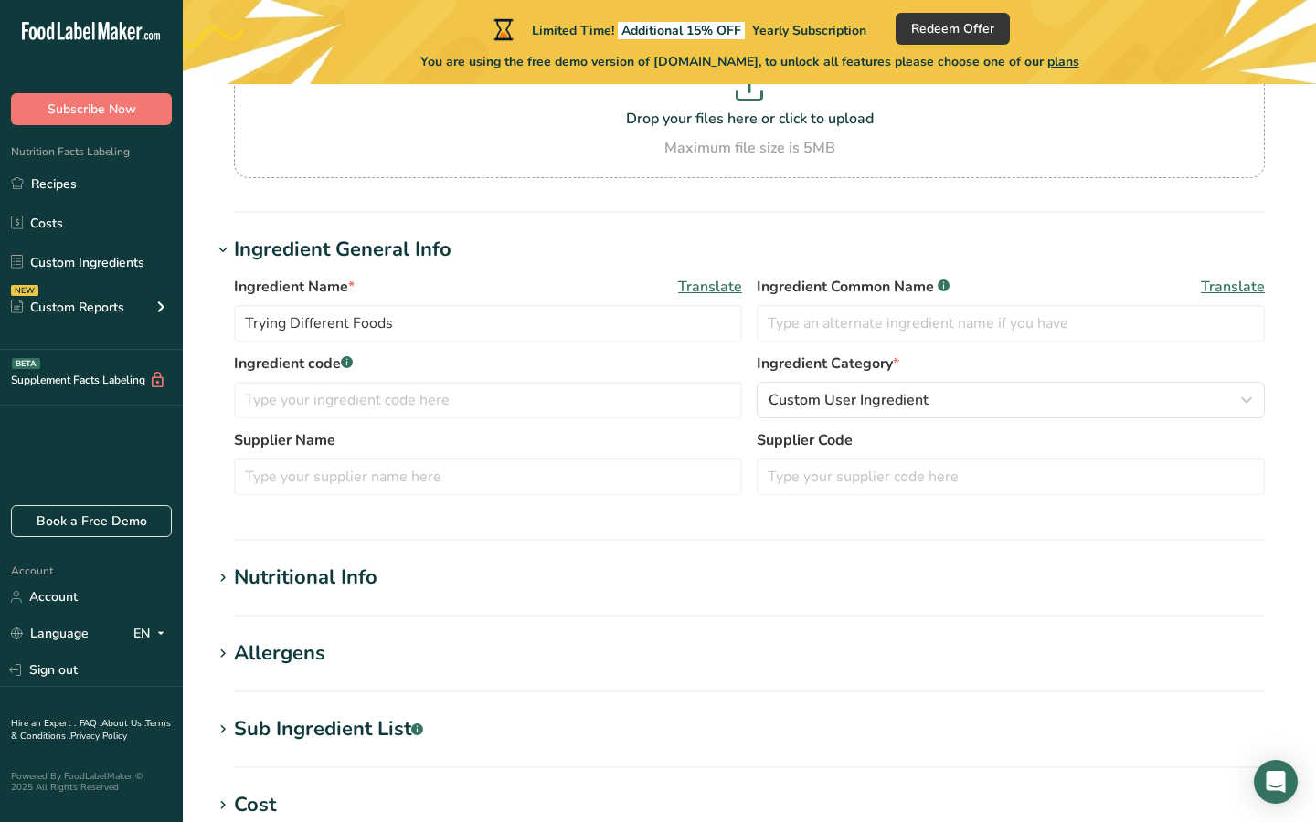
scroll to position [187, 0]
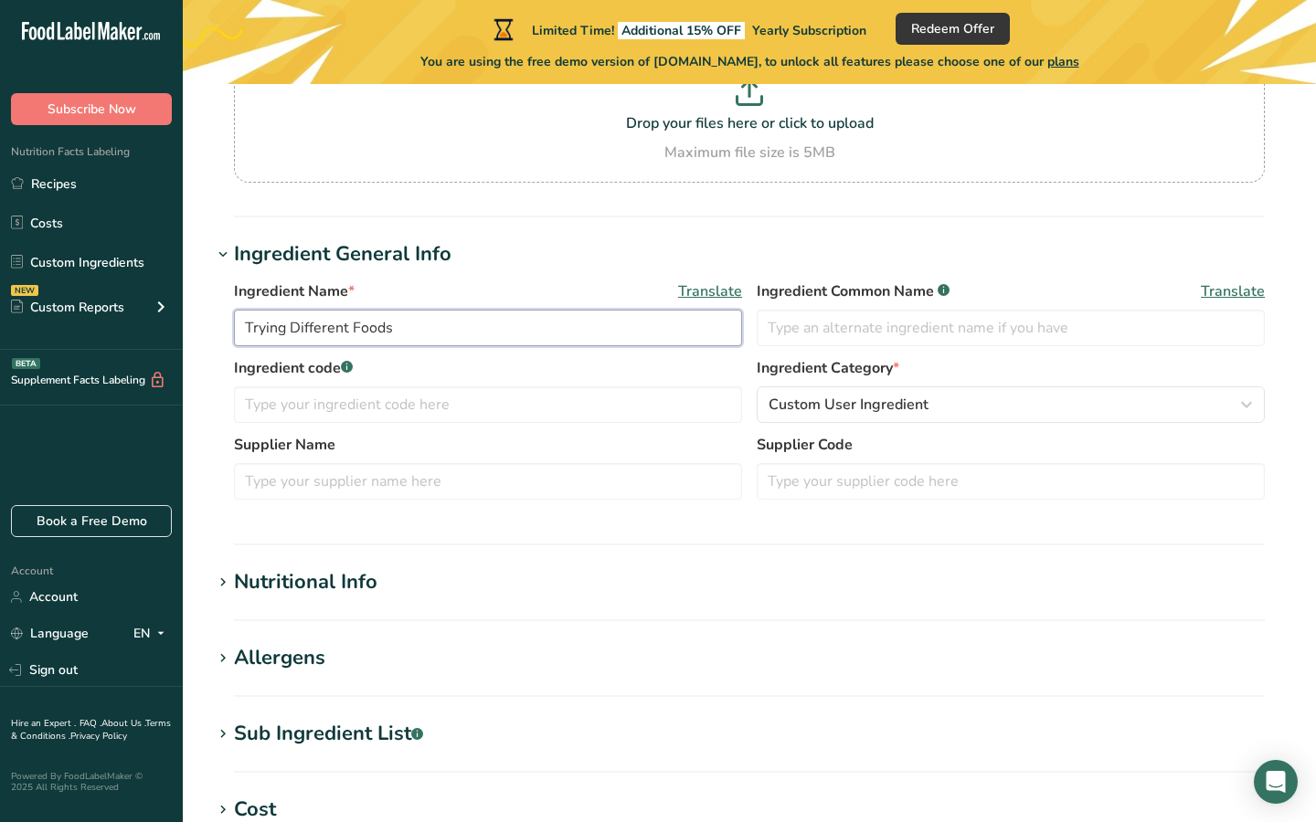
click at [293, 332] on input "Trying Different Foods" at bounding box center [488, 328] width 508 height 37
click at [404, 338] on input "Trying Different Foods" at bounding box center [488, 328] width 508 height 37
type input "Trying Different Foods and Peoplewatching"
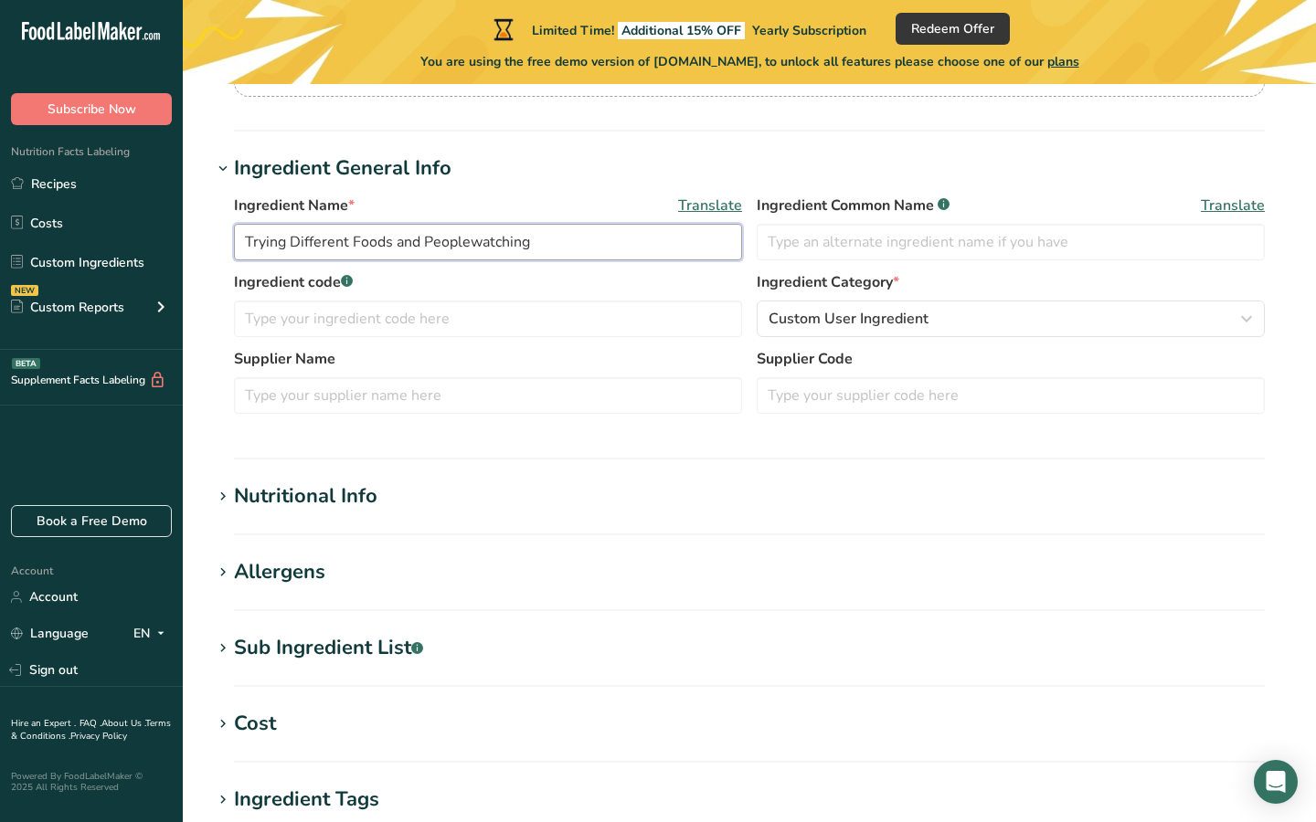
scroll to position [662, 0]
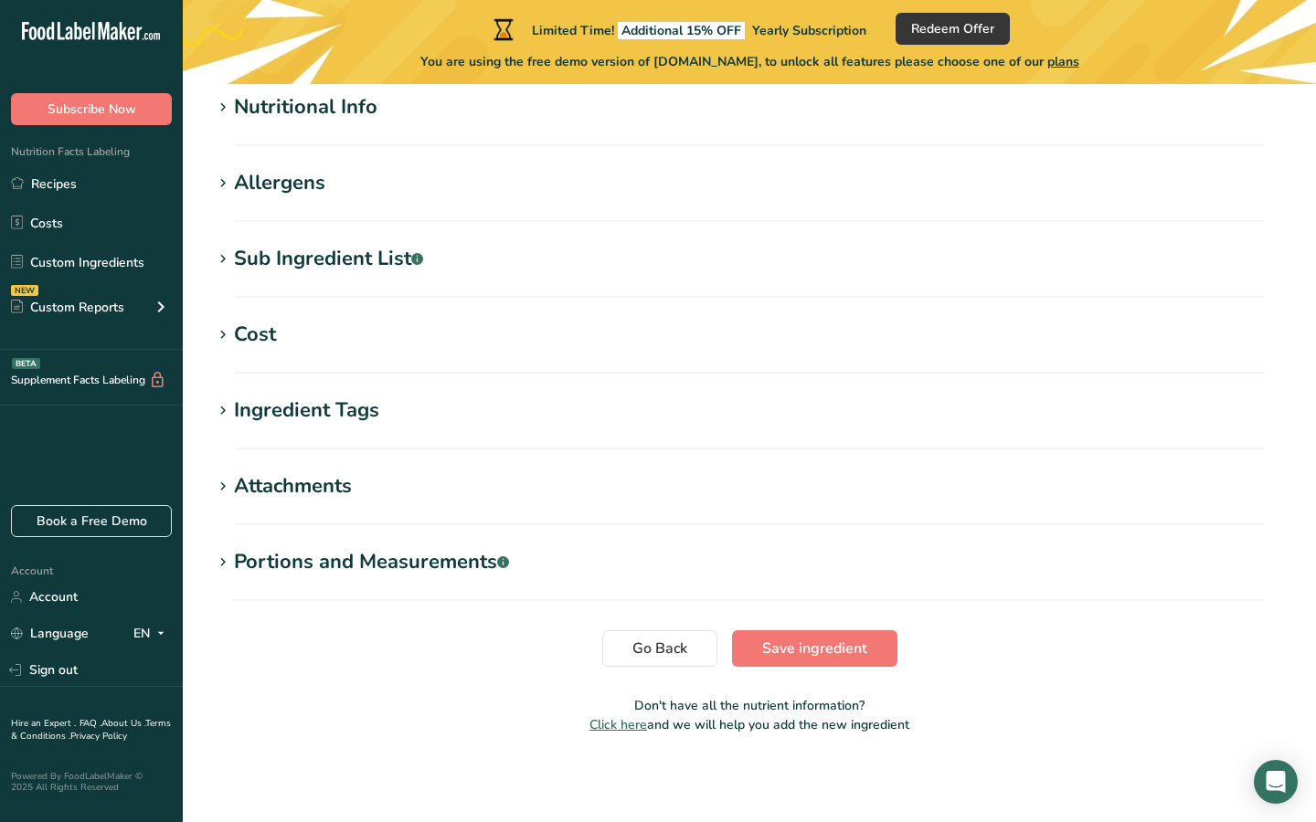
click at [806, 629] on section "Edit Trying Different Foods and Peoplewatching Ingredient Spec Sheet .a-a{fill:…" at bounding box center [749, 93] width 1133 height 1342
click at [798, 649] on span "Save ingredient" at bounding box center [814, 649] width 105 height 22
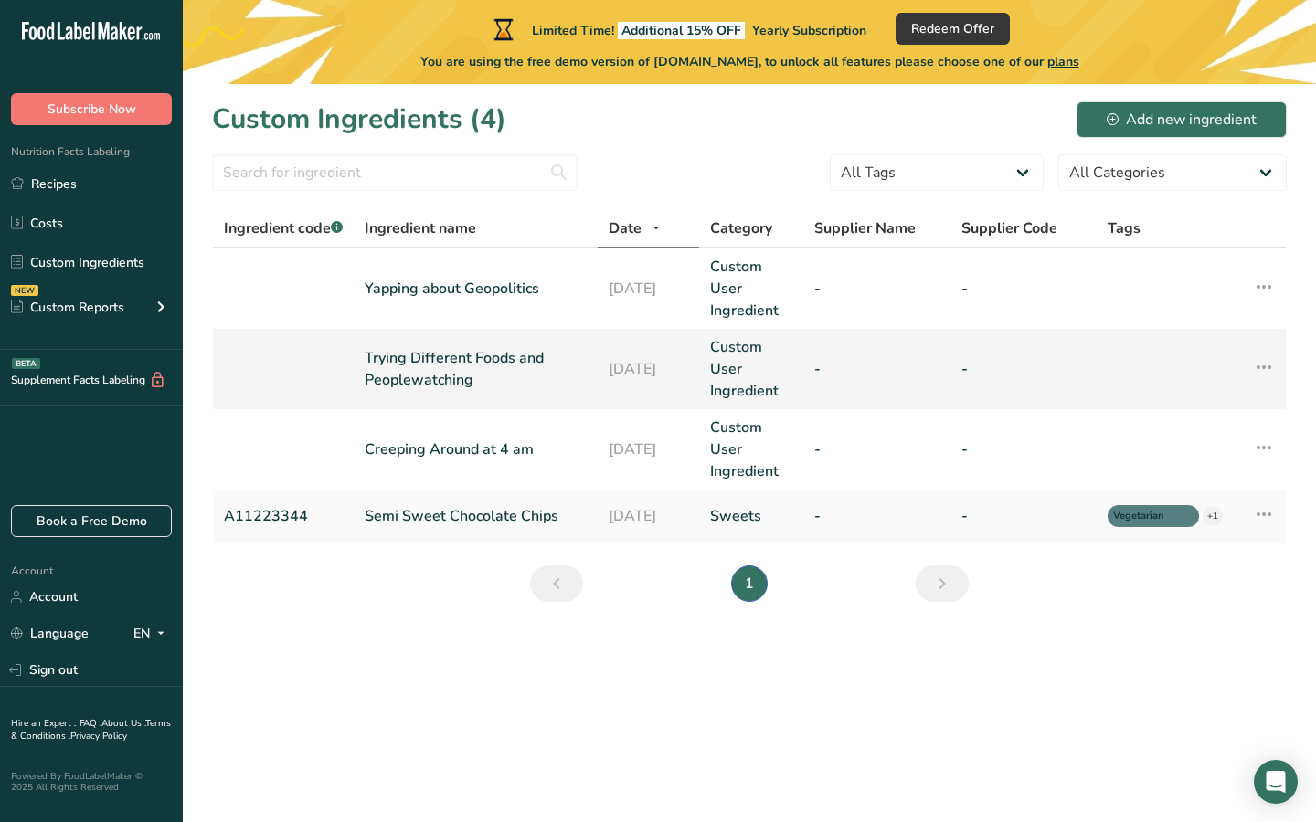
click at [435, 371] on link "Trying Different Foods and Peoplewatching" at bounding box center [476, 369] width 222 height 44
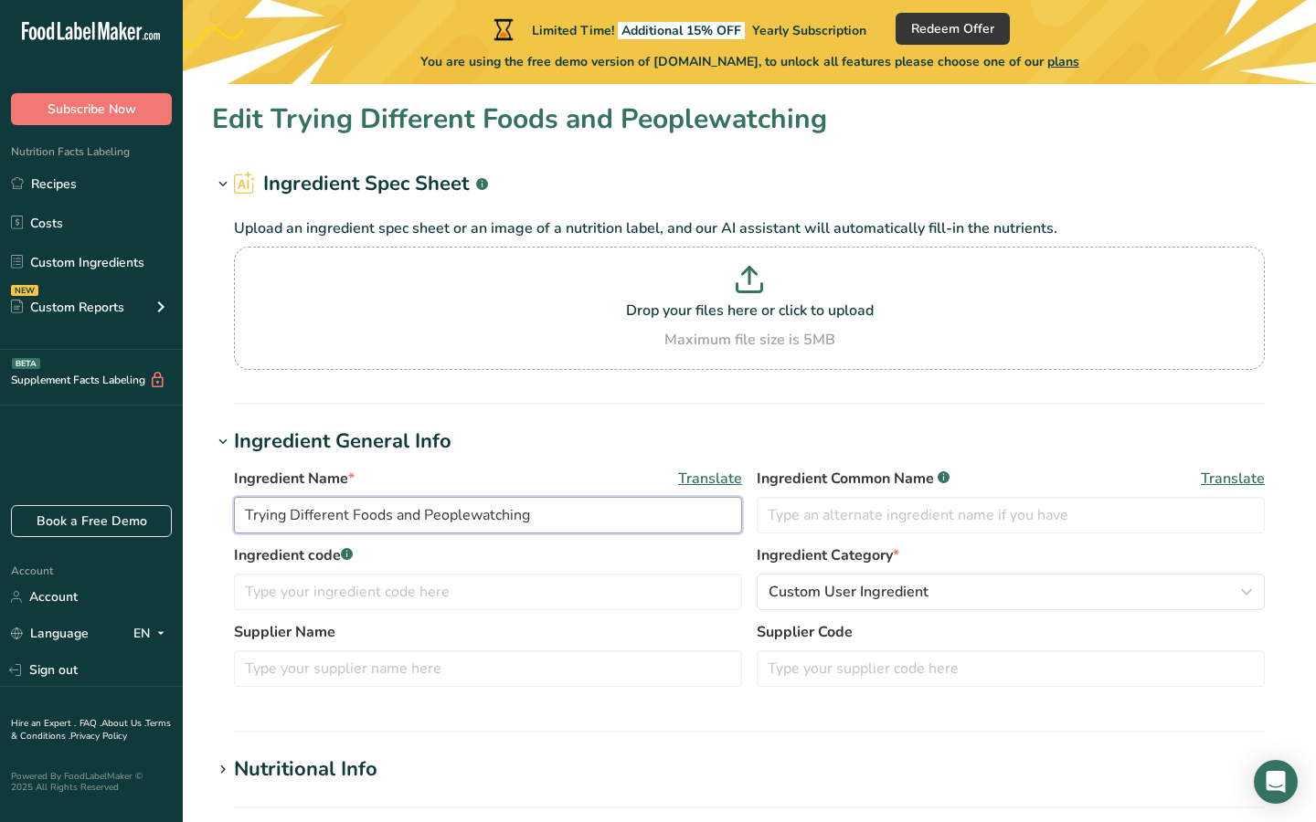
click at [467, 510] on input "Trying Different Foods and Peoplewatching" at bounding box center [488, 515] width 508 height 37
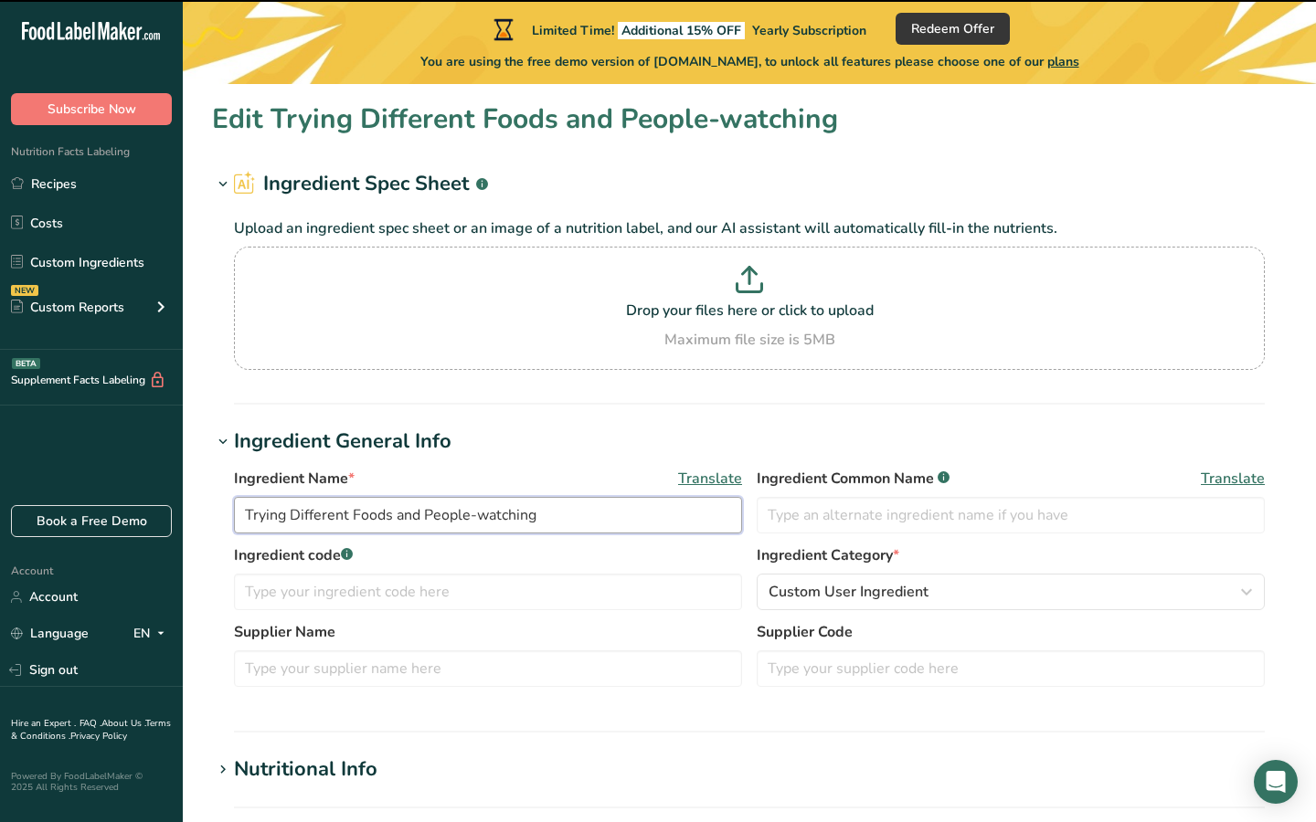
type input "Trying Different Foods and People-watching"
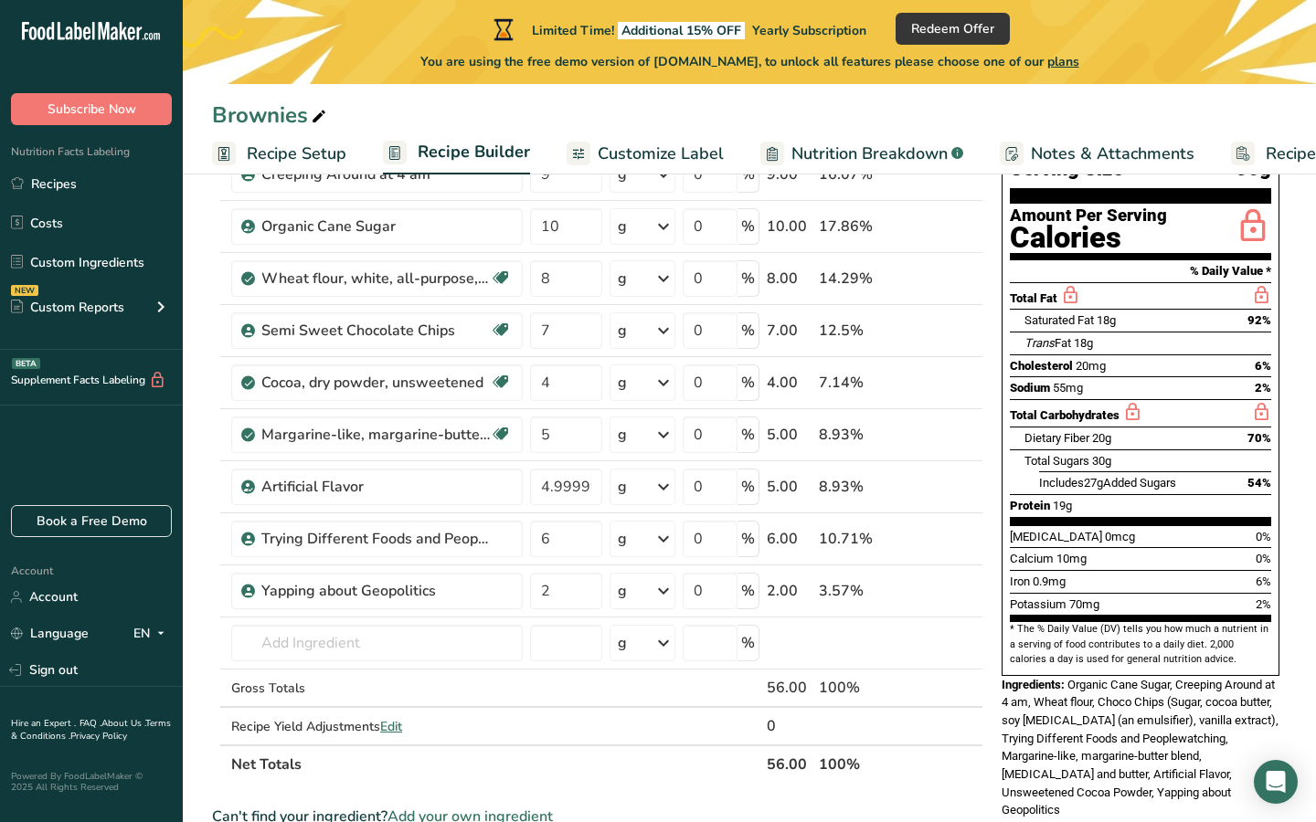
scroll to position [174, 0]
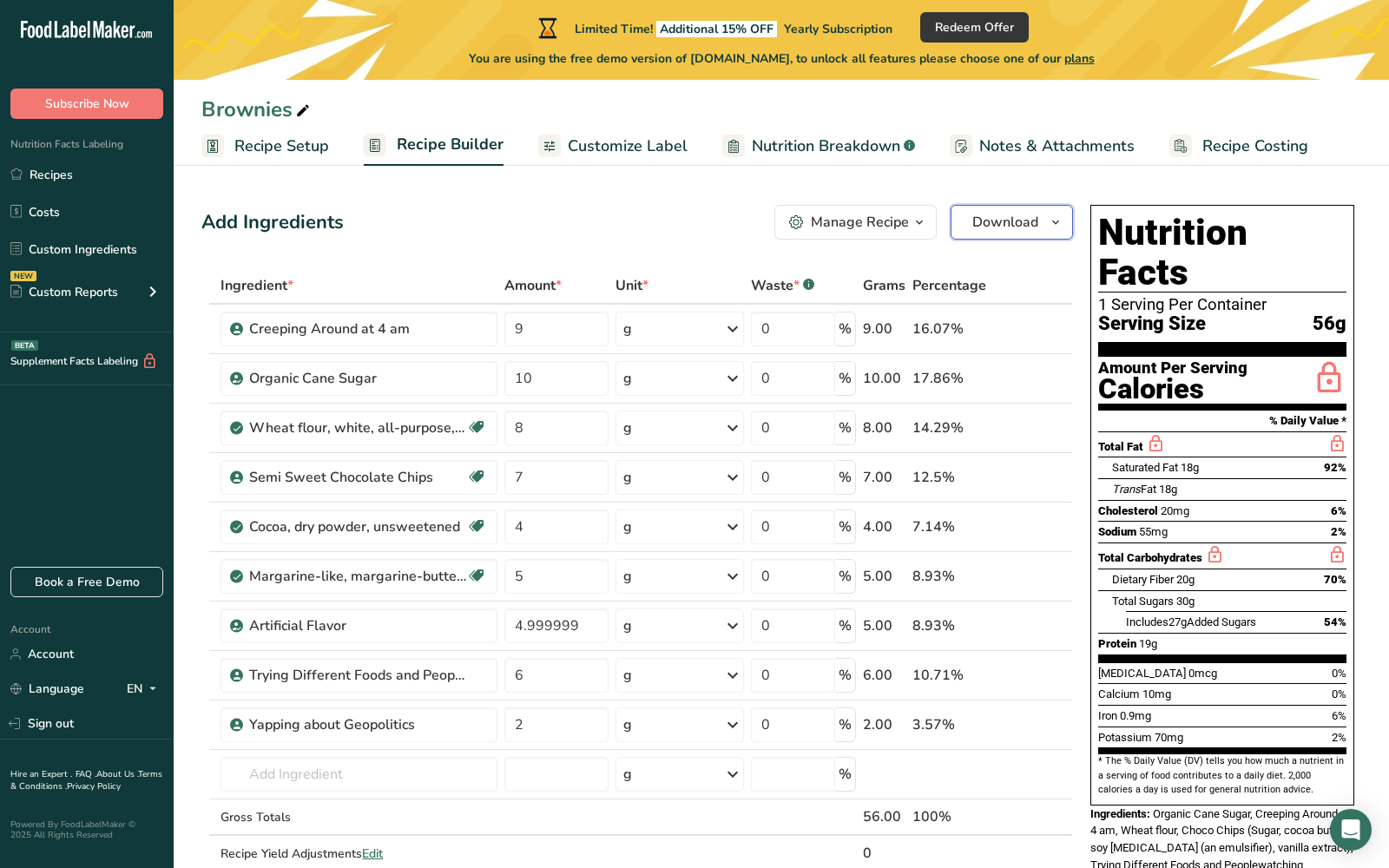
click at [1052, 229] on icon "button" at bounding box center [1056, 222] width 14 height 22
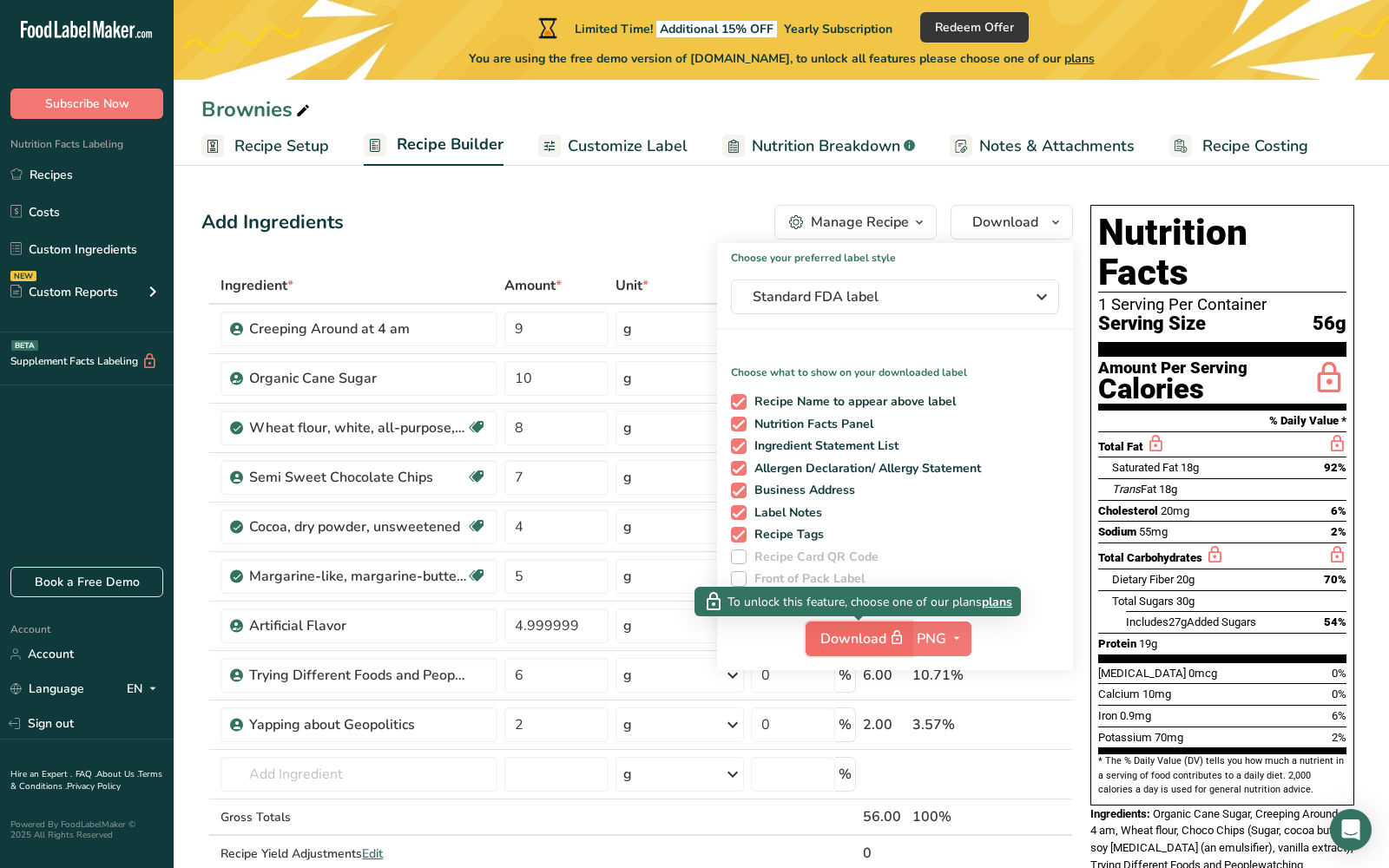
click at [870, 640] on span "Download" at bounding box center [863, 638] width 86 height 22
click at [870, 635] on span "Download" at bounding box center [863, 638] width 86 height 22
click at [883, 630] on span "Download" at bounding box center [863, 638] width 86 height 22
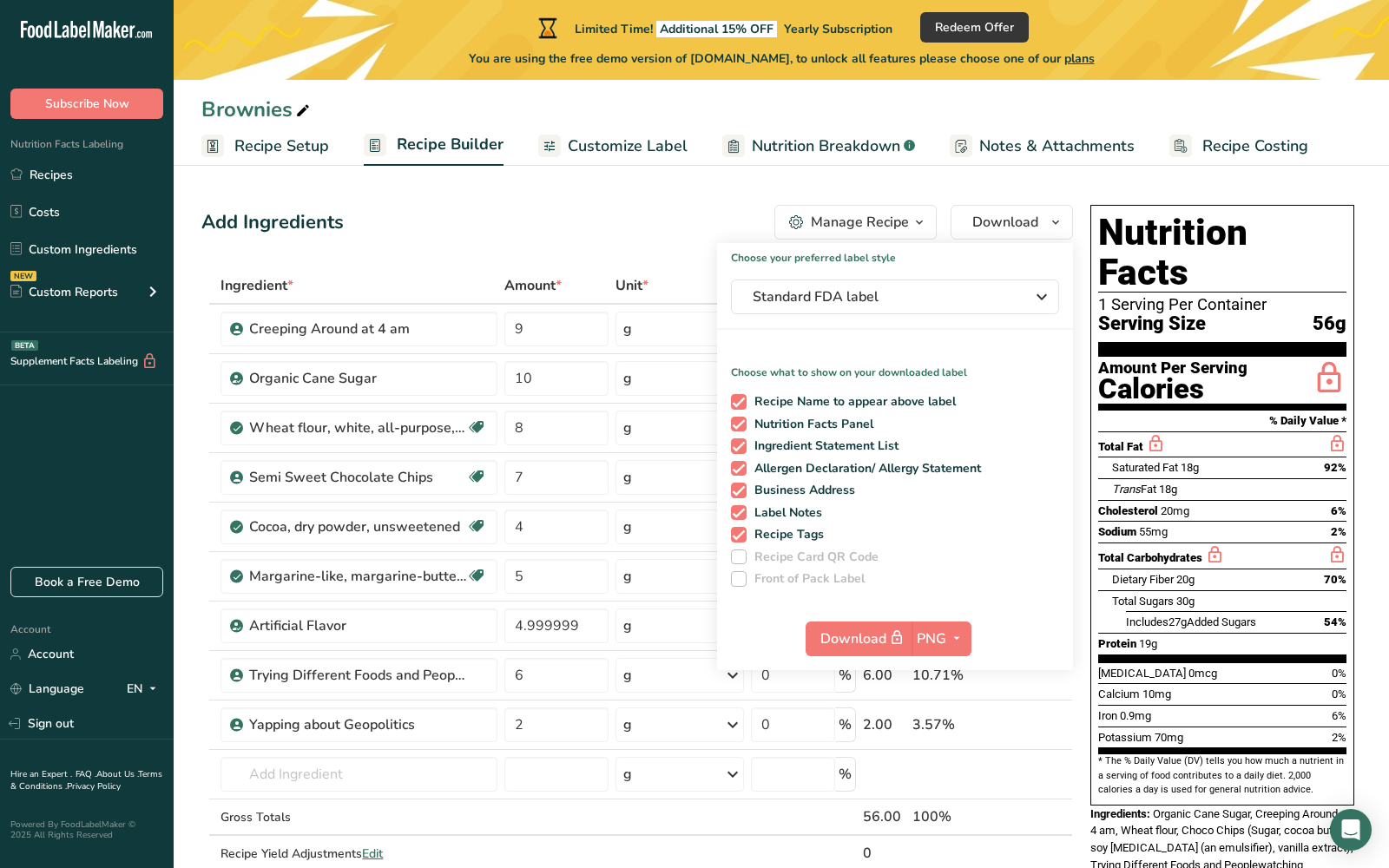
click at [691, 180] on section "Add Ingredients Manage Recipe Delete Recipe Duplicate Recipe Scale Recipe Save …" at bounding box center [781, 798] width 1215 height 1255
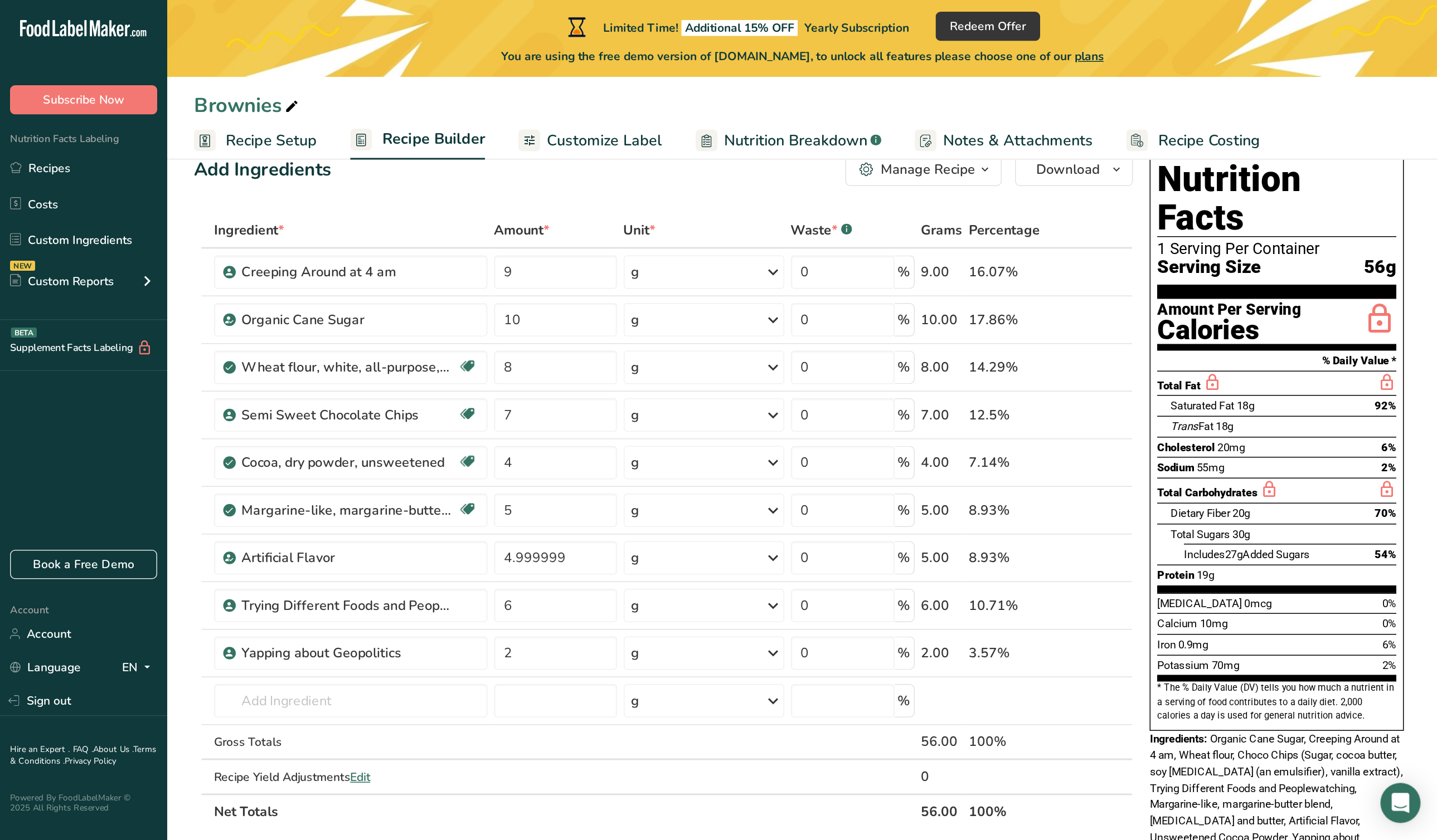
scroll to position [20, 0]
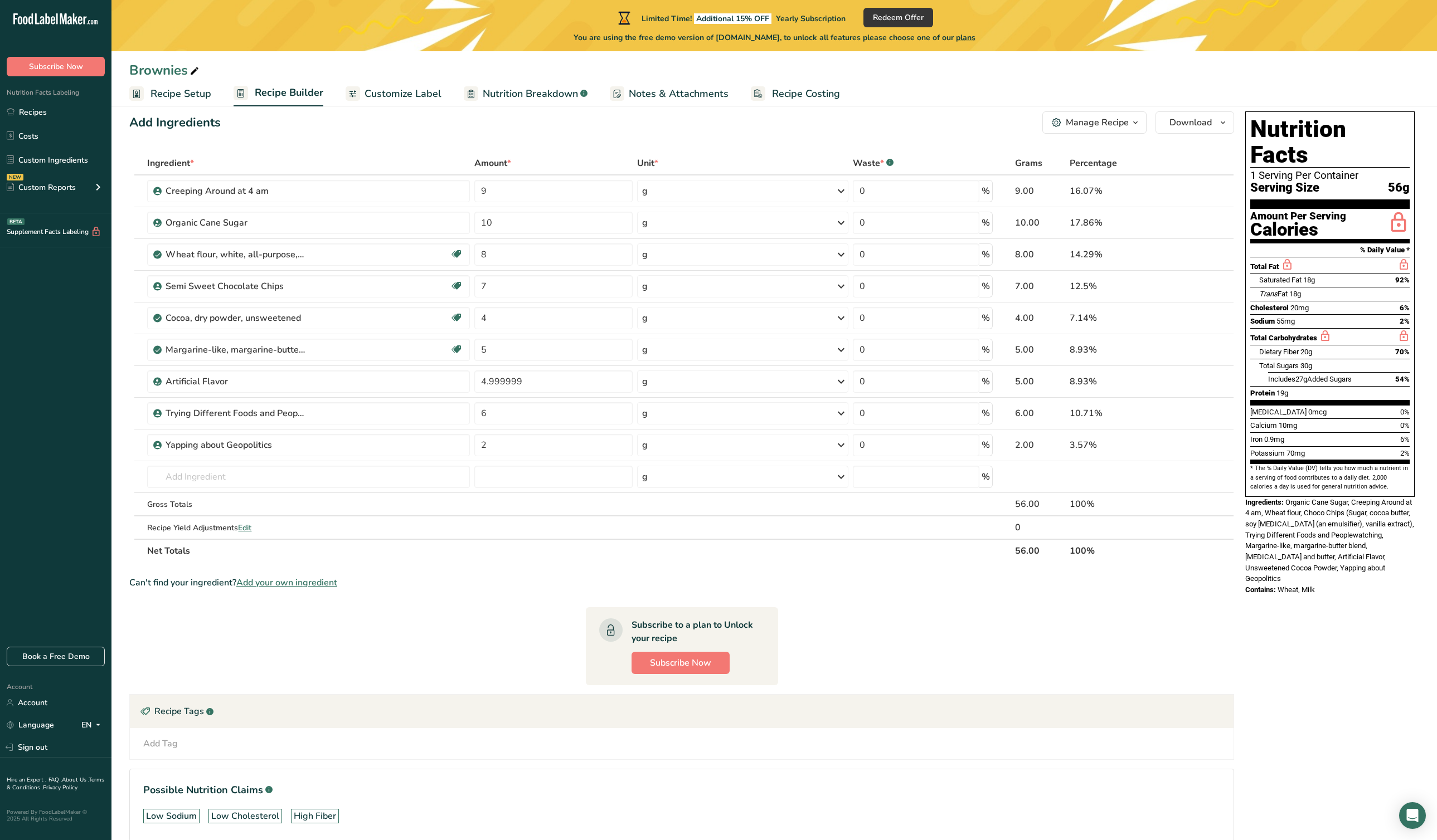
click at [21, 397] on div ".a-20{fill:#fff;} Subscribe Now Nutrition Facts Labeling Recipes Costs Custom I…" at bounding box center [56, 324] width 112 height 629
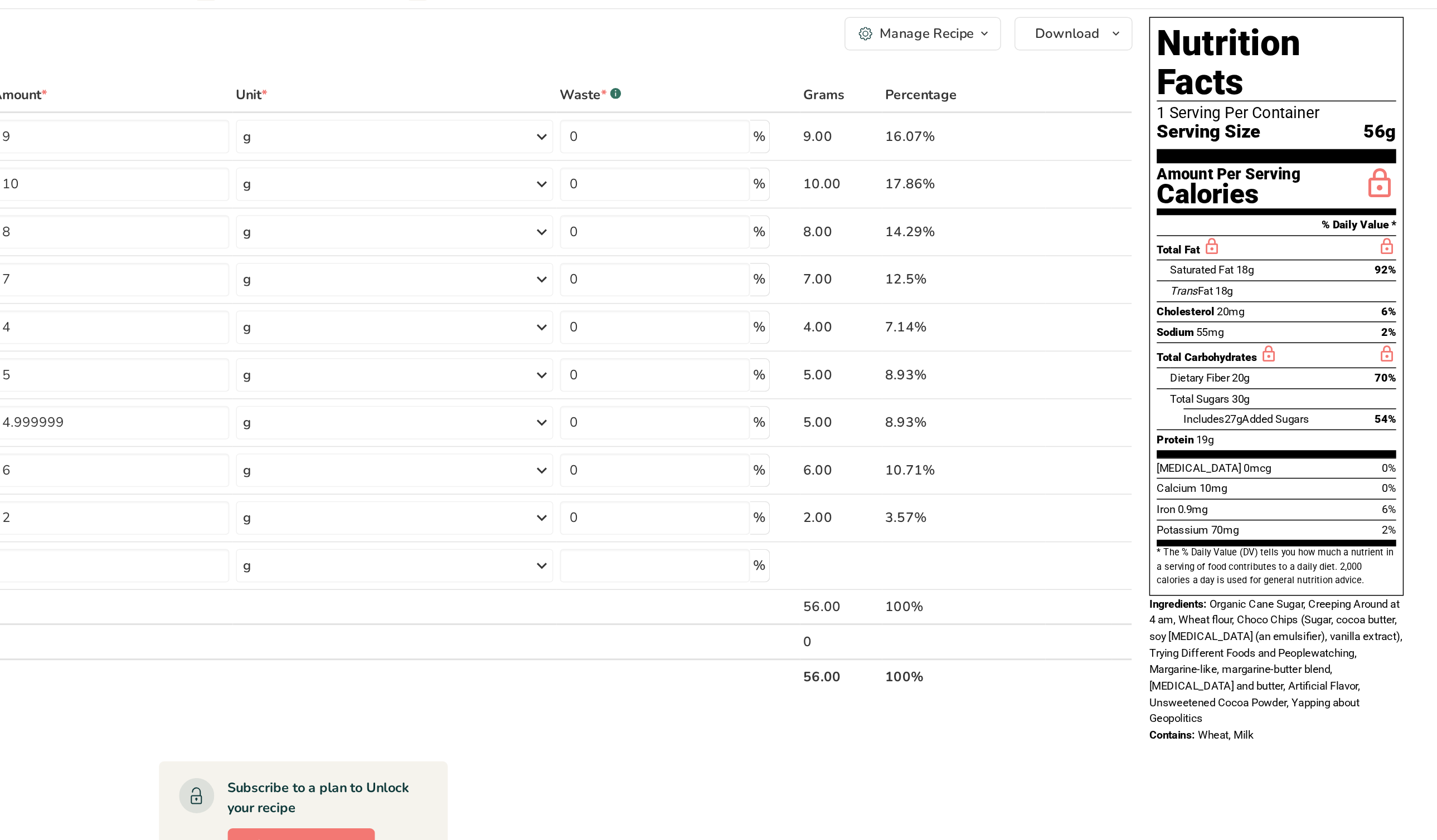
click at [802, 500] on div "Nutrition Facts 1 Serving Per Container Serving Size 56g Amount Per Serving Cal…" at bounding box center [1330, 492] width 178 height 771
